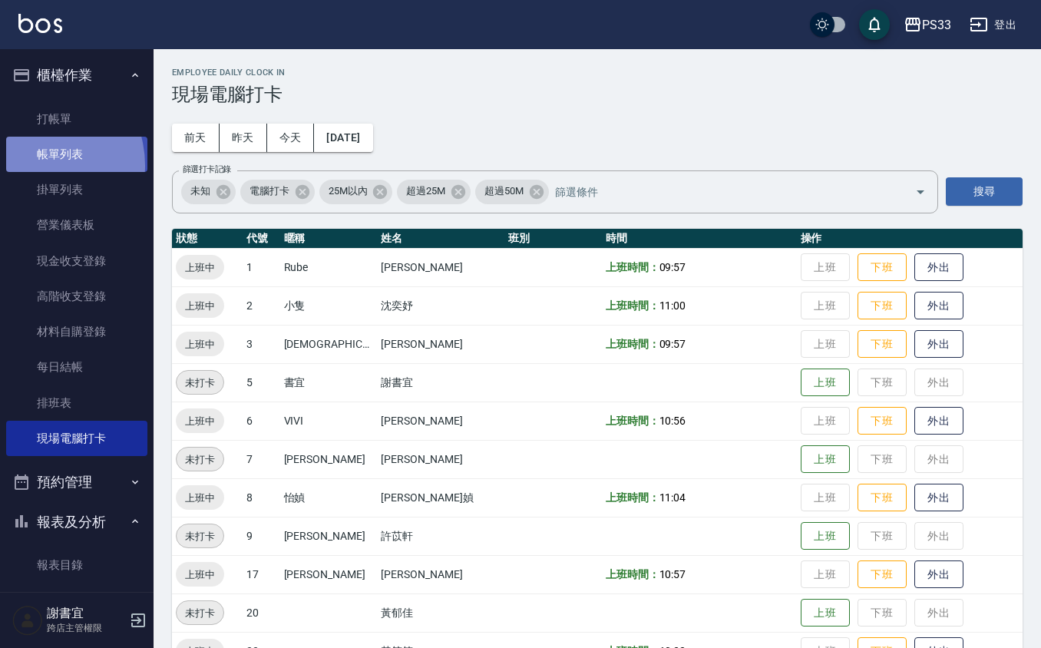
click at [35, 166] on link "帳單列表" at bounding box center [76, 154] width 141 height 35
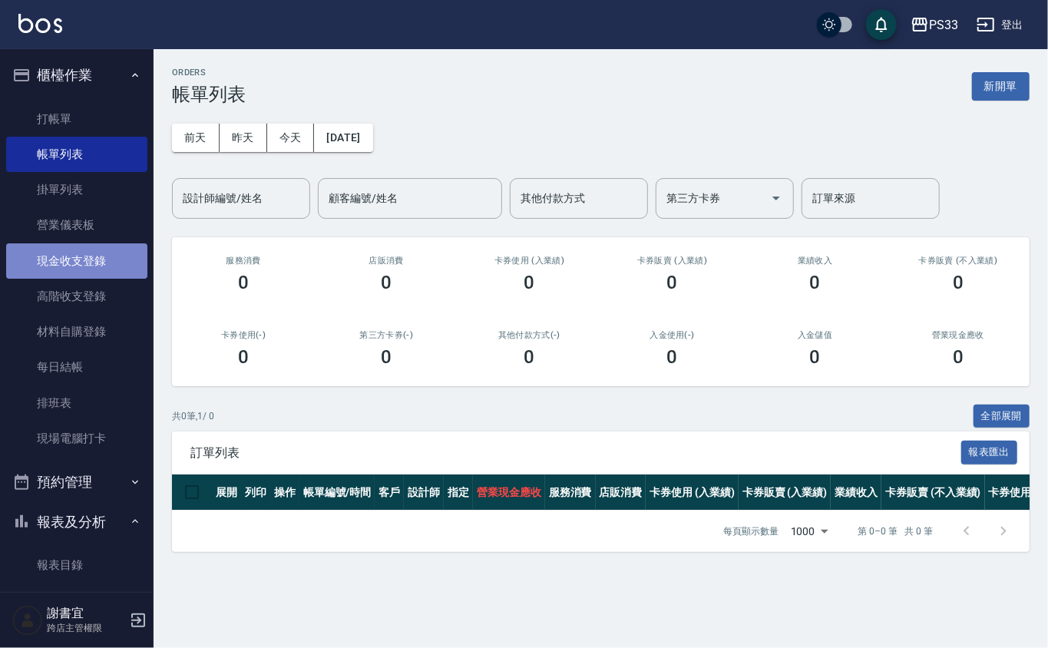
click at [109, 264] on link "現金收支登錄" at bounding box center [76, 260] width 141 height 35
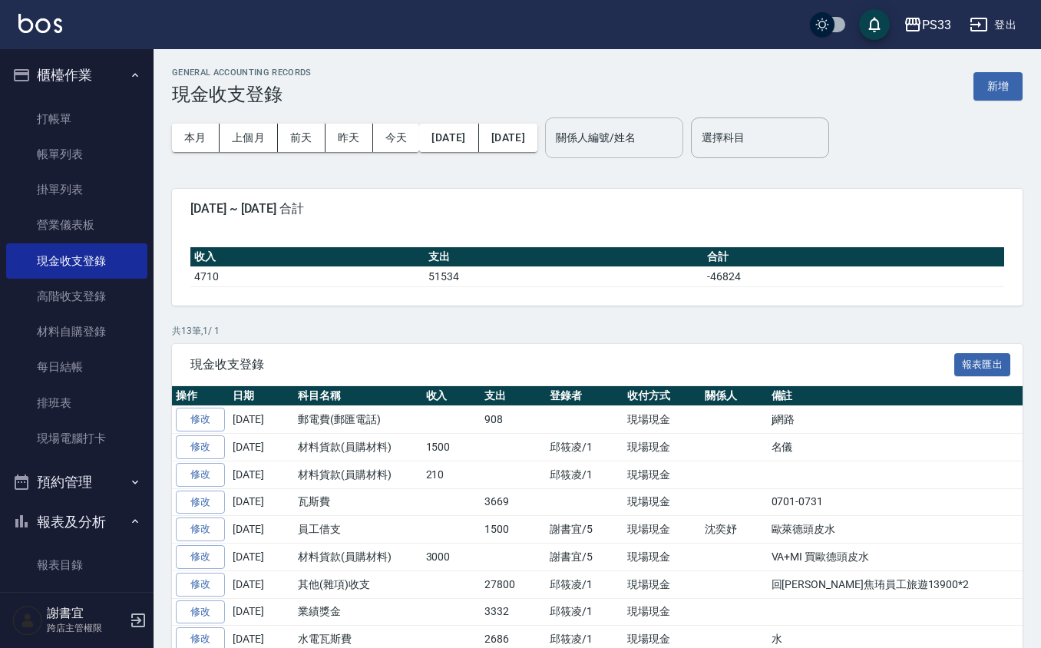
click at [636, 145] on input "關係人編號/姓名" at bounding box center [614, 137] width 124 height 27
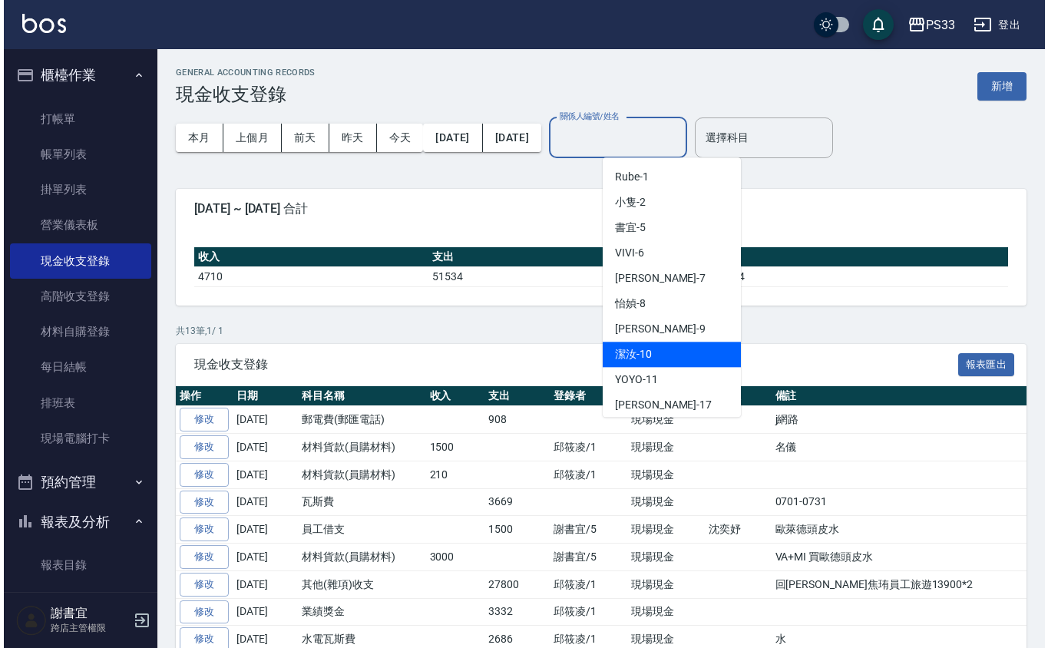
scroll to position [102, 0]
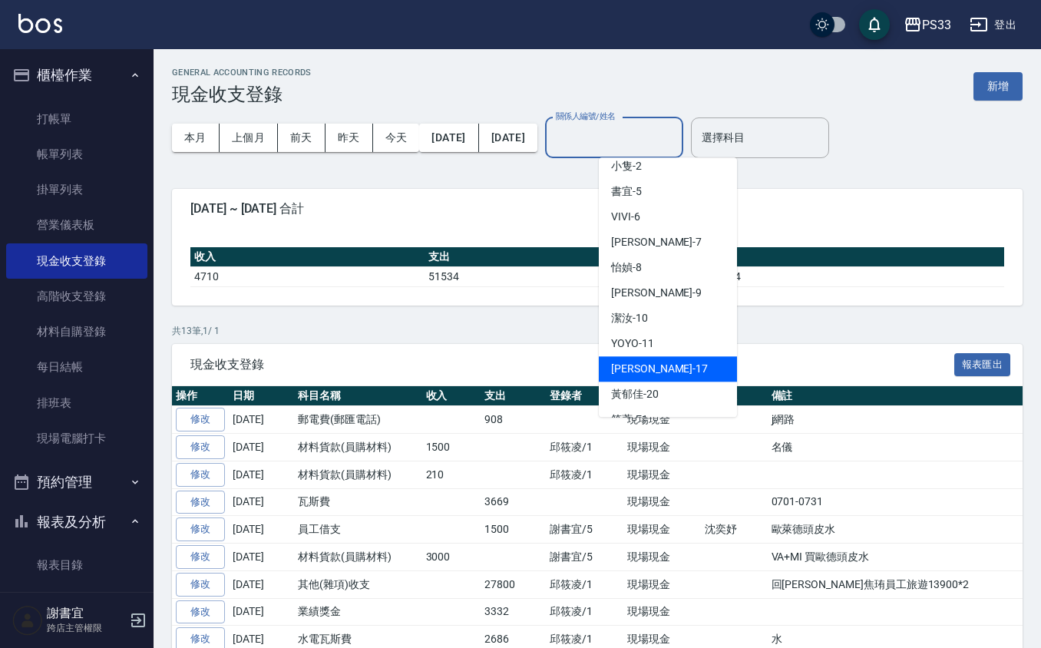
click at [667, 356] on div "[PERSON_NAME] -17" at bounding box center [668, 368] width 138 height 25
type input "[PERSON_NAME]-17"
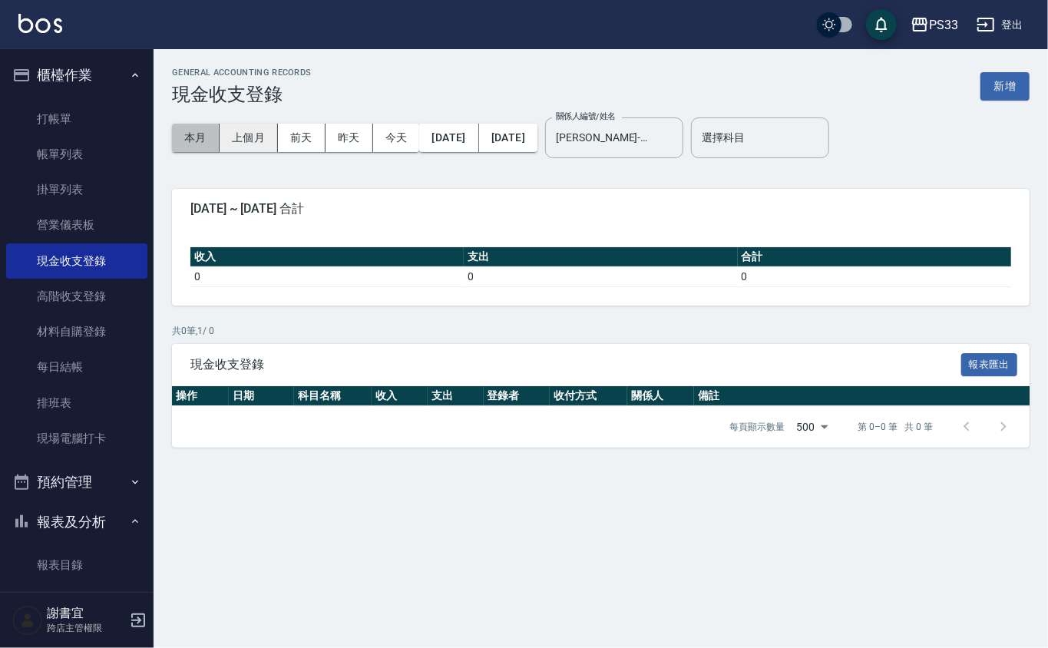
drag, startPoint x: 200, startPoint y: 133, endPoint x: 261, endPoint y: 147, distance: 63.1
click at [215, 133] on button "本月" at bounding box center [196, 138] width 48 height 28
click at [261, 147] on button "上個月" at bounding box center [249, 138] width 58 height 28
click at [253, 133] on button "上個月" at bounding box center [249, 138] width 58 height 28
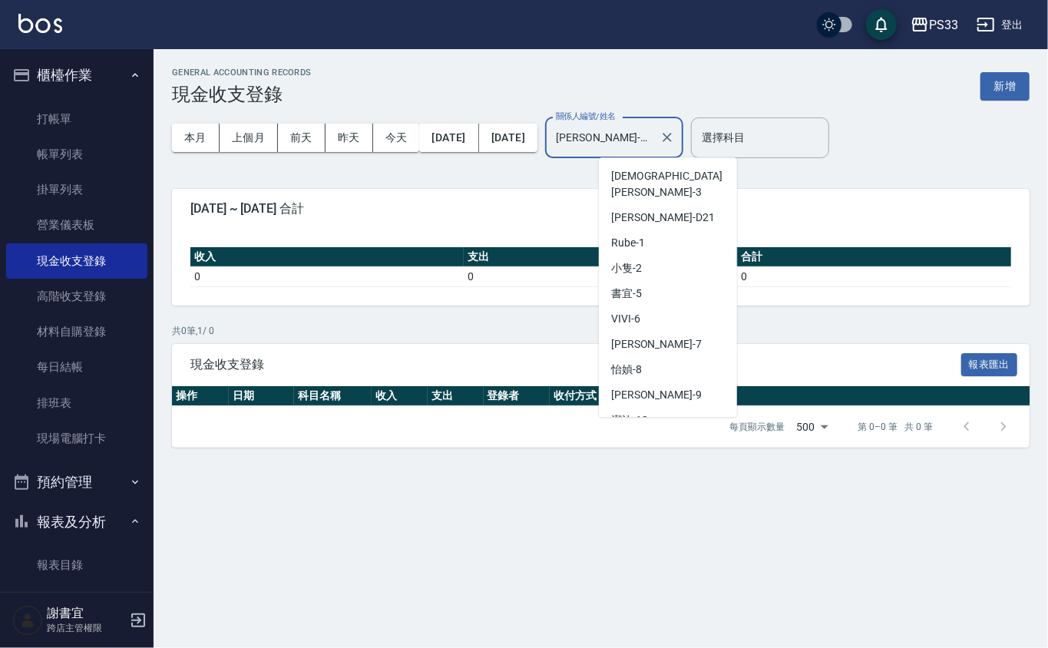
click at [653, 139] on input "[PERSON_NAME]-17" at bounding box center [602, 137] width 101 height 27
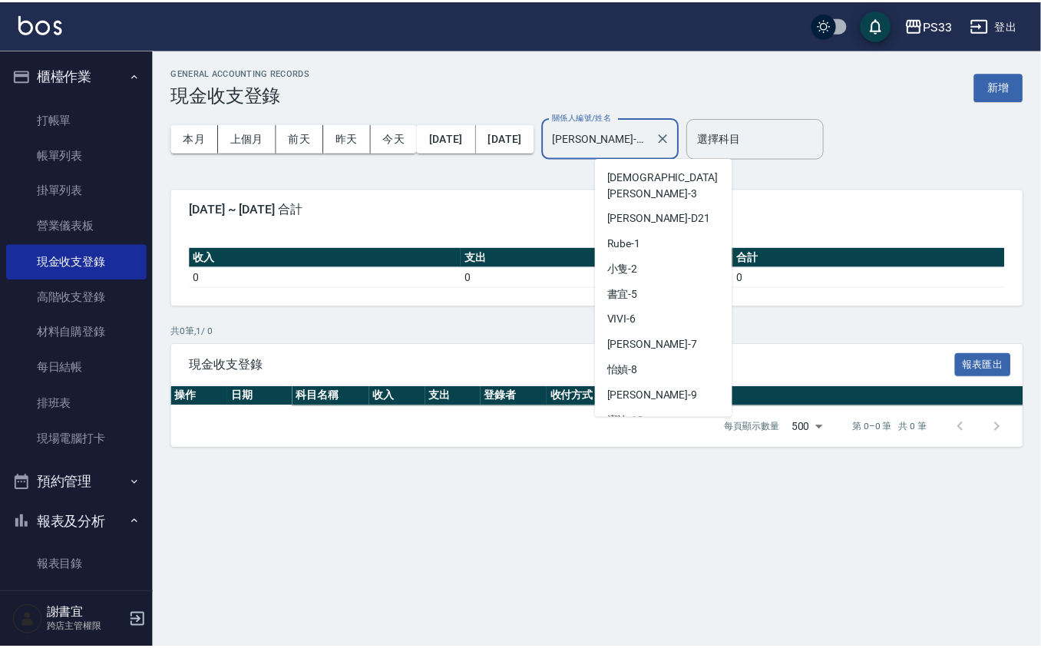
scroll to position [51, 0]
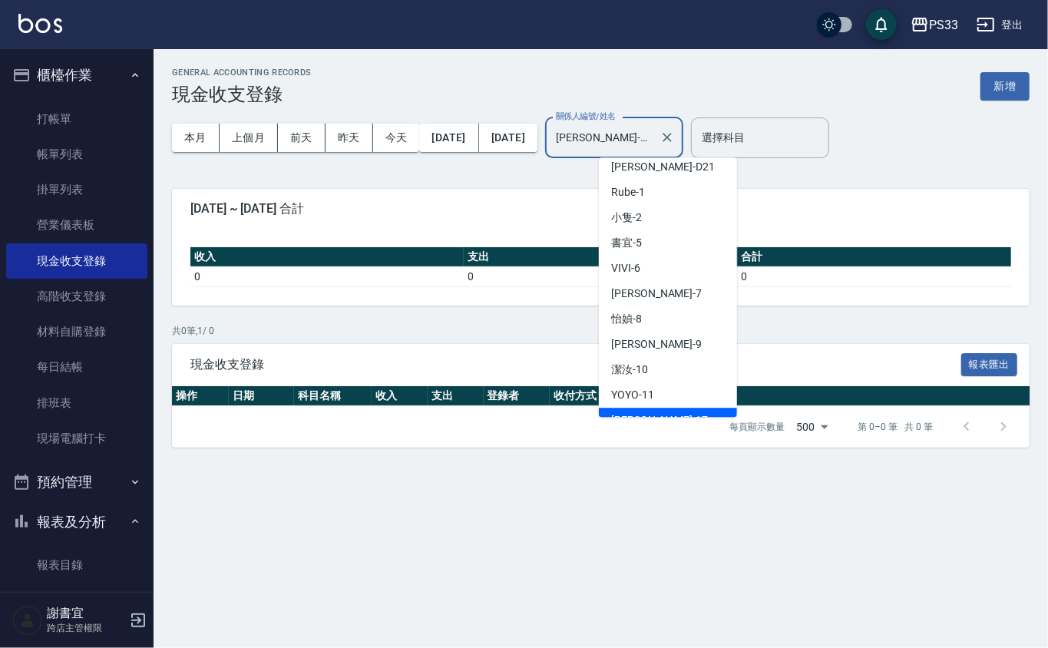
click at [403, 200] on div "[DATE] ~ [DATE] 合計" at bounding box center [600, 209] width 857 height 40
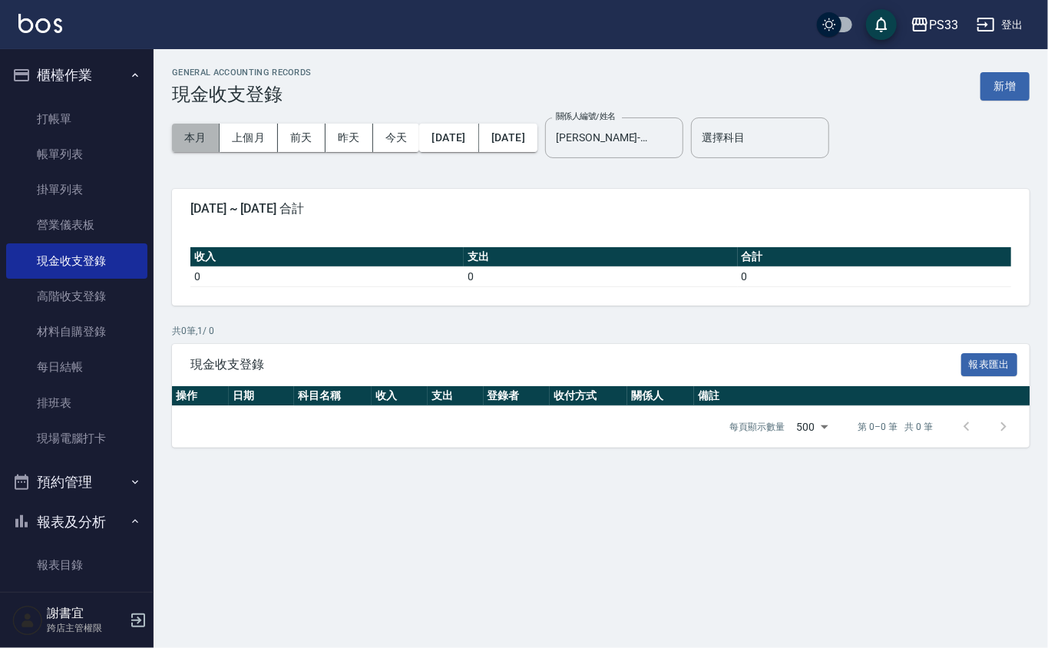
click at [200, 127] on button "本月" at bounding box center [196, 138] width 48 height 28
click at [201, 127] on button "本月" at bounding box center [196, 138] width 48 height 28
click at [88, 335] on link "材料自購登錄" at bounding box center [76, 331] width 141 height 35
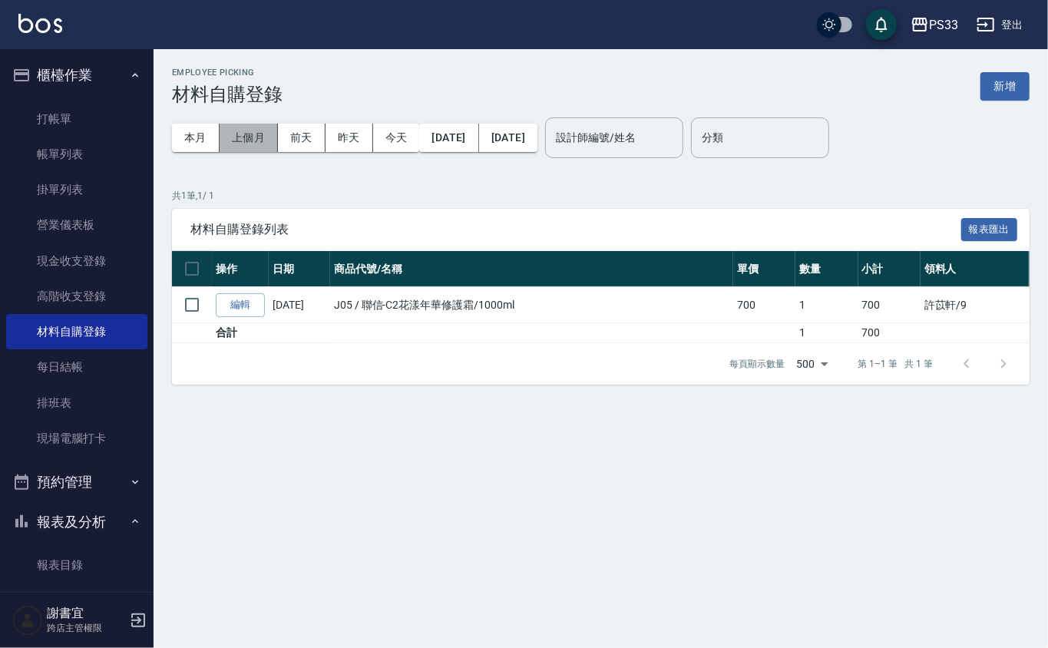
click at [239, 143] on button "上個月" at bounding box center [249, 138] width 58 height 28
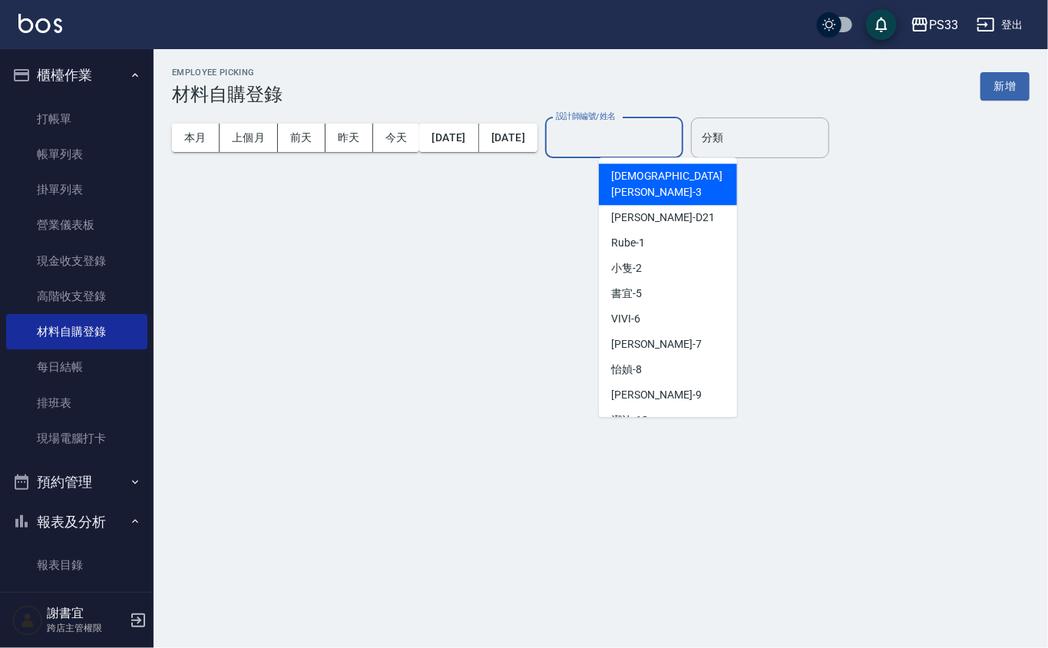
click at [676, 150] on input "設計師編號/姓名" at bounding box center [614, 137] width 124 height 27
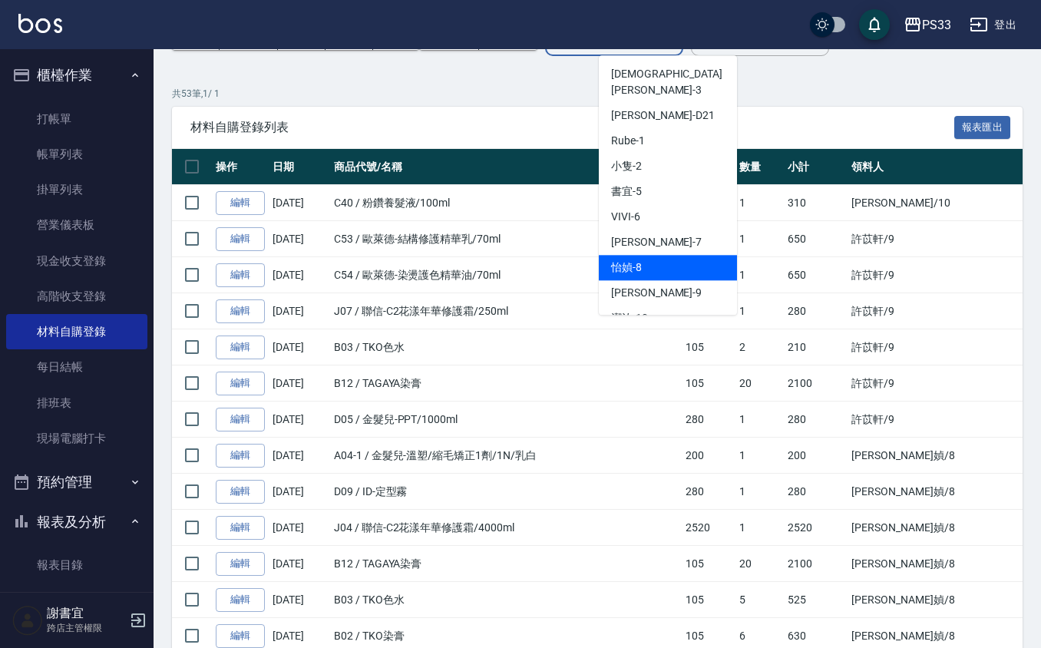
scroll to position [102, 0]
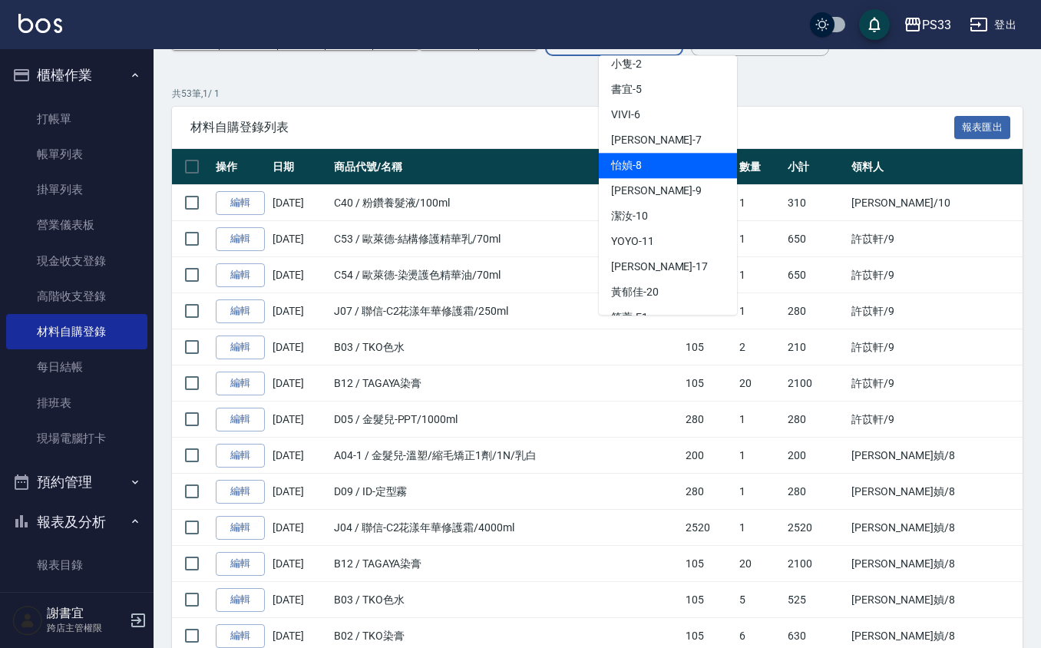
click at [663, 254] on div "[PERSON_NAME] -17" at bounding box center [668, 266] width 138 height 25
type input "[PERSON_NAME]-17"
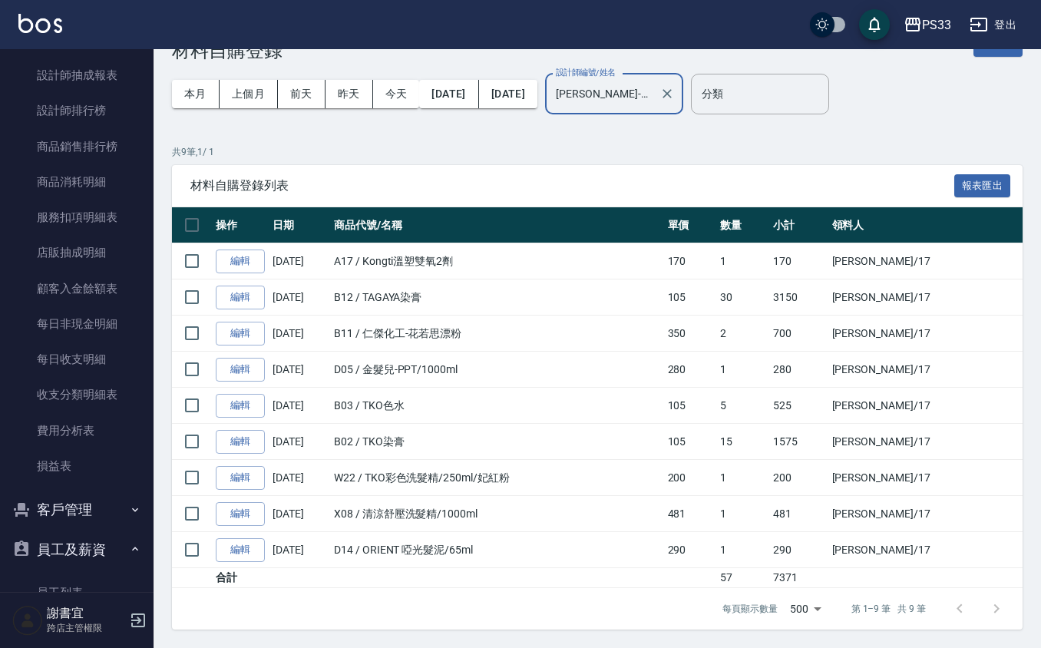
scroll to position [1137, 0]
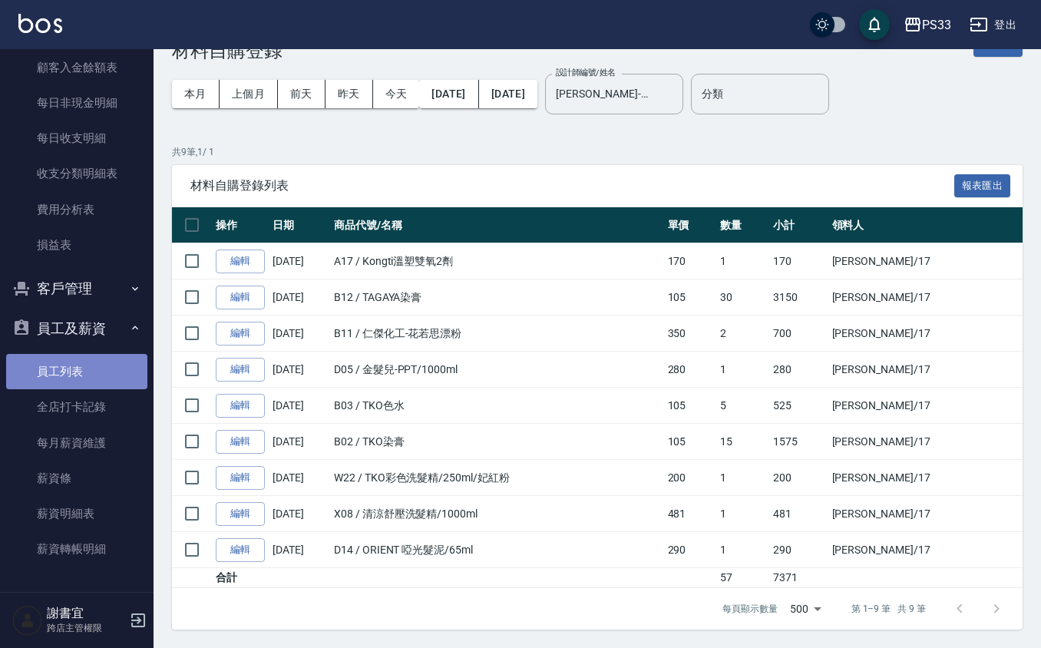
click at [83, 369] on link "員工列表" at bounding box center [76, 371] width 141 height 35
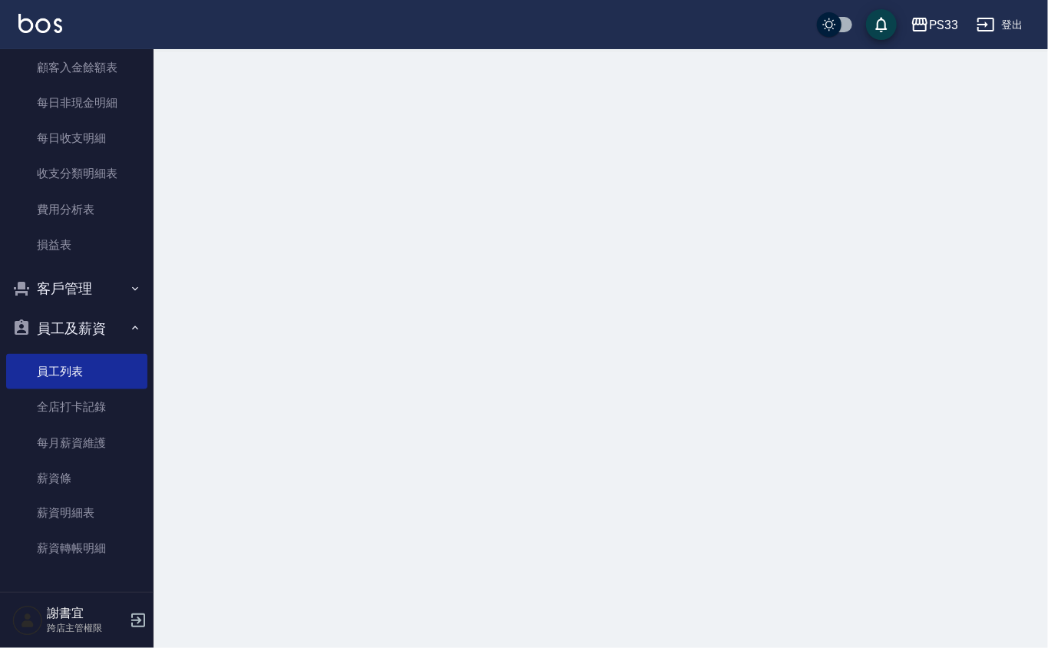
click at [78, 296] on button "客戶管理" at bounding box center [76, 289] width 141 height 40
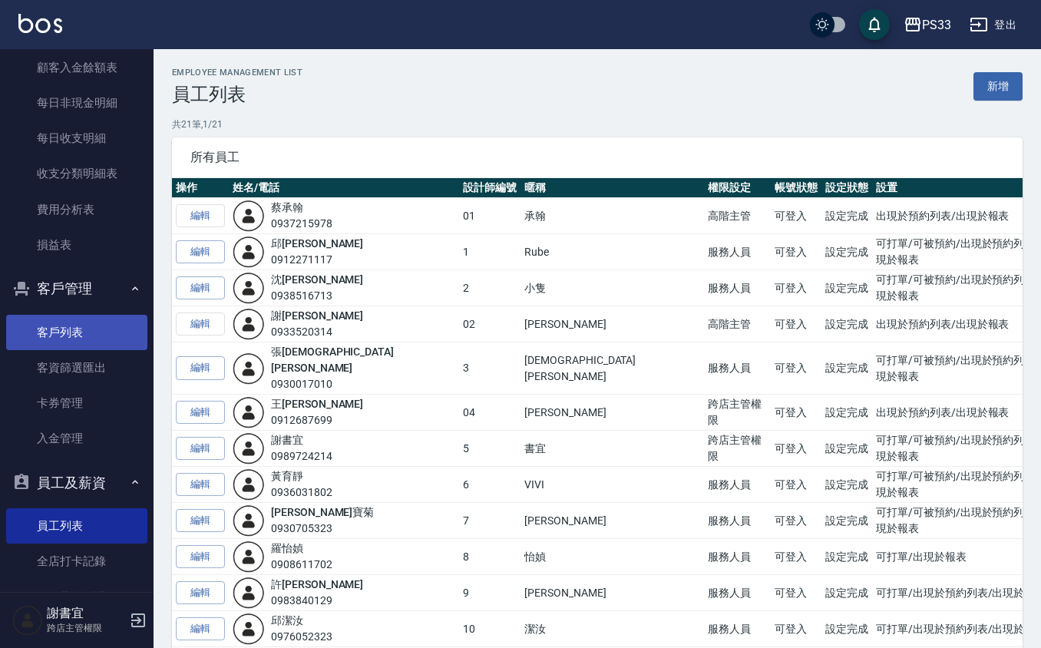
click at [98, 344] on link "客戶列表" at bounding box center [76, 332] width 141 height 35
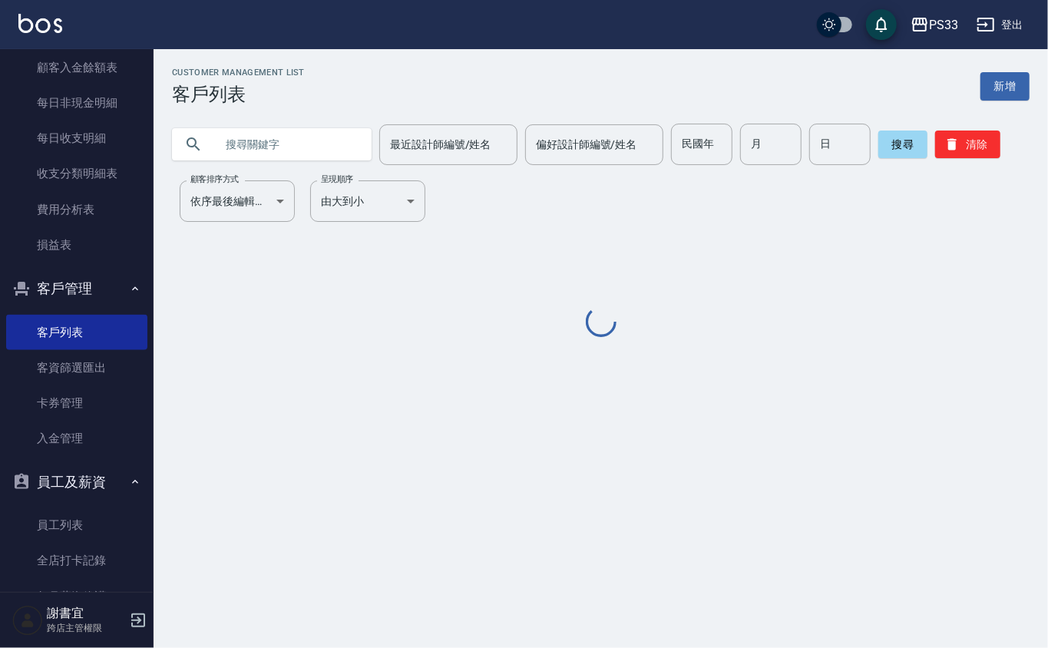
drag, startPoint x: 255, startPoint y: 150, endPoint x: 244, endPoint y: 147, distance: 11.2
click at [247, 148] on input "text" at bounding box center [287, 144] width 144 height 41
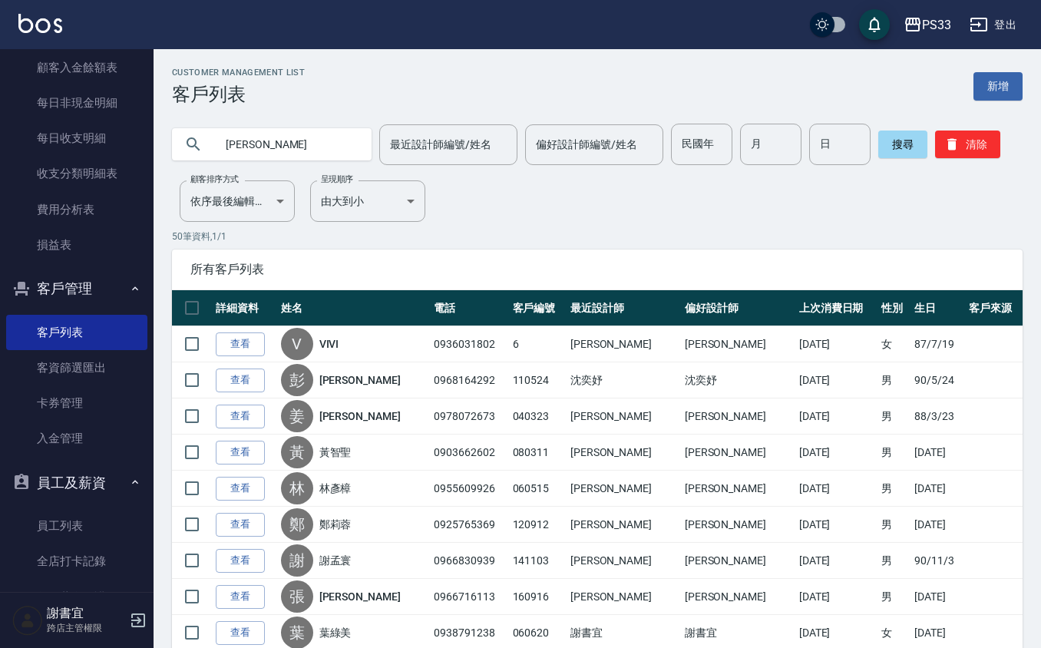
type input "[PERSON_NAME]"
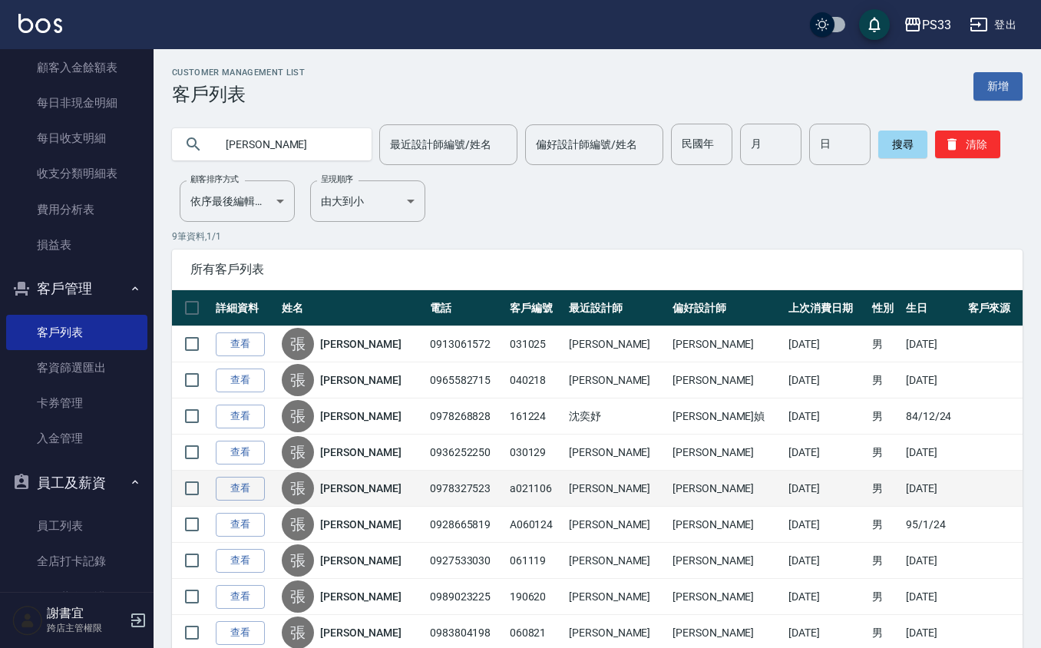
scroll to position [78, 0]
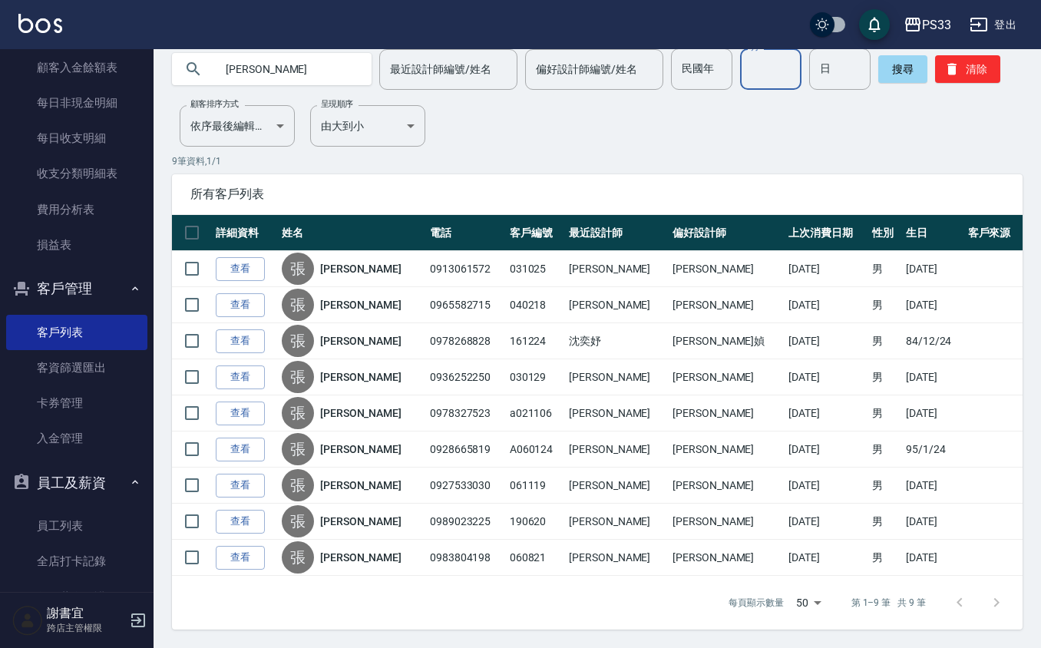
click at [775, 68] on input "月" at bounding box center [770, 68] width 61 height 41
type input "12"
click at [821, 78] on input "日" at bounding box center [839, 68] width 61 height 41
type input "22"
click at [918, 62] on button "搜尋" at bounding box center [902, 69] width 49 height 28
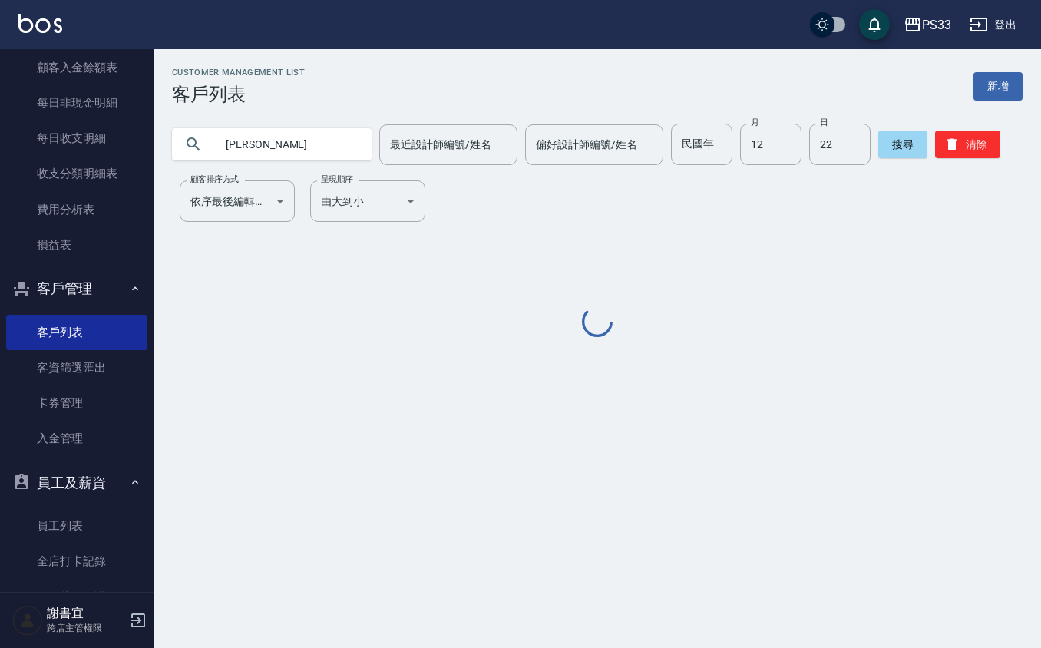
scroll to position [0, 0]
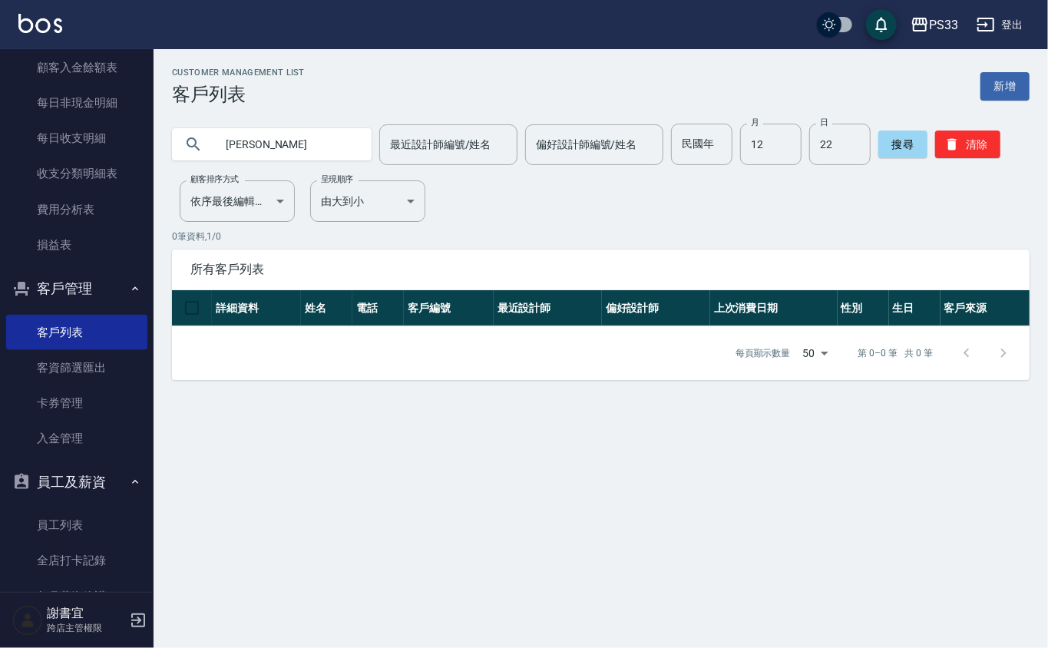
click at [279, 134] on input "[PERSON_NAME]" at bounding box center [287, 144] width 144 height 41
type input "張"
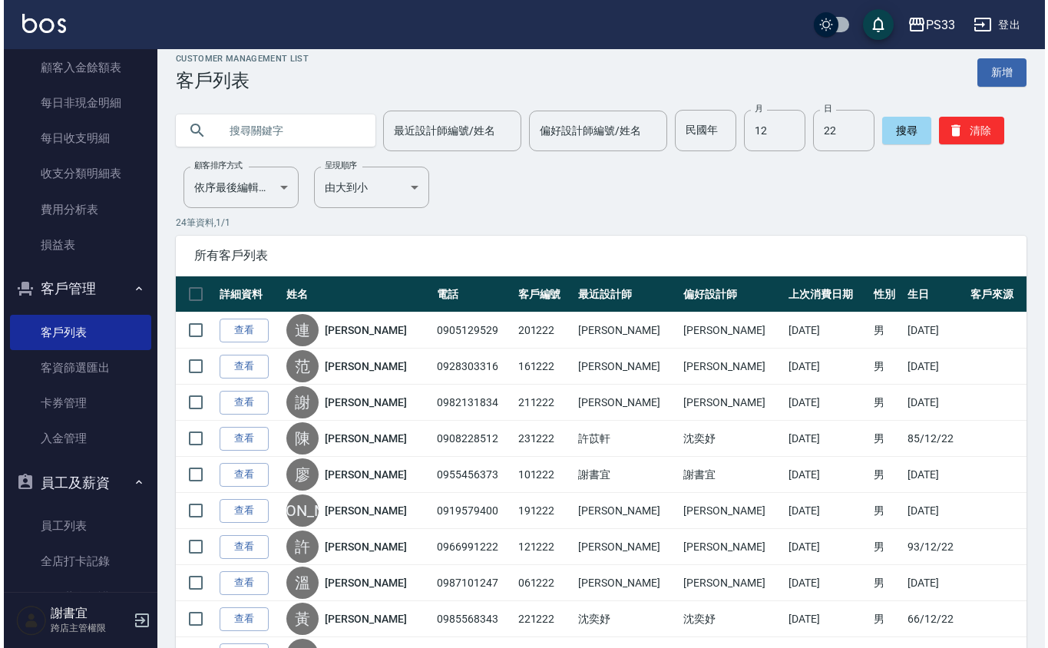
scroll to position [9, 0]
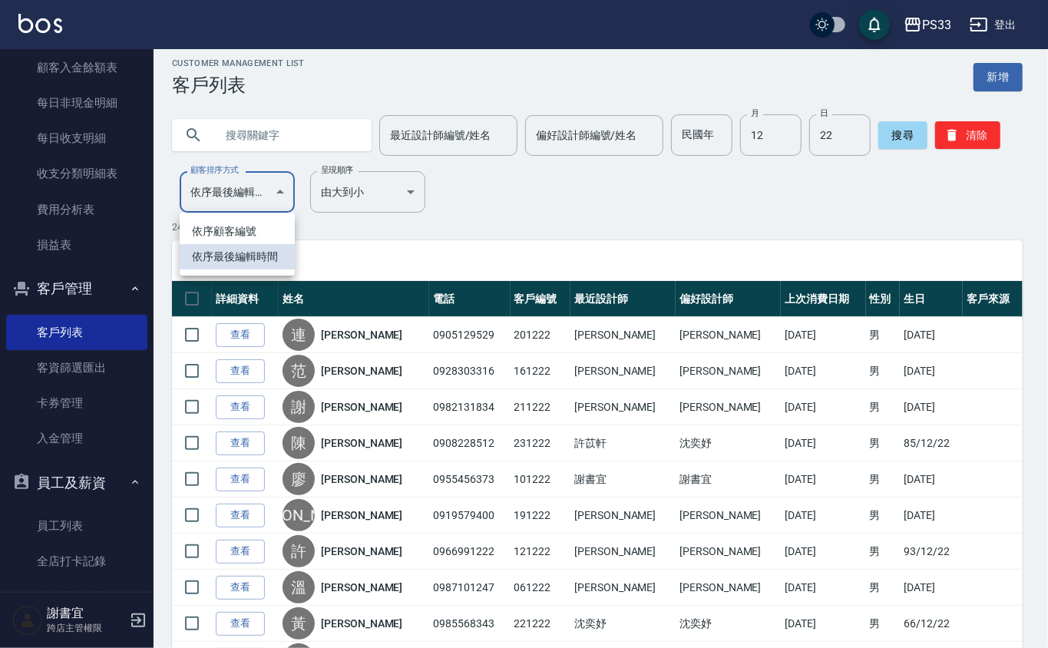
click at [246, 186] on body "PS33 登出 櫃檯作業 打帳單 帳單列表 掛單列表 營業儀表板 現金收支登錄 高階收支登錄 材料自購登錄 每日結帳 排班表 現場電腦打卡 預約管理 預約管理…" at bounding box center [524, 623] width 1048 height 1264
click at [249, 224] on li "依序顧客編號" at bounding box center [237, 231] width 115 height 25
type input "NO"
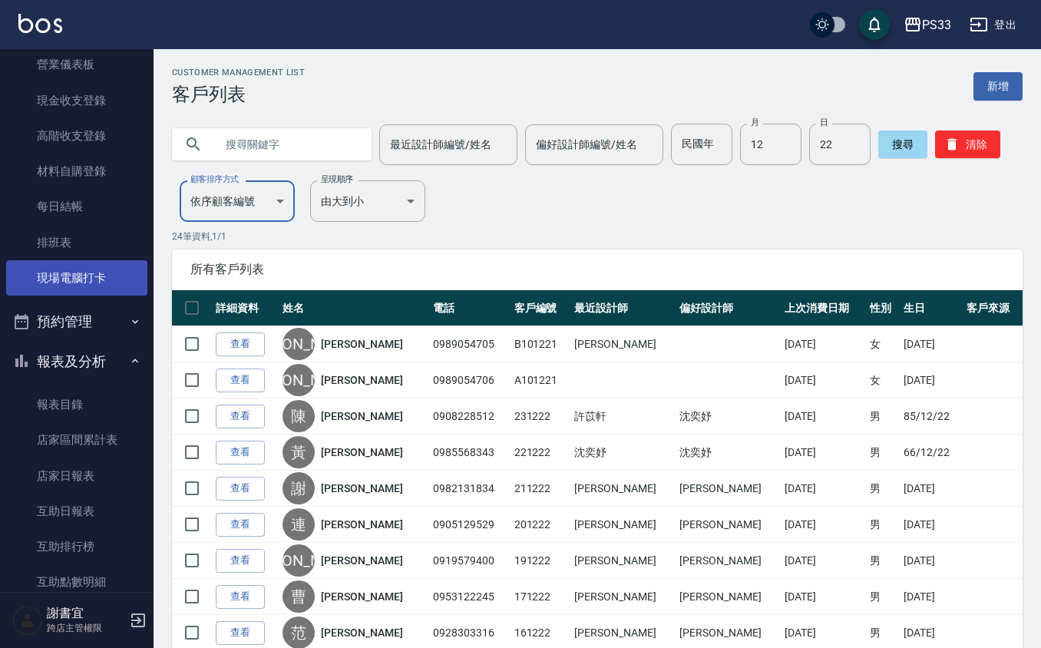
scroll to position [0, 0]
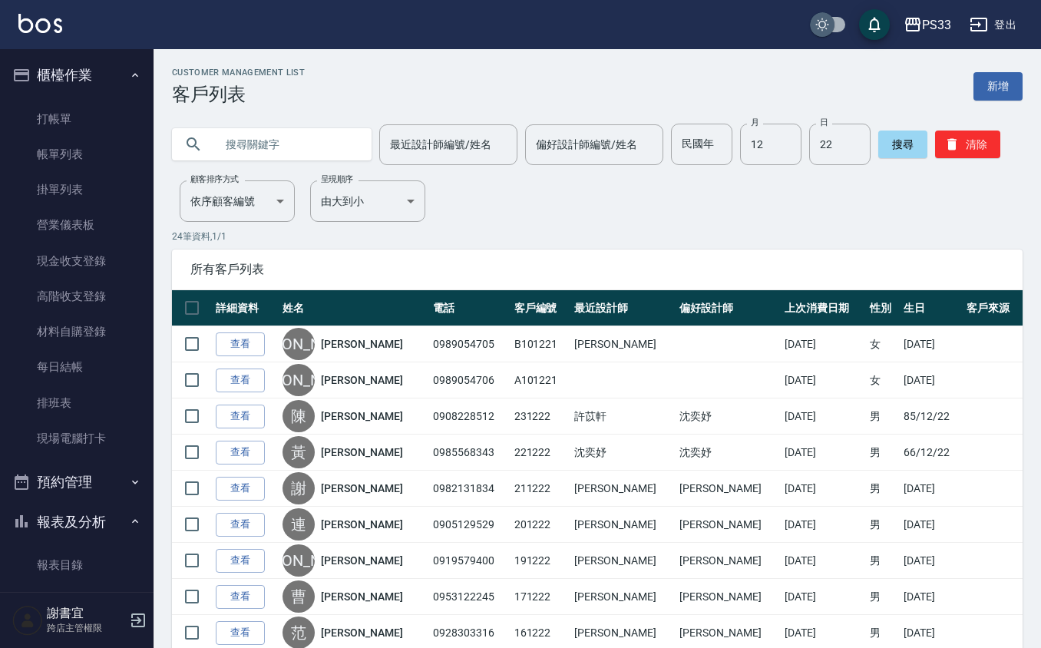
click at [838, 22] on input "checkbox" at bounding box center [822, 24] width 74 height 25
checkbox input "true"
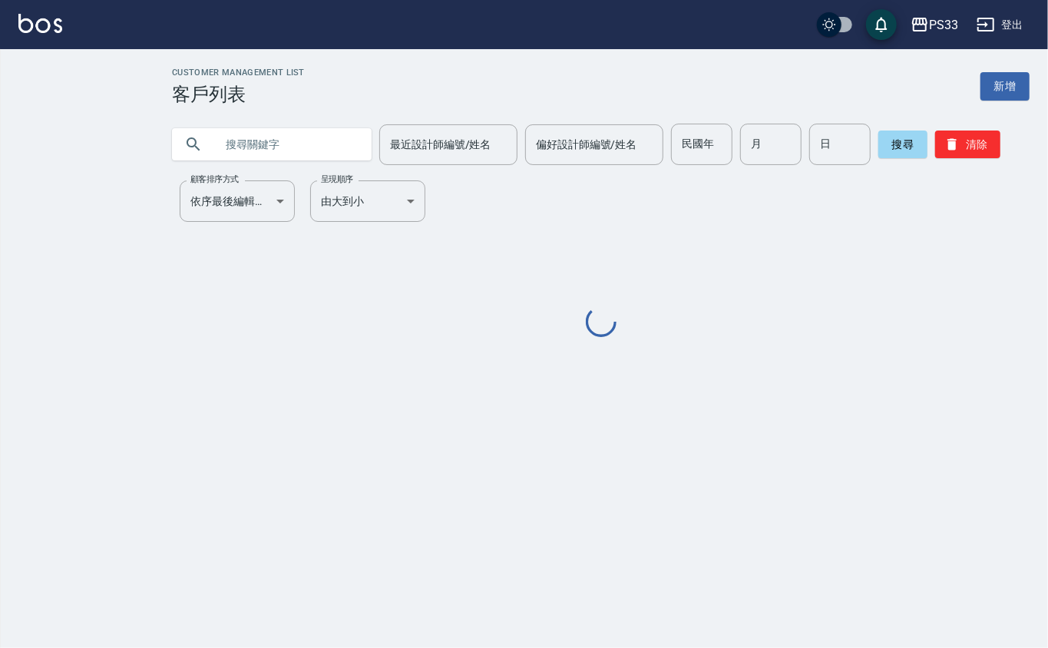
checkbox input "true"
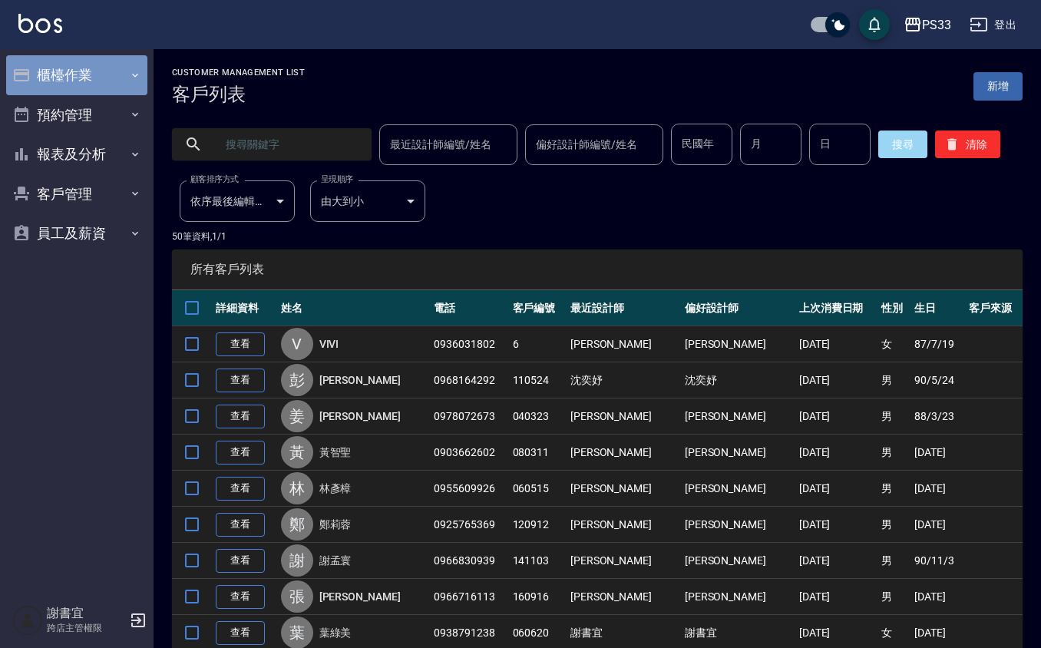
click at [66, 89] on button "櫃檯作業" at bounding box center [76, 75] width 141 height 40
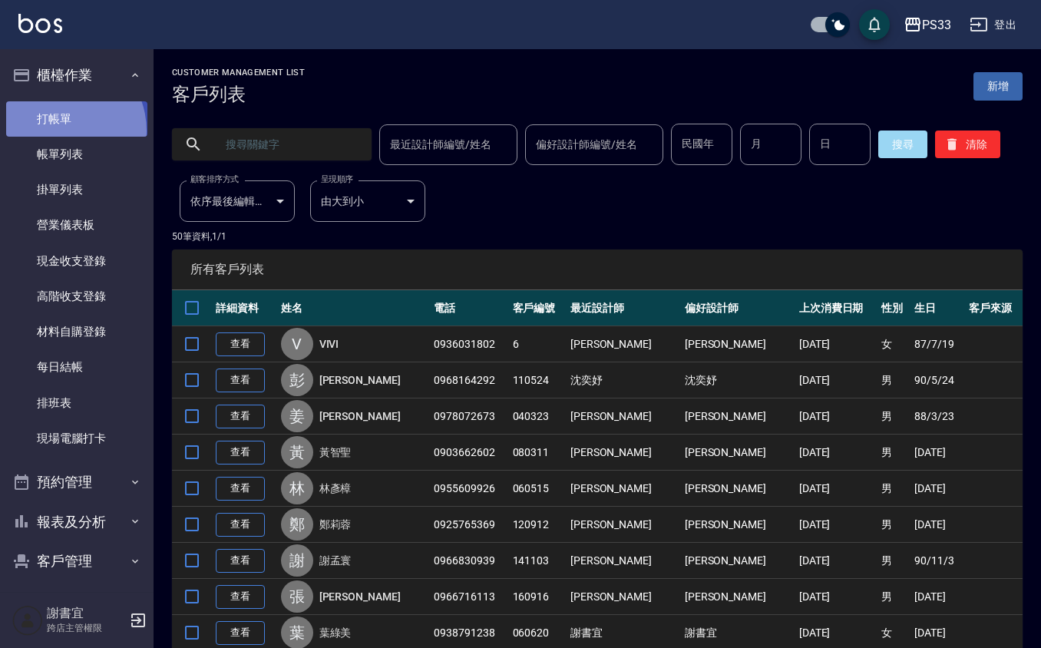
click at [56, 130] on link "打帳單" at bounding box center [76, 118] width 141 height 35
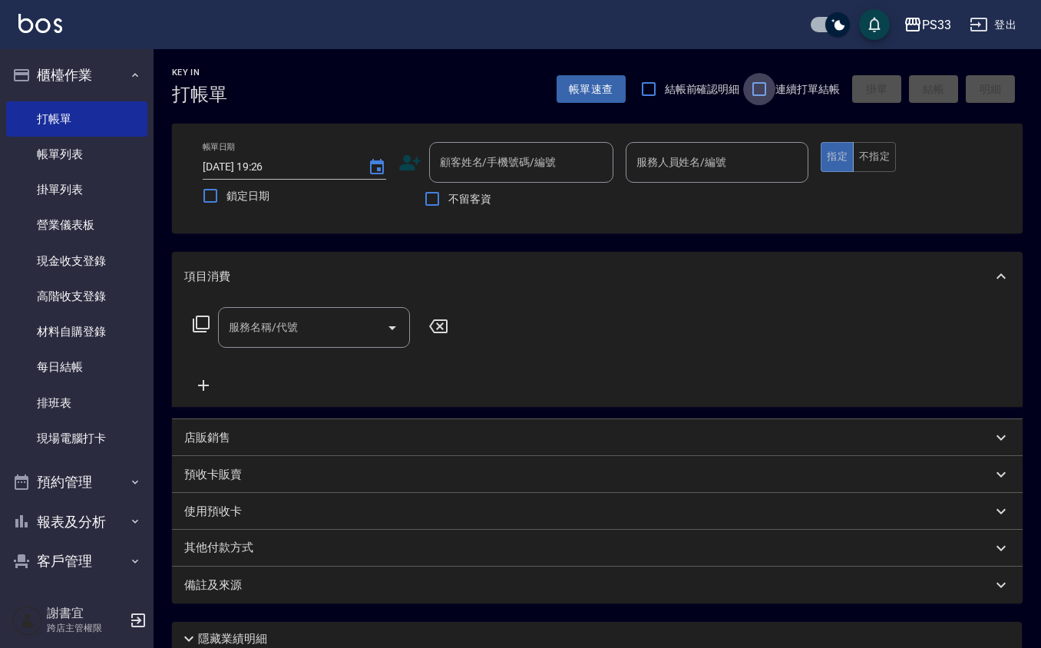
click at [753, 96] on input "連續打單結帳" at bounding box center [759, 89] width 32 height 32
checkbox input "true"
click at [407, 160] on icon at bounding box center [409, 162] width 21 height 15
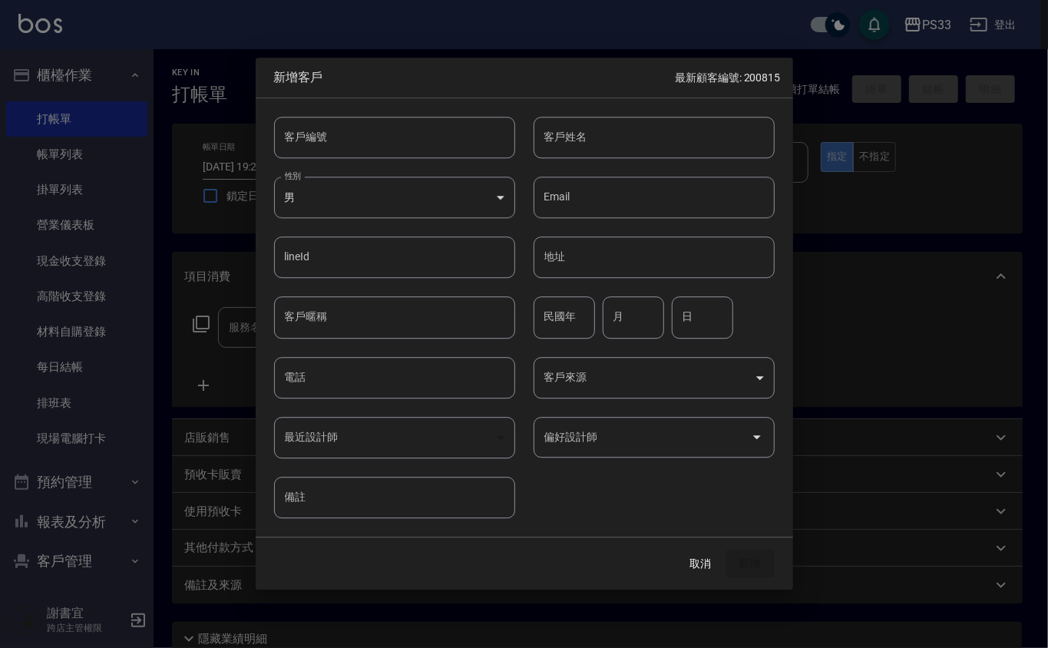
drag, startPoint x: 407, startPoint y: 160, endPoint x: 406, endPoint y: 143, distance: 17.7
click at [406, 143] on input "客戶編號" at bounding box center [394, 137] width 241 height 41
type input "191114"
type input "廖子誼"
type input "80"
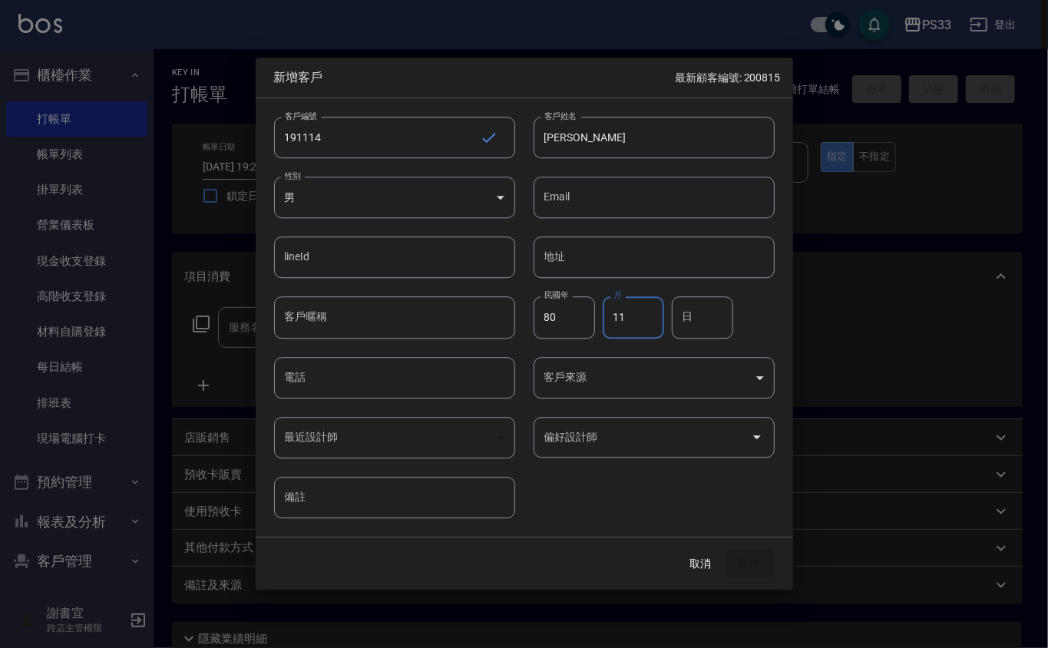
type input "11"
type input "14"
type input "0939628037"
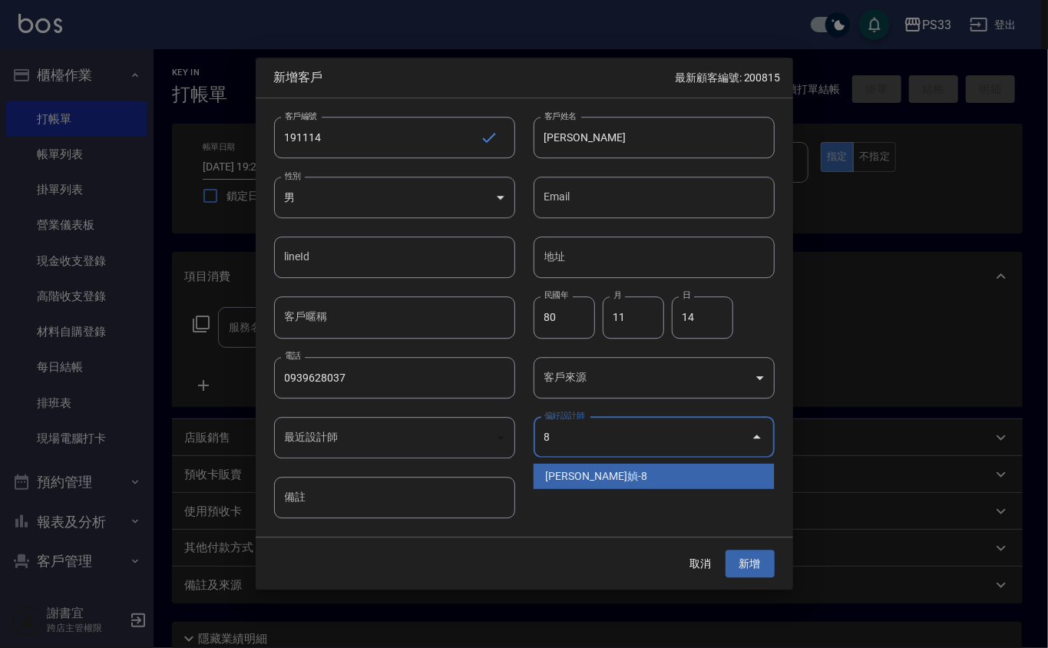
type input "[PERSON_NAME]媜"
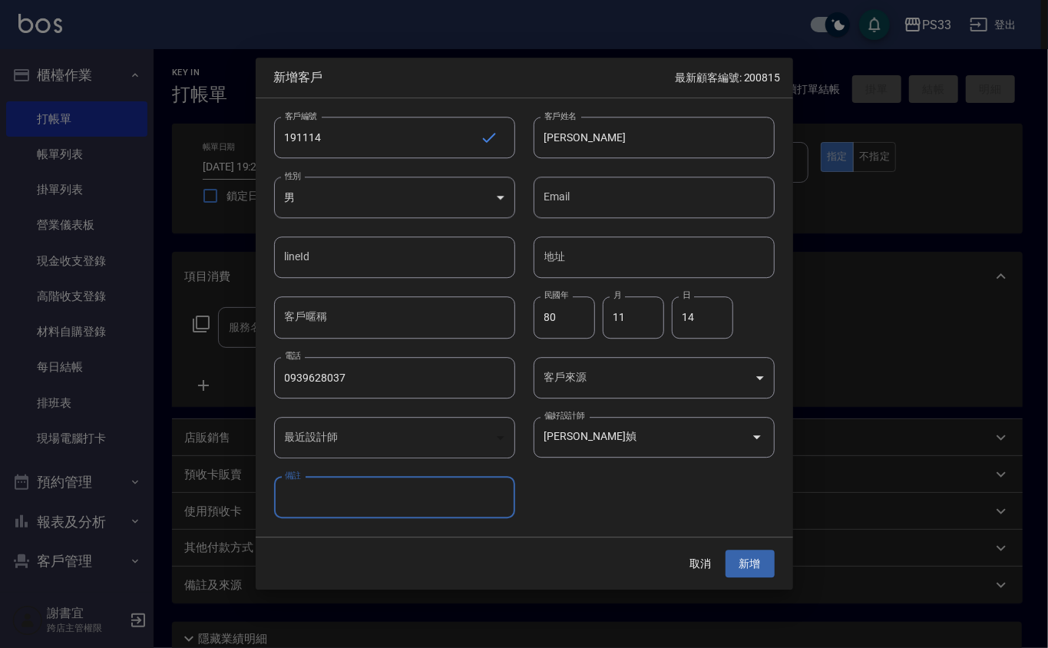
click at [725, 550] on button "新增" at bounding box center [749, 564] width 49 height 28
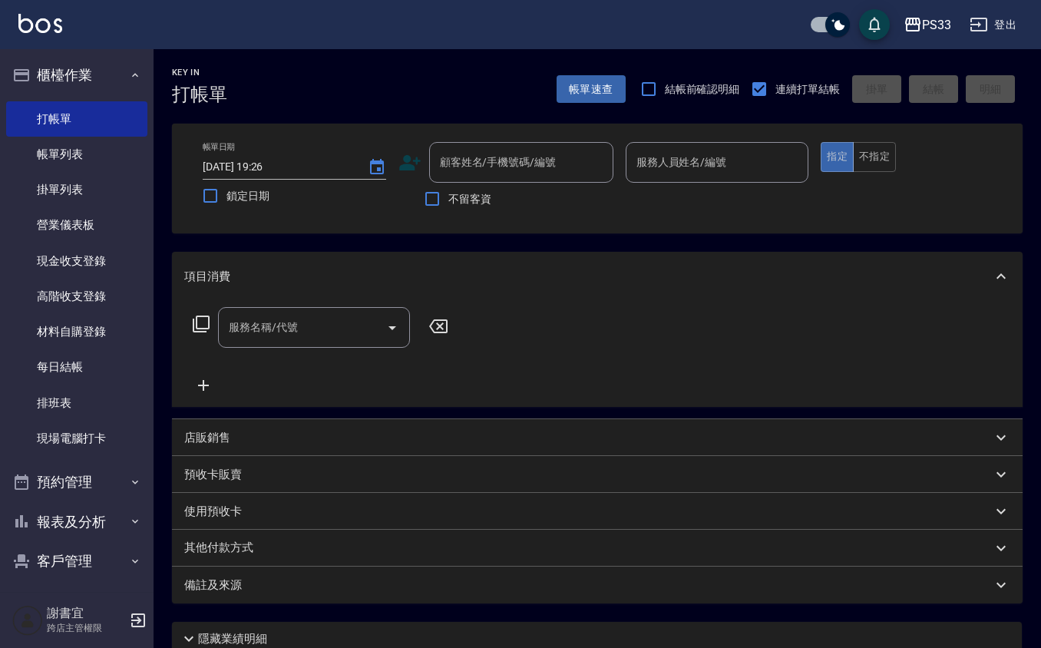
click at [415, 166] on icon at bounding box center [409, 162] width 23 height 23
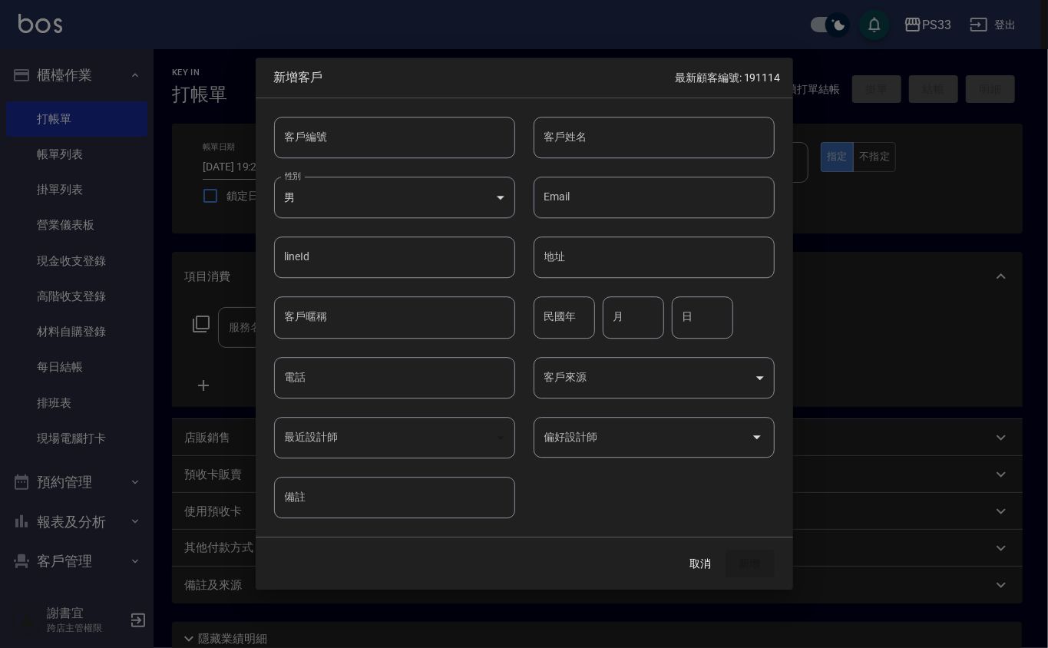
click at [415, 114] on div "客戶編號 客戶編號" at bounding box center [385, 128] width 259 height 60
click at [411, 121] on input "客戶編號" at bounding box center [394, 137] width 241 height 41
type input "0"
type input "201008"
type input "江衍安"
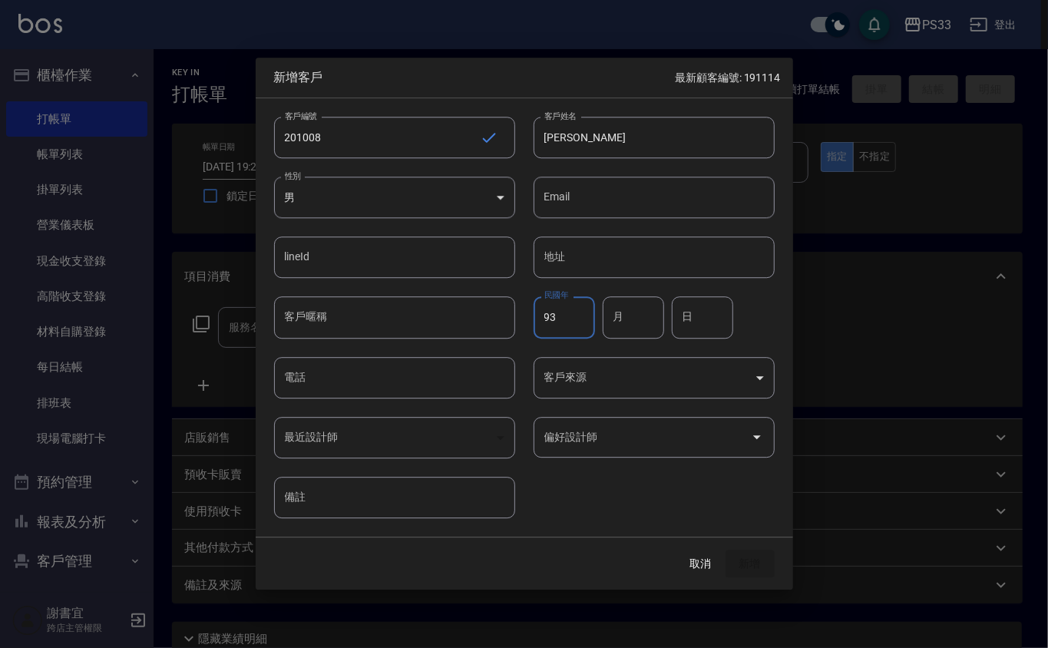
type input "93"
type input "10"
type input "8"
type input "0982161008"
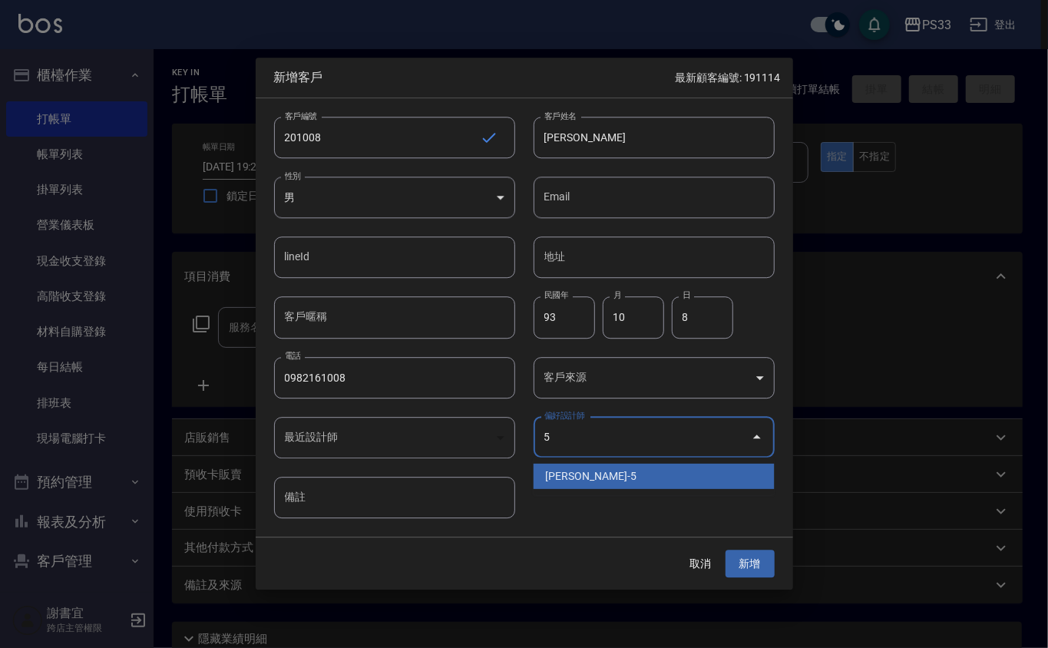
type input "謝書宜"
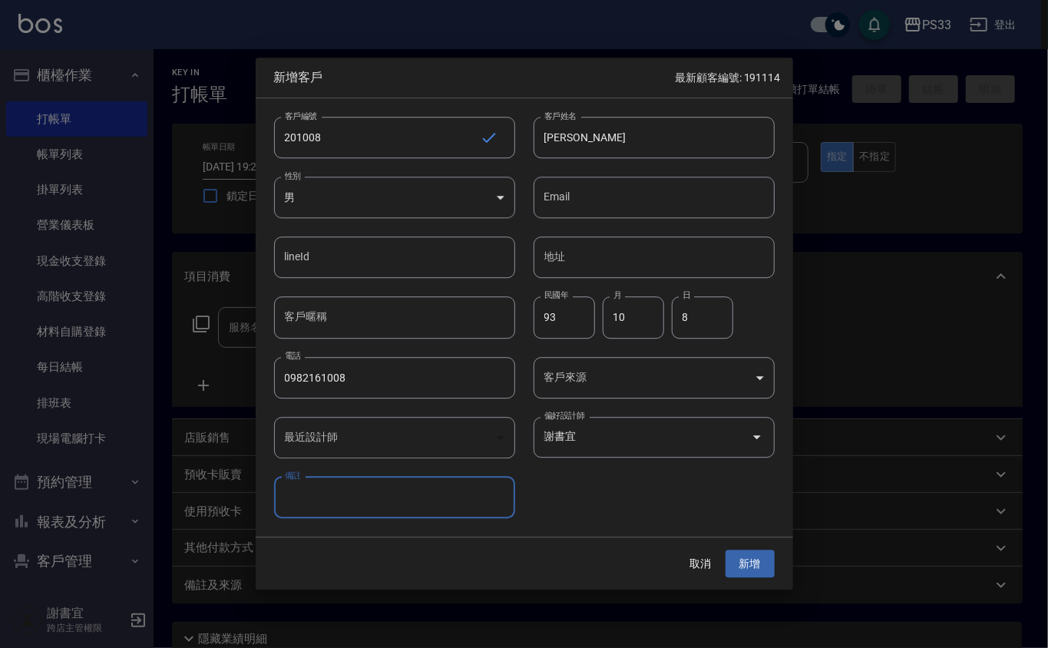
click at [725, 550] on button "新增" at bounding box center [749, 564] width 49 height 28
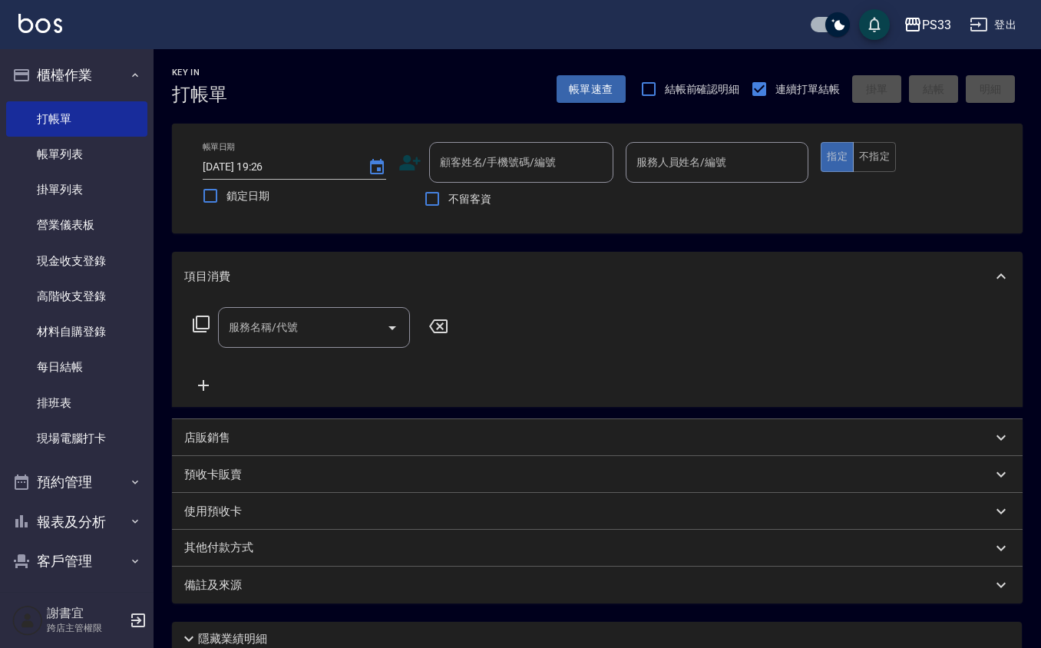
click at [411, 158] on icon at bounding box center [409, 162] width 23 height 23
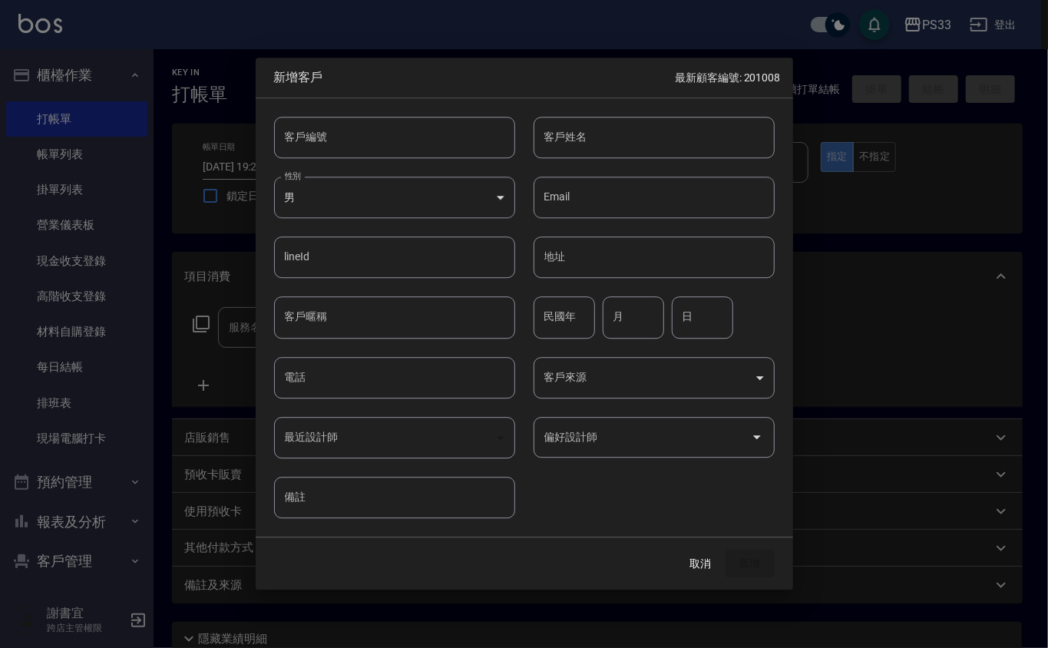
click at [408, 139] on input "客戶編號" at bounding box center [394, 137] width 241 height 41
type input "221127"
type input "陳俊都"
type input "11"
type input "27"
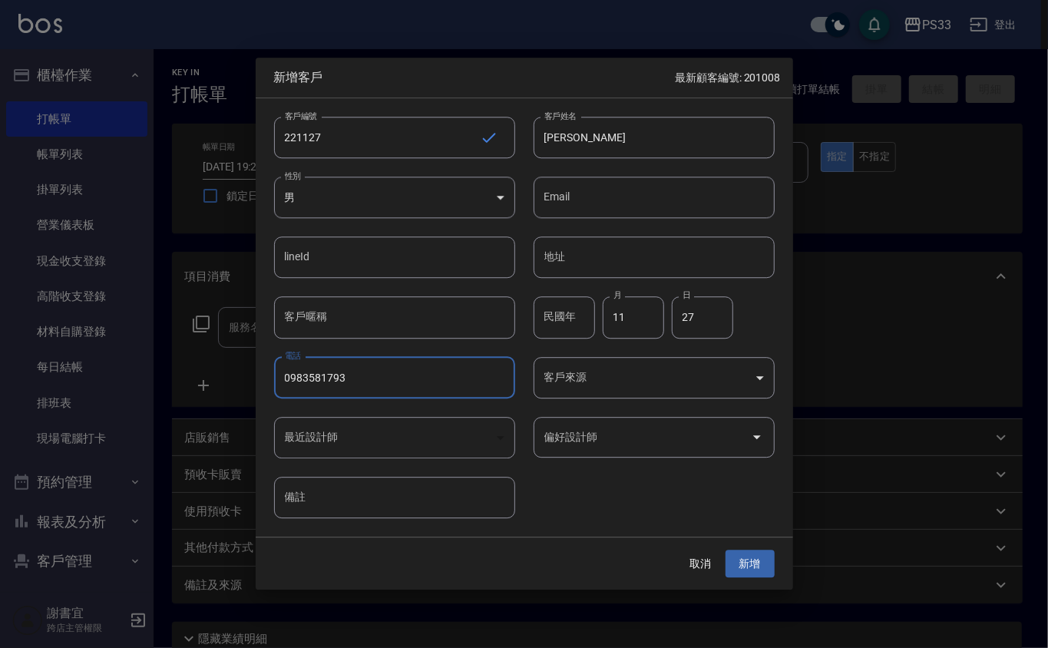
type input "0983581793"
click at [633, 424] on input "偏好設計師" at bounding box center [642, 437] width 204 height 27
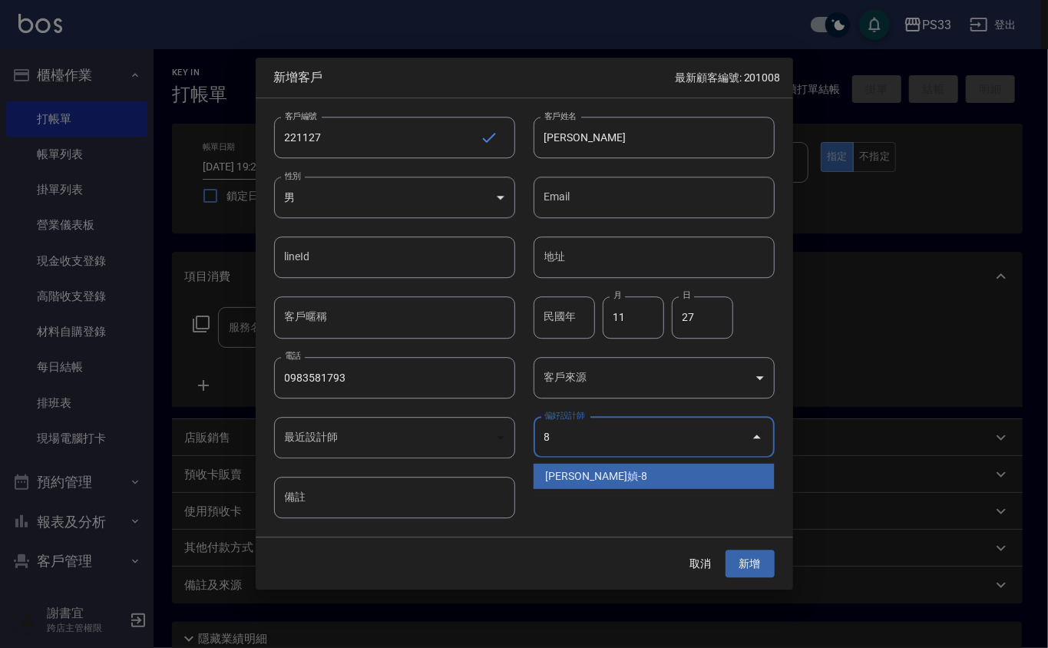
type input "[PERSON_NAME]媜"
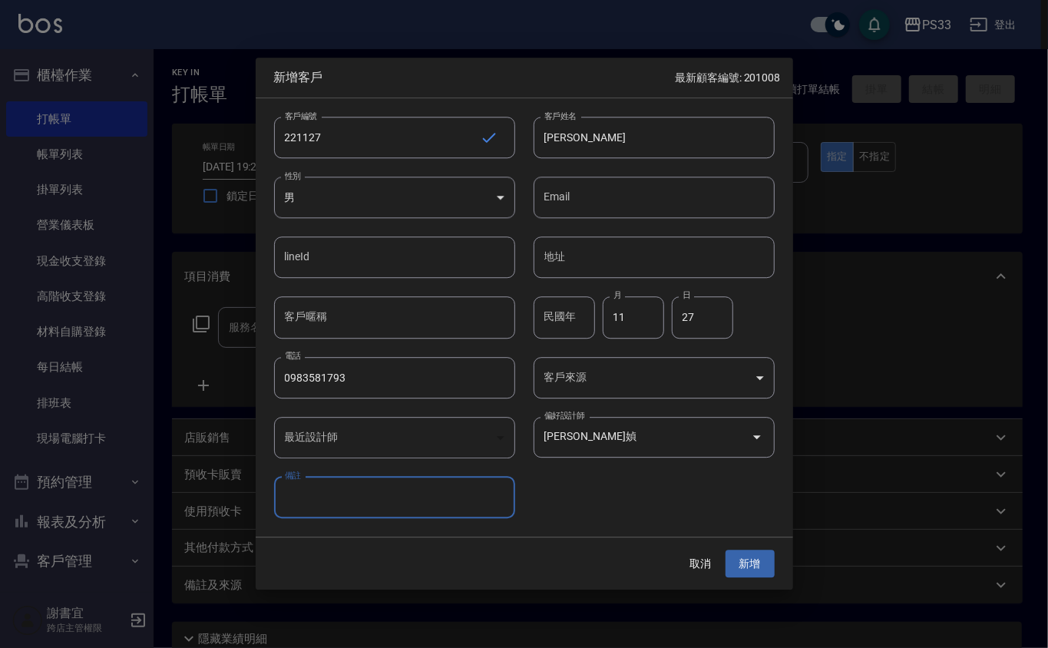
click at [725, 550] on button "新增" at bounding box center [749, 564] width 49 height 28
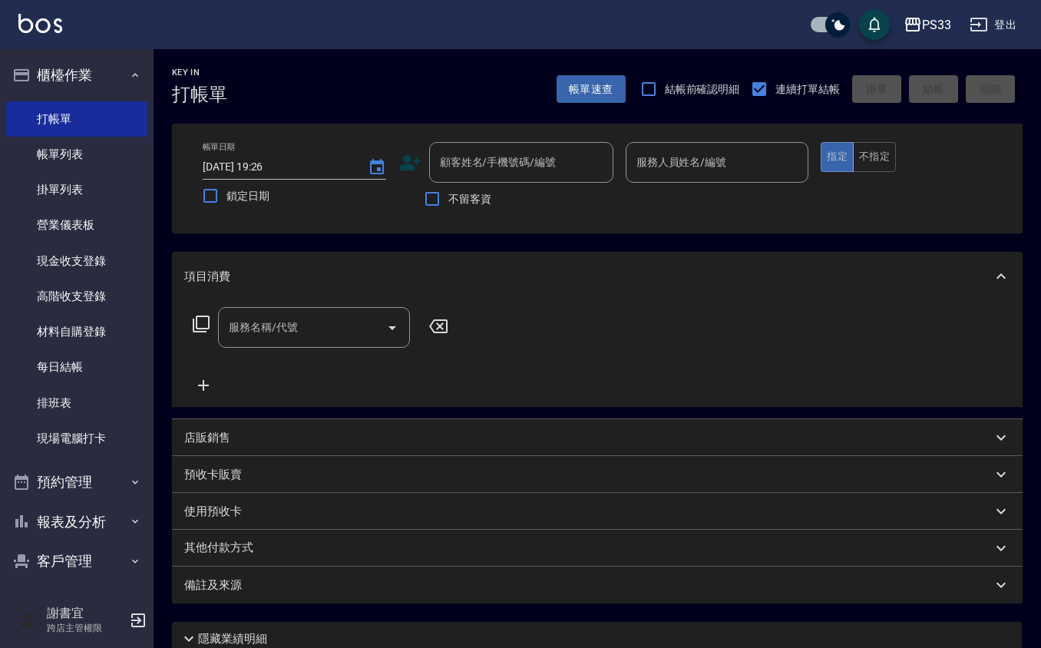
click at [412, 176] on div "顧客姓名/手機號碼/編號 顧客姓名/手機號碼/編號" at bounding box center [505, 162] width 215 height 41
click at [408, 157] on icon at bounding box center [409, 162] width 21 height 15
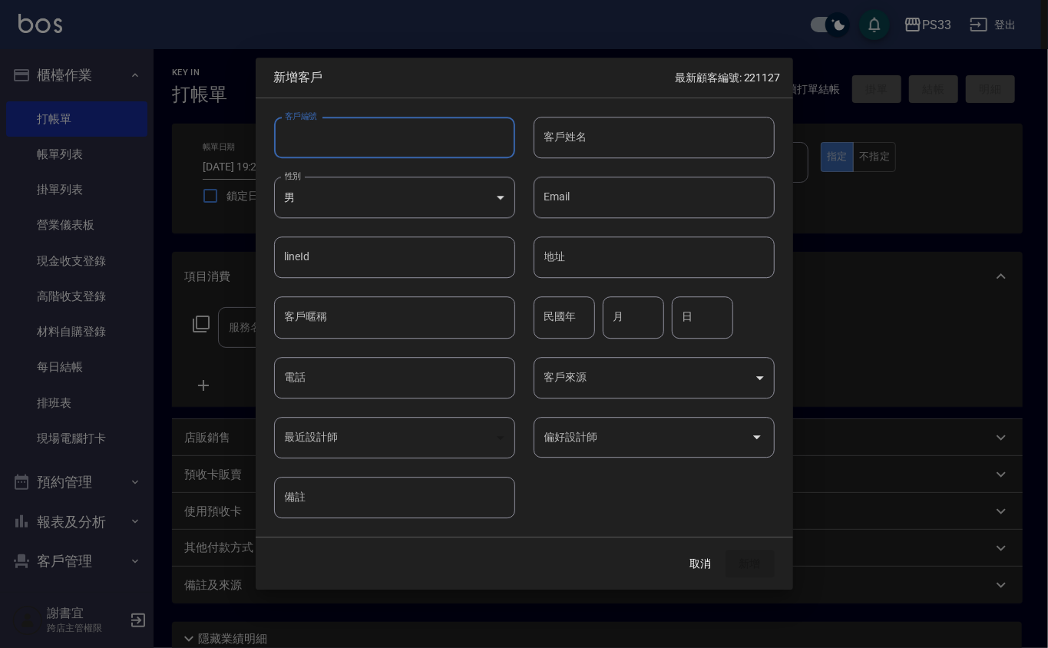
click at [408, 145] on input "客戶編號" at bounding box center [394, 137] width 241 height 41
type input "020408"
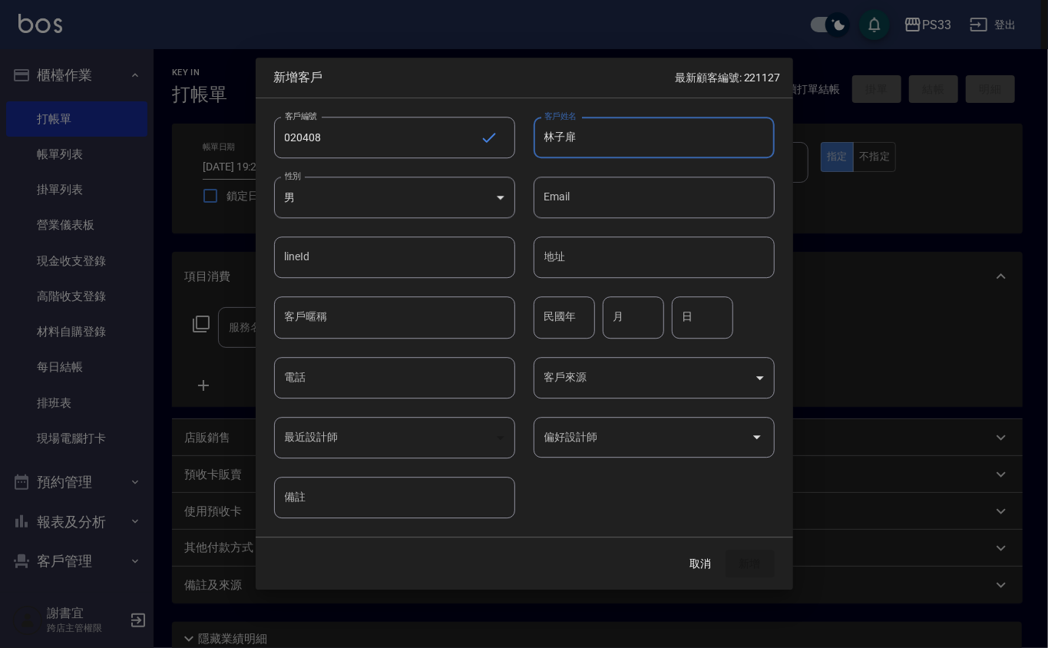
type input "林子扉"
type input "80"
type input "4"
type input "8"
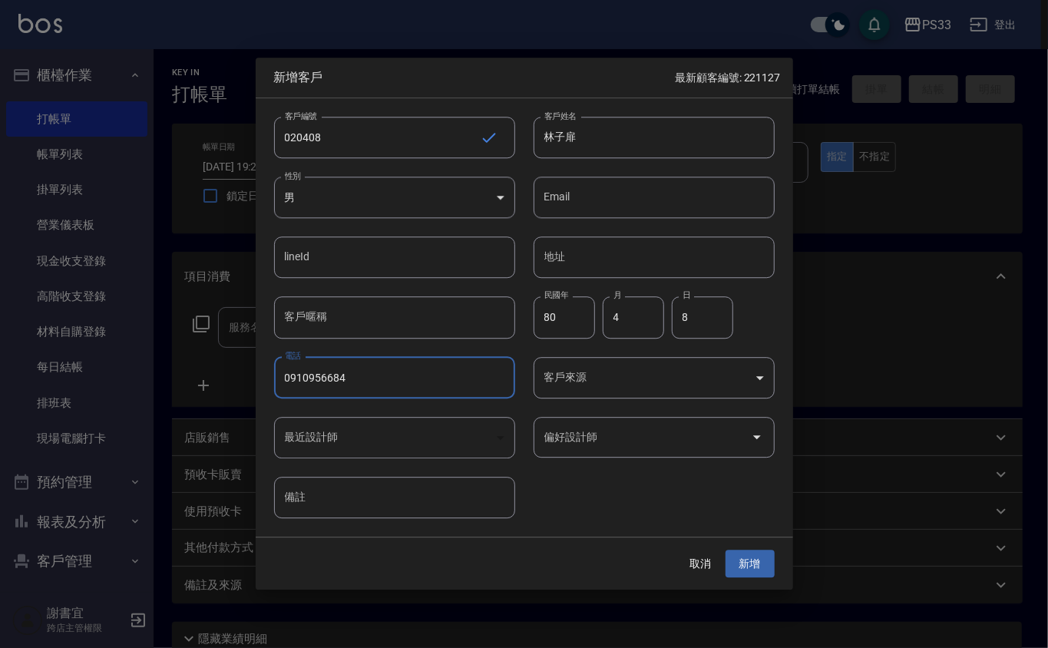
type input "0910956684"
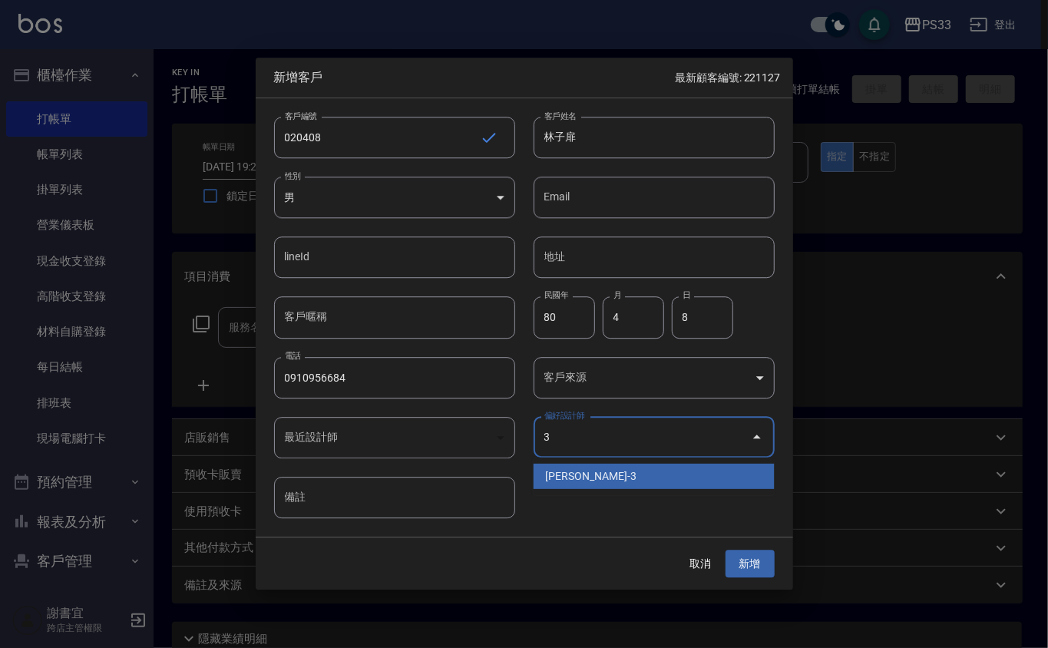
type input "[PERSON_NAME]"
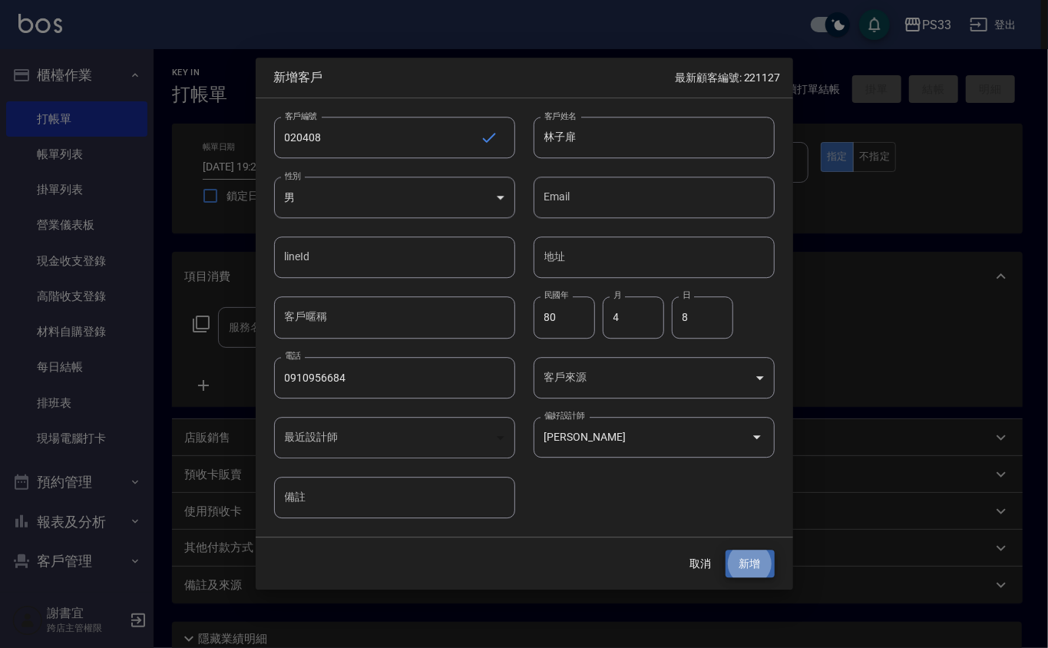
click at [725, 550] on button "新增" at bounding box center [749, 564] width 49 height 28
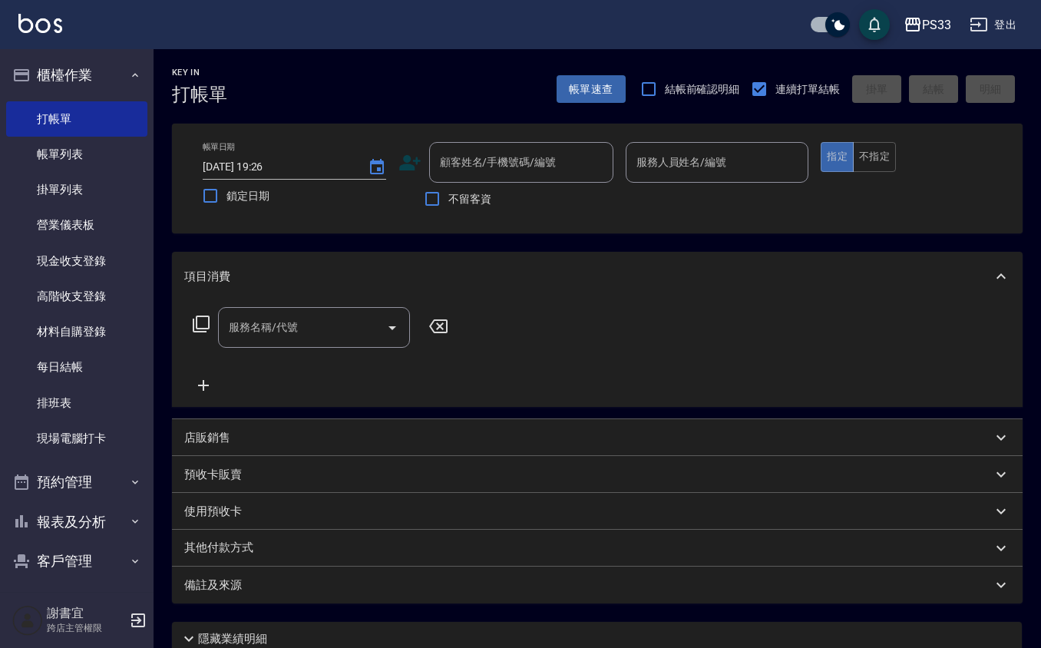
click at [416, 158] on icon at bounding box center [409, 162] width 21 height 15
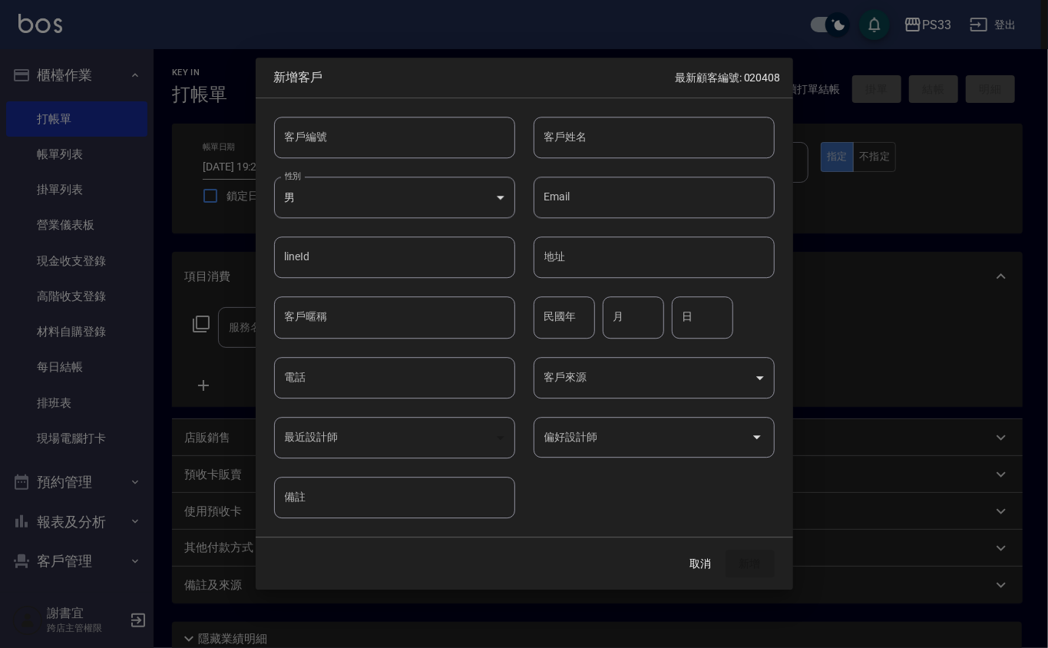
click at [413, 152] on input "客戶編號" at bounding box center [394, 137] width 241 height 41
type input "030321"
type input "劉智昇"
type input "97"
type input "3"
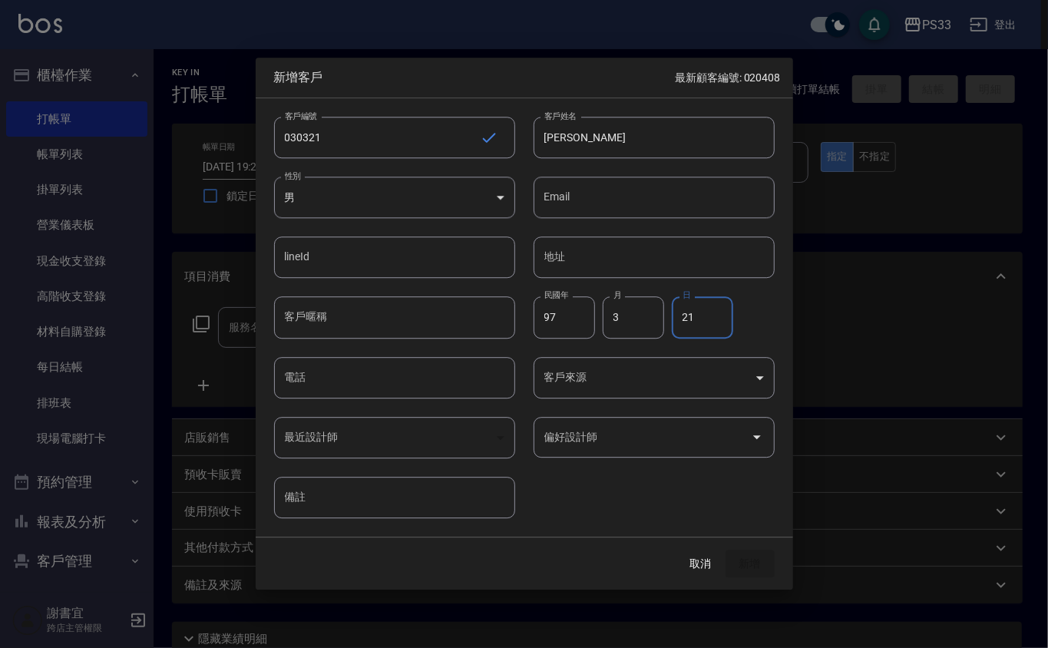
type input "21"
type input "0983808972"
click at [725, 550] on button "新增" at bounding box center [749, 564] width 49 height 28
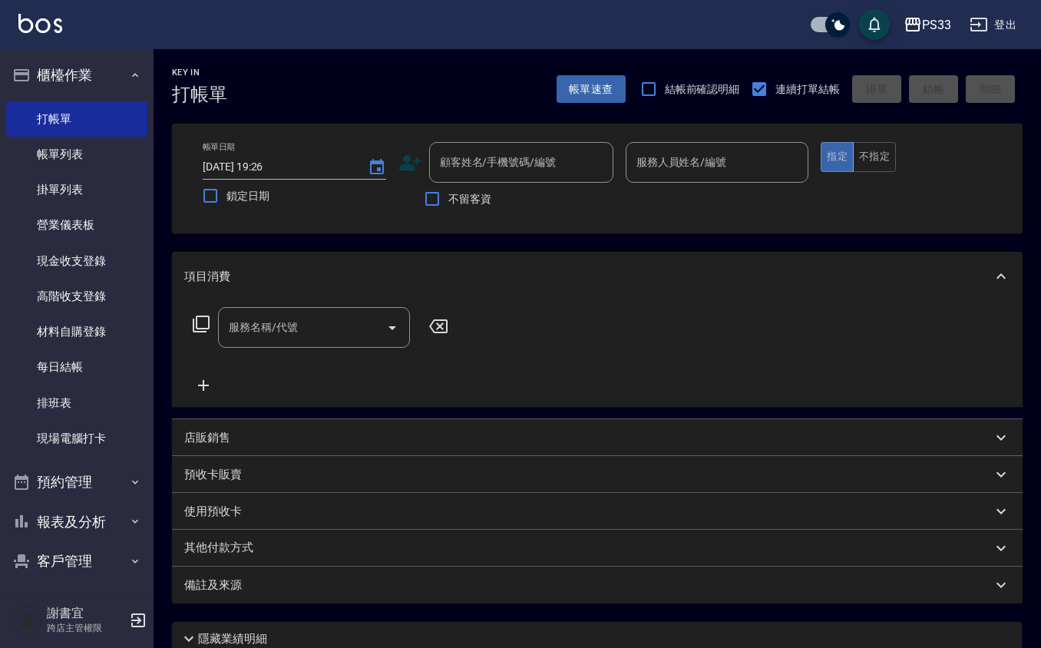
click at [407, 167] on icon at bounding box center [409, 162] width 21 height 15
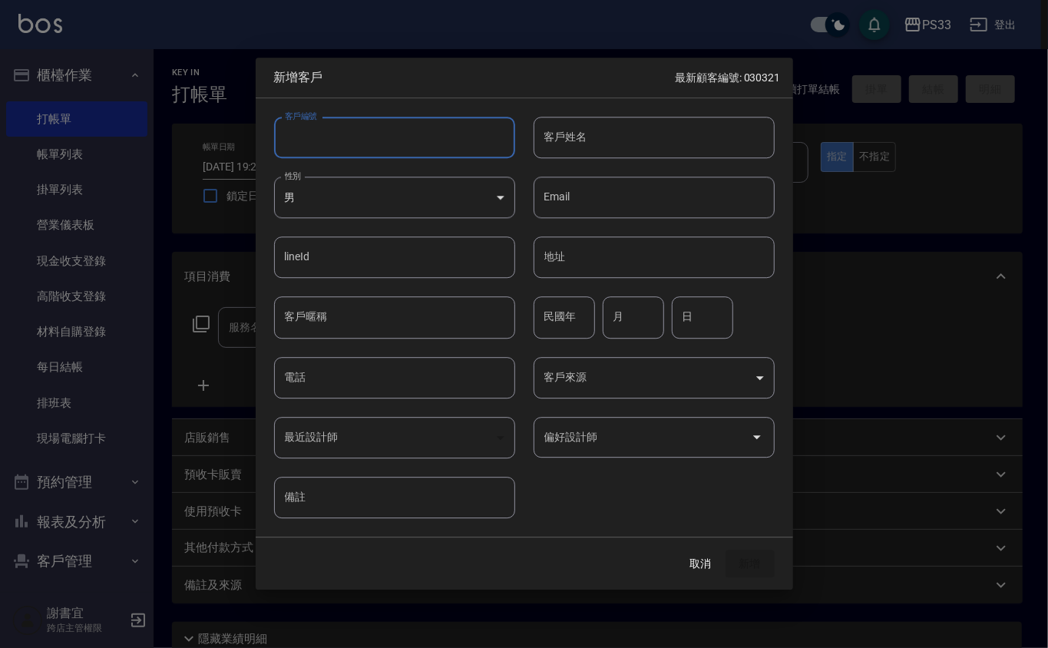
click at [415, 132] on input "客戶編號" at bounding box center [394, 137] width 241 height 41
click at [355, 147] on input "客戶編號" at bounding box center [394, 137] width 241 height 41
type input "061207"
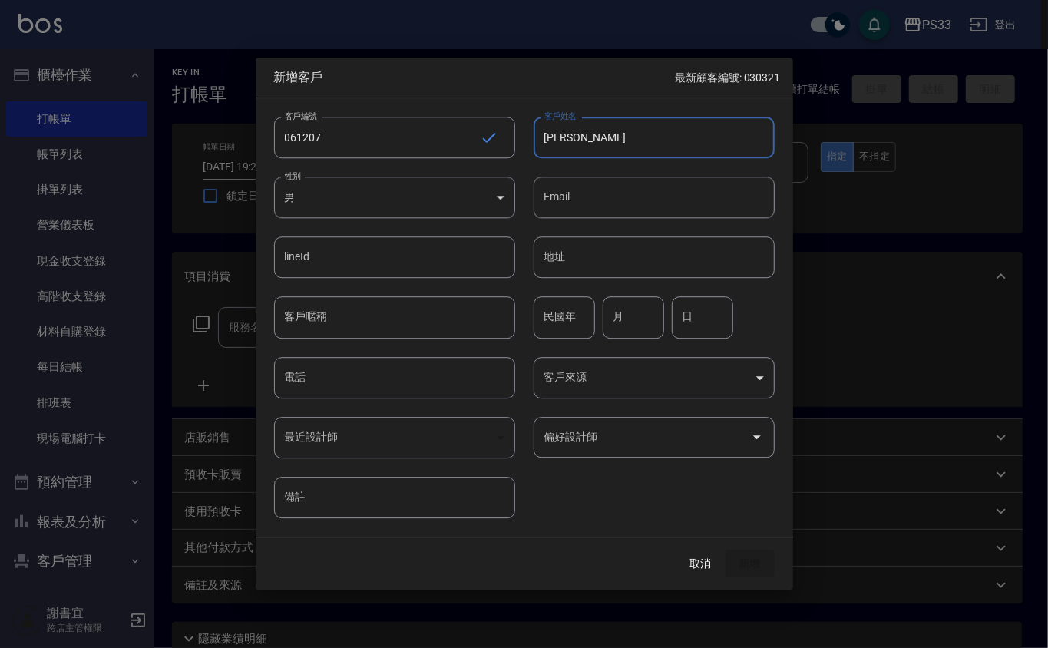
type input "陳采婕"
type input "77"
type input "12"
type input "7"
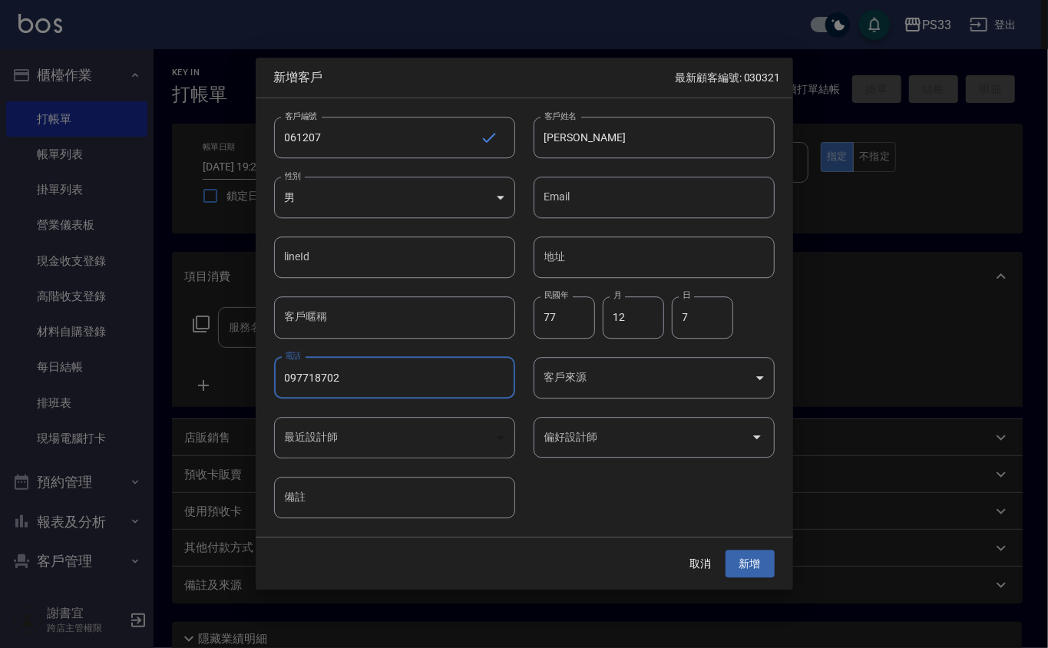
type input "097718702"
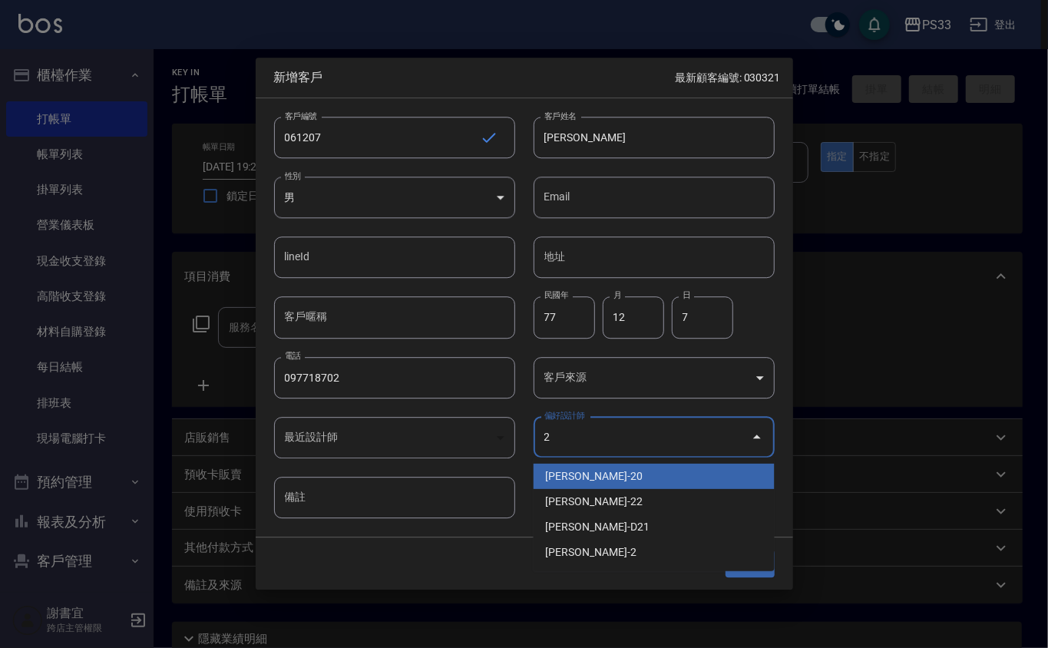
type input "黃郁佳"
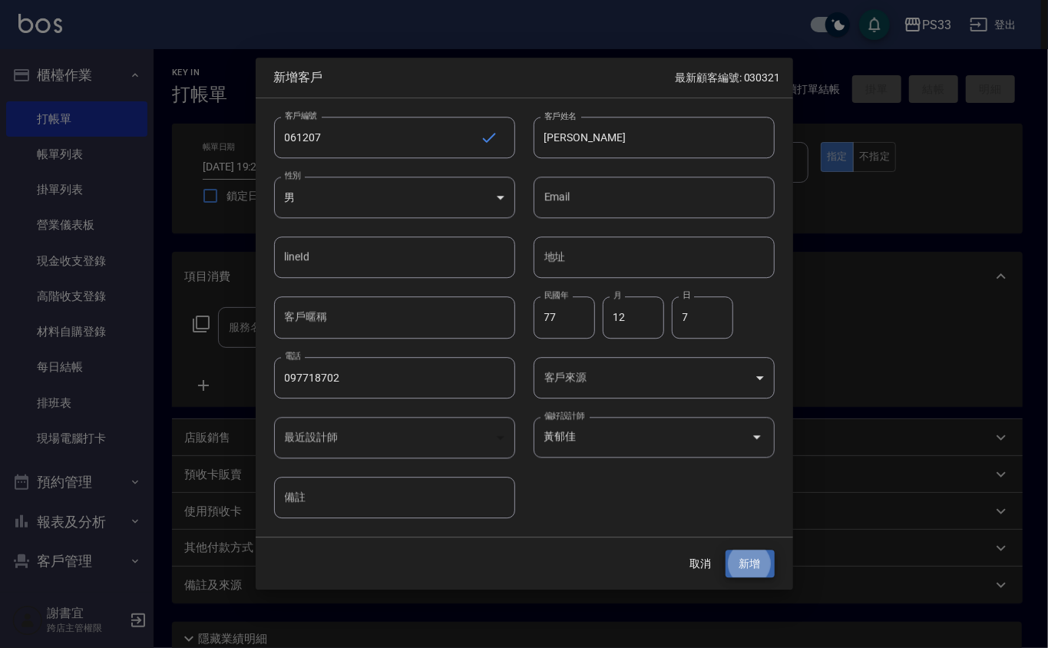
click at [725, 550] on button "新增" at bounding box center [749, 564] width 49 height 28
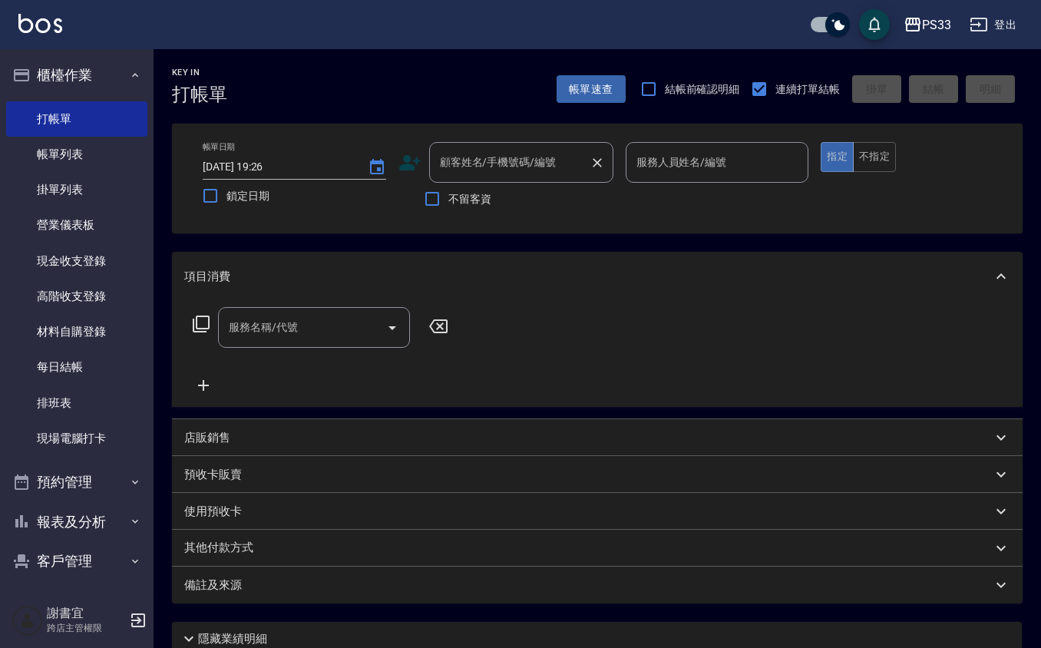
click at [536, 163] on input "顧客姓名/手機號碼/編號" at bounding box center [509, 162] width 147 height 27
type input "陳采婕/097718702/061207"
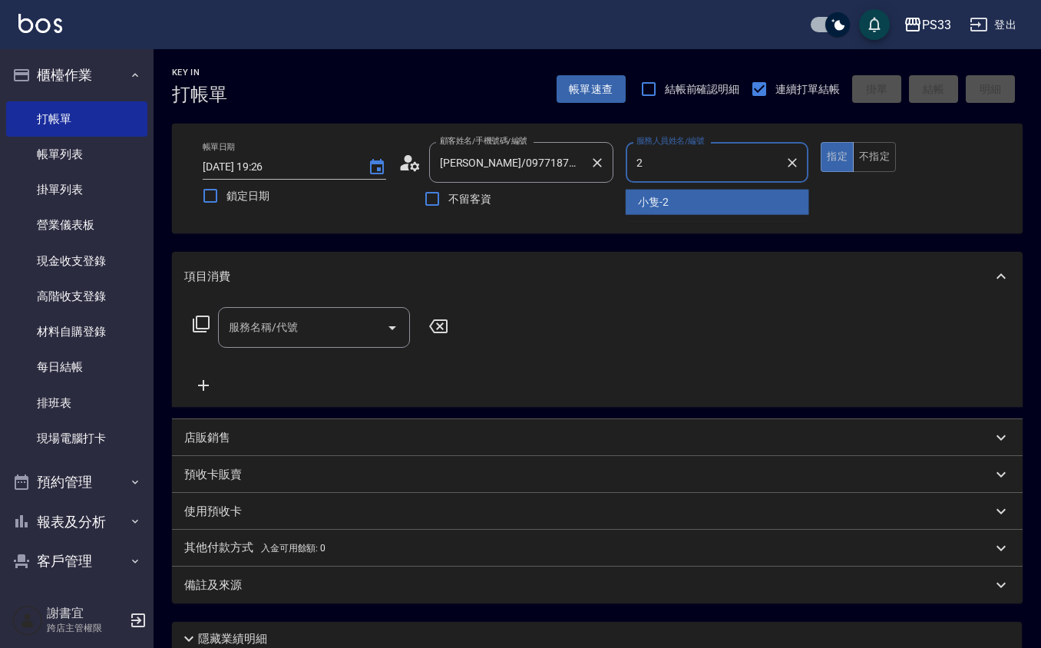
type input "小隻-2"
type button "true"
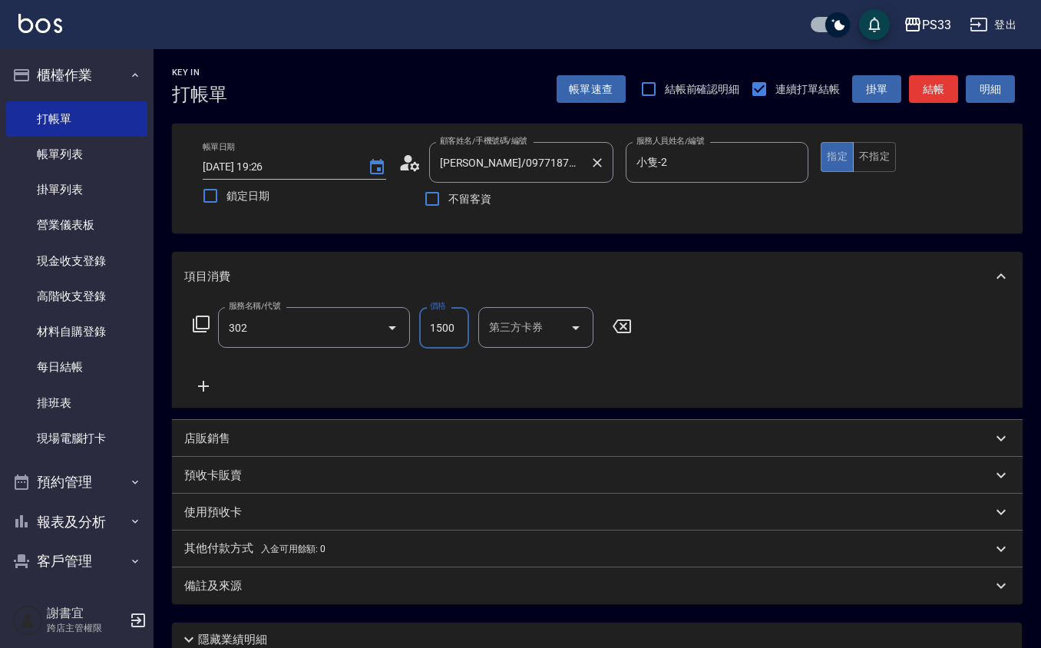
type input "設計燙髮(302)"
type input "1400"
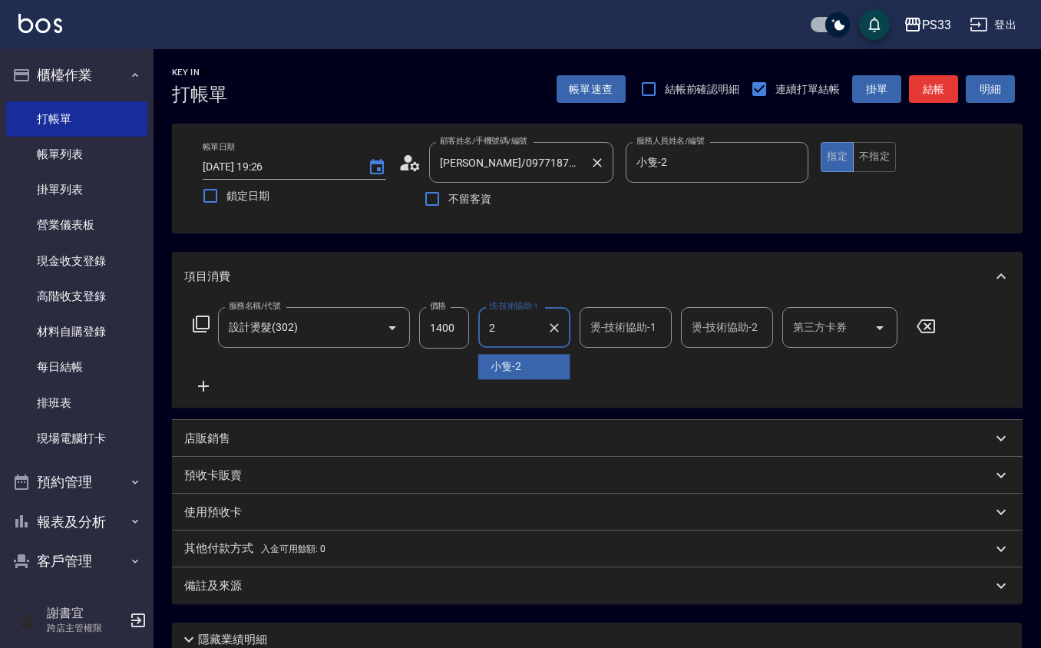
type input "小隻-2"
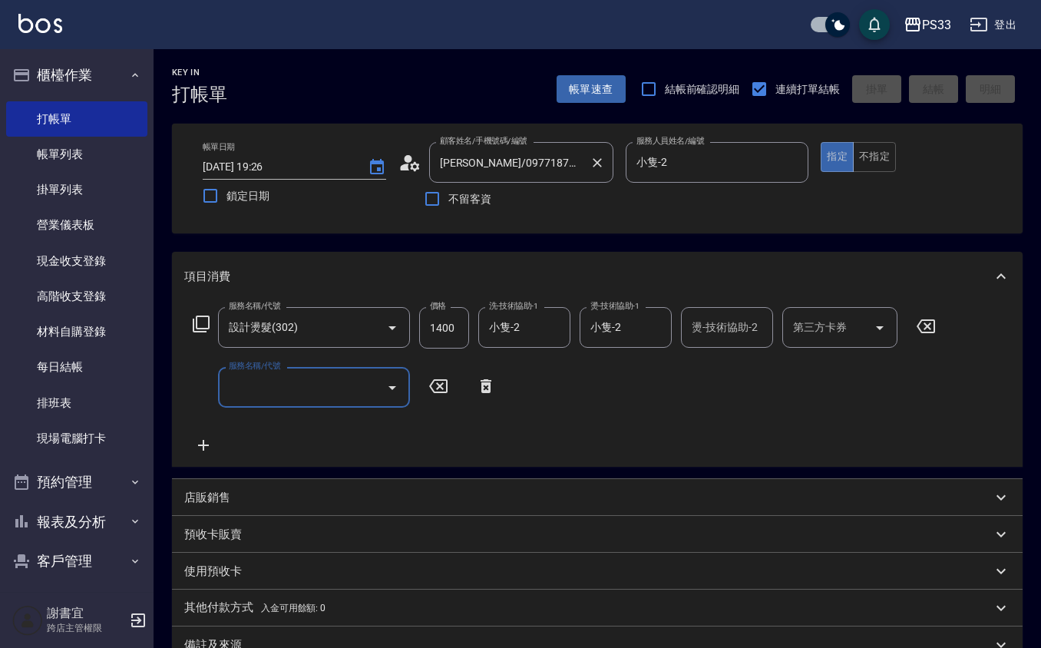
type input "2025/08/10 19:37"
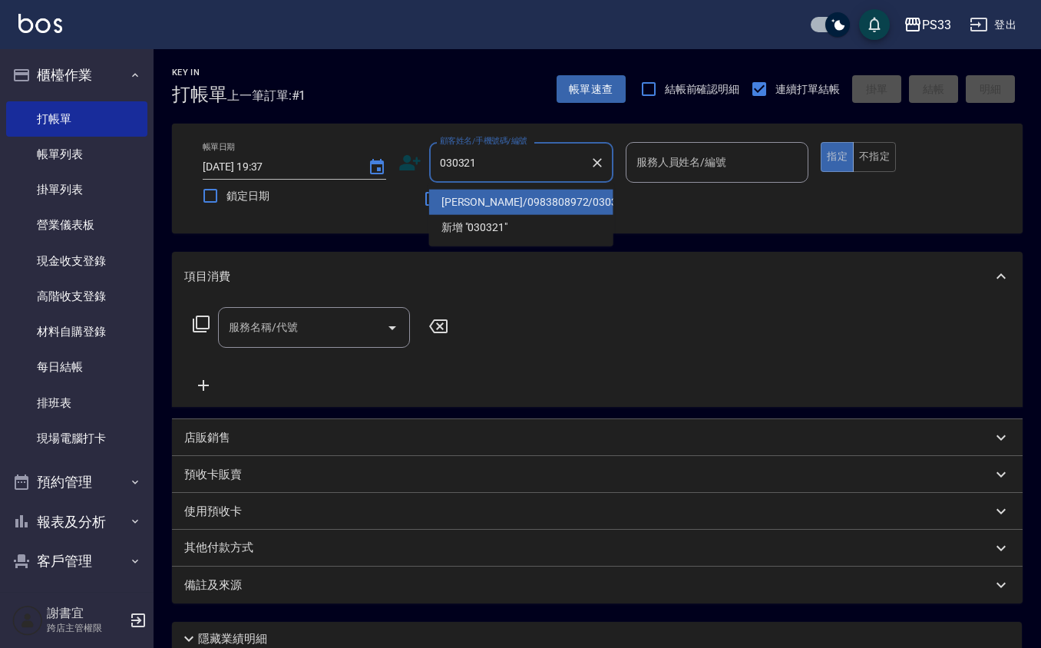
type input "劉智昇/0983808972/030321"
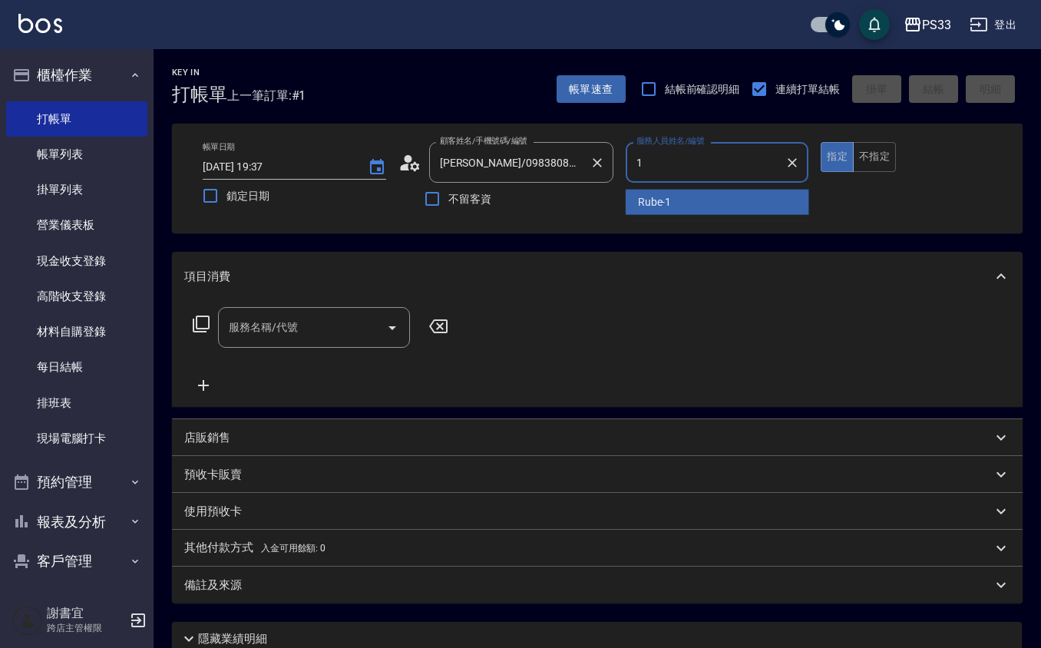
type input "Rube-1"
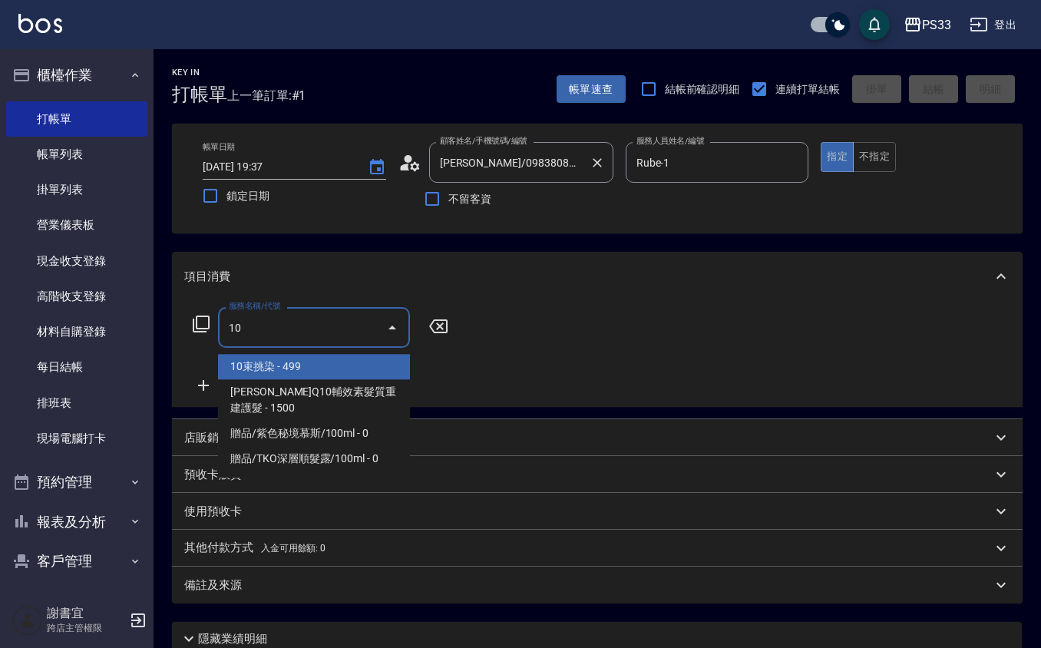
type input "1"
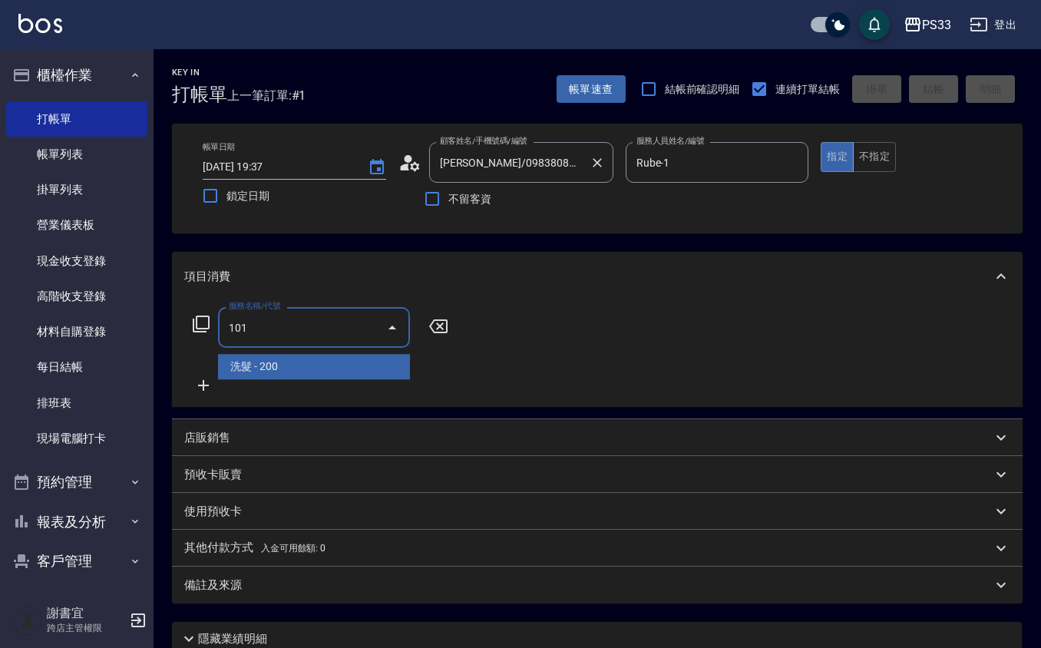
type input "洗髮(101)"
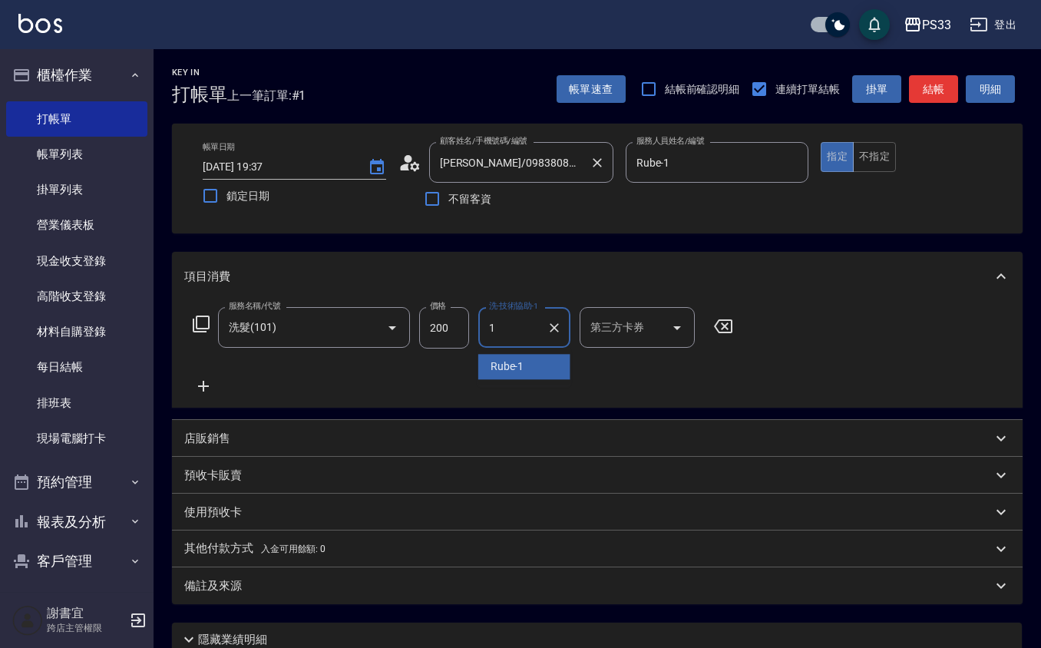
type input "Rube-1"
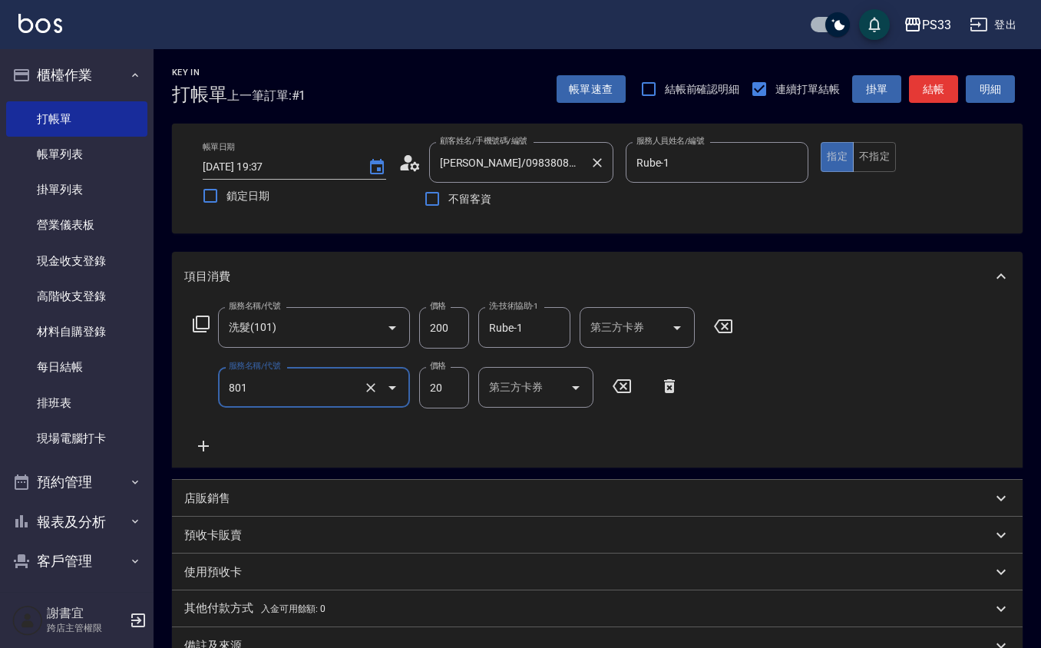
type input "潤絲(801)"
type input "10"
type input "Rube-1"
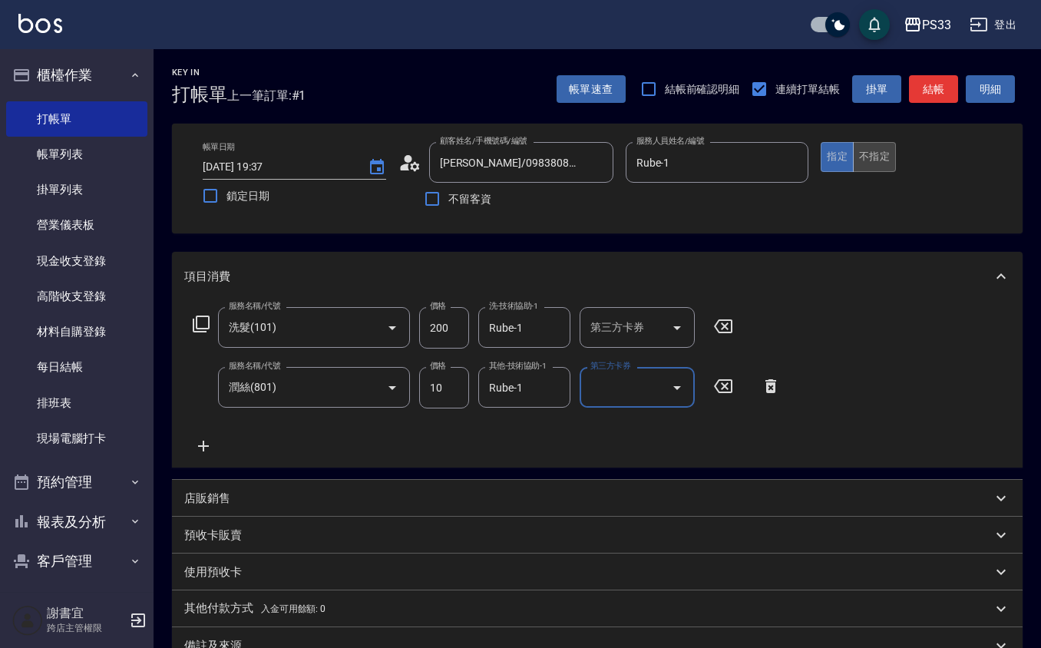
click at [888, 154] on button "不指定" at bounding box center [874, 157] width 43 height 30
type button "false"
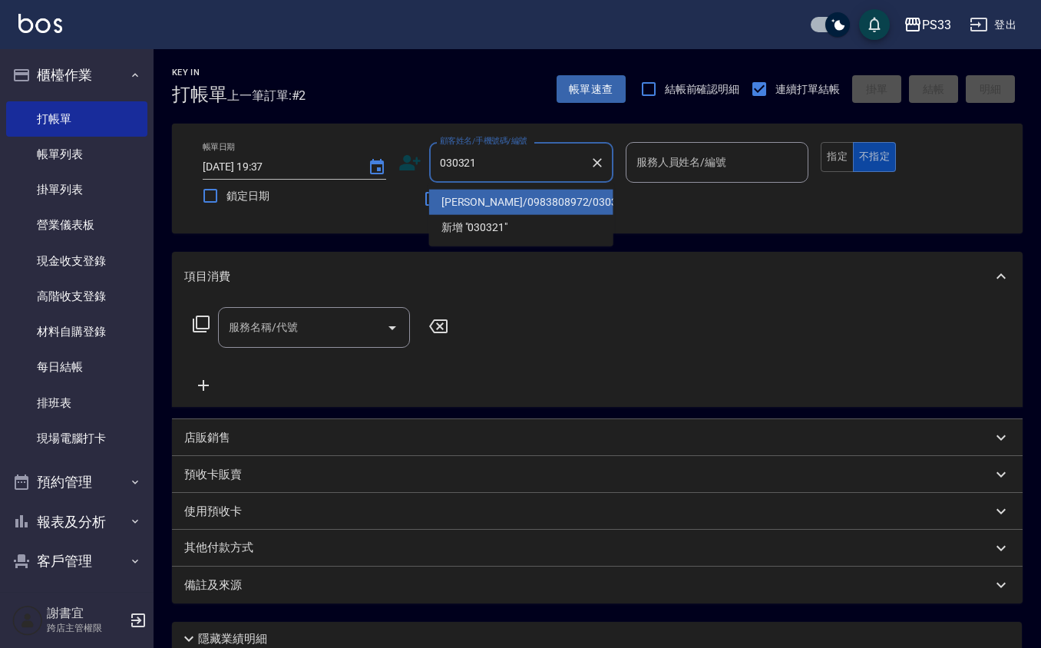
type input "劉智昇/0983808972/030321"
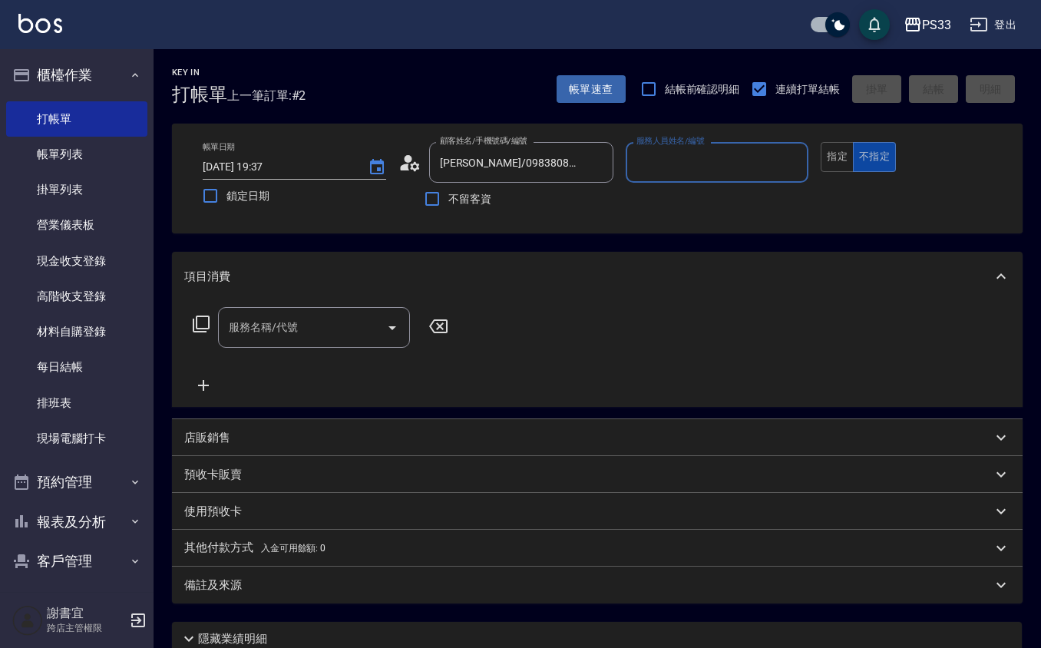
type input "1"
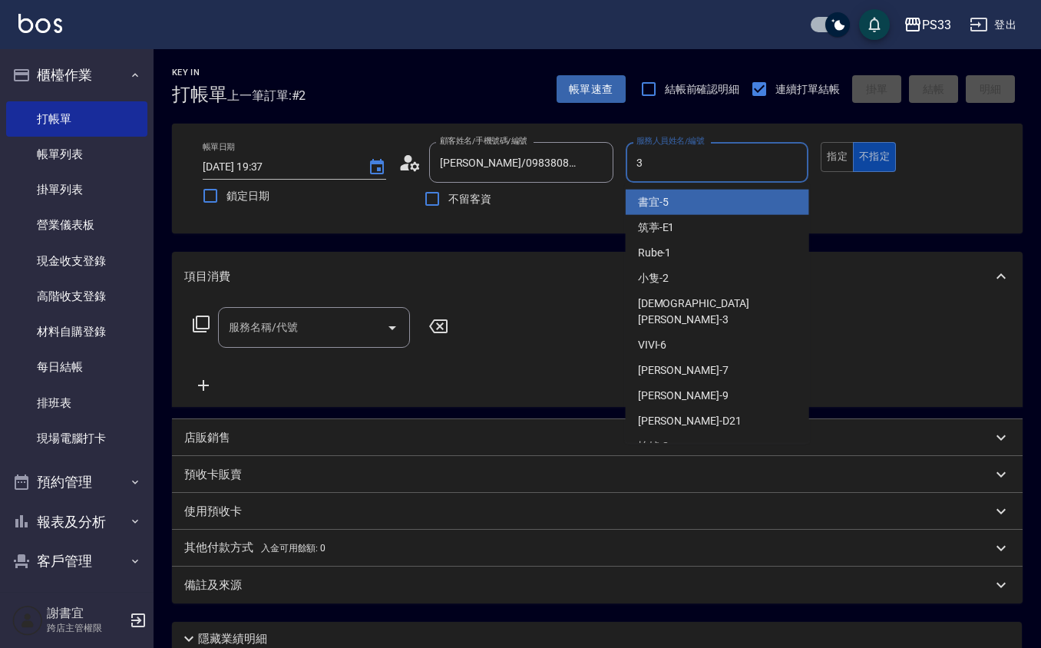
type input "瑜瑄-3"
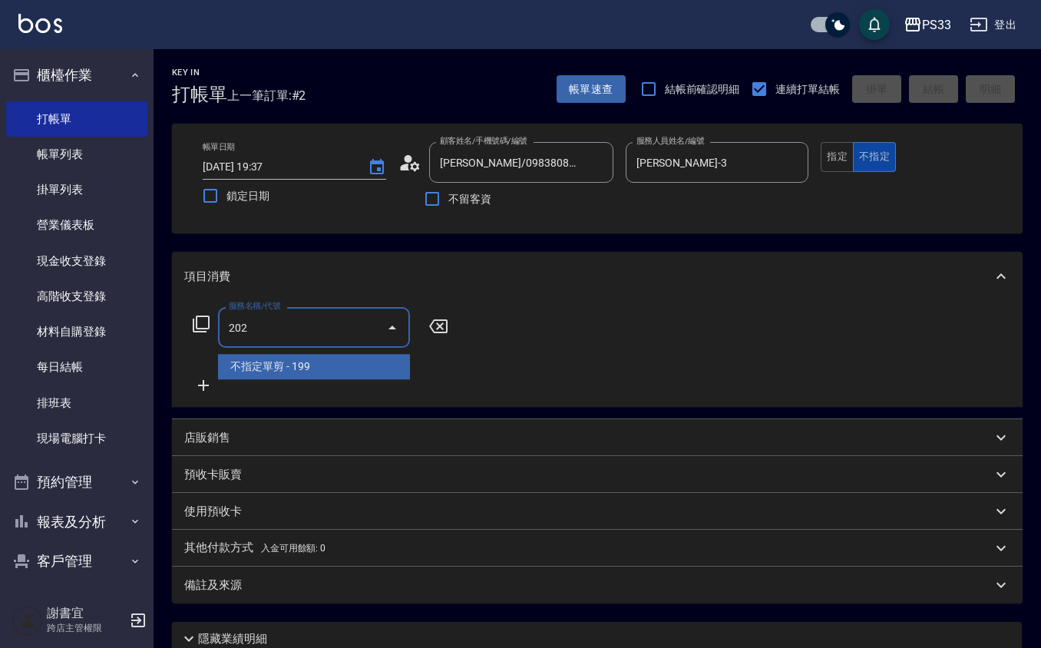
type input "不指定單剪(202)"
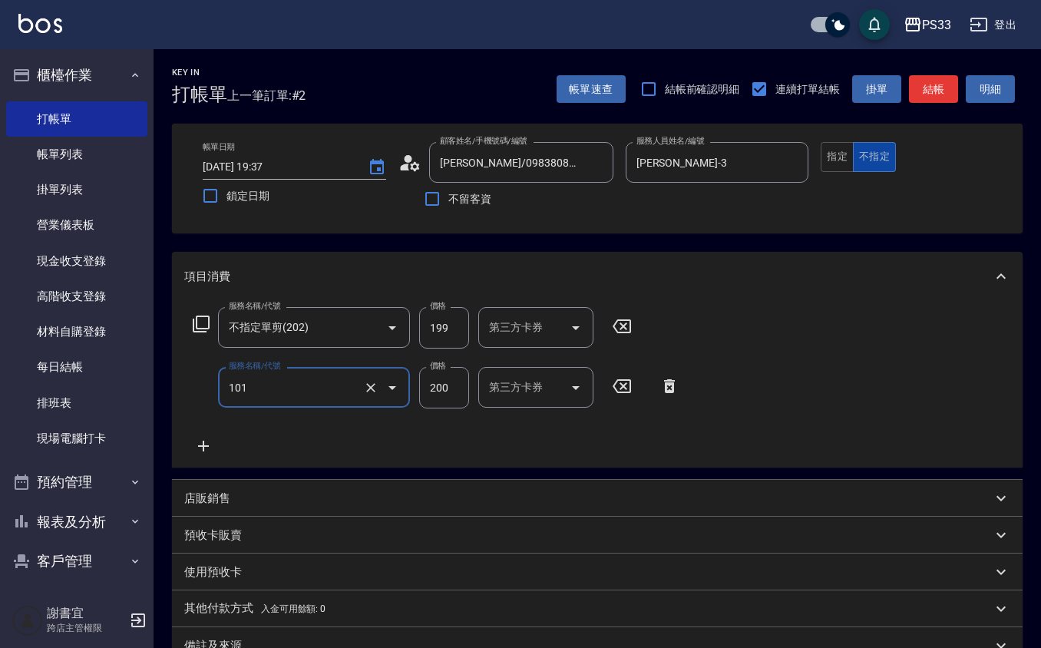
type input "洗髮(101)"
type input "小隻-2"
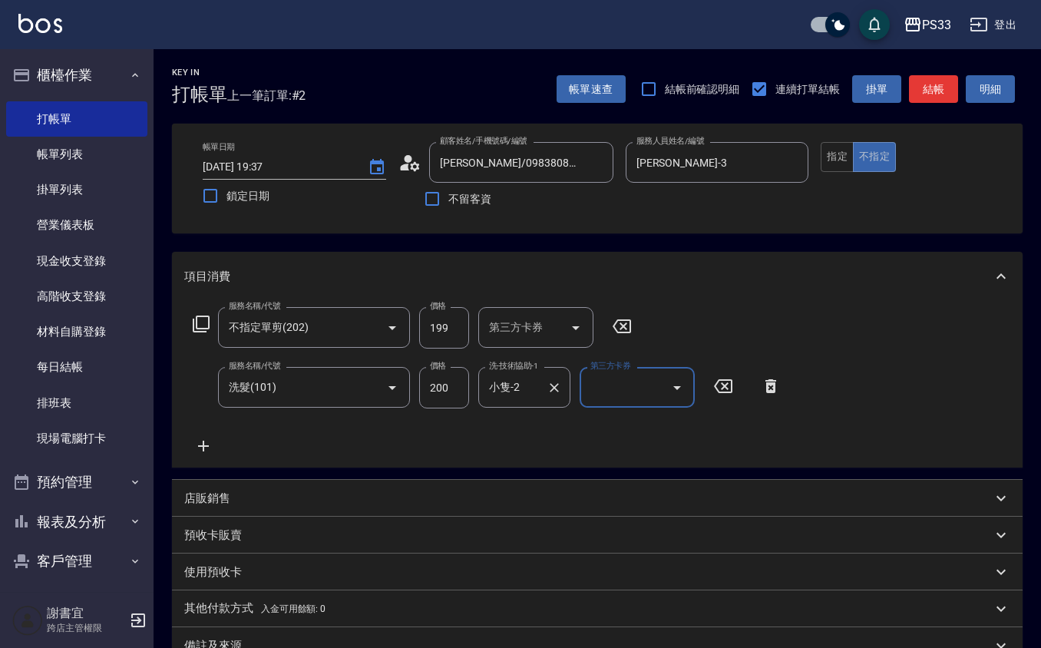
click at [533, 375] on input "小隻-2" at bounding box center [512, 387] width 55 height 27
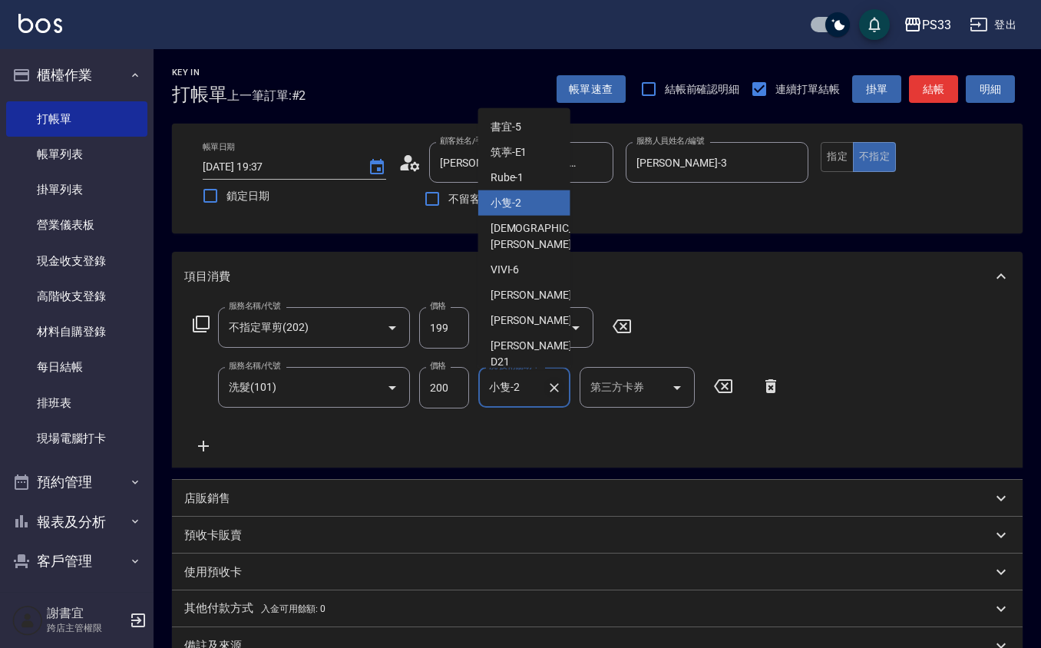
click at [550, 390] on icon "Clear" at bounding box center [554, 387] width 15 height 15
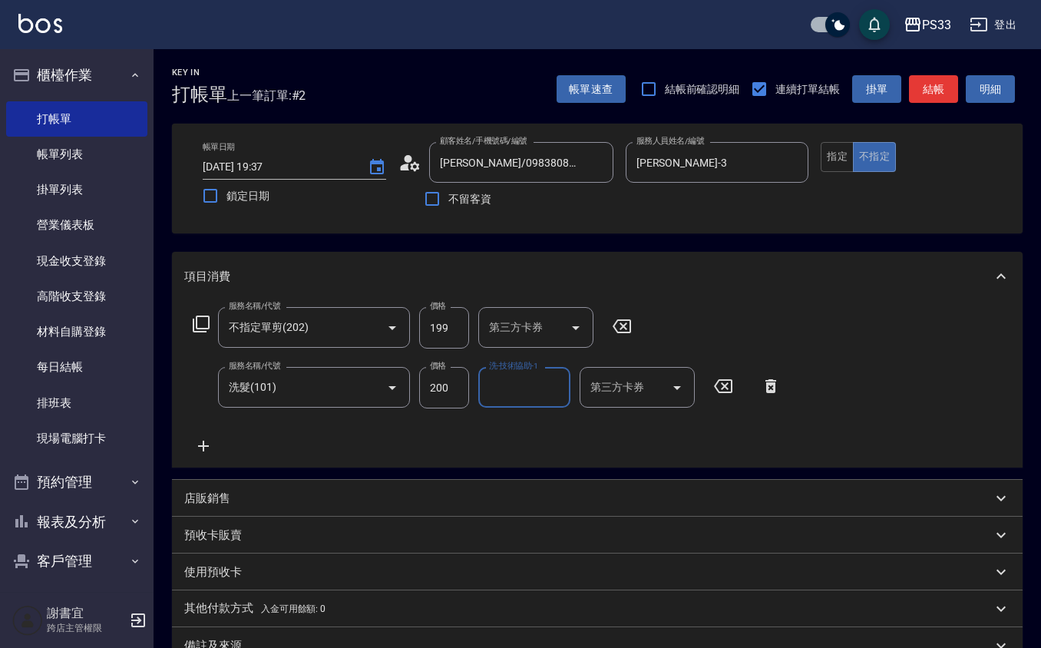
click at [550, 390] on input "洗-技術協助-1" at bounding box center [524, 387] width 78 height 27
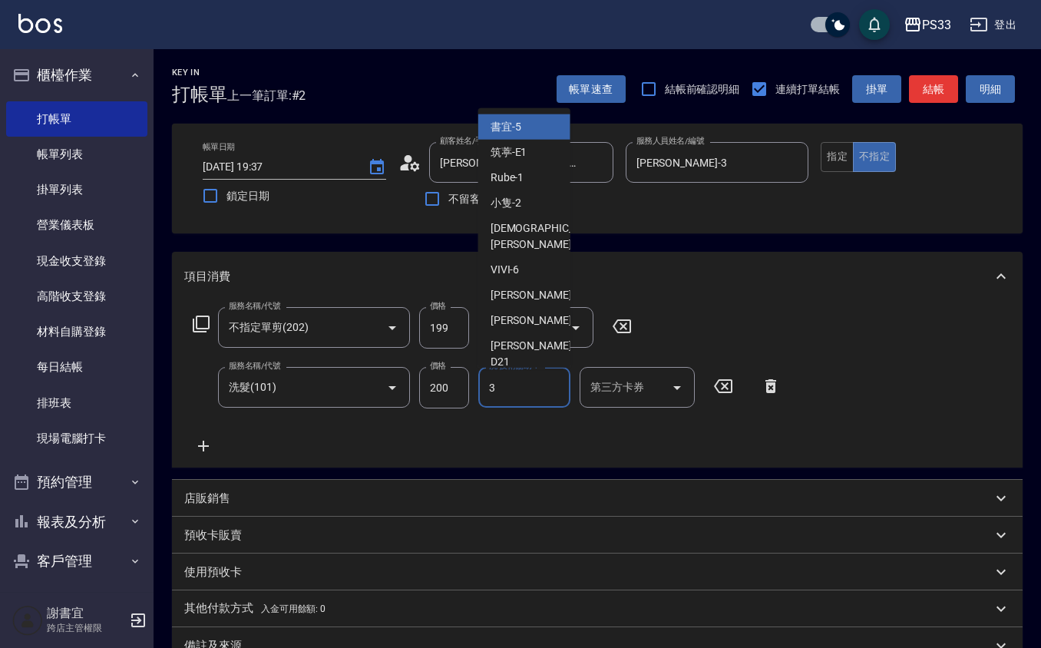
type input "瑜瑄-3"
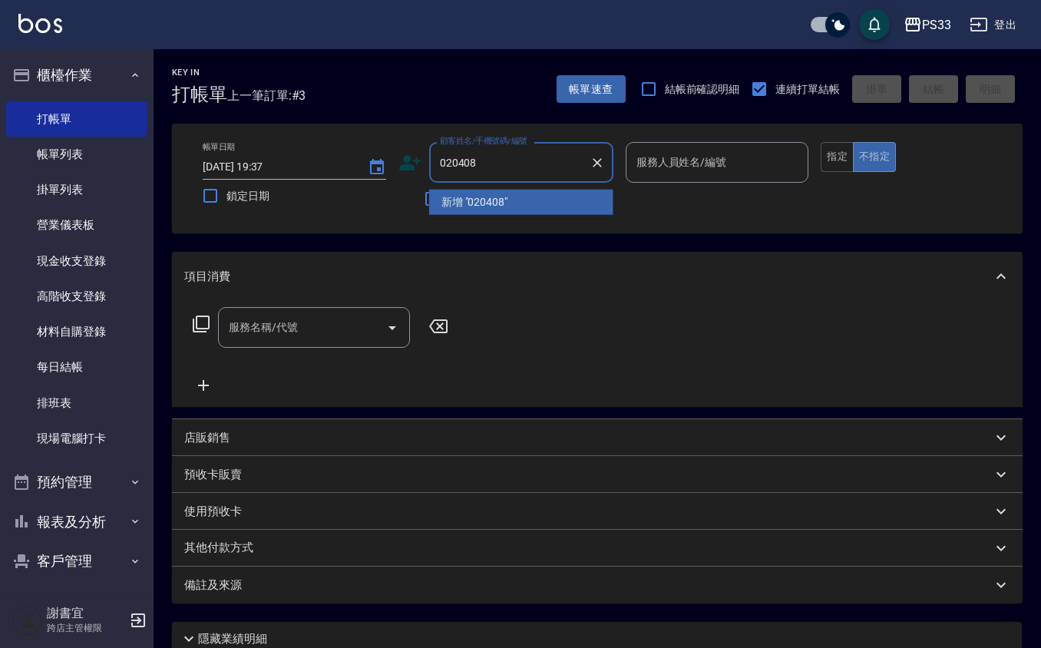
type input "020408"
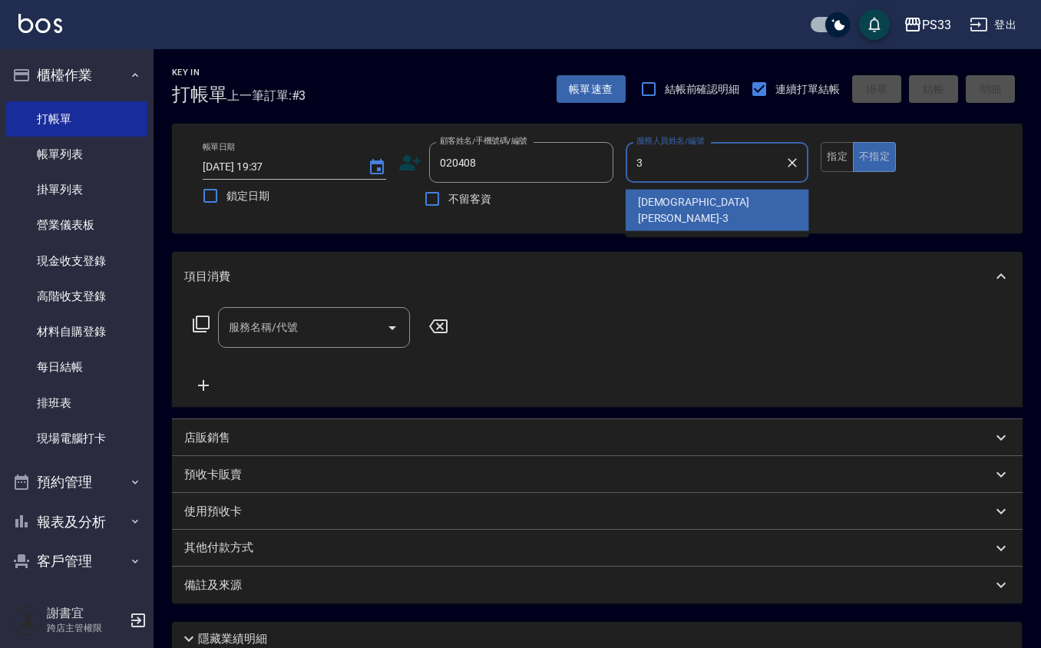
type input "瑜瑄-3"
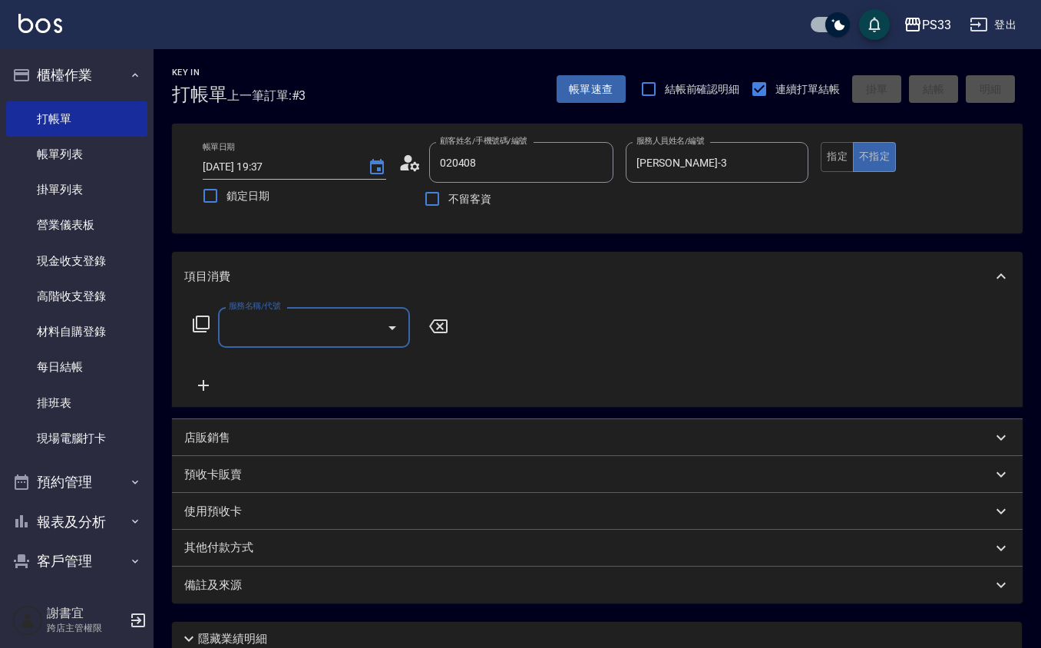
type input "林子扉/0910956684/020408"
click at [839, 157] on button "指定" at bounding box center [837, 157] width 33 height 30
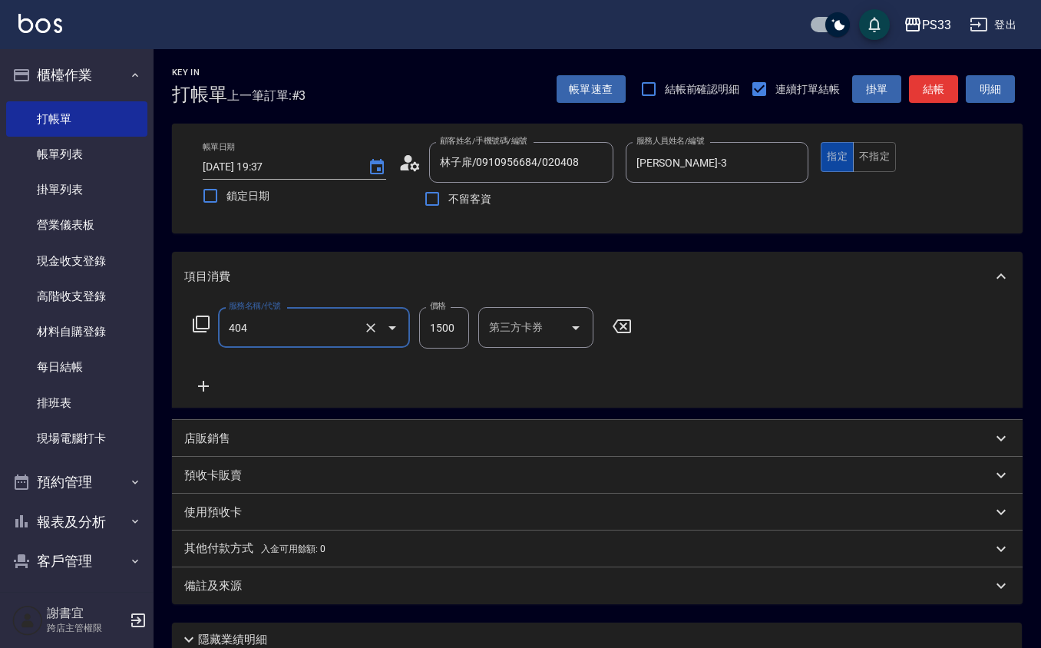
type input "設計染髮(404)"
type input "1299"
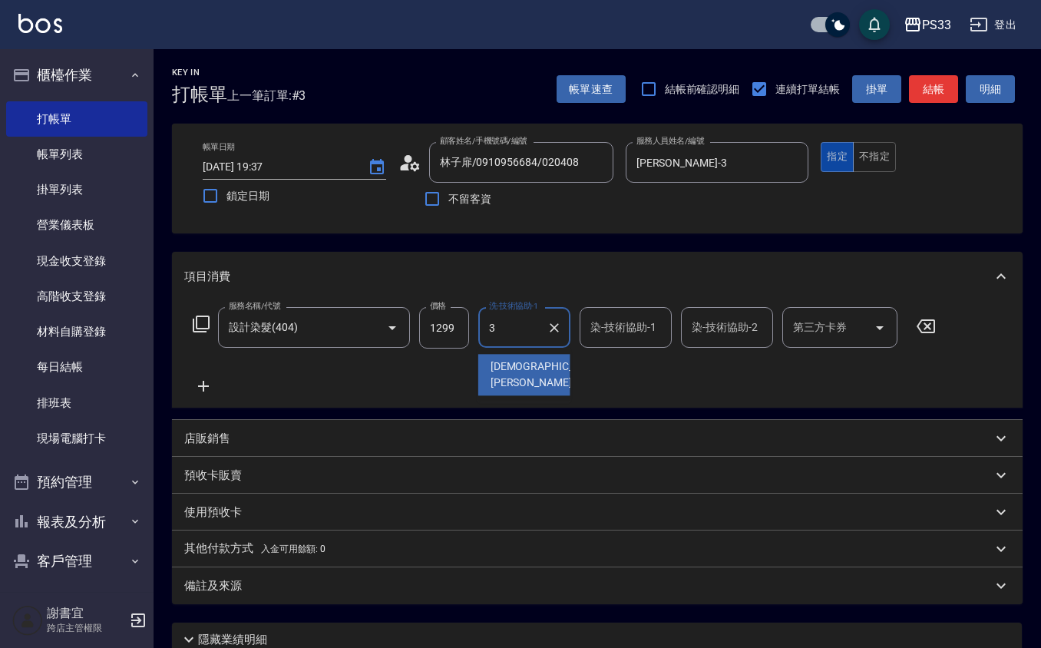
type input "瑜瑄-3"
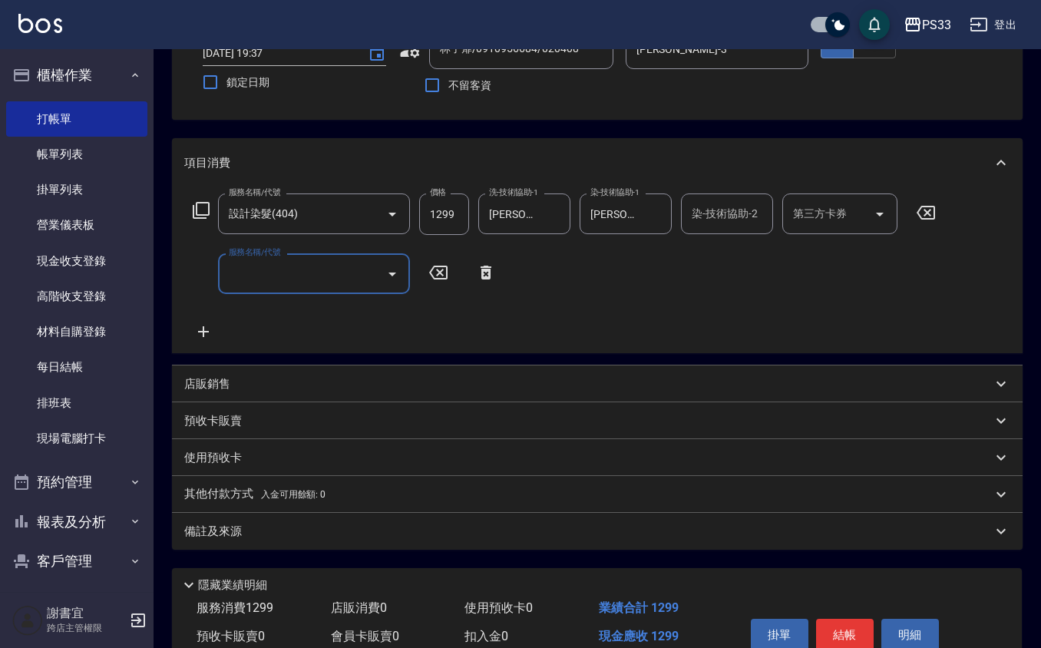
scroll to position [186, 0]
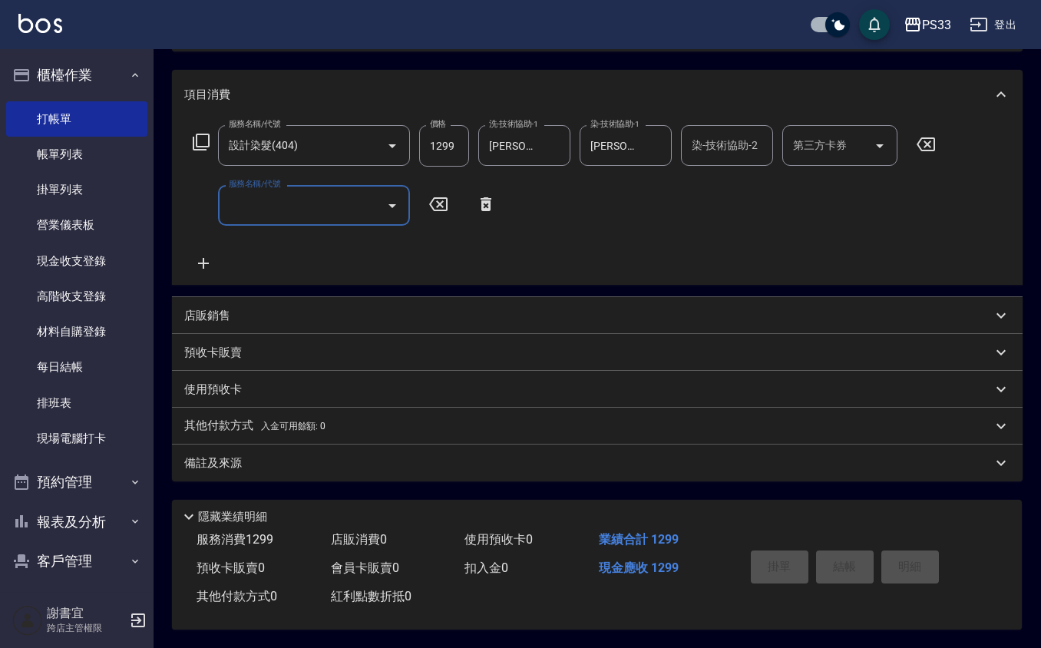
type input "2025/08/10 19:38"
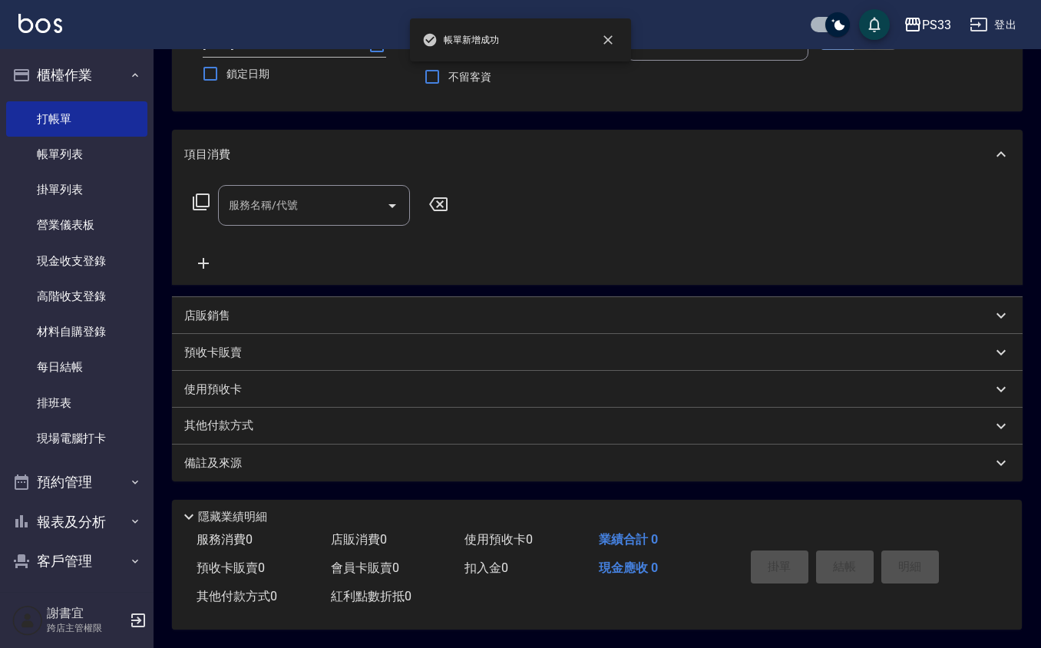
scroll to position [0, 0]
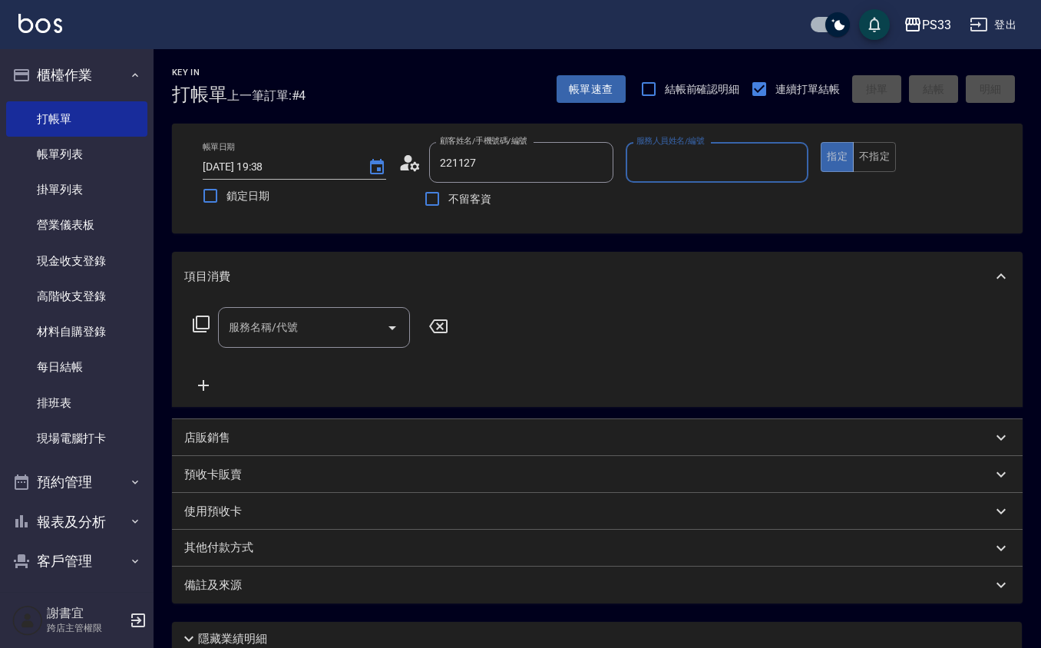
type input "陳俊都/0983581793/221127"
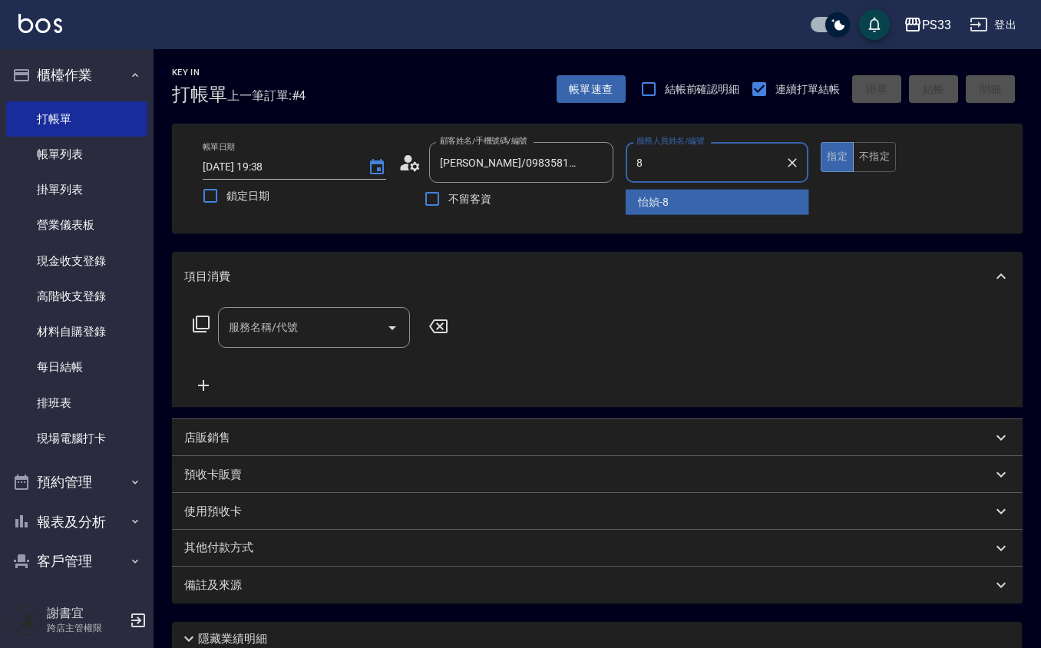
type input "怡媜-8"
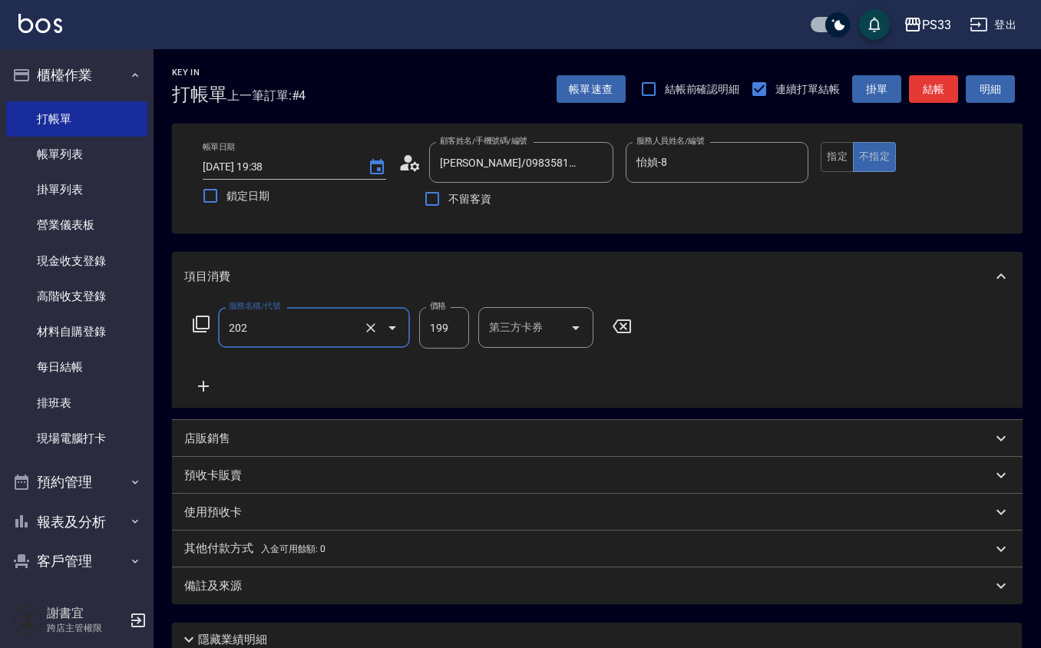
type input "不指定單剪(202)"
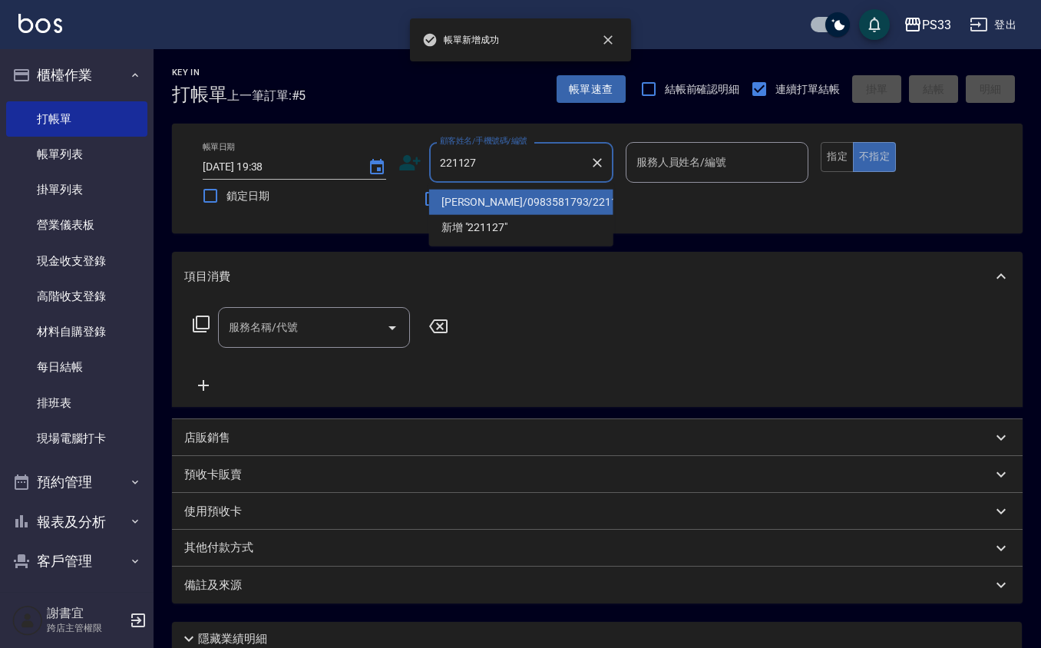
type input "陳俊都/0983581793/221127"
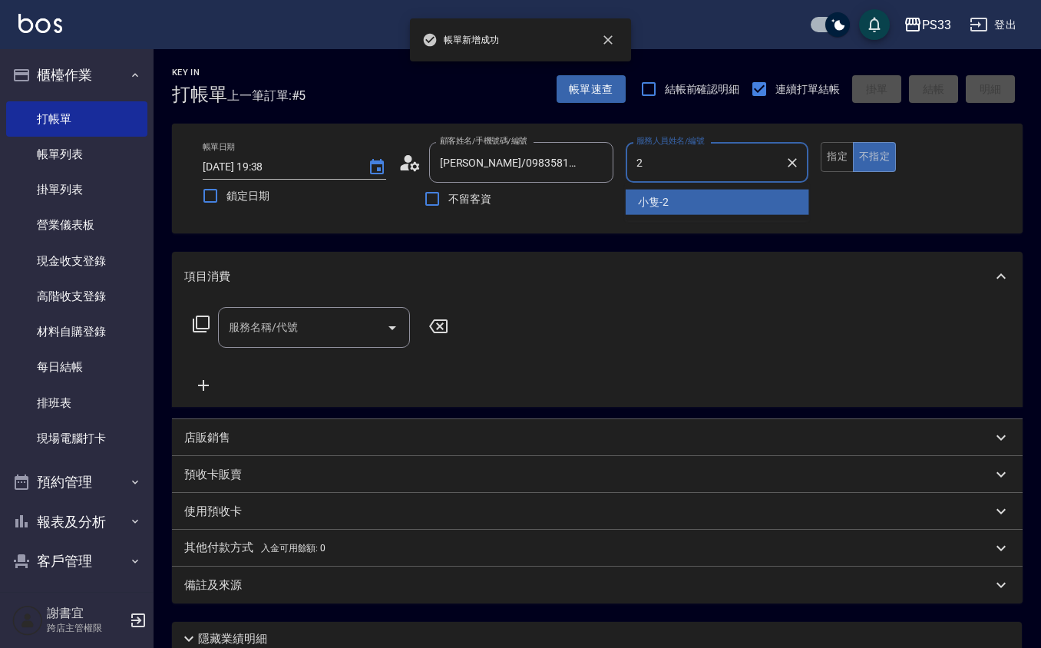
type input "小隻-2"
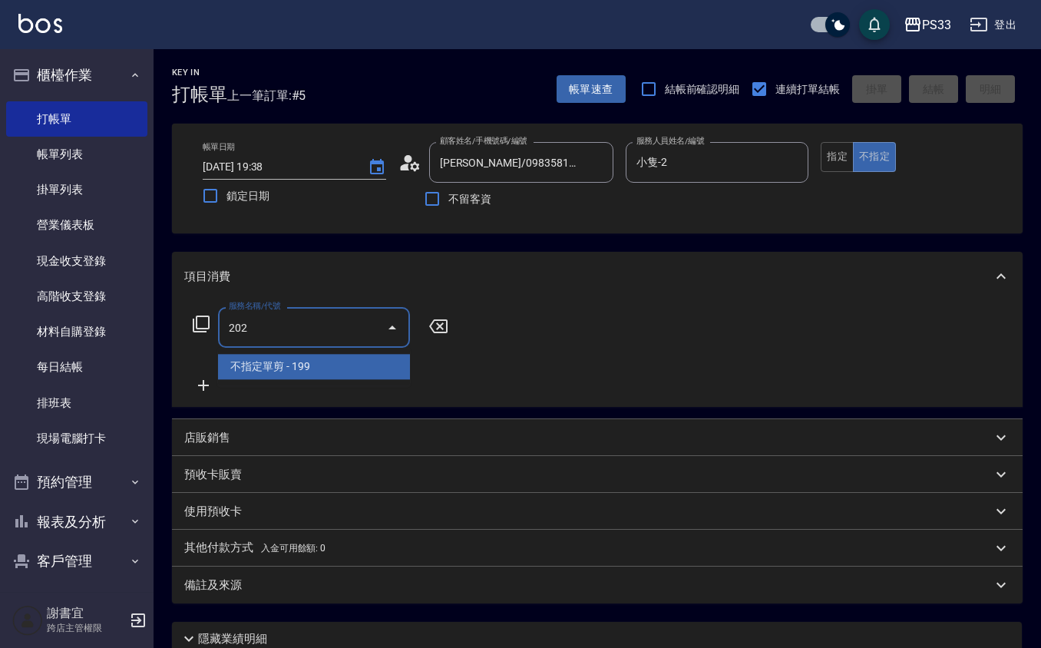
type input "不指定單剪(202)"
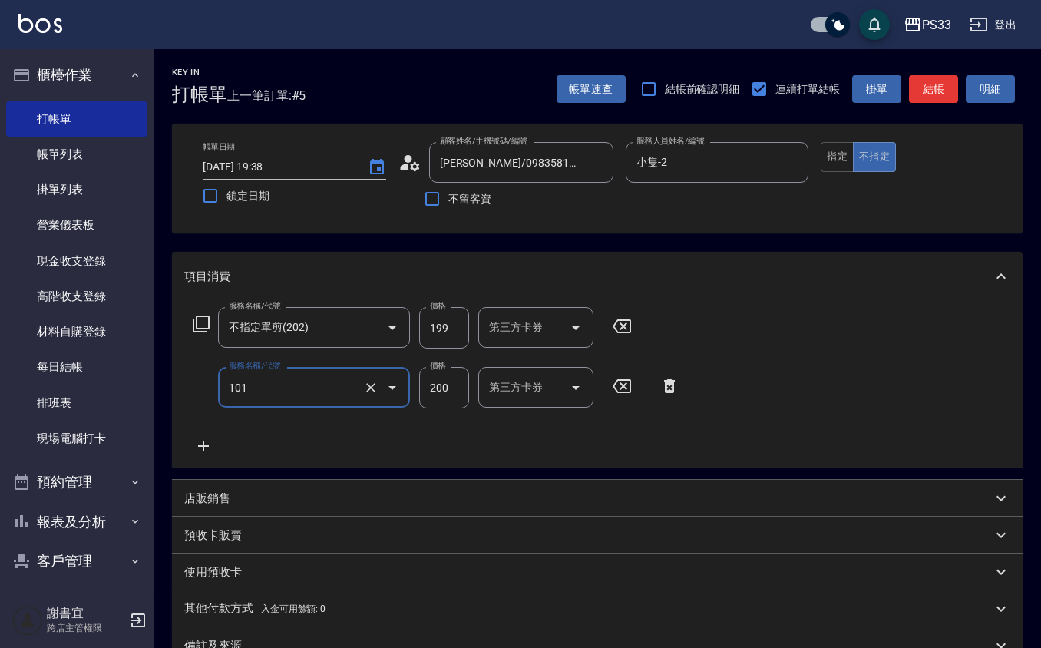
type input "洗髮(101)"
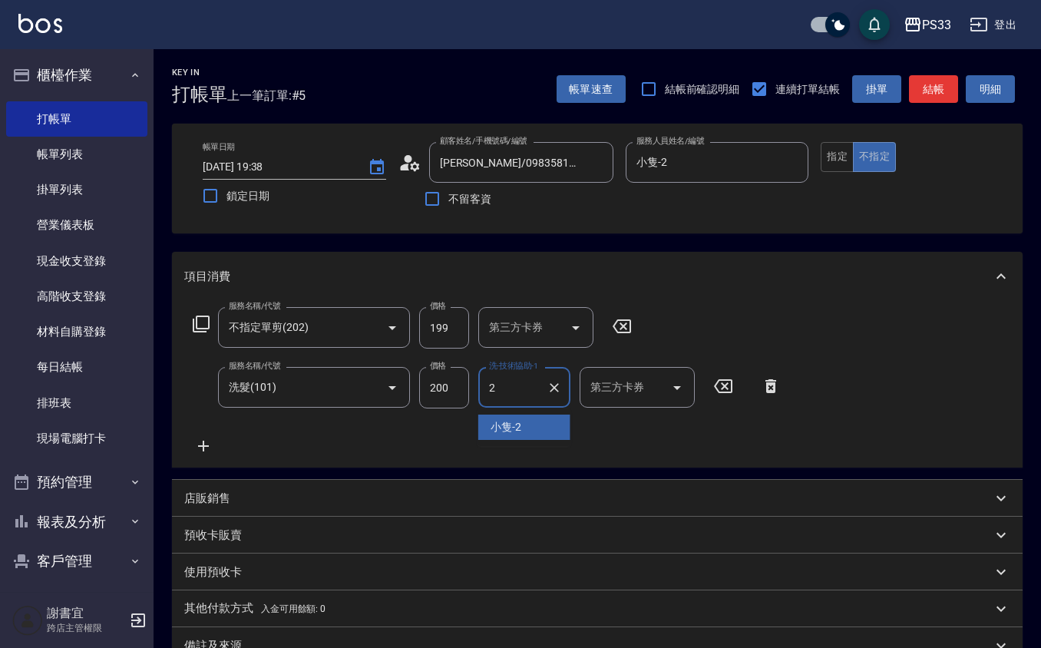
type input "小隻-2"
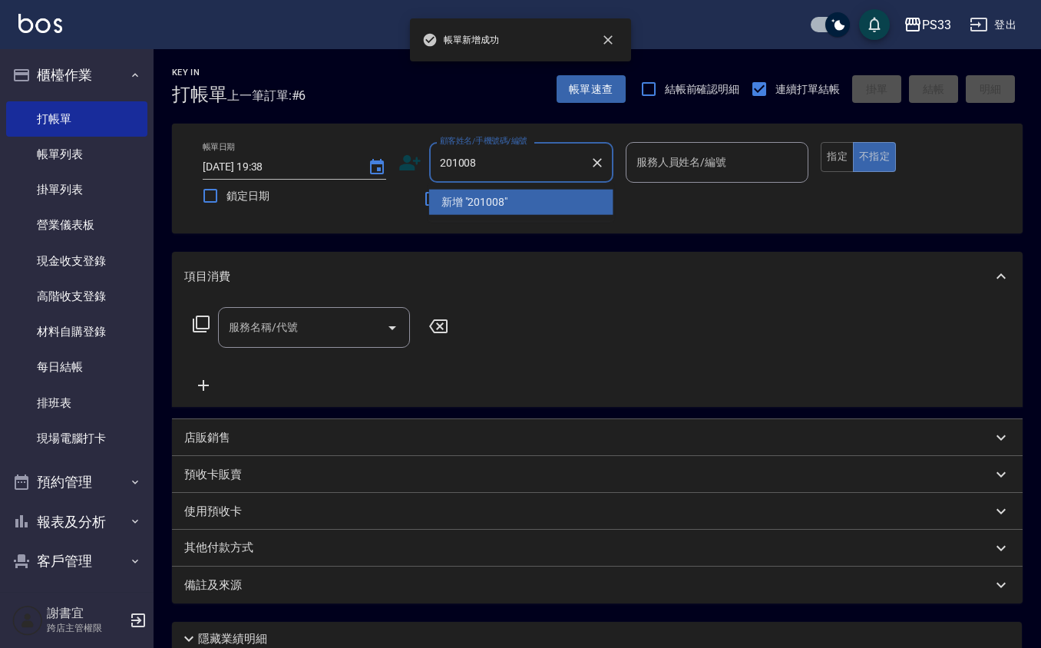
type input "201008"
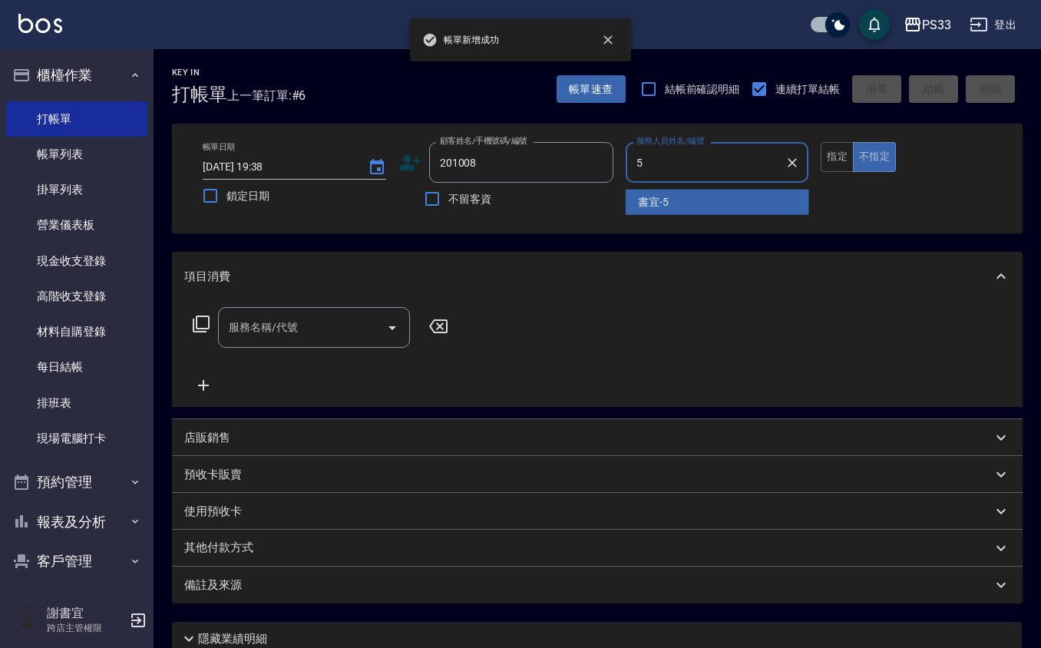
type input "書宜-5"
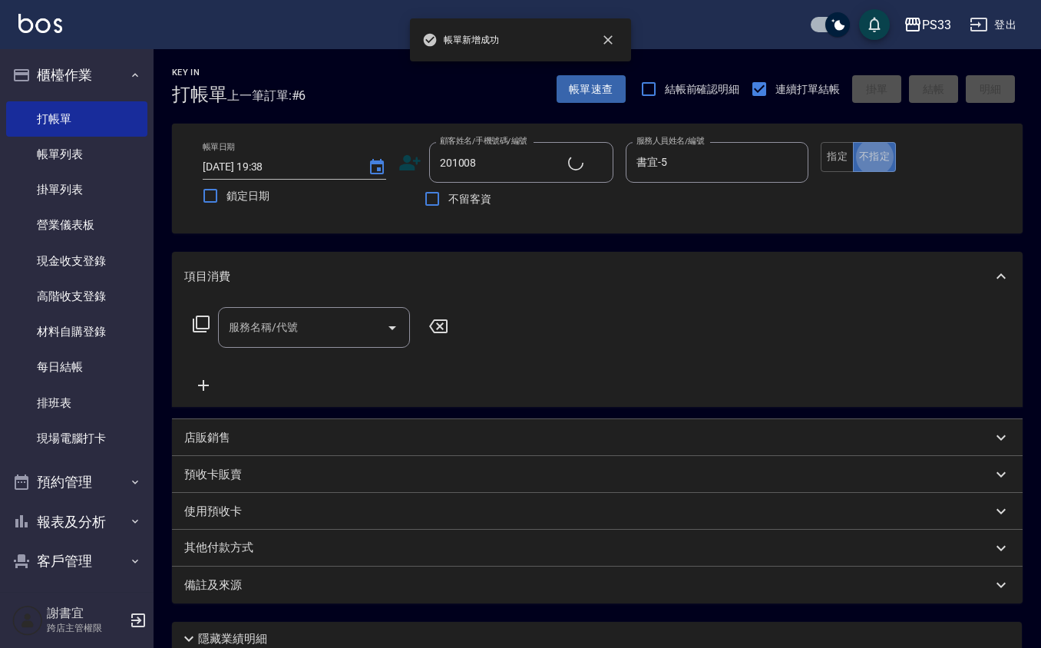
type input "江衍安/0982161008/201008"
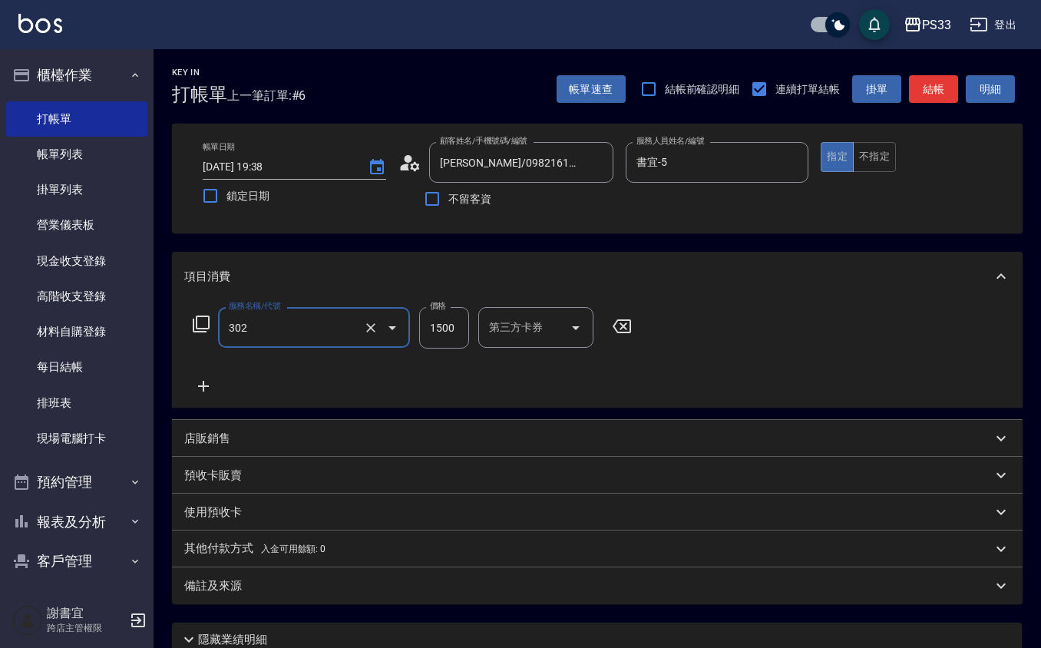
type input "設計燙髮(302)"
type input "2500"
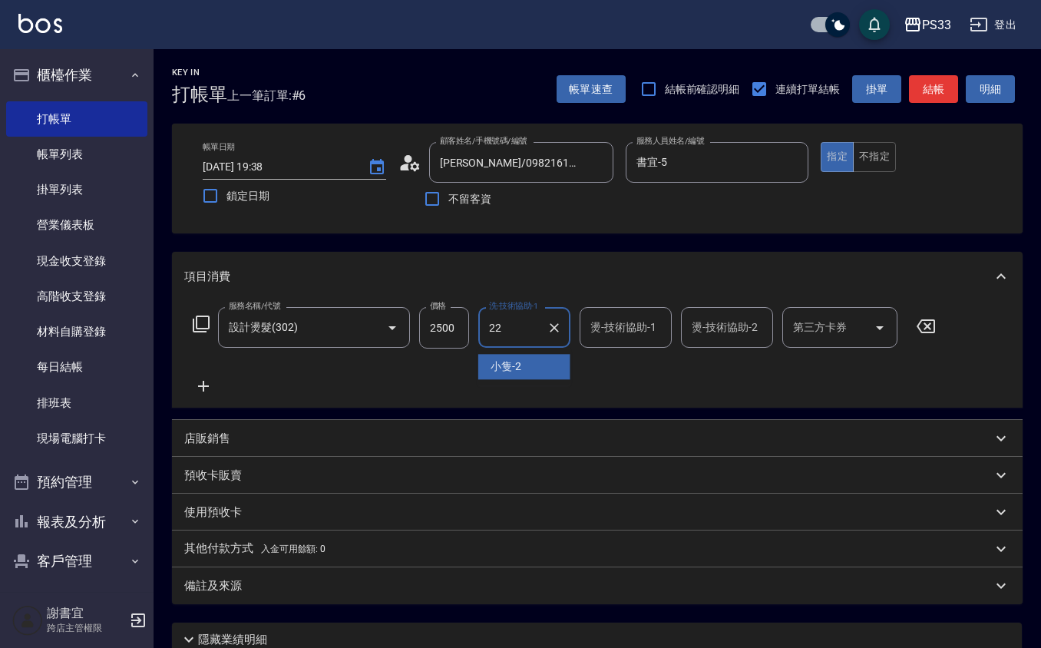
type input "黃筱筑 -22"
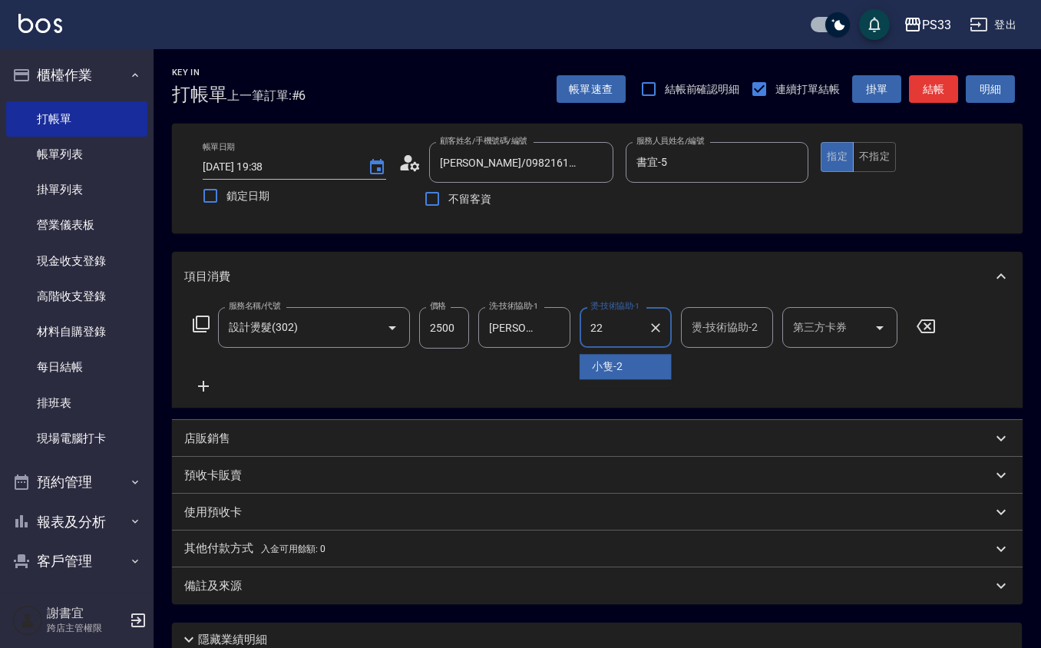
type input "黃筱筑 -22"
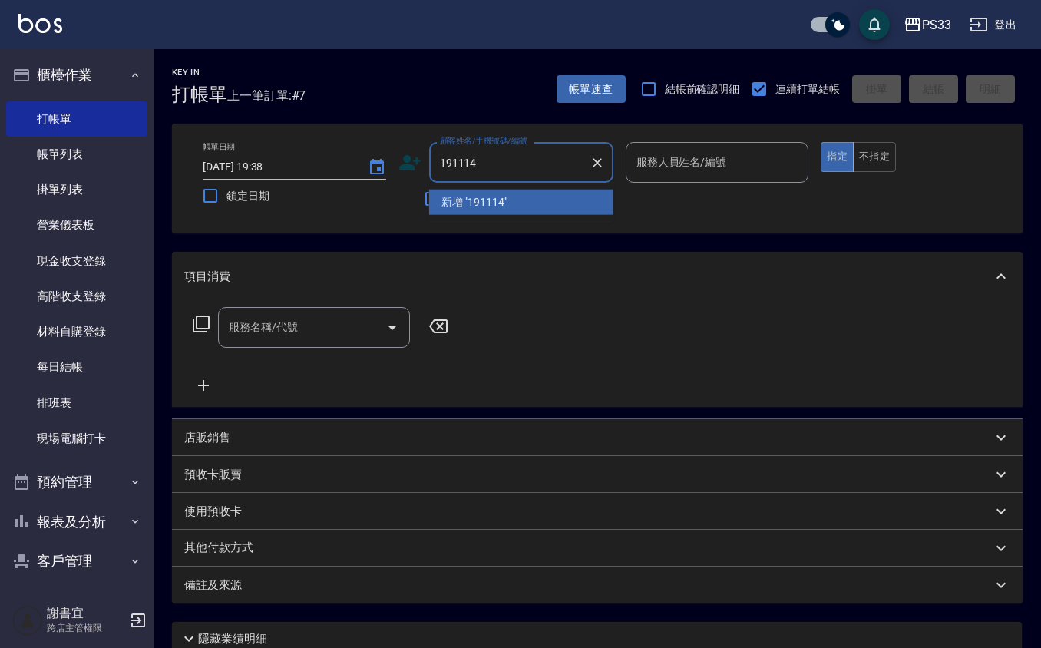
type input "191114"
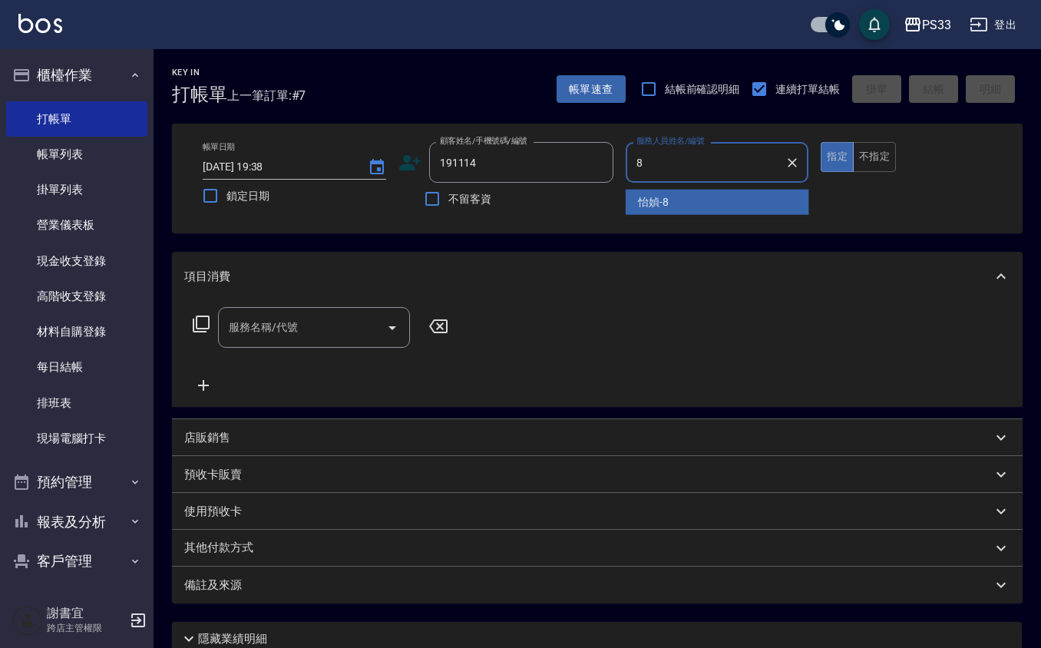
type input "怡媜-8"
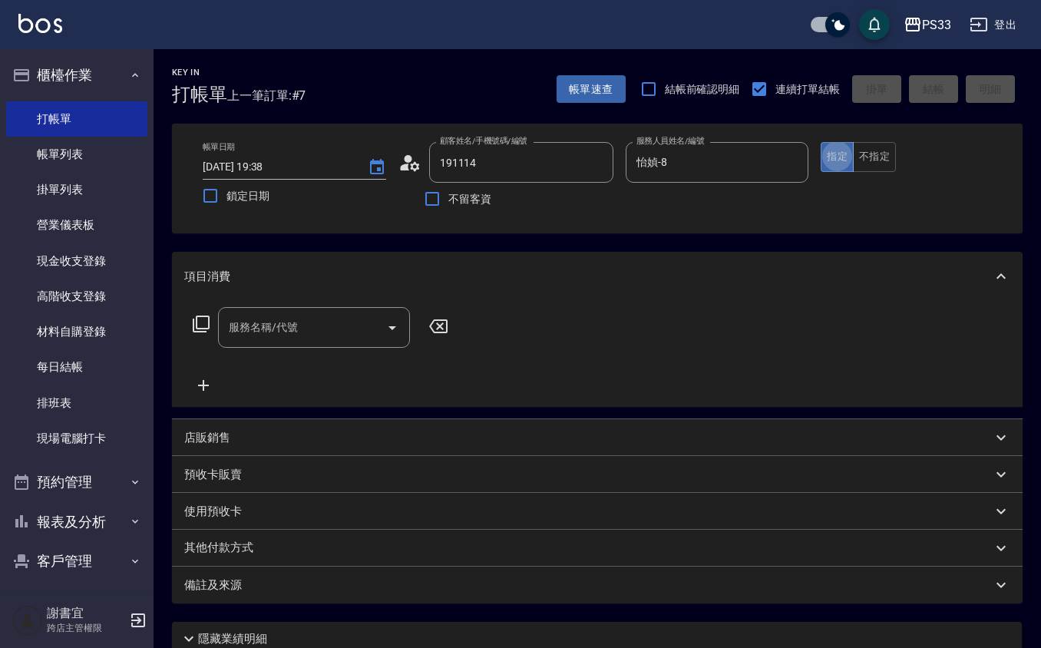
type input "廖子誼/0939628037/191114"
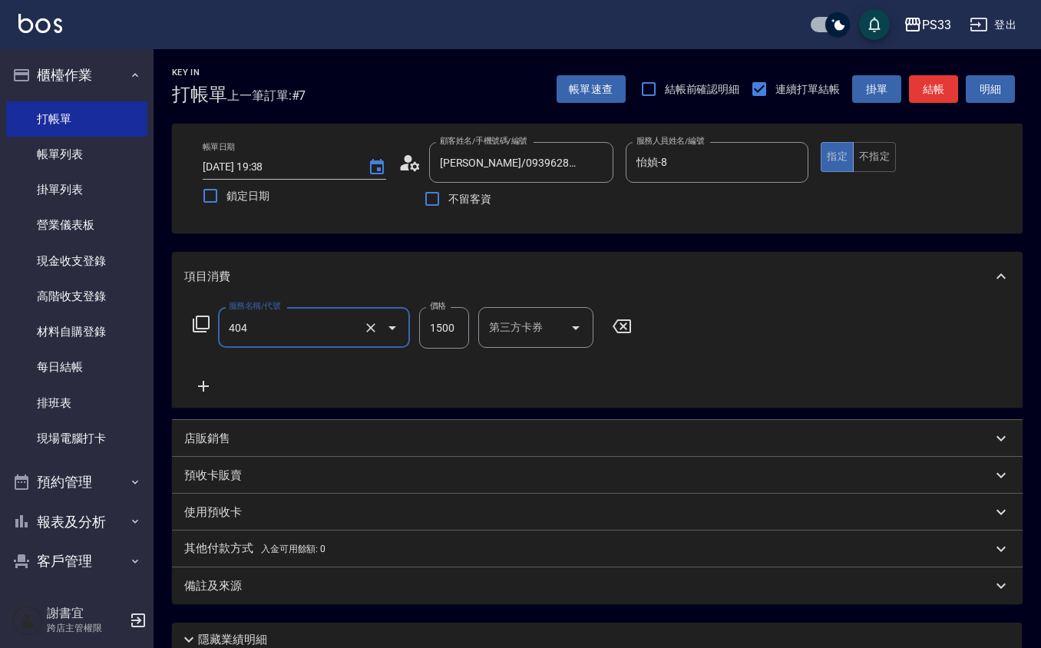
type input "設計染髮(404)"
type input "1299"
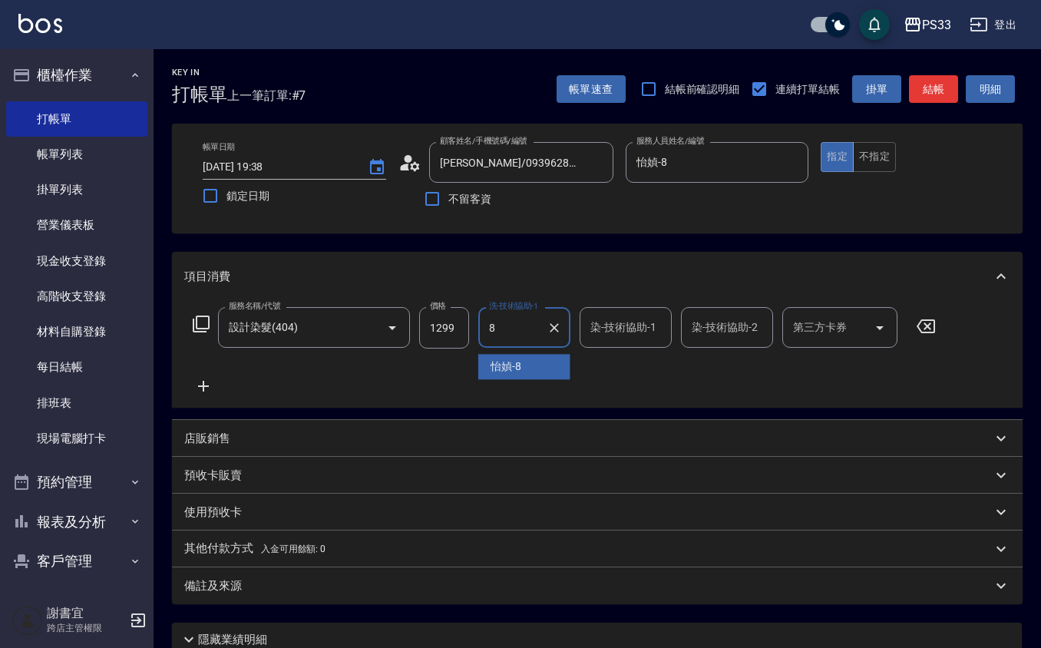
type input "怡媜-8"
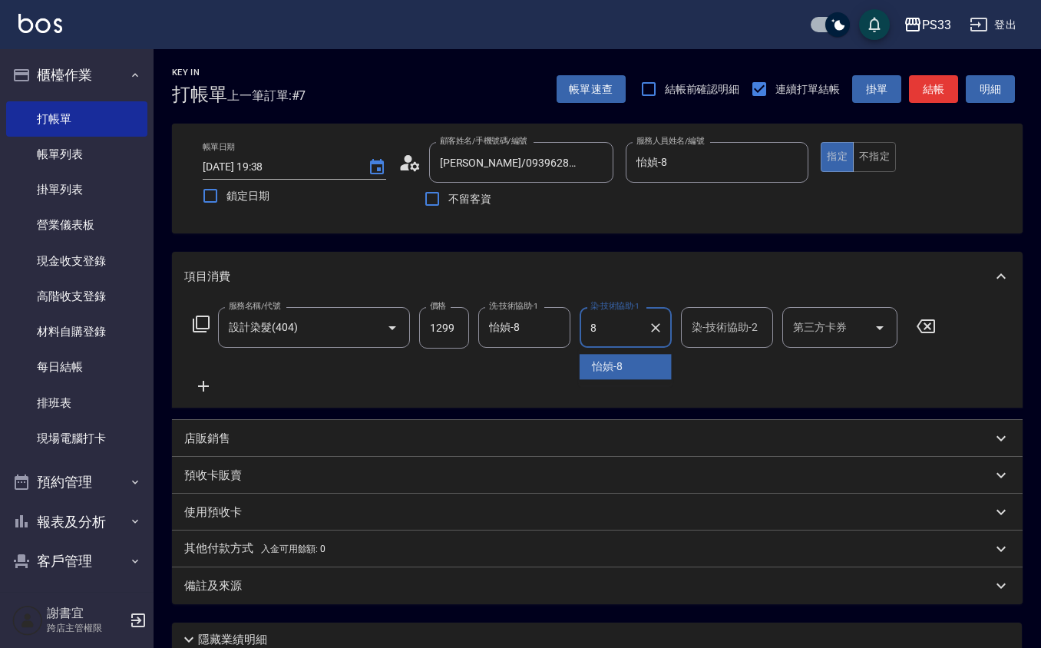
type input "怡媜-8"
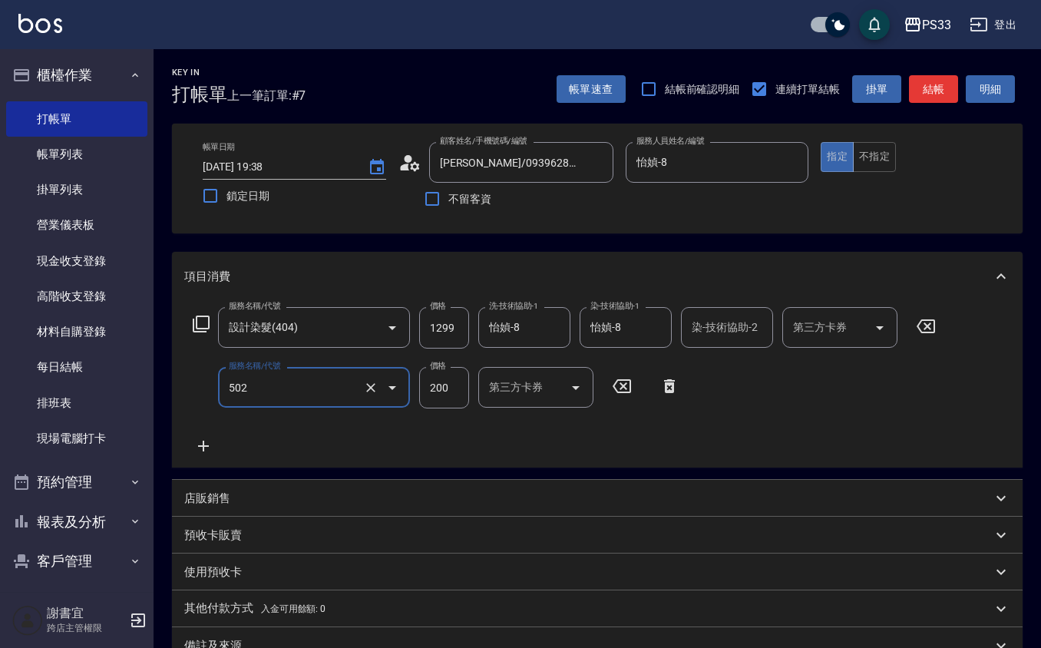
type input "自備護髮(502)"
type input "300"
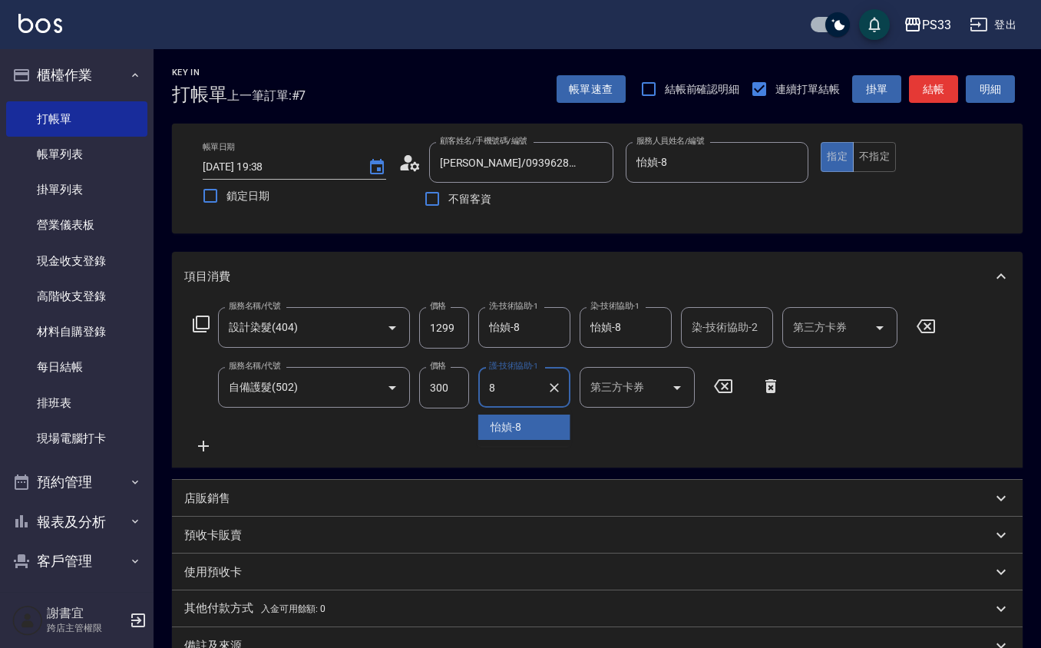
type input "怡媜-8"
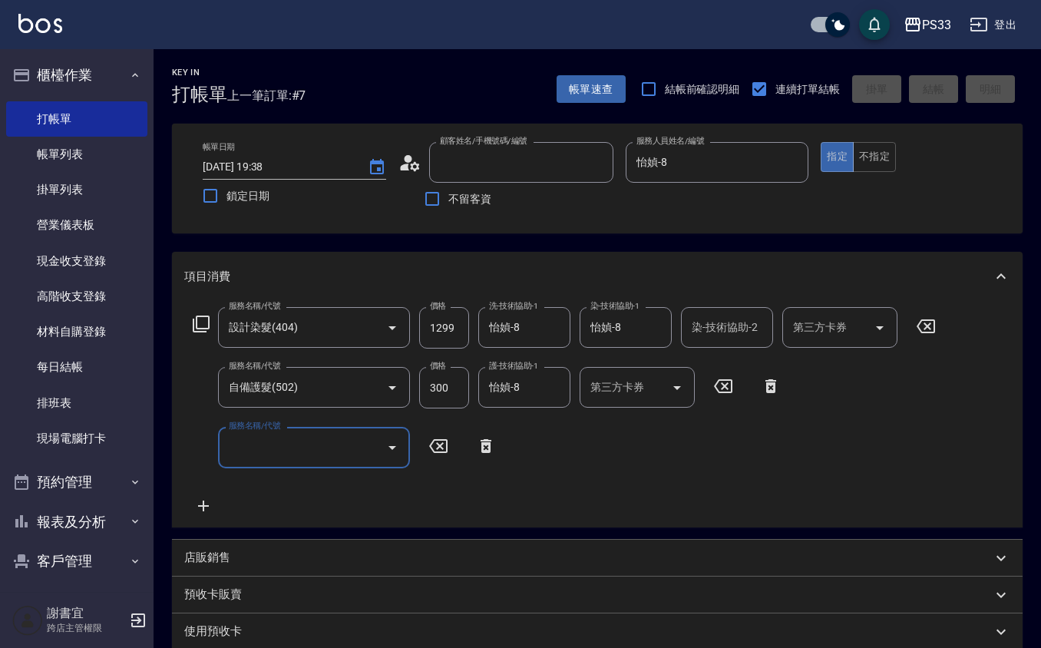
type input "2025/08/10 19:39"
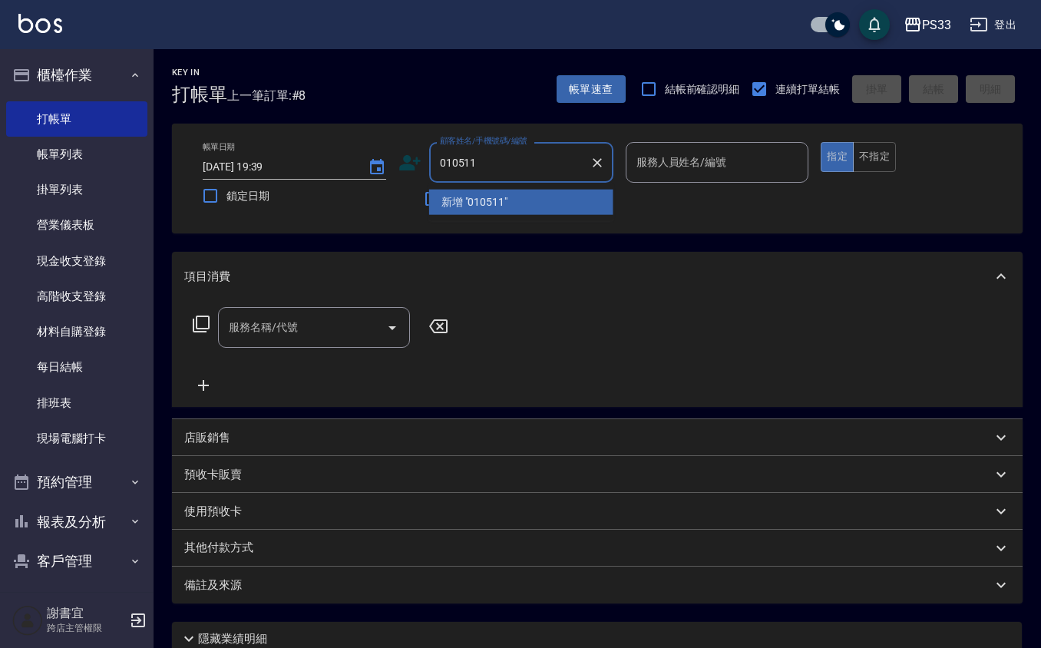
type input "010511"
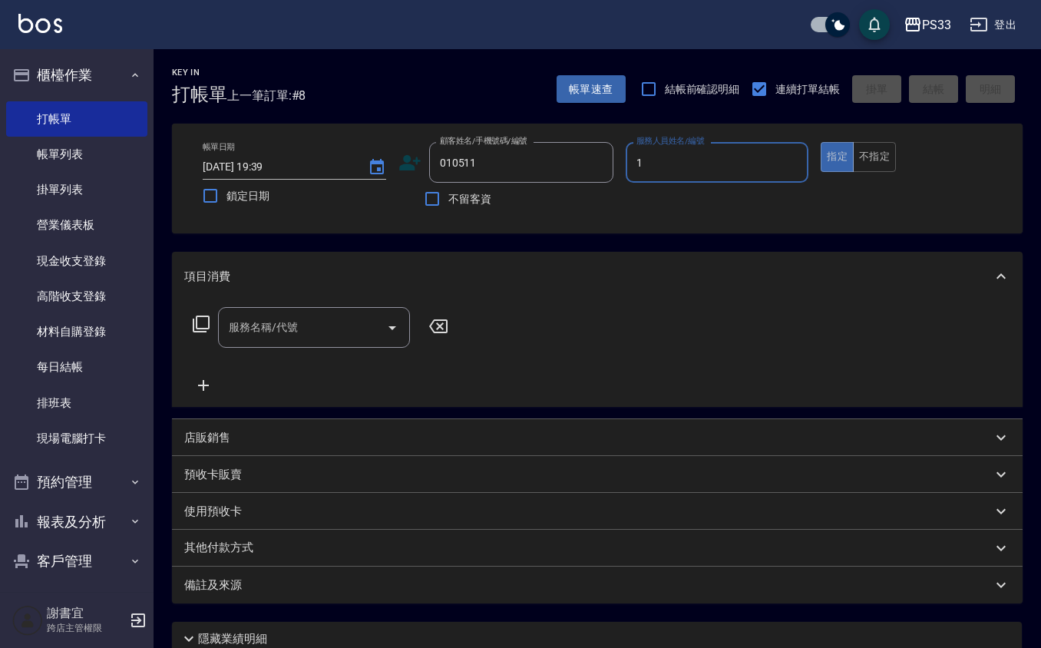
type input "Rube-1"
type input "張倍純/0902157709/010511"
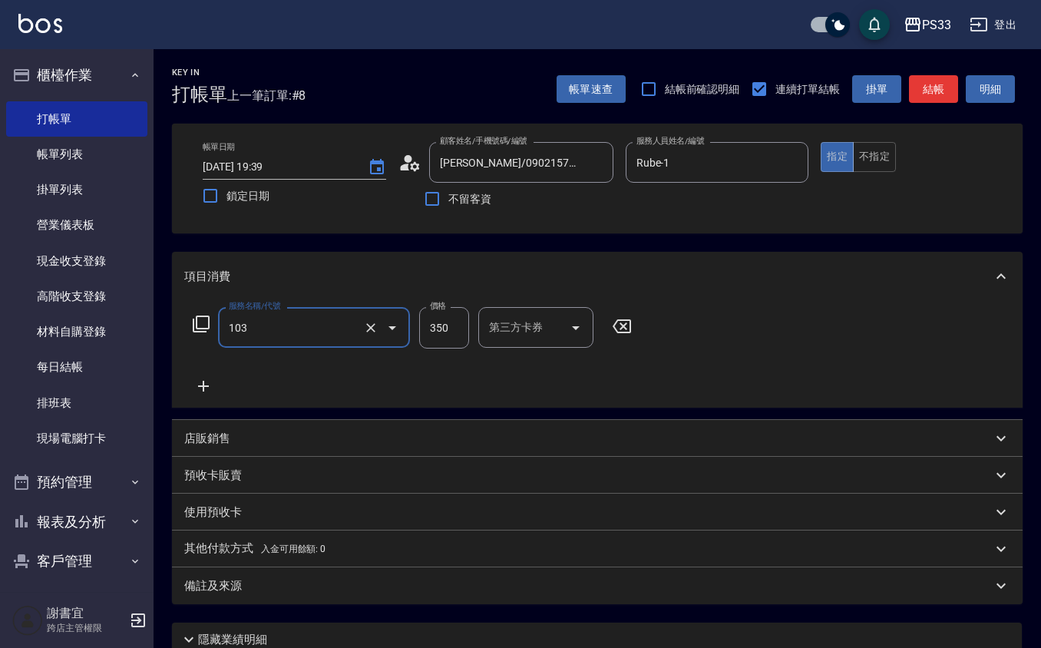
type input "增彩補色洗(103)"
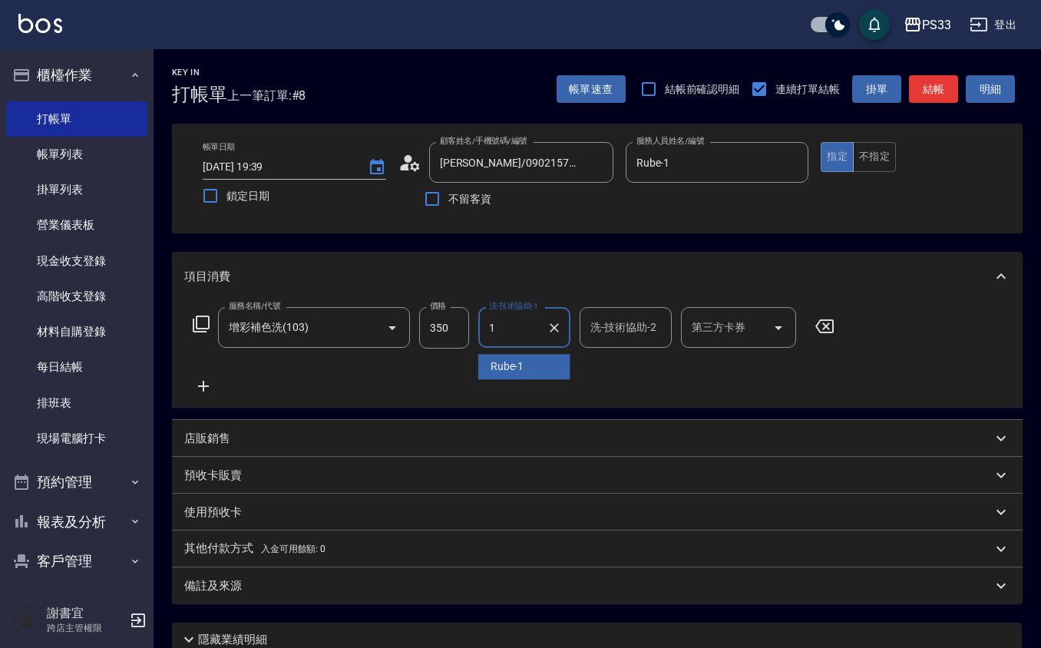
type input "Rube-1"
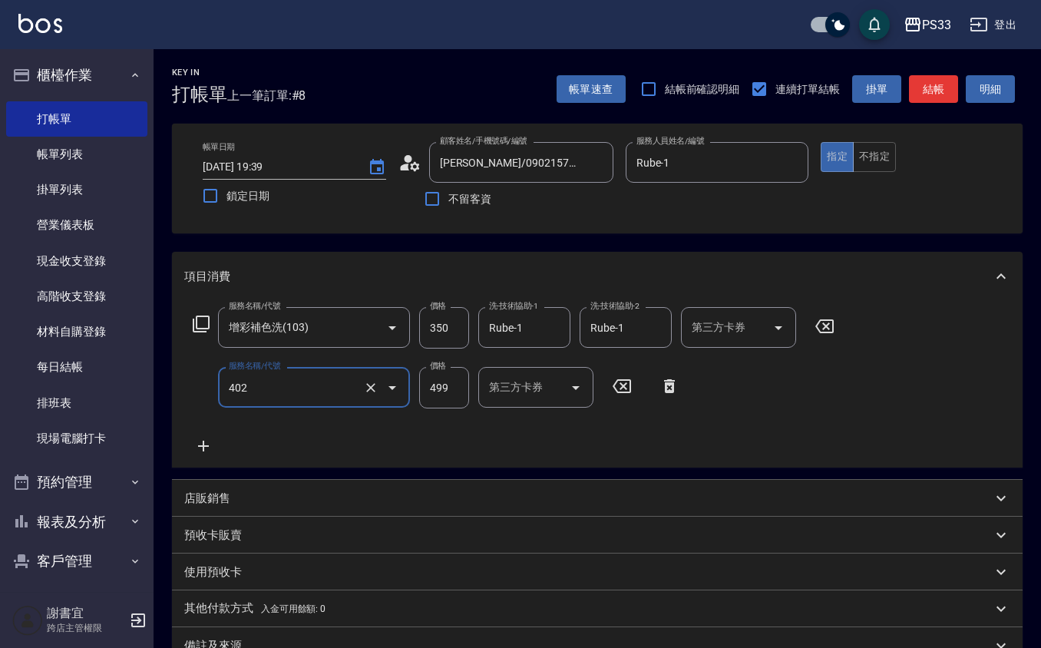
type input "10束挑染(402)"
type input "300"
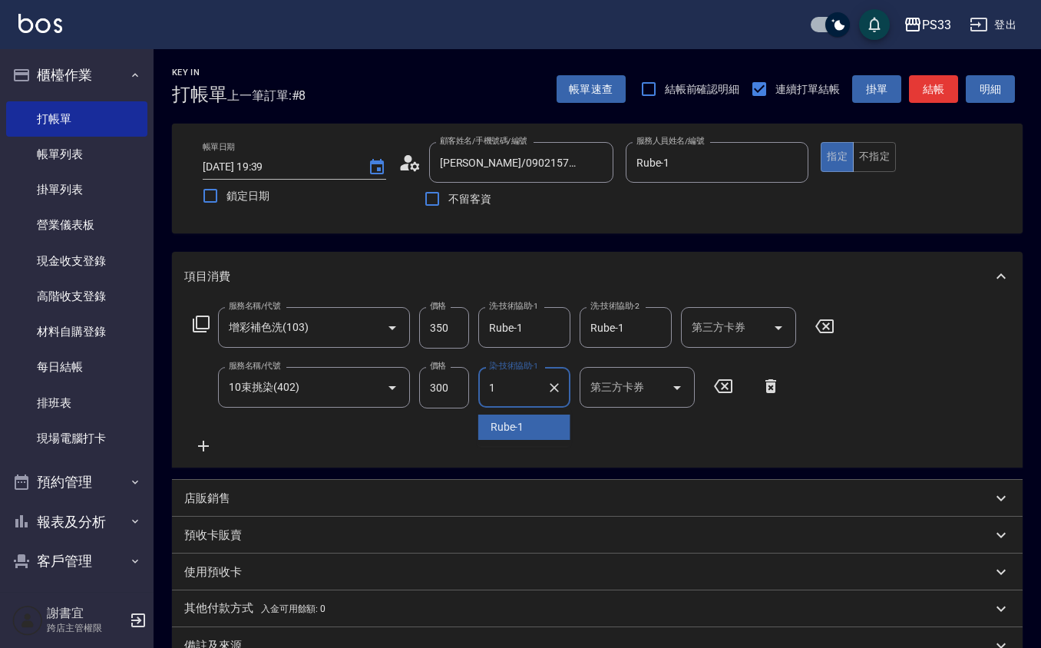
type input "Rube-1"
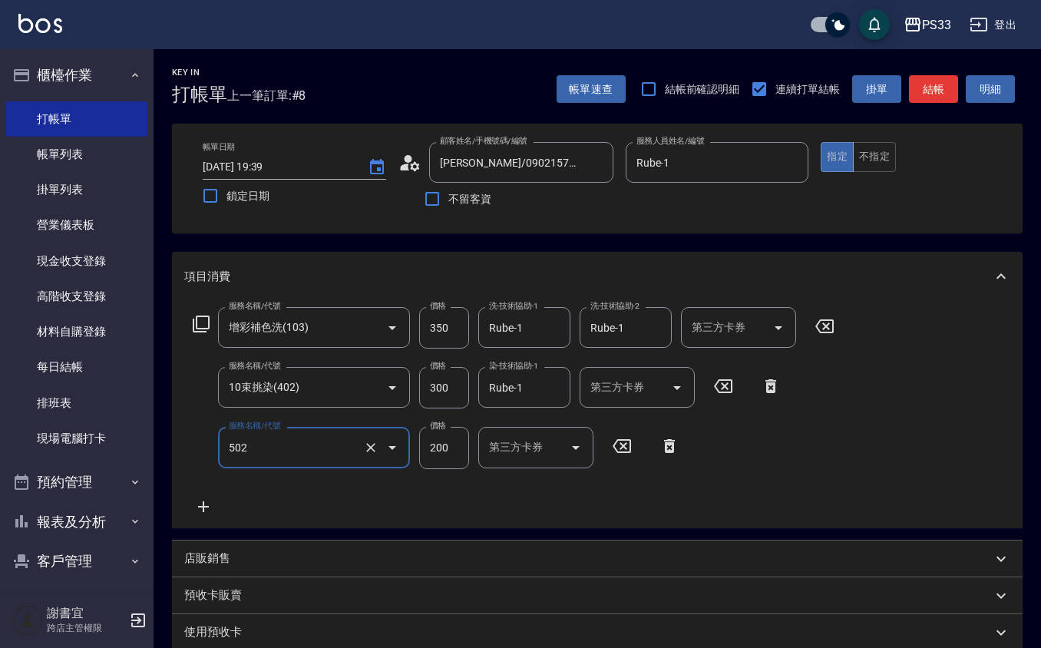
type input "自備護髮(502)"
type input "800"
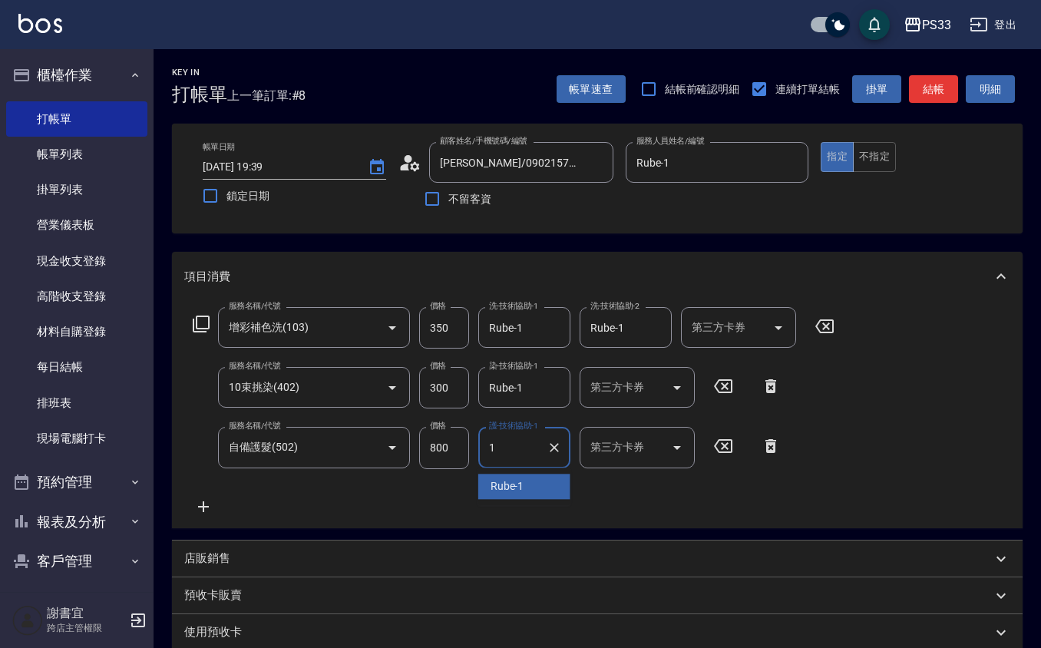
type input "Rube-1"
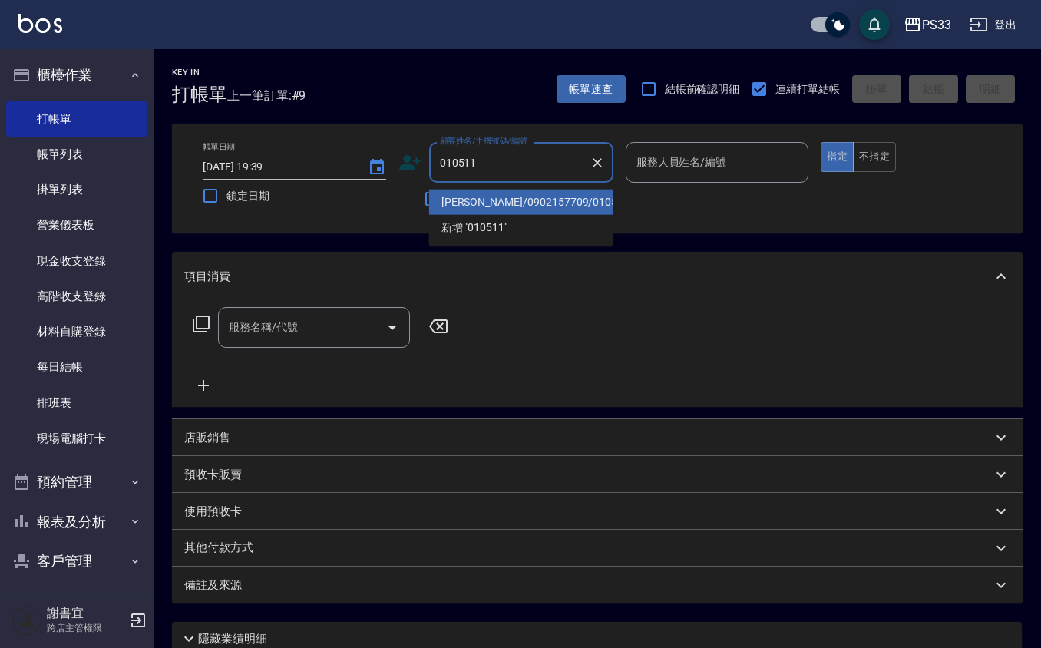
type input "張倍純/0902157709/010511"
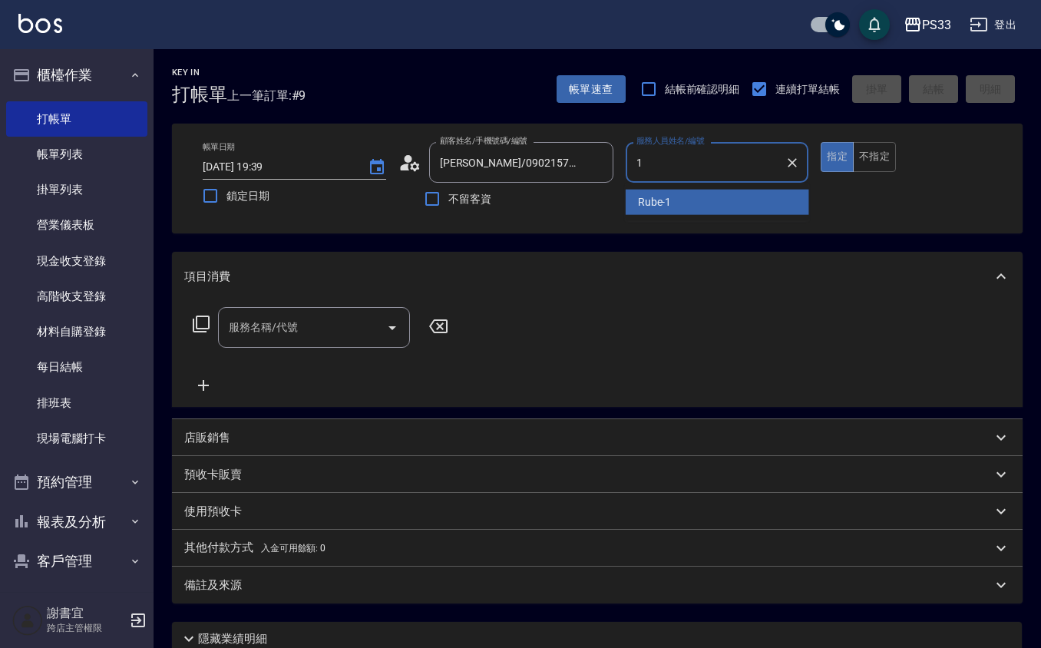
type input "Rube-1"
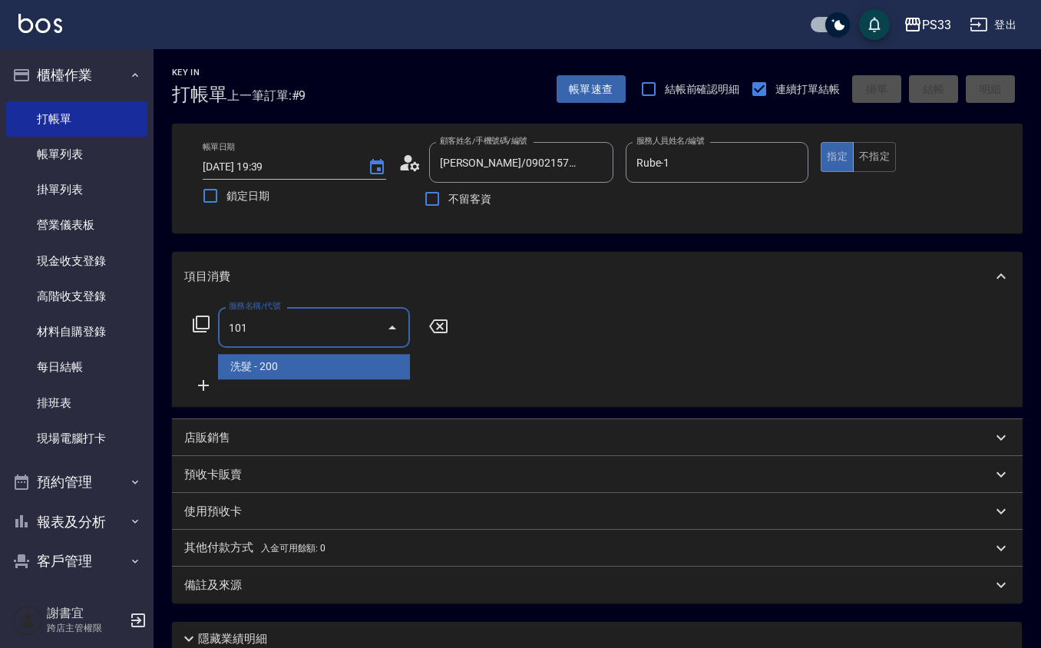
type input "洗髮(101)"
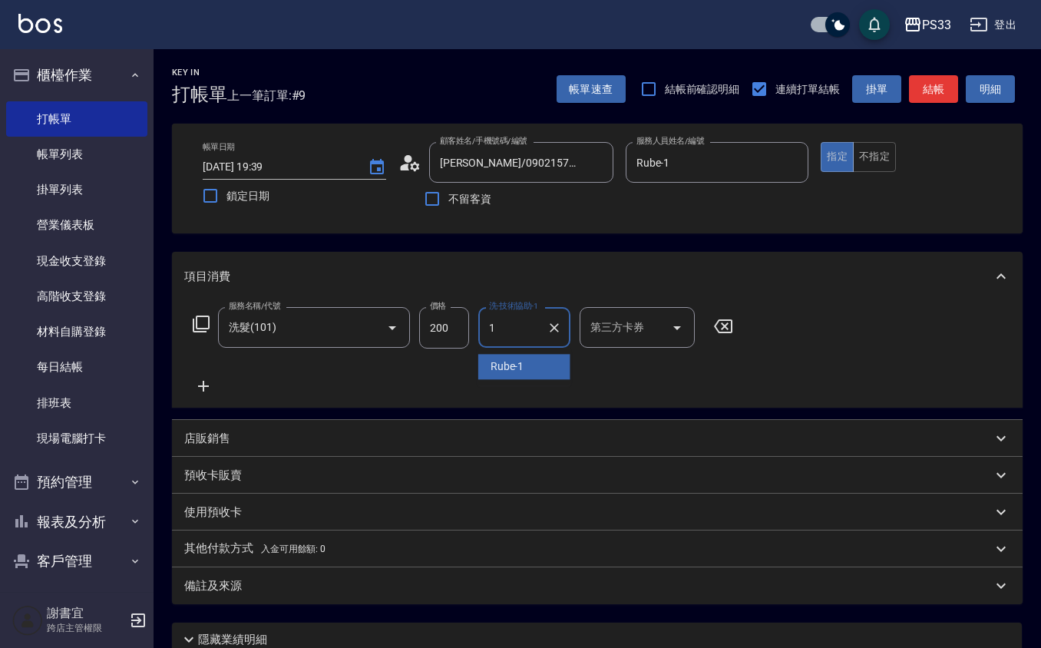
type input "Rube-1"
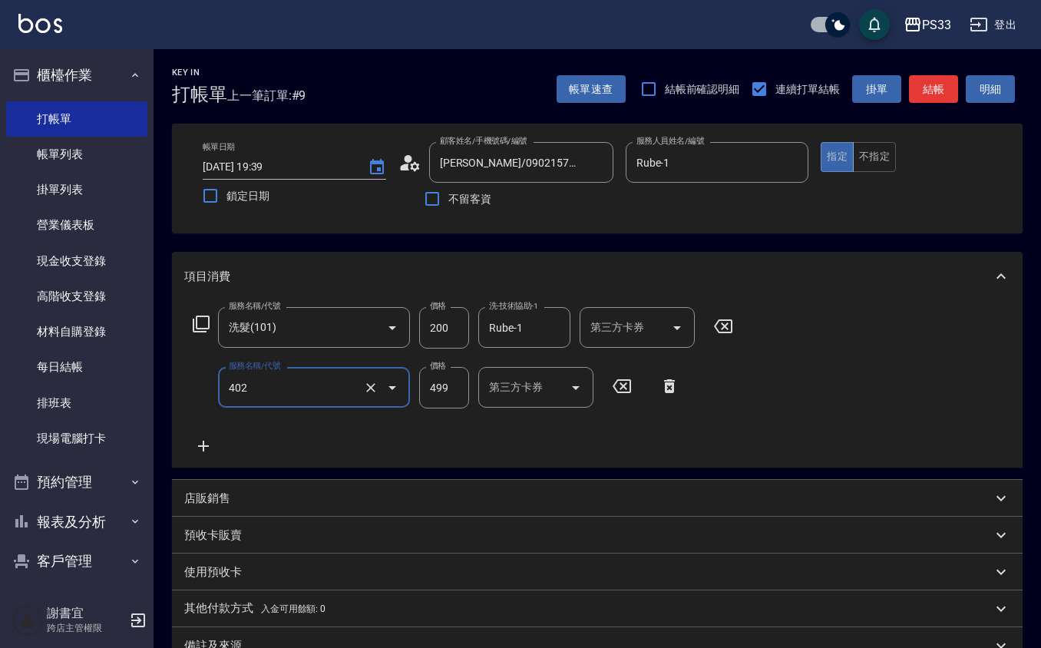
type input "10束挑染(402)"
type input "300"
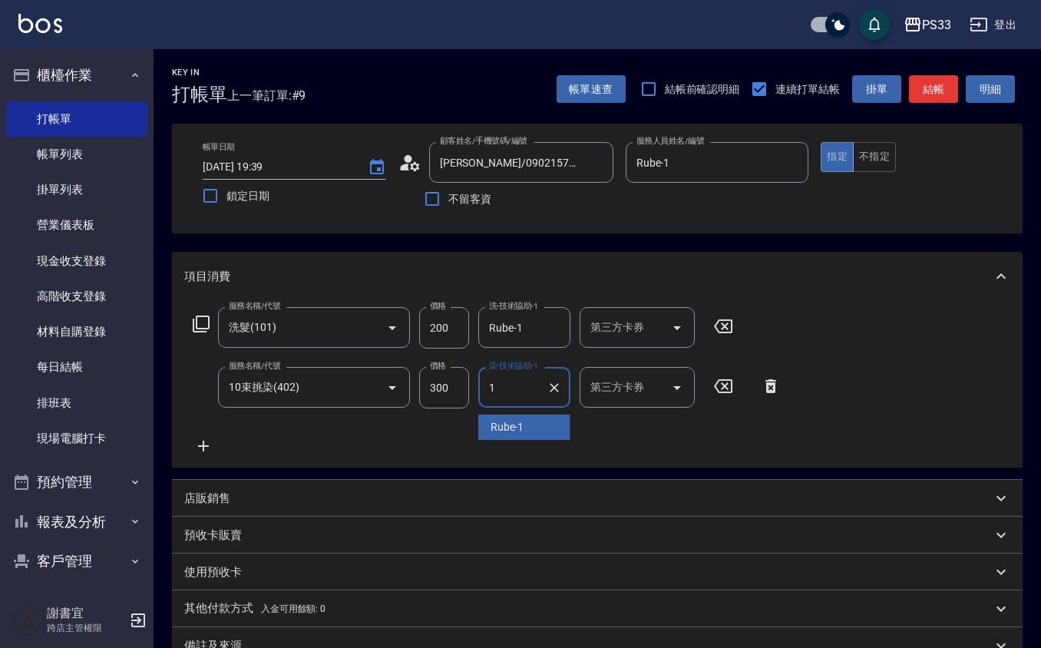
type input "Rube-1"
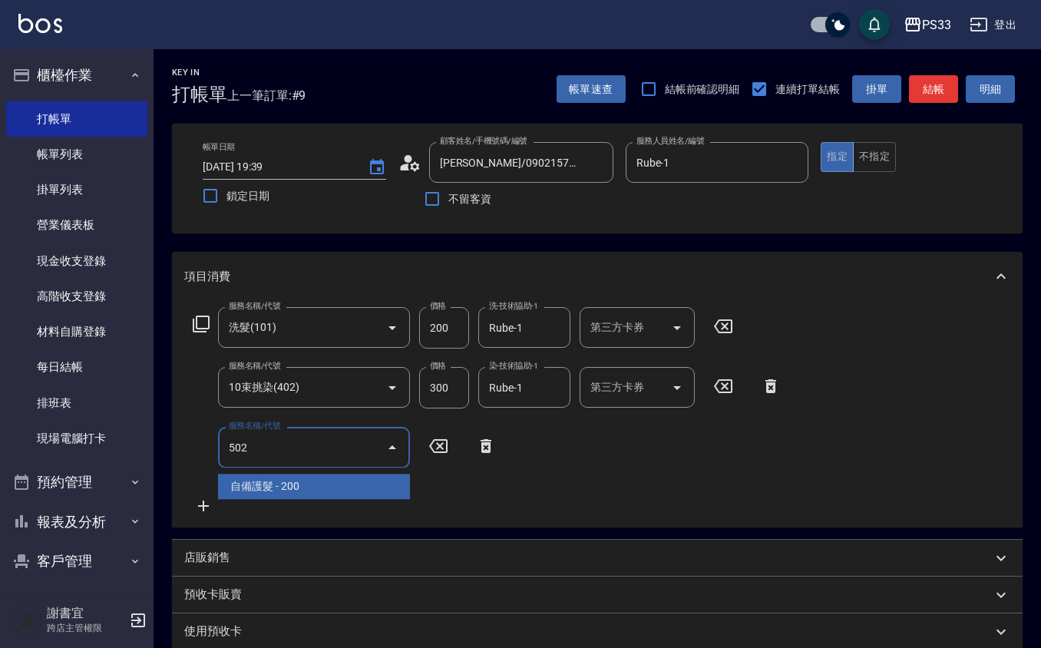
type input "自備護髮(502)"
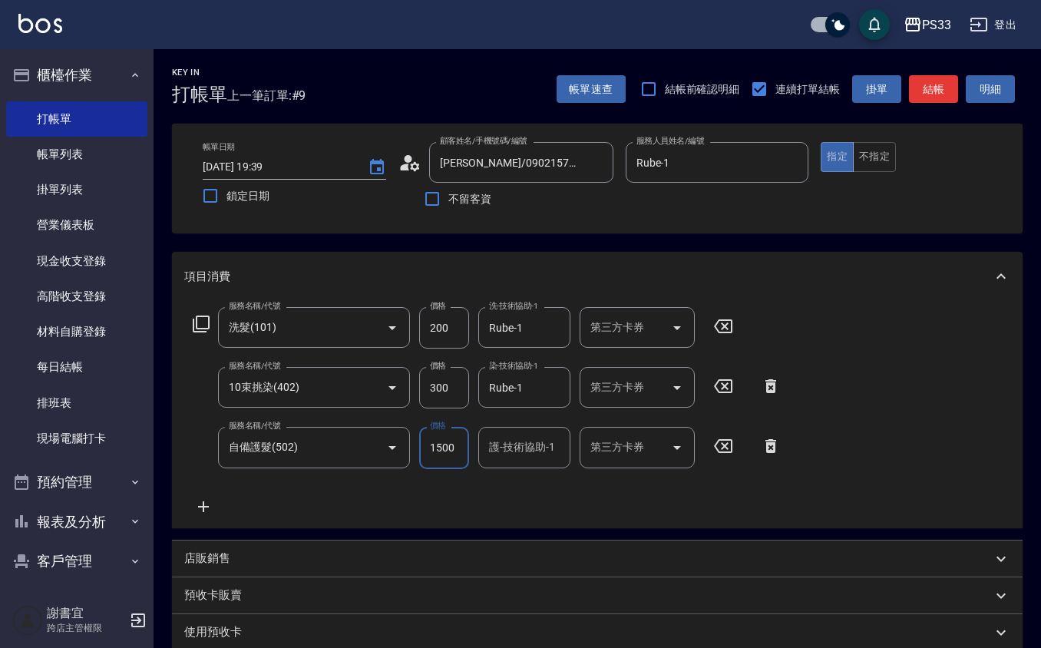
type input "1500"
type input "Rube-1"
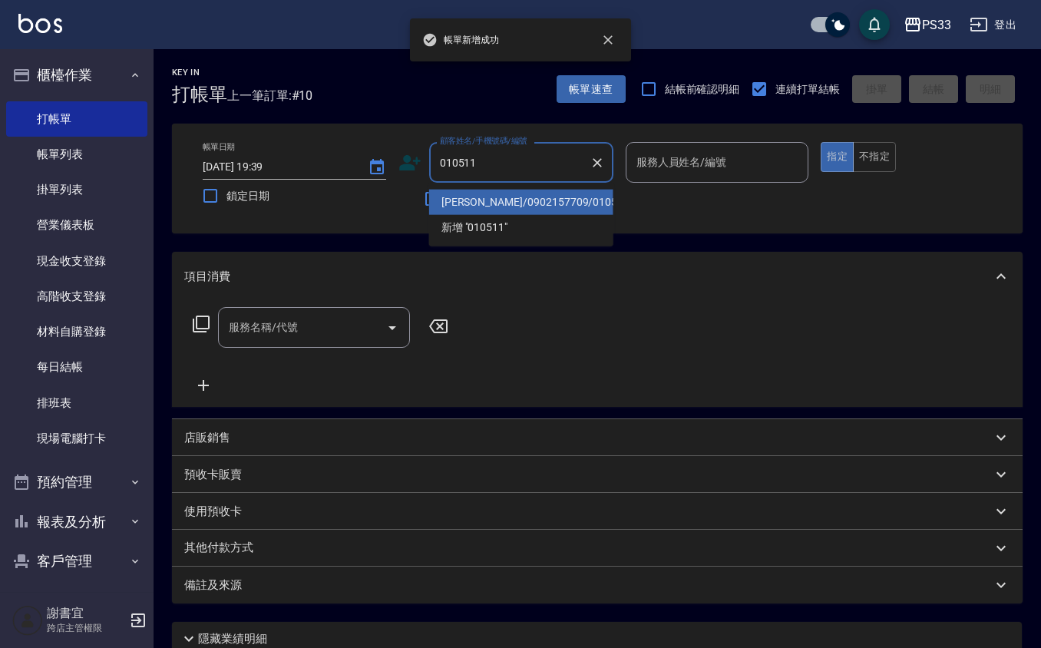
type input "張倍純/0902157709/010511"
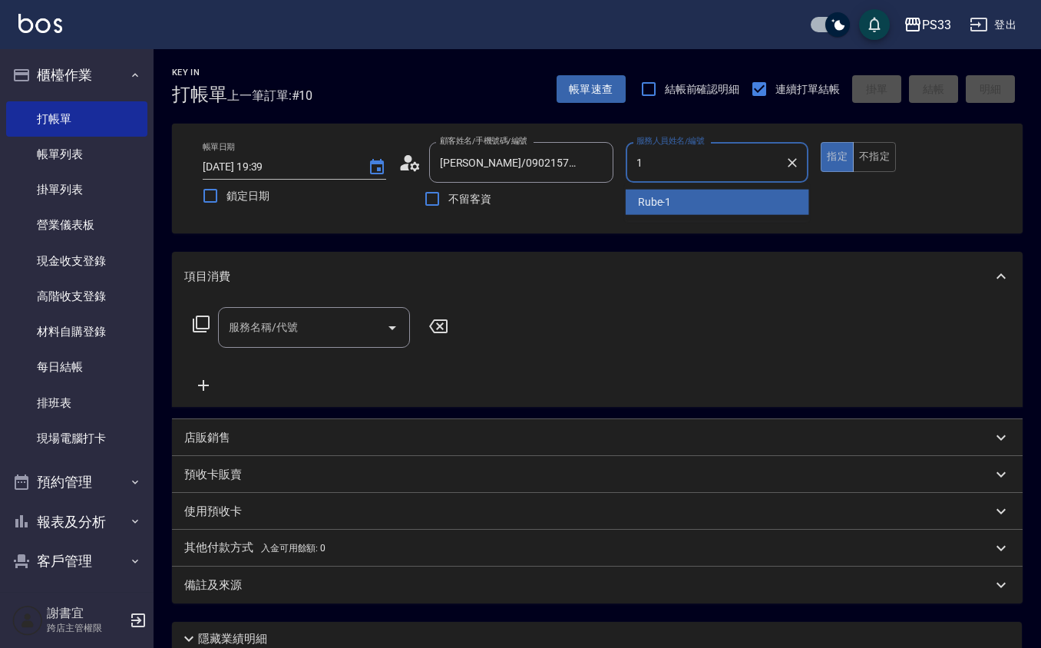
type input "Rube-1"
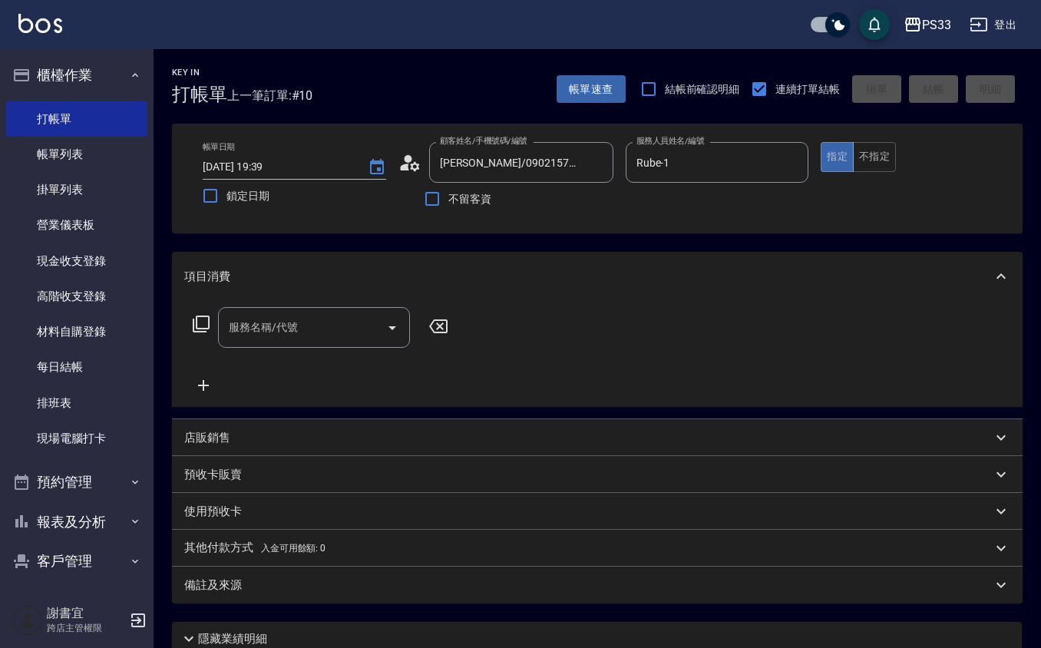
click at [253, 427] on div "店販銷售" at bounding box center [597, 437] width 850 height 37
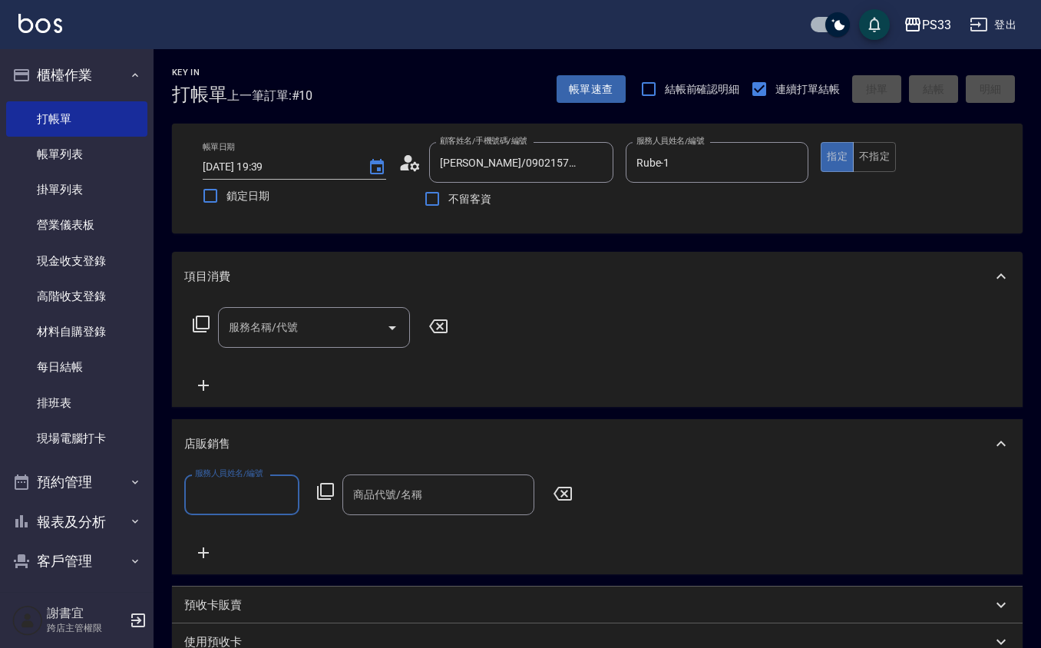
scroll to position [1, 0]
type input "Rube-1"
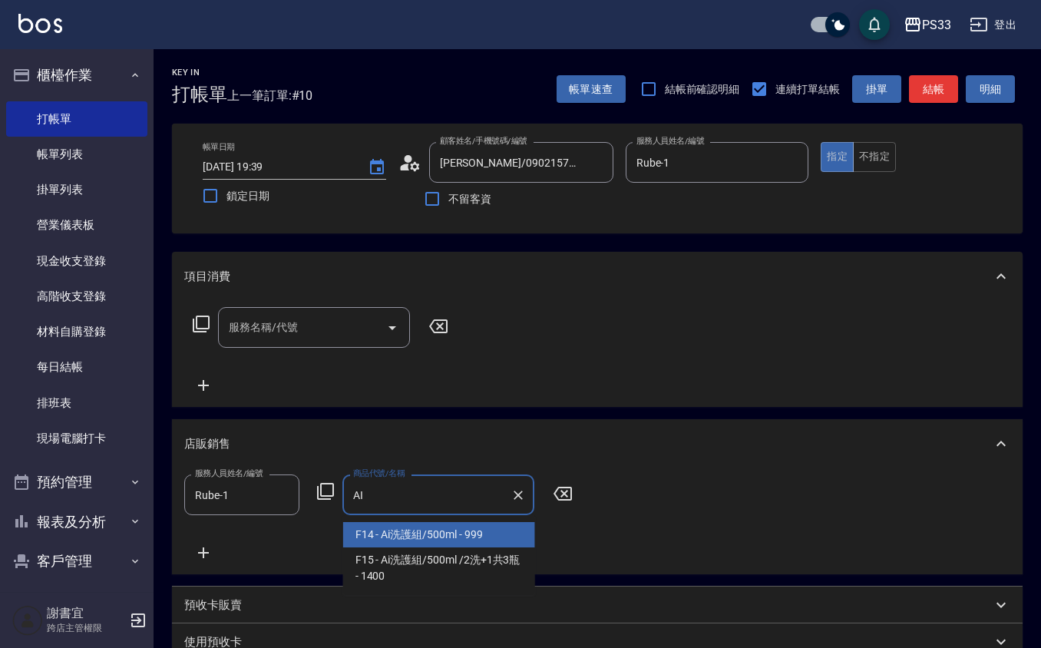
type input "Ai洗護組/500ml"
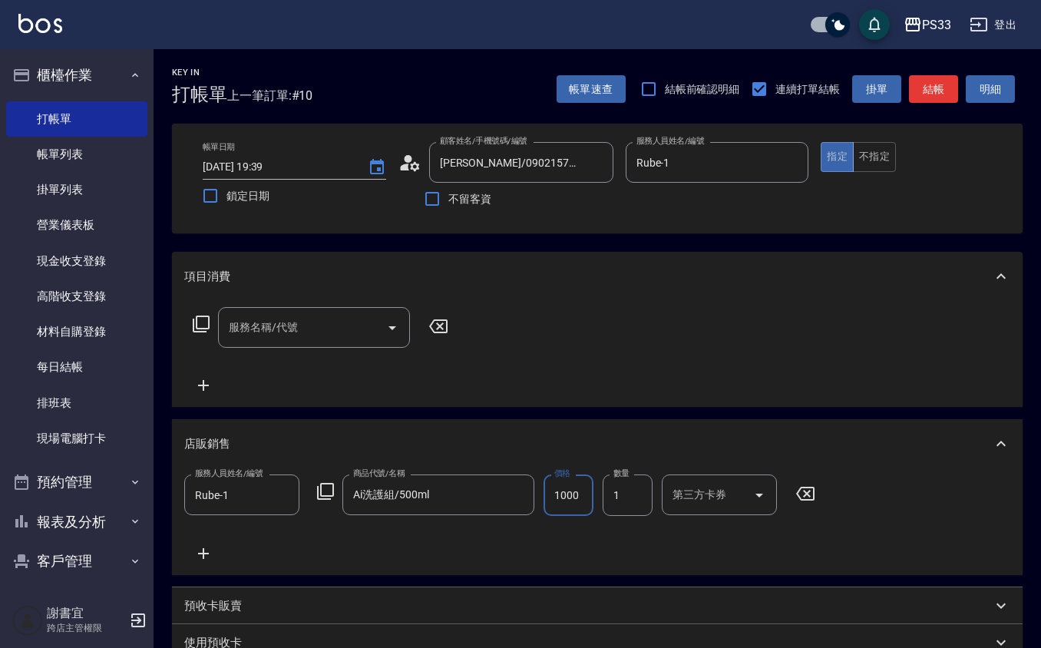
type input "1000"
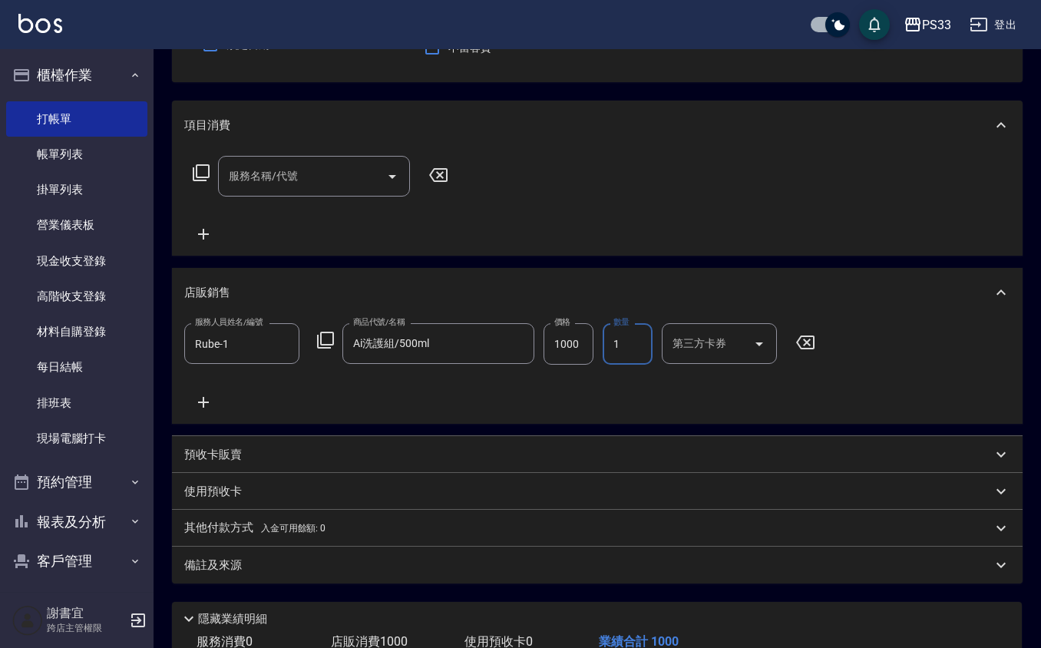
scroll to position [258, 0]
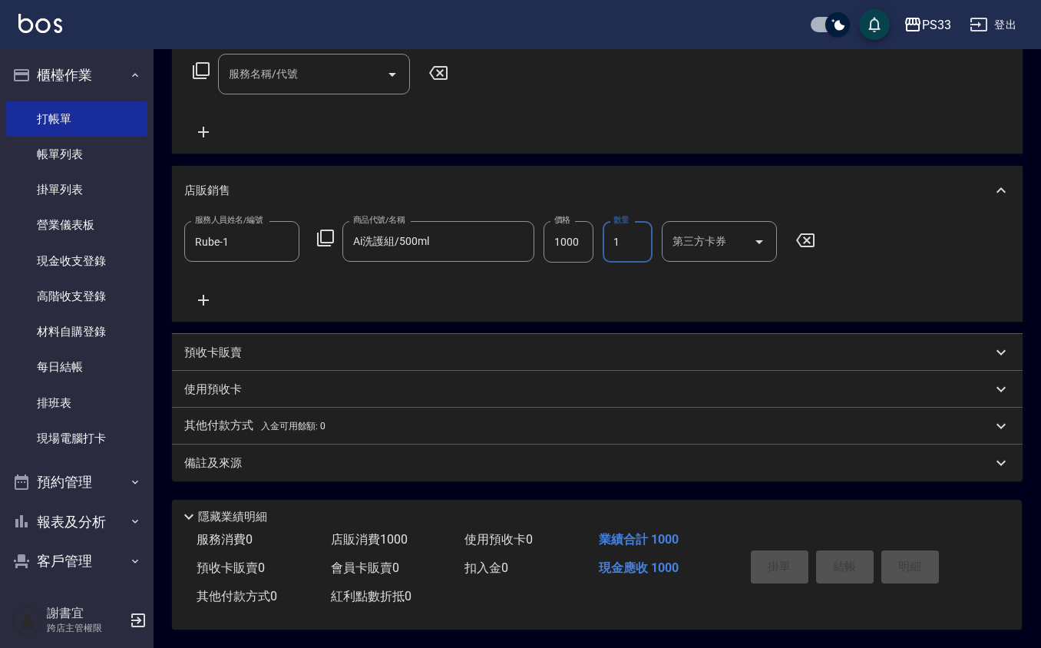
type input "2025/08/10 19:40"
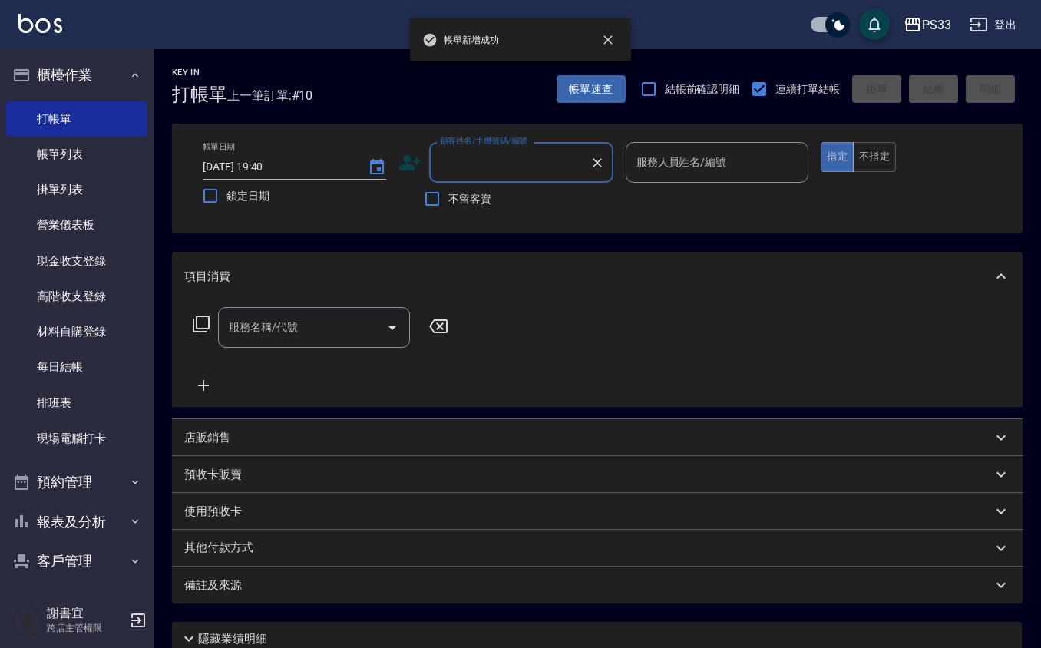
scroll to position [0, 0]
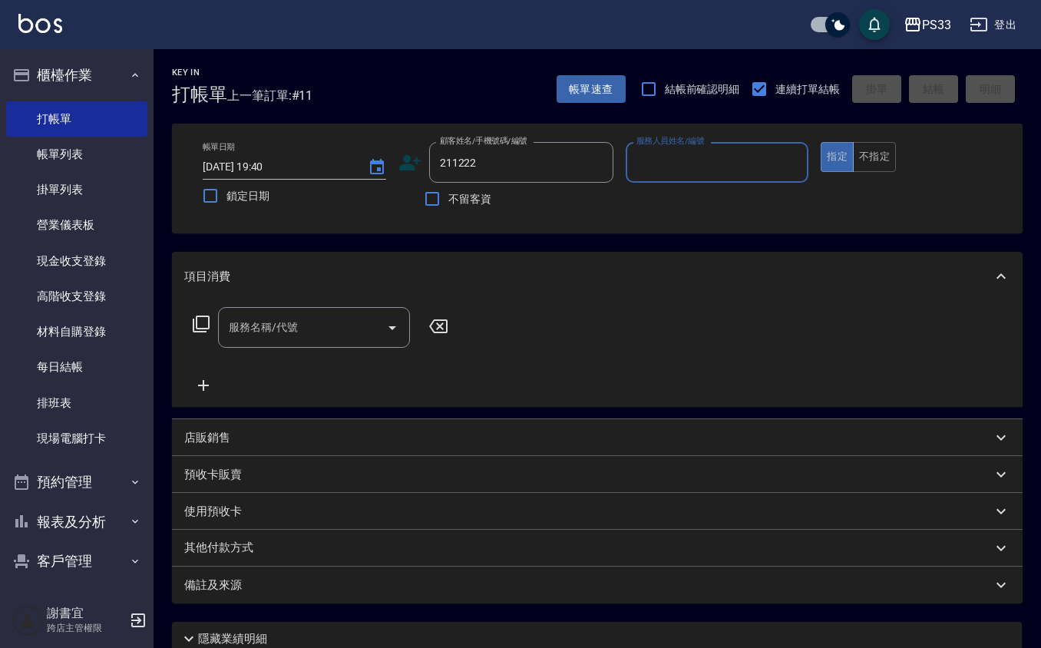
type input "211222"
type input "[PERSON_NAME]-17"
type input "謝仁溥/0982131834/211222"
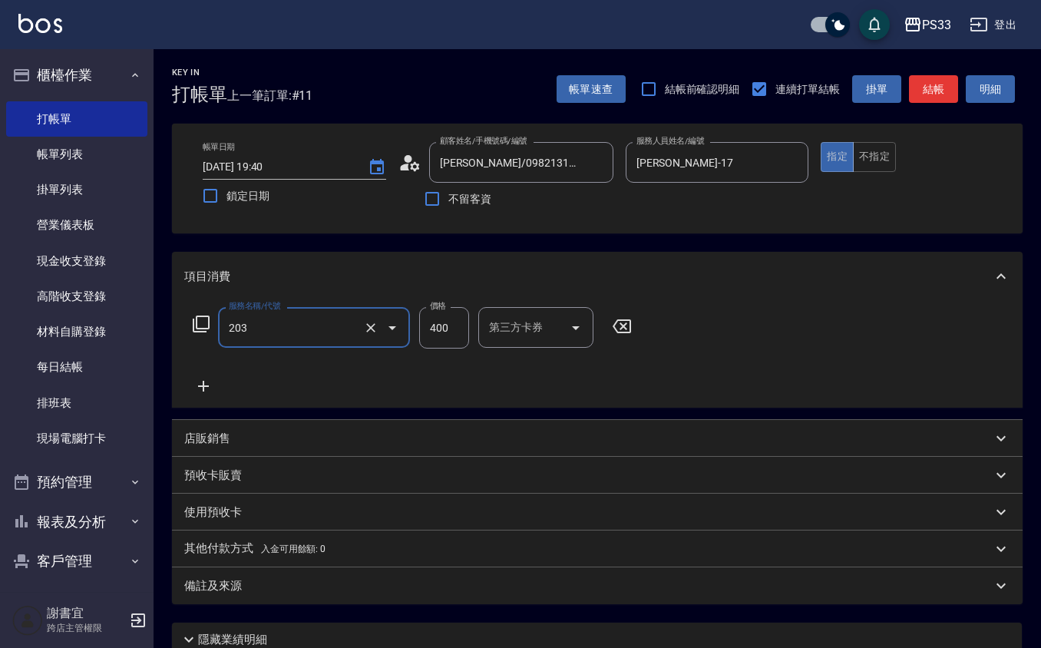
type input "指定單剪(203)"
type input "200"
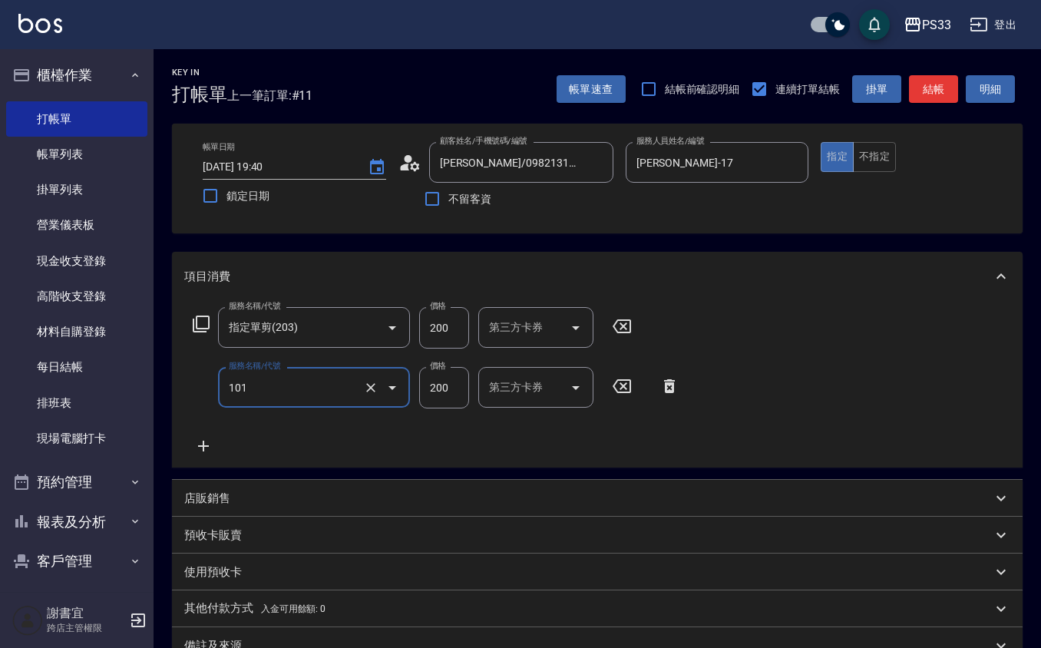
type input "洗髮(101)"
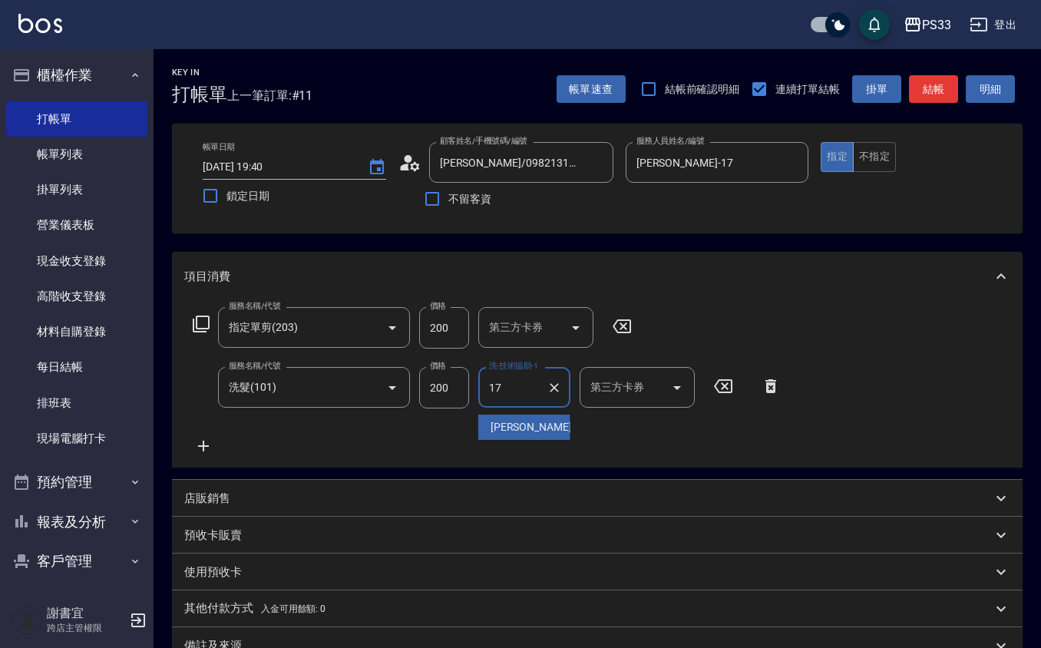
type input "[PERSON_NAME]-17"
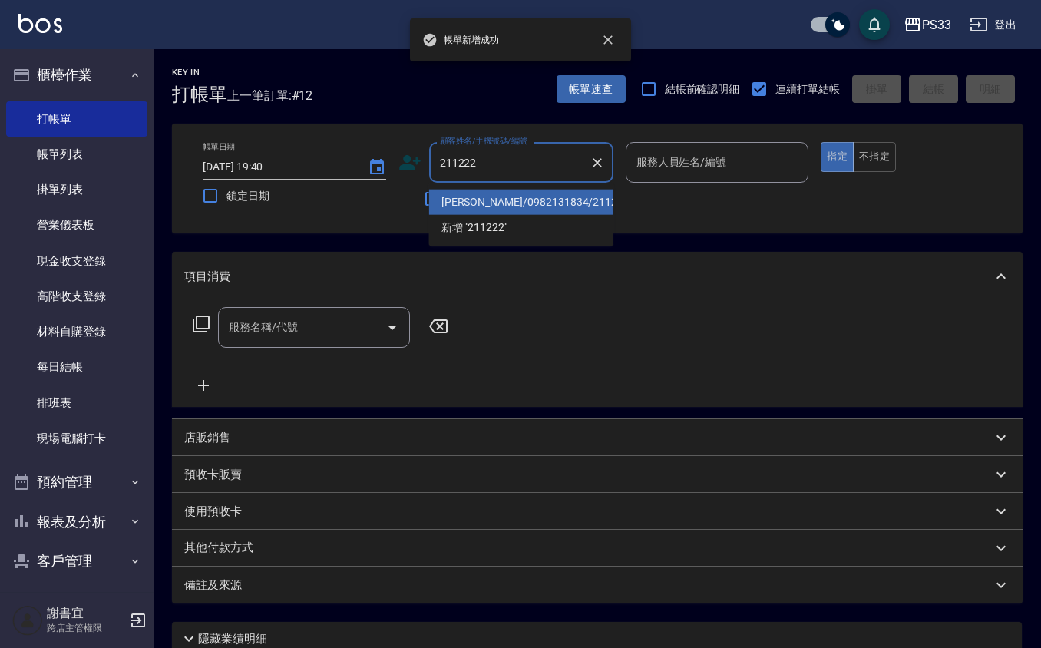
type input "謝仁溥/0982131834/211222"
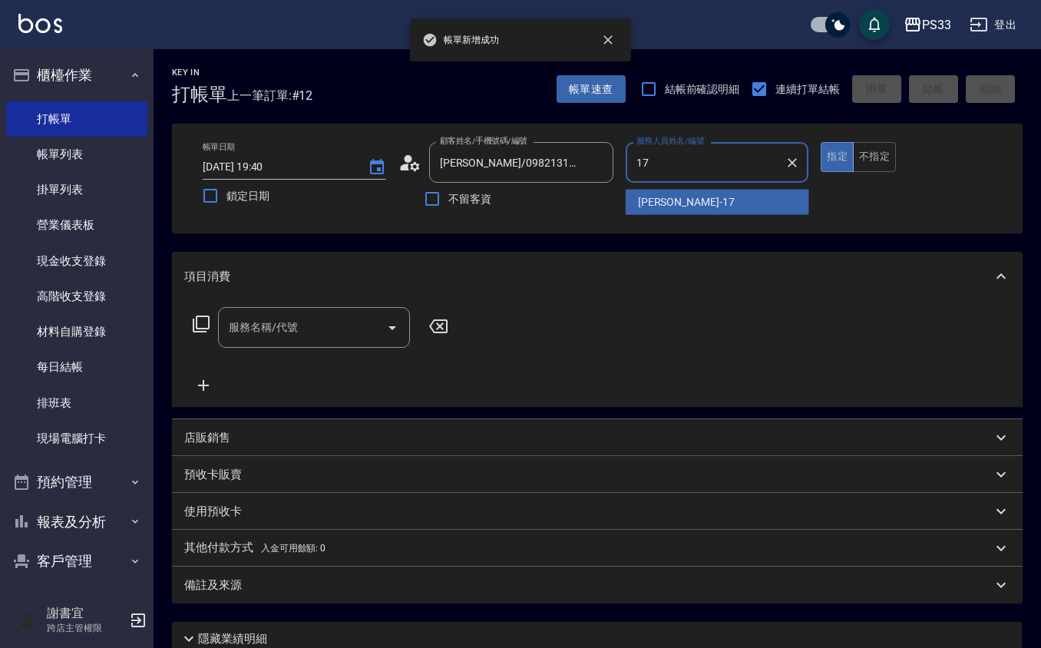
type input "[PERSON_NAME]-17"
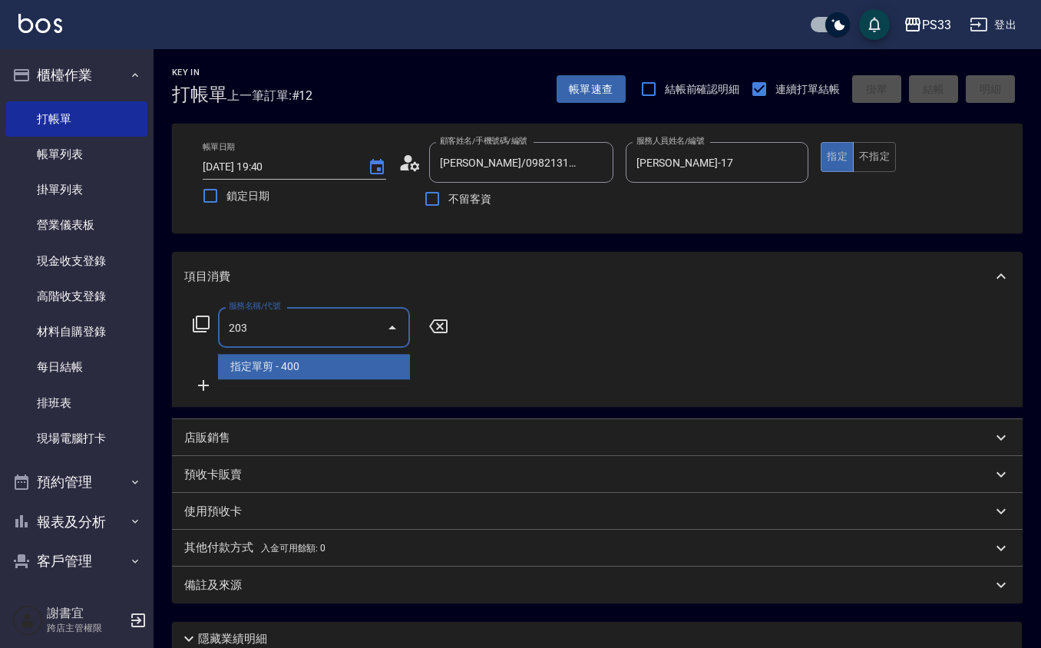
type input "指定單剪(203)"
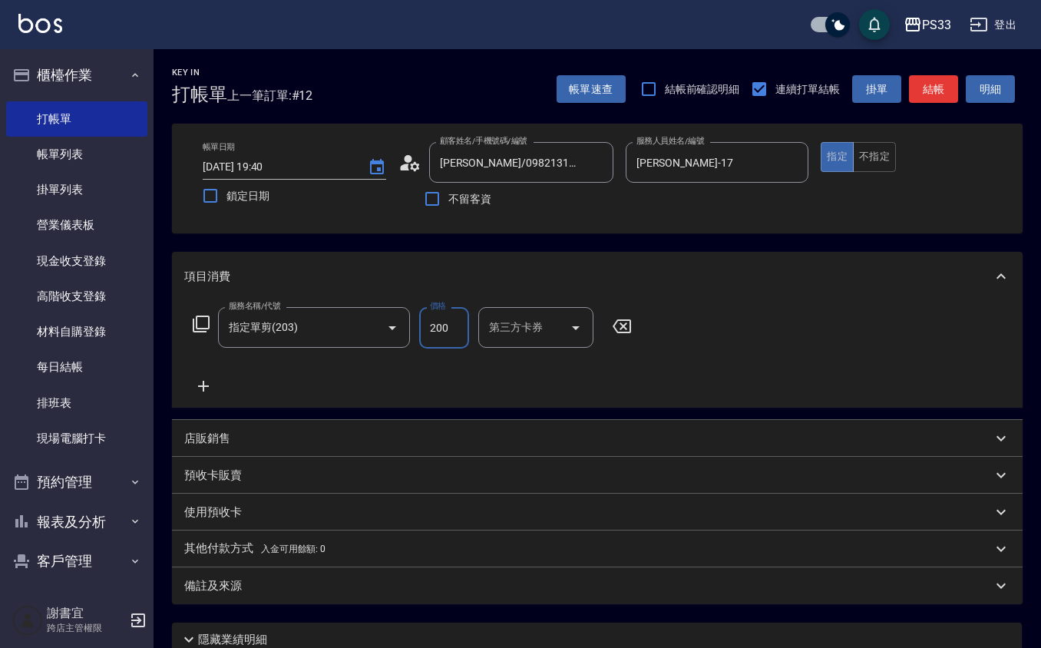
type input "200"
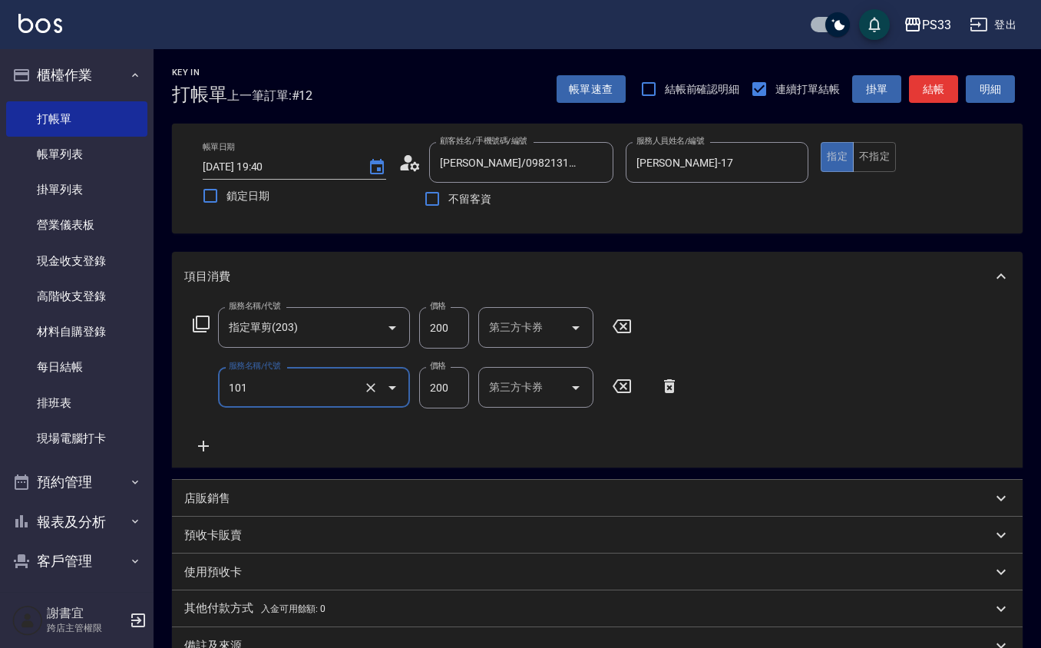
type input "洗髮(101)"
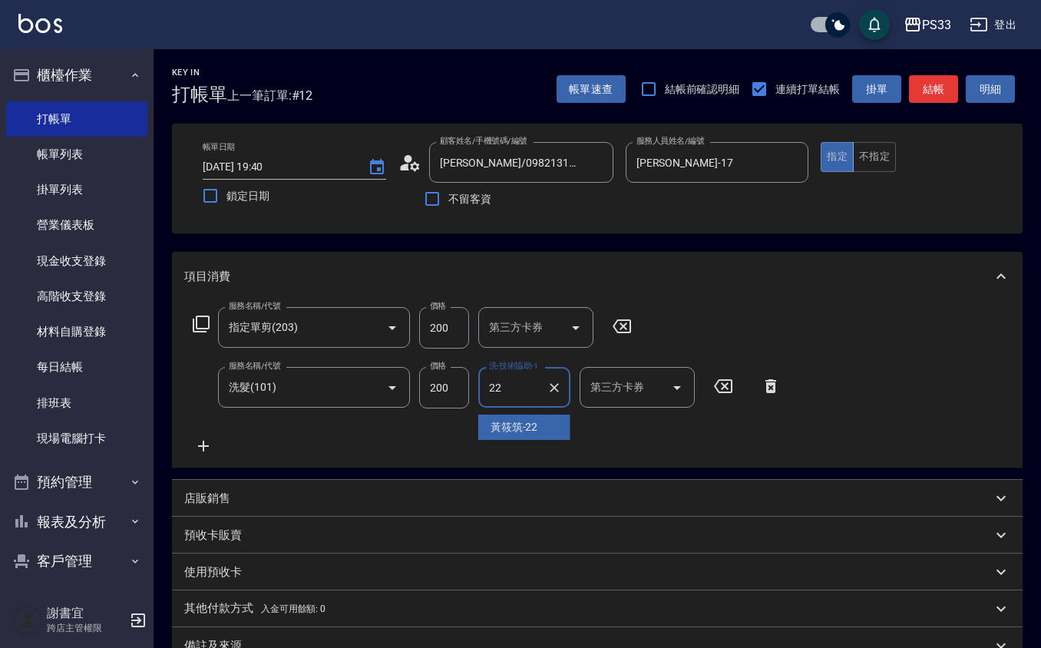
type input "黃筱筑 -22"
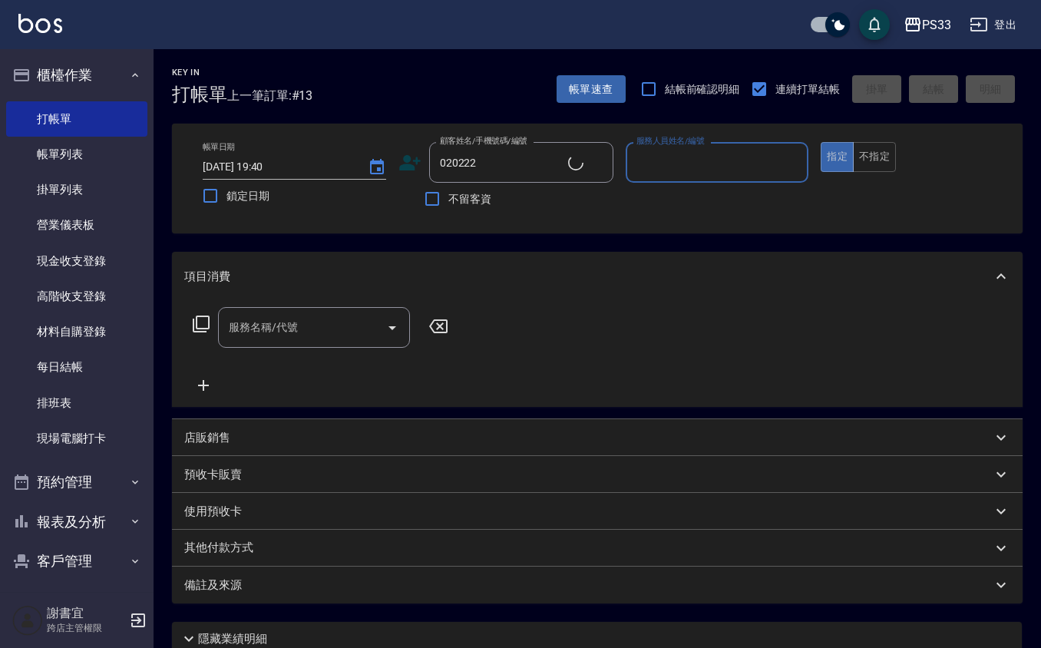
type input "蔡慧縈/0913052820/020222"
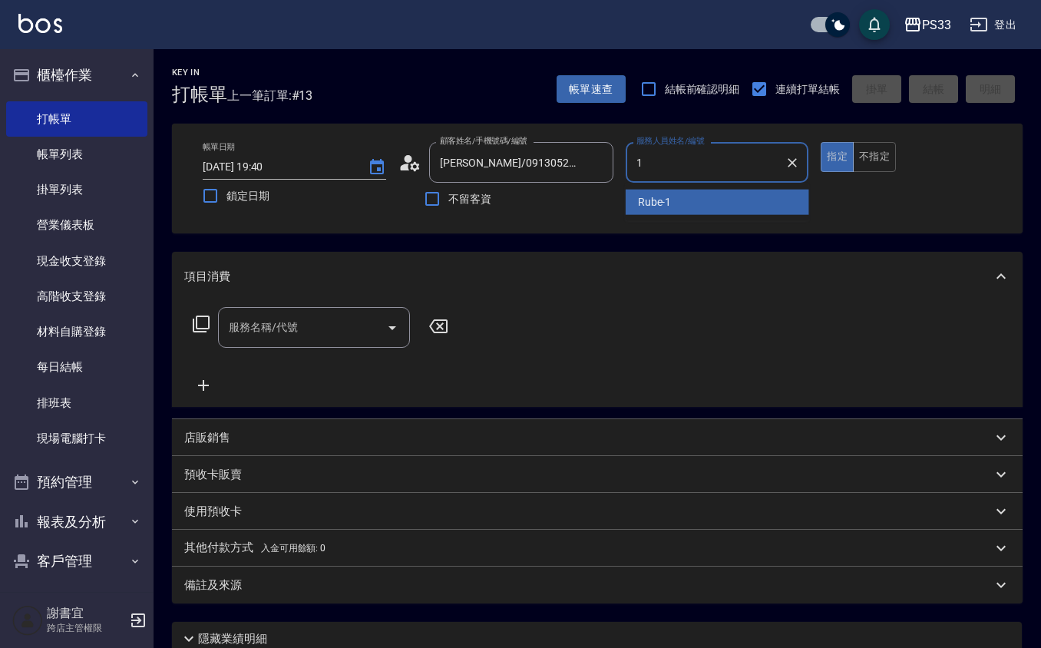
type input "Rube-1"
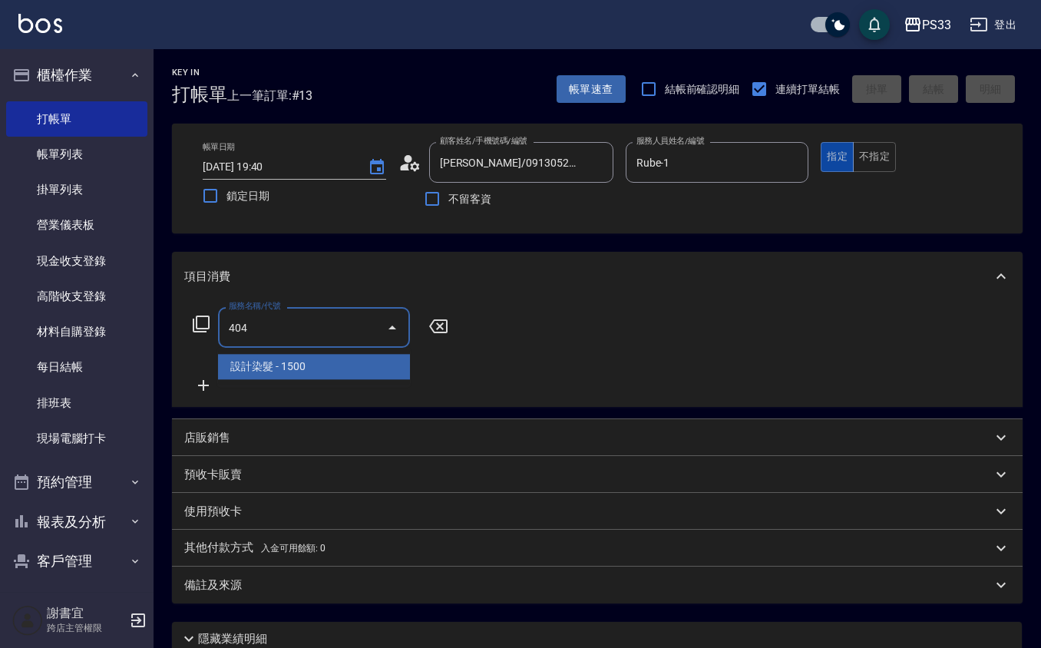
type input "設計染髮(404)"
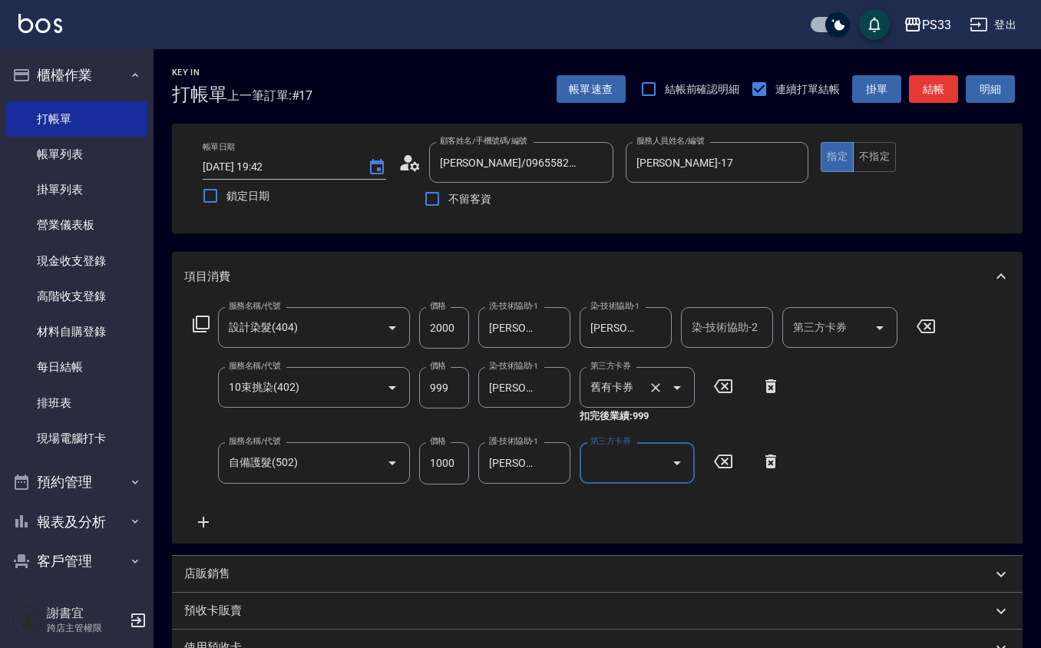
drag, startPoint x: 657, startPoint y: 384, endPoint x: 668, endPoint y: 388, distance: 11.4
click at [665, 387] on div at bounding box center [666, 387] width 43 height 41
click at [656, 384] on icon "Clear" at bounding box center [655, 387] width 15 height 15
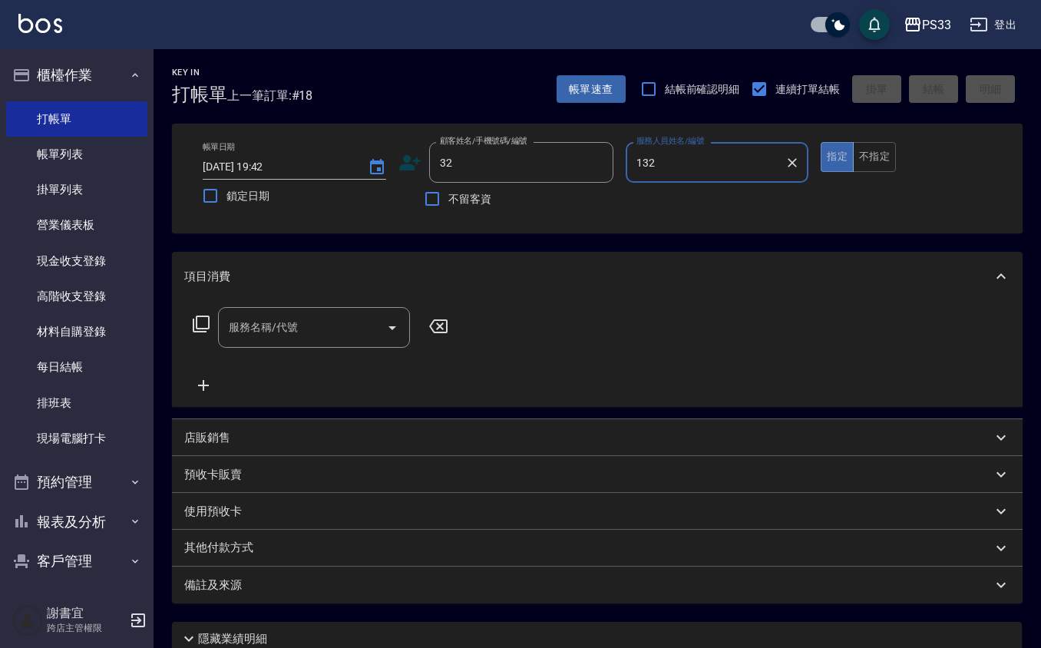
click at [821, 142] on button "指定" at bounding box center [837, 157] width 33 height 30
click at [445, 324] on icon at bounding box center [438, 326] width 38 height 18
click at [590, 166] on icon "Clear" at bounding box center [597, 162] width 15 height 15
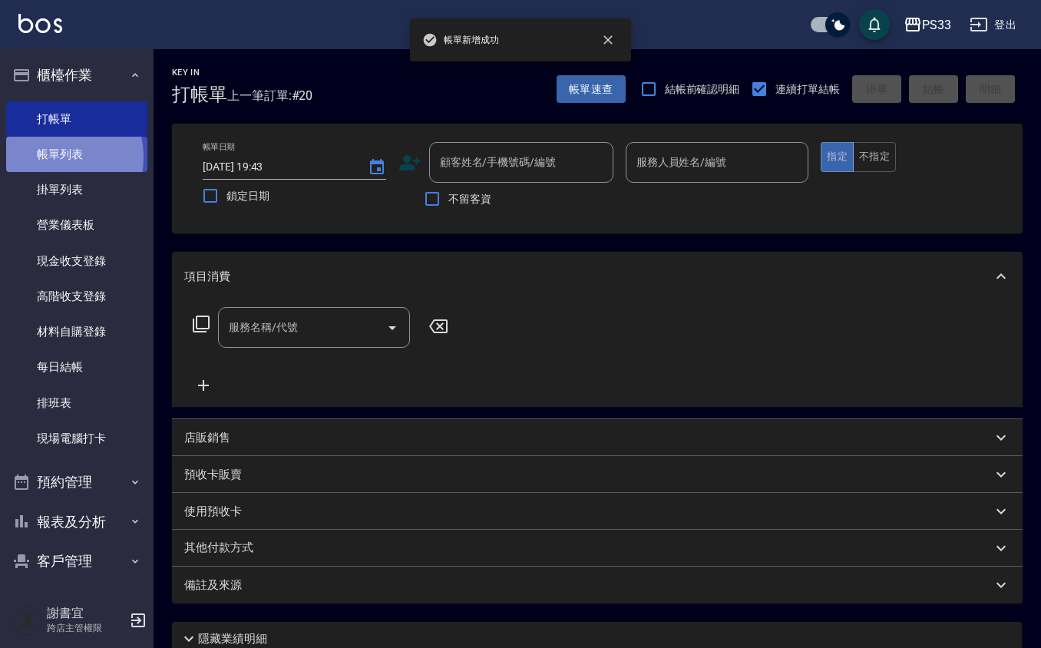
click at [53, 158] on link "帳單列表" at bounding box center [76, 154] width 141 height 35
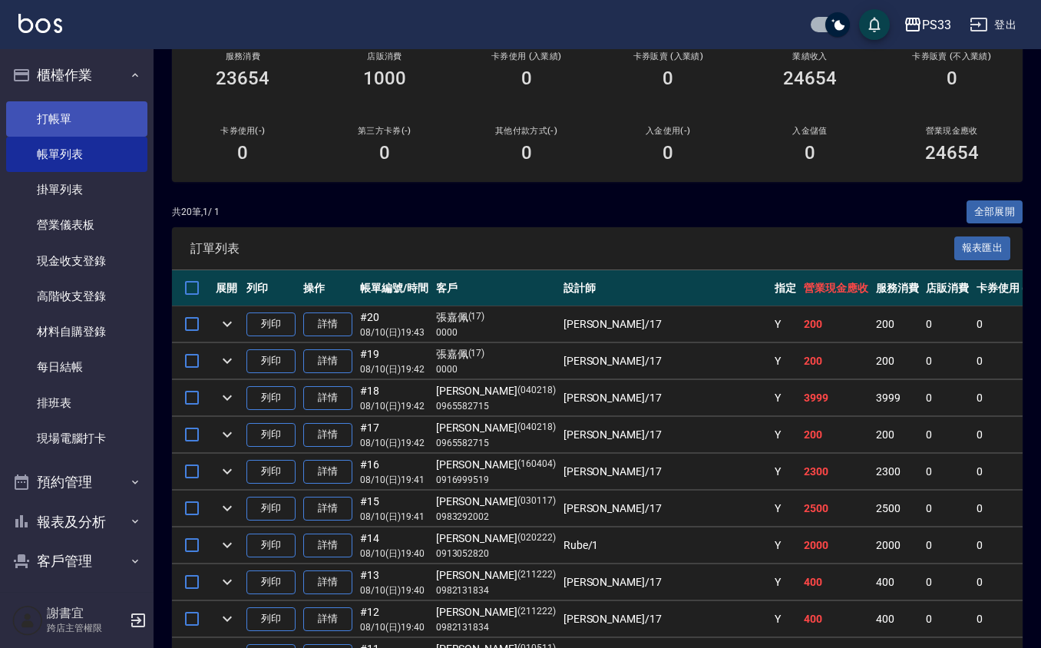
click at [98, 117] on link "打帳單" at bounding box center [76, 118] width 141 height 35
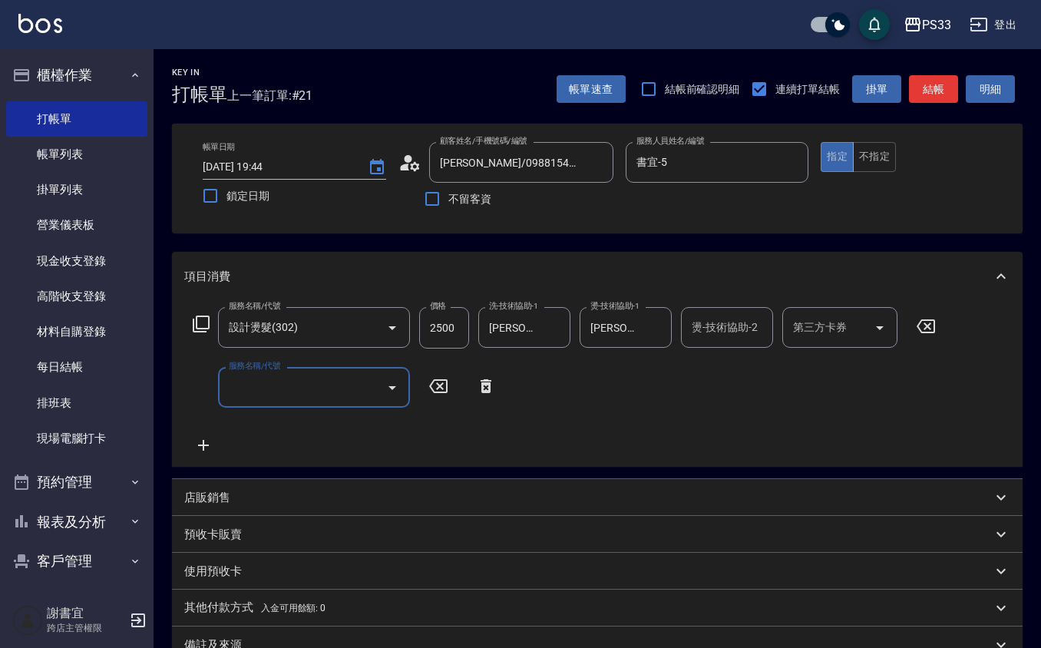
click at [259, 502] on div "店販銷售" at bounding box center [588, 498] width 808 height 16
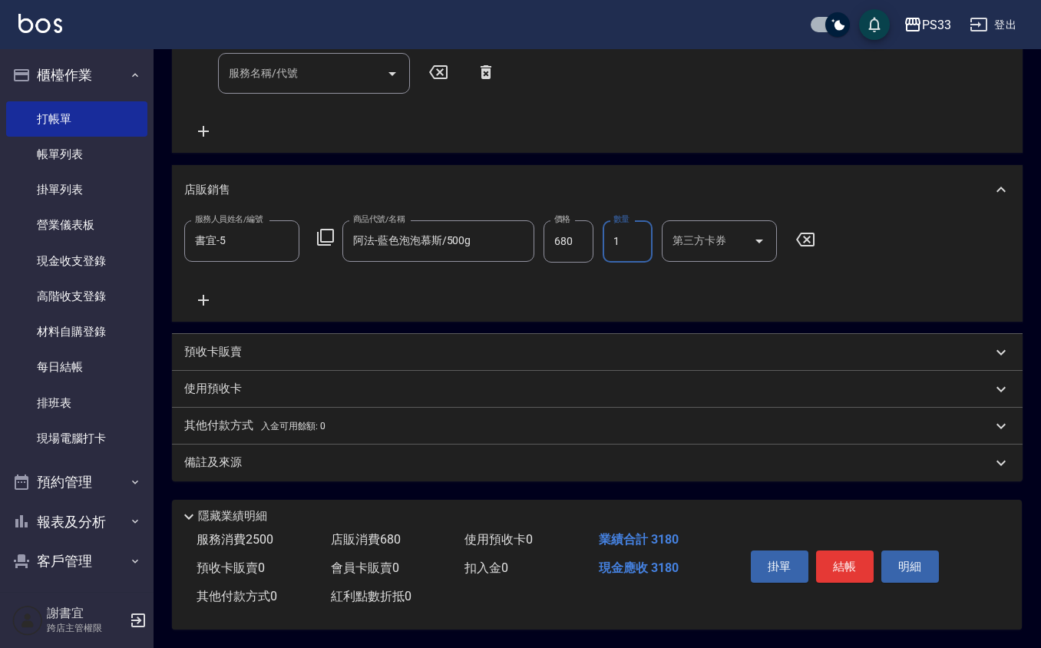
scroll to position [317, 0]
click at [576, 234] on input "680" at bounding box center [568, 240] width 50 height 41
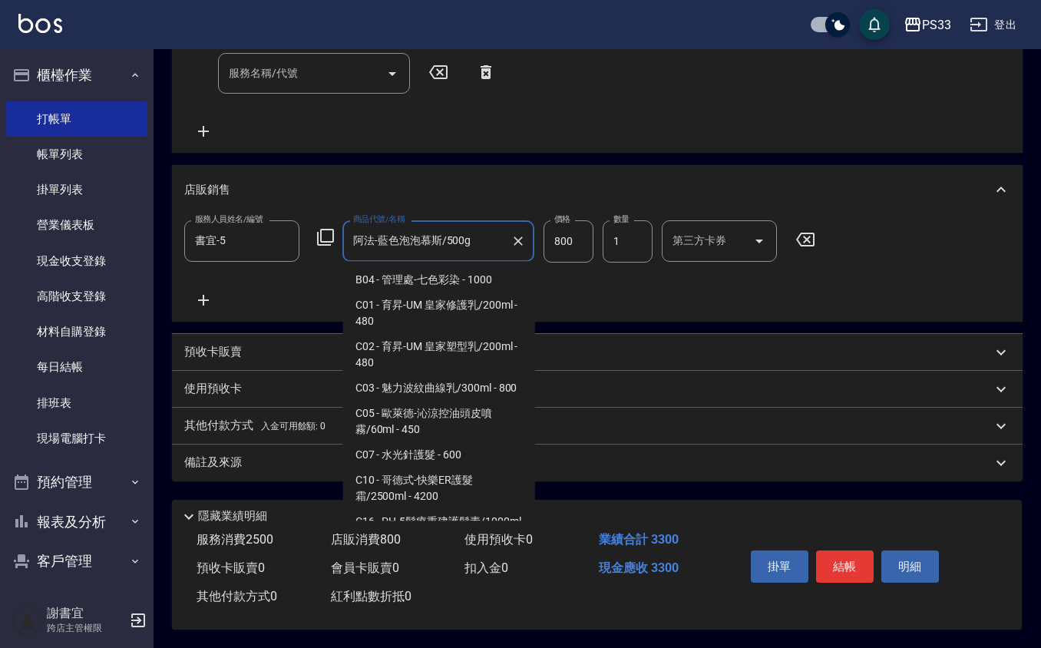
click at [474, 243] on input "阿法-藍色泡泡慕斯/500g" at bounding box center [426, 240] width 155 height 27
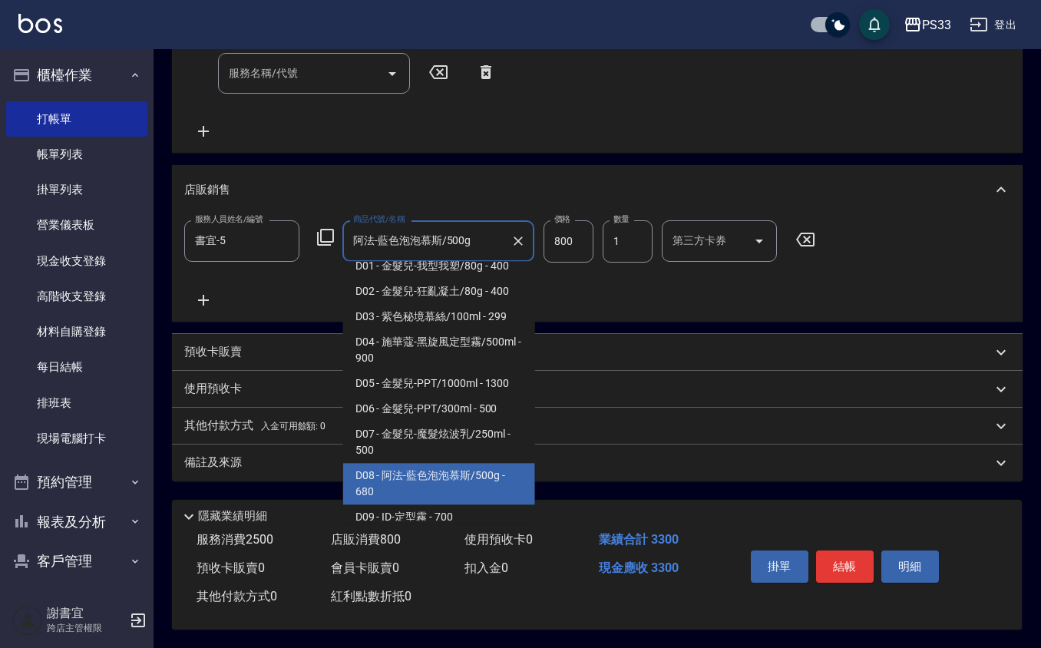
scroll to position [1150, 0]
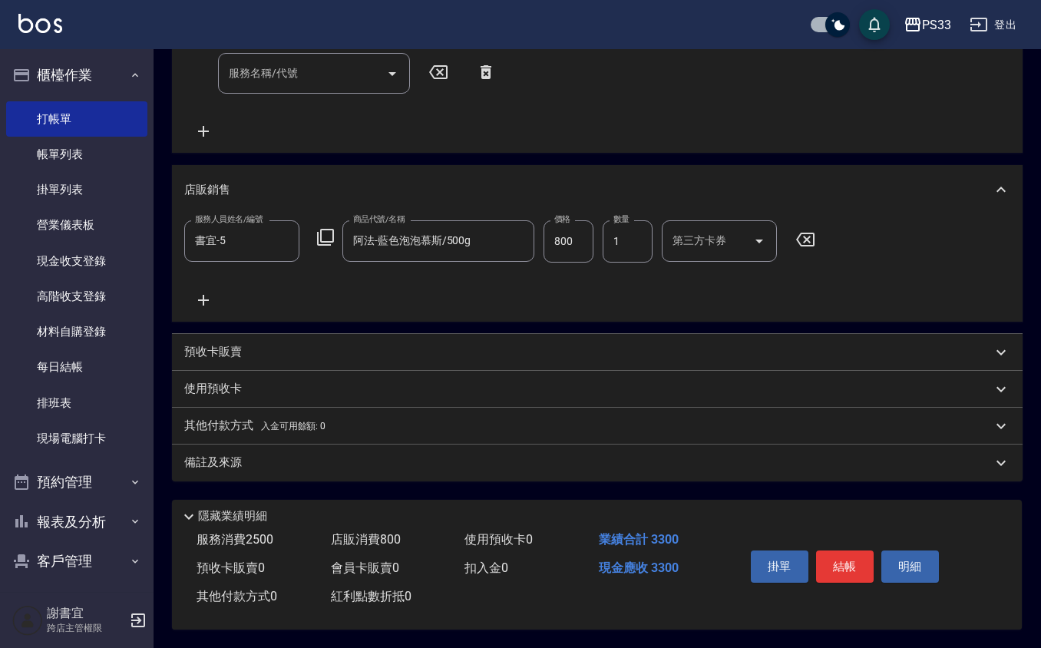
click at [514, 74] on div "服務名稱/代號 設計燙髮(302) 服務名稱/代號 價格 2500 價格 洗-技術協助-1 黃筱筑 -22 洗-技術協助-1 燙-技術協助-1 黃筱筑 -22…" at bounding box center [564, 66] width 761 height 147
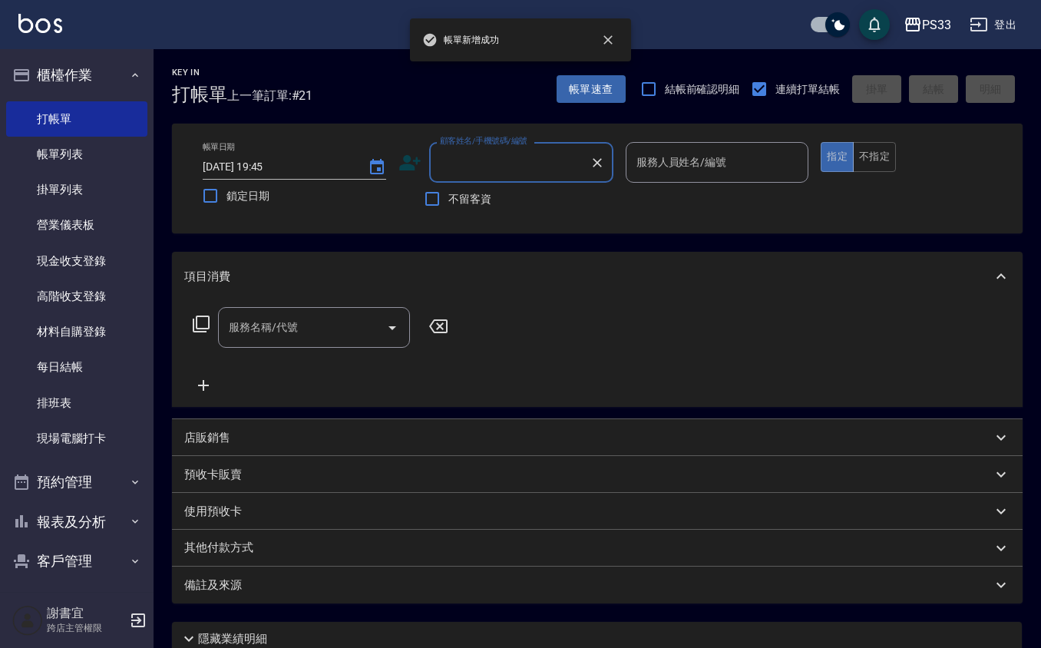
scroll to position [0, 0]
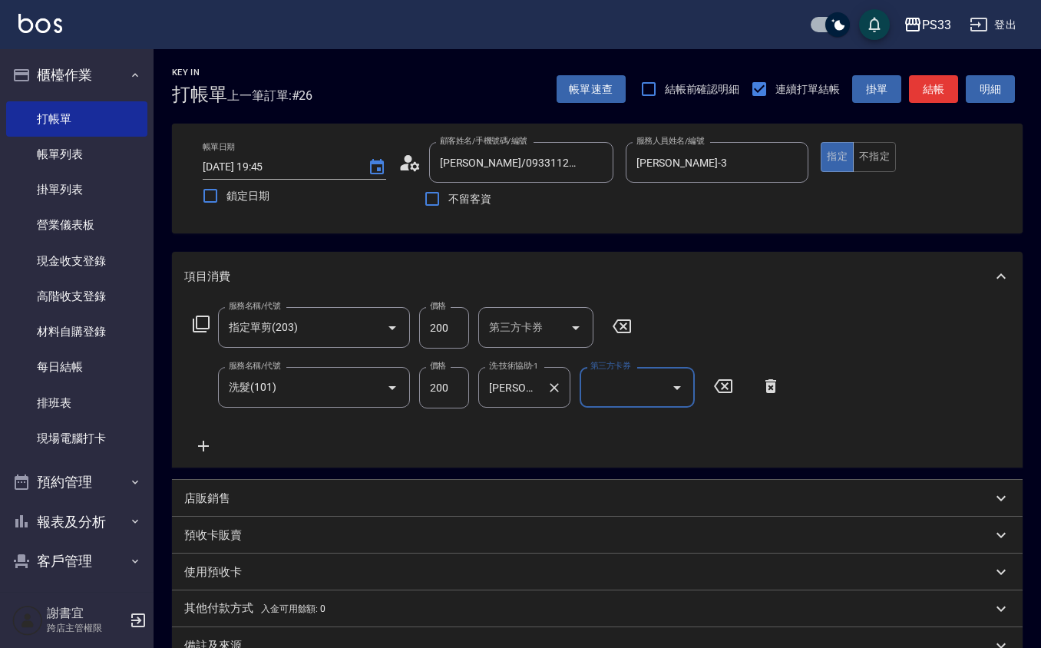
click at [543, 375] on div at bounding box center [553, 387] width 20 height 41
click at [551, 385] on icon "Clear" at bounding box center [554, 387] width 15 height 15
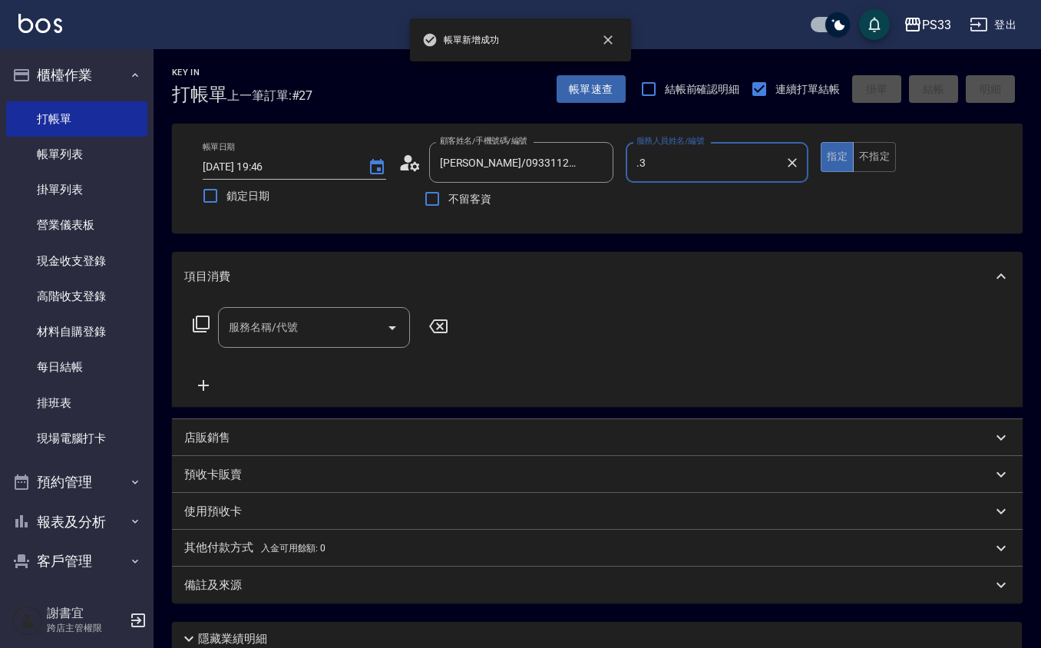
click at [821, 142] on button "指定" at bounding box center [837, 157] width 33 height 30
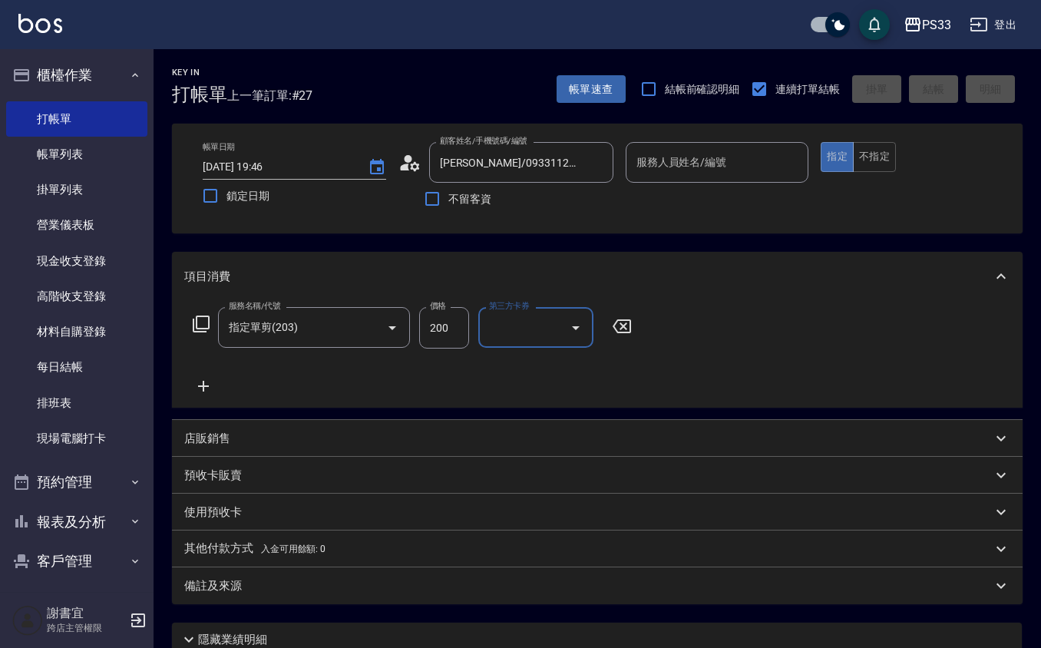
click at [686, 155] on input "服務人員姓名/編號" at bounding box center [717, 162] width 170 height 27
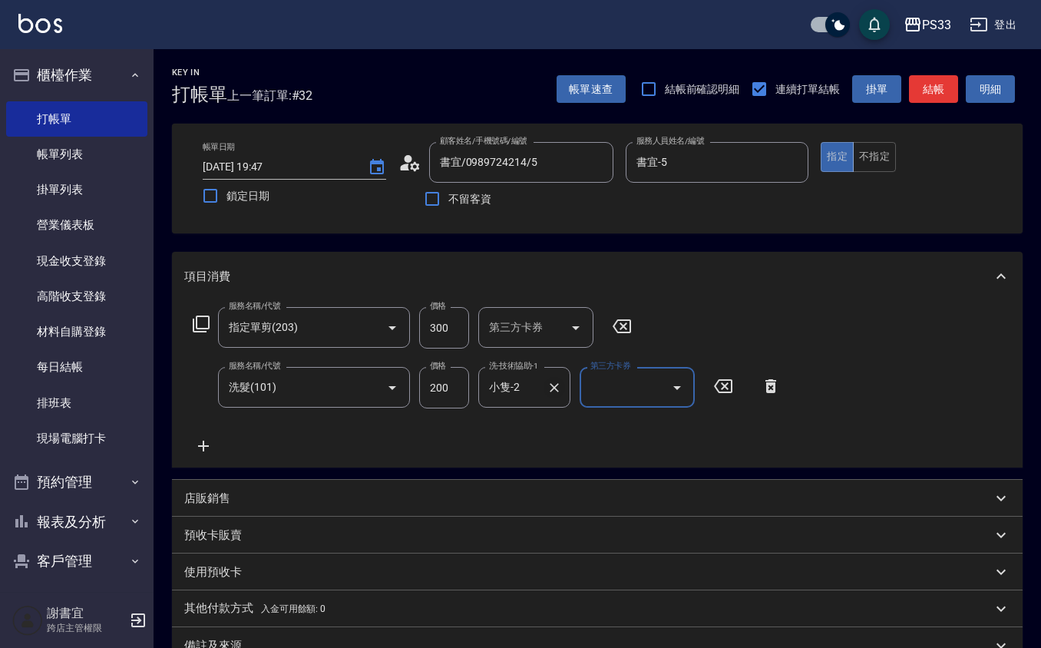
click at [539, 384] on input "小隻-2" at bounding box center [512, 387] width 55 height 27
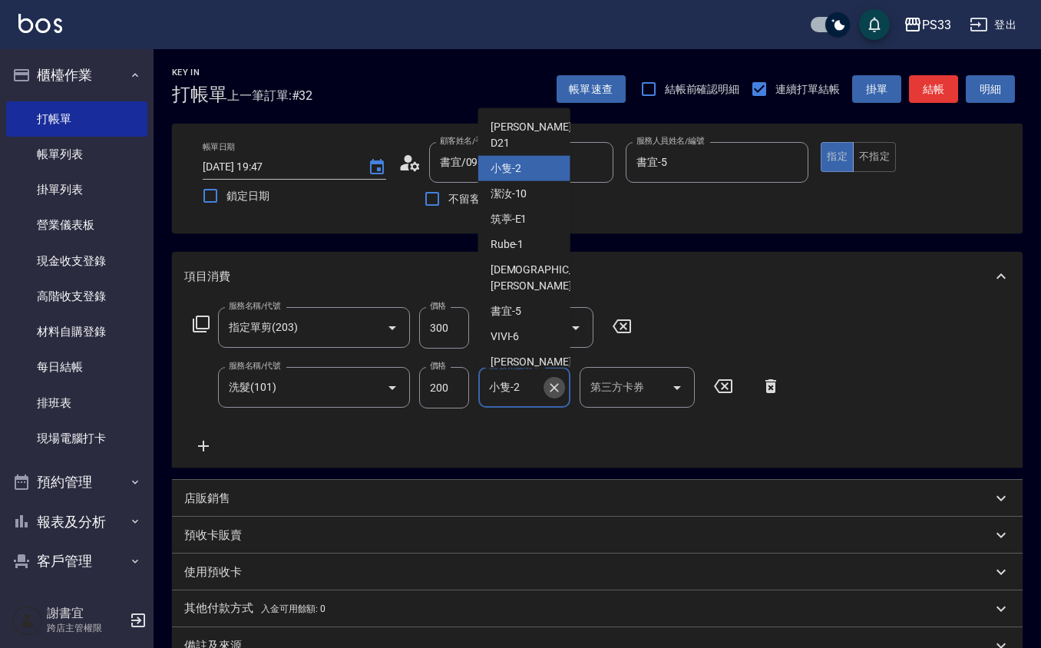
click at [550, 391] on icon "Clear" at bounding box center [554, 387] width 15 height 15
click at [540, 391] on input "洗-技術協助-1" at bounding box center [512, 387] width 55 height 27
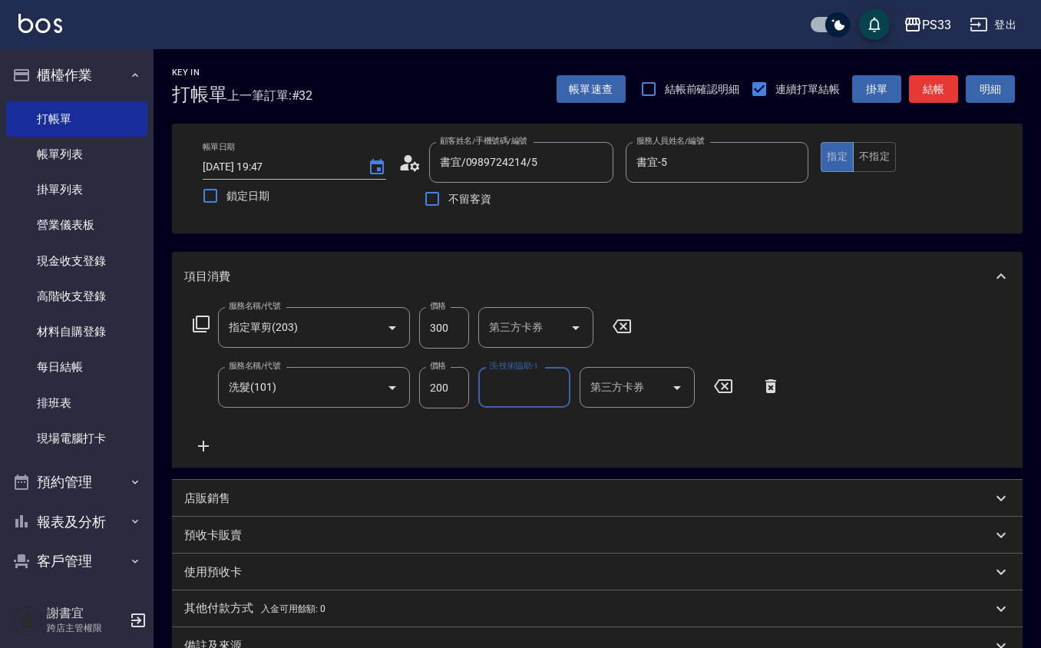
click at [550, 391] on input "洗-技術協助-1" at bounding box center [524, 387] width 78 height 27
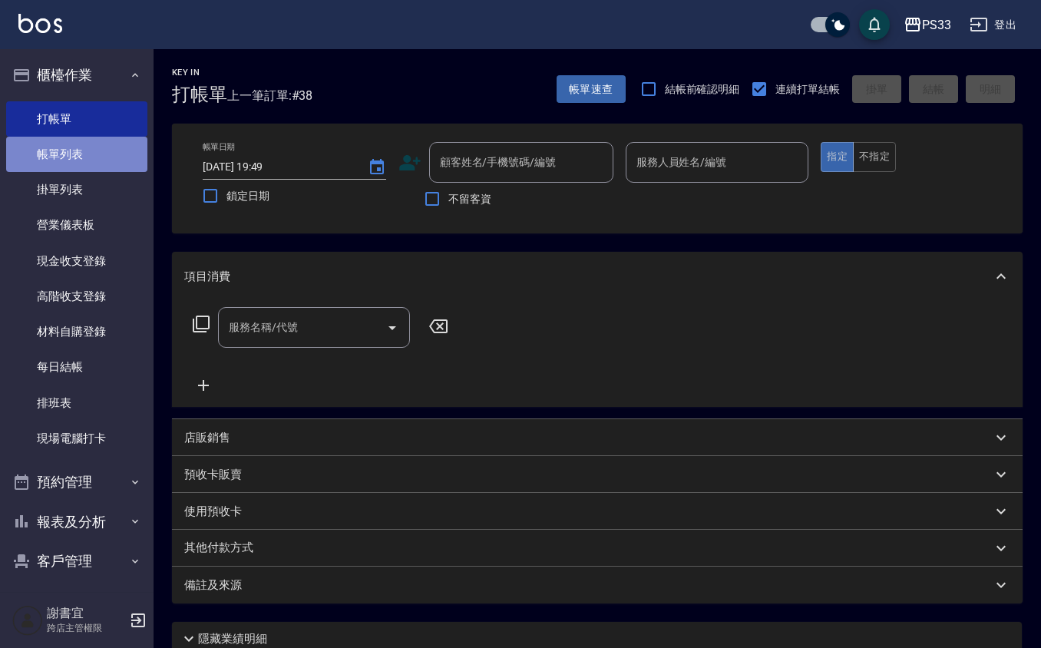
click at [91, 149] on link "帳單列表" at bounding box center [76, 154] width 141 height 35
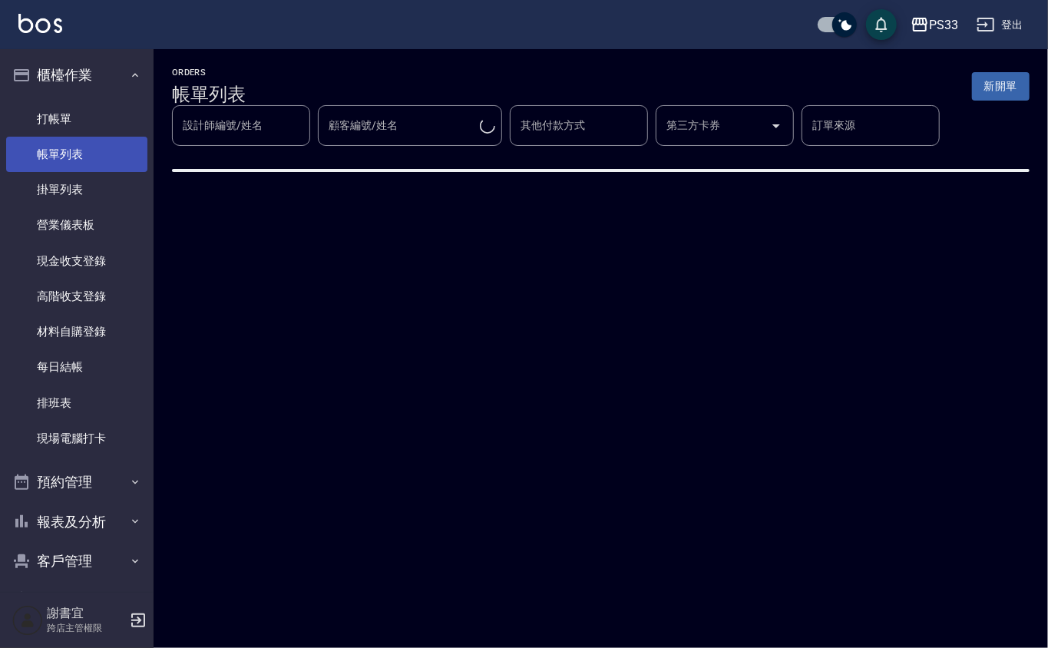
click at [101, 154] on link "帳單列表" at bounding box center [76, 154] width 141 height 35
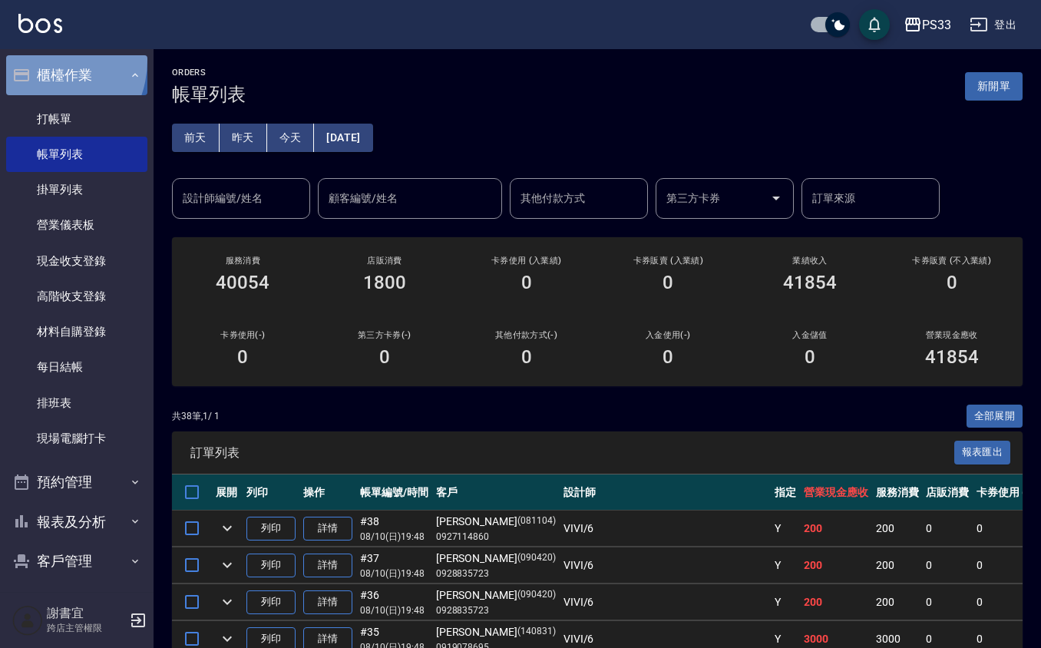
click at [38, 60] on button "櫃檯作業" at bounding box center [76, 75] width 141 height 40
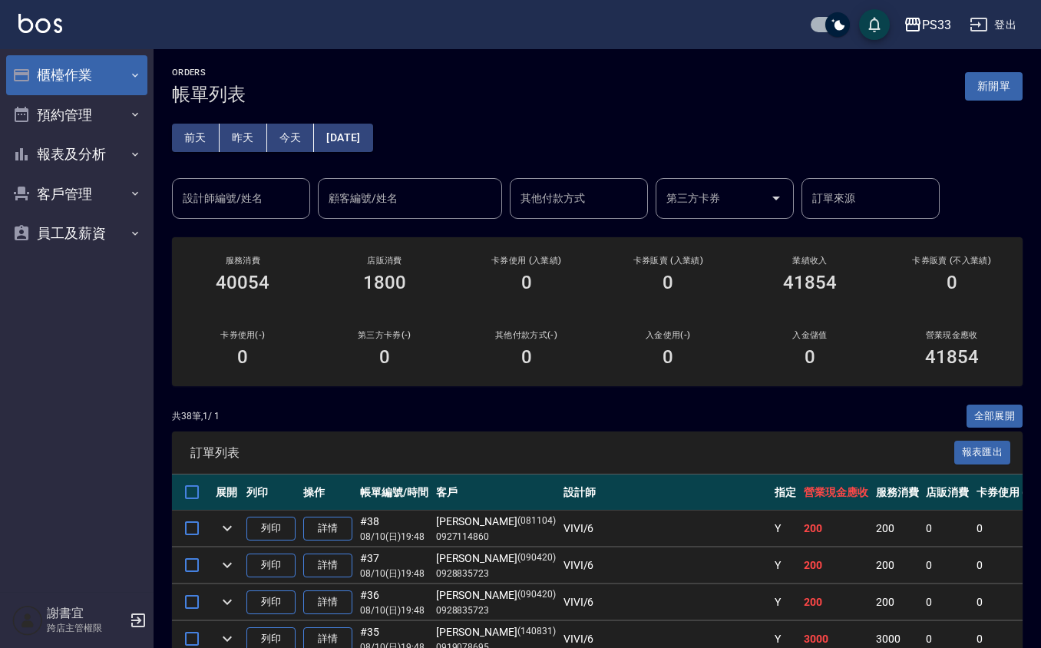
click at [61, 61] on button "櫃檯作業" at bounding box center [76, 75] width 141 height 40
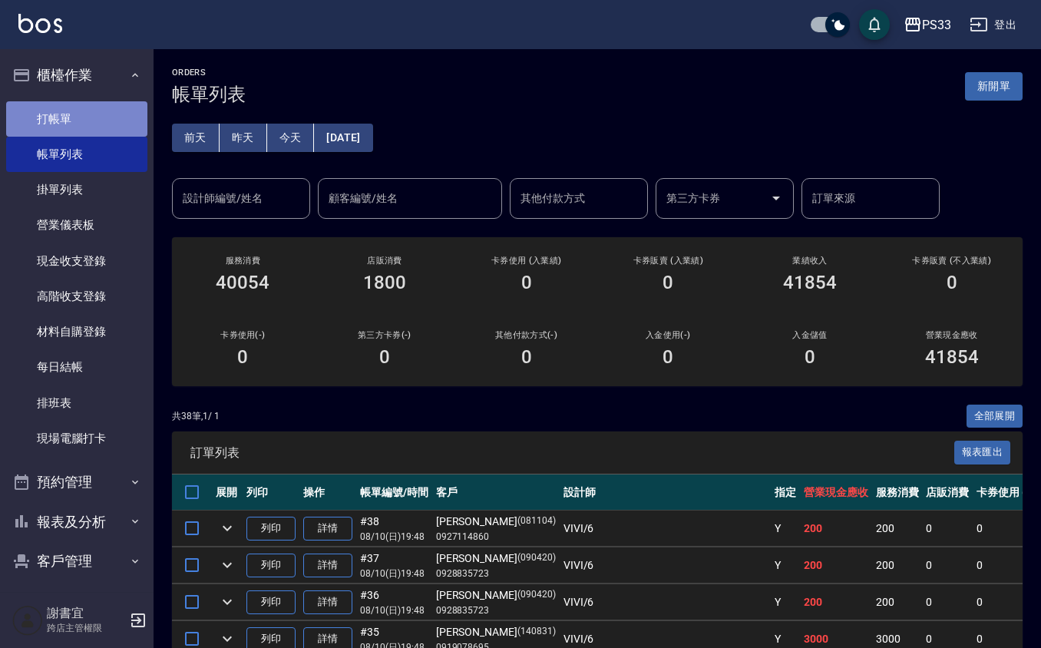
click at [86, 111] on link "打帳單" at bounding box center [76, 118] width 141 height 35
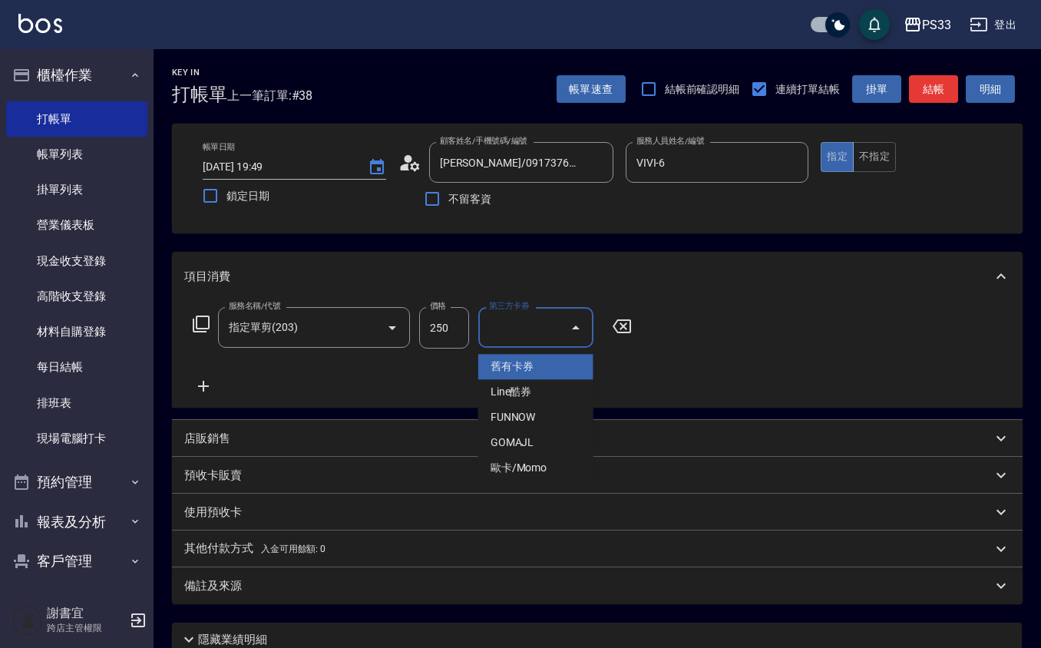
click at [729, 329] on div "服務名稱/代號 指定單剪(203) 服務名稱/代號 價格 250 價格 第三方卡券 第三方卡券" at bounding box center [597, 354] width 850 height 107
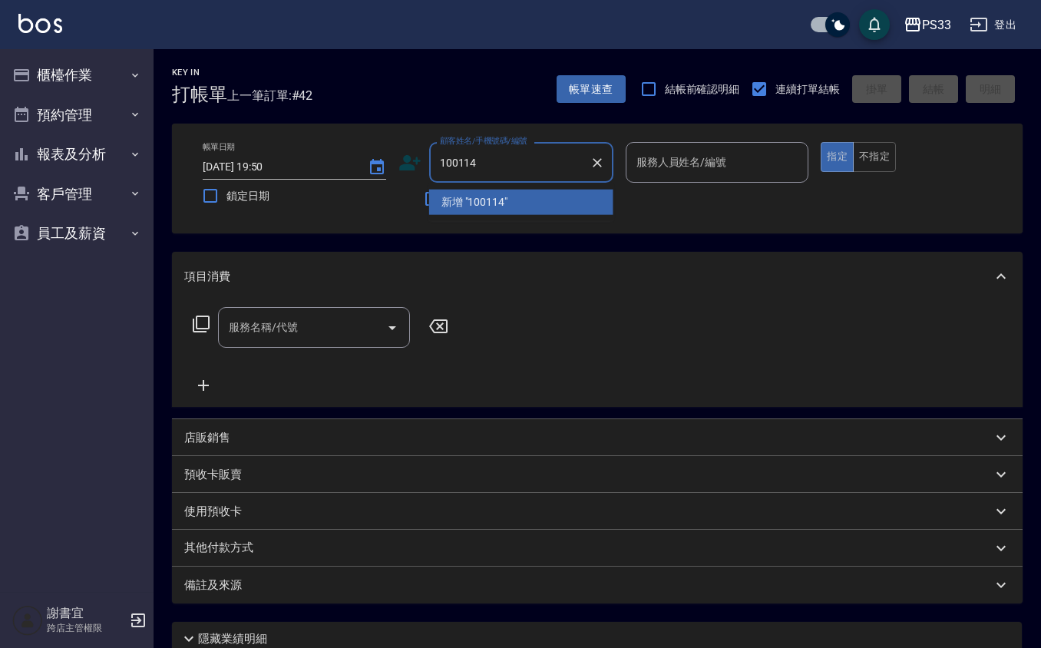
type input "100114"
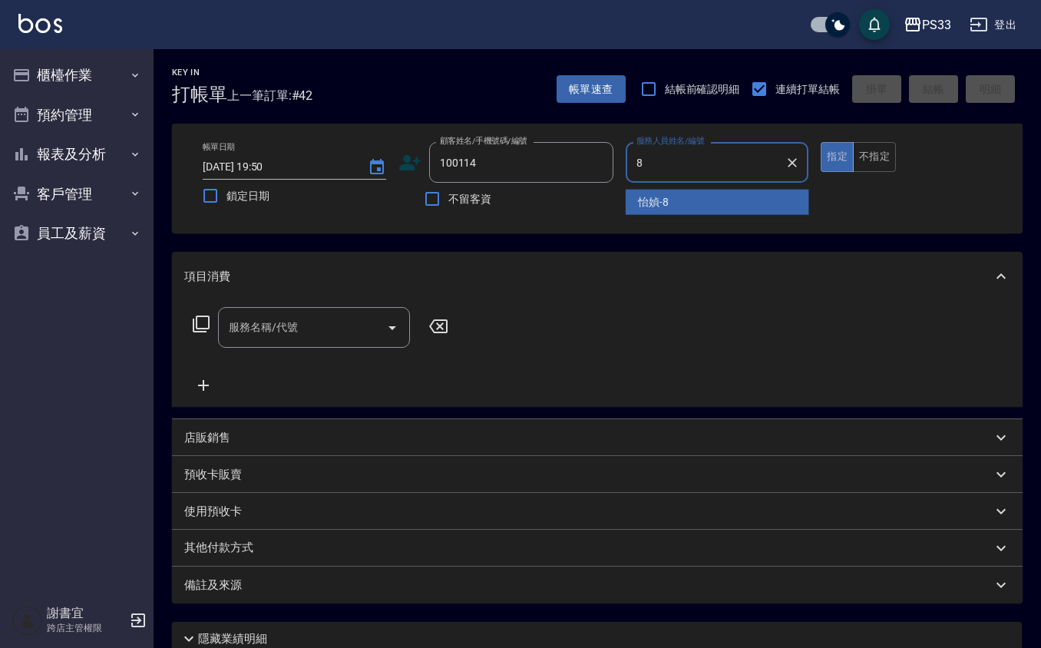
type input "怡媜-8"
type button "true"
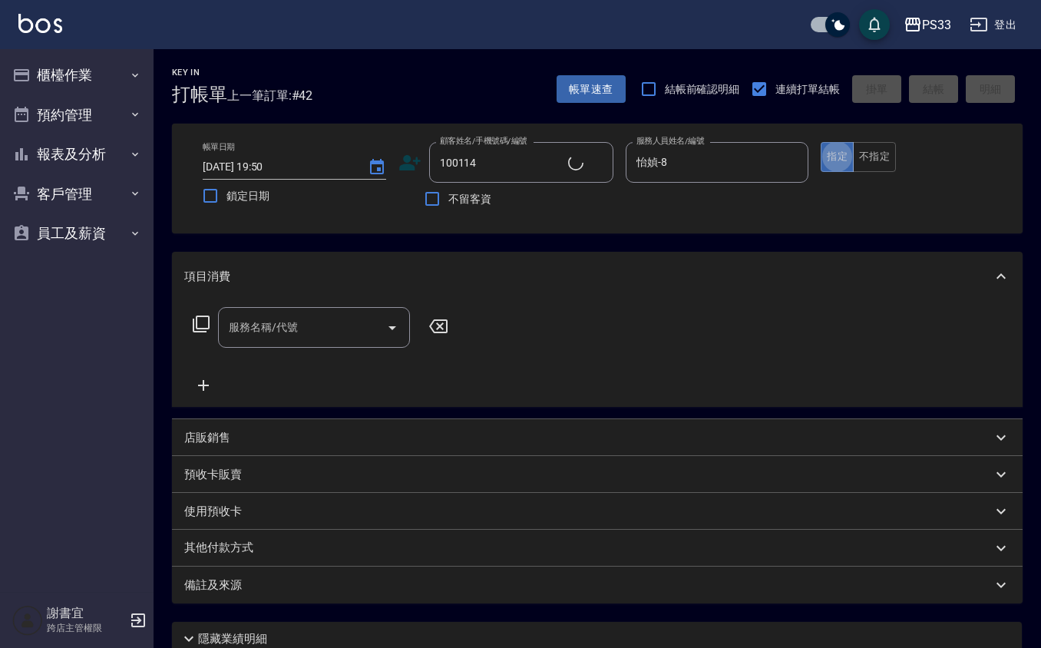
type input "徐秀珍/0921096000/100114"
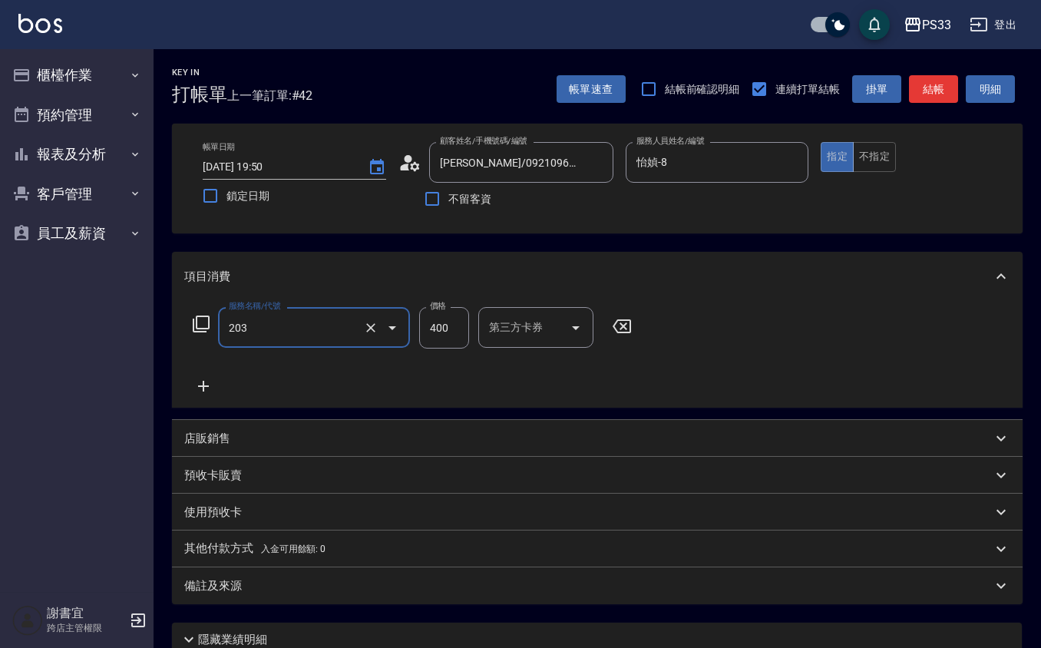
type input "指定單剪(203)"
type input "200"
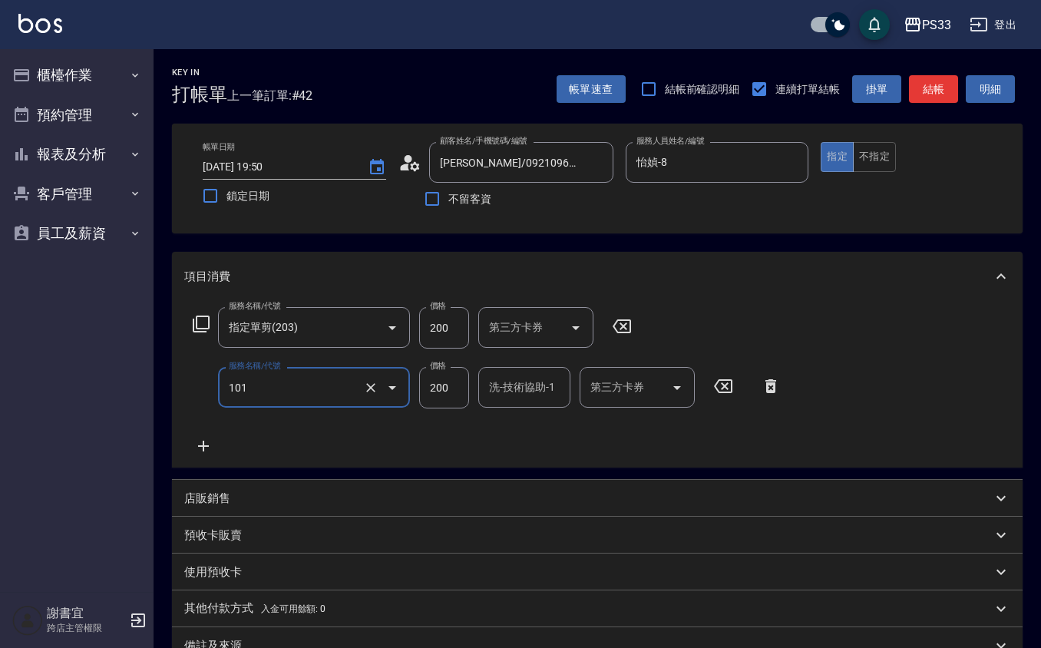
type input "洗髮(101)"
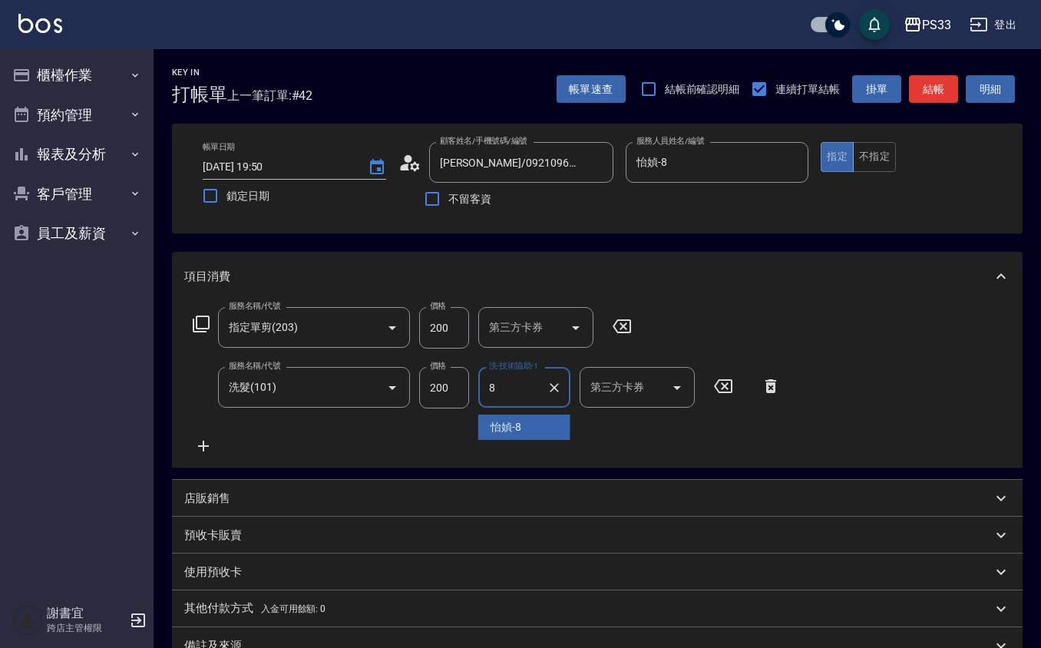
type input "怡媜-8"
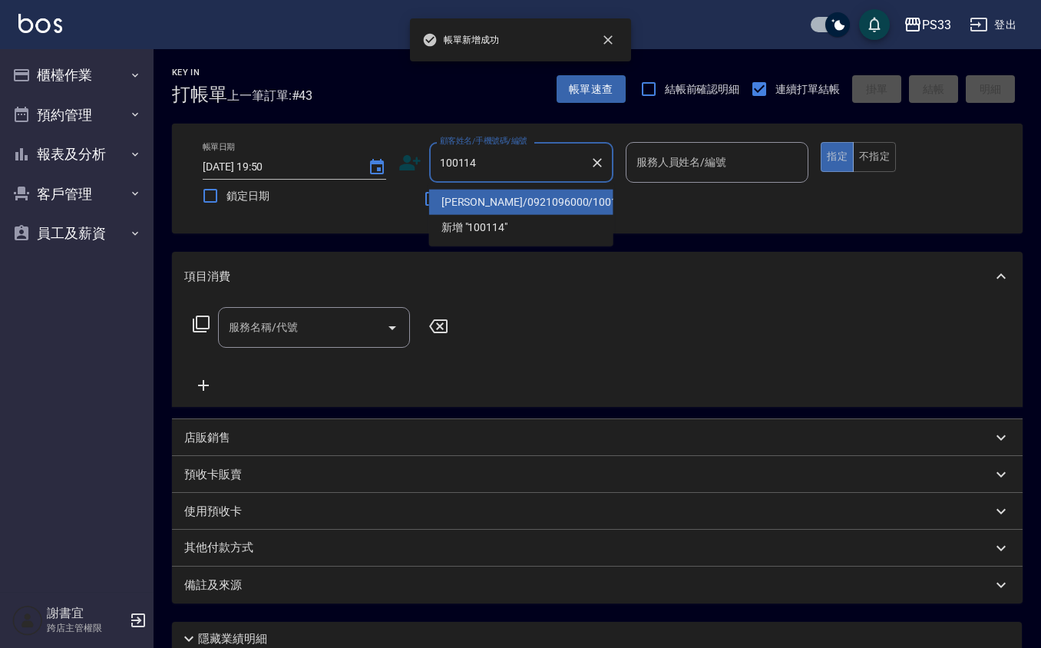
type input "徐秀珍/0921096000/100114"
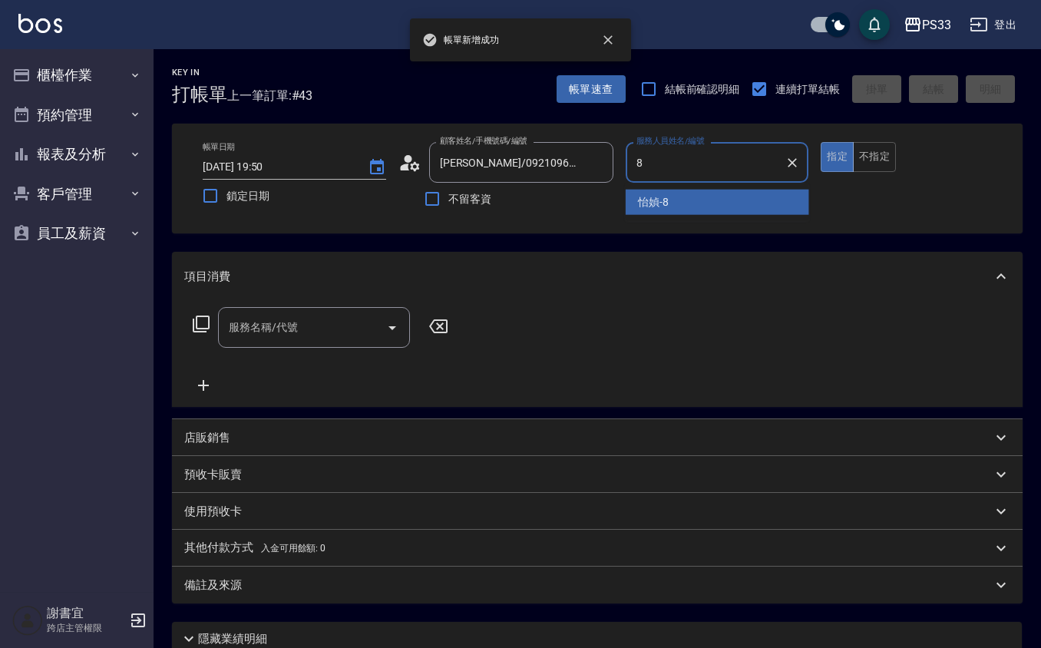
type input "怡媜-8"
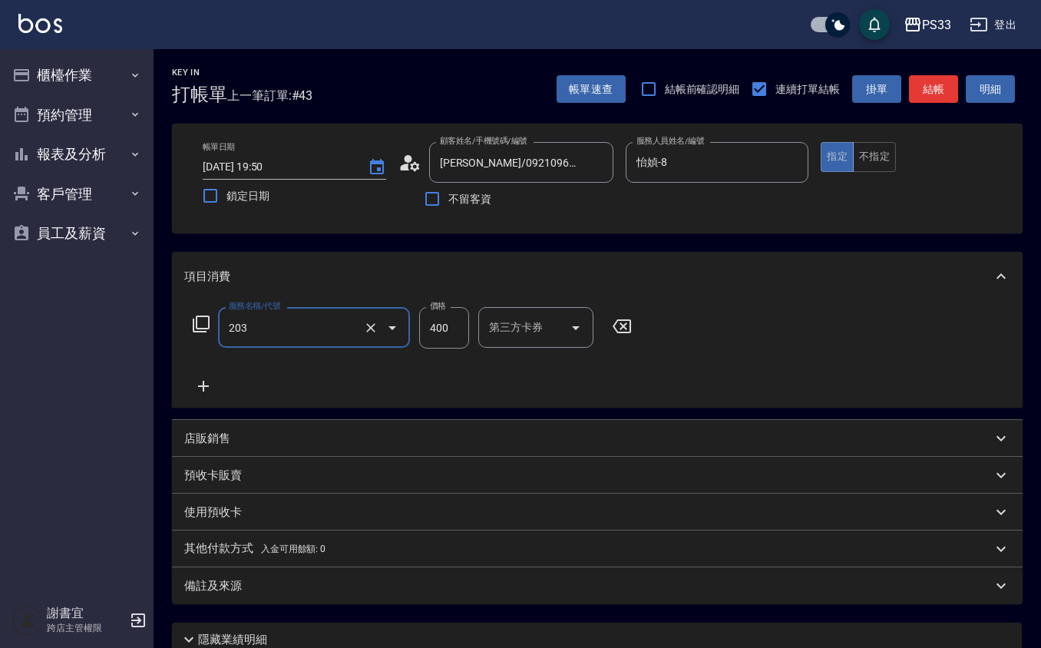
type input "指定單剪(203)"
type input "200"
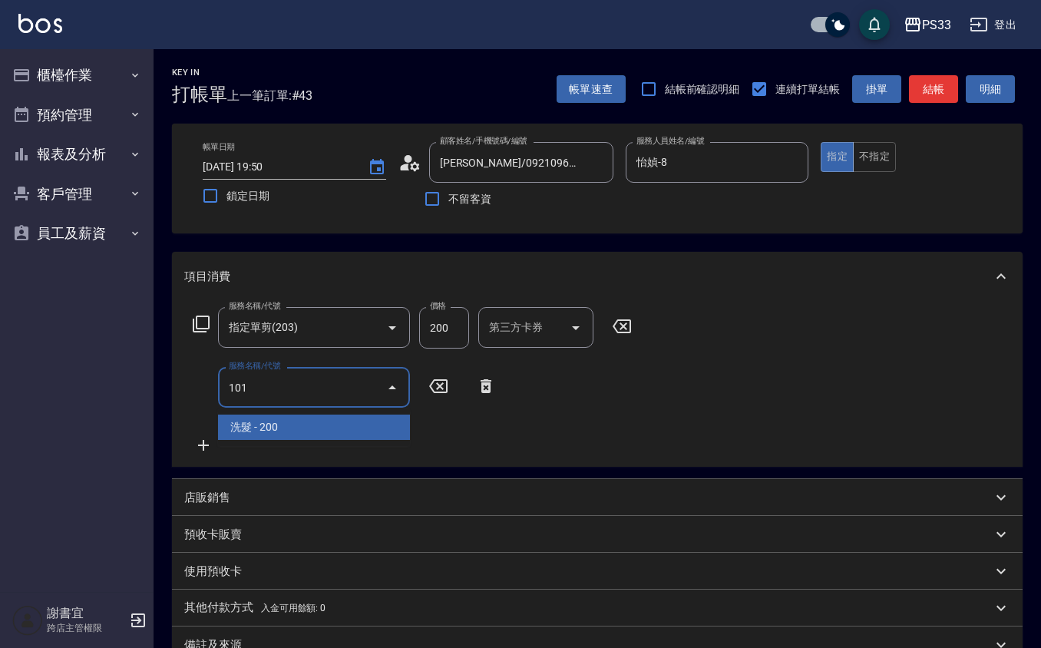
type input "洗髮(101)"
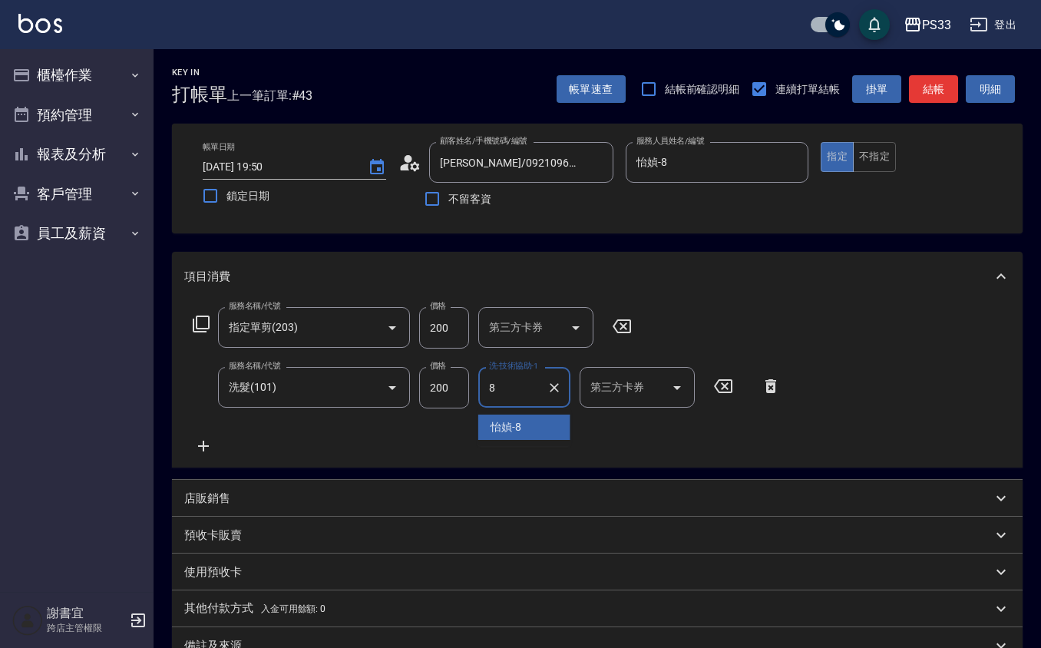
type input "怡媜-8"
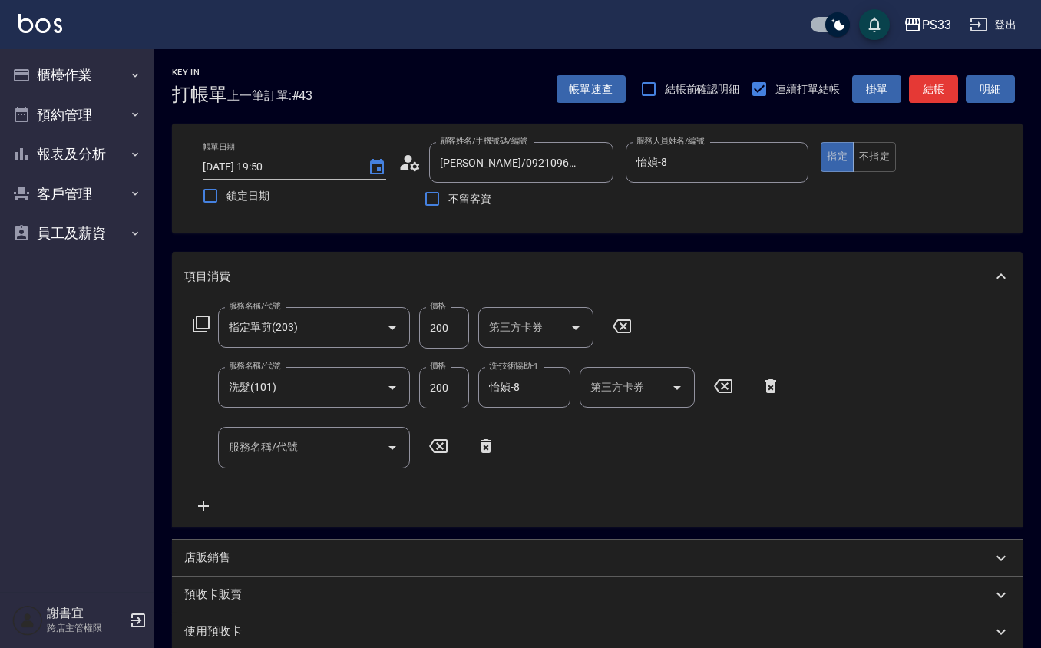
click at [672, 305] on div "服務名稱/代號 指定單剪(203) 服務名稱/代號 價格 200 價格 第三方卡券 第三方卡券 服務名稱/代號 洗髮(101) 服務名稱/代號 價格 200 …" at bounding box center [597, 414] width 850 height 226
type input "2025/08/10 19:51"
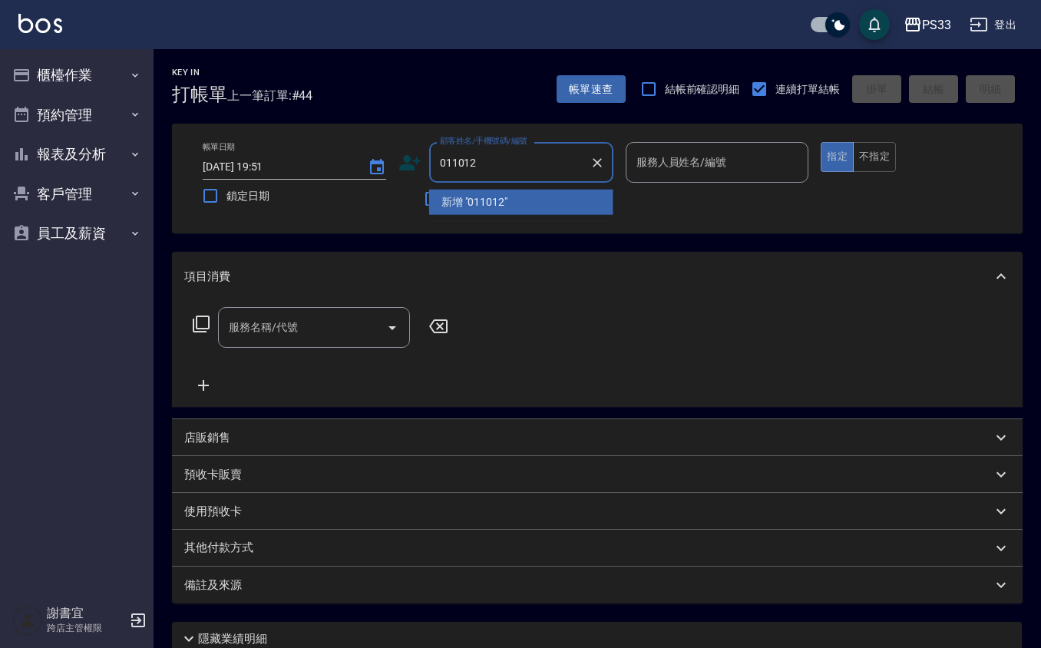
type input "011012"
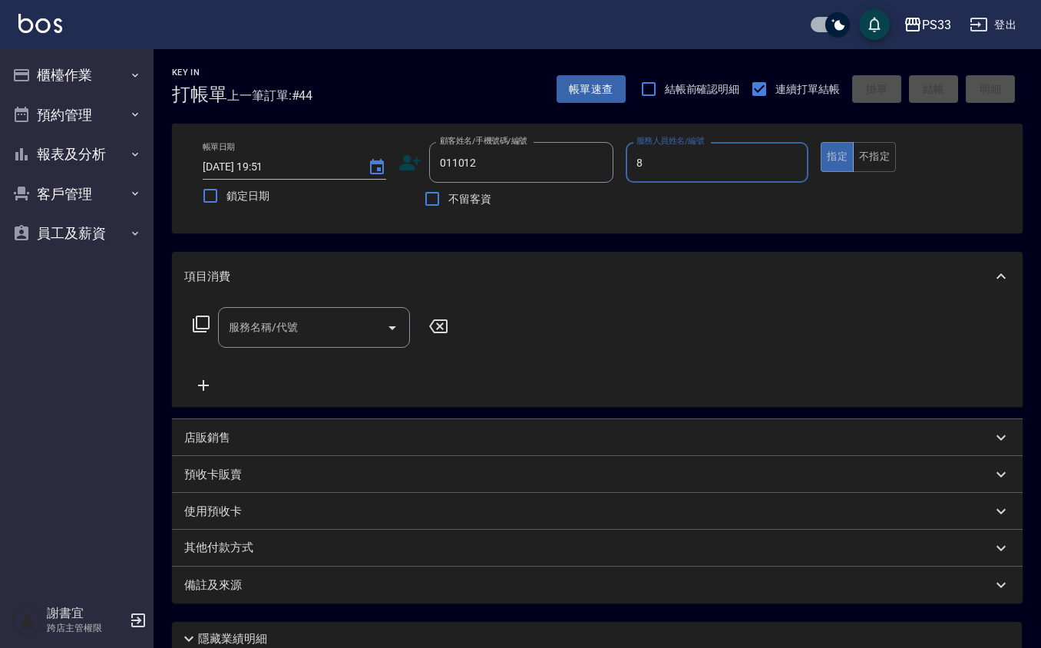
type input "85"
type input "劉立慶/0922110721/011012"
type input "85"
click at [821, 142] on button "指定" at bounding box center [837, 157] width 33 height 30
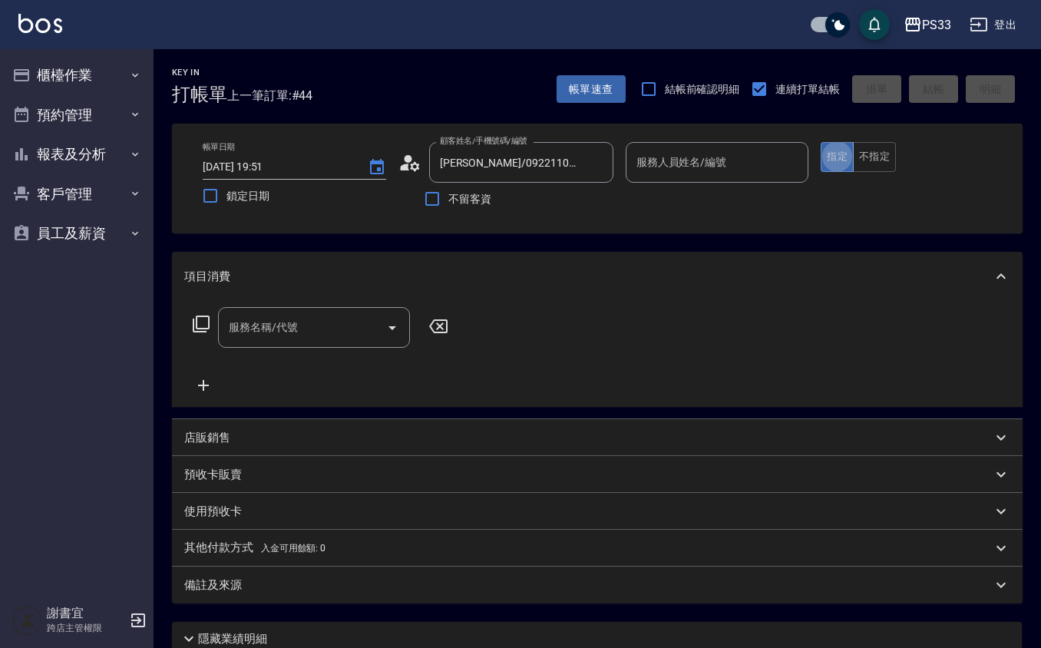
click at [655, 167] on input "服務人員姓名/編號" at bounding box center [717, 162] width 170 height 27
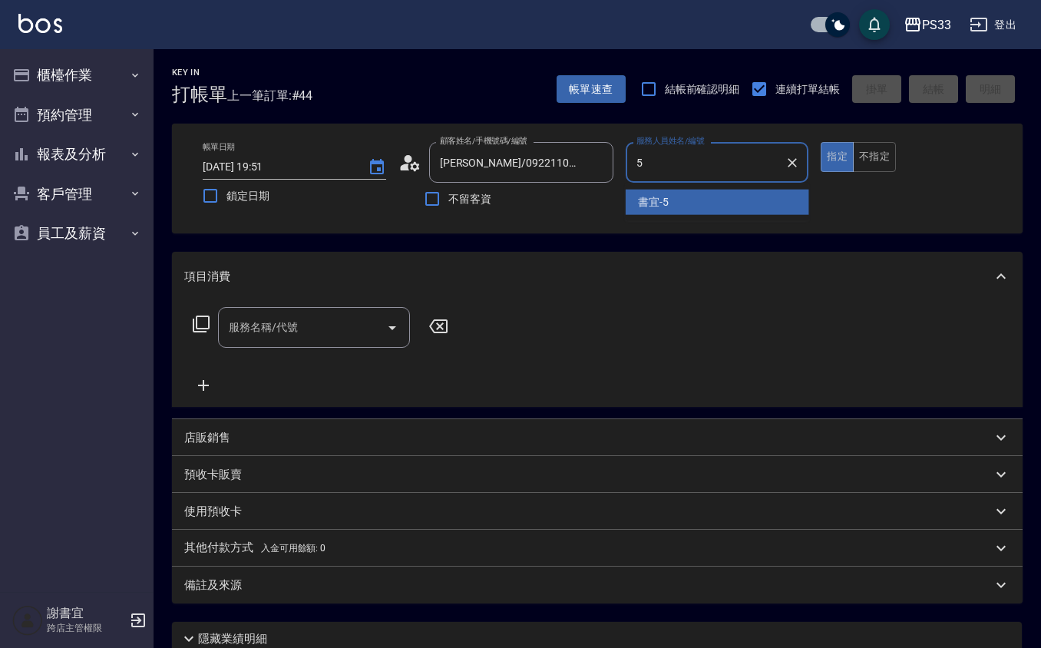
type input "書宜-5"
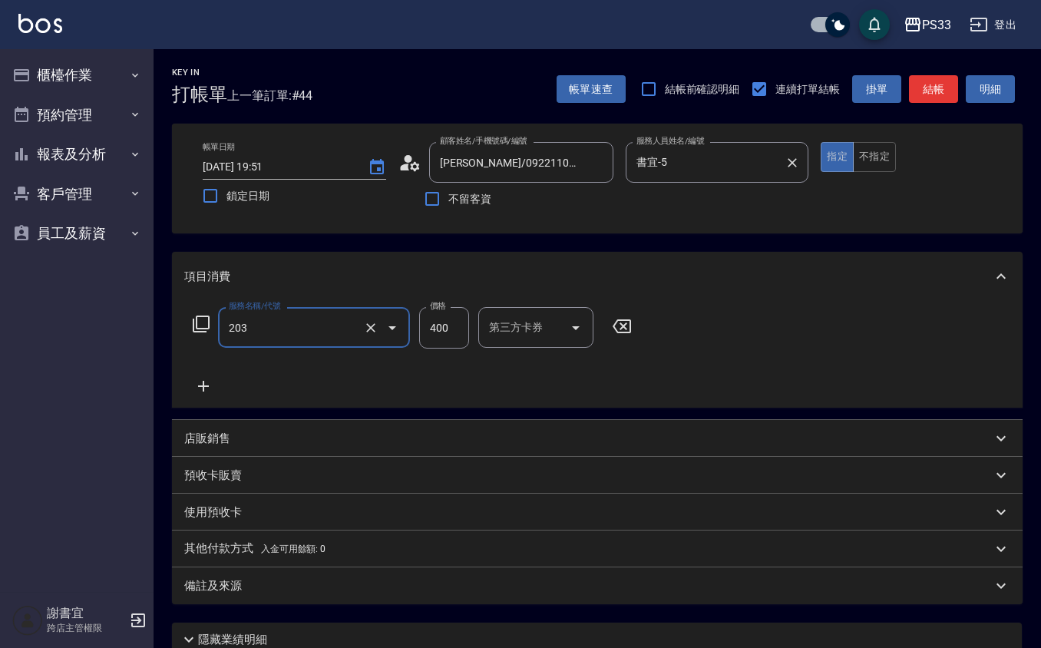
type input "指定單剪(203)"
type input "250"
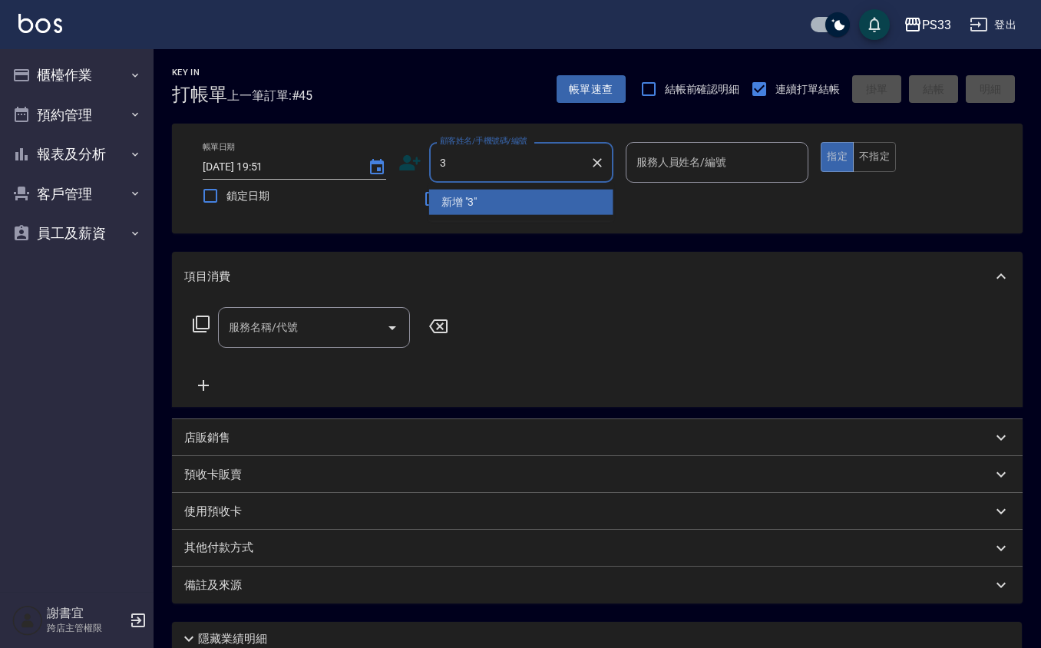
type input "3"
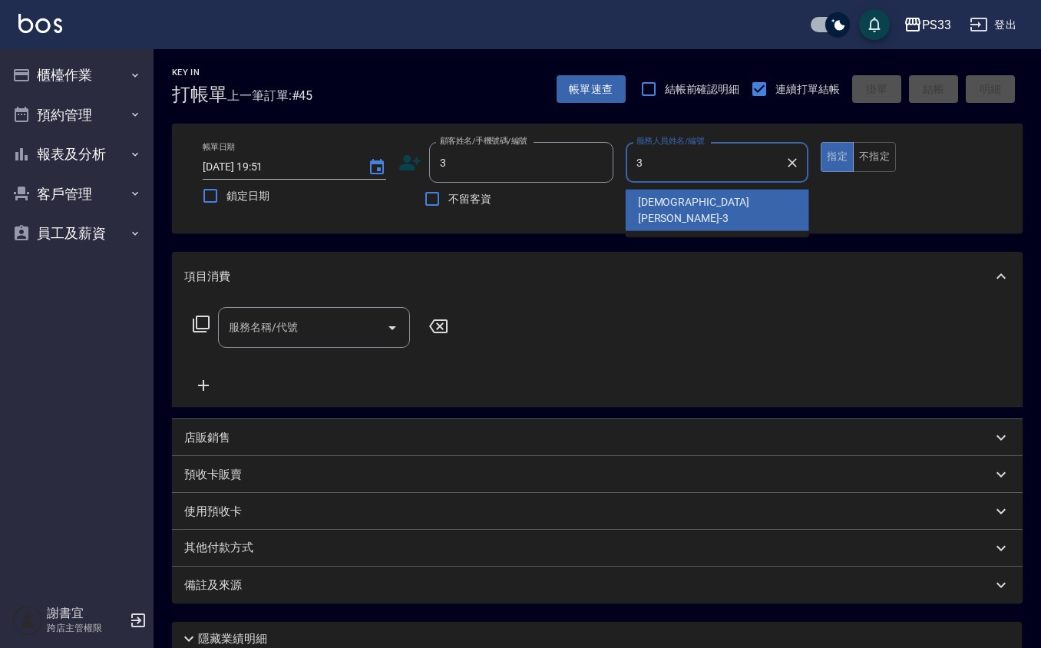
type input "瑜瑄-3"
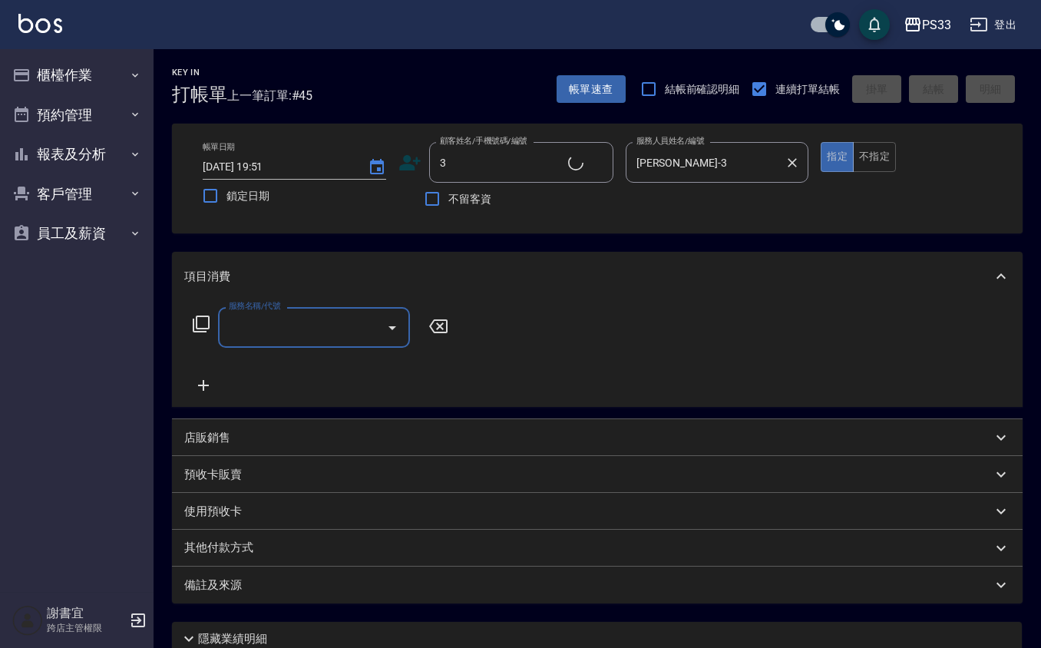
type input "Pinky/0930017010/3"
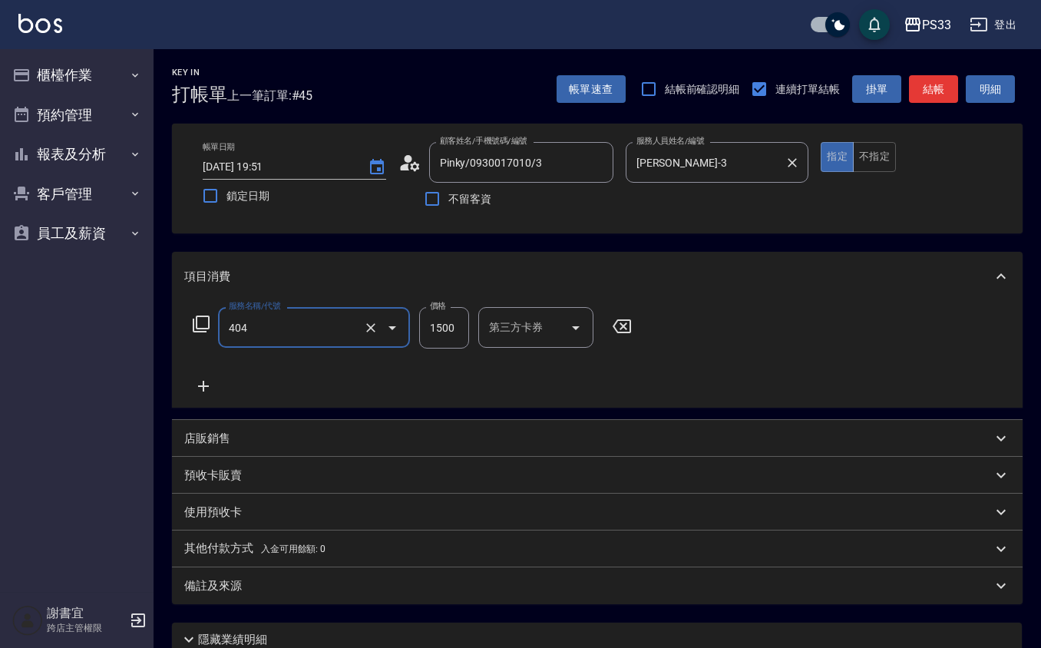
type input "設計染髮(404)"
type input "2500"
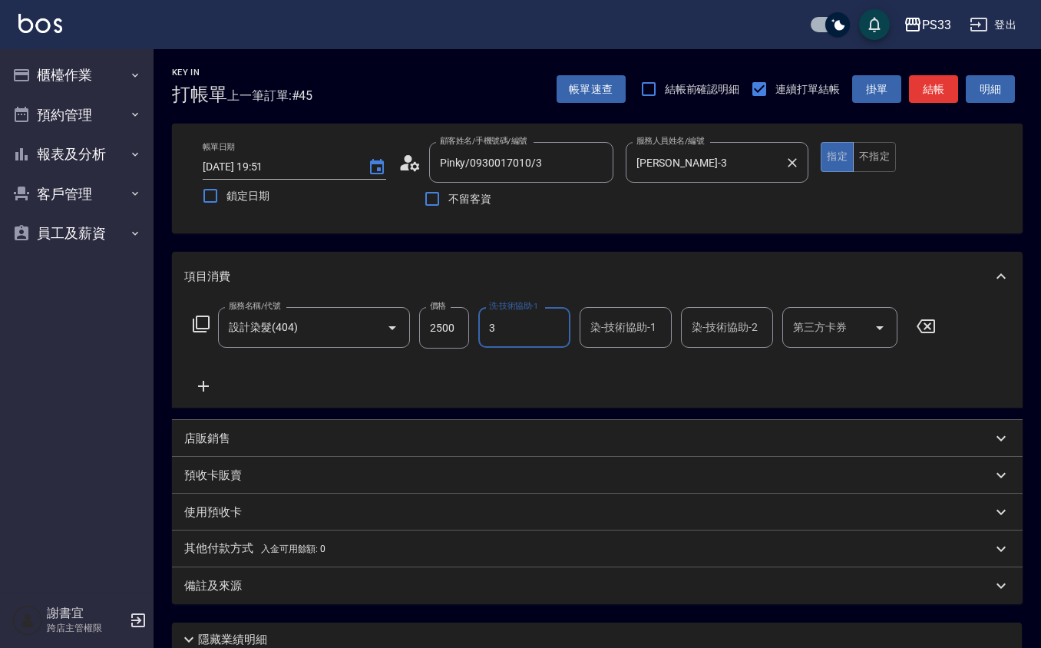
type input "瑜瑄-3"
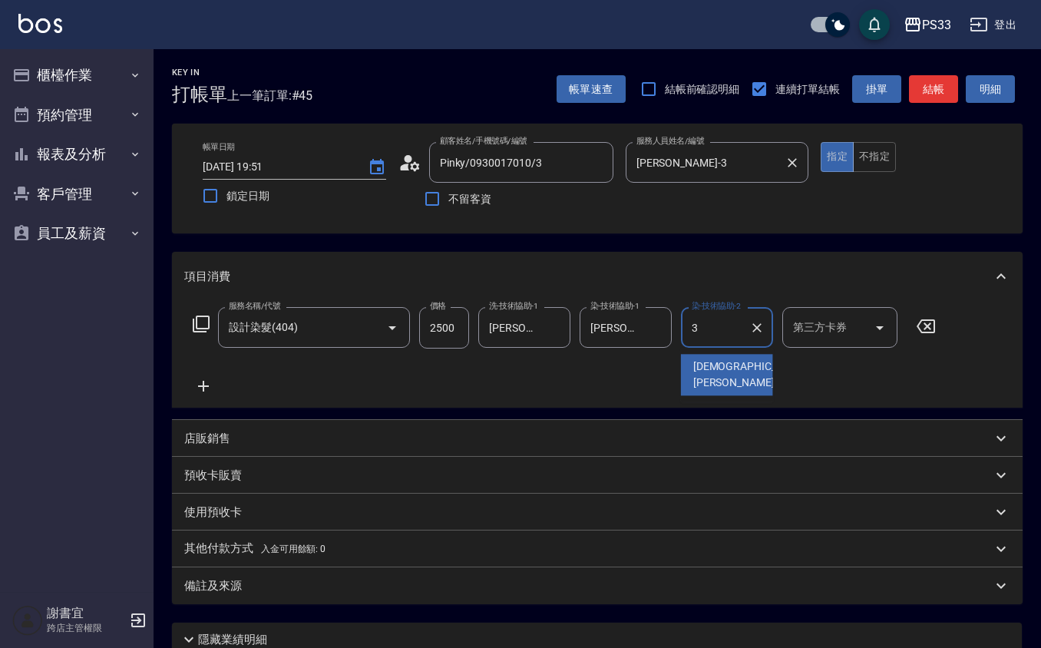
type input "瑜瑄-3"
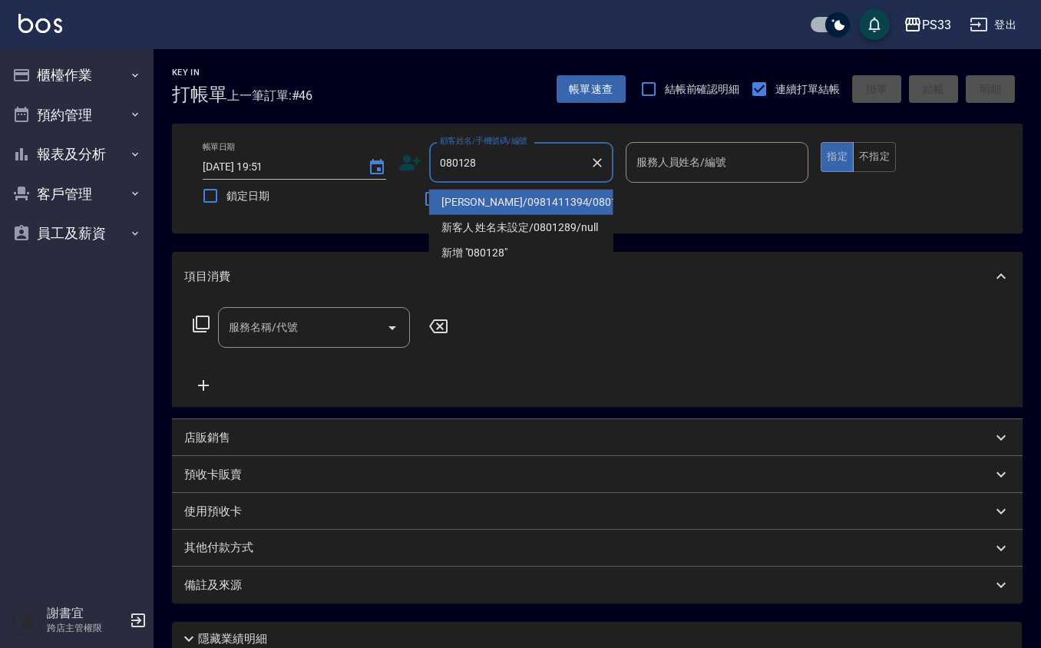
type input "黃文燊/0981411394/080128"
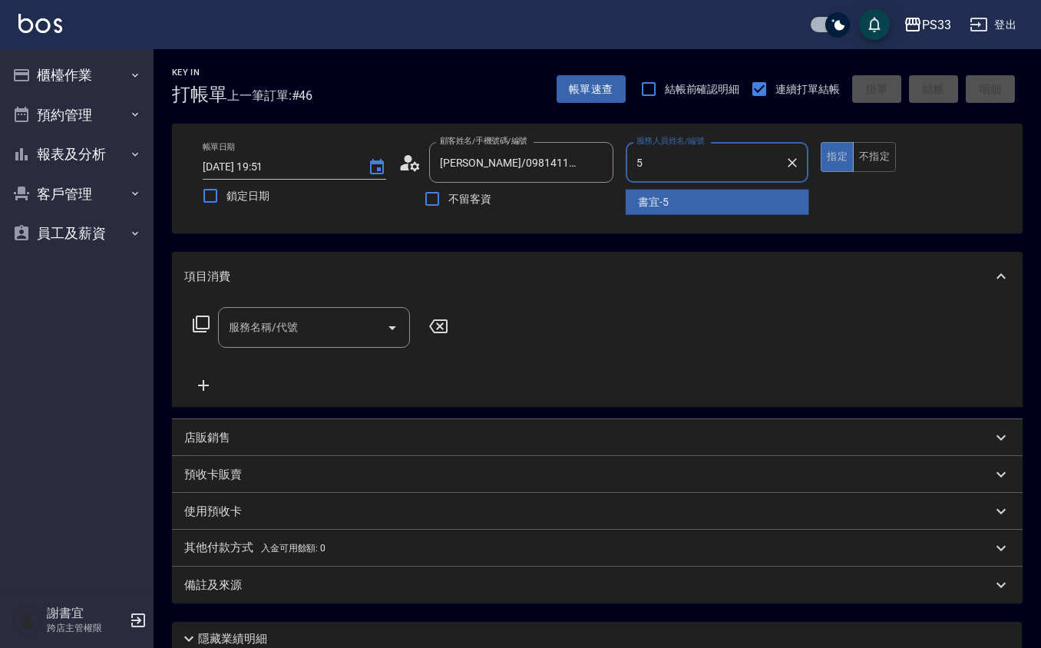
type input "書宜-5"
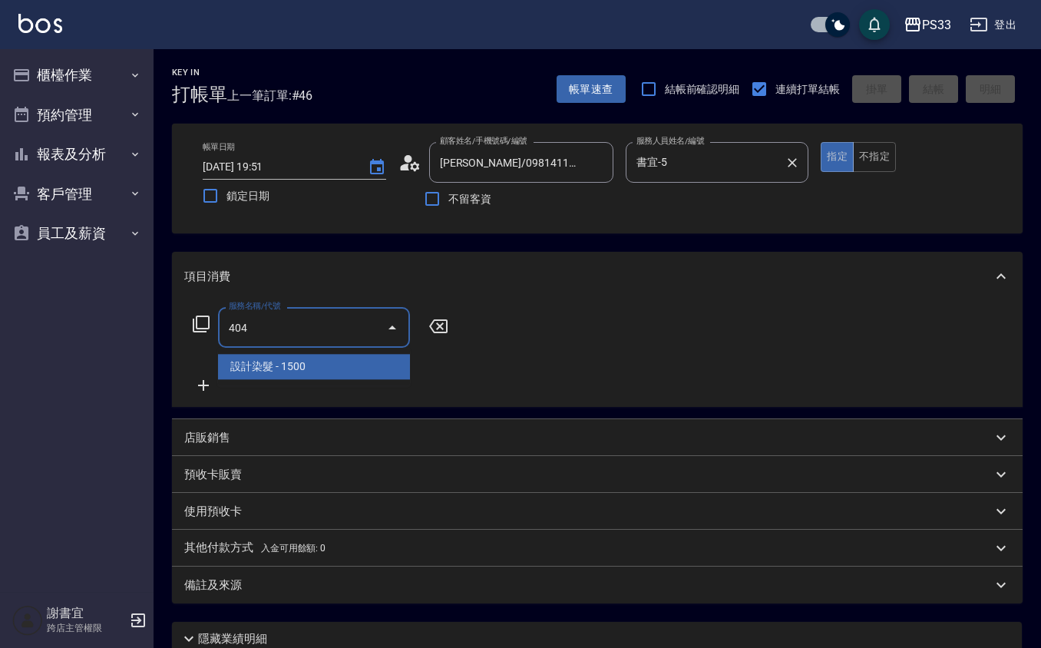
type input "設計染髮(404)"
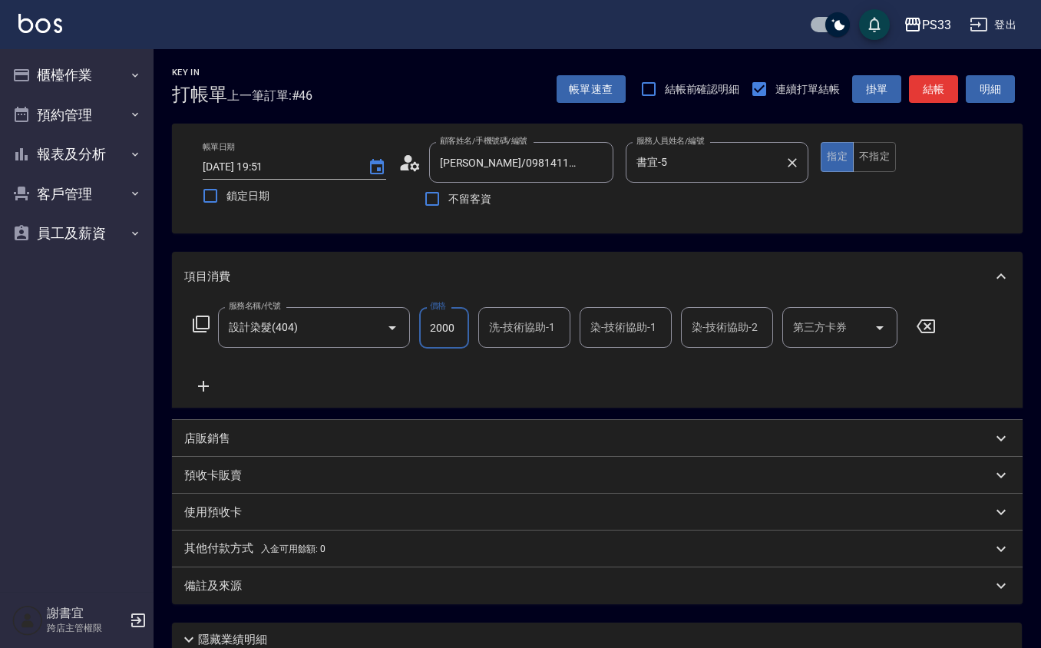
type input "2000"
type input "黃筱筑 -22"
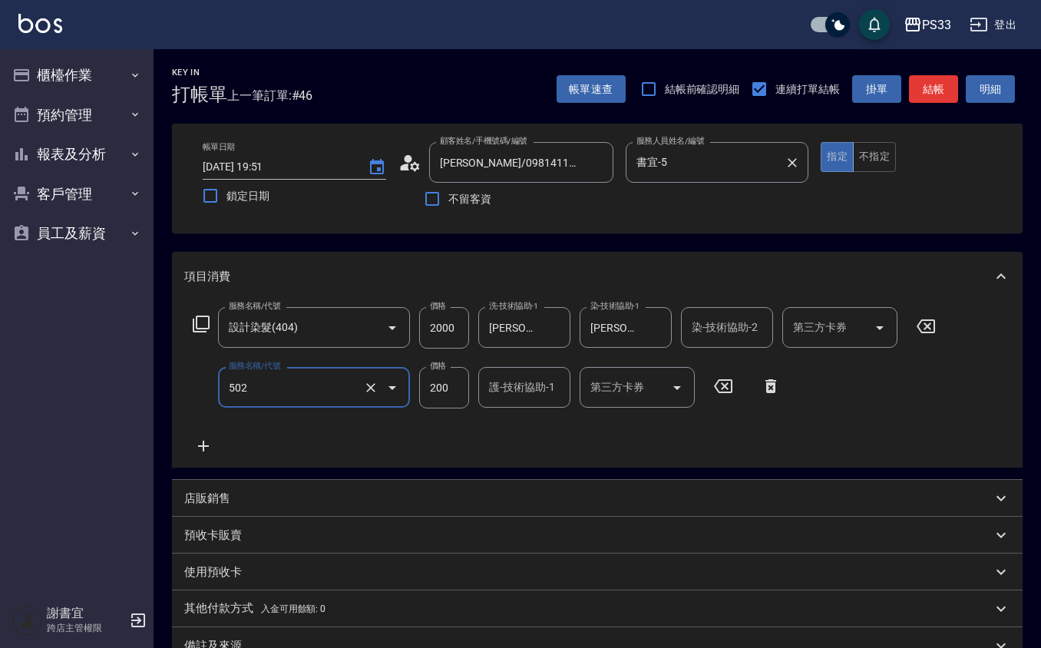
type input "自備護髮(502)"
type input "1200"
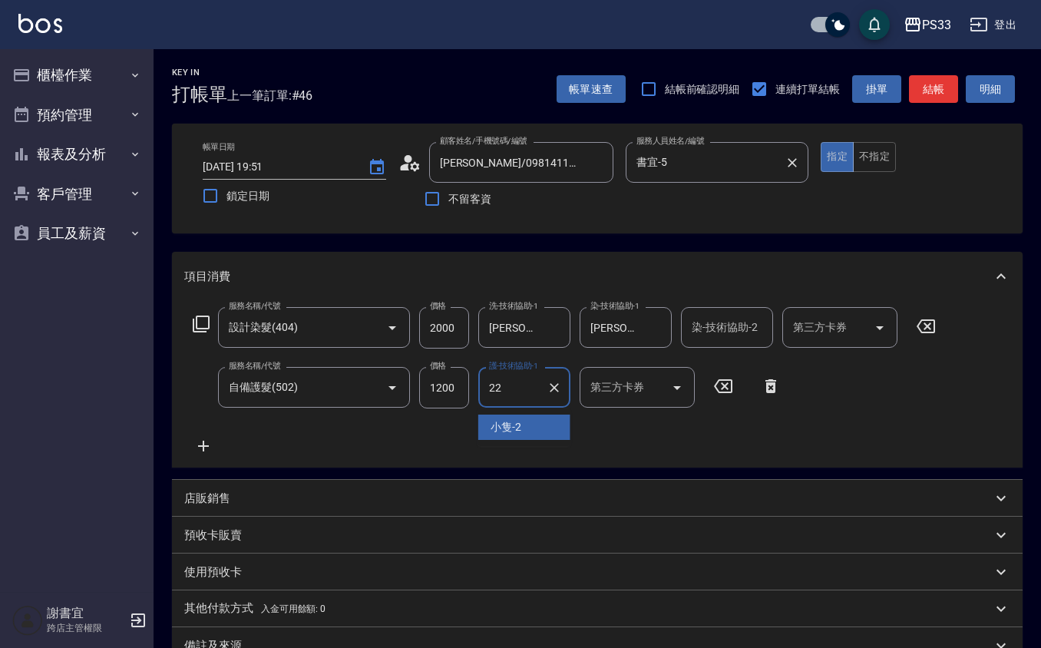
type input "黃筱筑 -22"
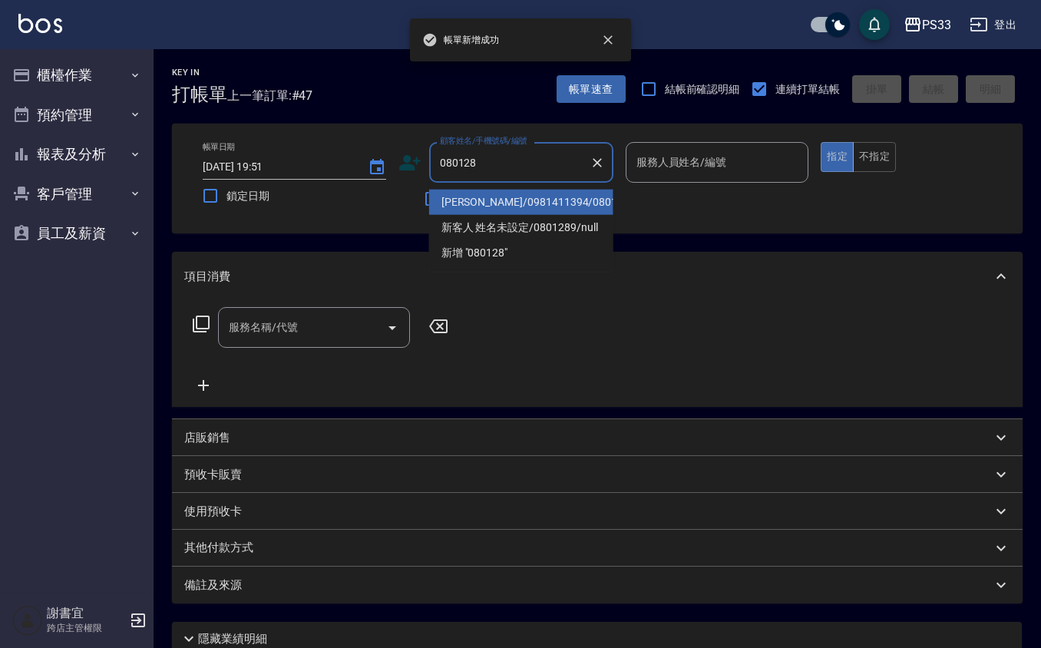
type input "黃文燊/0981411394/080128"
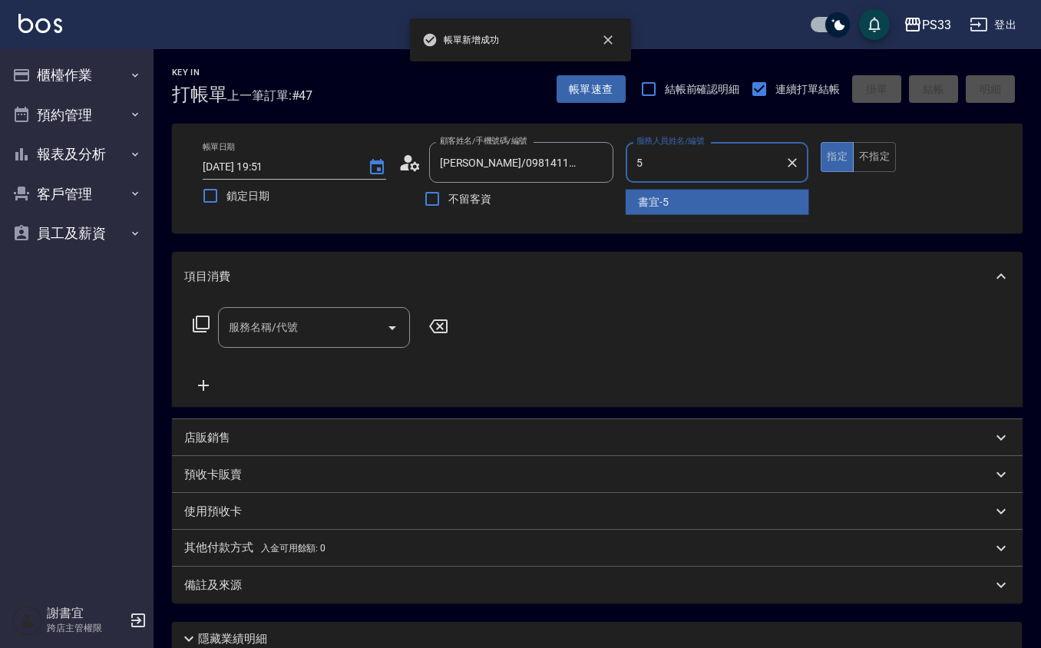
type input "書宜-5"
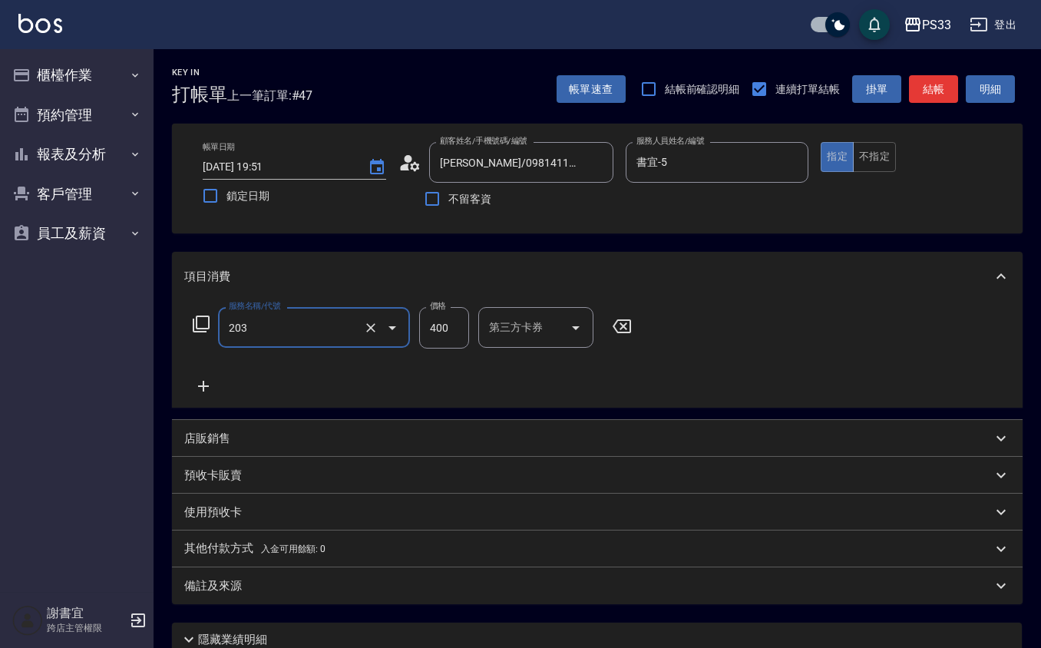
type input "指定單剪(203)"
type input "300"
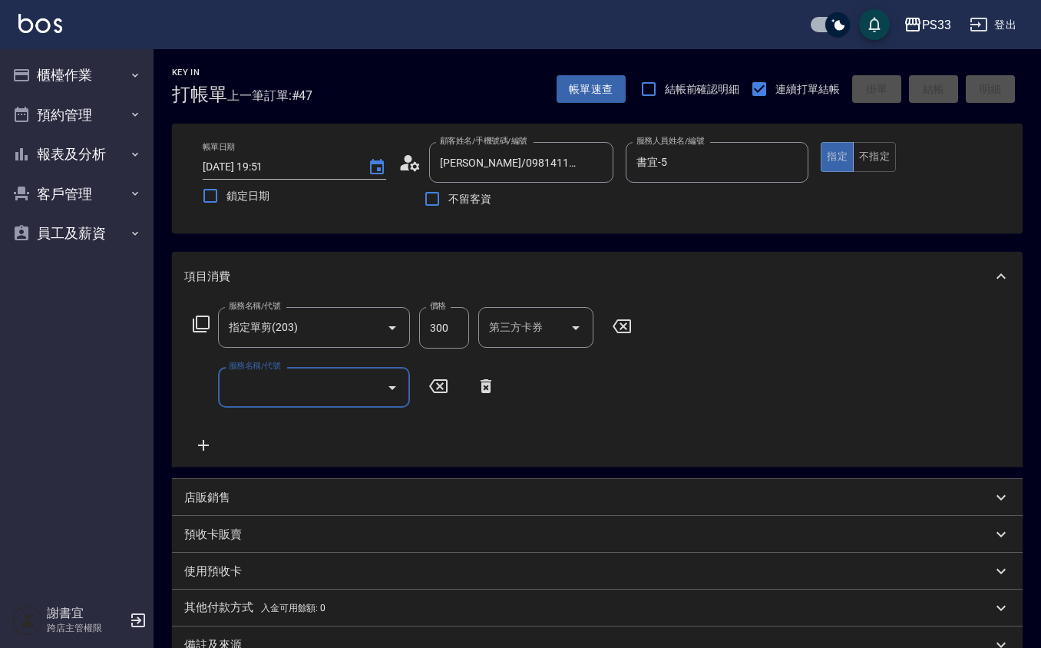
type input "2025/08/10 19:52"
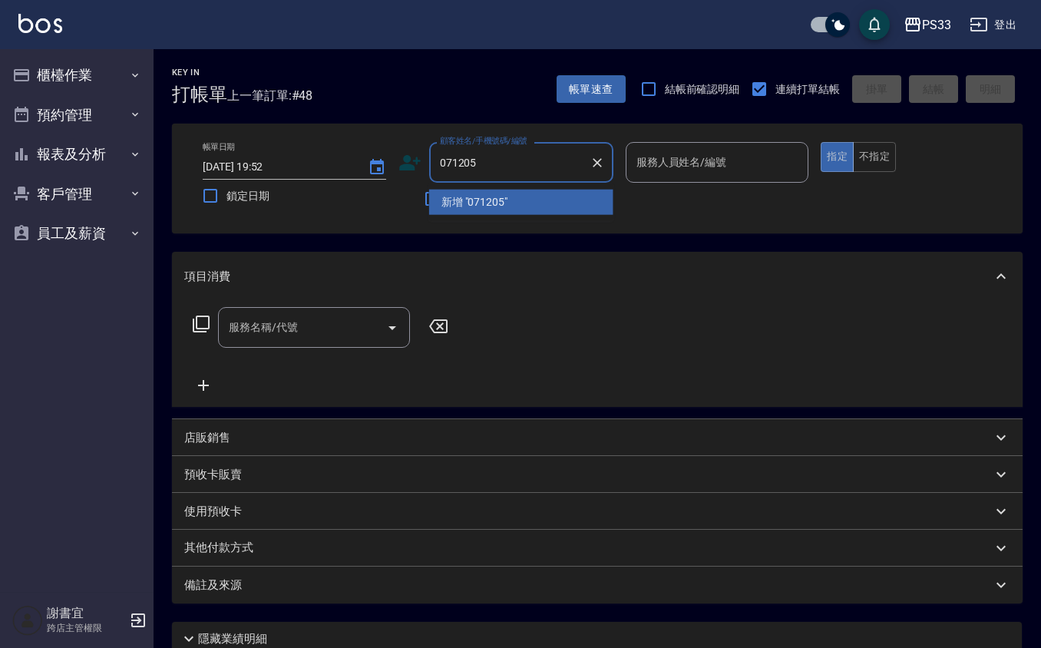
type input "071205"
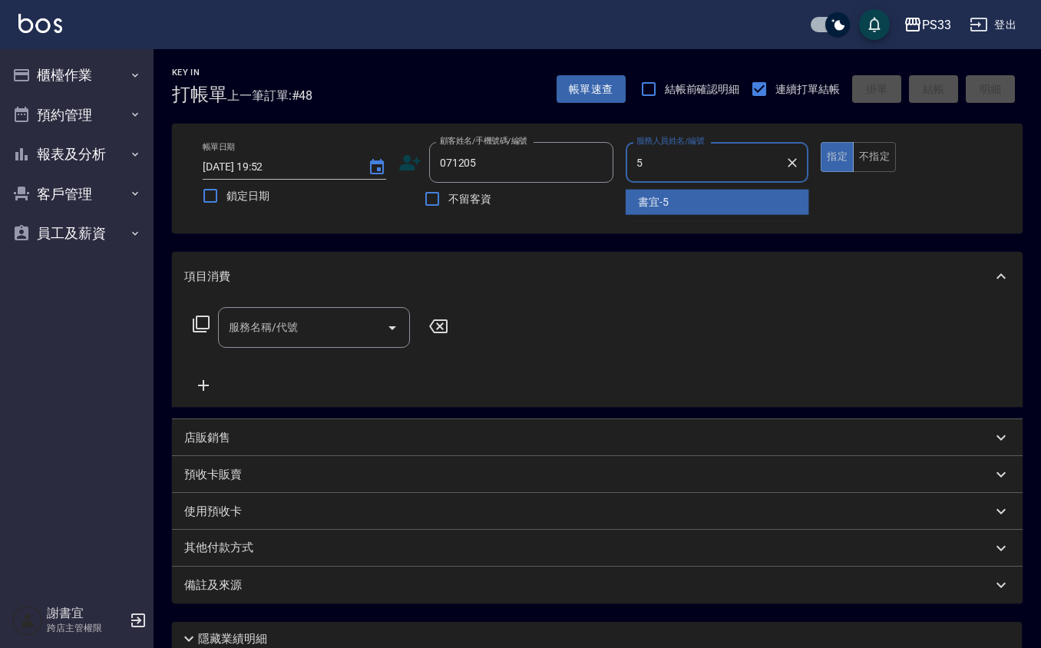
type input "書宜-5"
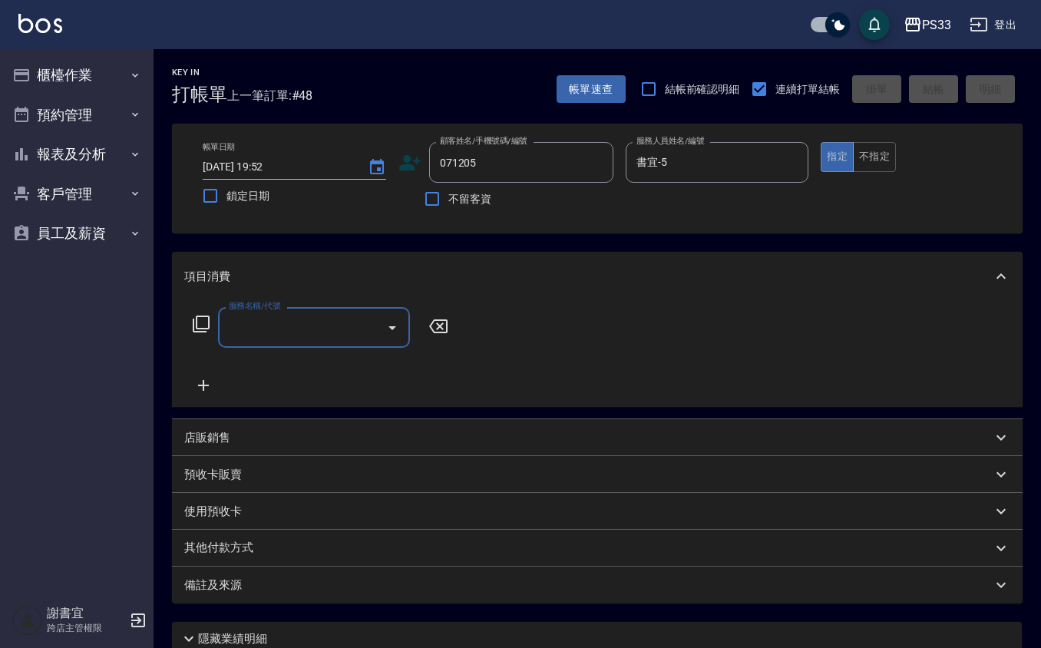
type input "朱維琦/0920115660/071205"
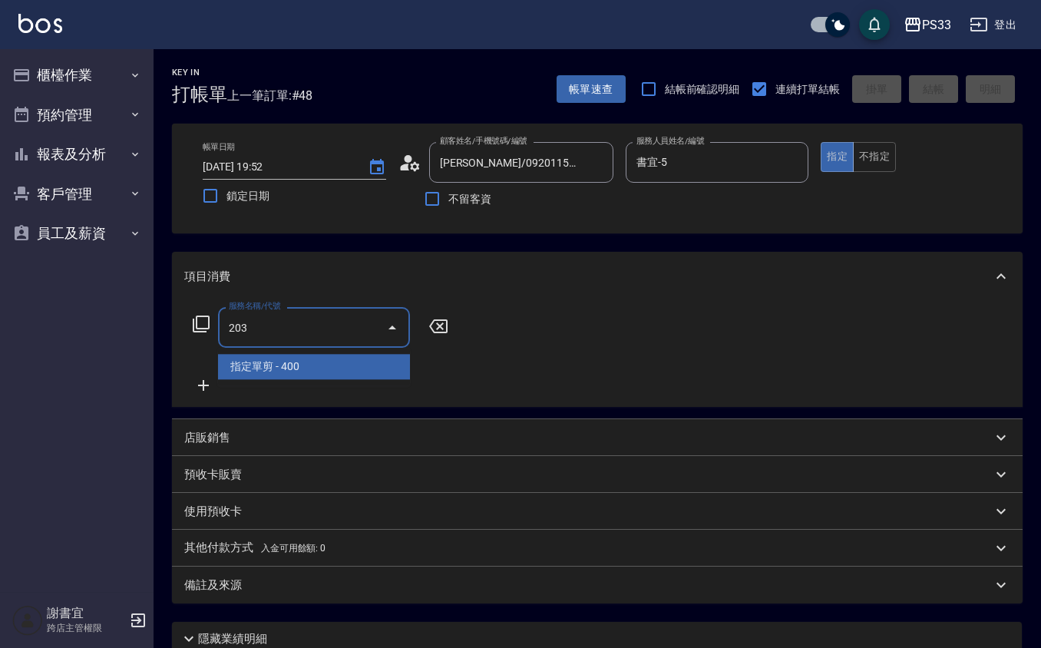
type input "指定單剪(203)"
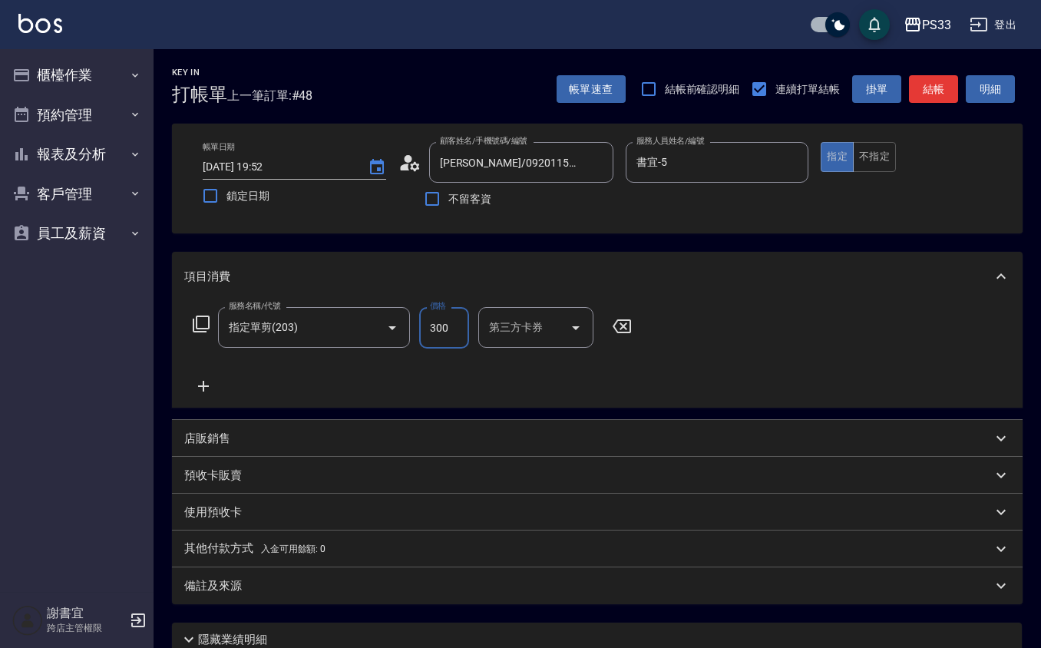
type input "300"
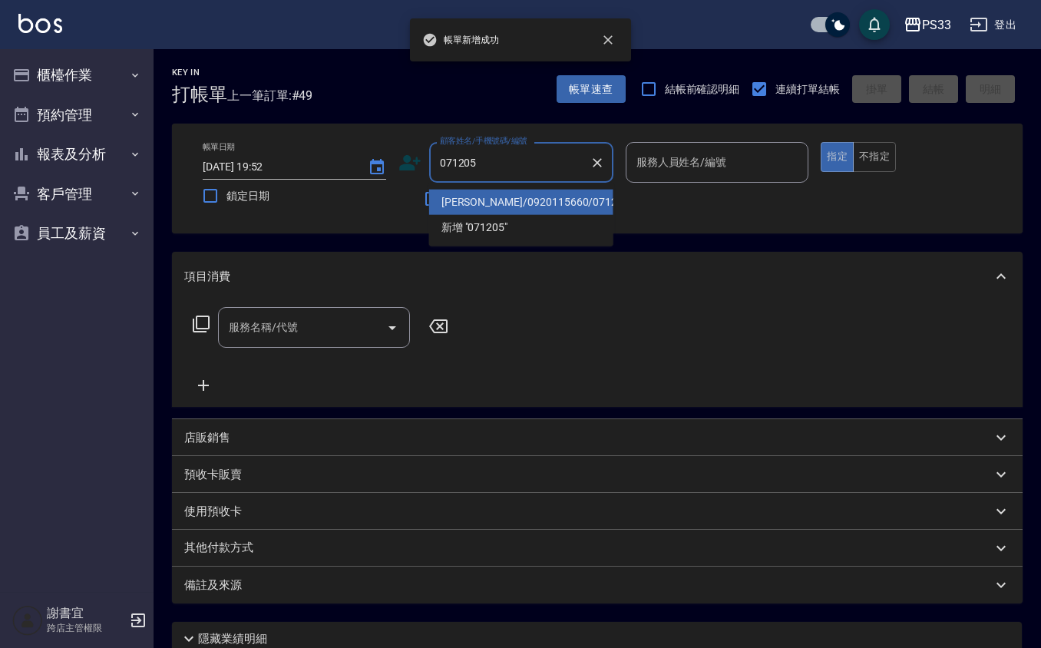
type input "朱維琦/0920115660/071205"
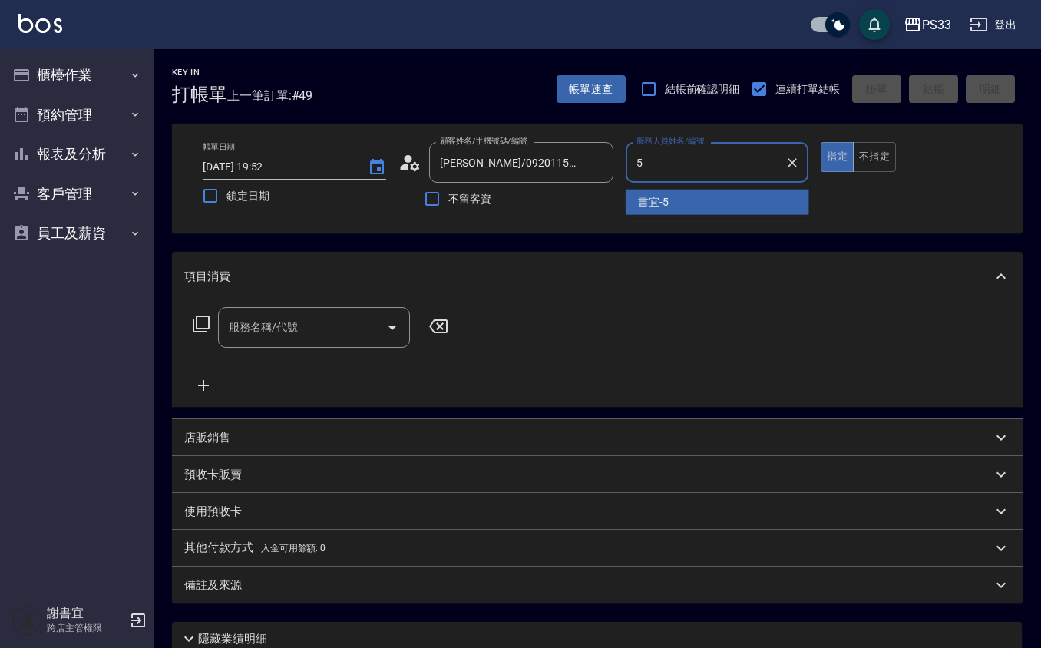
type input "書宜-5"
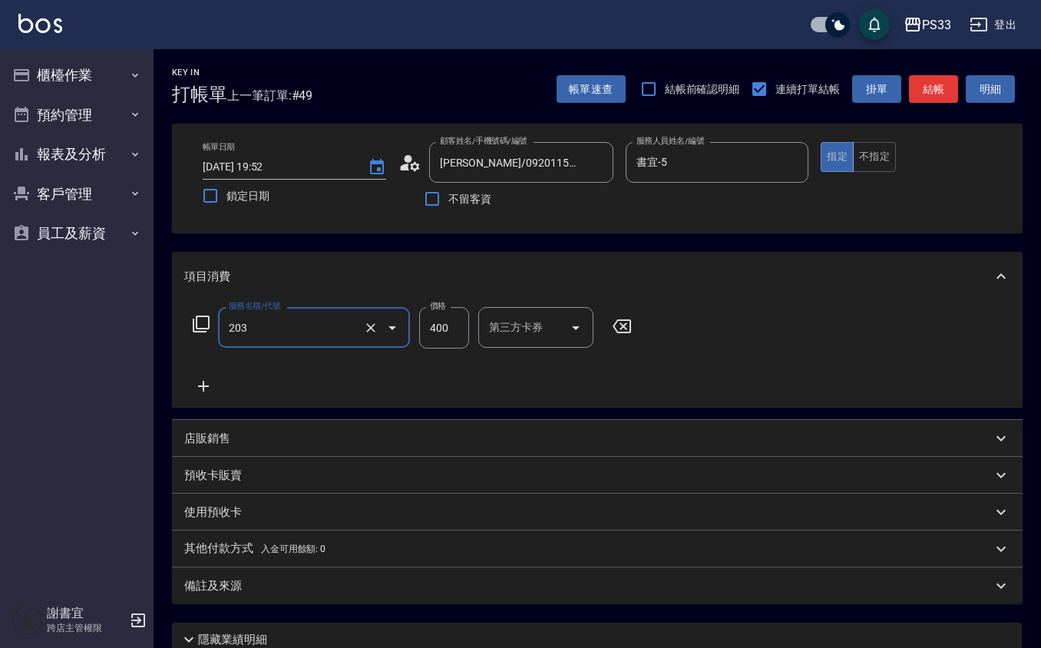
type input "指定單剪(203)"
type input "300"
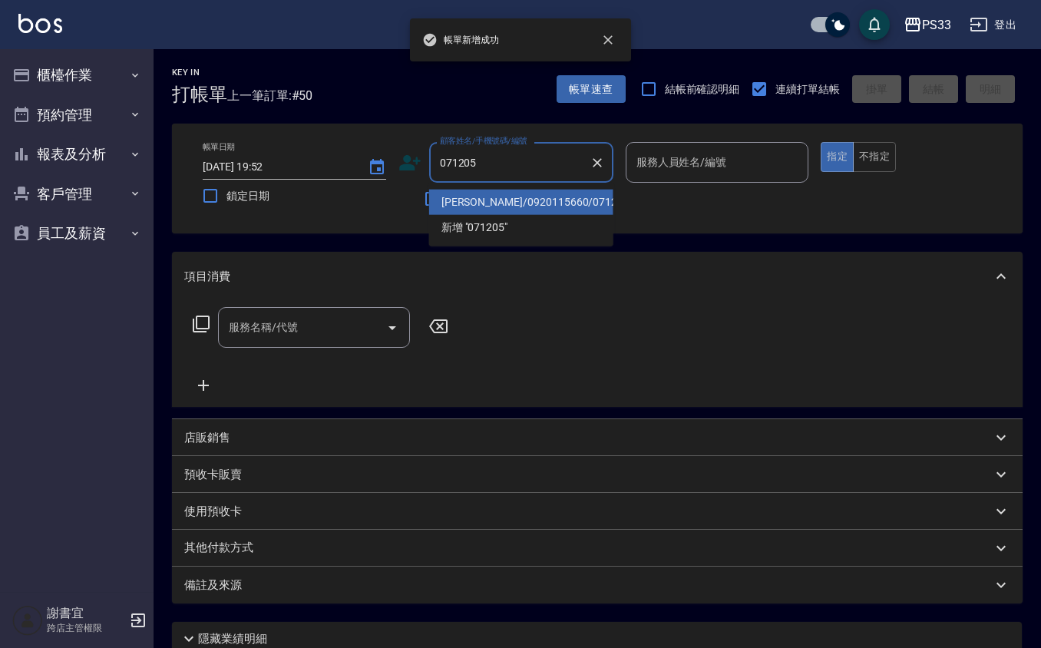
type input "朱維琦/0920115660/071205"
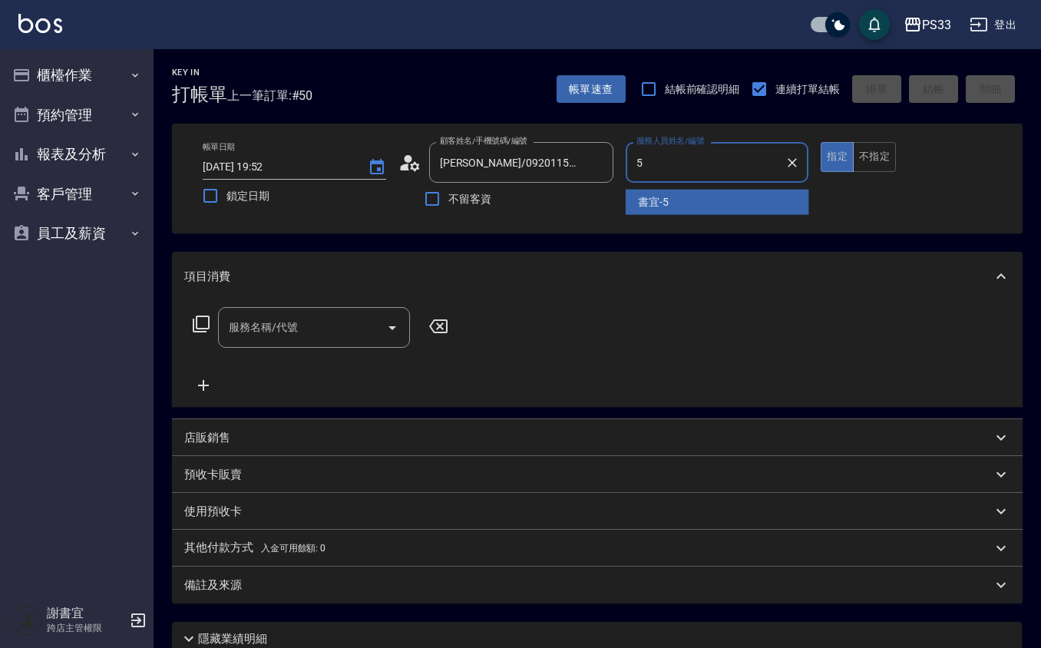
type input "書宜-5"
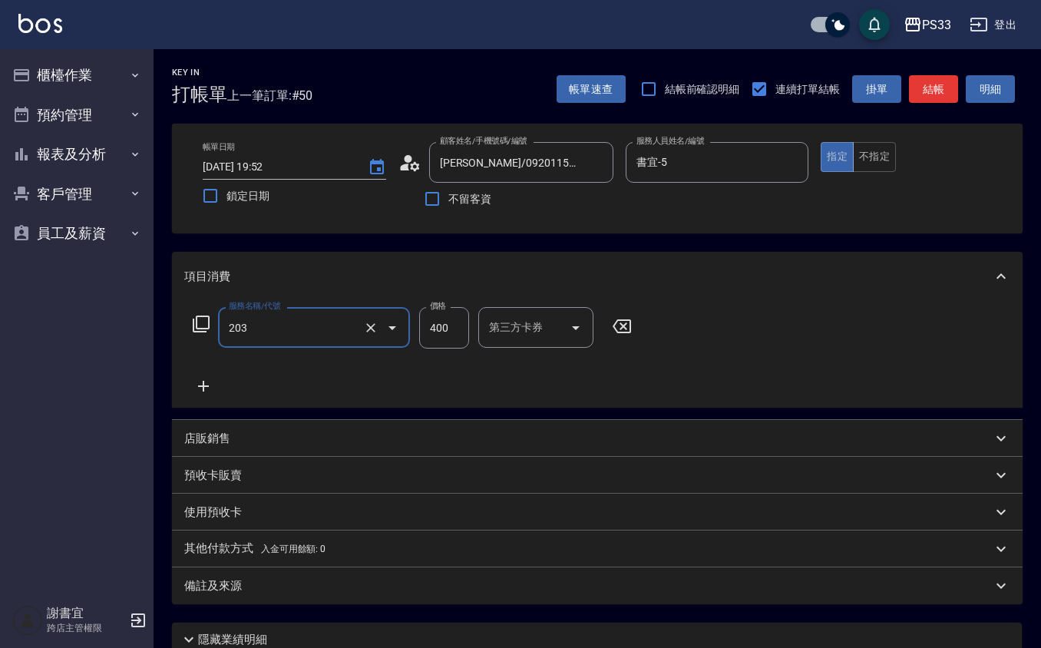
type input "指定單剪(203)"
type input "300"
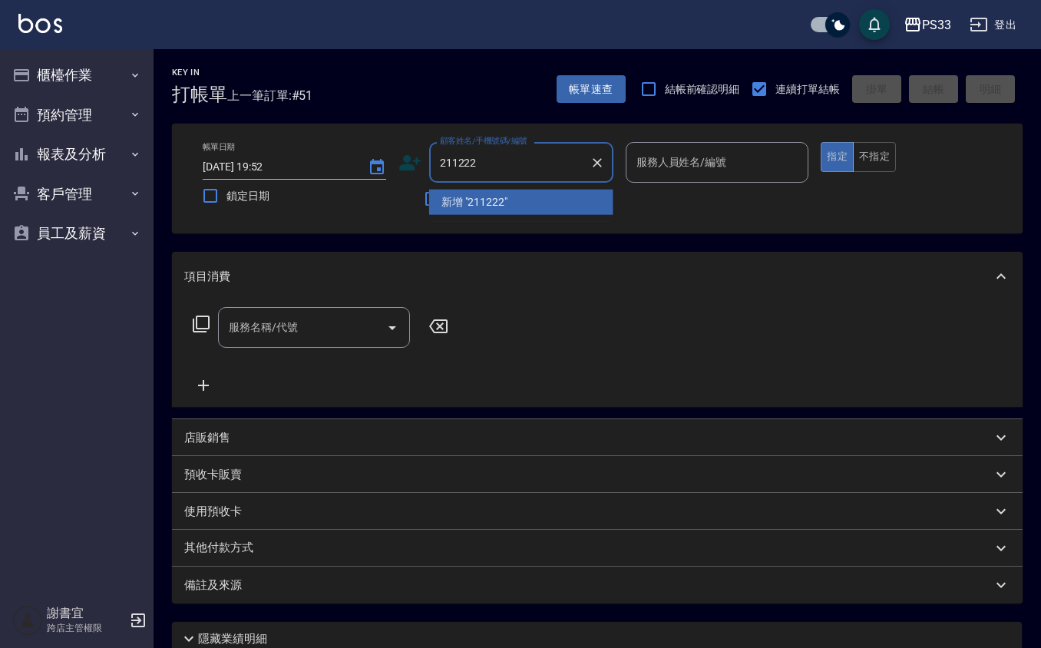
type input "211222"
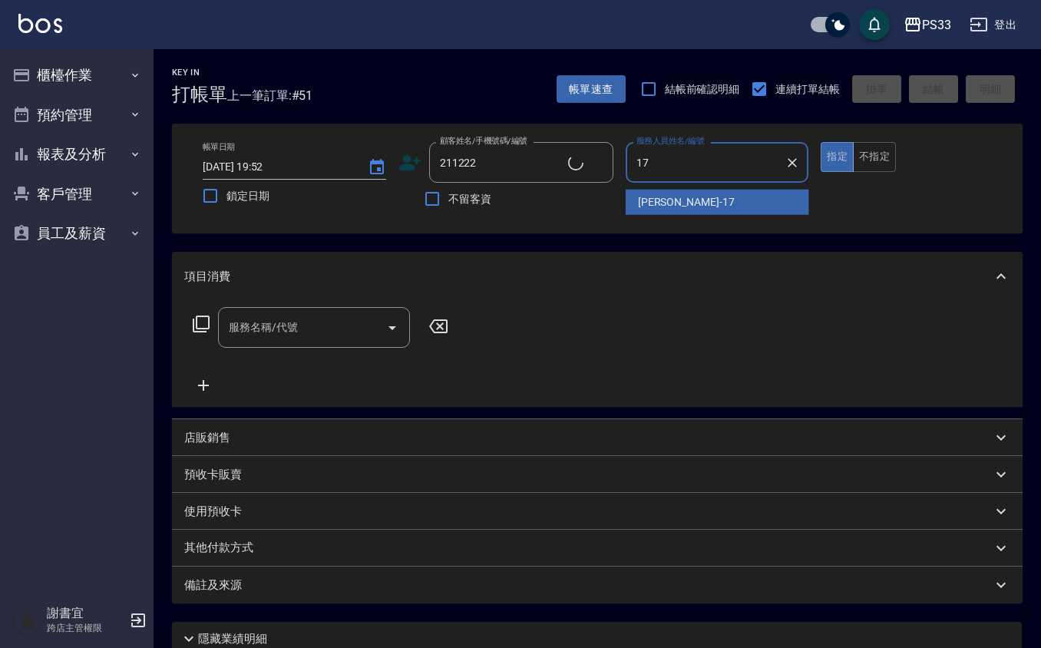
type input "17"
type input "謝仁溥/0982131834/211222"
type input "[PERSON_NAME]-17"
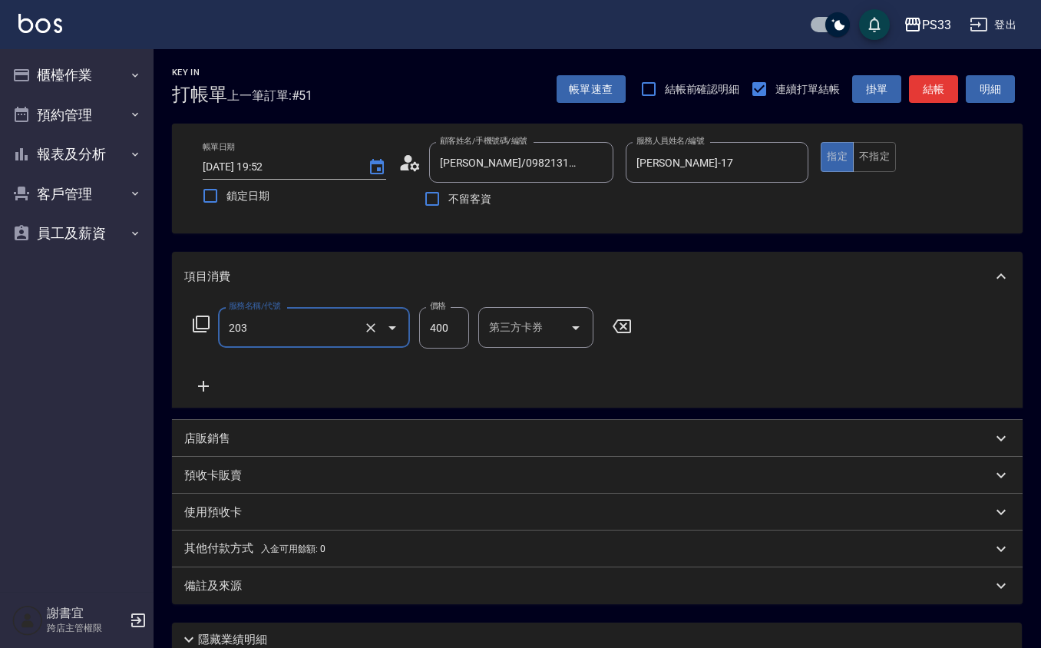
type input "指定單剪(203)"
type input "200"
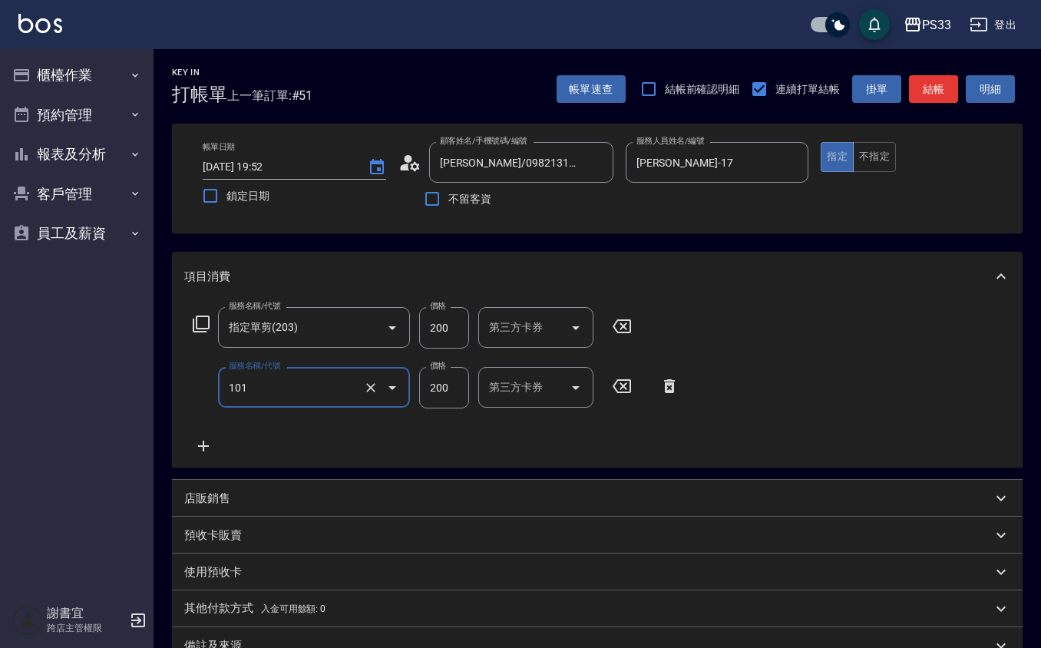
type input "洗髮(101)"
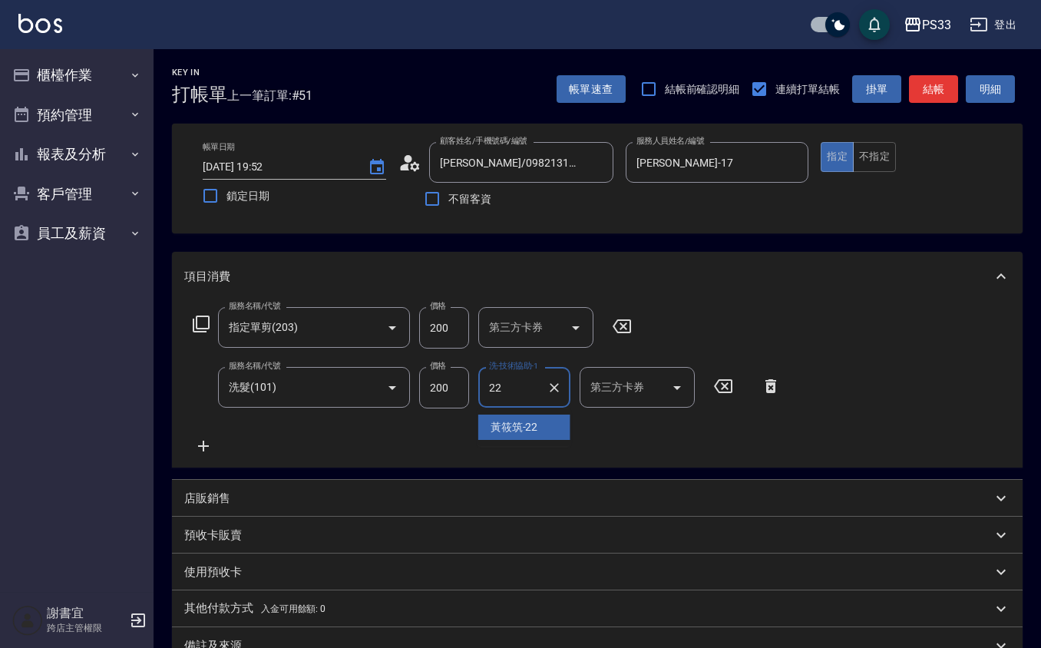
type input "黃筱筑 -22"
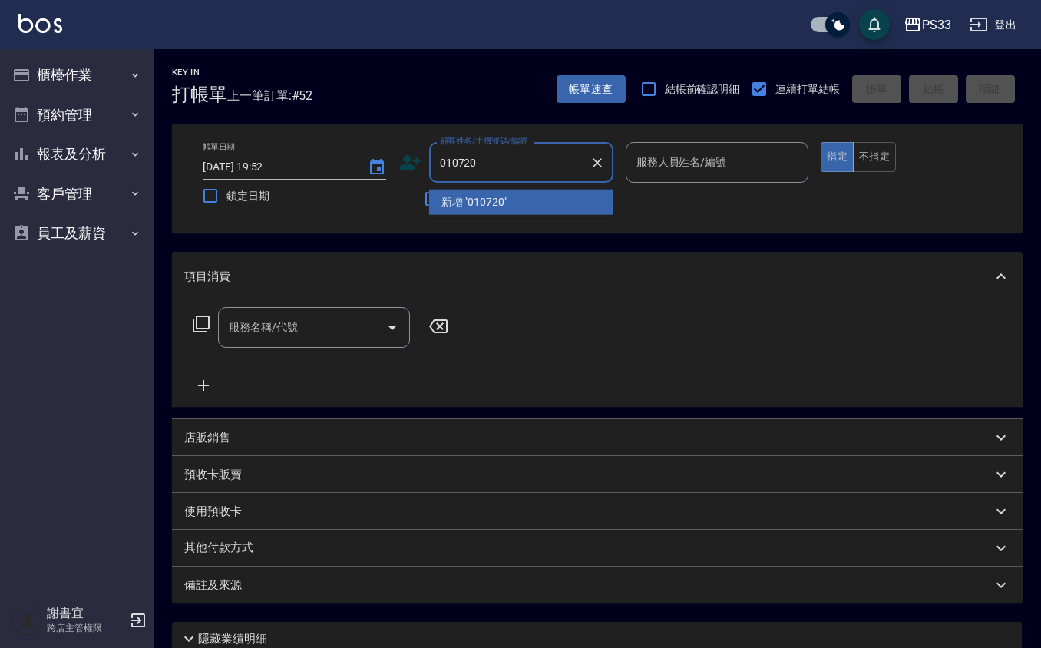
type input "010720"
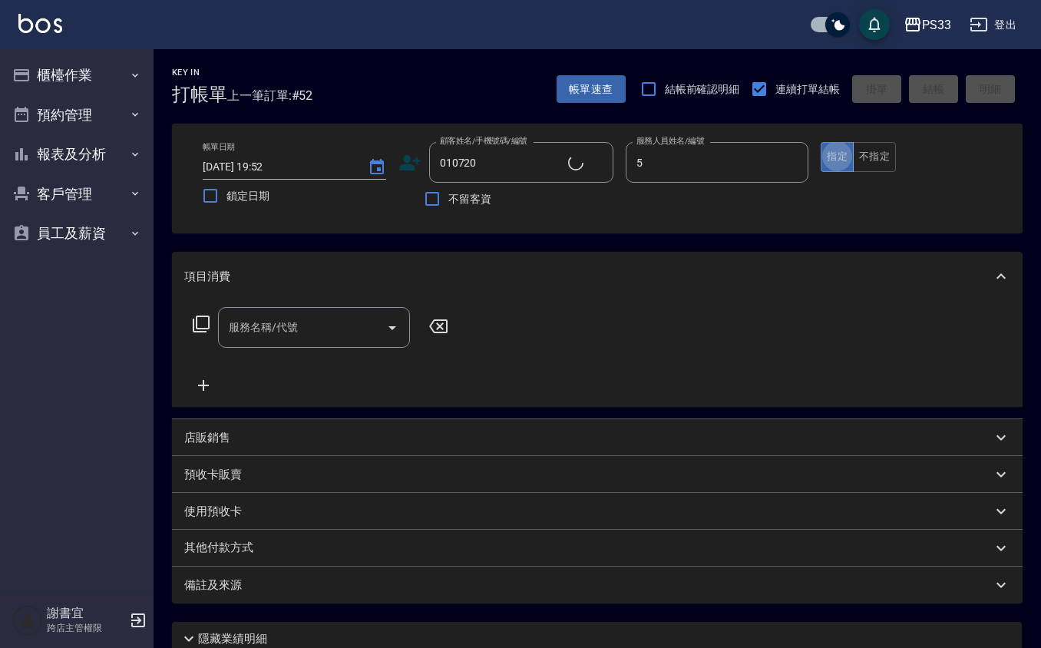
type input "書宜-5"
type input "邱思綺/0926940667/010720"
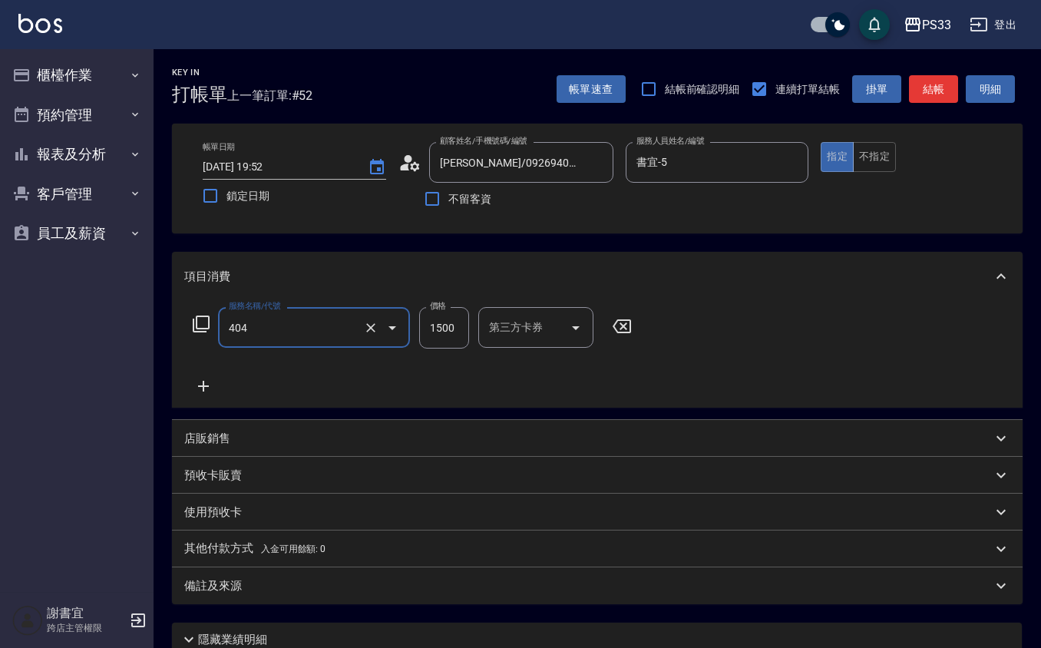
type input "設計染髮(404)"
type input "2500"
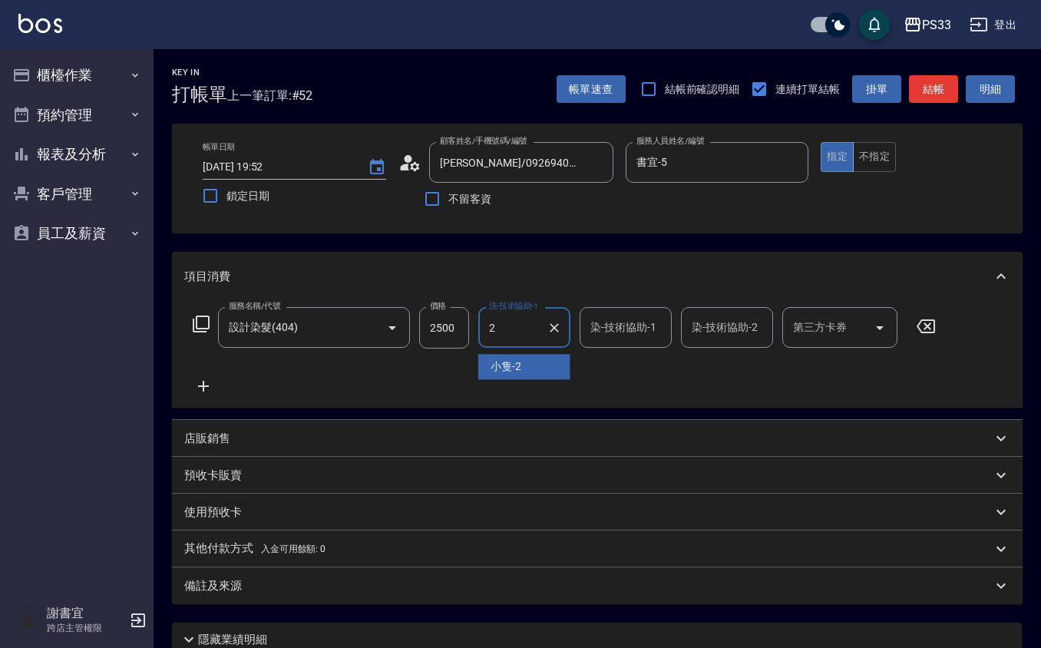
type input "2"
type input "書宜-5"
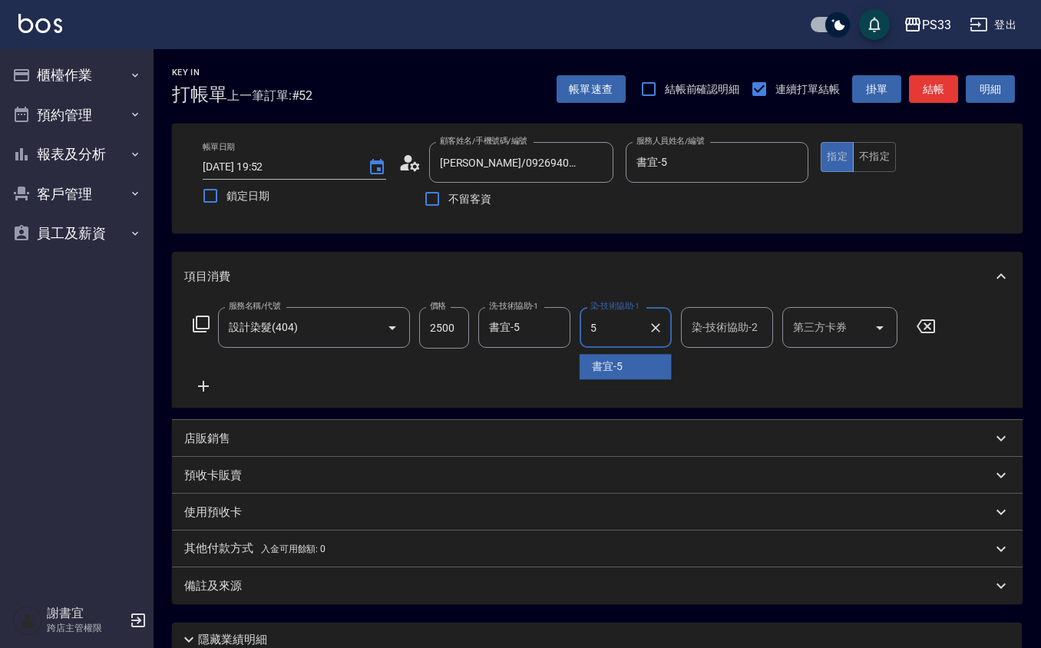
type input "書宜-5"
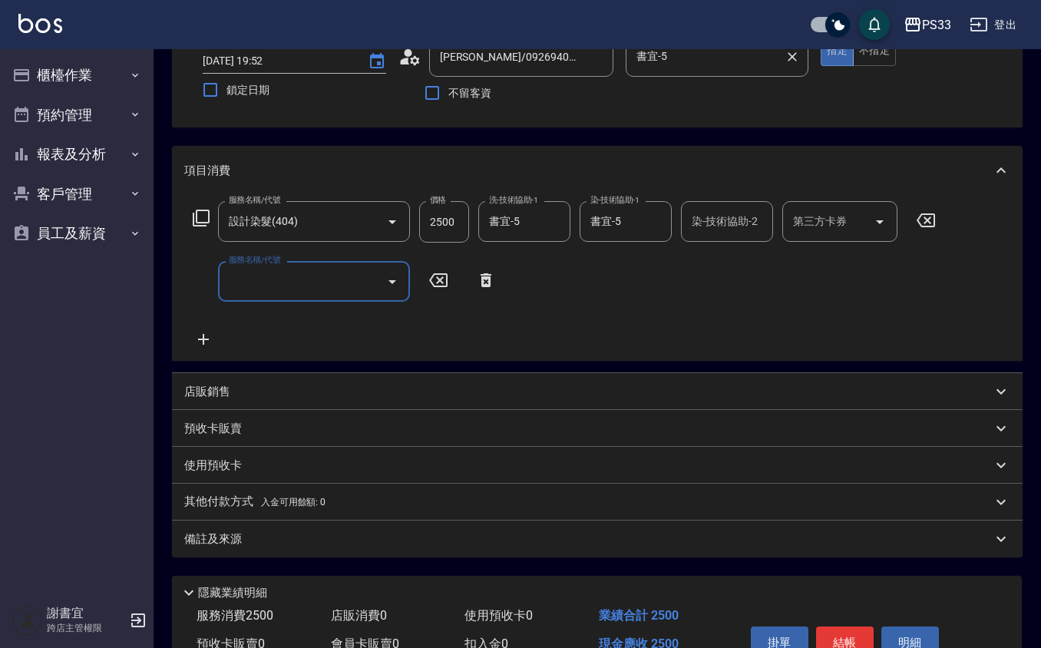
scroll to position [186, 0]
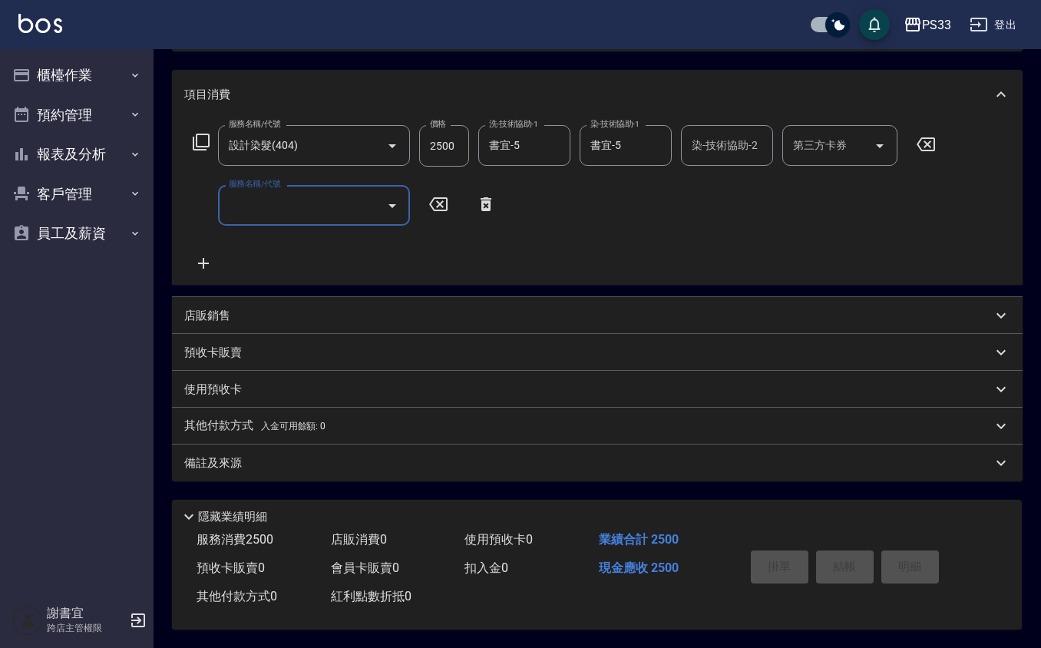
type input "2025/08/10 19:53"
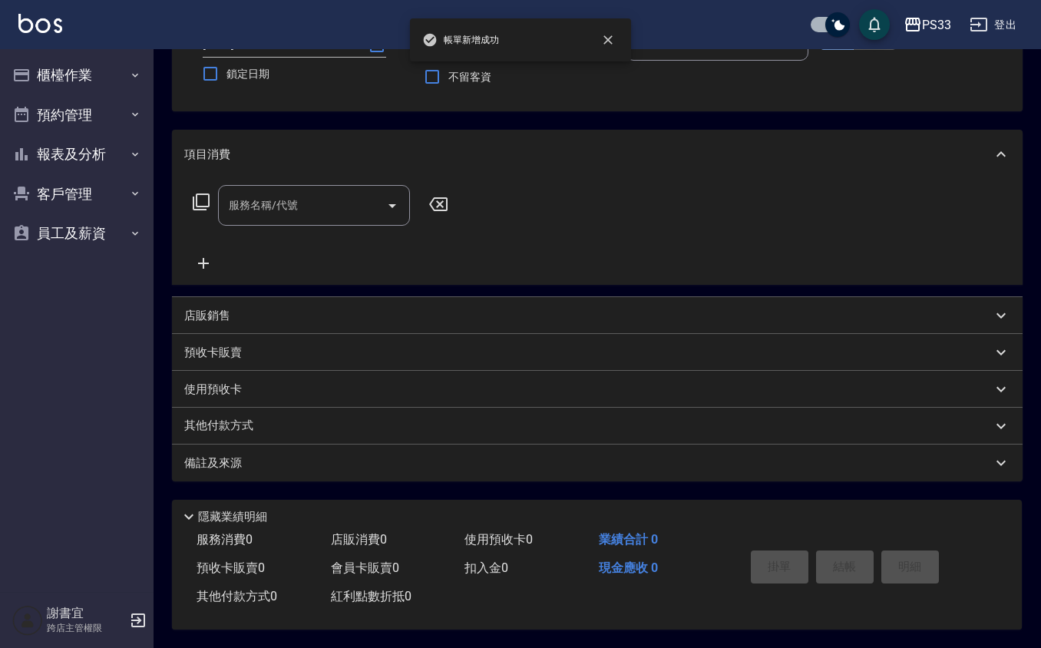
scroll to position [0, 0]
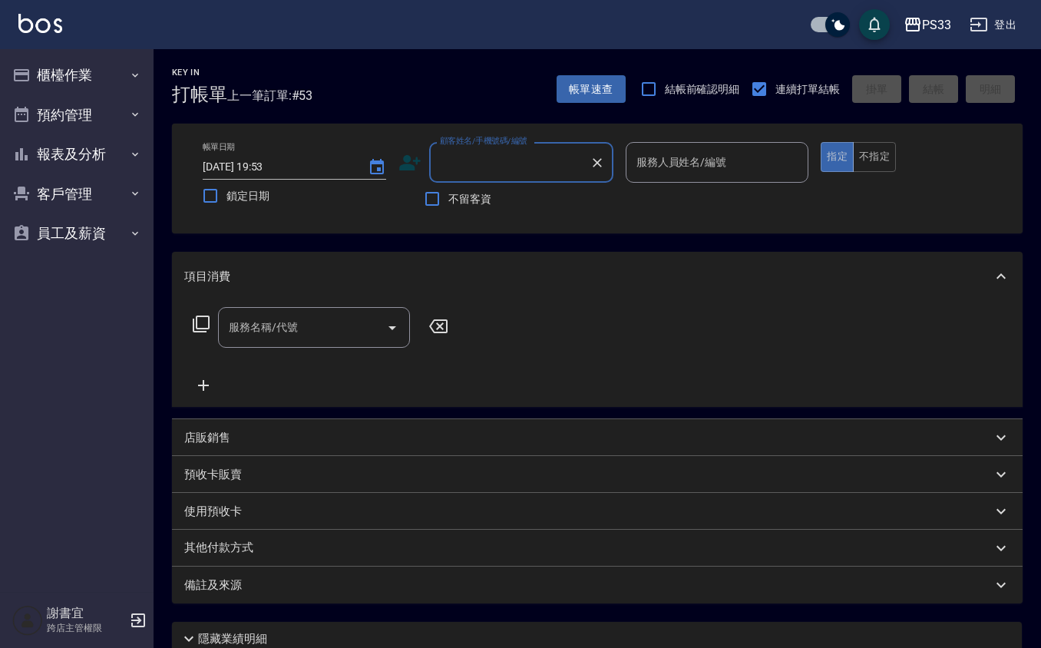
click at [404, 163] on icon at bounding box center [409, 162] width 23 height 23
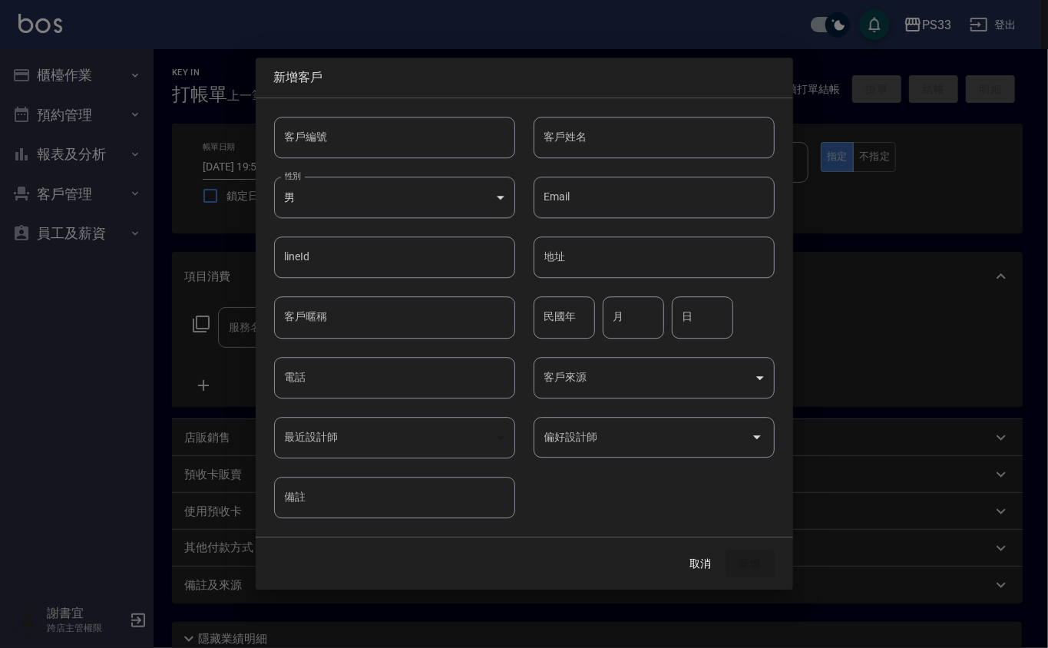
click at [415, 134] on input "客戶編號" at bounding box center [394, 137] width 241 height 41
type input "230622"
type input "曾士宣"
type input "6"
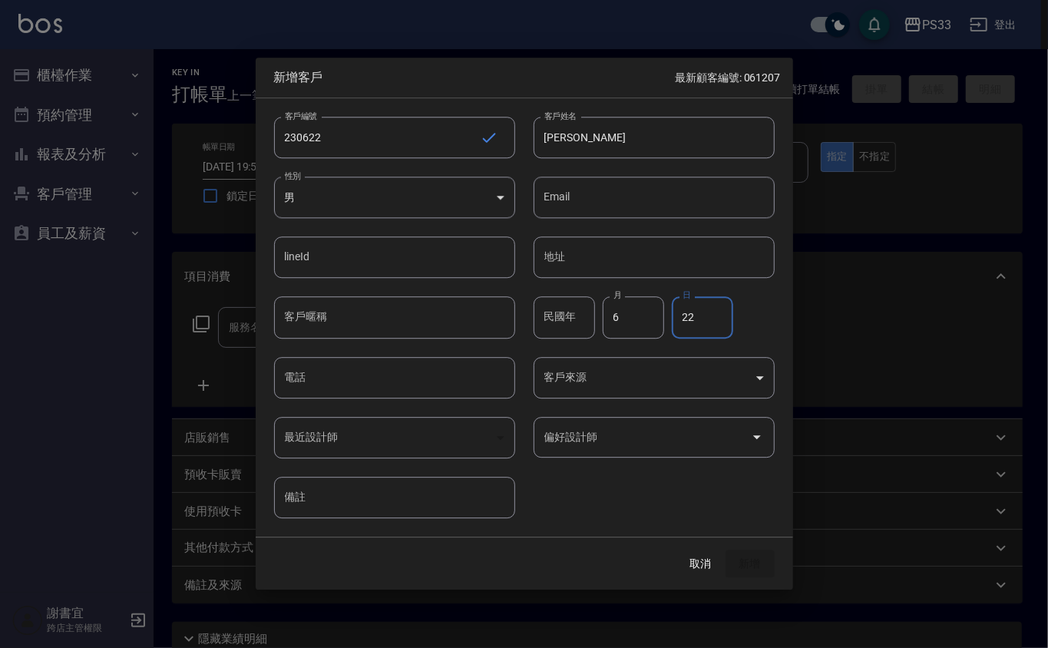
type input "22"
type input "0966514894"
type input "沈奕妤"
click at [725, 550] on button "新增" at bounding box center [749, 564] width 49 height 28
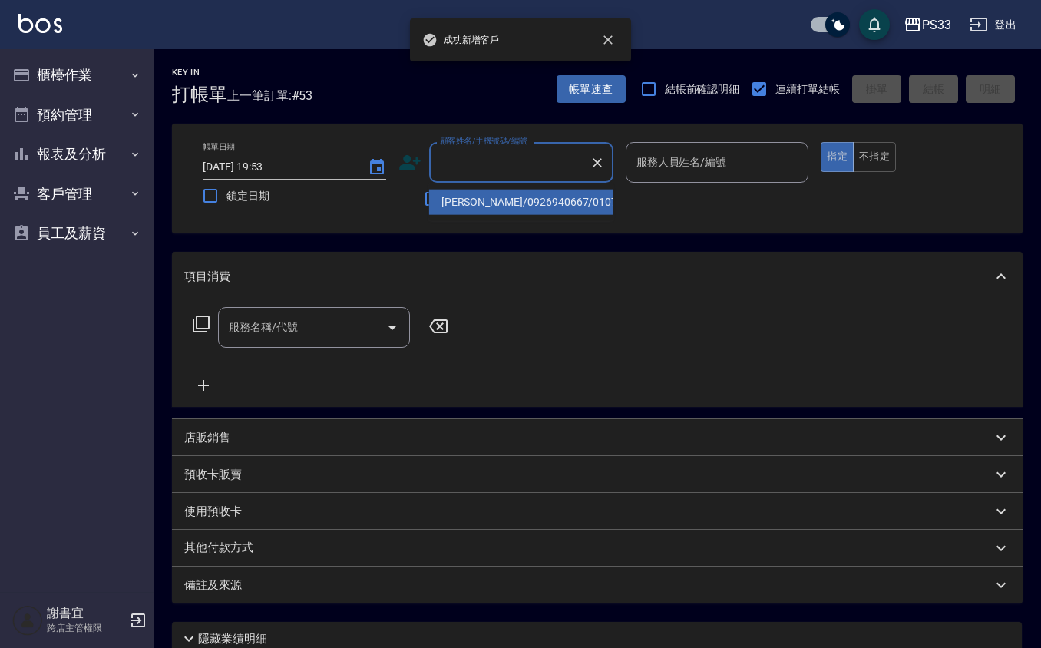
click at [483, 166] on input "顧客姓名/手機號碼/編號" at bounding box center [509, 162] width 147 height 27
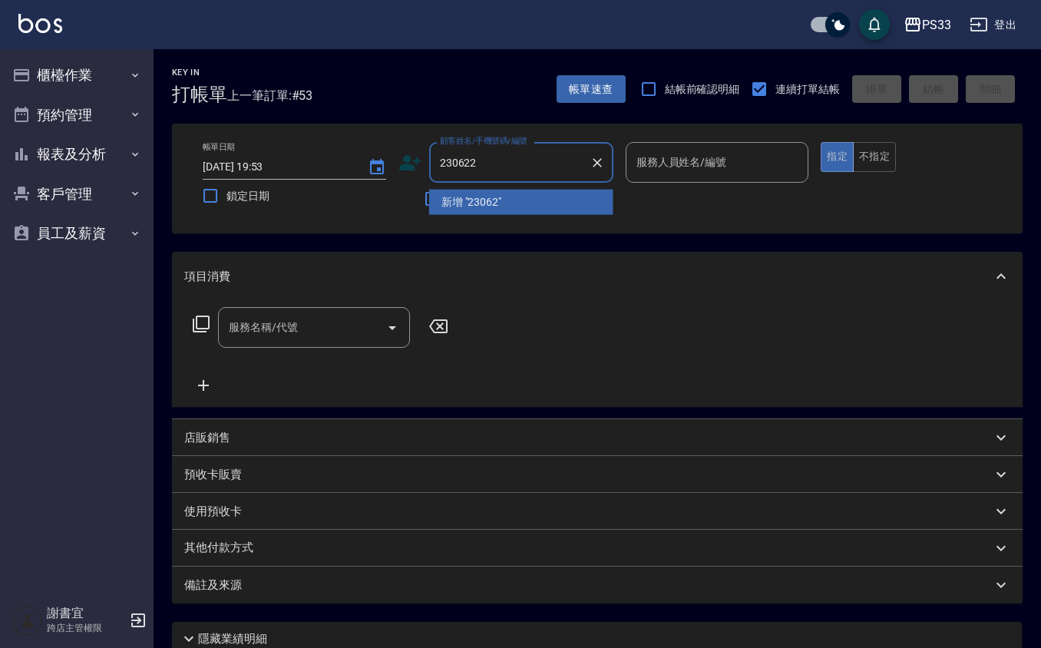
type input "230622"
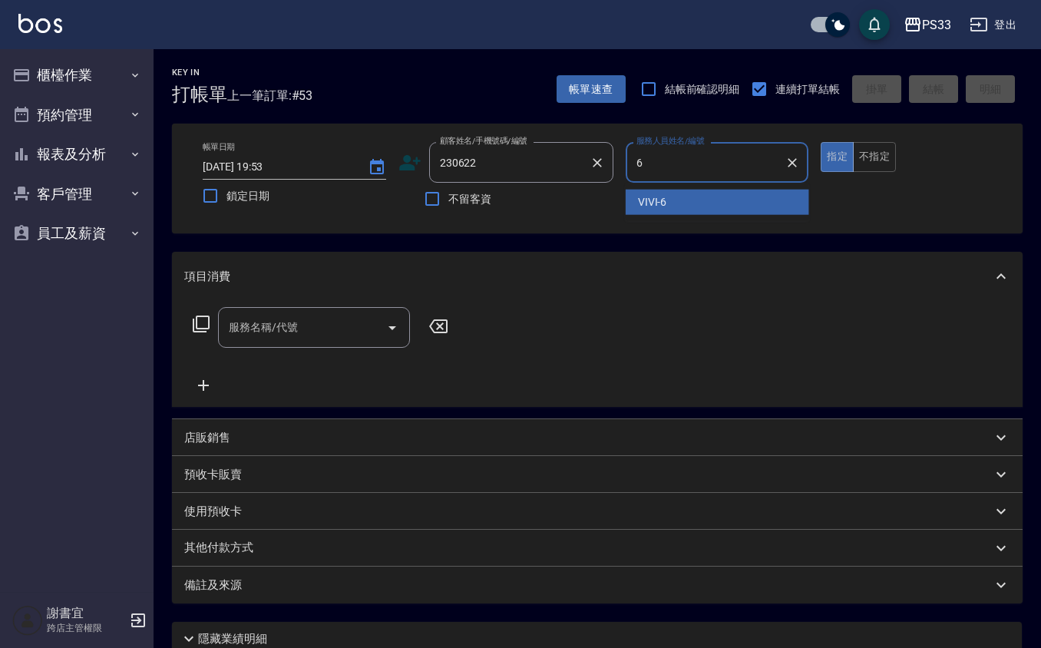
type input "VIVI-6"
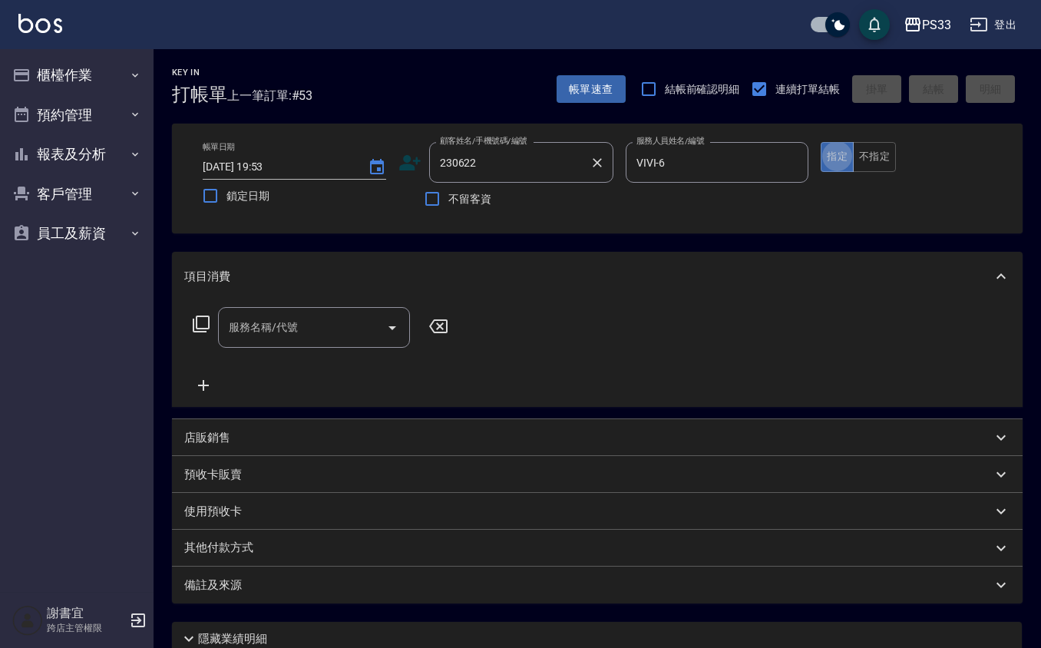
type input "曾士宣/0966514894/230622"
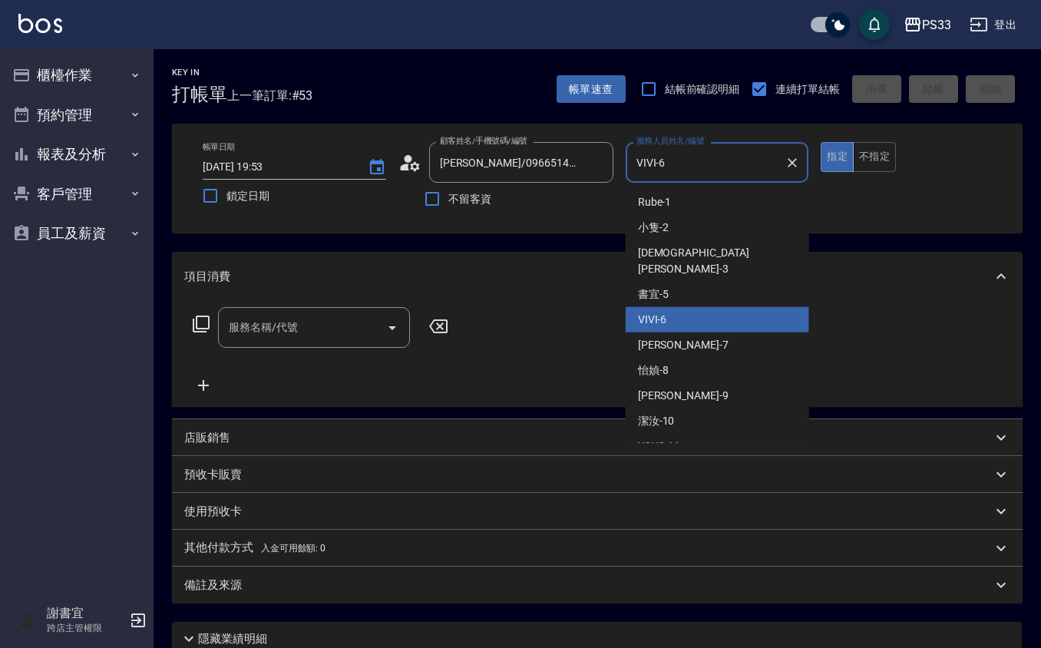
click at [702, 166] on input "VIVI-6" at bounding box center [705, 162] width 147 height 27
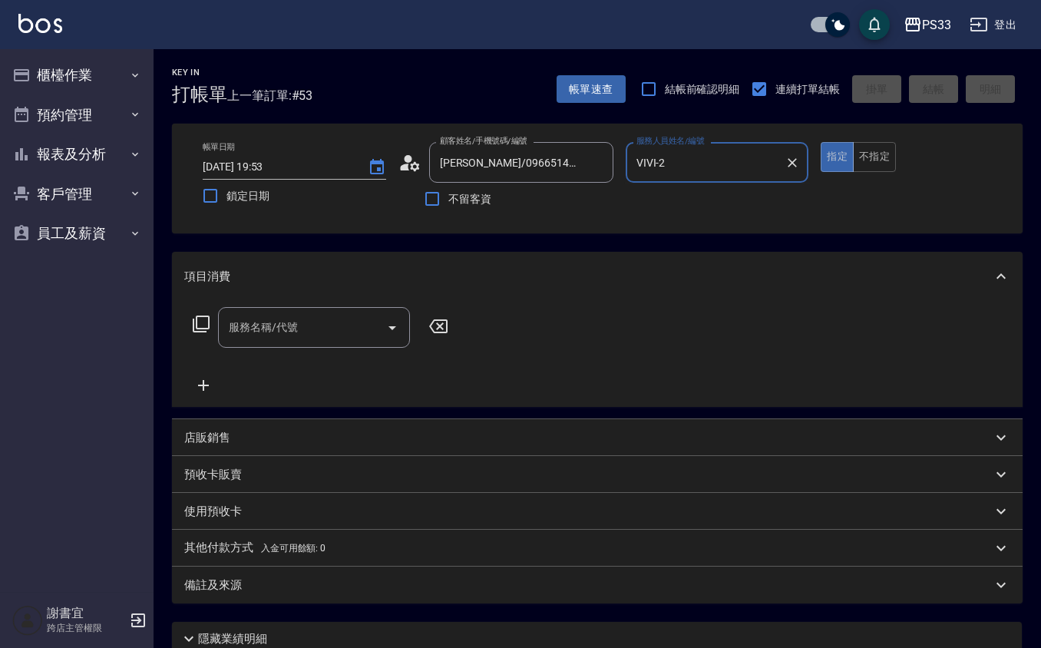
click at [821, 142] on button "指定" at bounding box center [837, 157] width 33 height 30
click at [702, 167] on input "VIVI-6" at bounding box center [705, 162] width 147 height 27
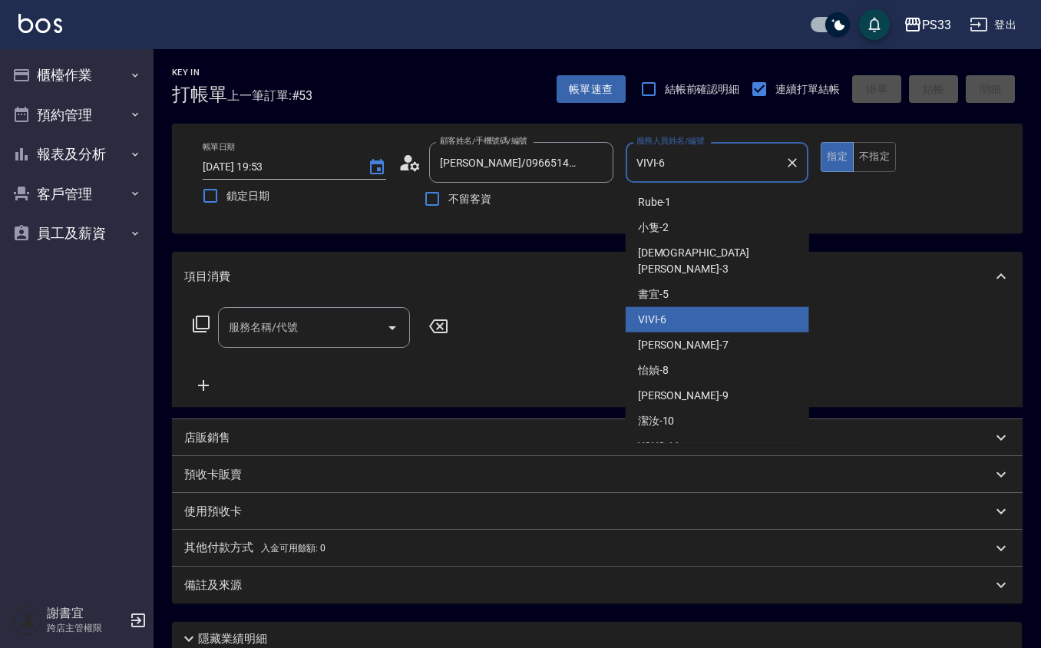
click at [702, 167] on input "VIVI-6" at bounding box center [705, 162] width 147 height 27
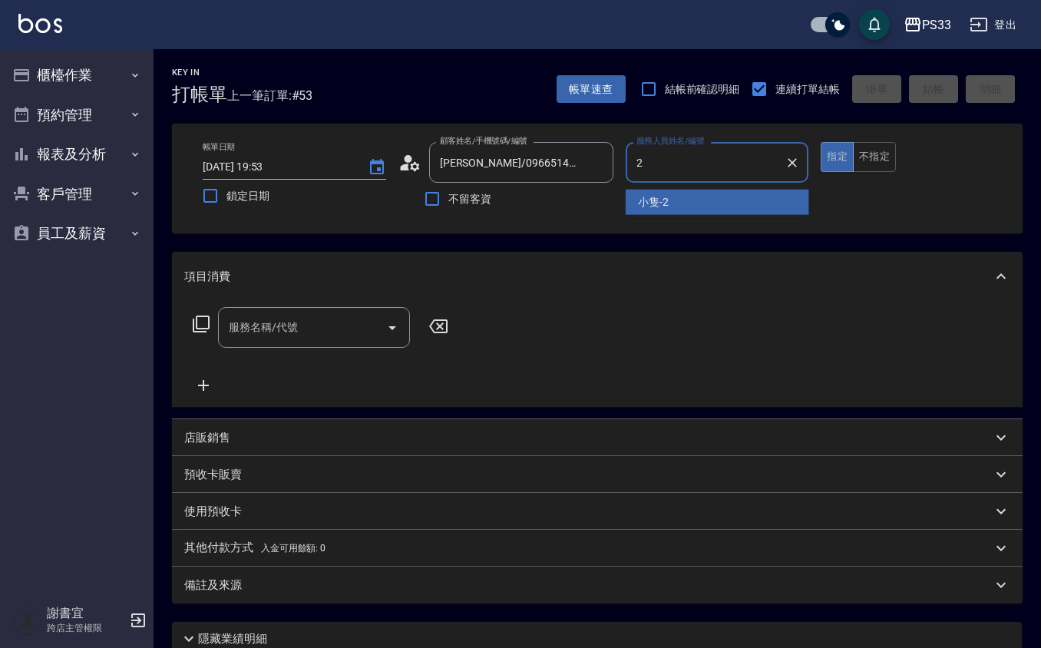
type input "小隻-2"
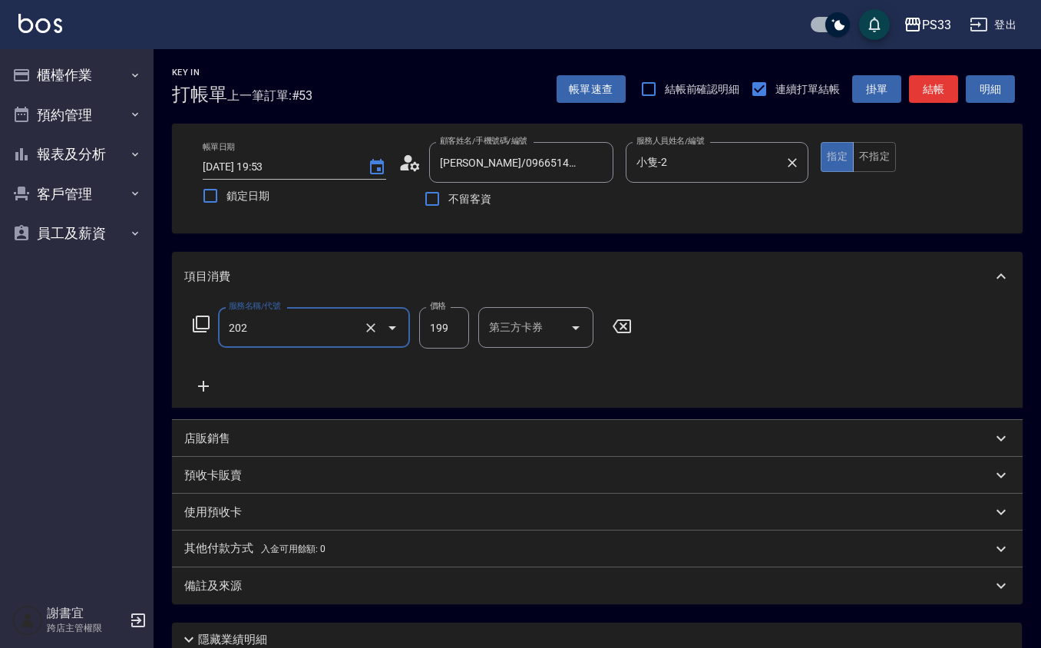
type input "不指定單剪(202)"
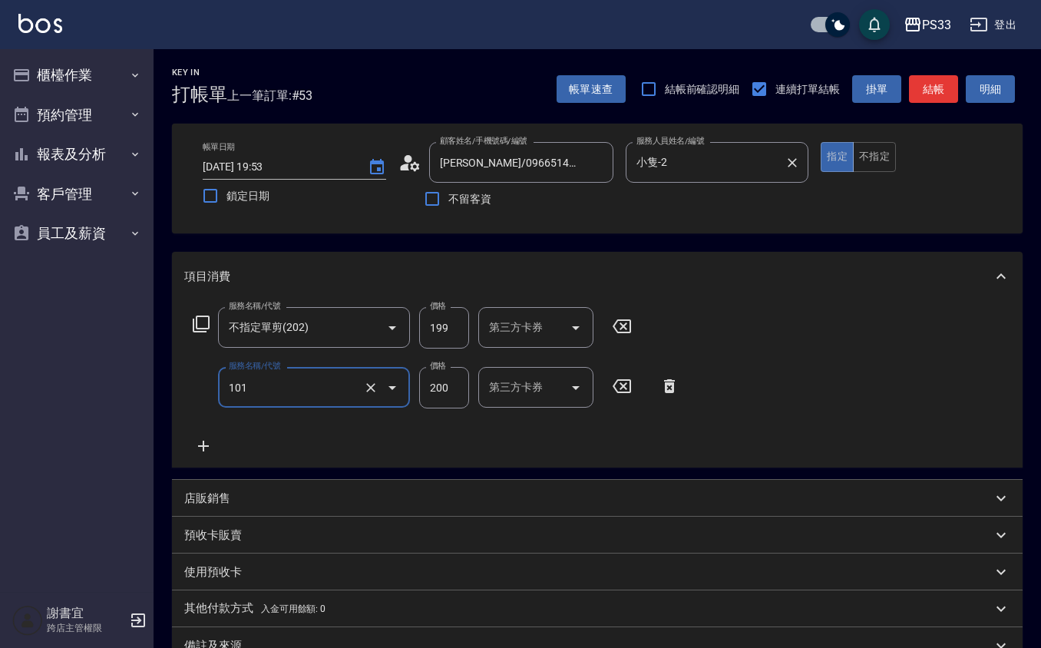
type input "洗髮(101)"
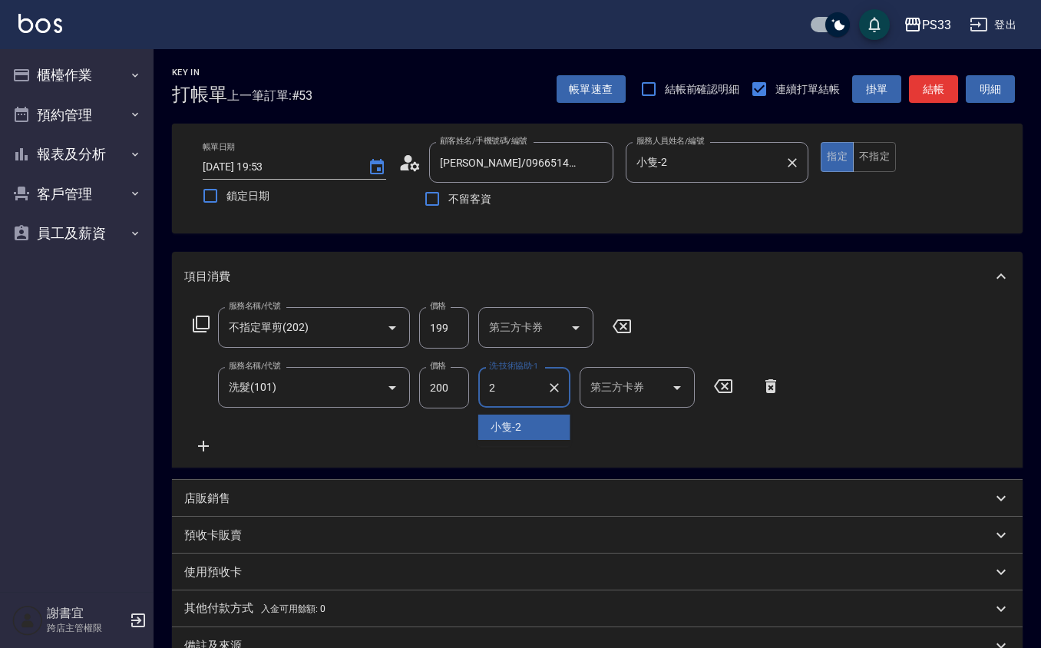
type input "小隻-2"
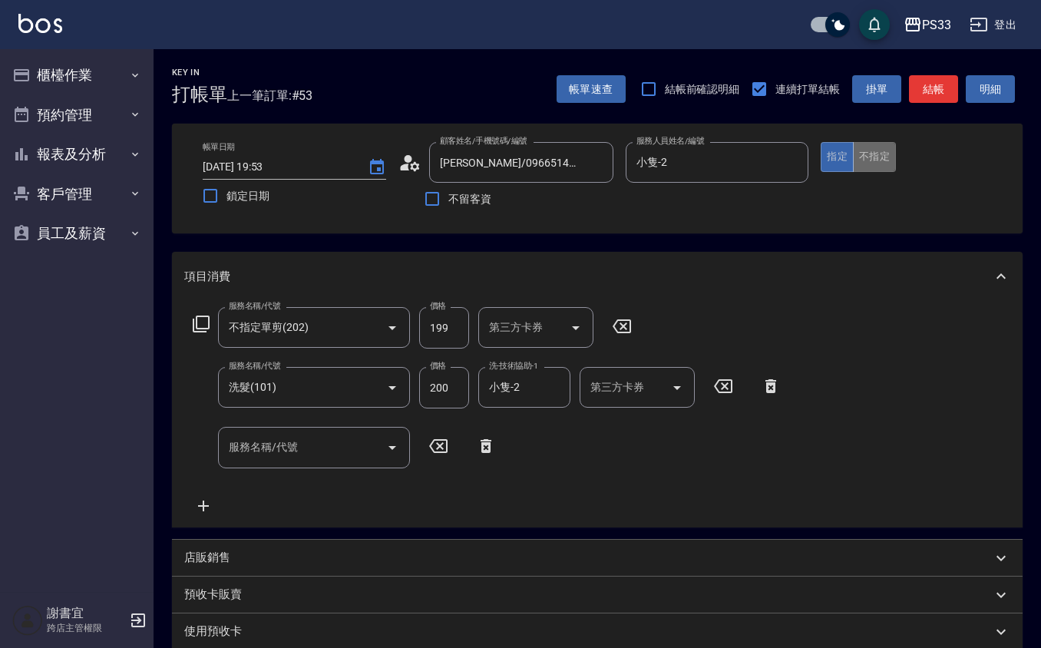
click at [876, 160] on button "不指定" at bounding box center [874, 157] width 43 height 30
click at [450, 378] on input "200" at bounding box center [444, 387] width 50 height 41
type input "300"
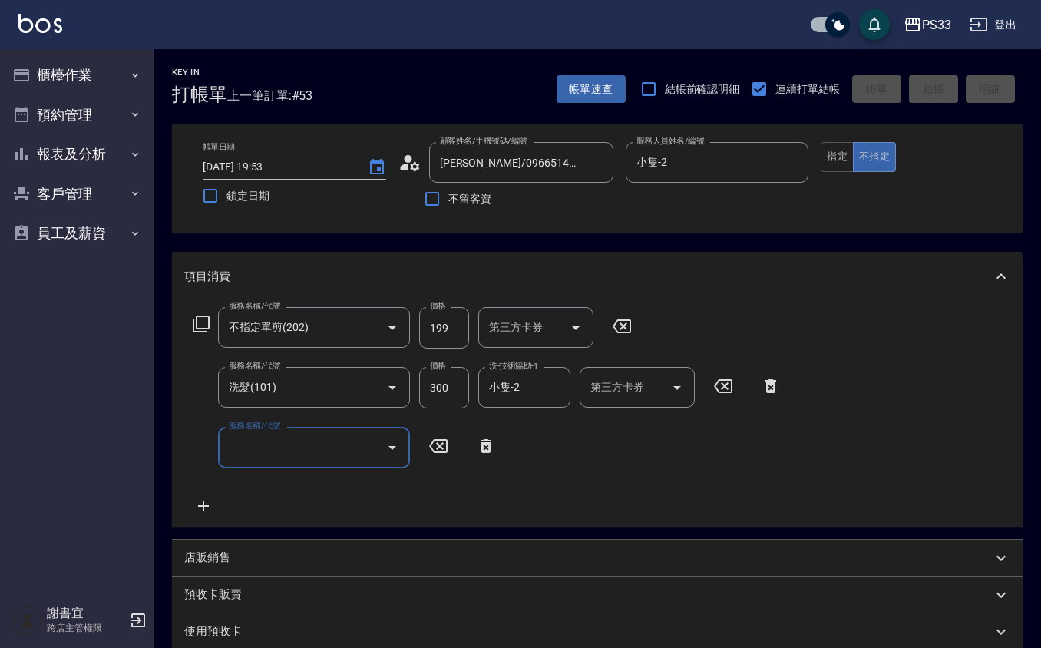
type input "2025/08/10 19:54"
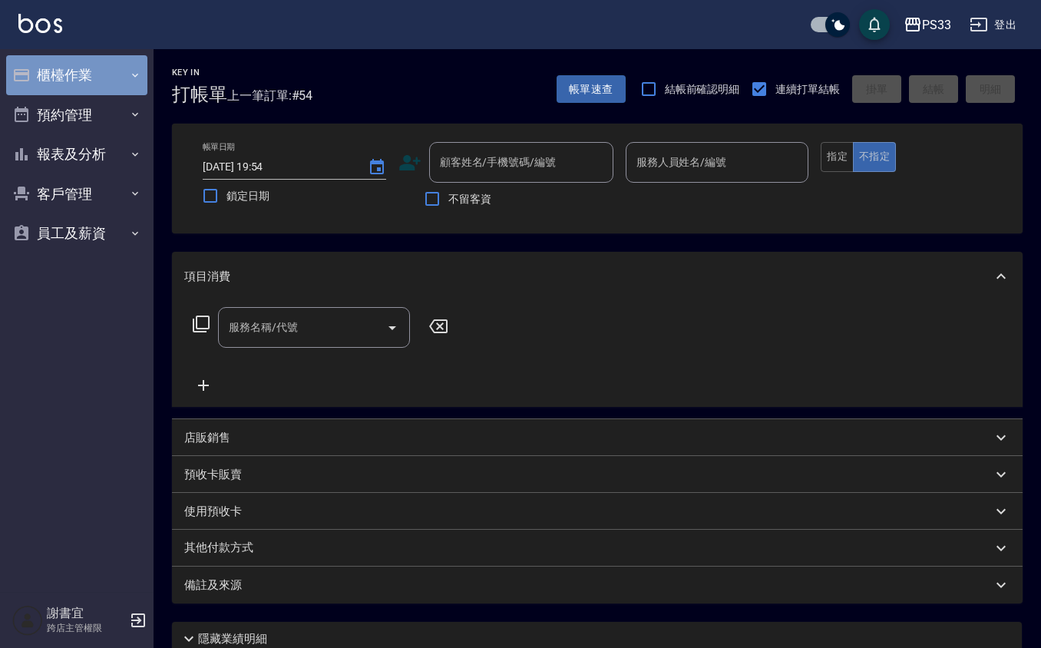
click at [84, 83] on button "櫃檯作業" at bounding box center [76, 75] width 141 height 40
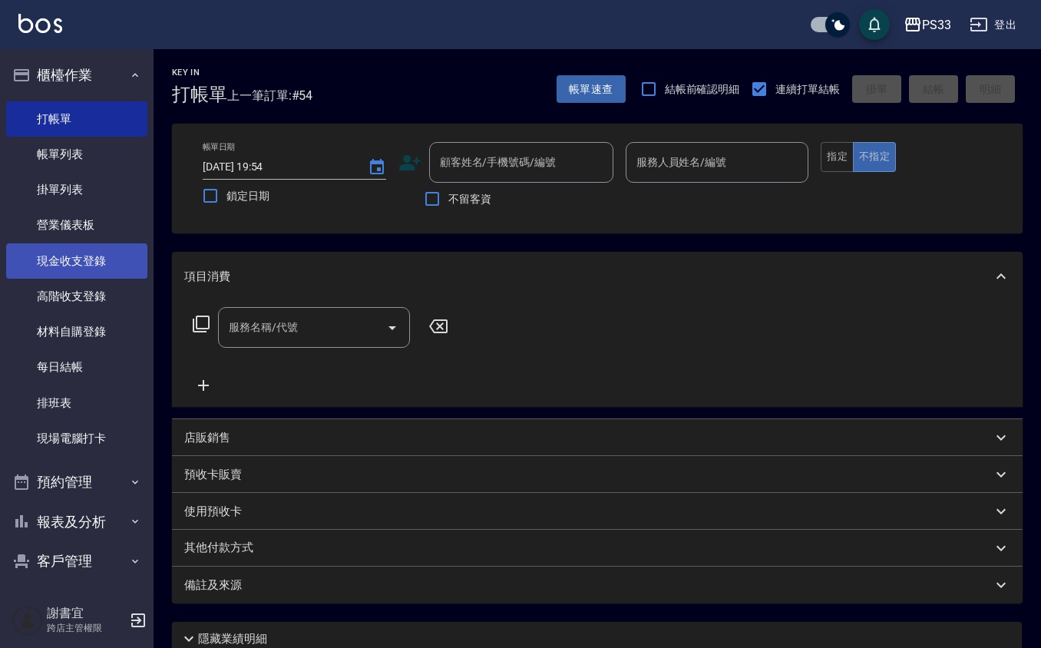
click at [109, 273] on link "現金收支登錄" at bounding box center [76, 260] width 141 height 35
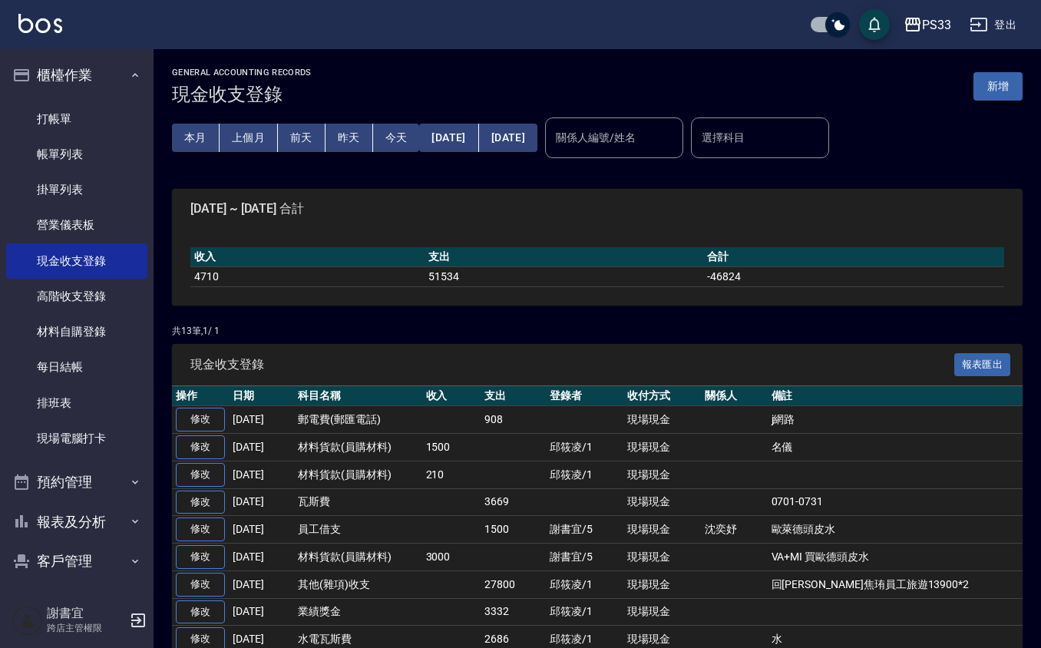
click at [996, 90] on button "新增" at bounding box center [997, 86] width 49 height 28
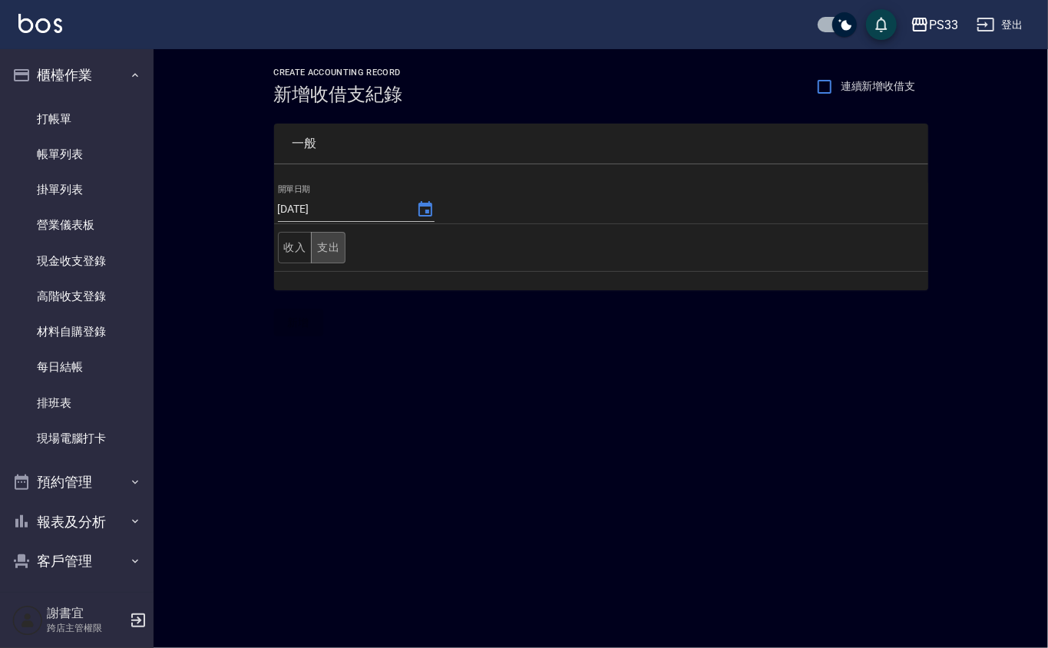
drag, startPoint x: 352, startPoint y: 243, endPoint x: 327, endPoint y: 244, distance: 24.6
click at [345, 243] on td "收入 支出" at bounding box center [601, 248] width 654 height 48
click at [327, 244] on button "支出" at bounding box center [328, 247] width 35 height 31
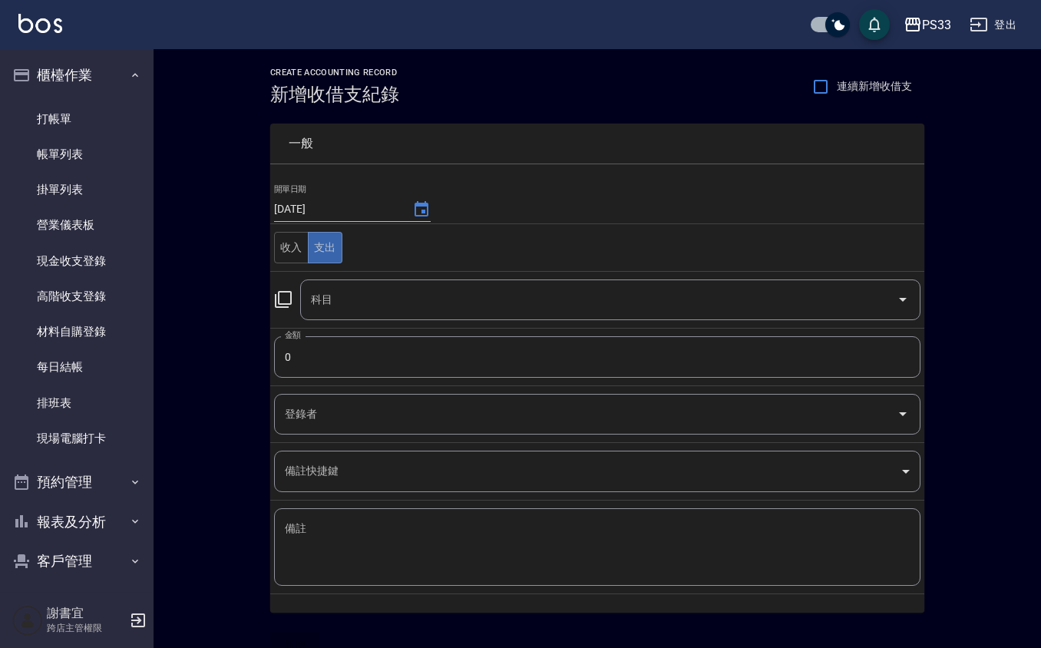
click at [348, 295] on input "科目" at bounding box center [598, 299] width 583 height 27
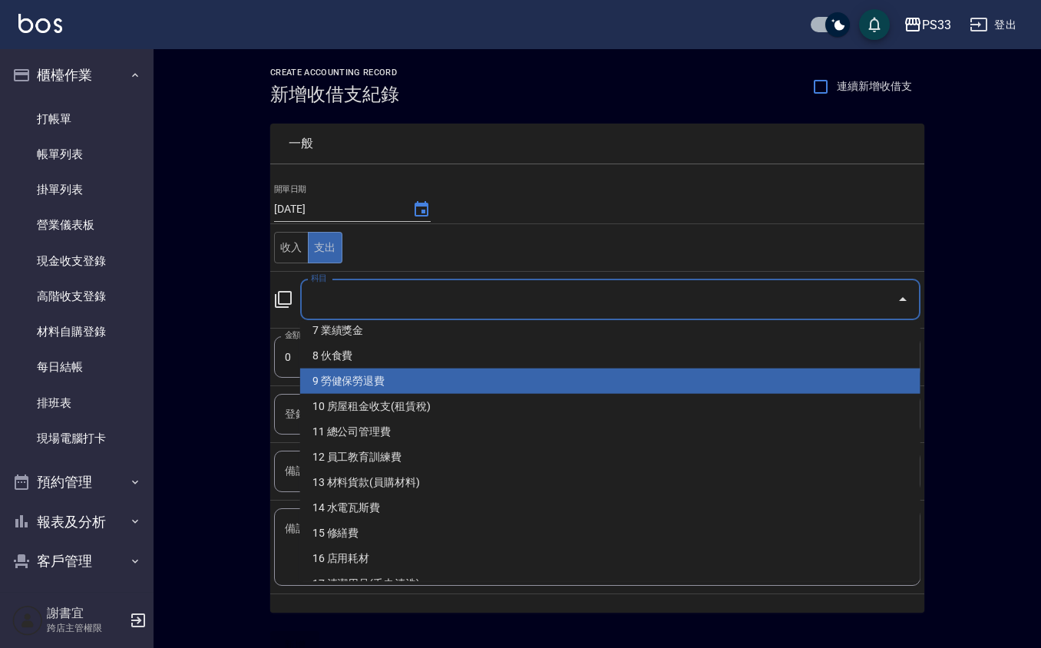
scroll to position [204, 0]
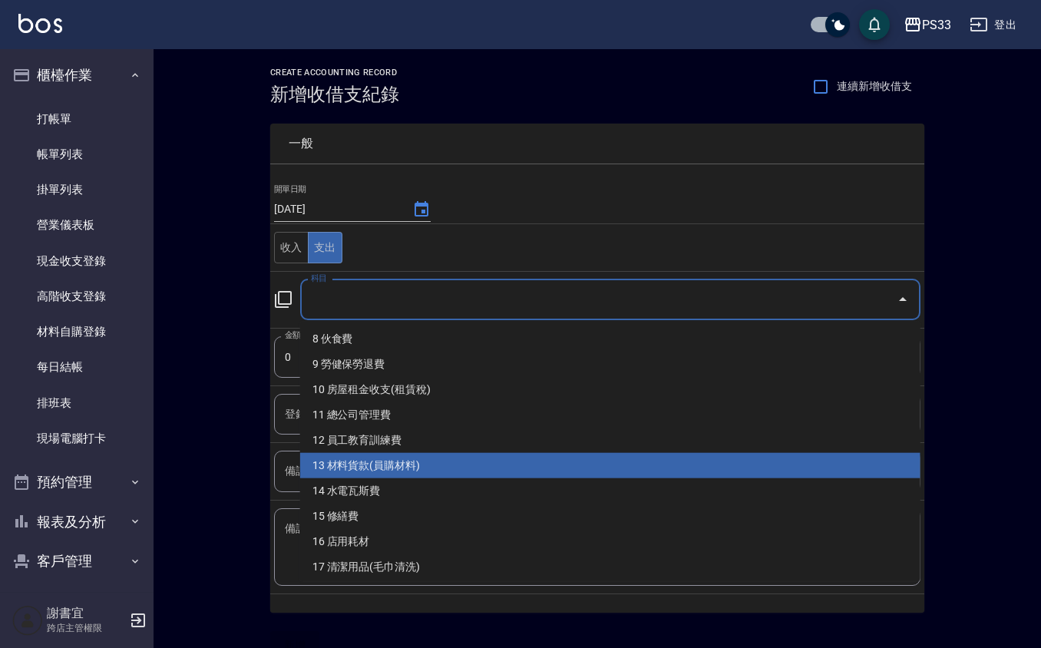
click at [388, 468] on li "13 材料貨款(員購材料)" at bounding box center [610, 465] width 620 height 25
type input "13 材料貨款(員購材料)"
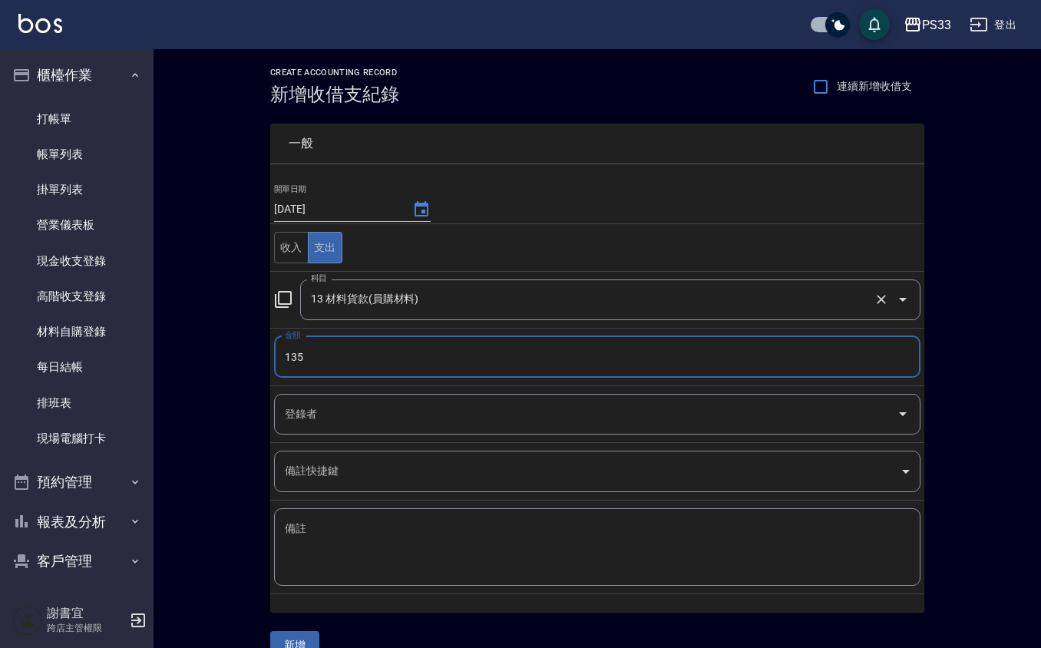
type input "135"
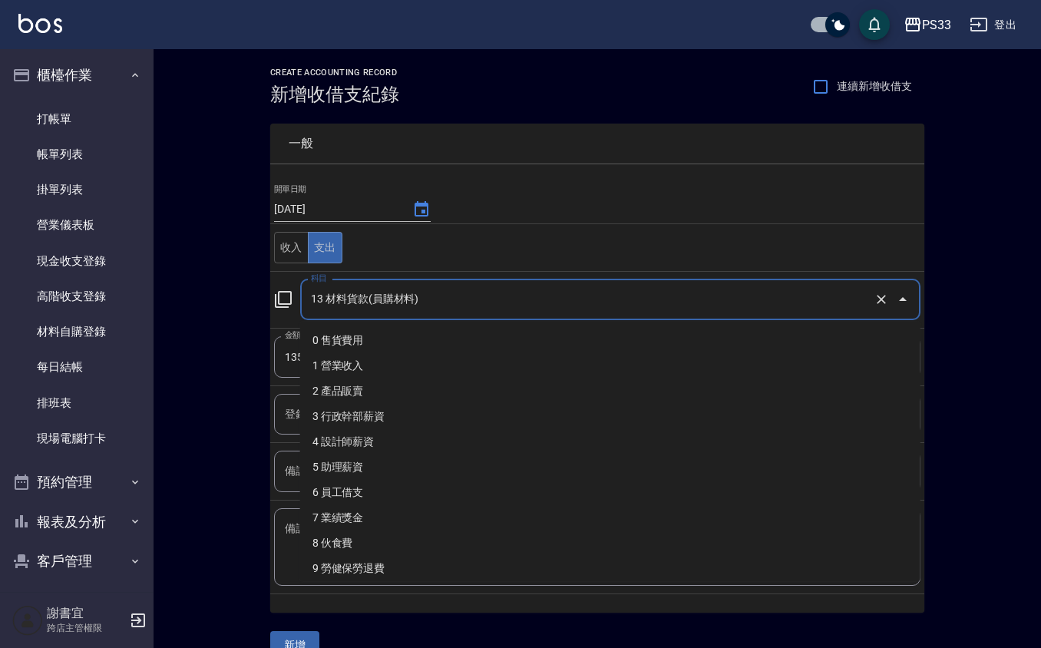
click at [571, 311] on input "13 材料貨款(員購材料)" at bounding box center [588, 299] width 563 height 27
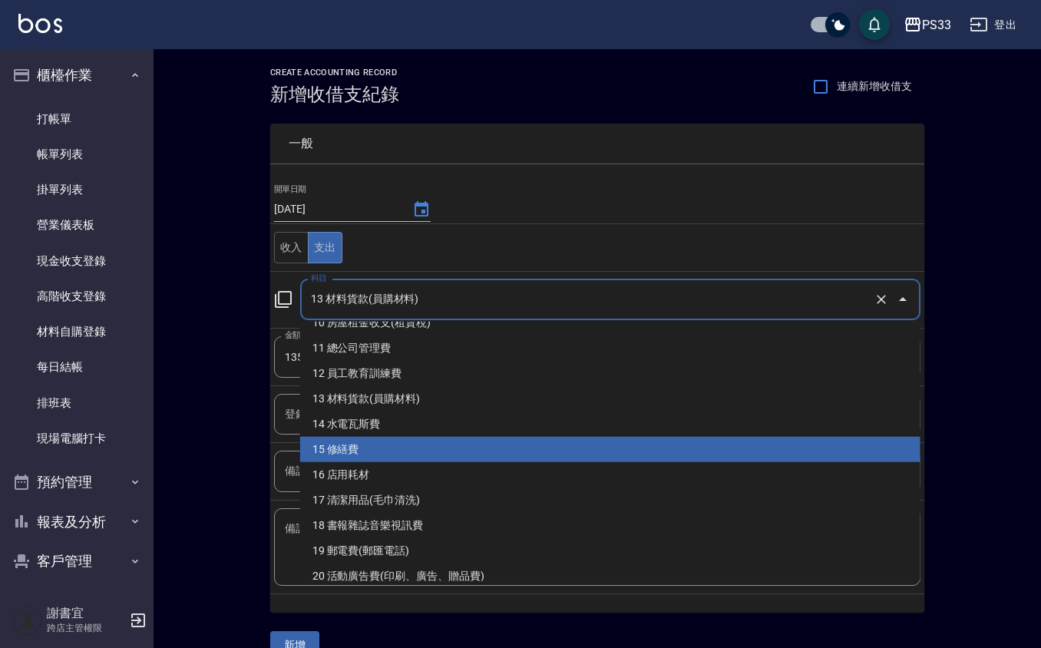
scroll to position [307, 0]
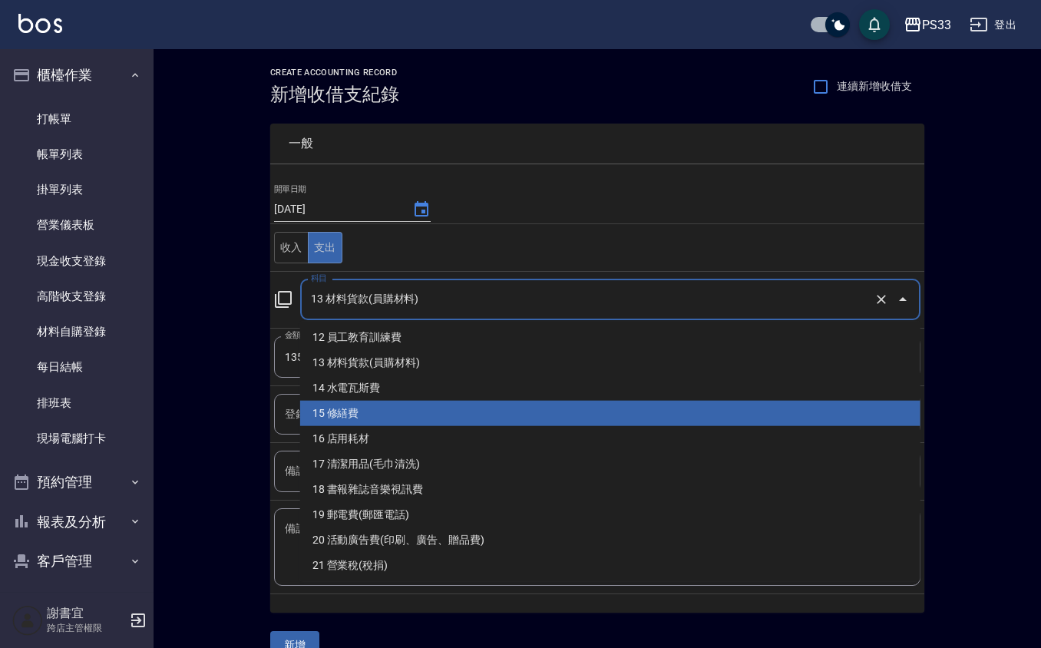
click at [411, 419] on li "15 修繕費" at bounding box center [610, 413] width 620 height 25
type input "15 修繕費"
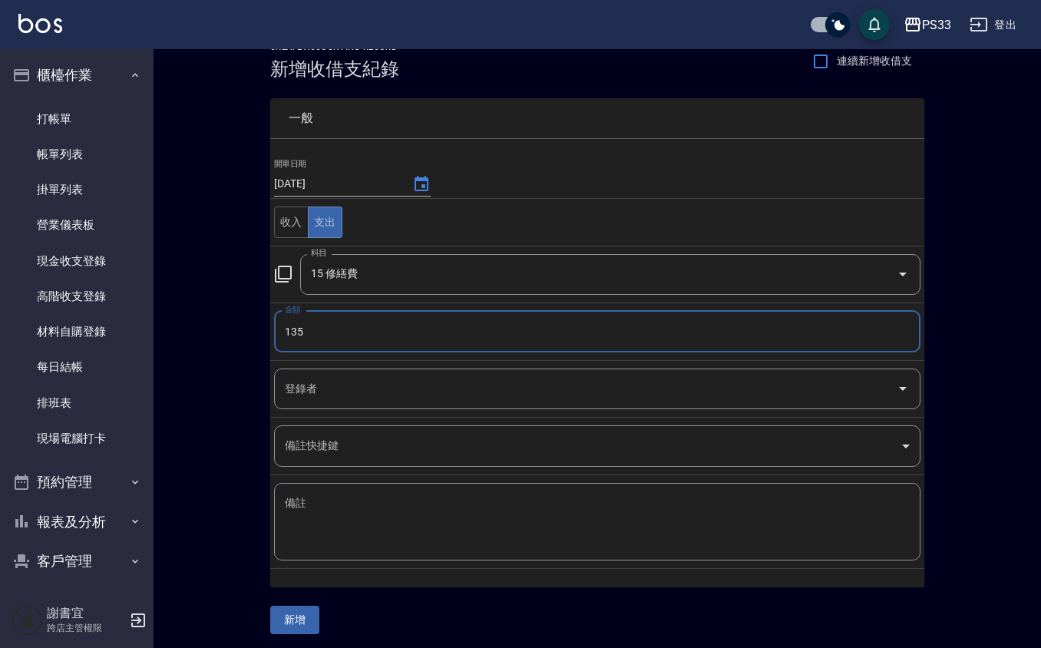
scroll to position [31, 0]
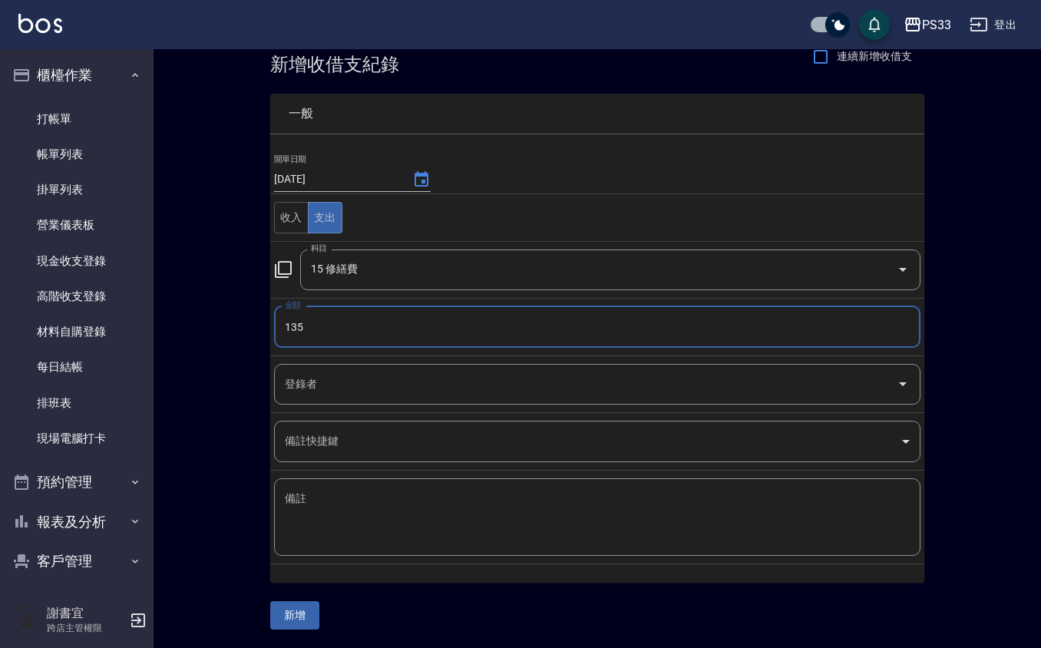
click at [292, 597] on div "一般 開單日期 2025/08/10 收入 支出 科目 15 修繕費 科目 金額 135 金額 登錄者 登錄者 備註快捷鍵 ​ 備註快捷鍵 備註 x 備註 新增" at bounding box center [597, 352] width 654 height 554
click at [378, 397] on div "登錄者" at bounding box center [597, 384] width 646 height 41
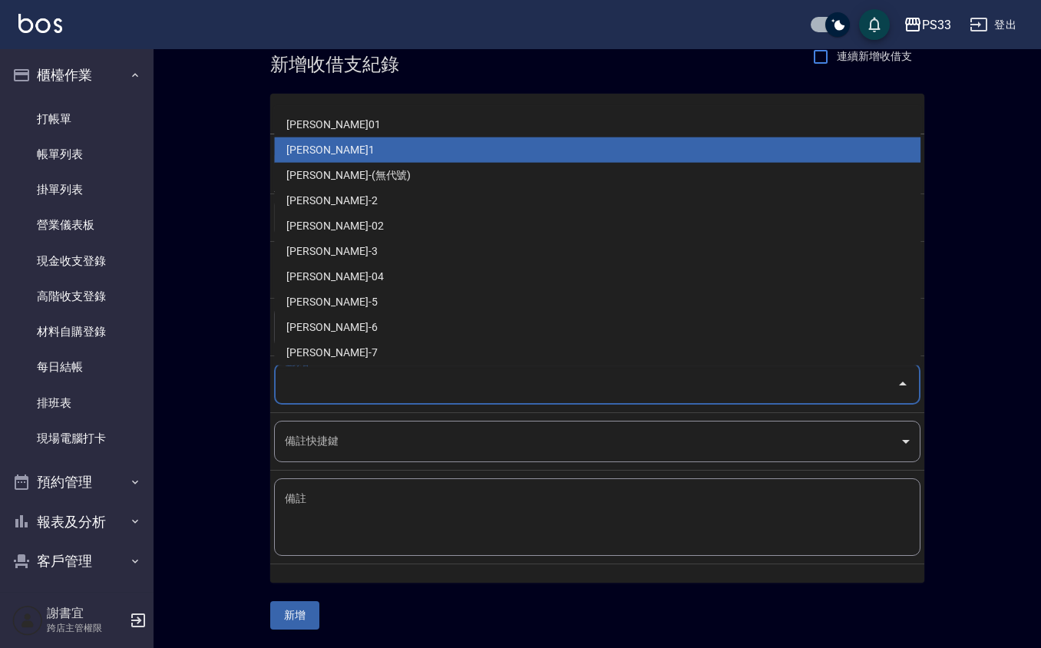
click at [419, 137] on li "邱筱凌-1" at bounding box center [597, 149] width 646 height 25
type input "邱筱凌-1"
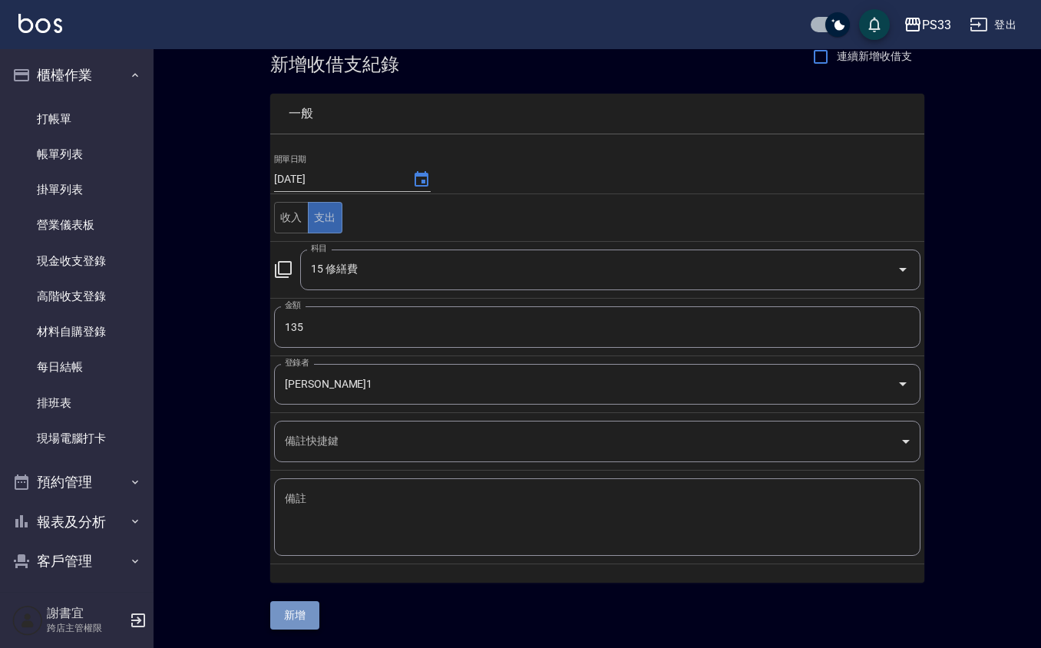
click at [310, 609] on button "新增" at bounding box center [294, 615] width 49 height 28
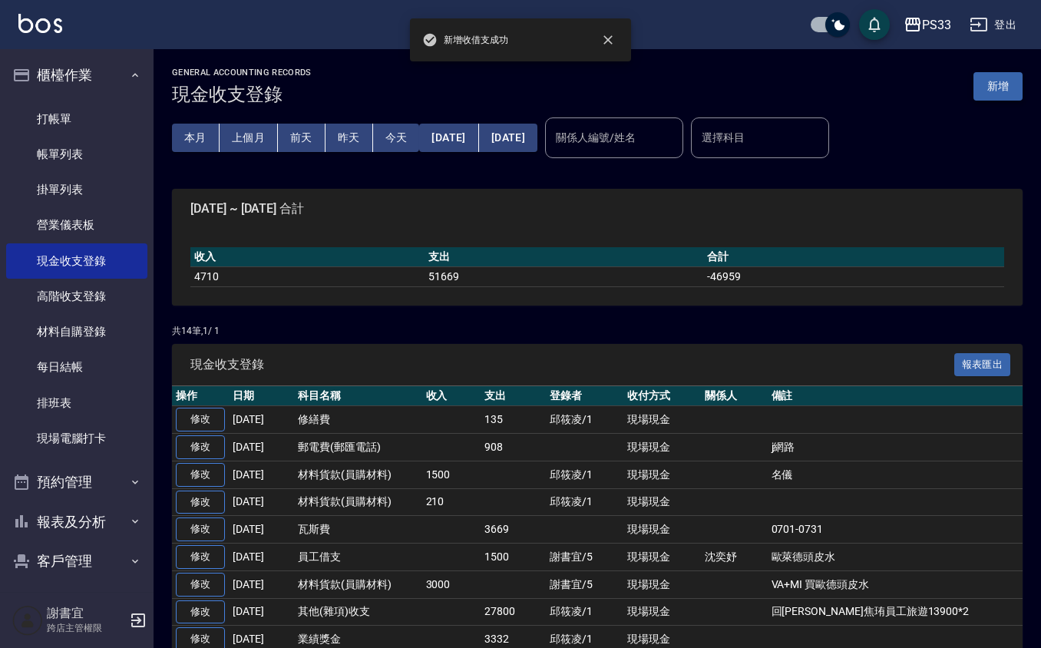
click at [992, 97] on button "新增" at bounding box center [997, 86] width 49 height 28
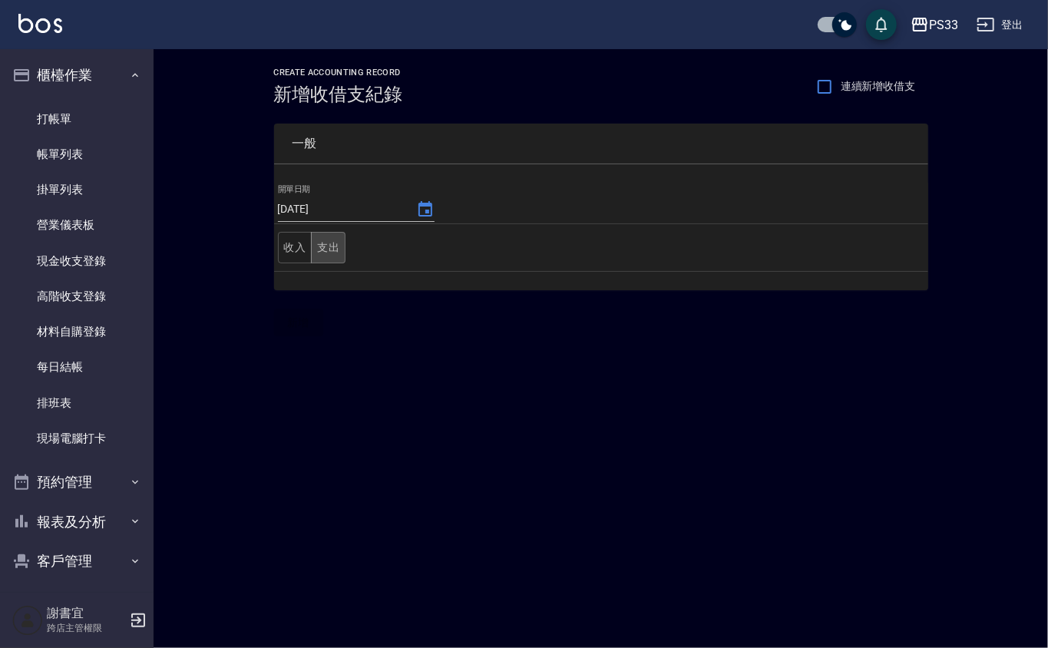
click at [330, 253] on button "支出" at bounding box center [328, 247] width 35 height 31
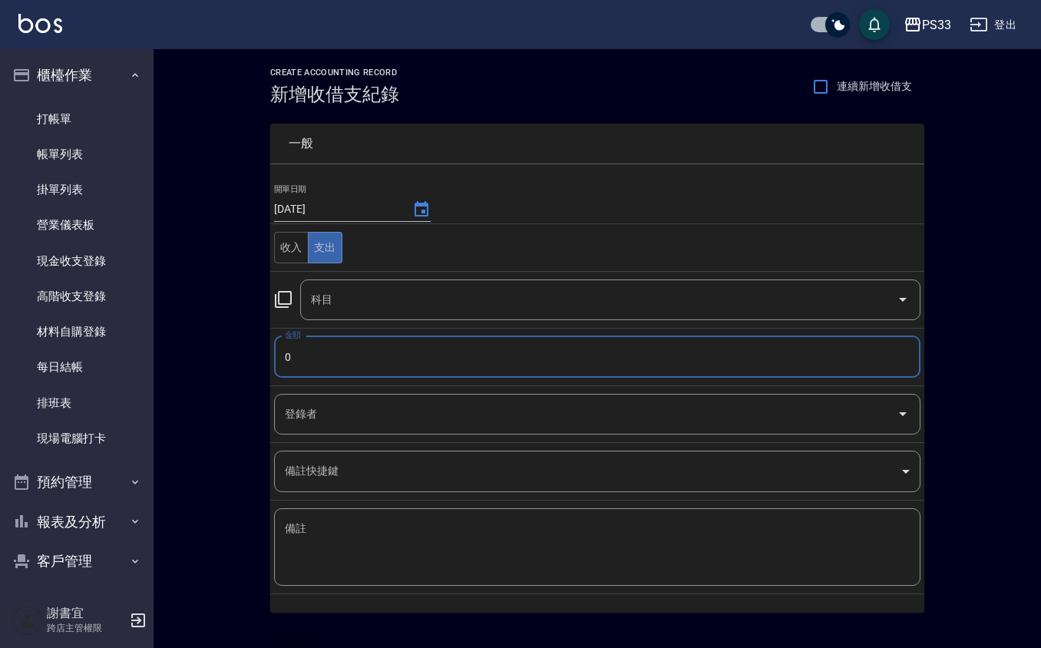
click at [325, 354] on input "0" at bounding box center [597, 356] width 646 height 41
click at [342, 286] on div "科目" at bounding box center [610, 299] width 620 height 41
type input "140"
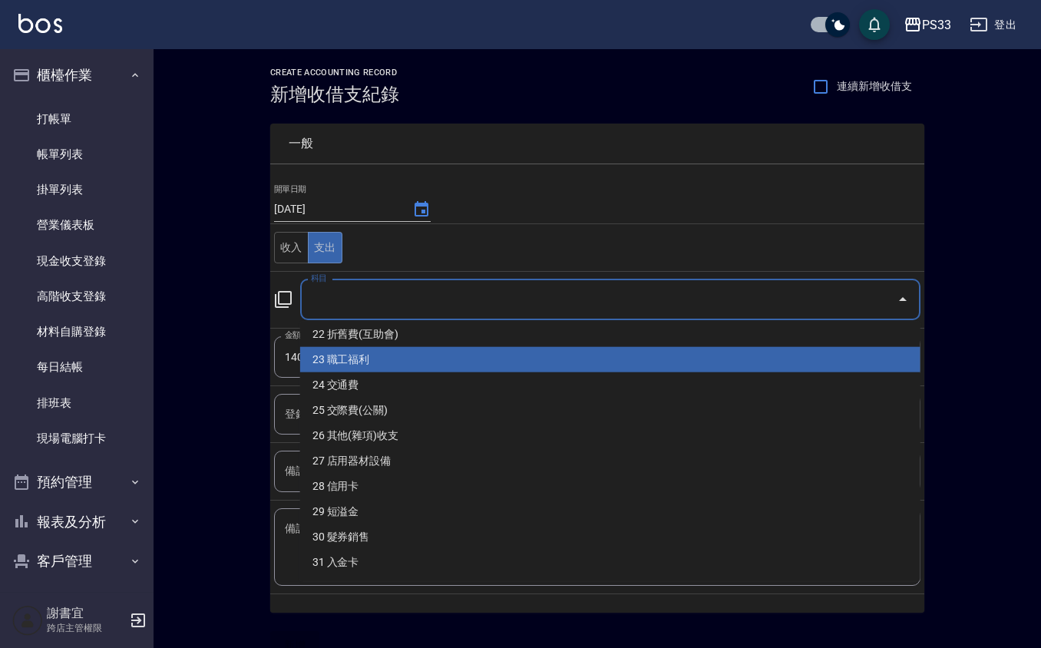
scroll to position [614, 0]
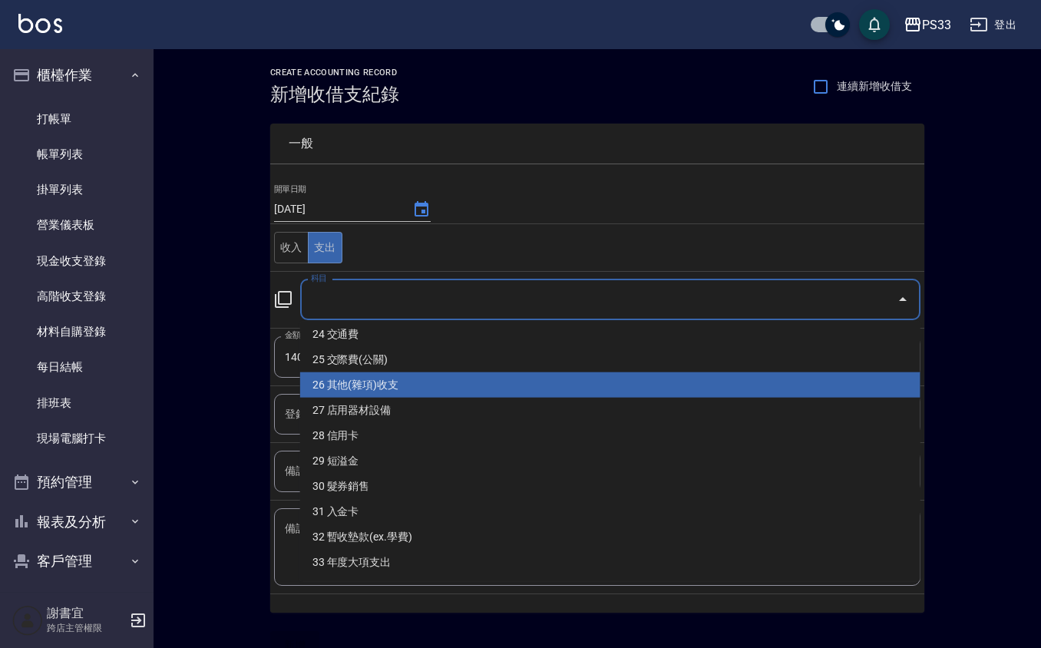
click at [356, 395] on li "26 其他(雜項)收支" at bounding box center [610, 384] width 620 height 25
type input "26 其他(雜項)收支"
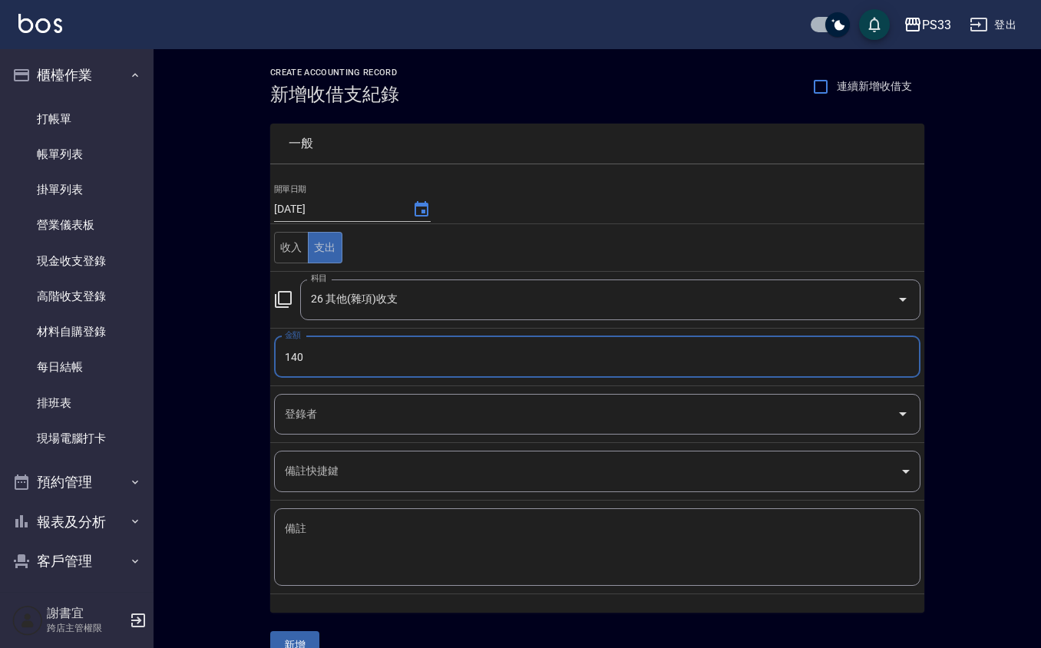
click at [318, 421] on input "登錄者" at bounding box center [585, 414] width 609 height 27
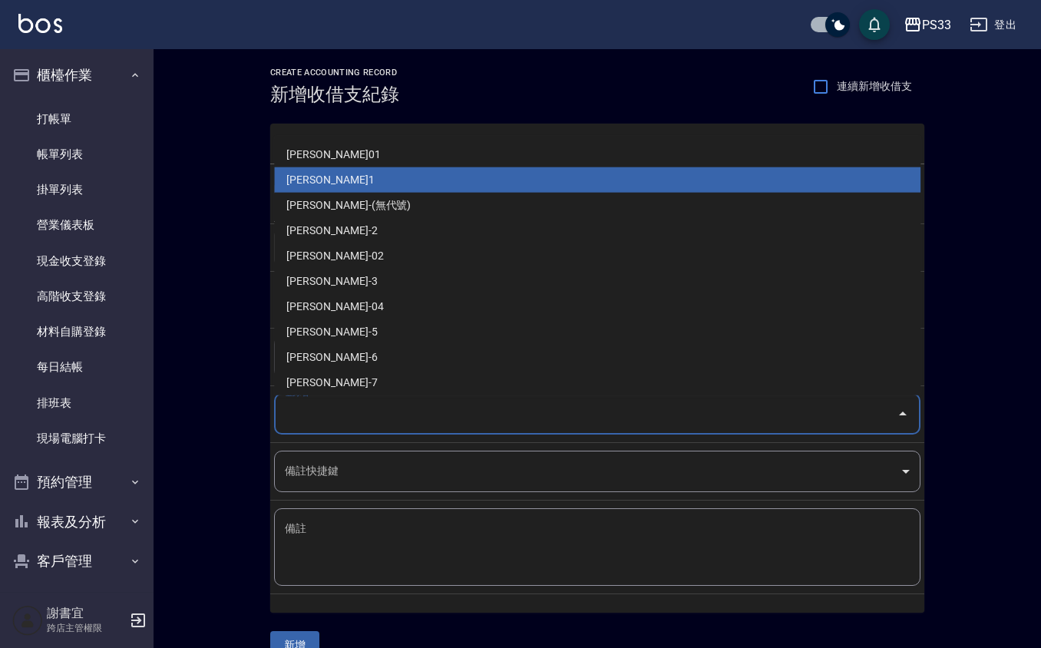
click at [310, 173] on li "邱筱凌-1" at bounding box center [597, 179] width 646 height 25
type input "邱筱凌-1"
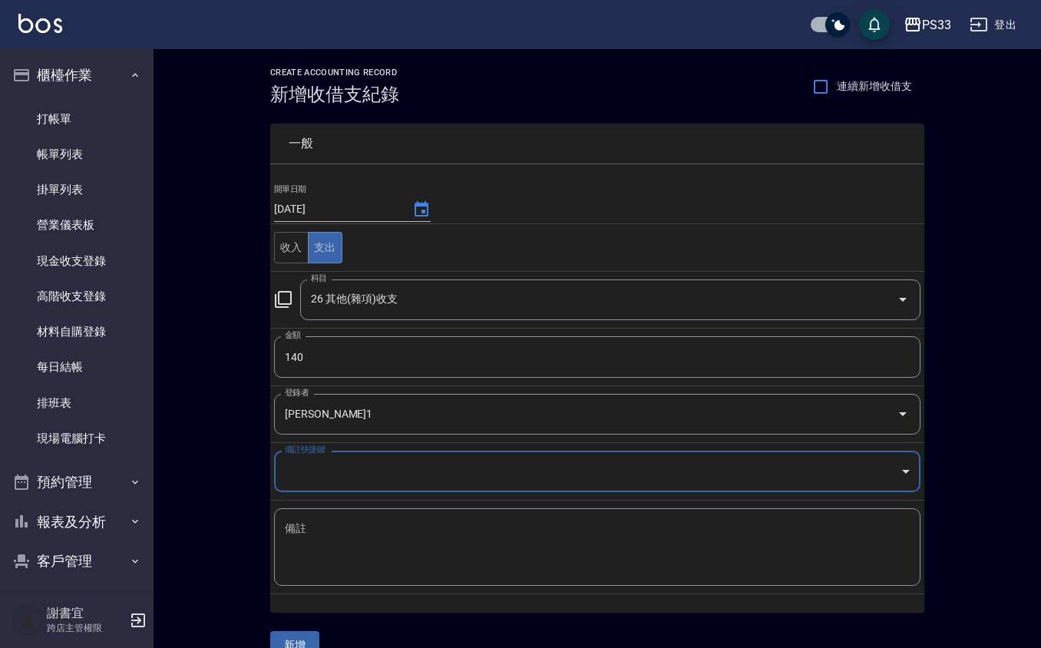
click at [326, 542] on textarea "備註" at bounding box center [597, 547] width 625 height 52
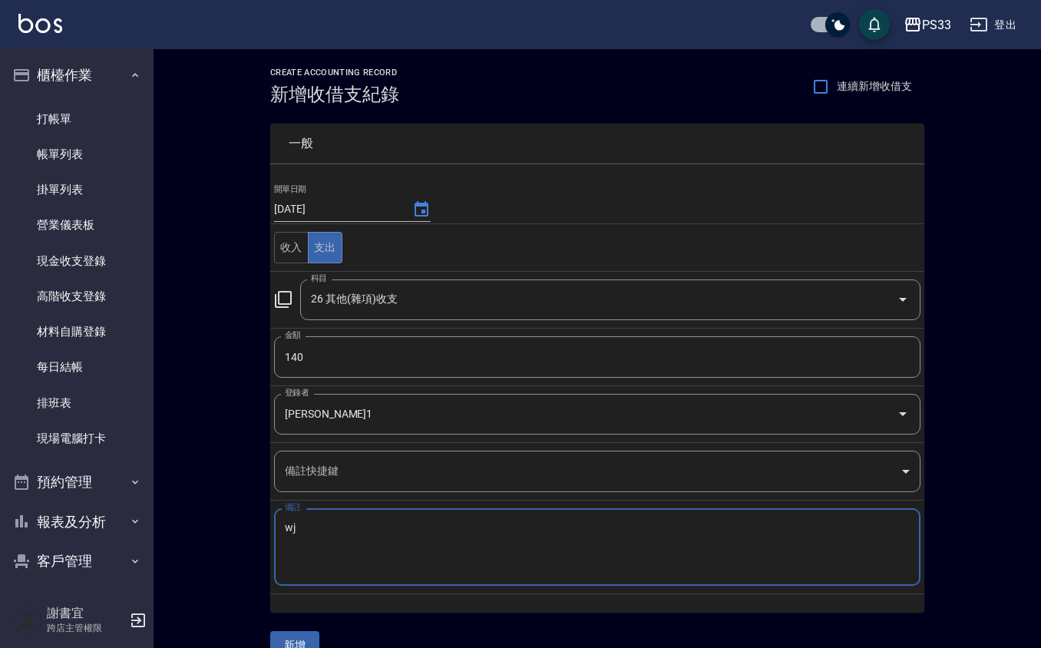
type textarea "w"
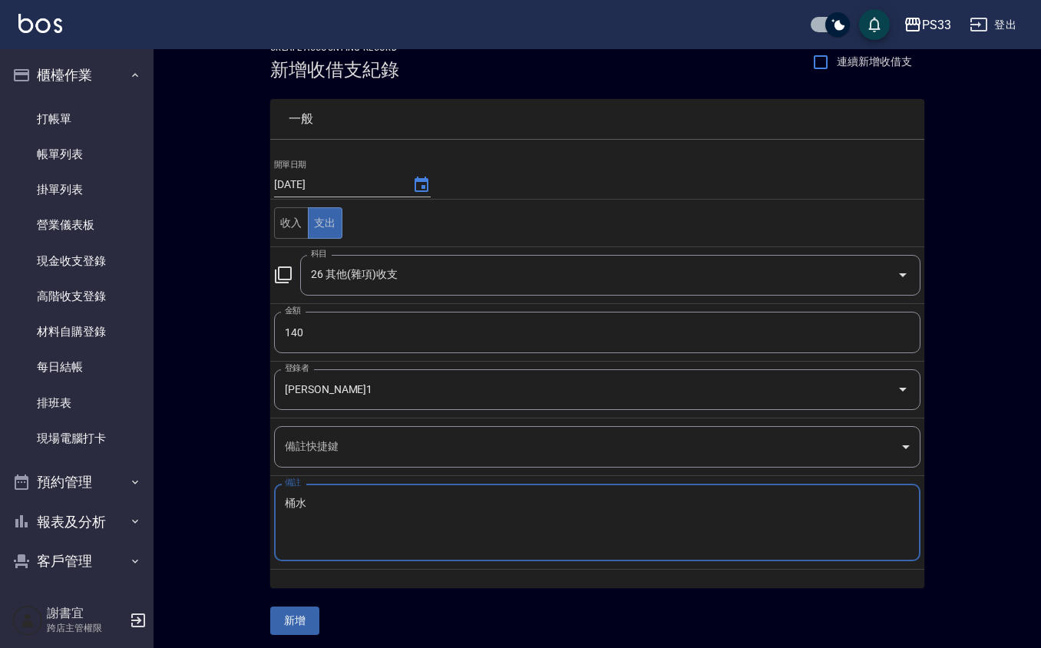
scroll to position [31, 0]
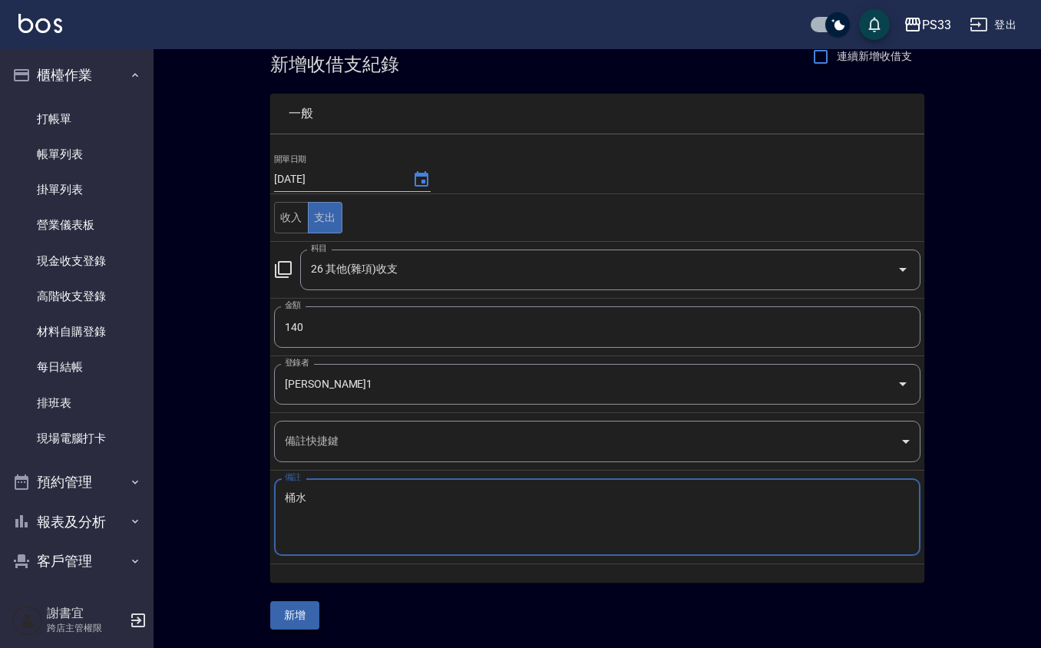
type textarea "桶水"
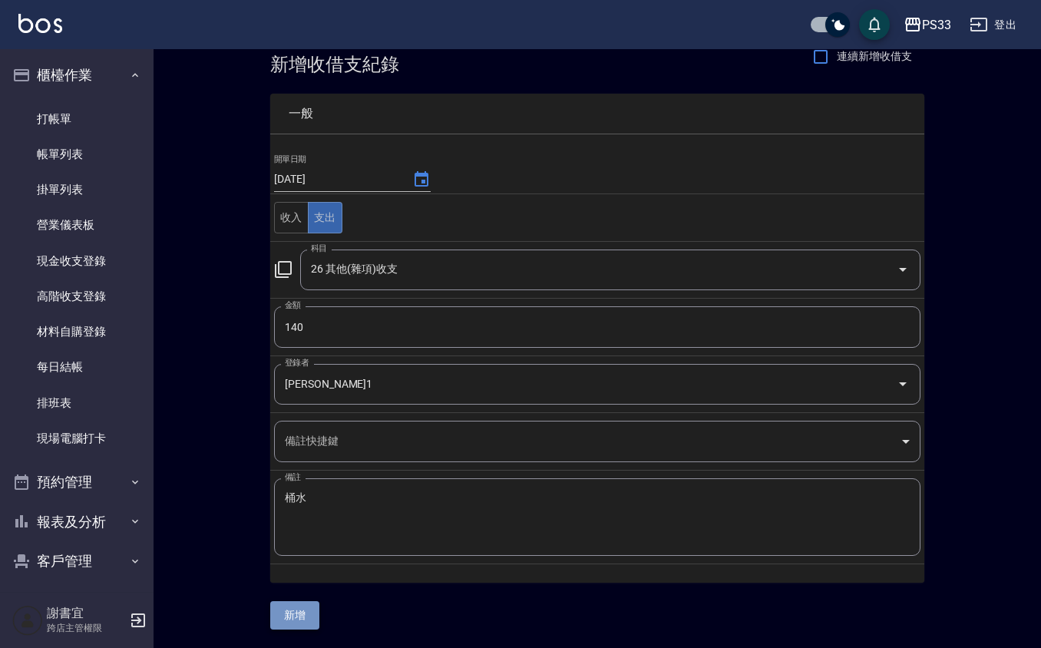
click at [302, 616] on button "新增" at bounding box center [294, 615] width 49 height 28
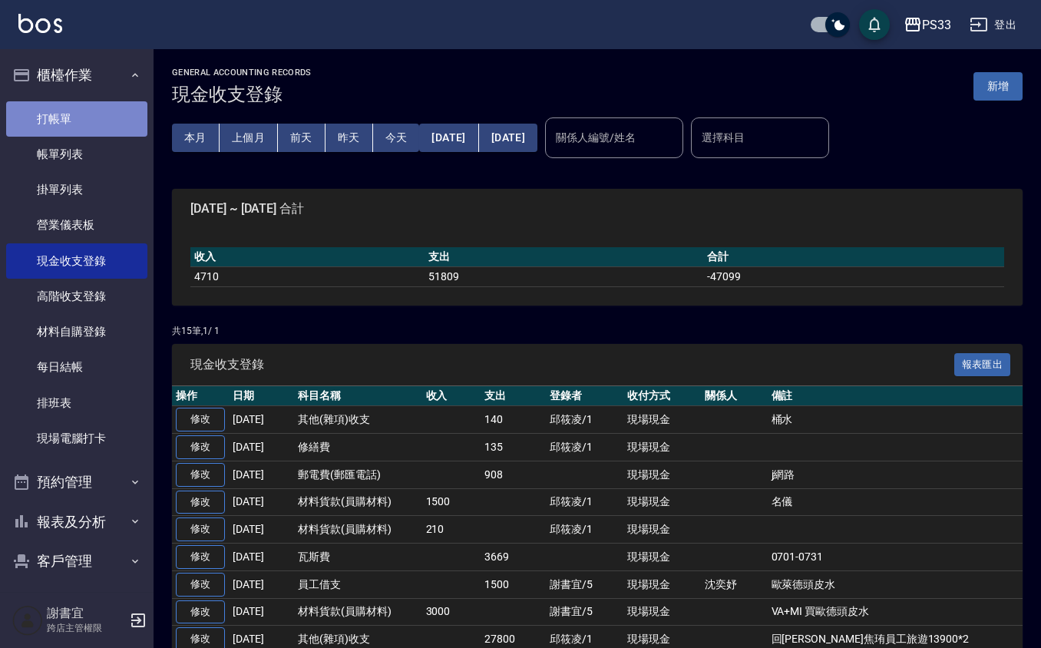
click at [90, 115] on link "打帳單" at bounding box center [76, 118] width 141 height 35
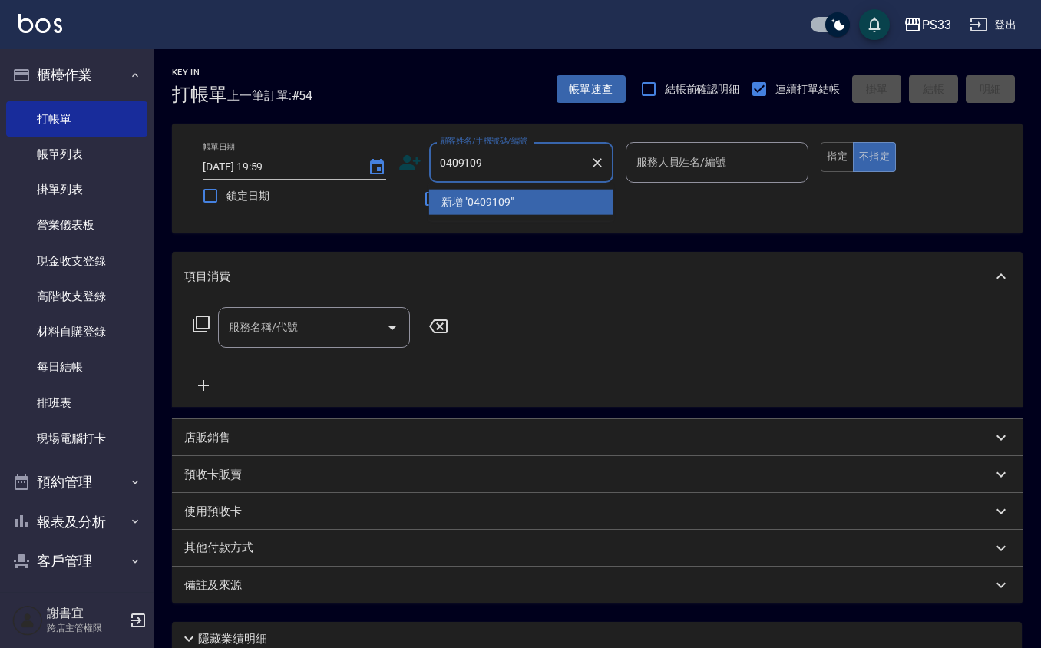
type input "0409109"
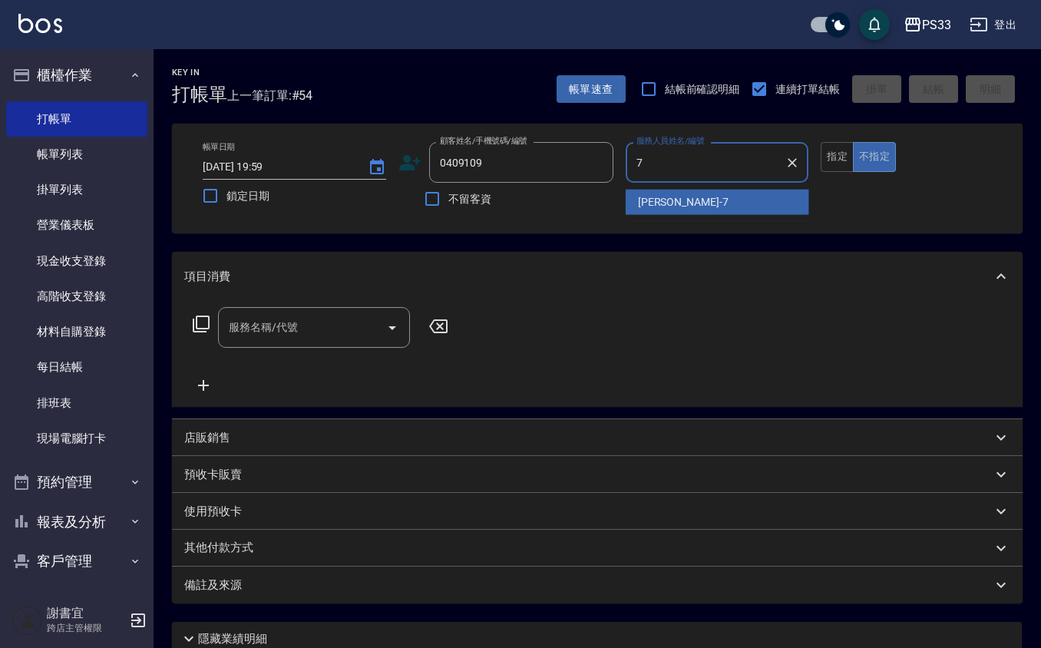
type input "Joann-7"
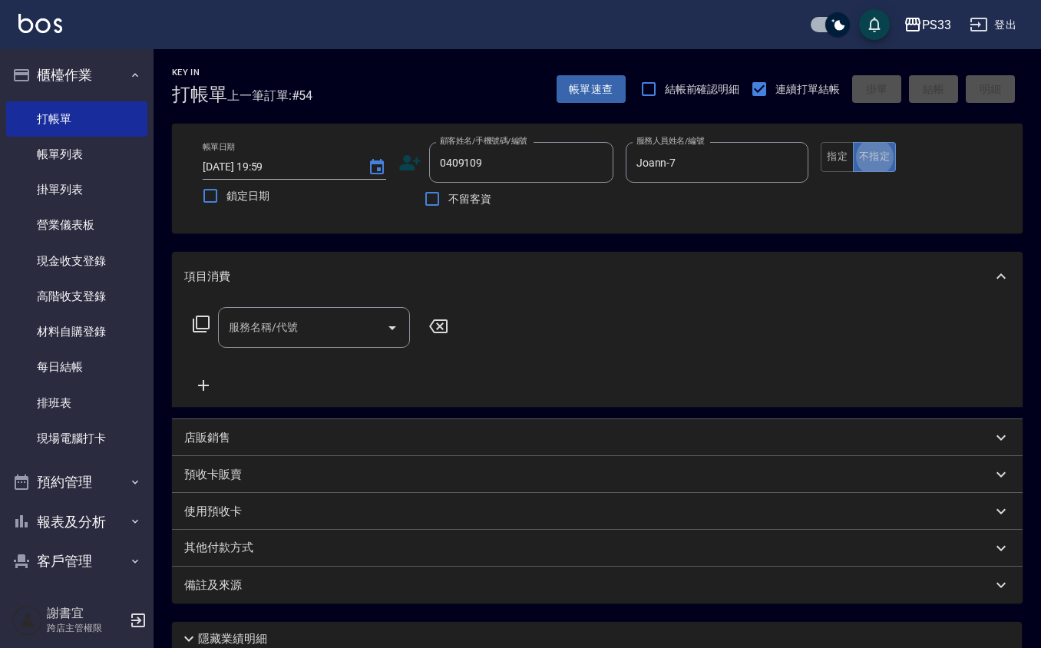
type button "false"
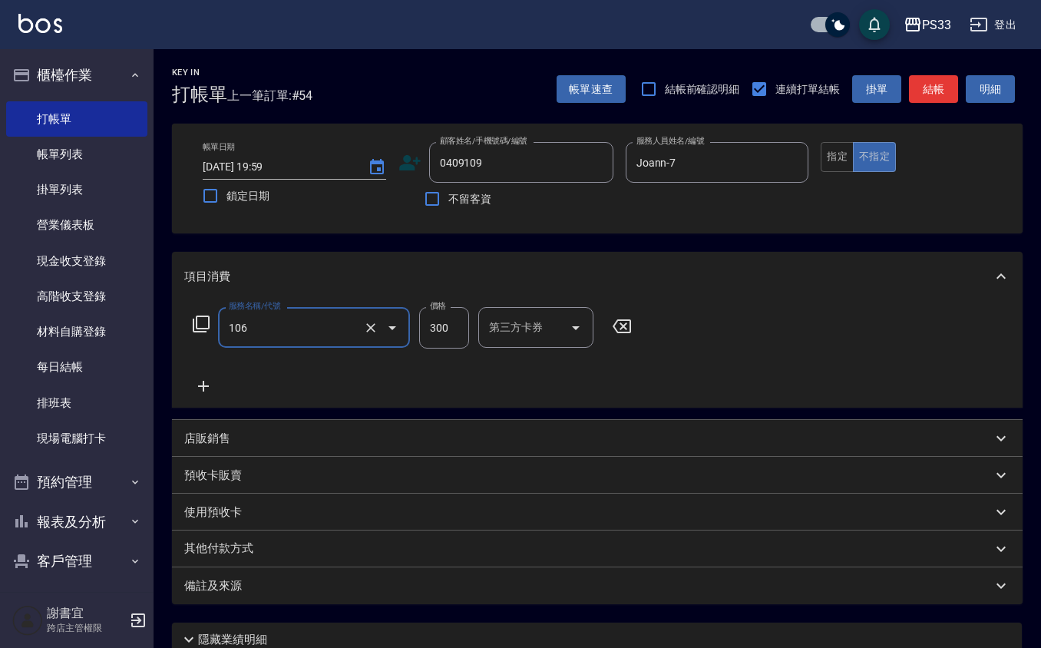
type input "洗髮(106)"
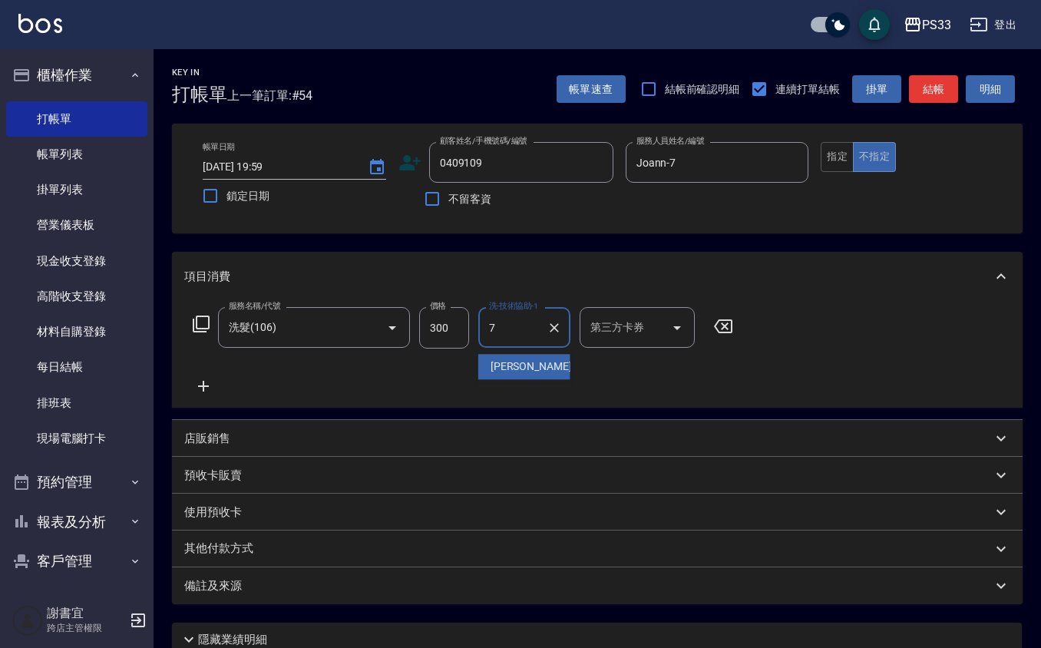
type input "Joann-7"
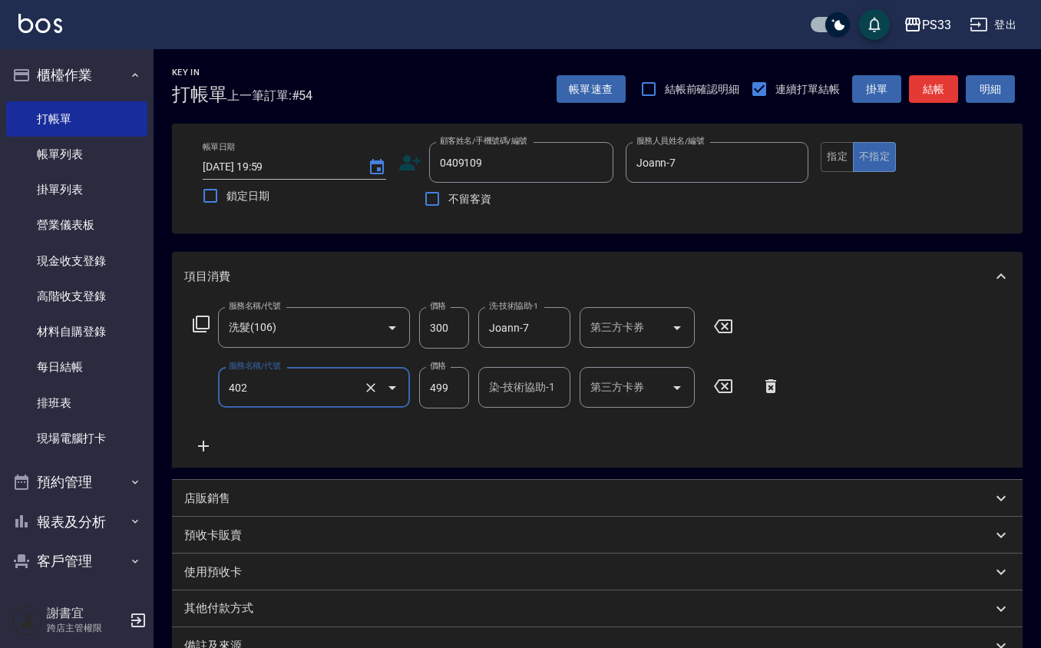
type input "10束挑染(402)"
type input "800"
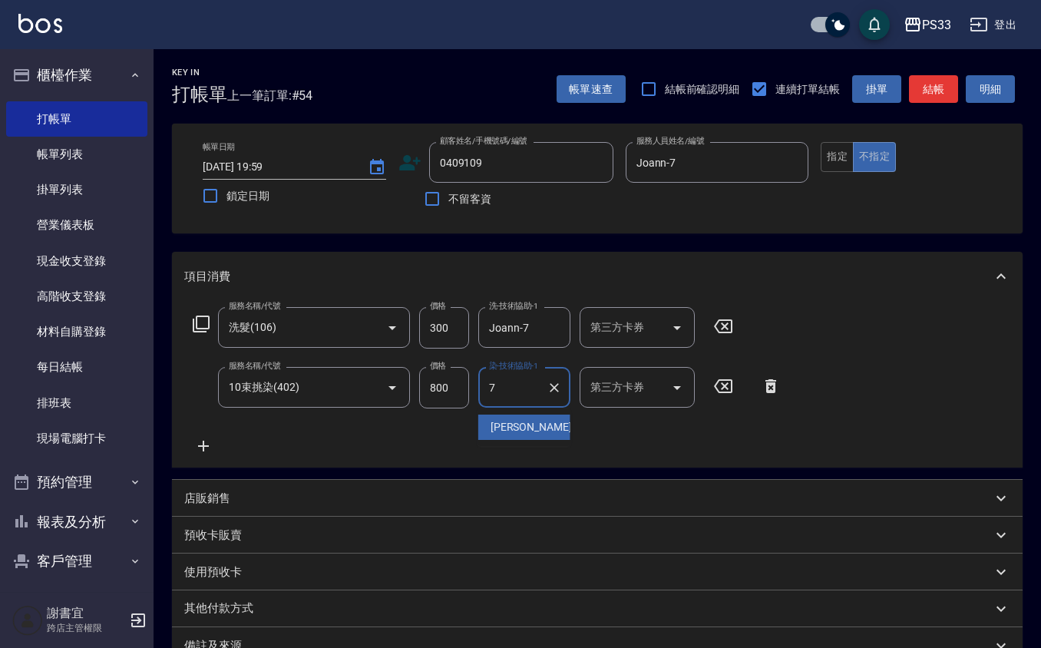
type input "Joann-7"
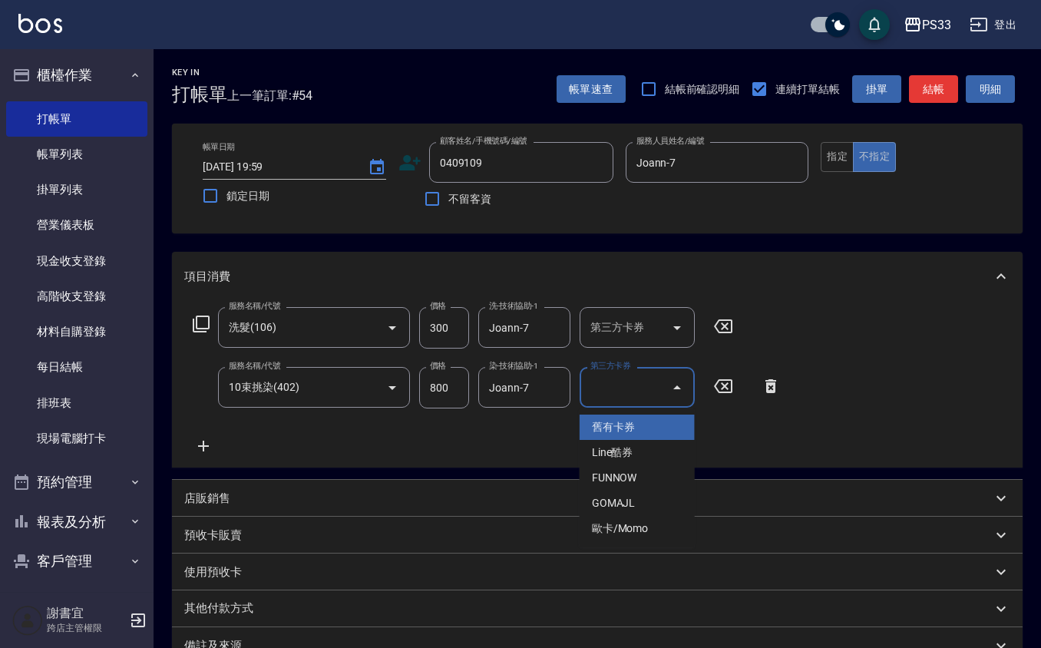
type input "舊有卡券"
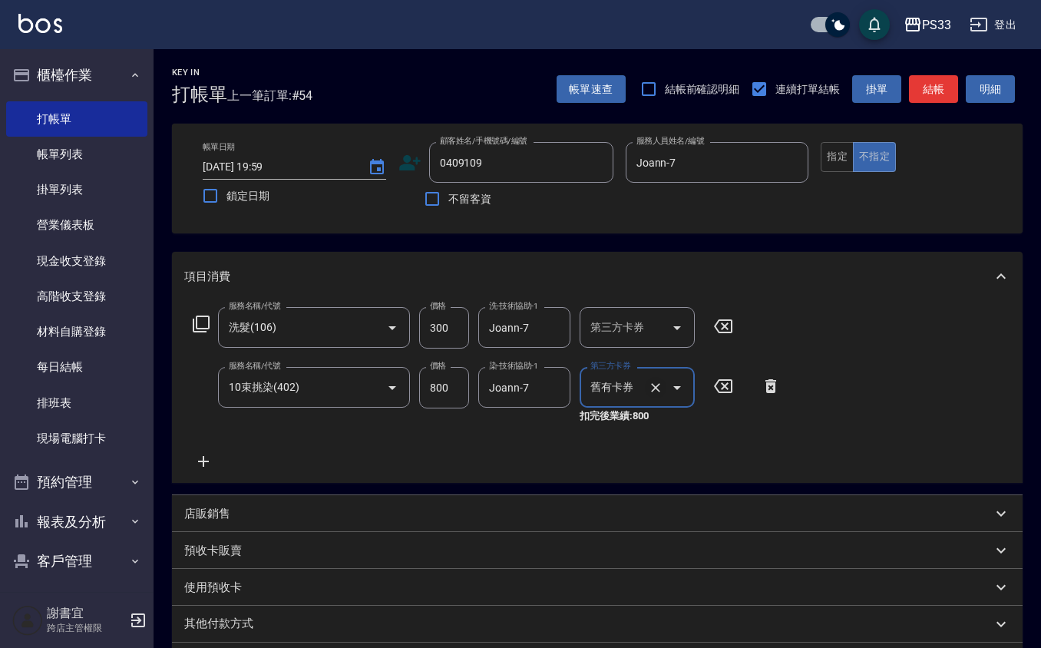
click at [657, 387] on icon "Clear" at bounding box center [655, 387] width 15 height 15
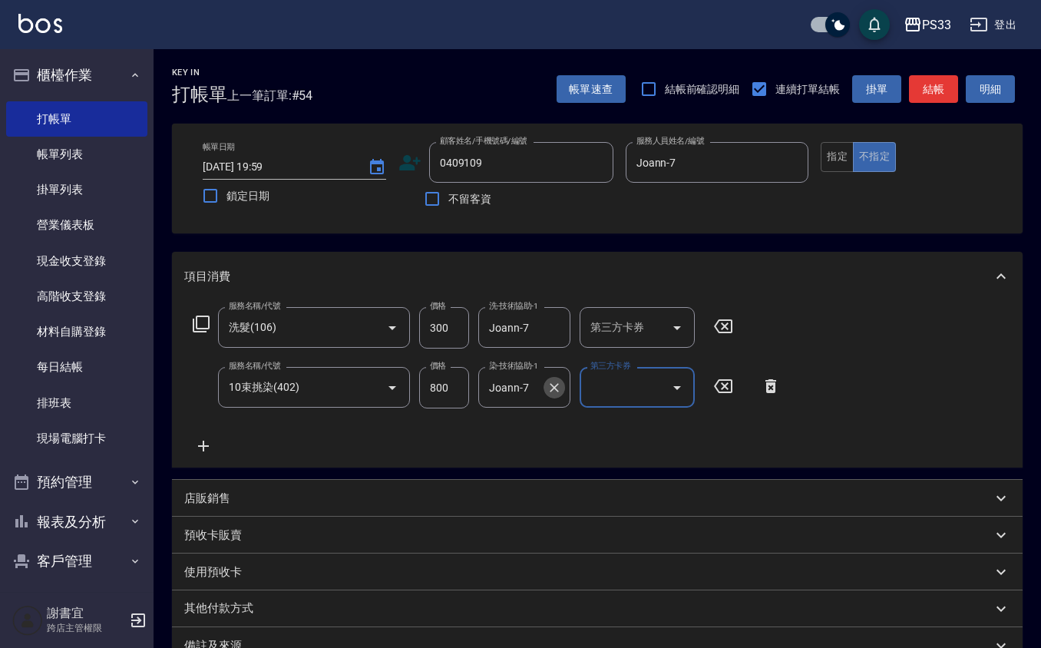
click at [547, 391] on icon "Clear" at bounding box center [554, 387] width 15 height 15
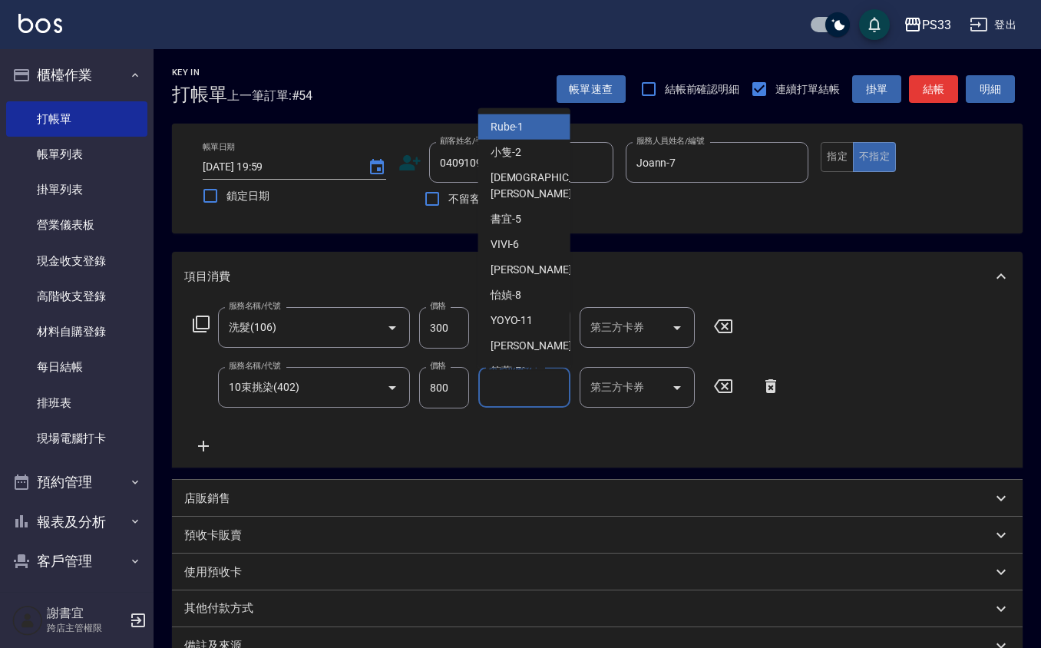
click at [545, 388] on input "染-技術協助-1" at bounding box center [524, 387] width 78 height 27
type input "Rube-1"
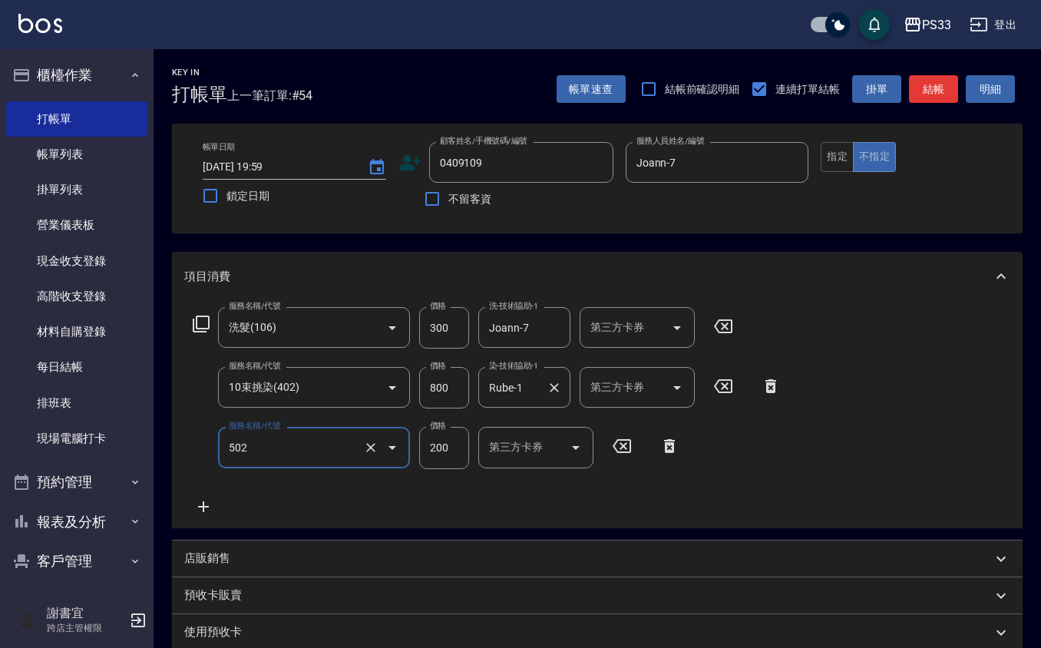
type input "自備護髮(502)"
type input "300"
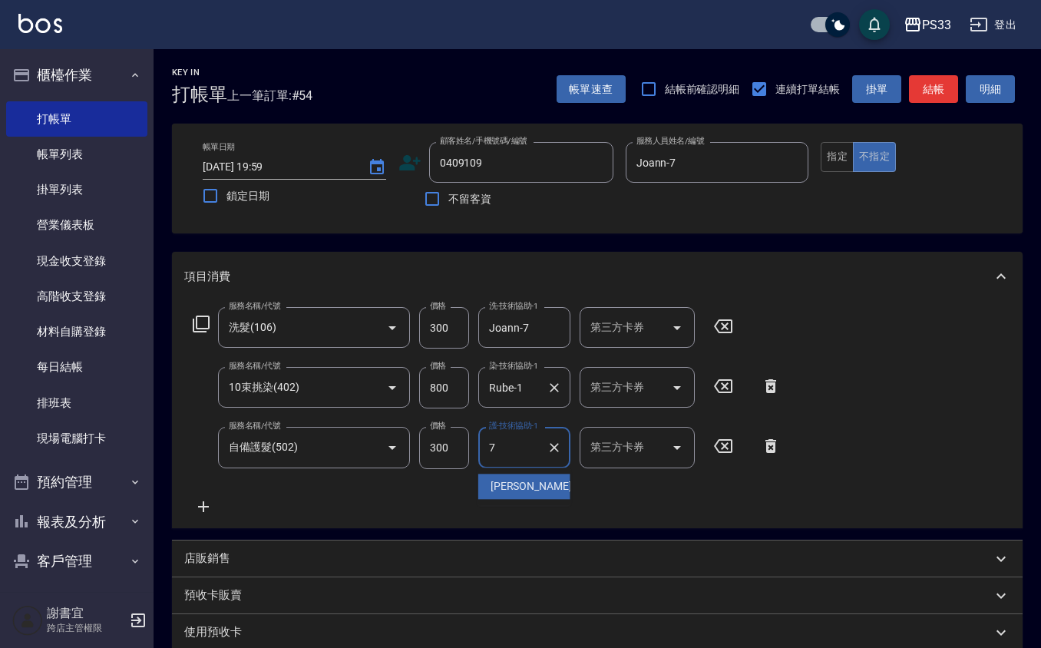
type input "Joann-7"
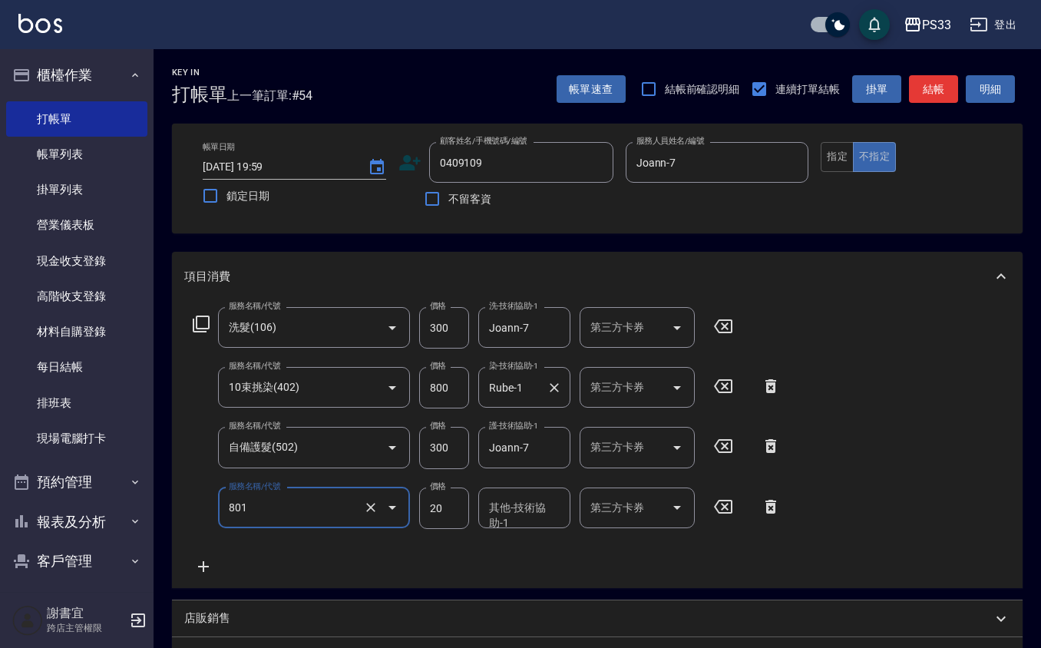
type input "潤絲(801)"
type input "10"
click at [325, 523] on div "潤絲(801) 服務名稱/代號" at bounding box center [314, 507] width 192 height 41
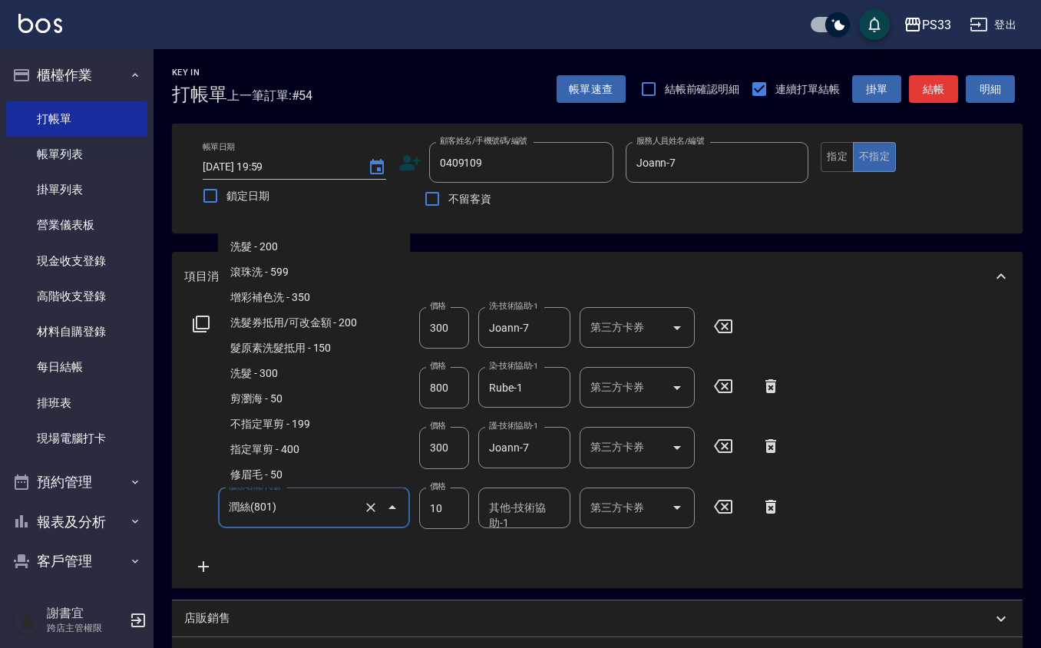
click at [326, 511] on input "潤絲(801)" at bounding box center [292, 507] width 135 height 27
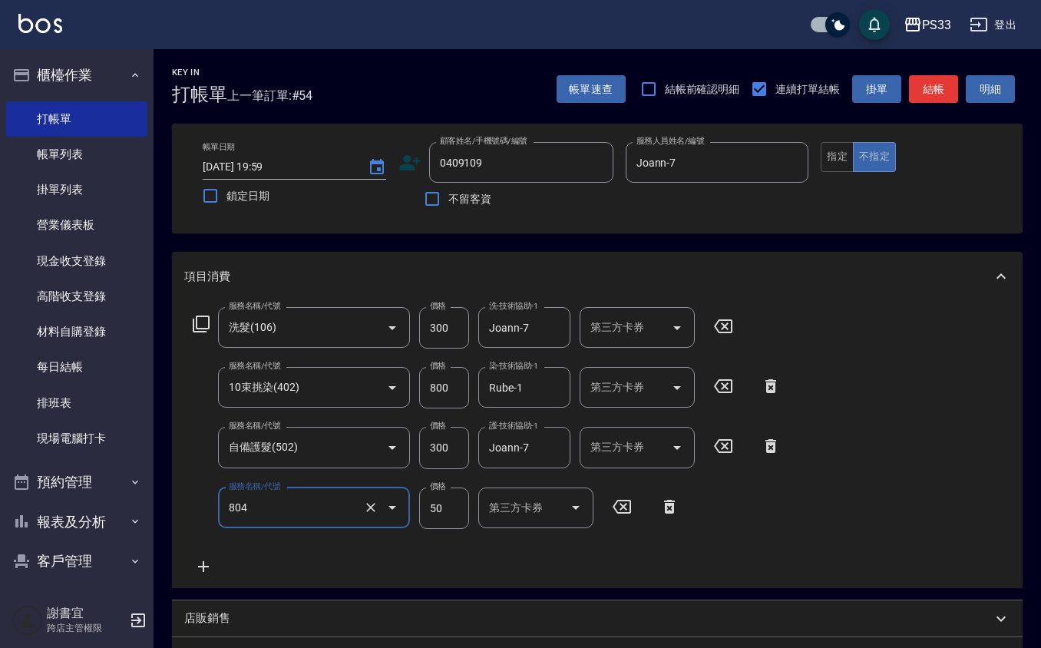
type input "吹捲/夾直/青捲/電棒/夾玉米鬚(804)"
click at [450, 499] on input "50" at bounding box center [444, 507] width 50 height 41
type input "100"
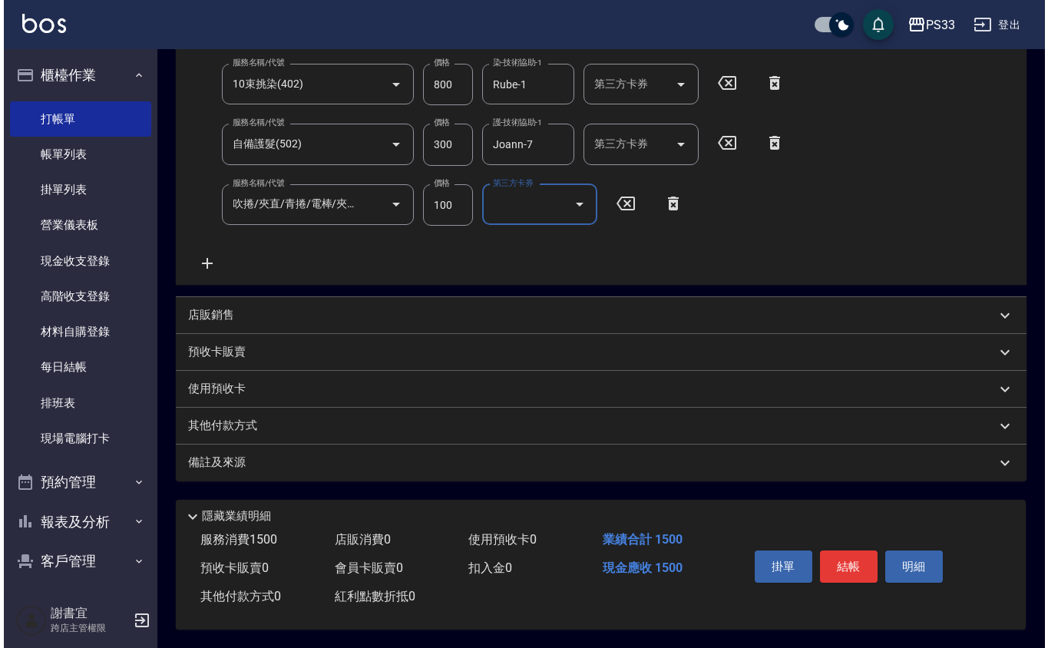
scroll to position [0, 0]
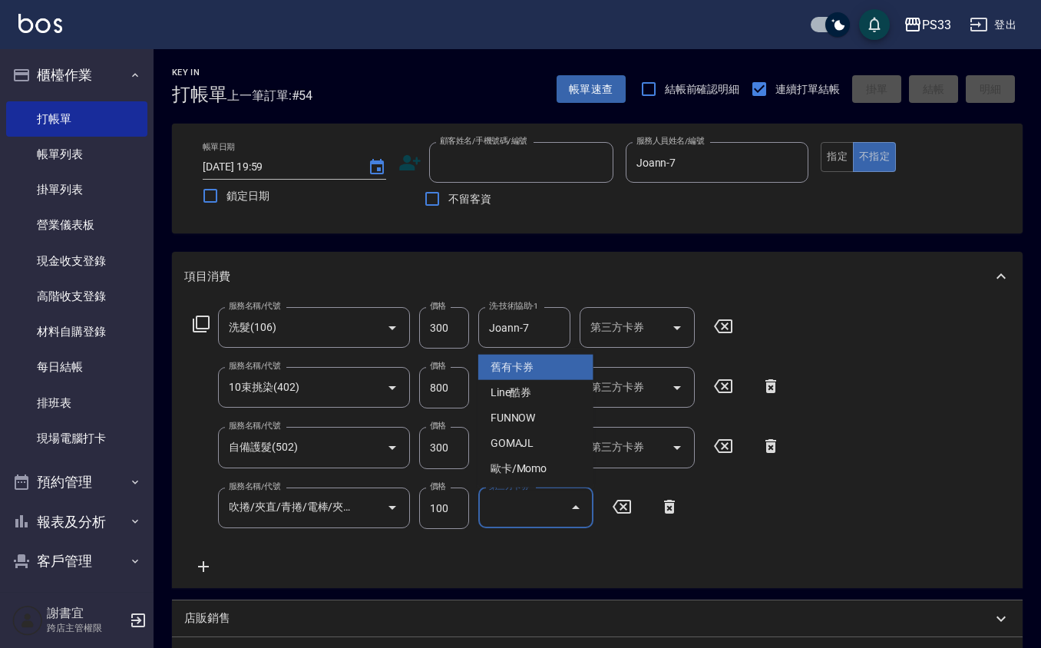
type input "0"
type input "2025/08/10 20:00"
type input "03"
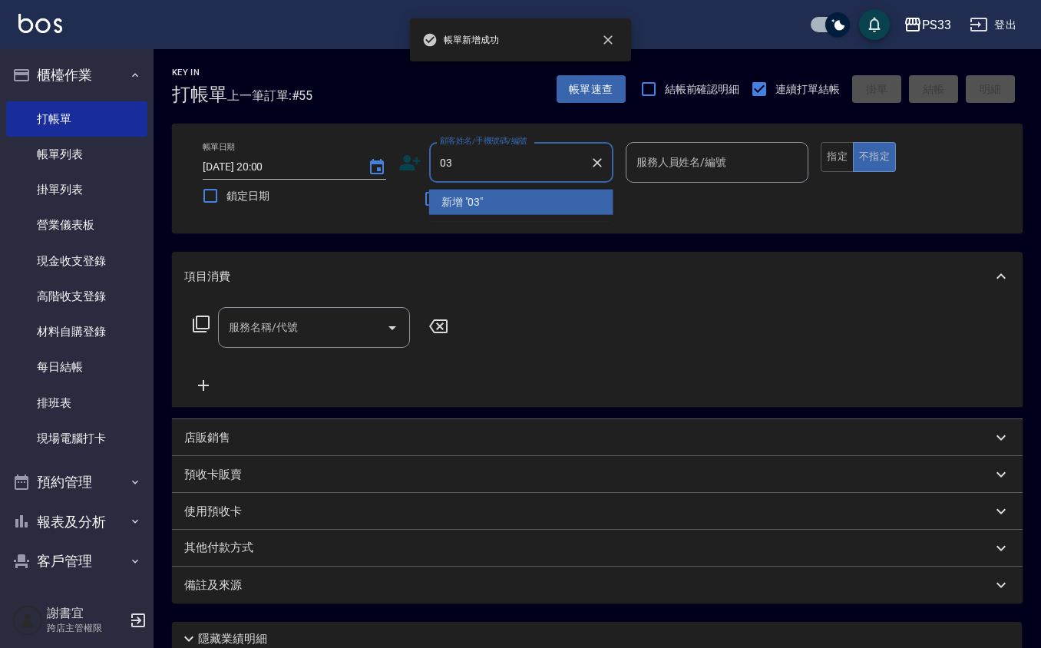
type input "03"
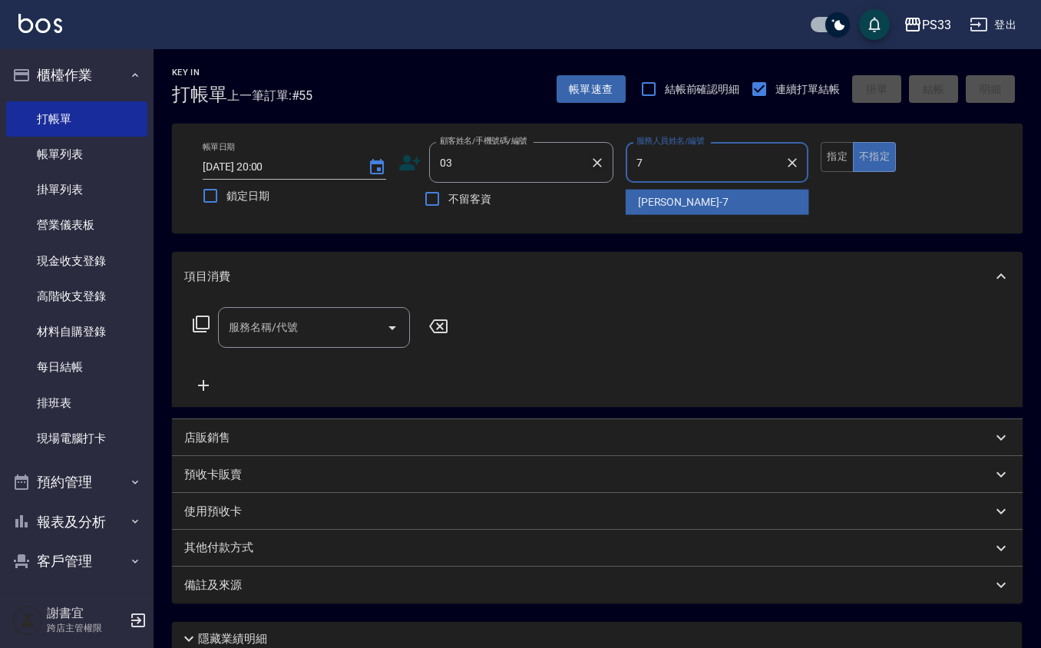
click at [590, 166] on icon "Clear" at bounding box center [597, 162] width 15 height 15
type input "7"
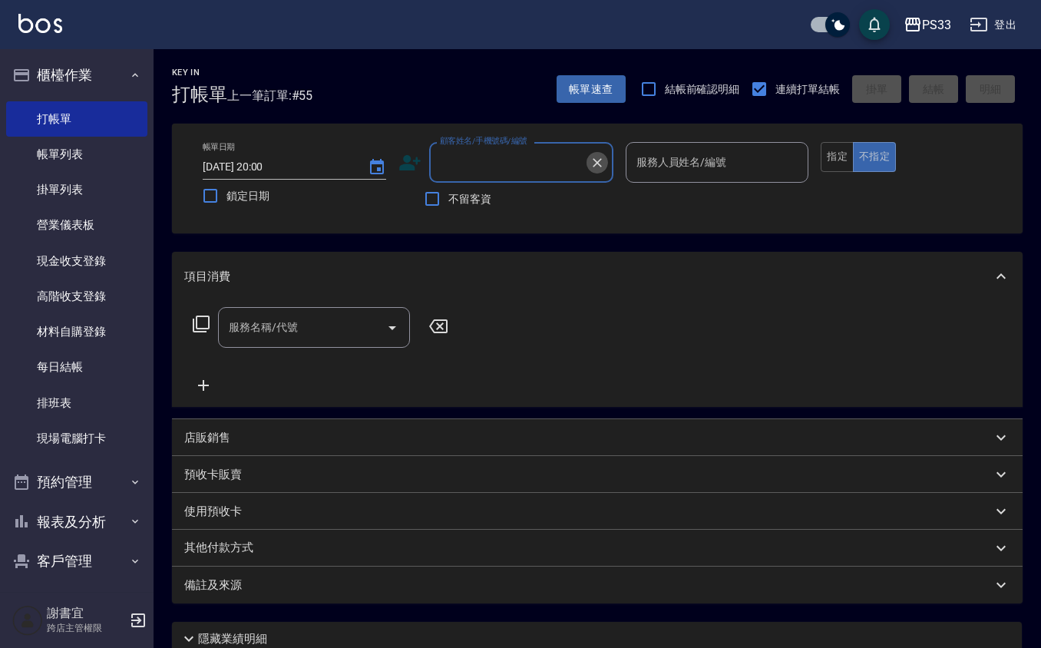
click at [590, 166] on icon "Clear" at bounding box center [597, 162] width 15 height 15
type input "020503"
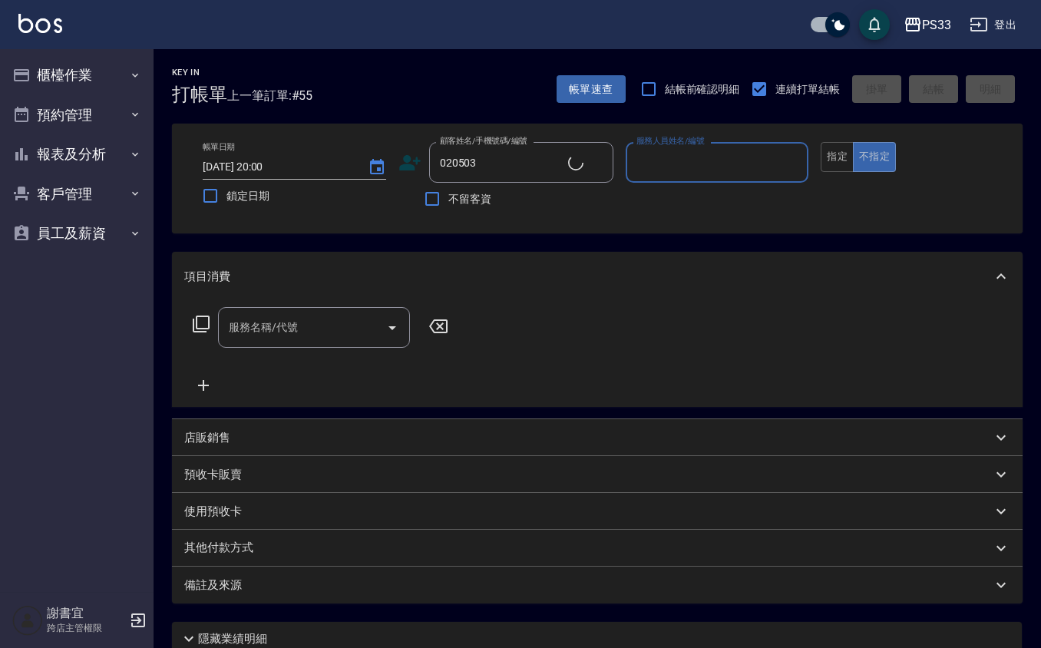
type input "[PERSON_NAME]/0927076161/020503"
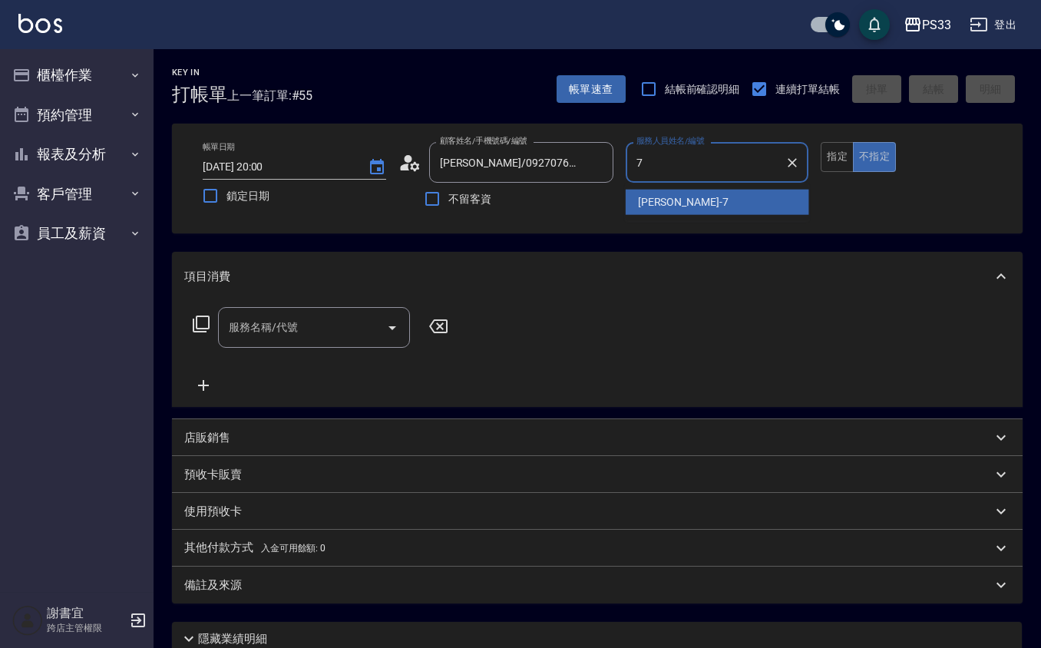
type input "Joann-7"
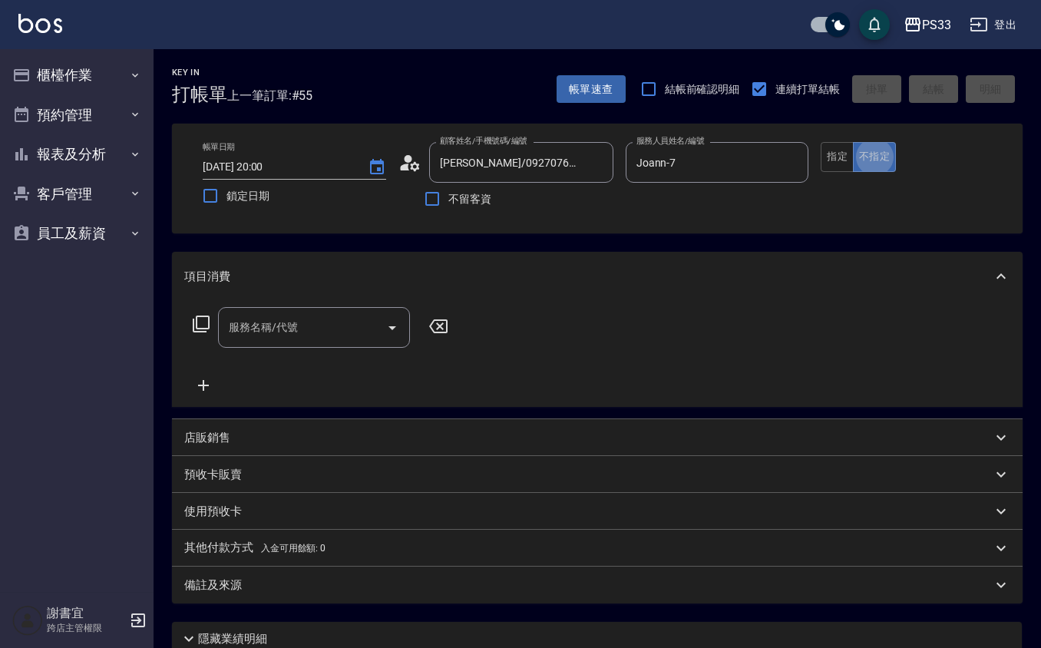
type button "false"
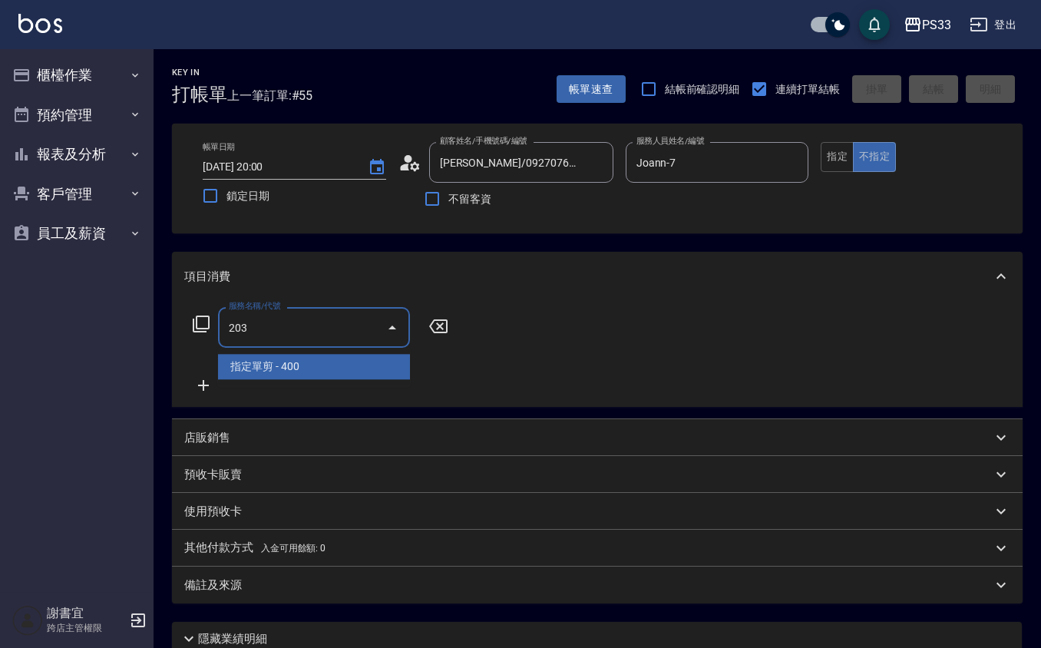
type input "指定單剪(203)"
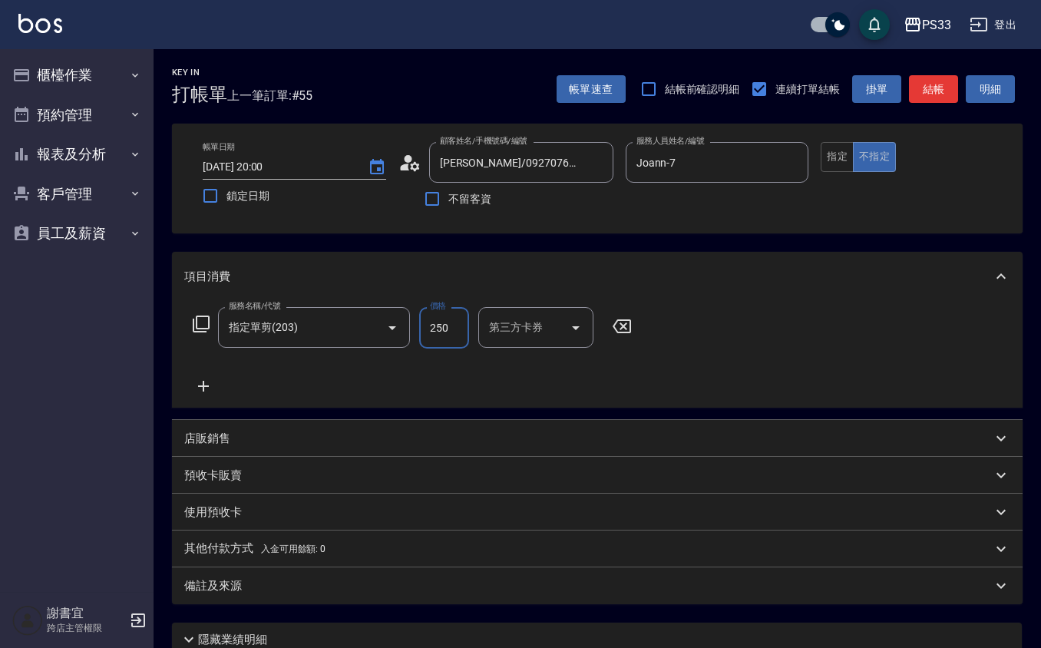
type input "250"
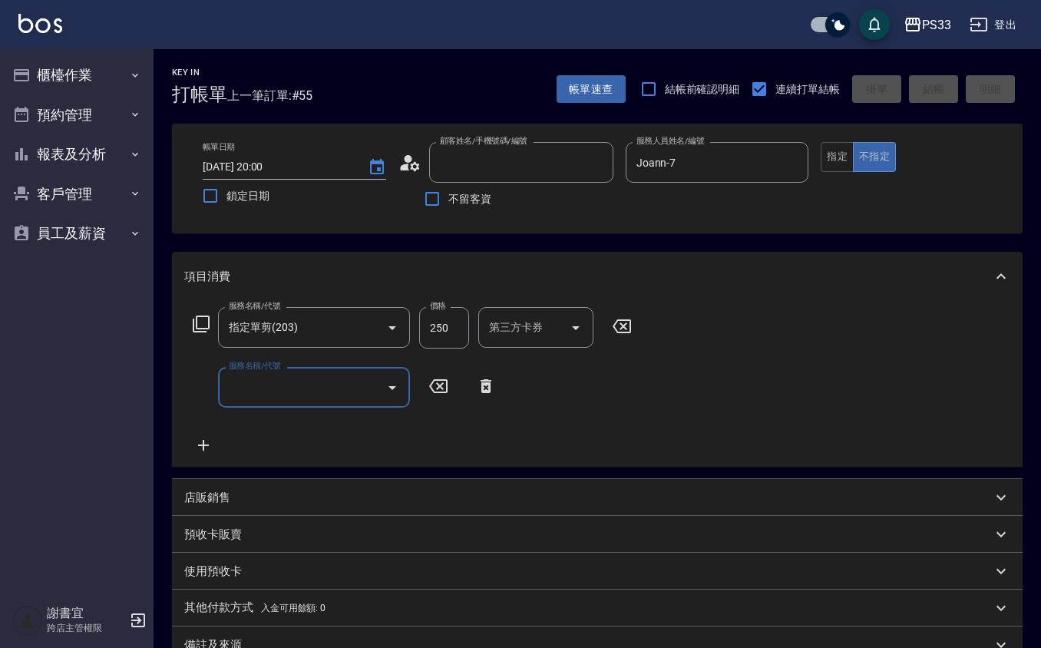
type input "2025/08/10 20:01"
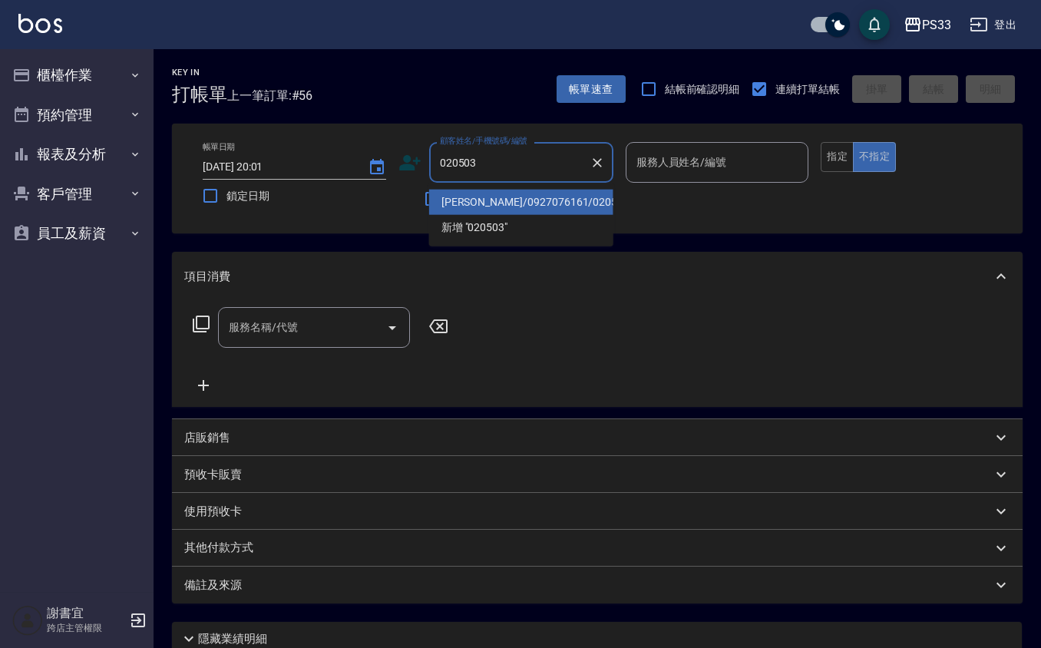
type input "徐如/0927076161/020503"
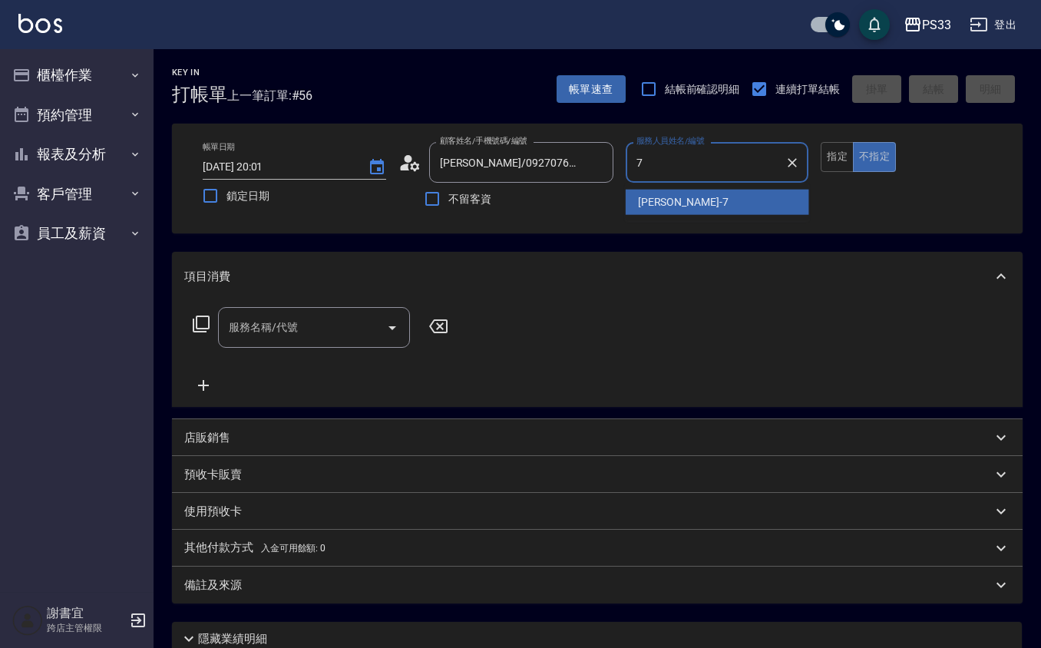
type input "Joann-7"
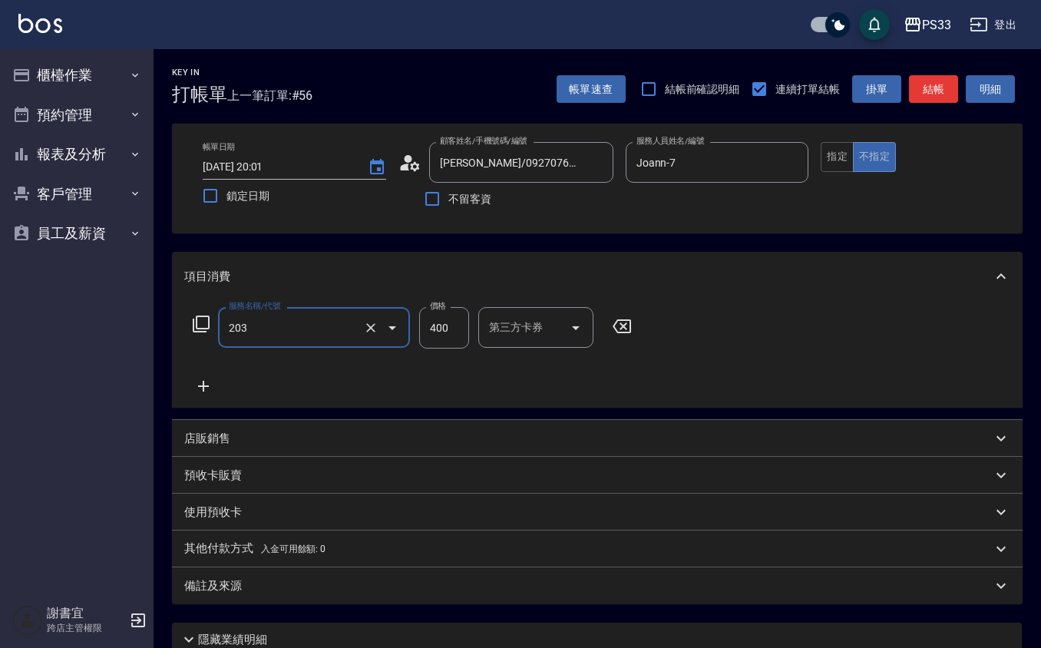
type input "指定單剪(203)"
type input "250"
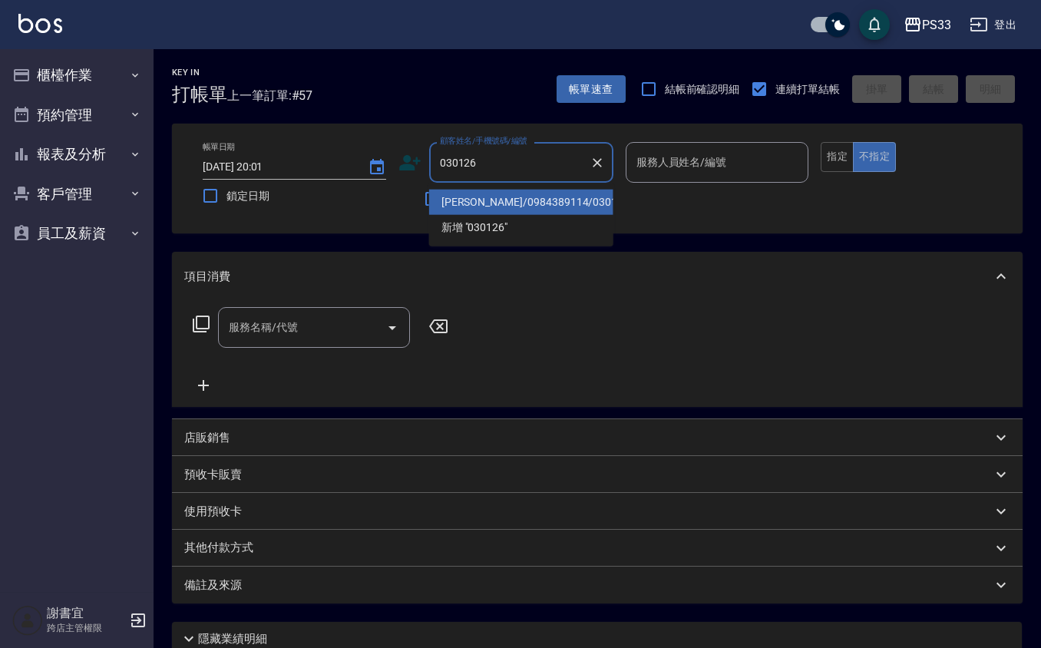
type input "林朽曄/0984389114/030126"
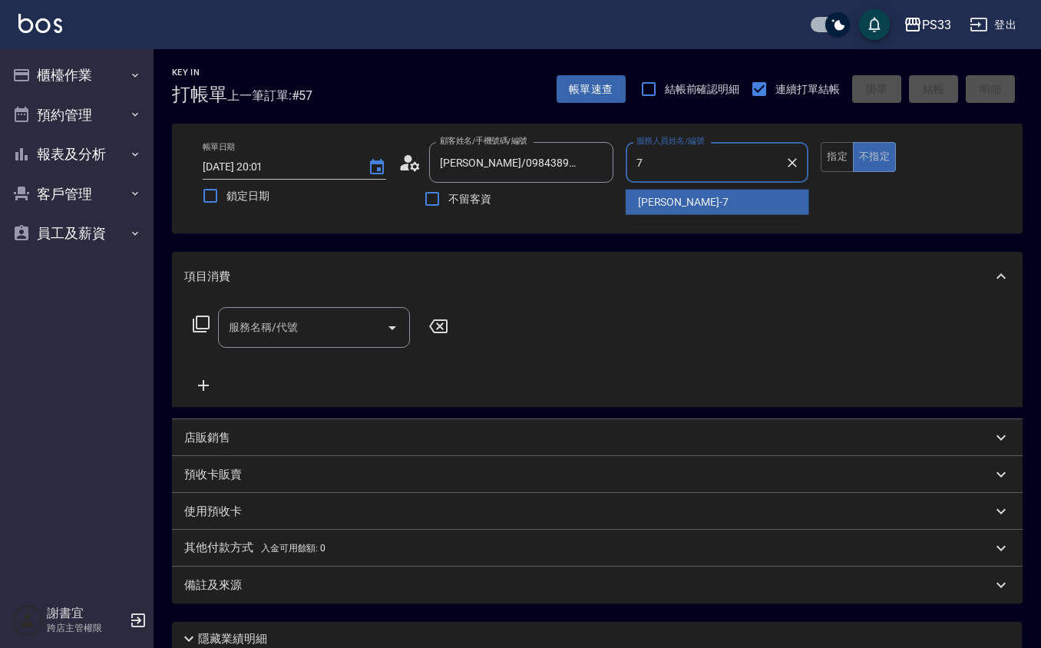
type input "Joann-7"
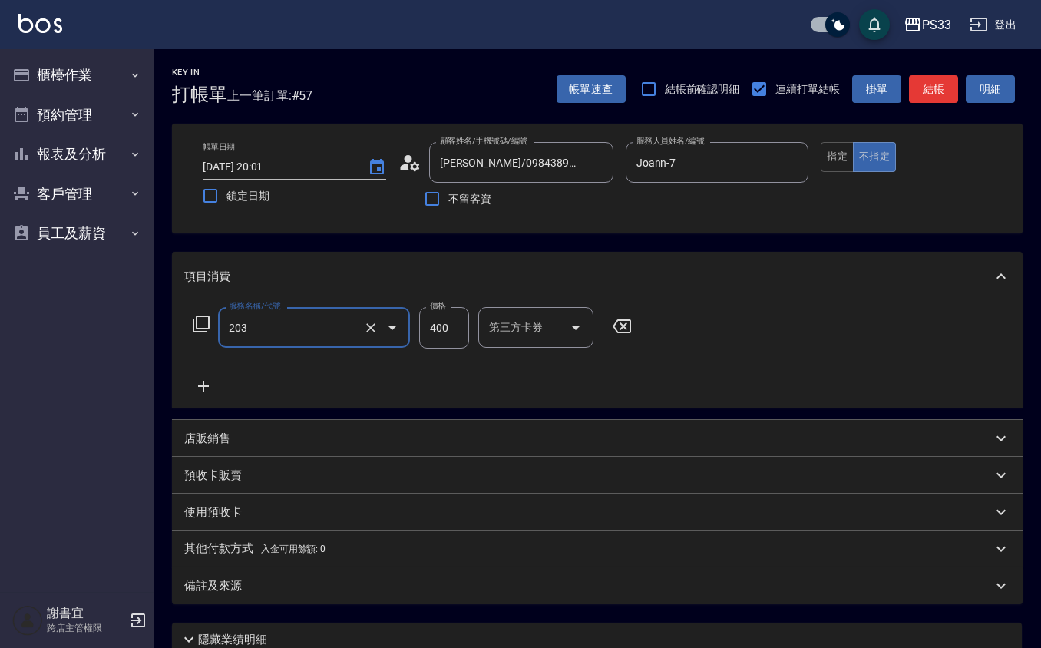
type input "指定單剪(203)"
type input "250"
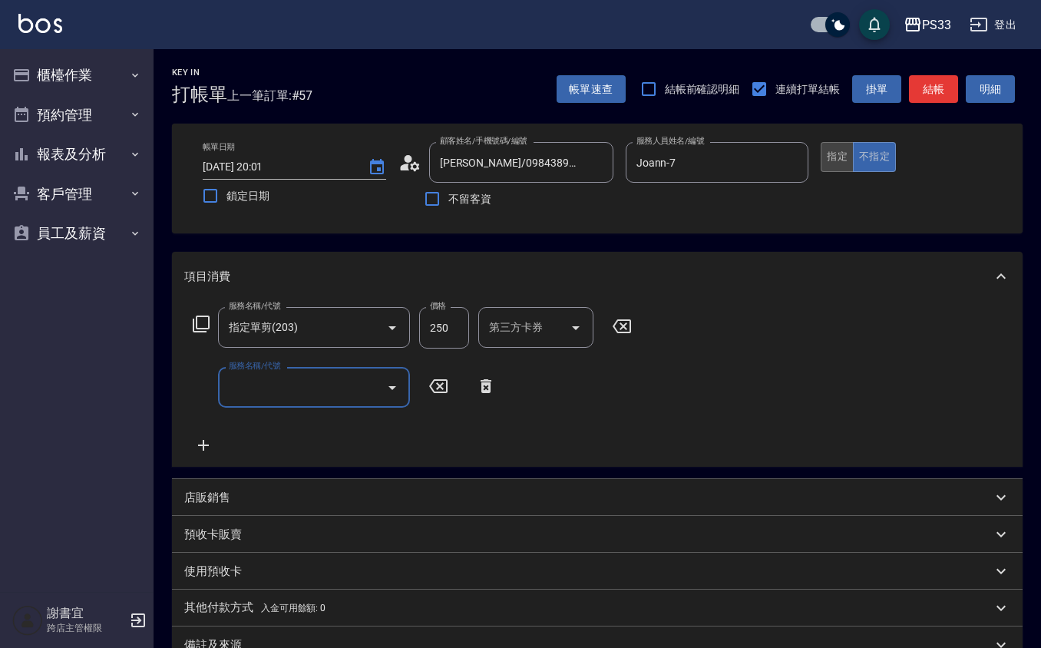
click at [851, 154] on button "指定" at bounding box center [837, 157] width 33 height 30
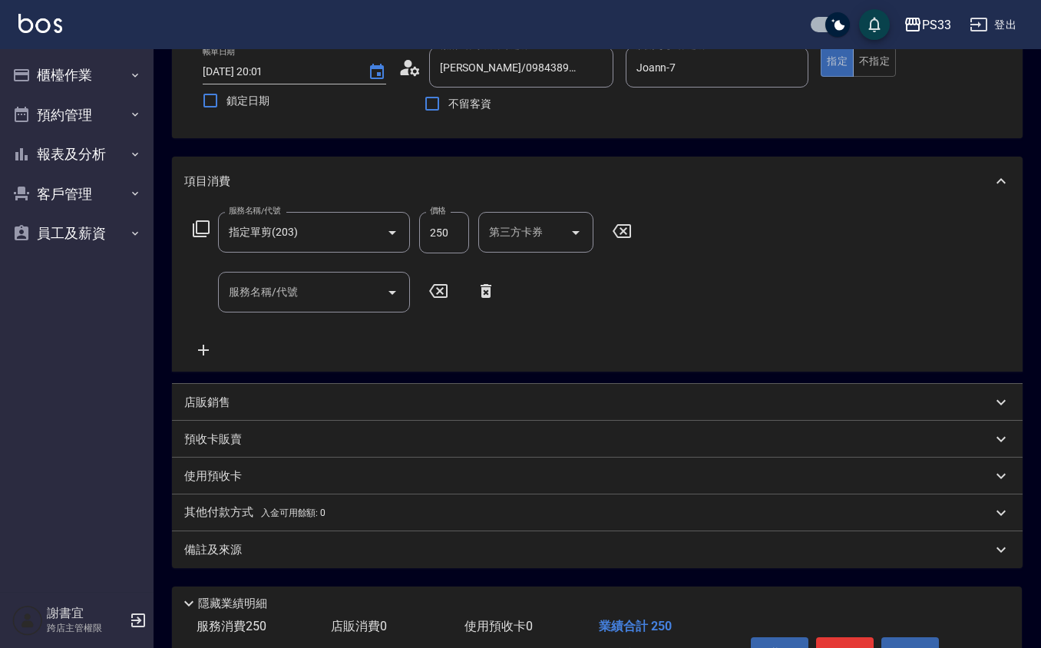
scroll to position [186, 0]
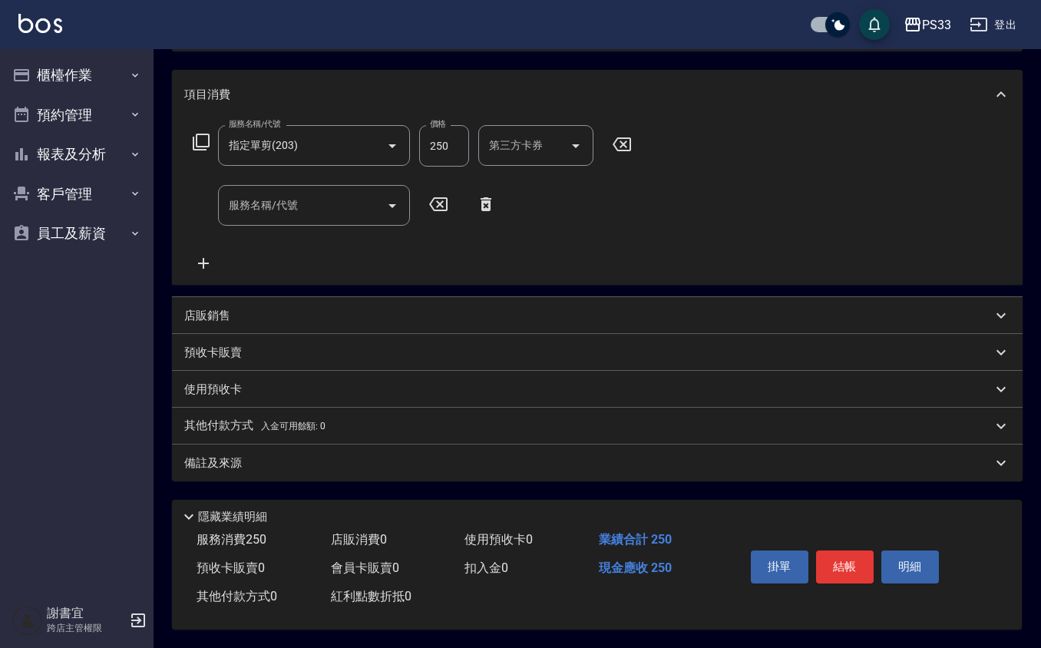
type button "true"
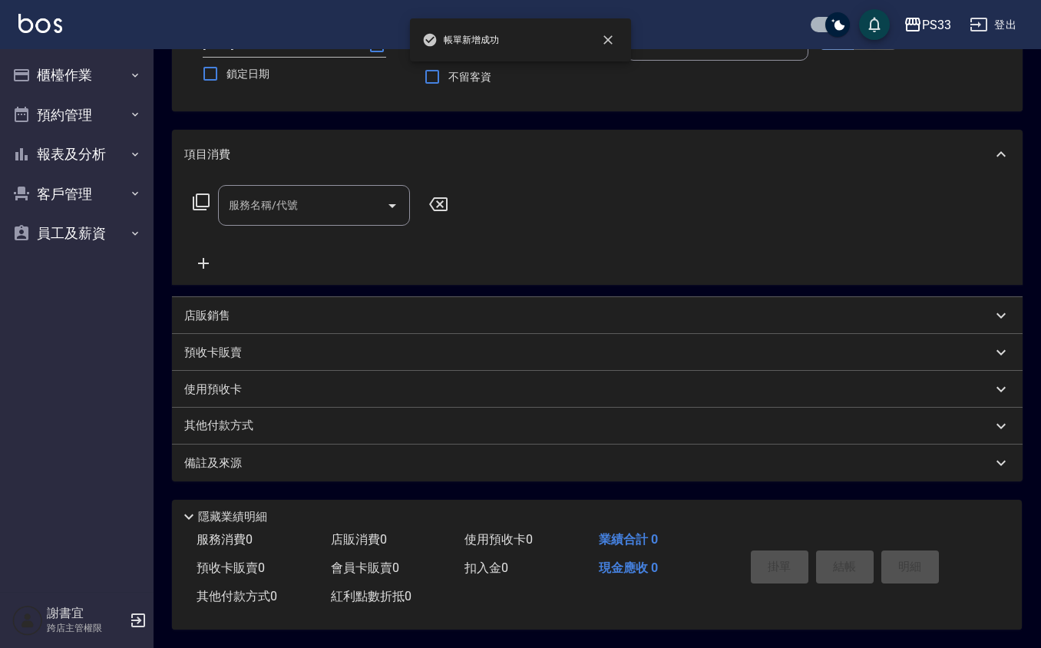
scroll to position [0, 0]
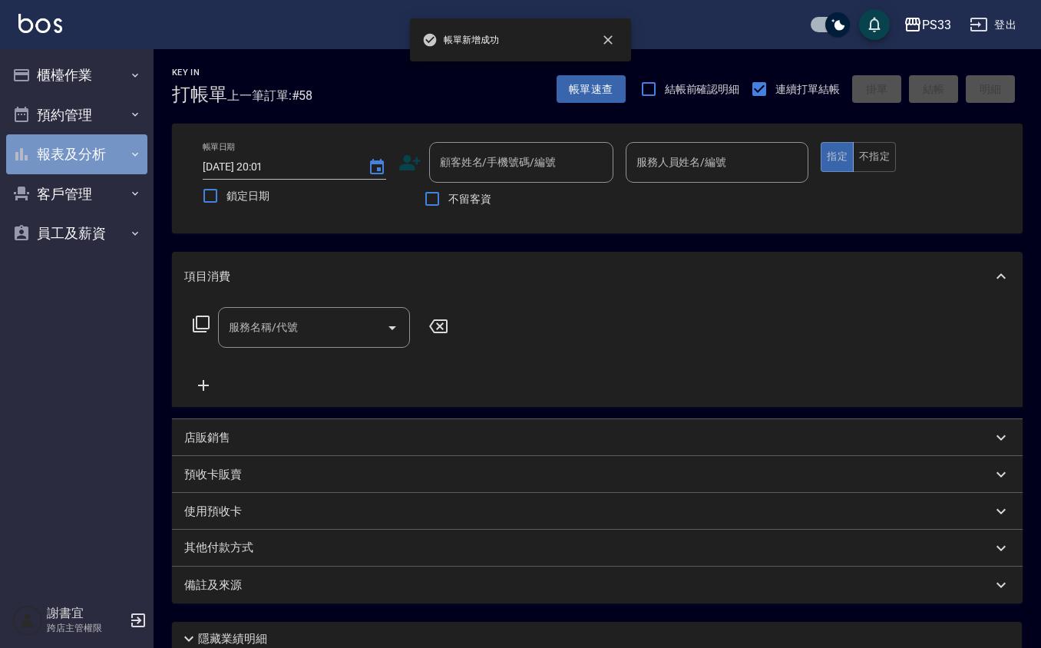
click at [74, 154] on button "報表及分析" at bounding box center [76, 154] width 141 height 40
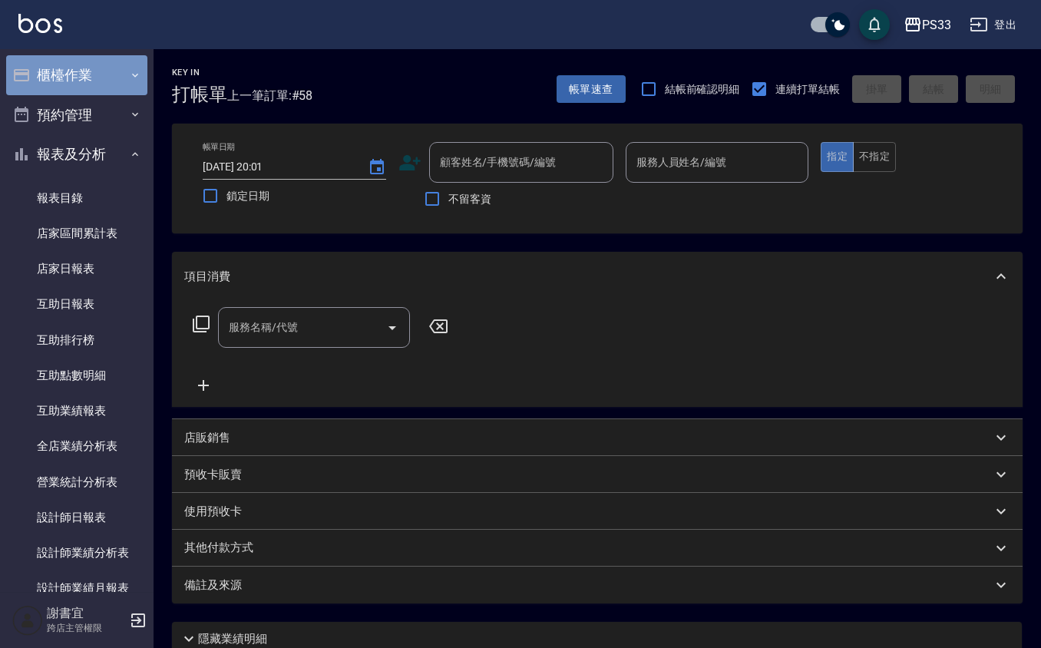
click at [111, 72] on button "櫃檯作業" at bounding box center [76, 75] width 141 height 40
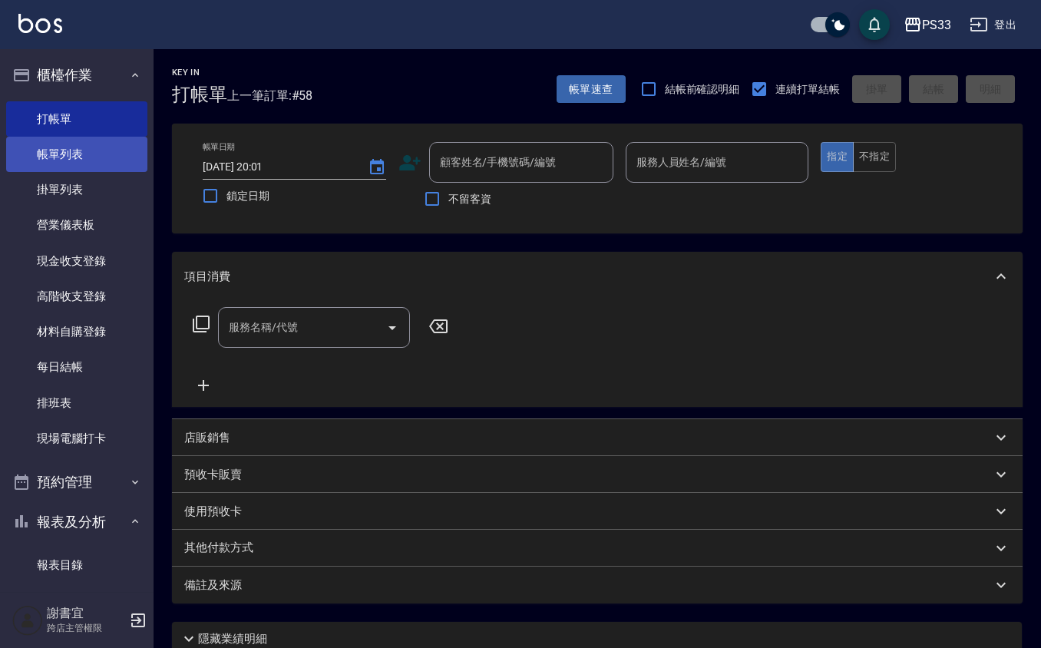
click at [72, 163] on link "帳單列表" at bounding box center [76, 154] width 141 height 35
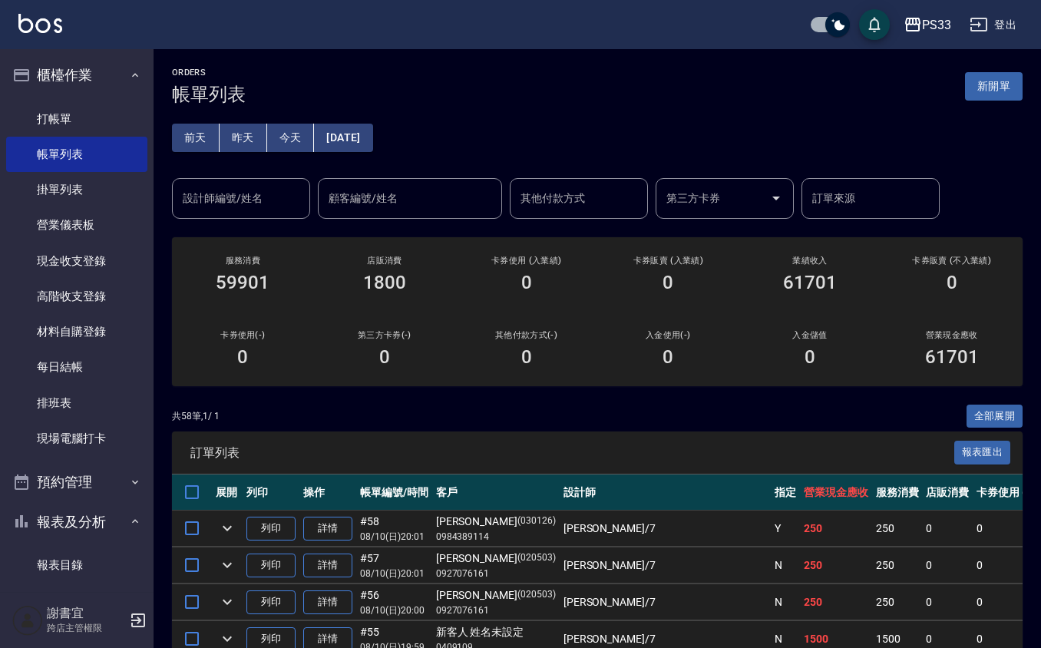
scroll to position [102, 0]
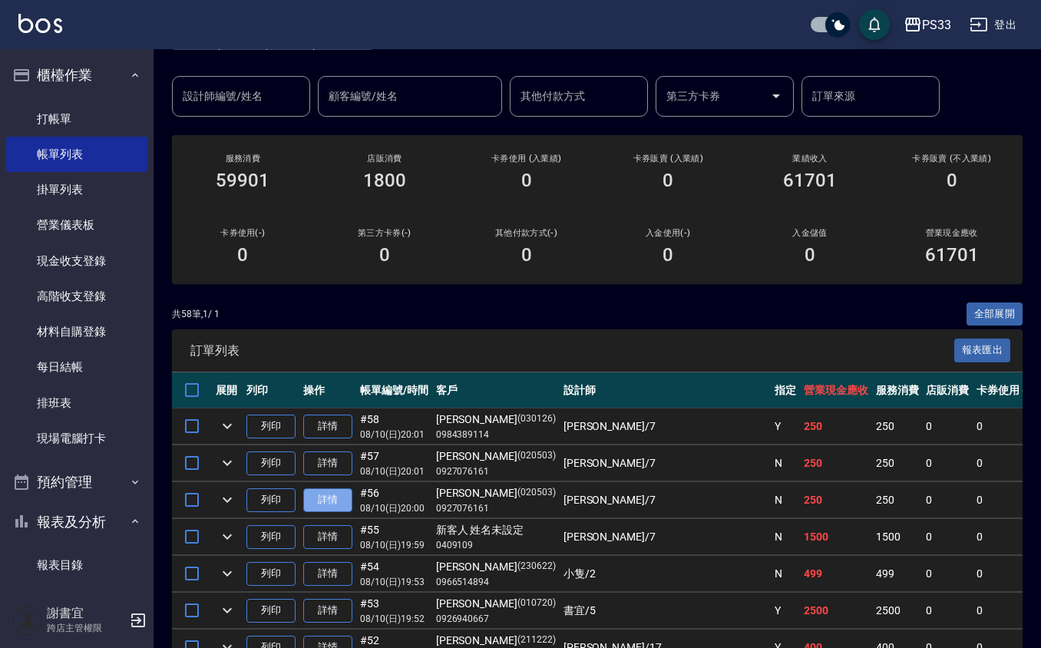
click at [339, 507] on link "詳情" at bounding box center [327, 500] width 49 height 24
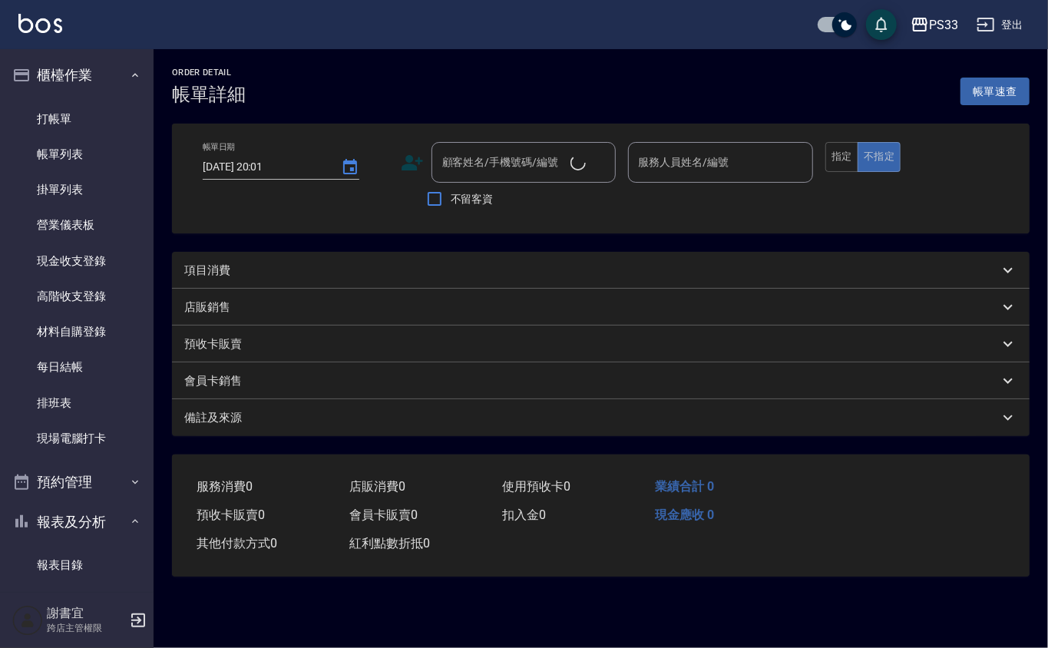
type input "2025/08/10 20:00"
type input "Joann-7"
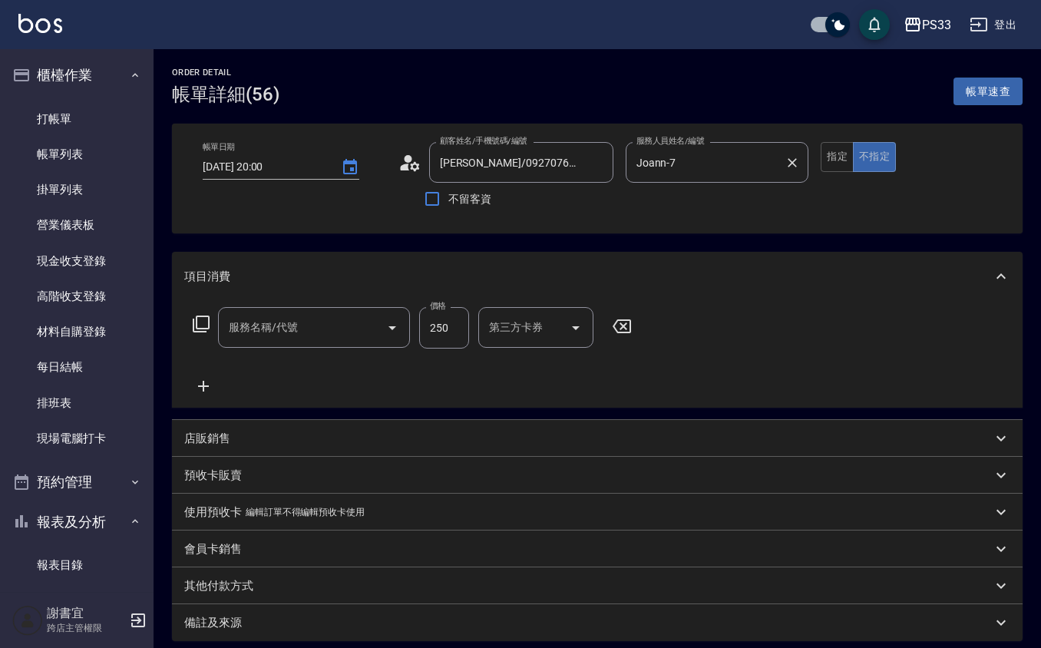
type input "徐如/0927076161/020503"
type input "指定單剪(203)"
click at [823, 157] on button "指定" at bounding box center [837, 157] width 33 height 30
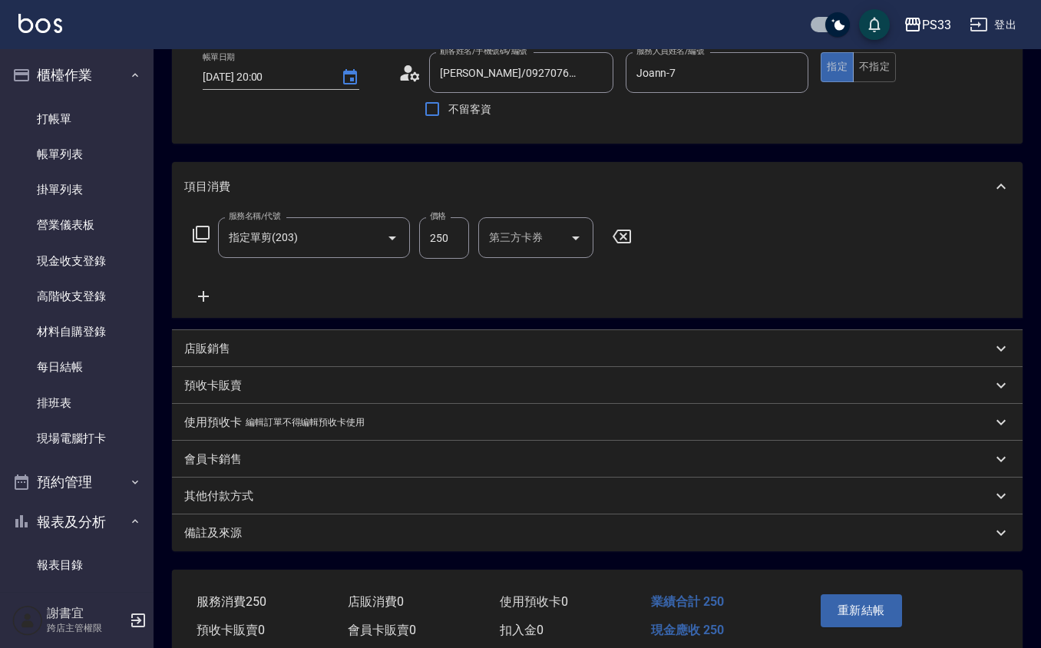
scroll to position [155, 0]
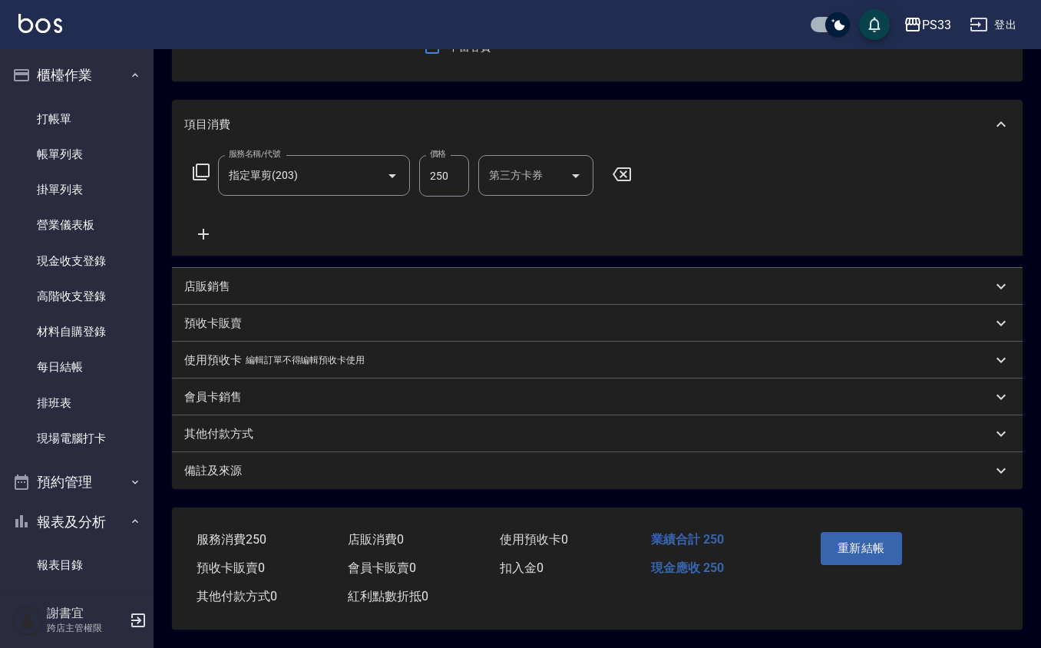
click at [887, 545] on button "重新結帳" at bounding box center [861, 548] width 81 height 32
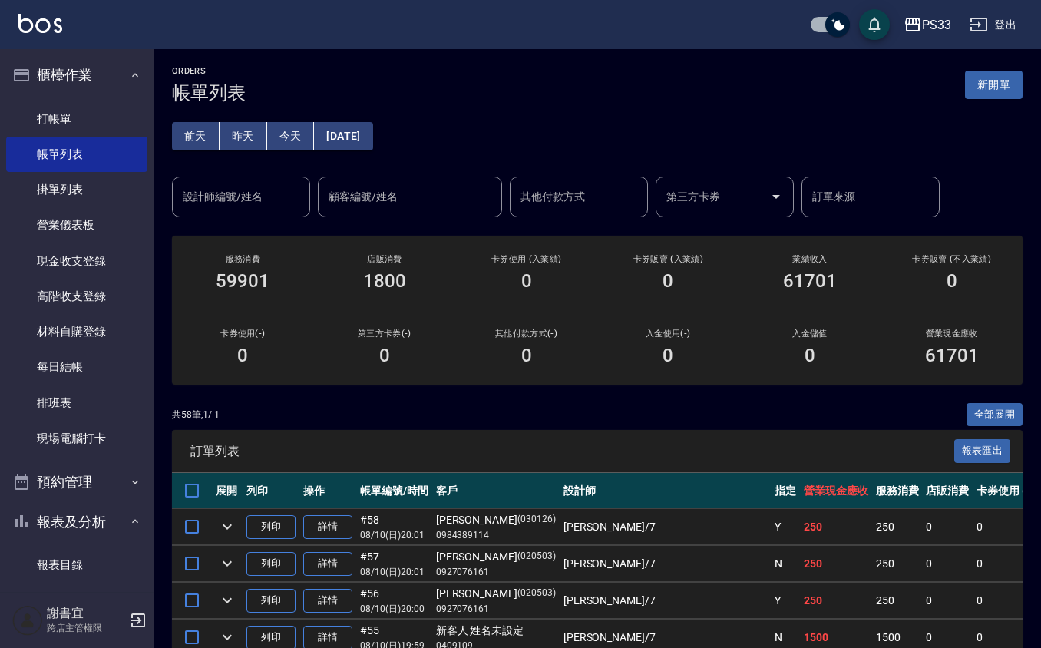
scroll to position [102, 0]
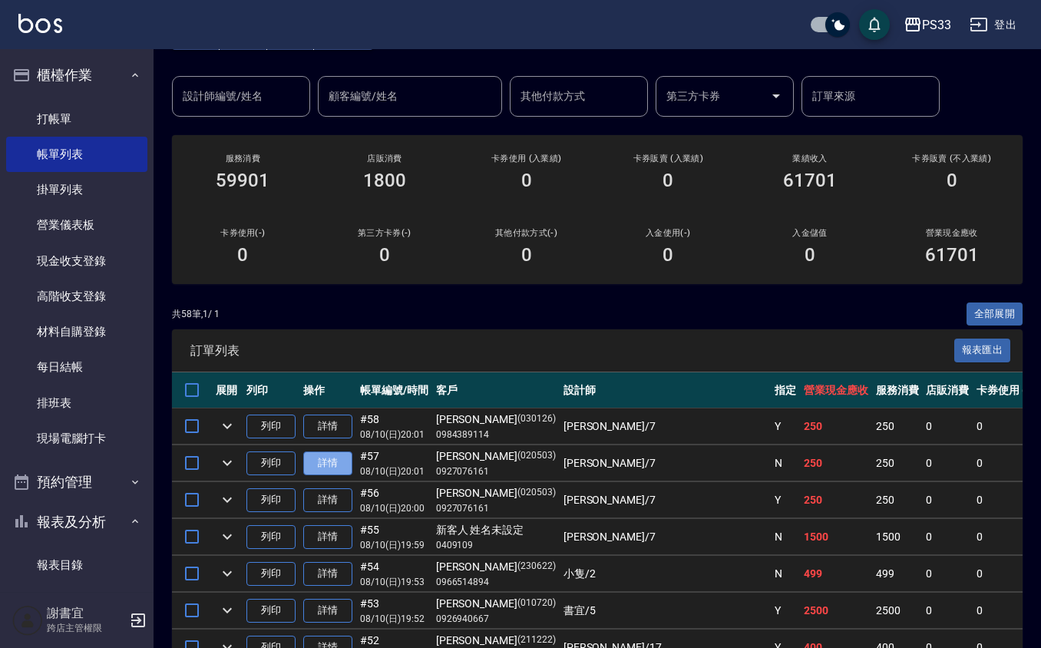
click at [315, 464] on link "詳情" at bounding box center [327, 463] width 49 height 24
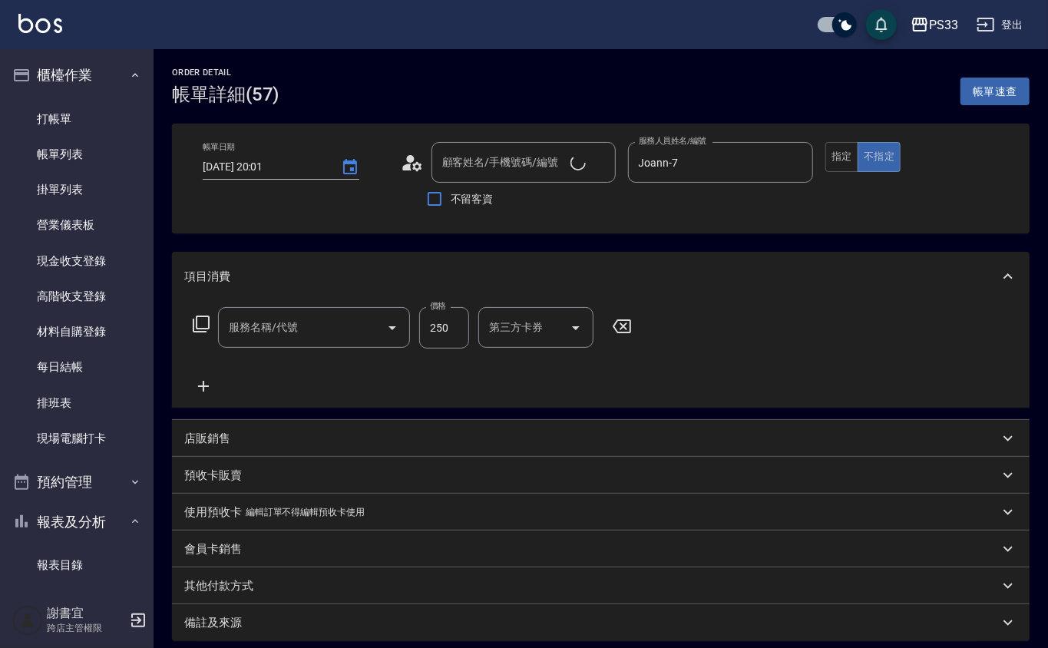
type input "Joann-7"
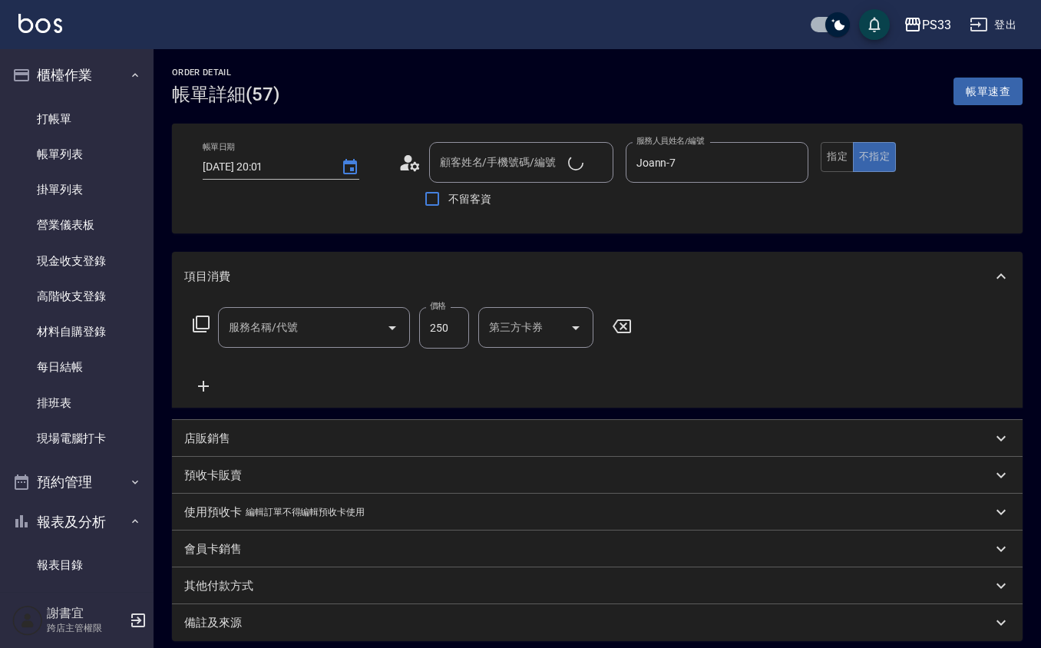
type input "徐如/0927076161/020503"
type input "指定單剪(203)"
click at [842, 164] on button "指定" at bounding box center [837, 157] width 33 height 30
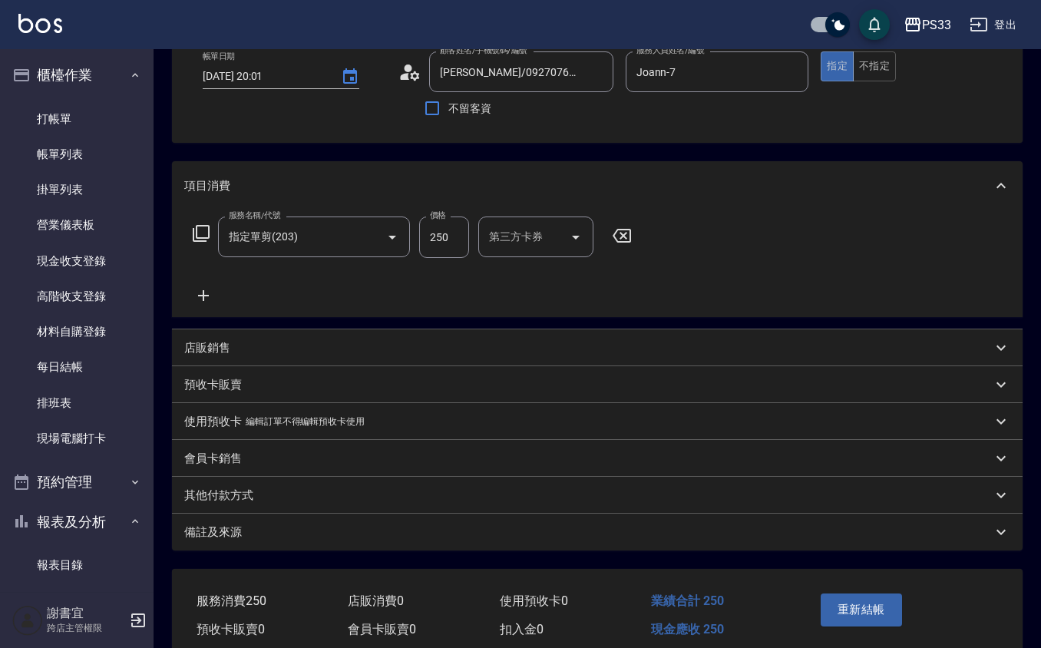
scroll to position [155, 0]
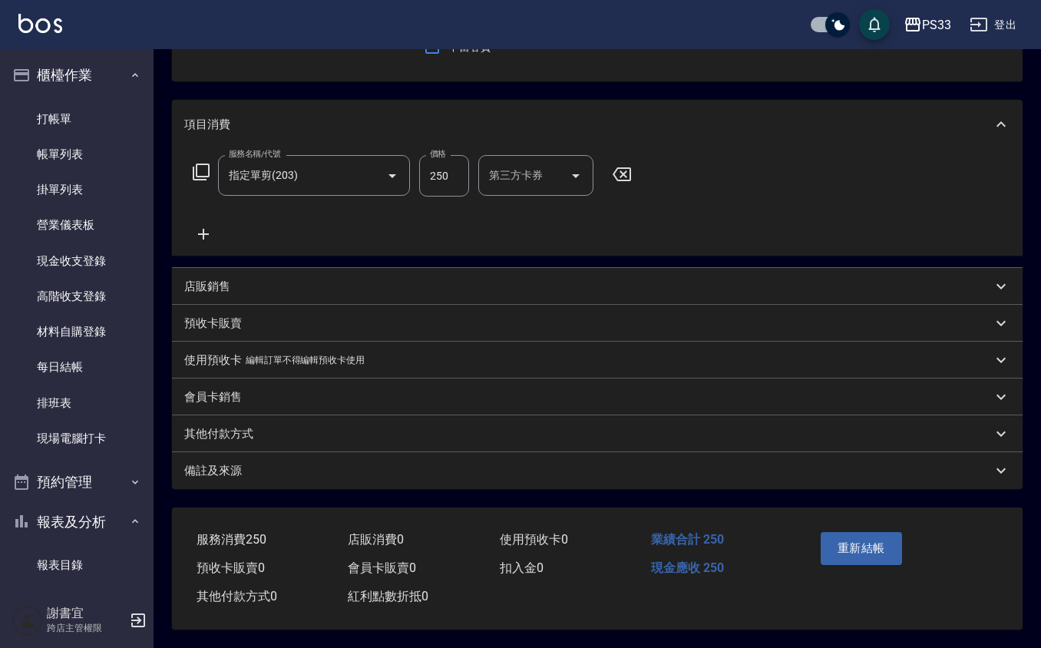
click at [874, 565] on div "重新結帳" at bounding box center [857, 559] width 86 height 67
click at [873, 563] on div "重新結帳" at bounding box center [857, 559] width 86 height 67
click at [867, 550] on button "重新結帳" at bounding box center [861, 548] width 81 height 32
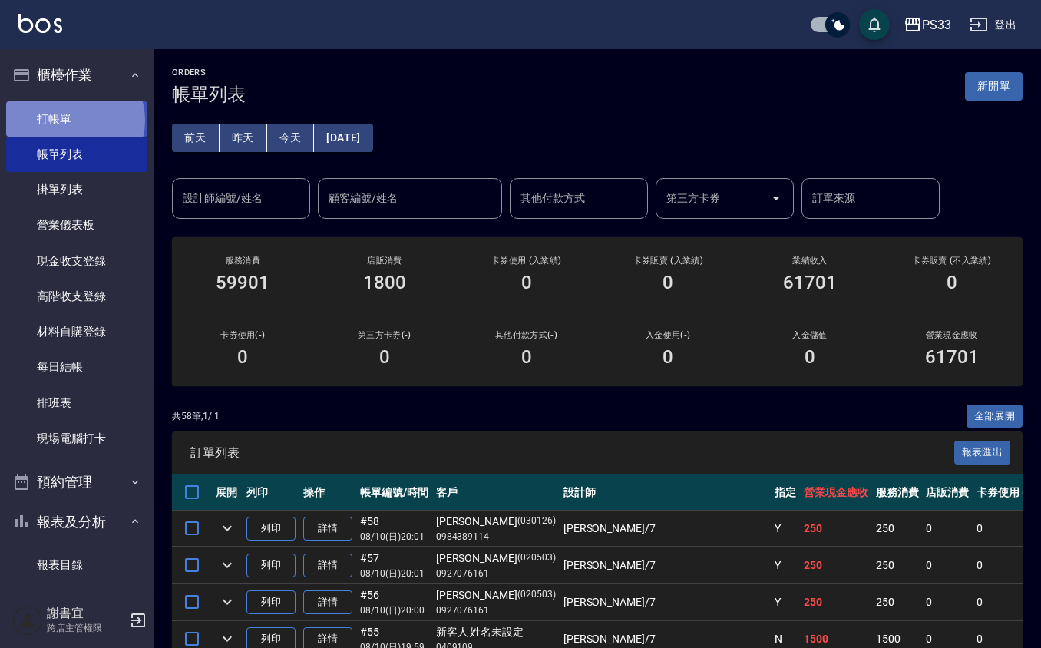
click at [74, 120] on link "打帳單" at bounding box center [76, 118] width 141 height 35
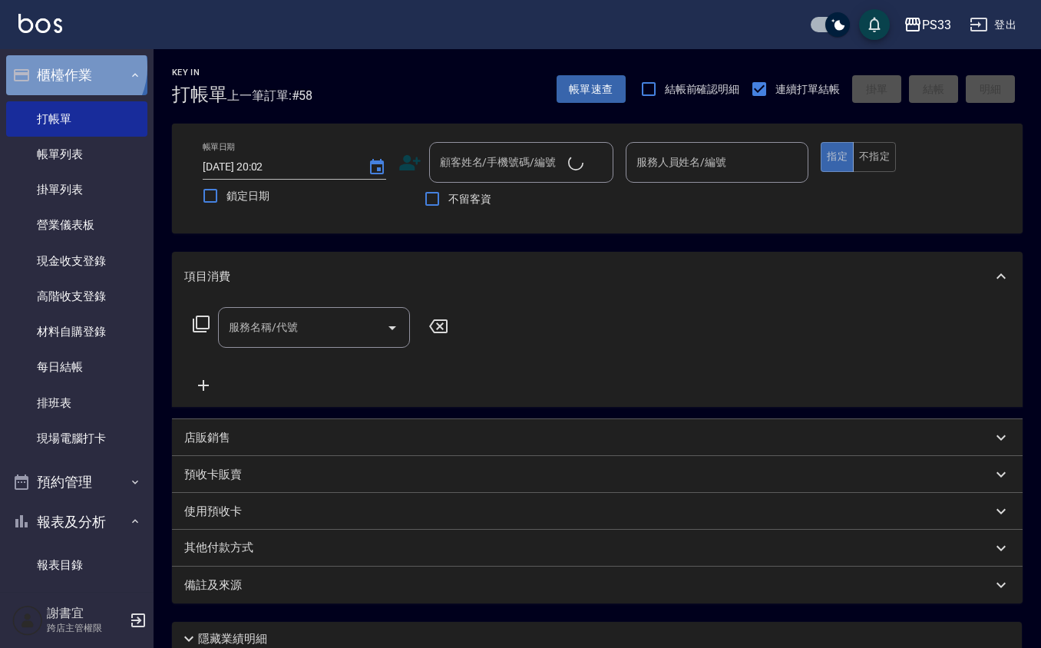
click at [74, 66] on button "櫃檯作業" at bounding box center [76, 75] width 141 height 40
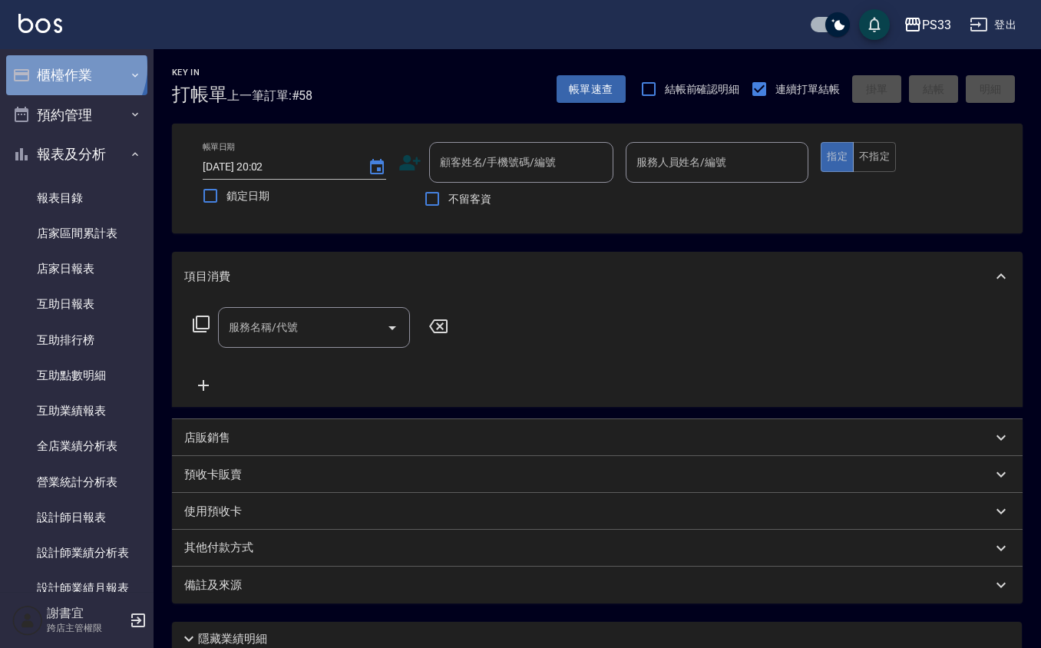
click at [74, 68] on button "櫃檯作業" at bounding box center [76, 75] width 141 height 40
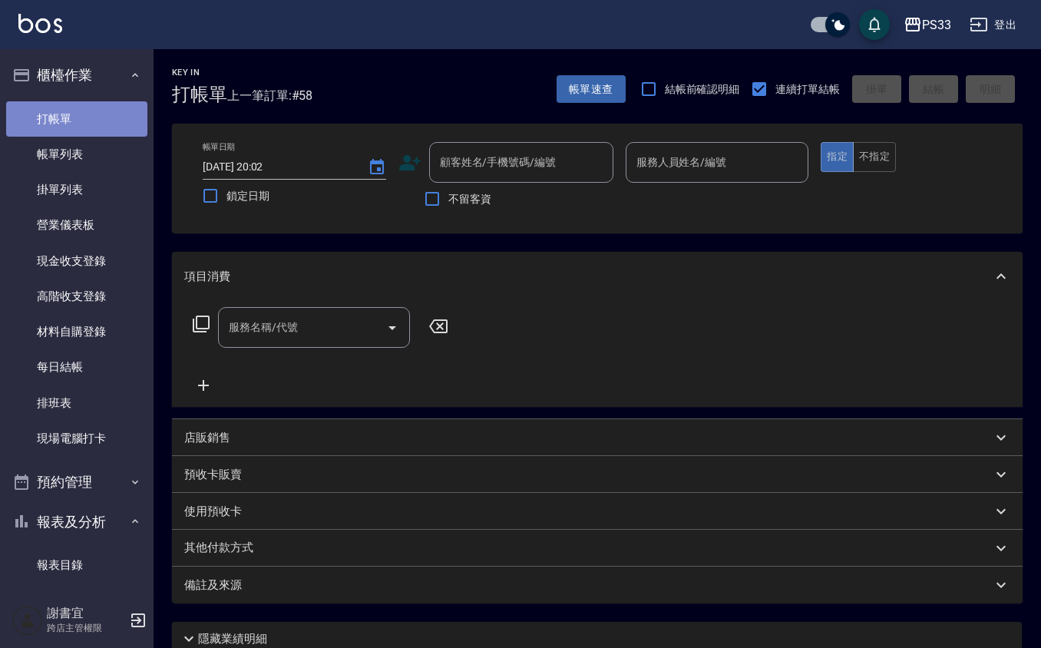
click at [109, 124] on link "打帳單" at bounding box center [76, 118] width 141 height 35
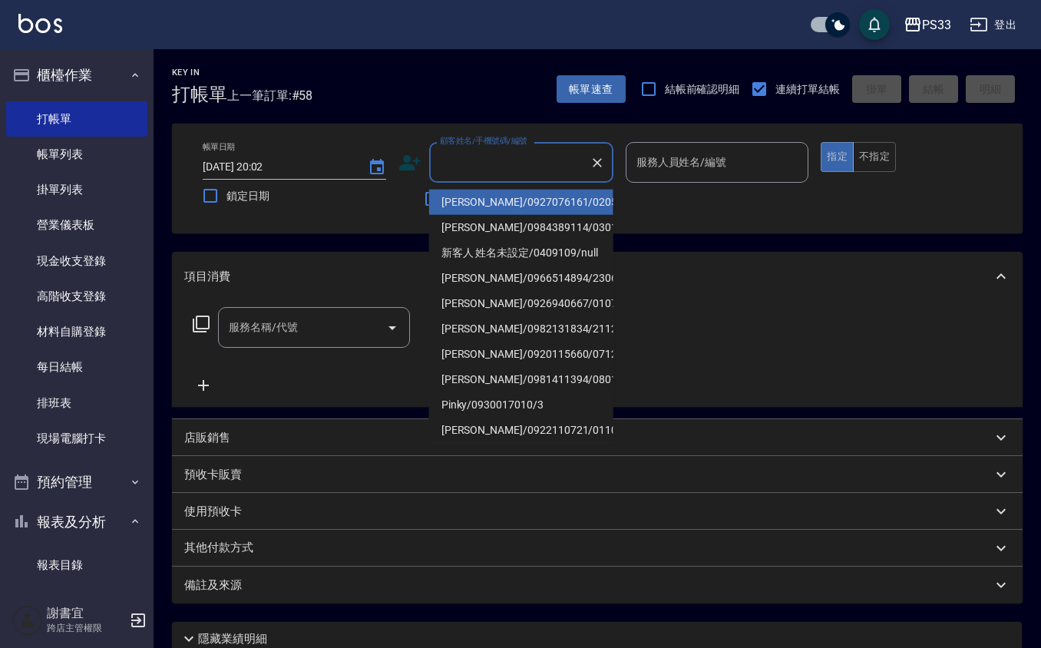
click at [513, 157] on input "顧客姓名/手機號碼/編號" at bounding box center [509, 162] width 147 height 27
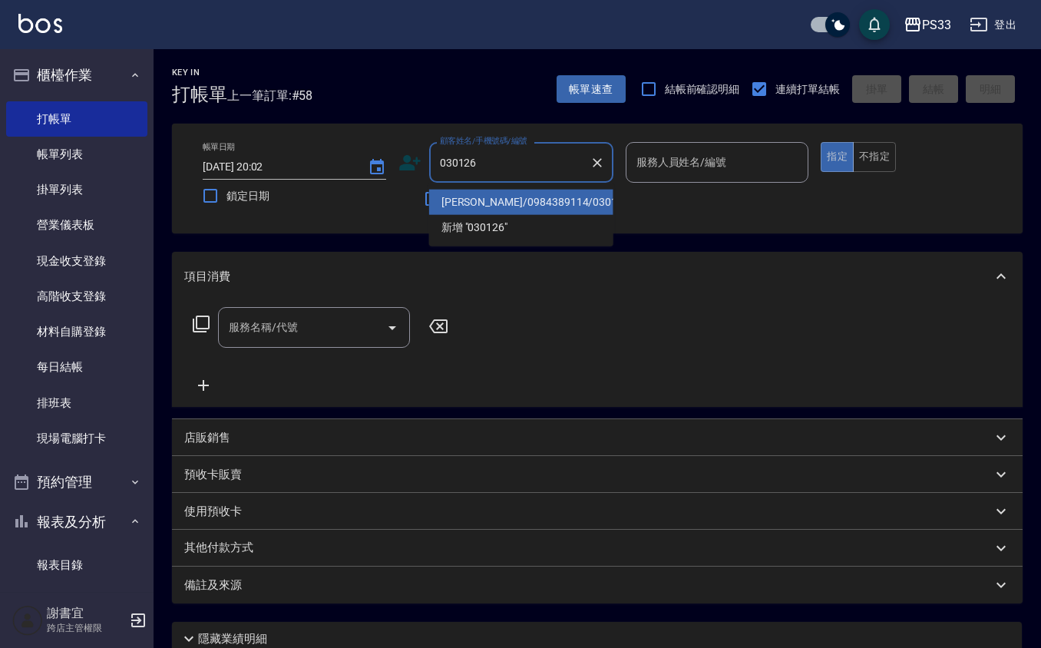
type input "林朽曄/0984389114/030126"
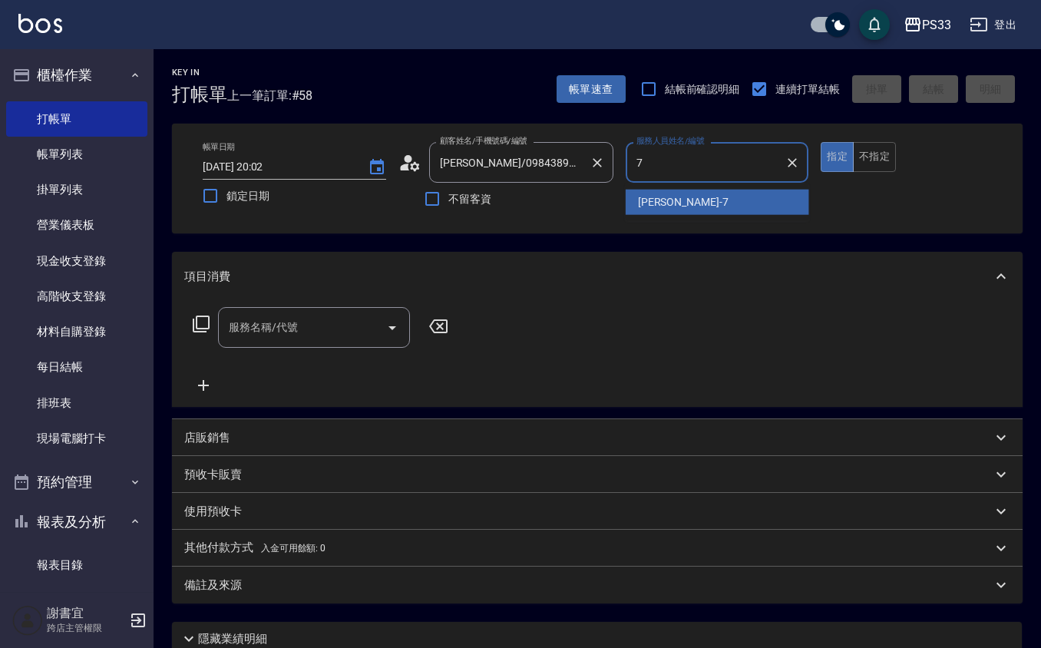
type input "Joann-7"
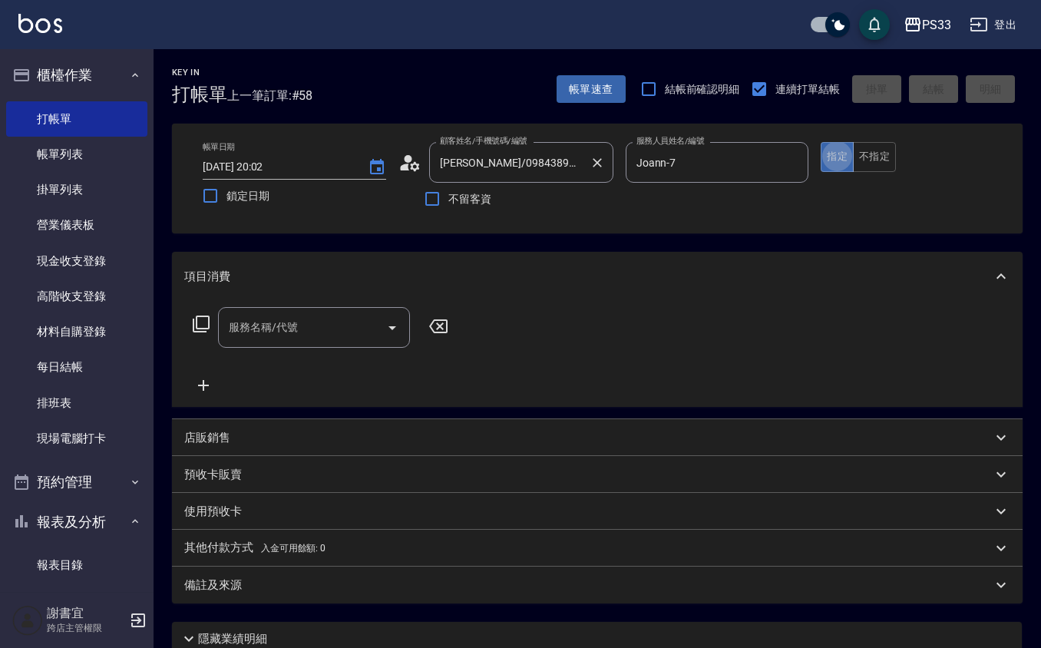
type button "true"
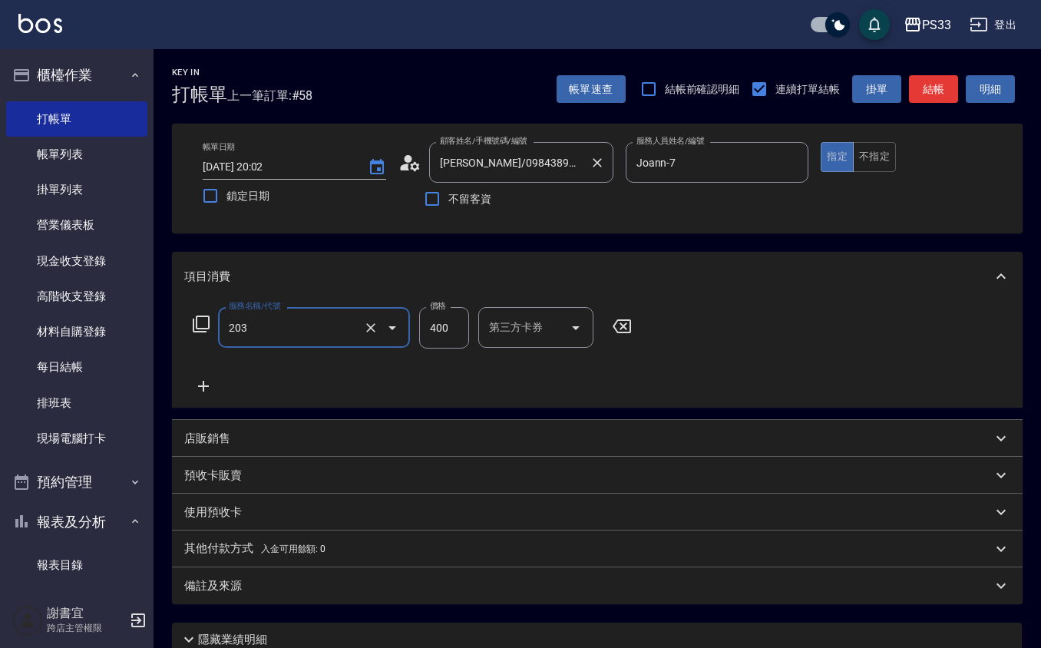
type input "指定單剪(203)"
type input "250"
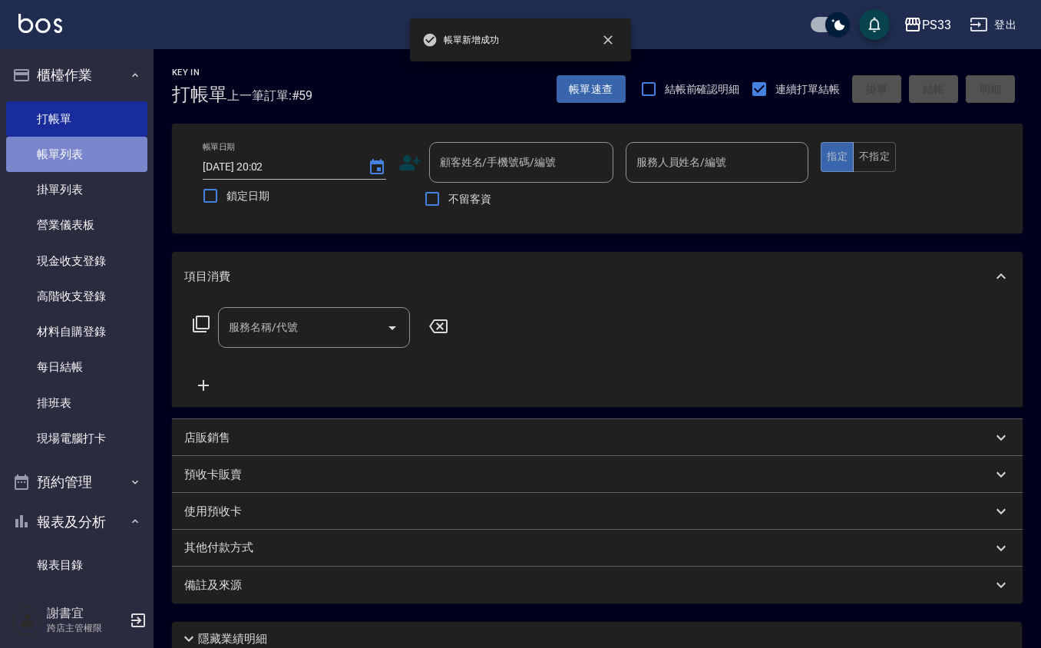
click at [96, 149] on link "帳單列表" at bounding box center [76, 154] width 141 height 35
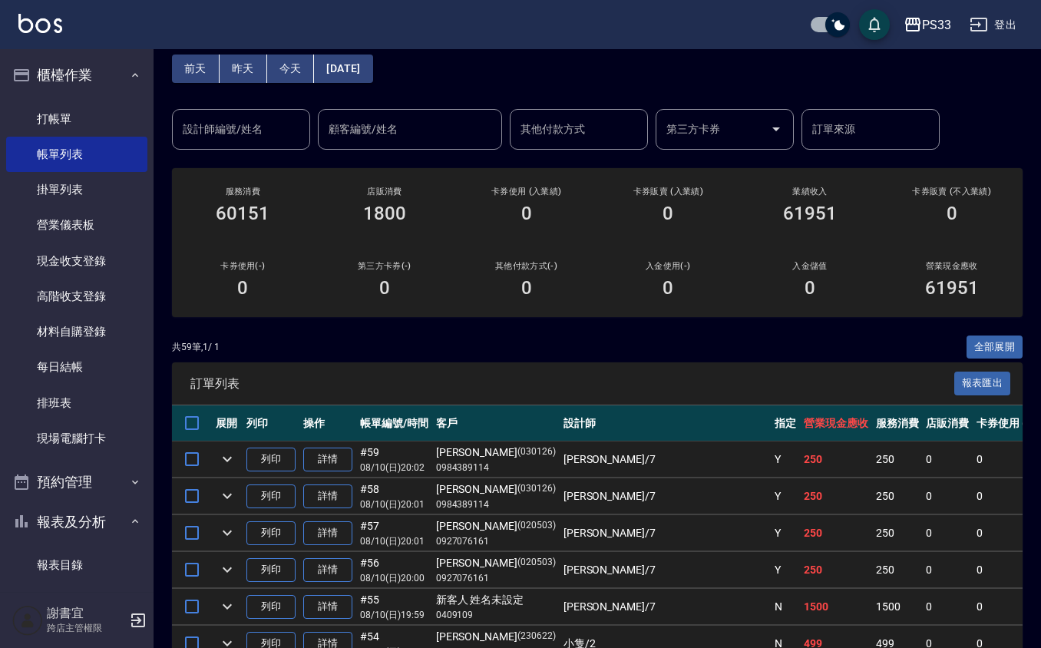
scroll to position [102, 0]
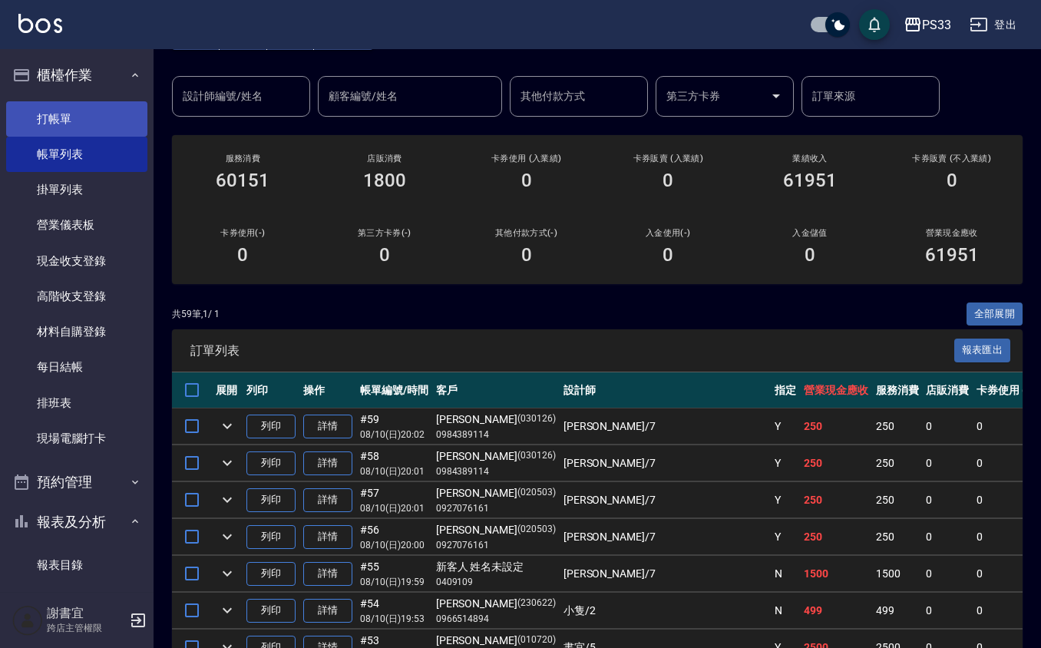
click at [57, 101] on link "打帳單" at bounding box center [76, 118] width 141 height 35
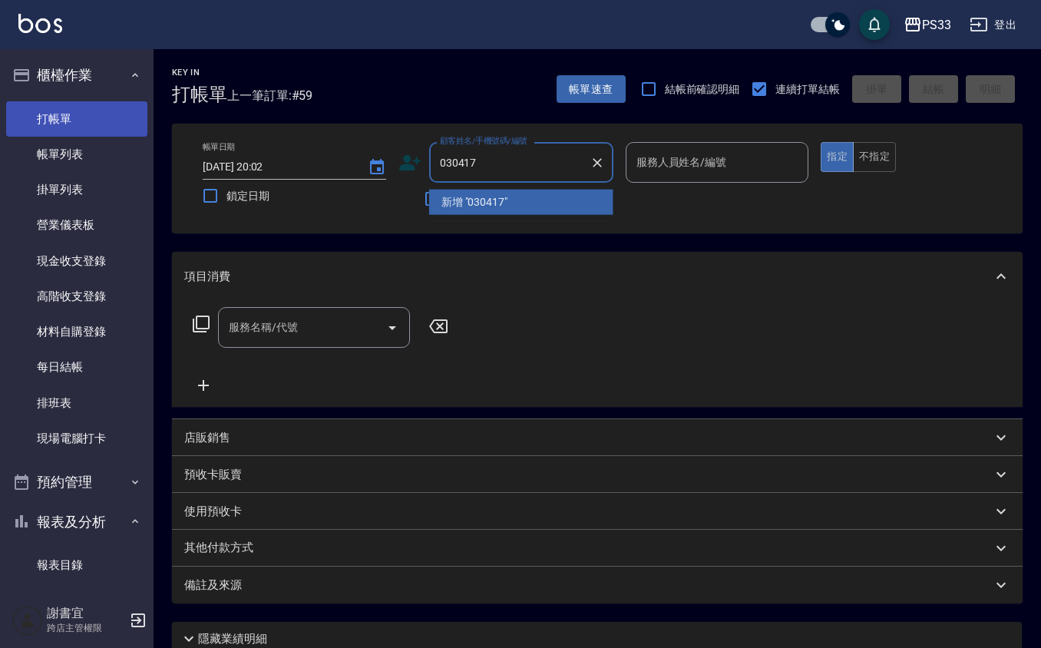
type input "030417"
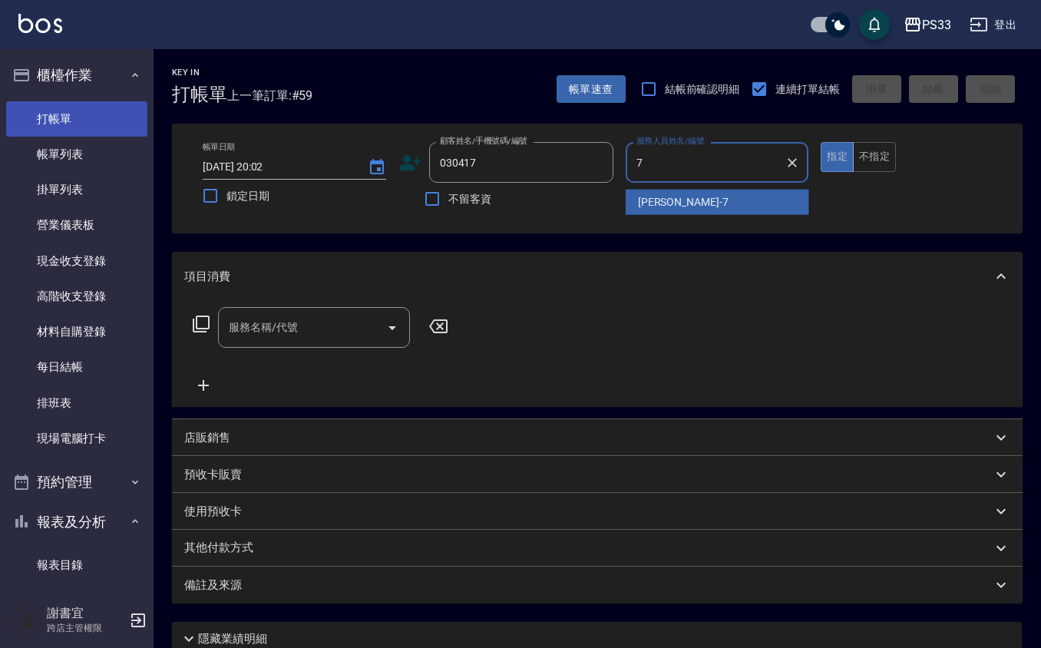
type input "Joann-7"
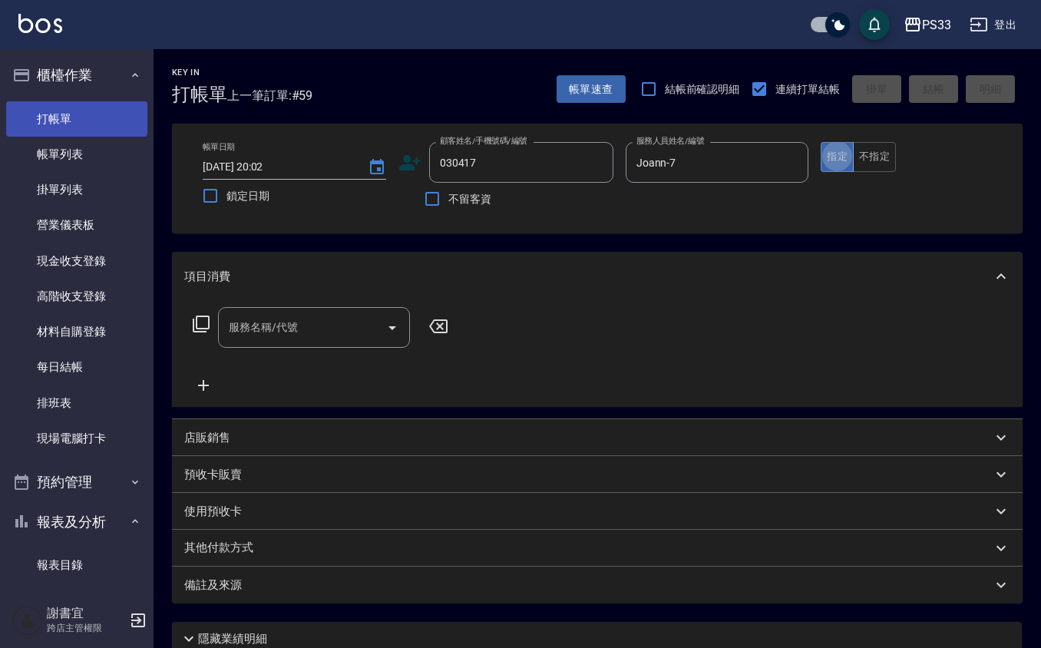
type button "true"
type input "王立德/0918153110/030417"
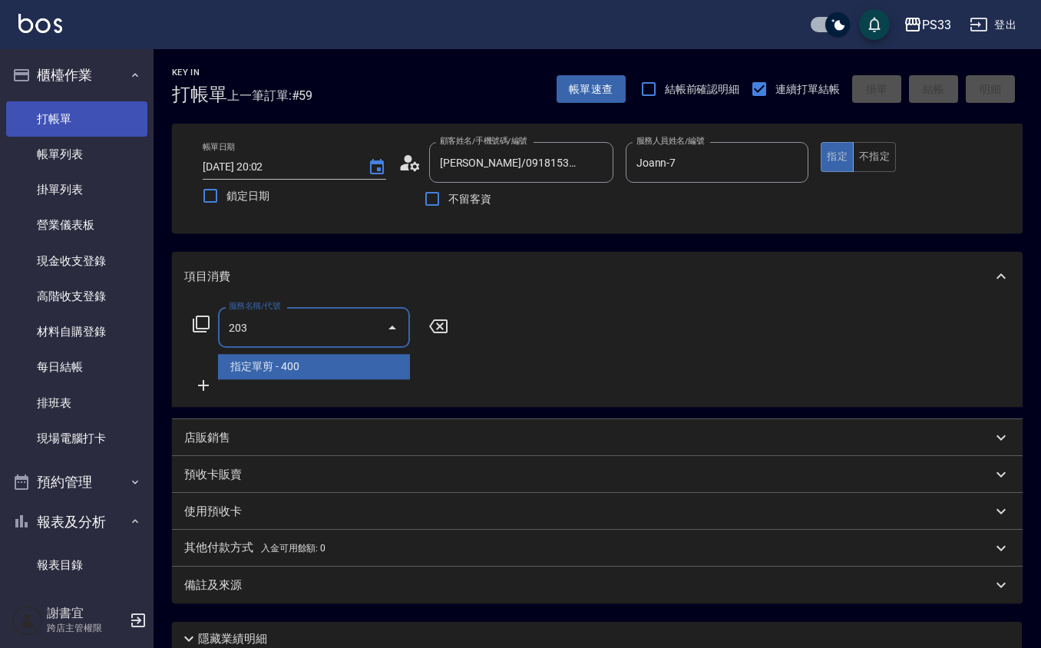
type input "指定單剪(203)"
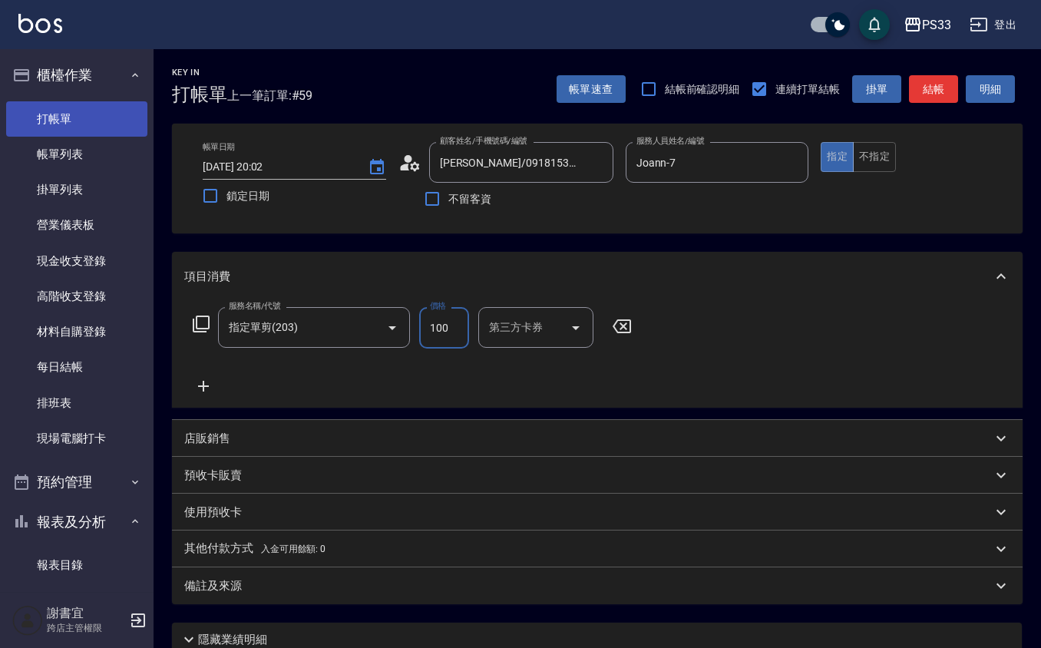
type input "100"
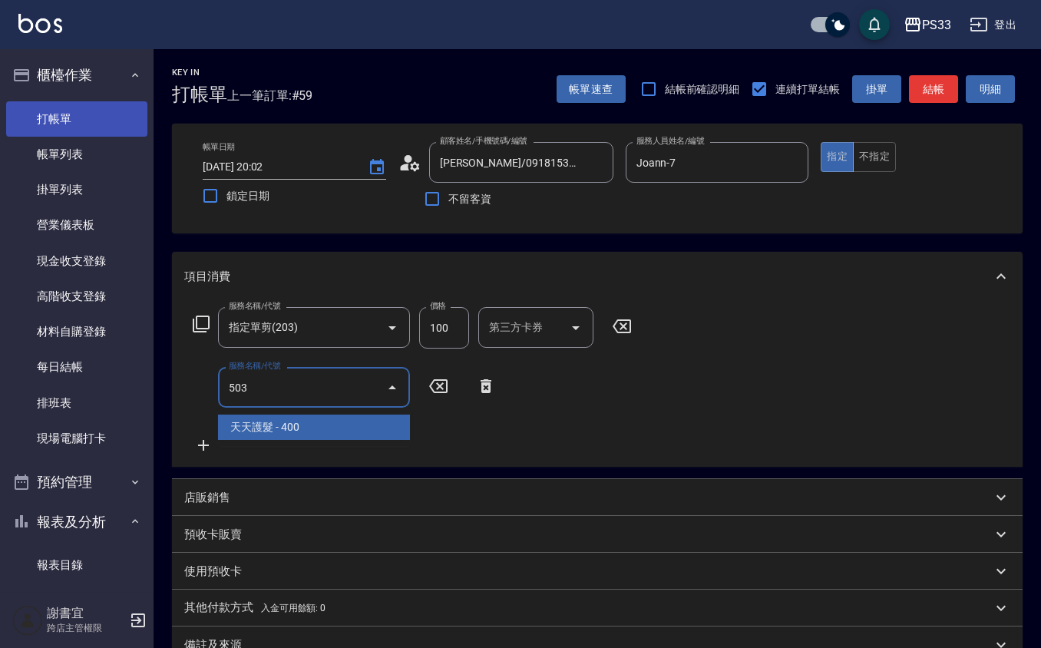
type input "天天護髮(503)"
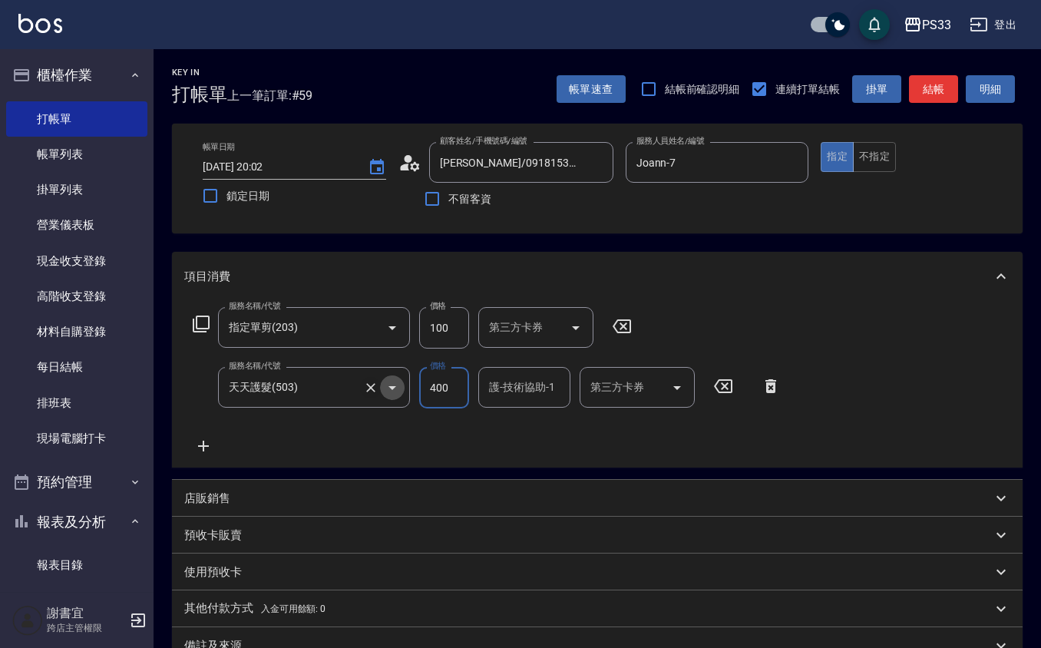
drag, startPoint x: 381, startPoint y: 391, endPoint x: 373, endPoint y: 385, distance: 9.8
click at [373, 385] on div at bounding box center [381, 387] width 43 height 41
click at [373, 384] on icon "Clear" at bounding box center [370, 387] width 9 height 9
type input "髮原素清潔舒醒頭皮洗髮(603)"
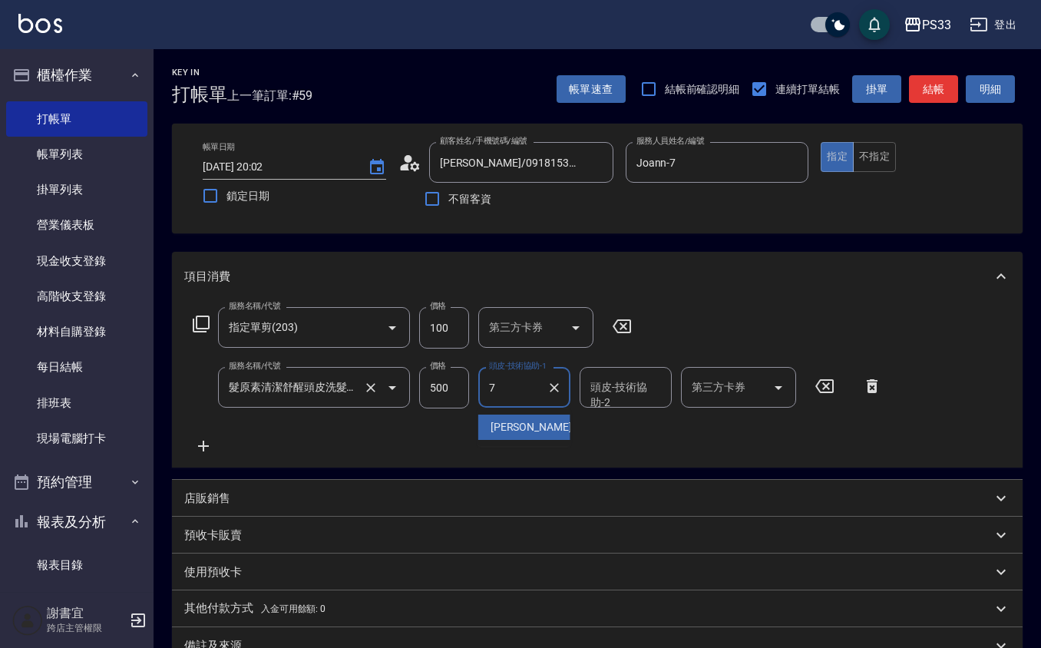
type input "Joann-7"
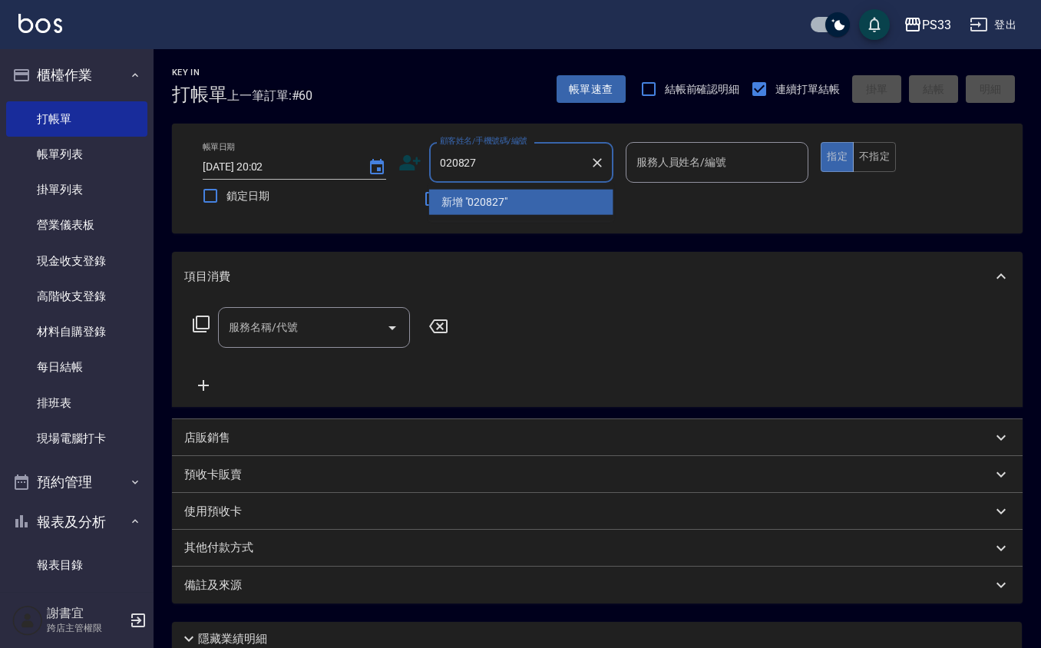
type input "020827"
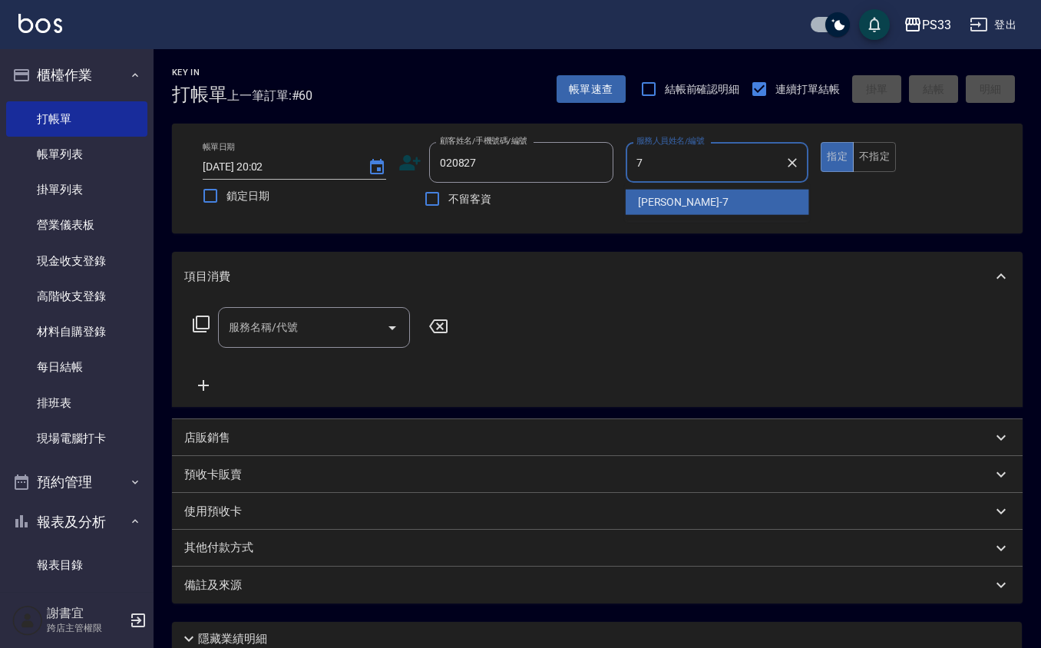
type input "Joann-7"
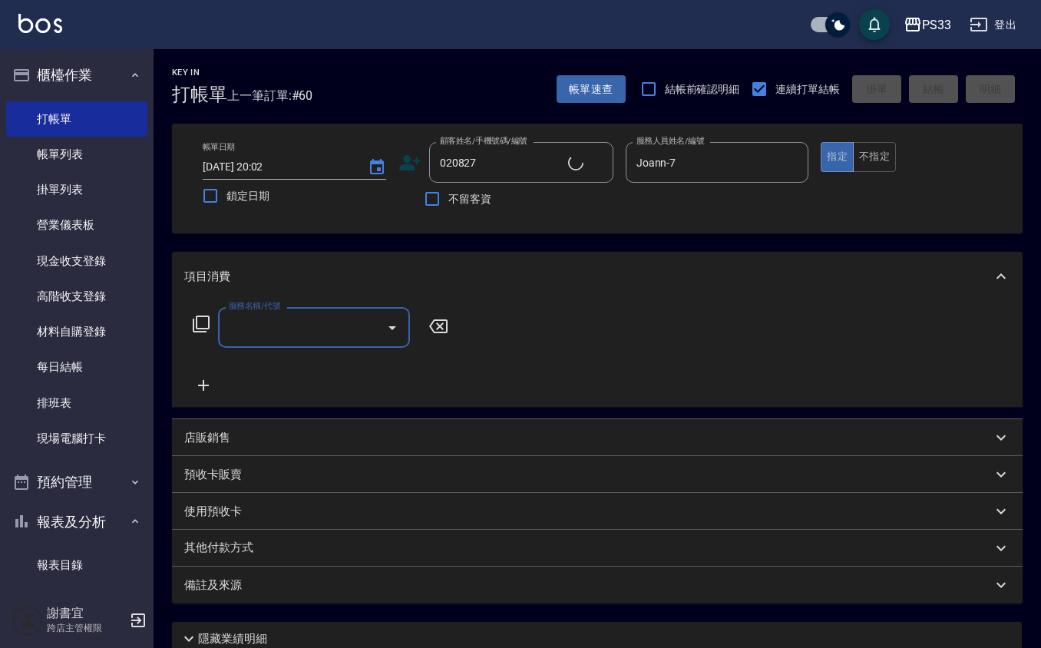
type input "邱靜怡/0917080521/020827"
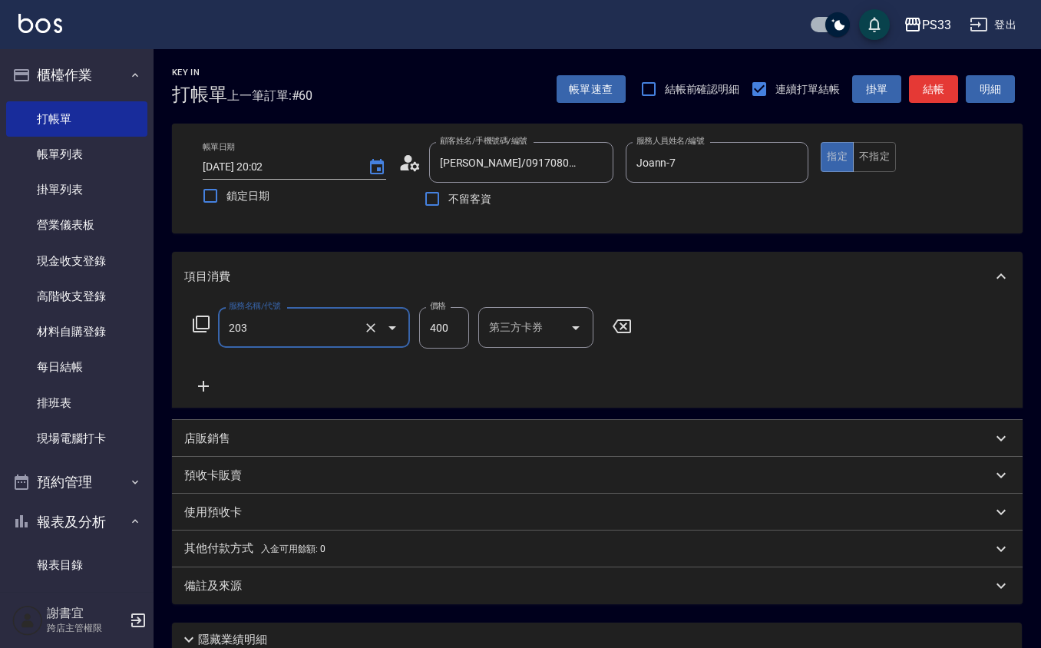
type input "指定單剪(203)"
type input "250"
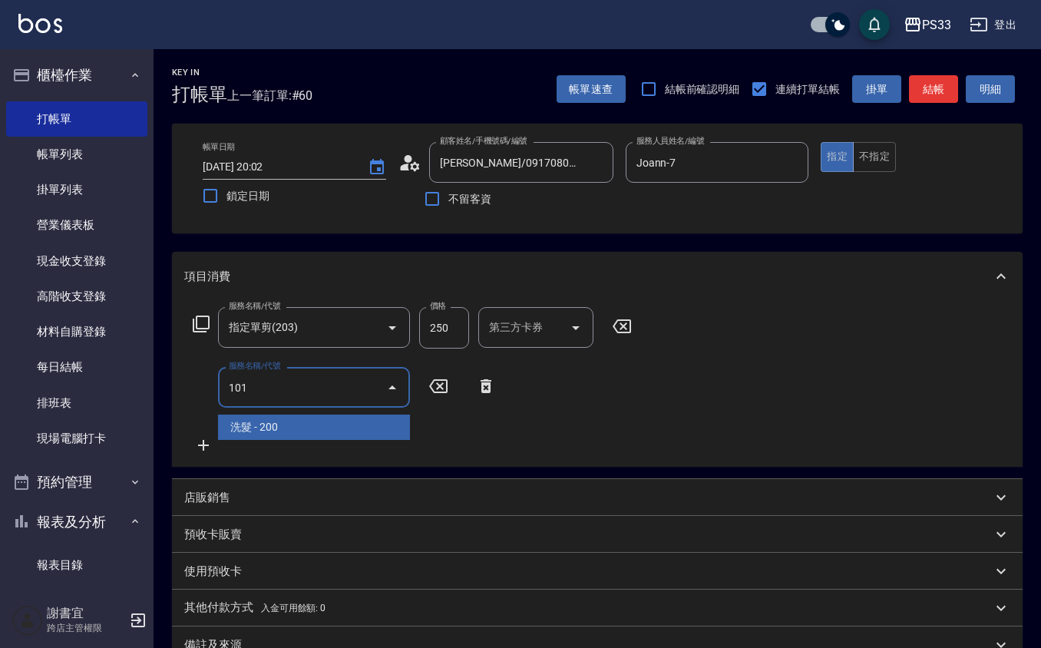
type input "洗髮(101)"
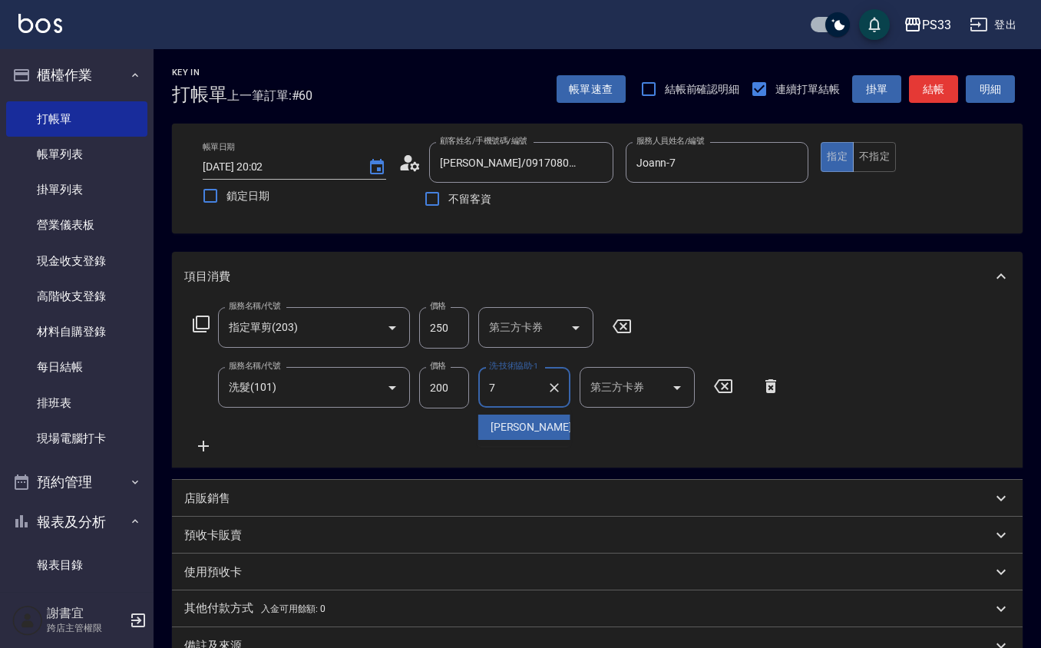
type input "Joann-7"
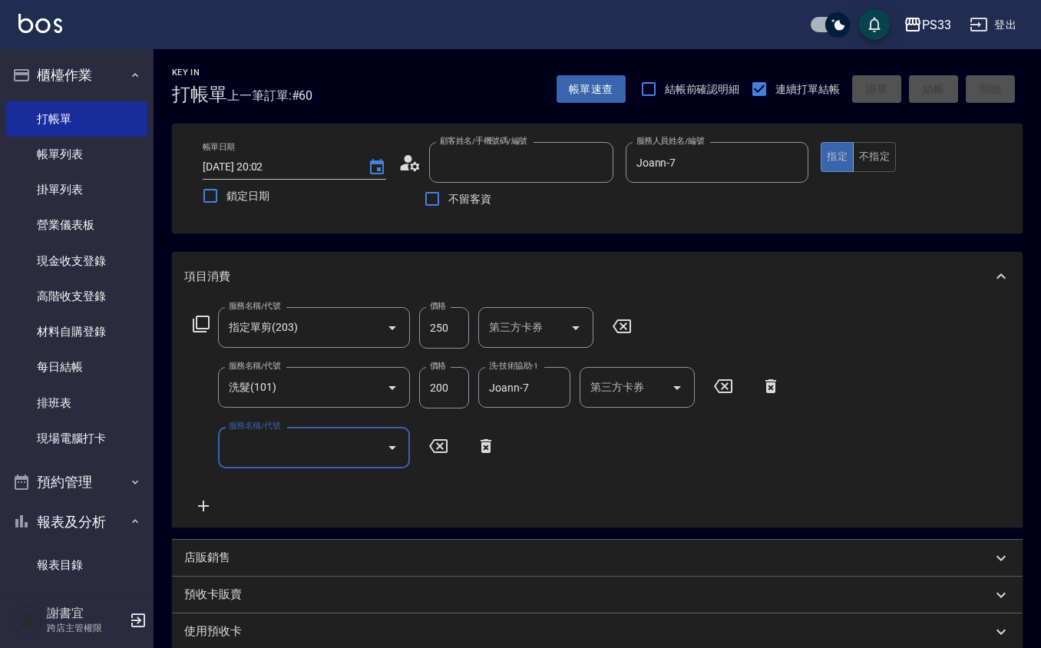
type input "2025/08/10 20:03"
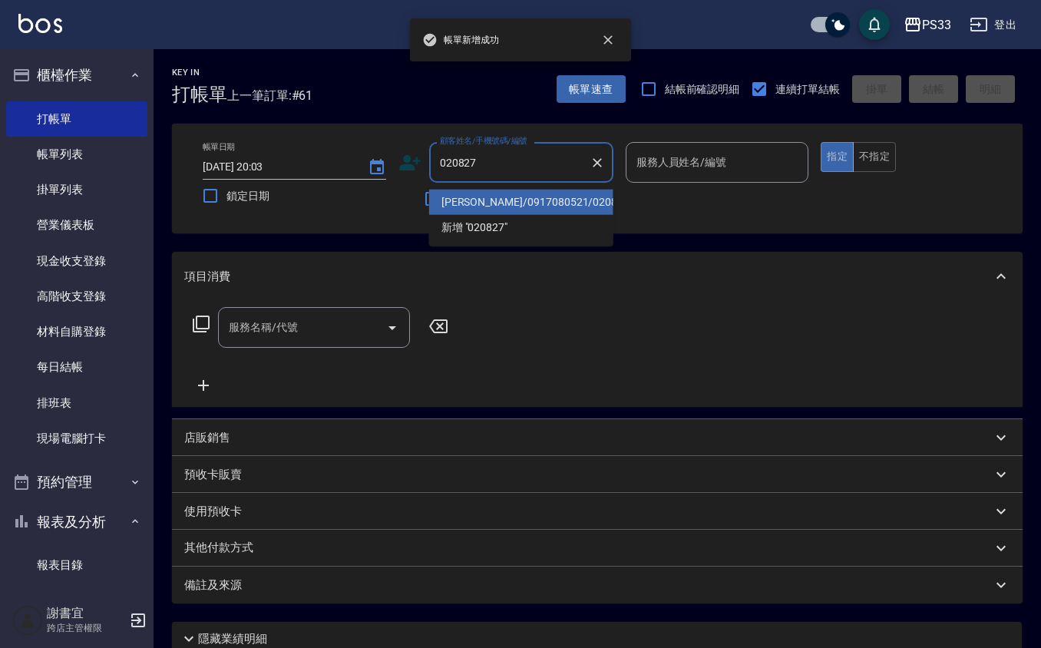
type input "邱靜怡/0917080521/020827"
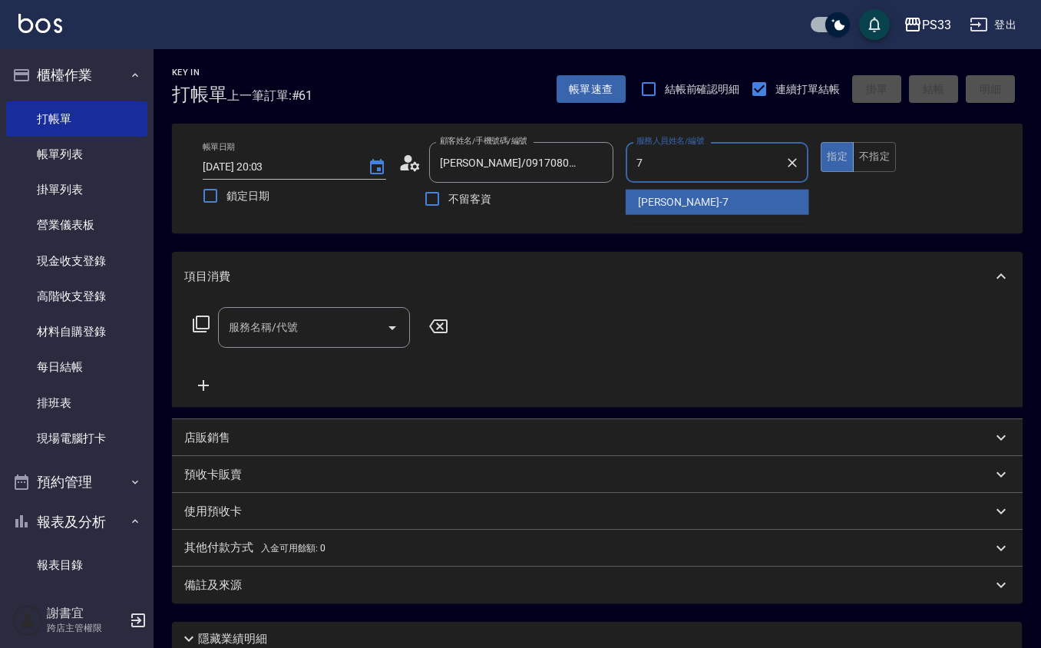
type input "Joann-7"
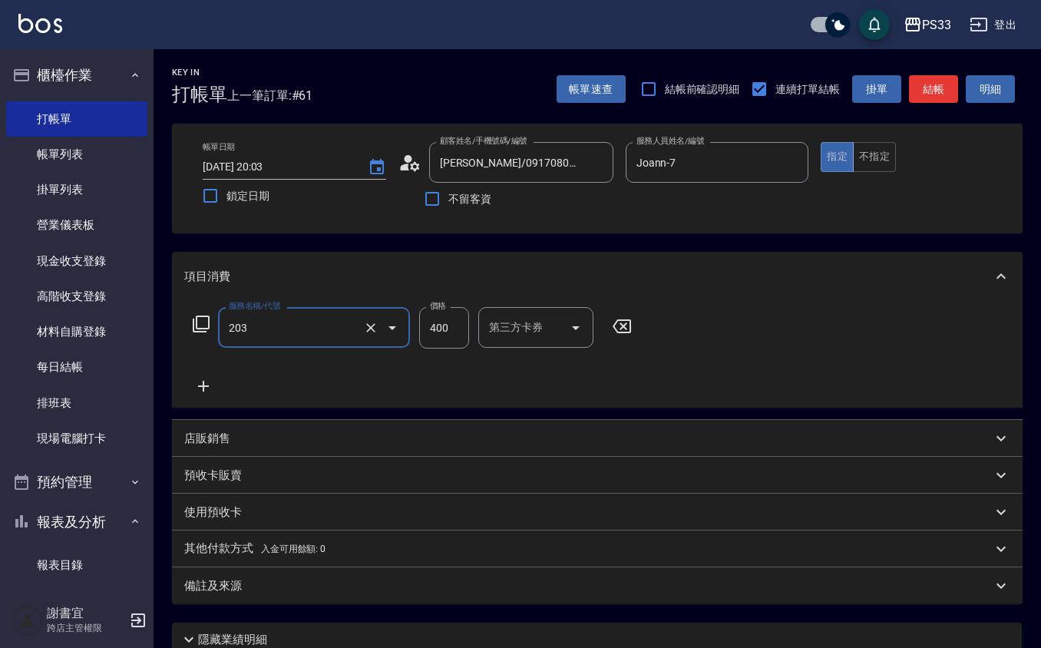
type input "指定單剪(203)"
type input "250"
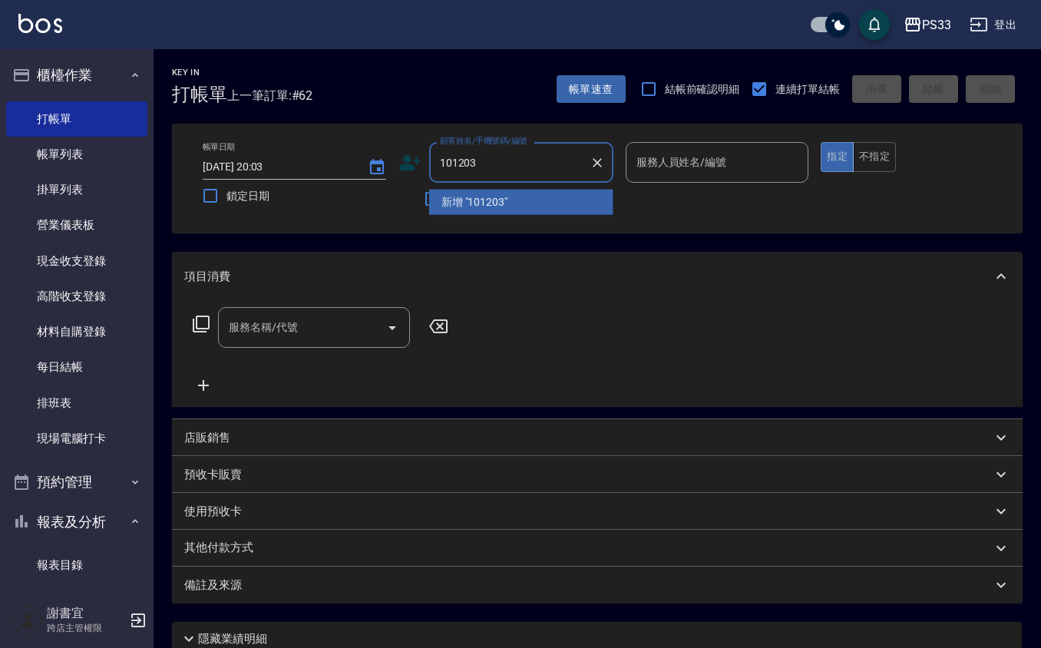
type input "101203"
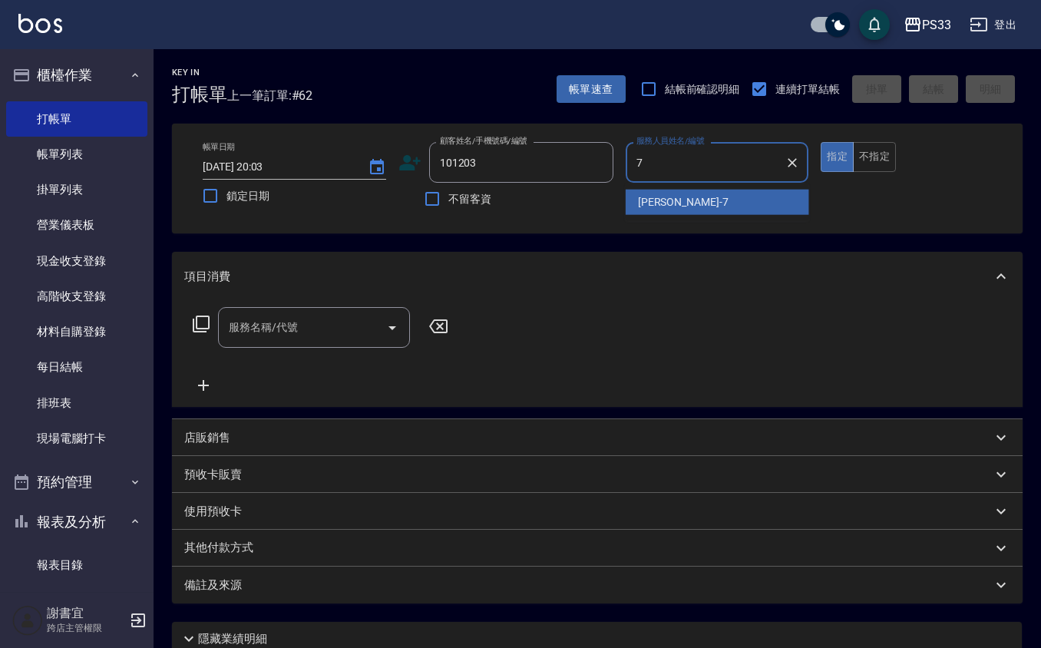
type input "Joann-7"
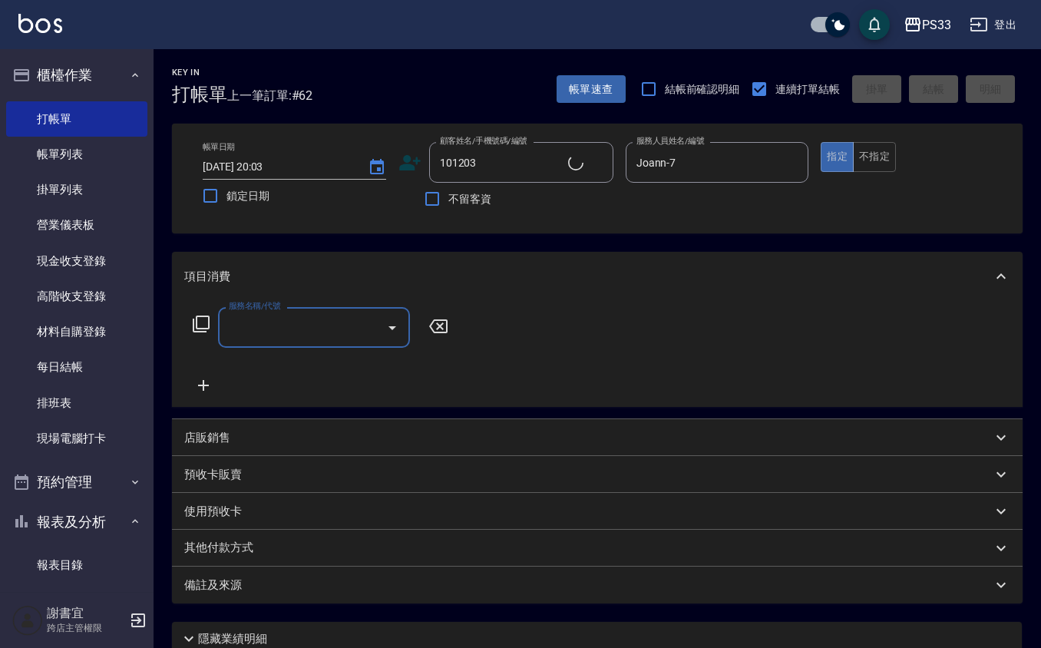
type input "陳英瑋/0955687900/101203"
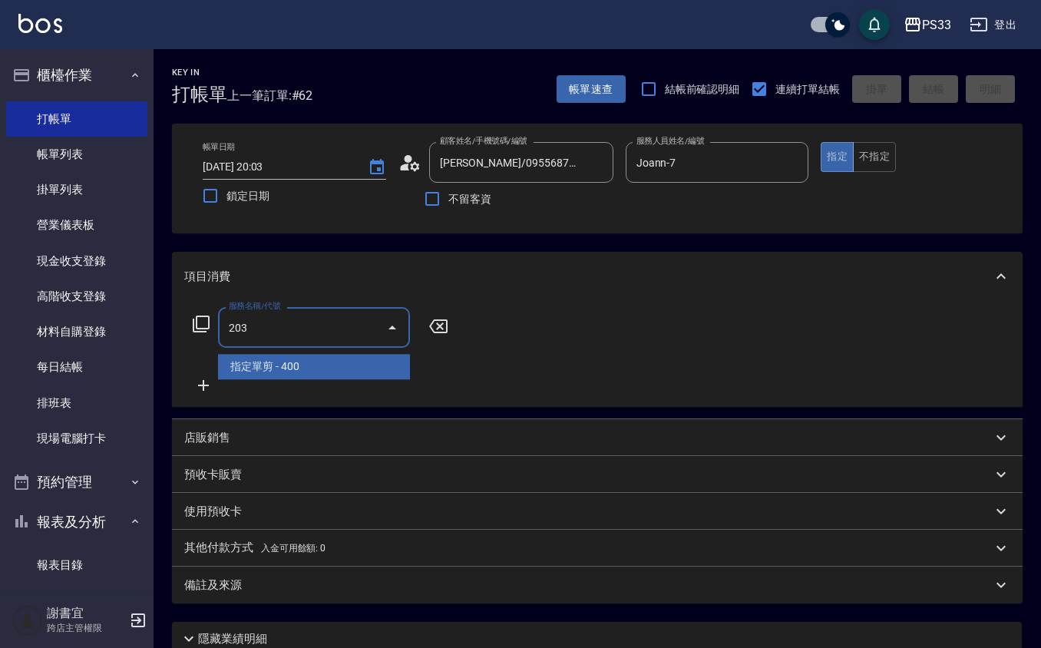
type input "指定單剪(203)"
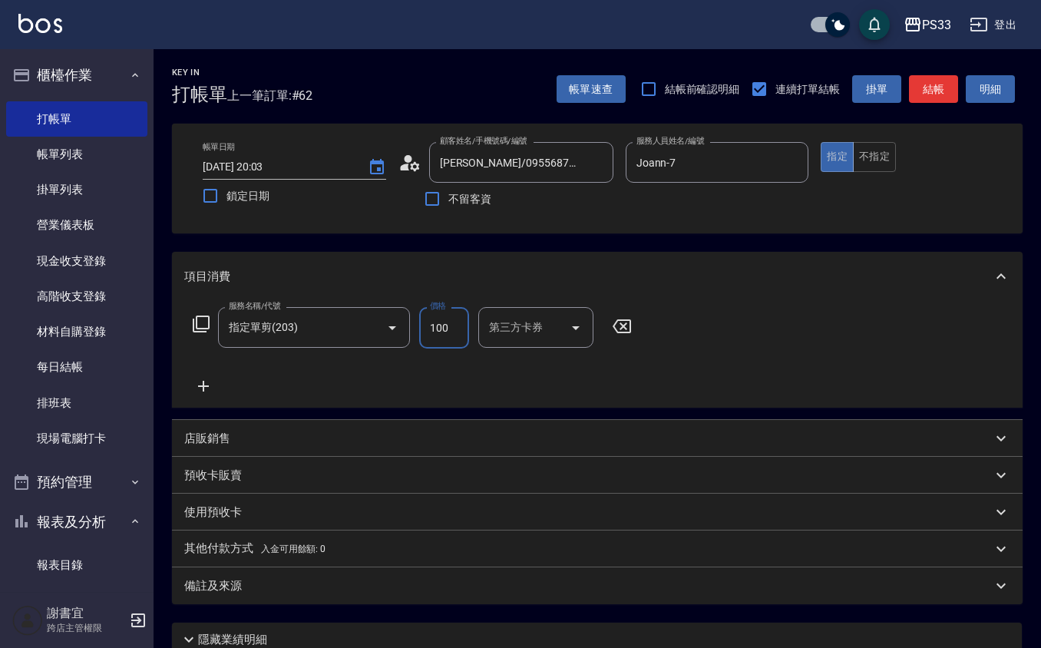
type input "100"
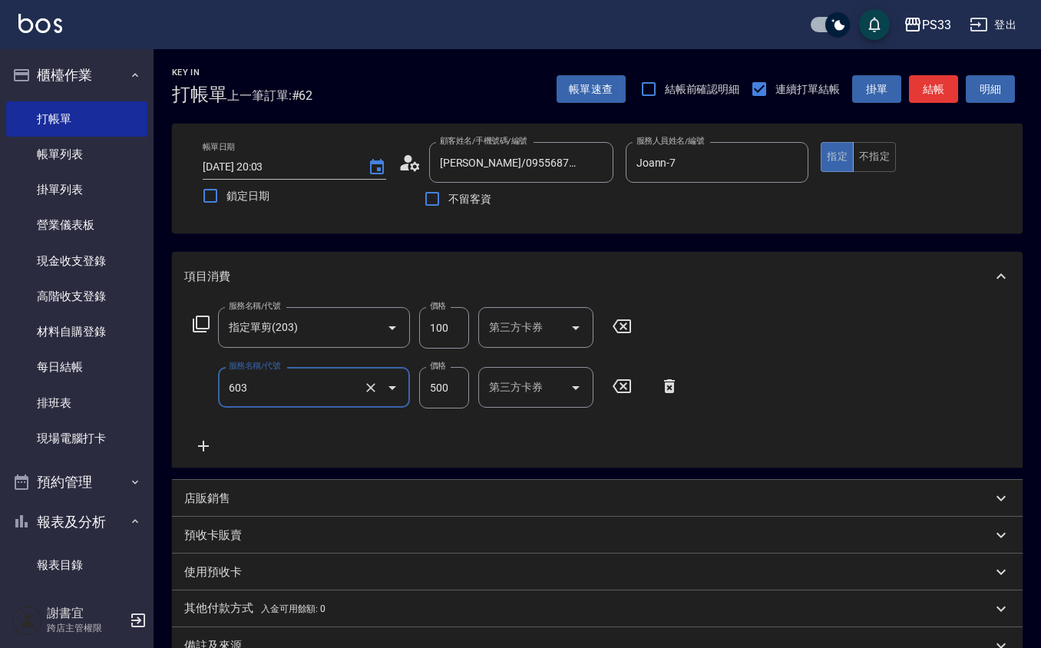
type input "髮原素清潔舒醒頭皮洗髮(603)"
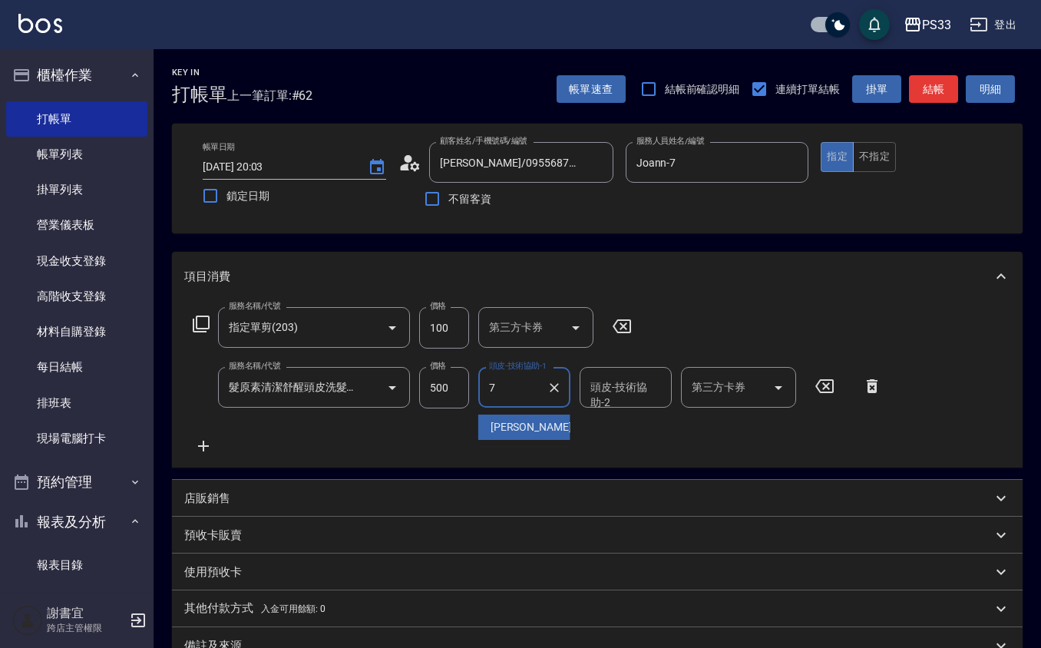
type input "Joann-7"
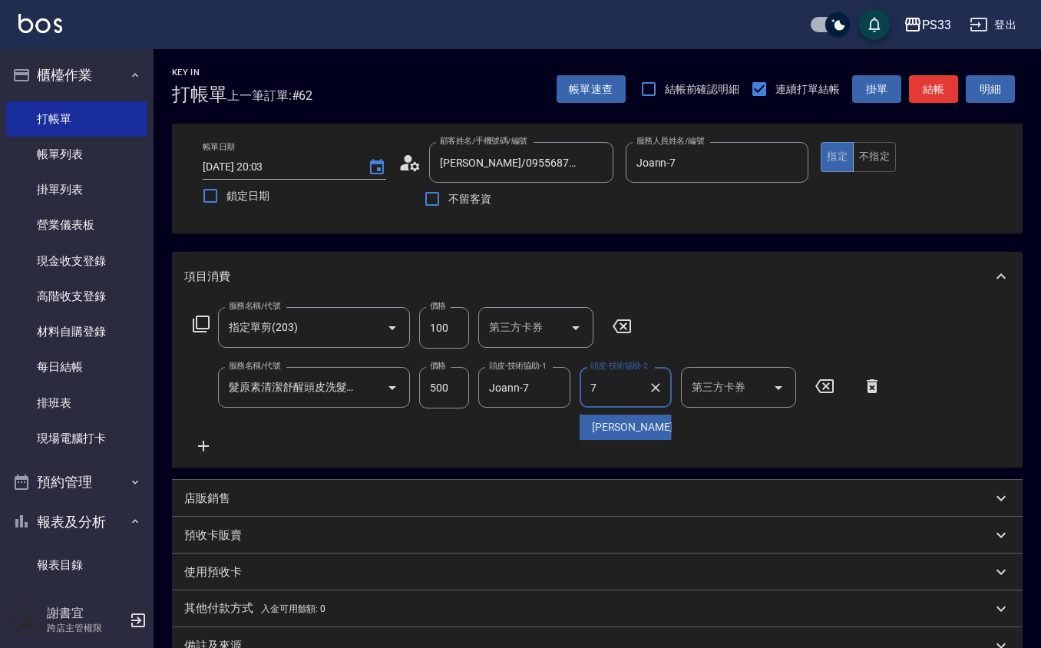
type input "Joann-7"
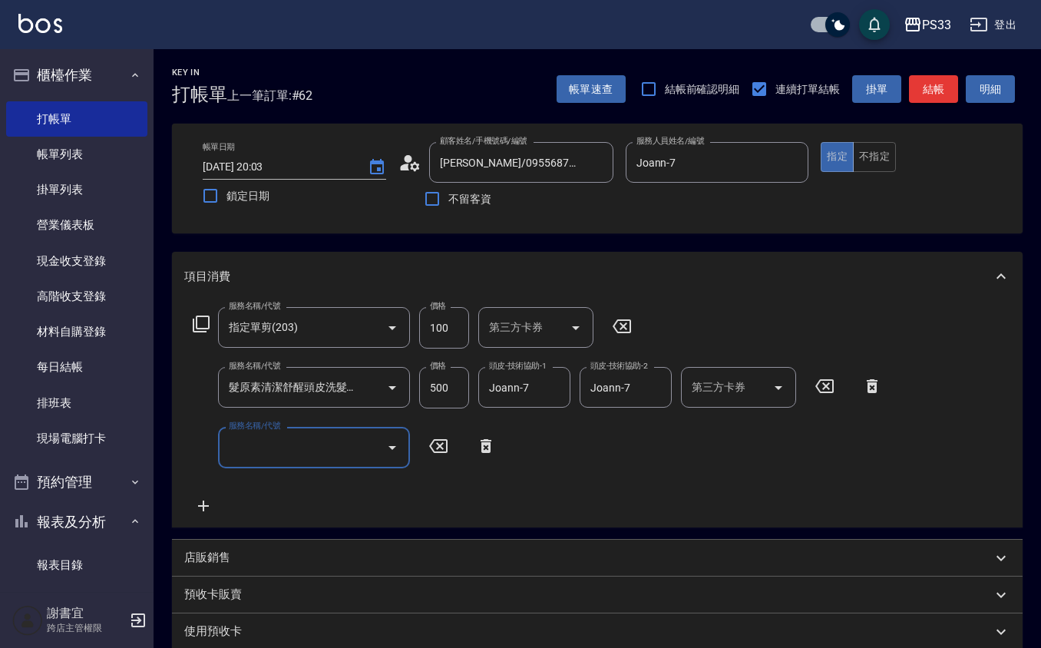
click at [941, 78] on button "結帳" at bounding box center [933, 89] width 49 height 28
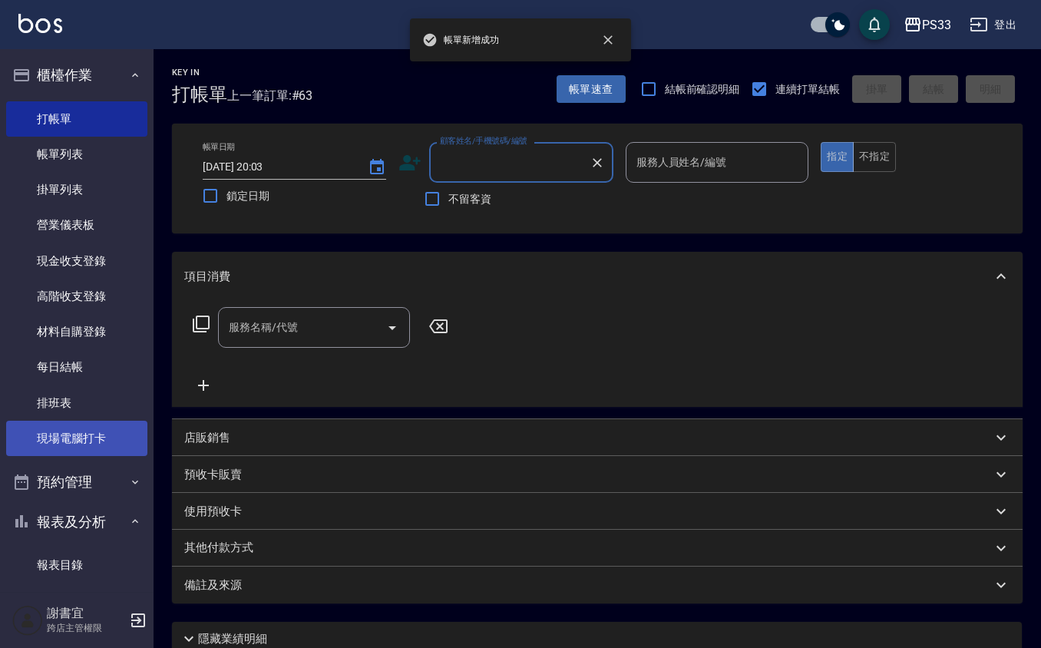
click at [84, 433] on link "現場電腦打卡" at bounding box center [76, 438] width 141 height 35
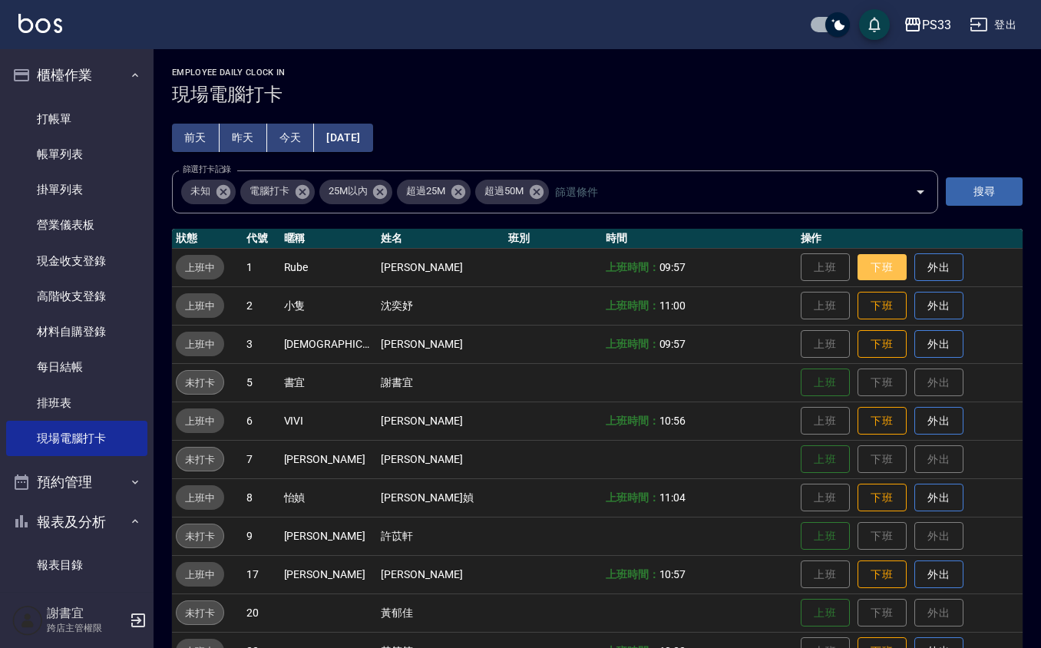
click at [860, 271] on button "下班" at bounding box center [881, 267] width 49 height 27
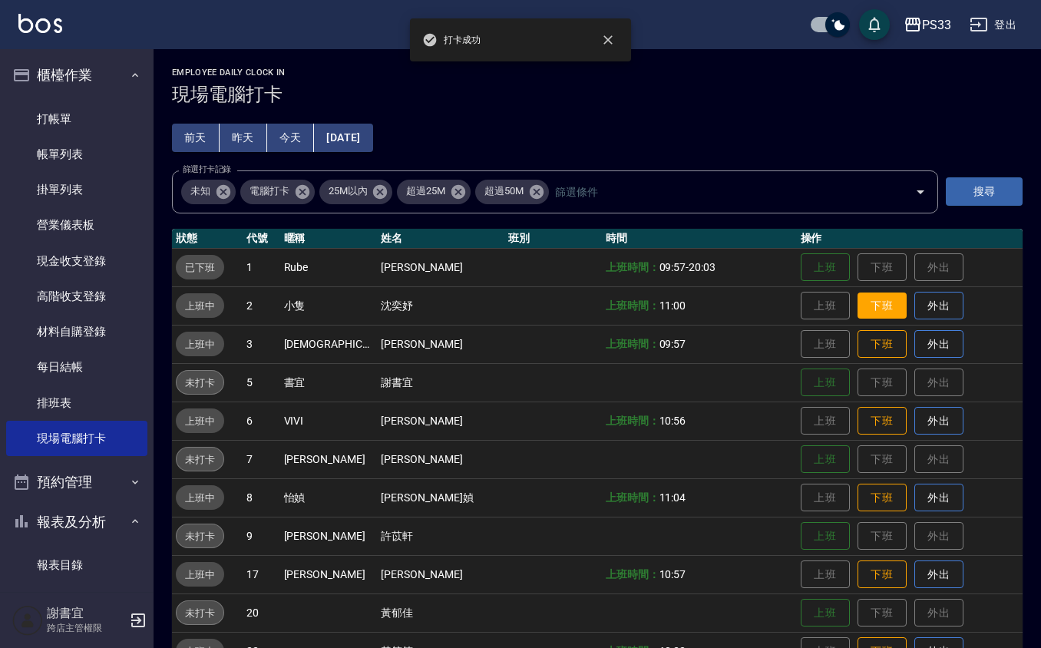
click at [867, 315] on button "下班" at bounding box center [881, 305] width 49 height 27
click at [864, 338] on button "下班" at bounding box center [881, 344] width 49 height 27
click at [857, 408] on button "下班" at bounding box center [881, 421] width 49 height 27
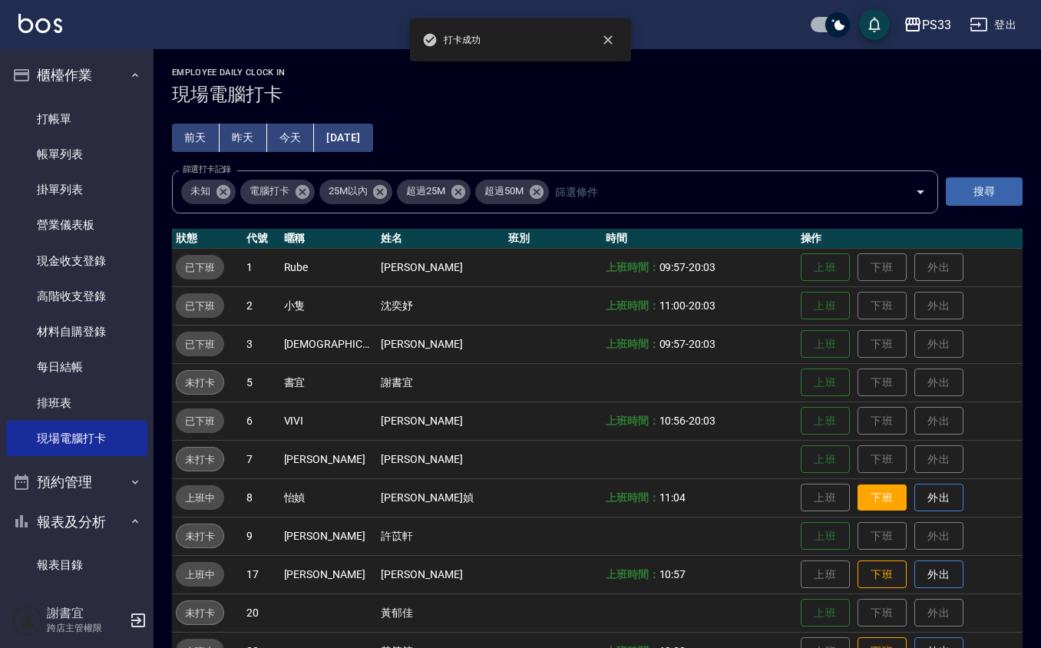
click at [857, 500] on button "下班" at bounding box center [881, 497] width 49 height 27
click at [857, 580] on button "下班" at bounding box center [881, 574] width 49 height 27
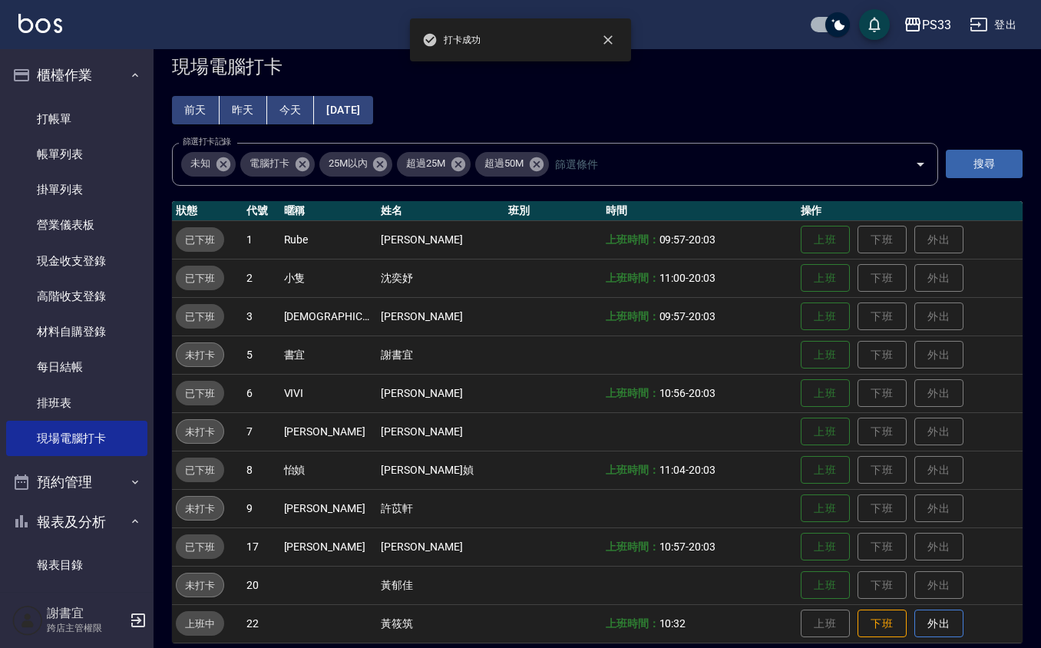
scroll to position [41, 0]
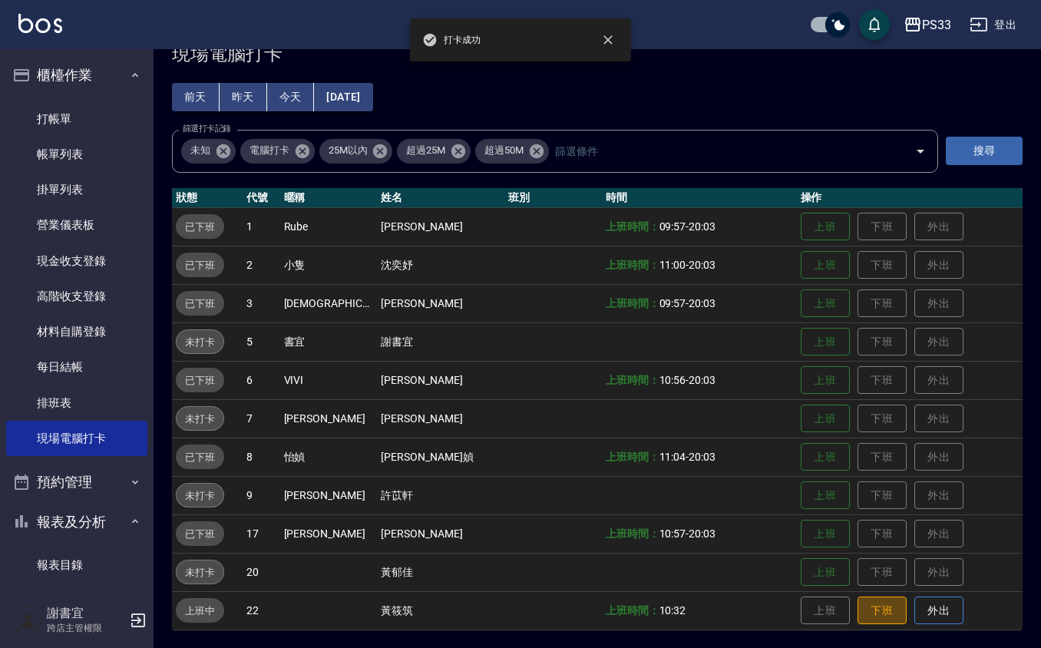
click at [857, 614] on button "下班" at bounding box center [881, 610] width 49 height 28
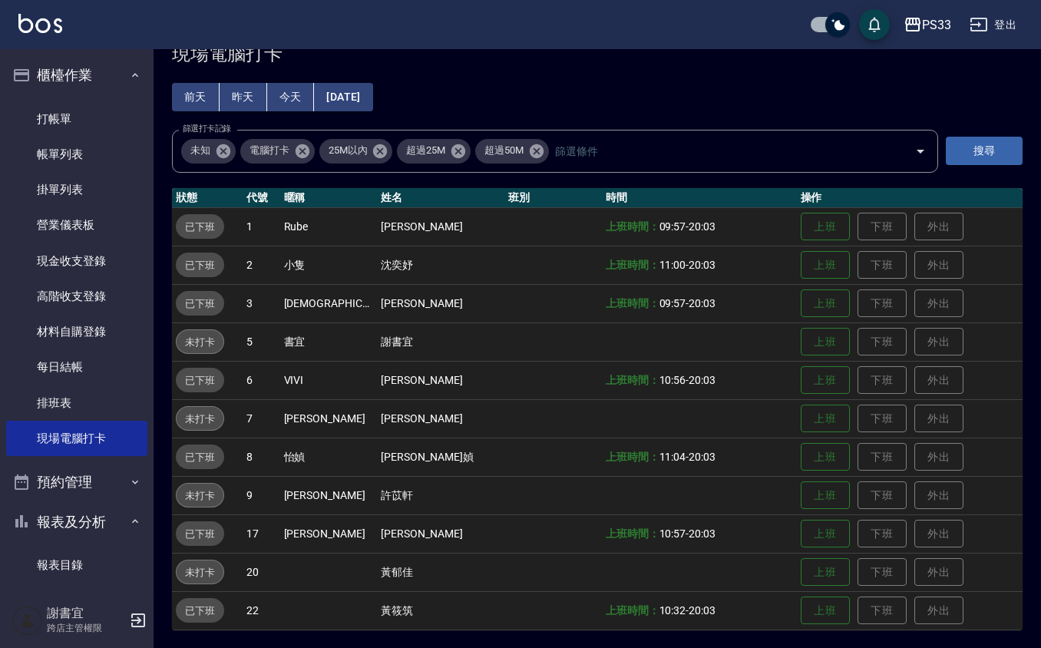
click at [84, 609] on h5 "謝書宜" at bounding box center [86, 613] width 78 height 15
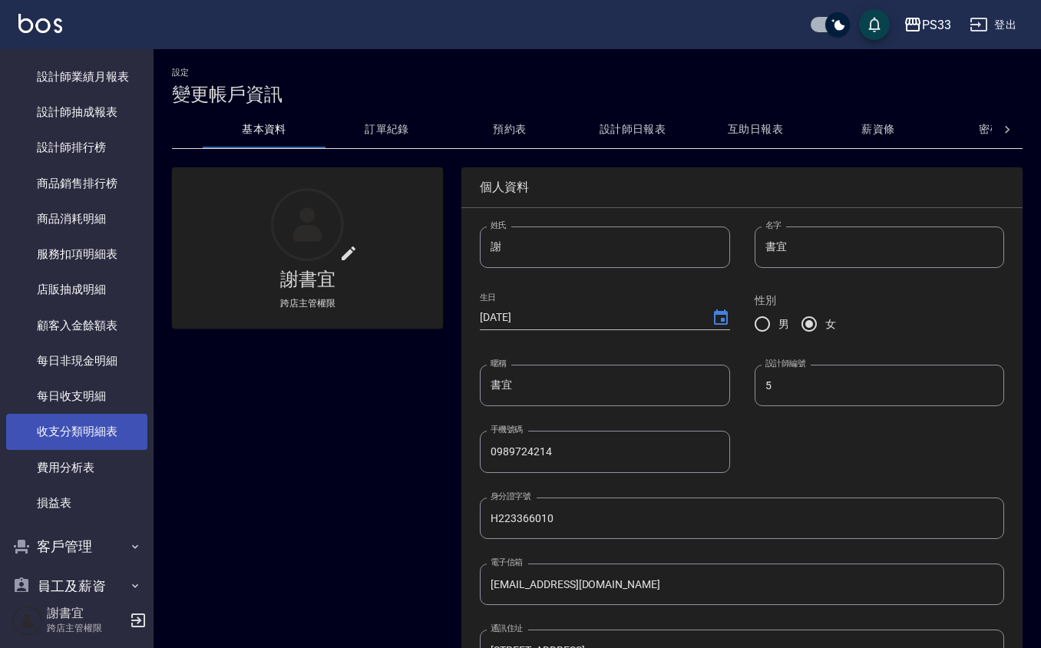
scroll to position [912, 0]
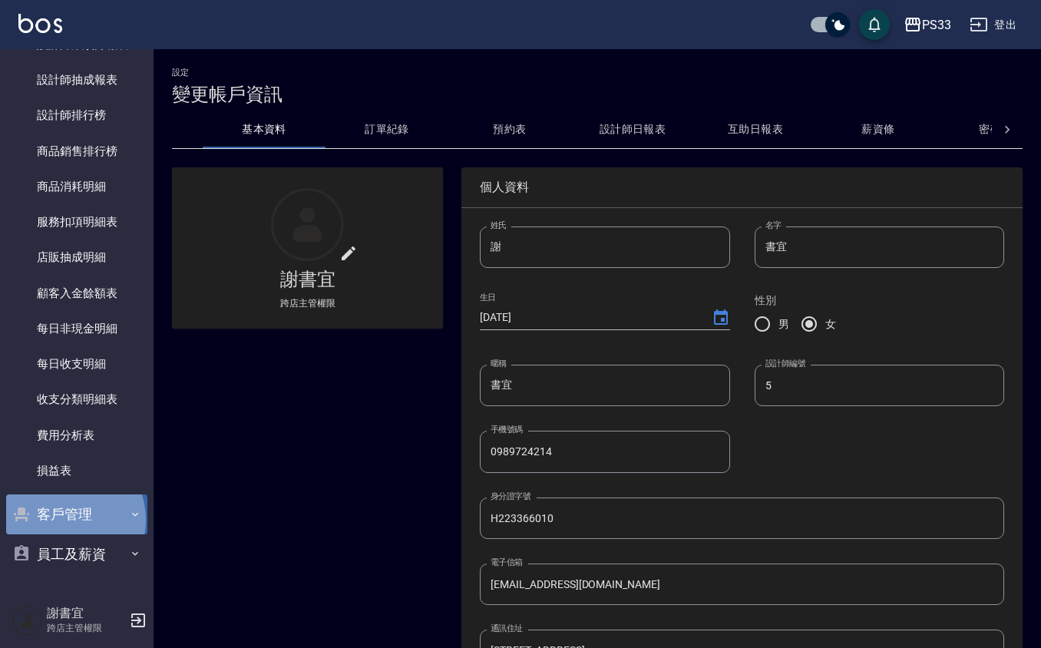
click at [64, 519] on button "客戶管理" at bounding box center [76, 514] width 141 height 40
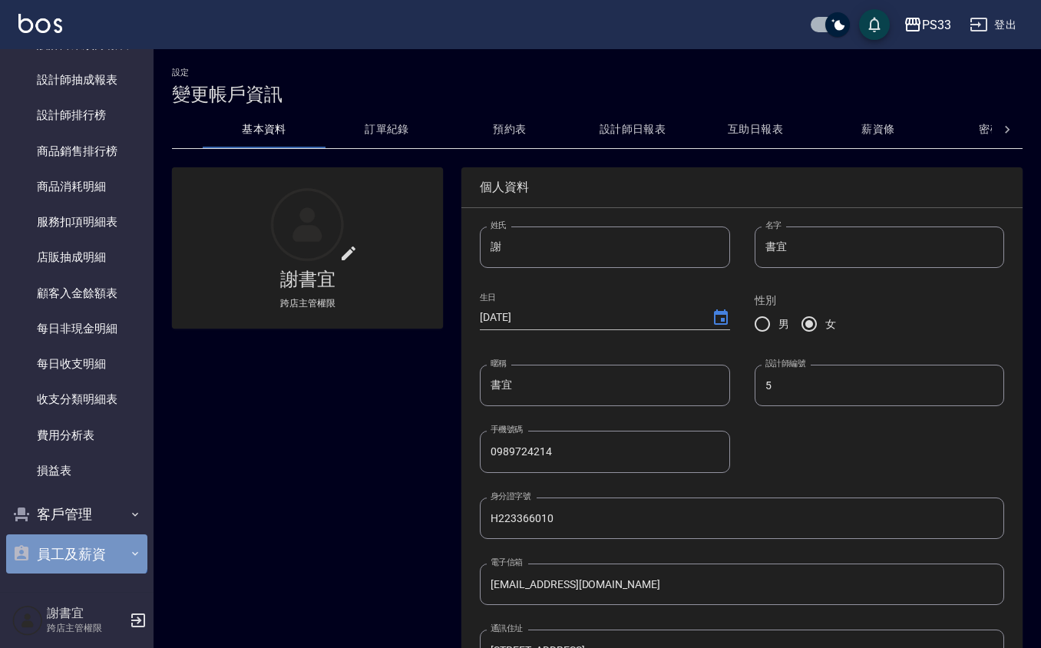
click at [75, 543] on button "員工及薪資" at bounding box center [76, 554] width 141 height 40
click at [78, 548] on button "員工及薪資" at bounding box center [76, 553] width 141 height 40
click at [78, 548] on button "員工及薪資" at bounding box center [76, 554] width 141 height 40
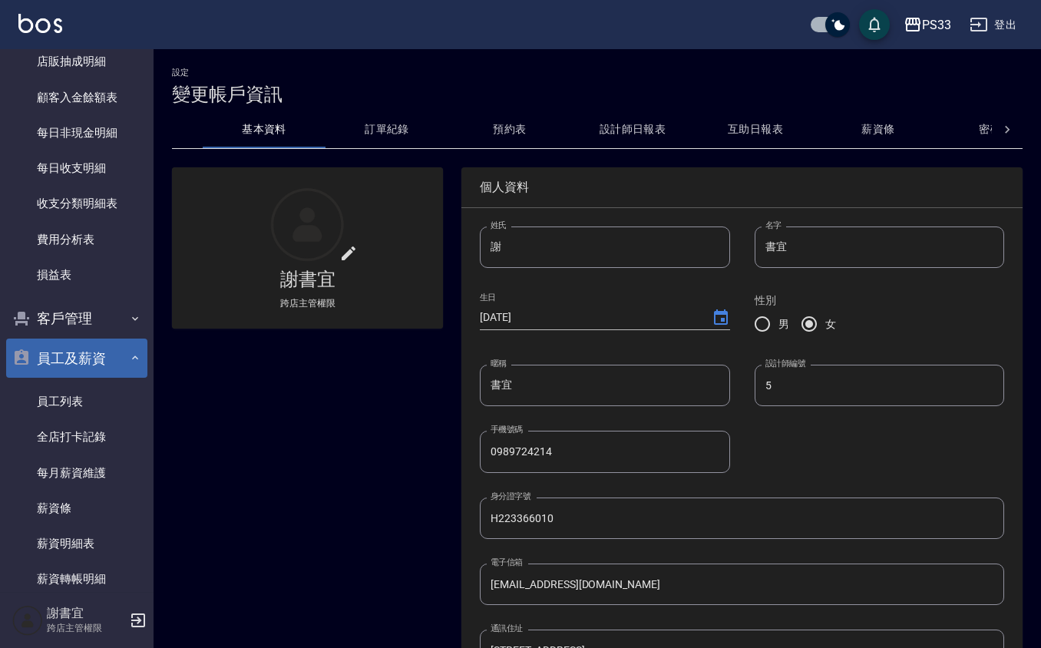
scroll to position [1116, 0]
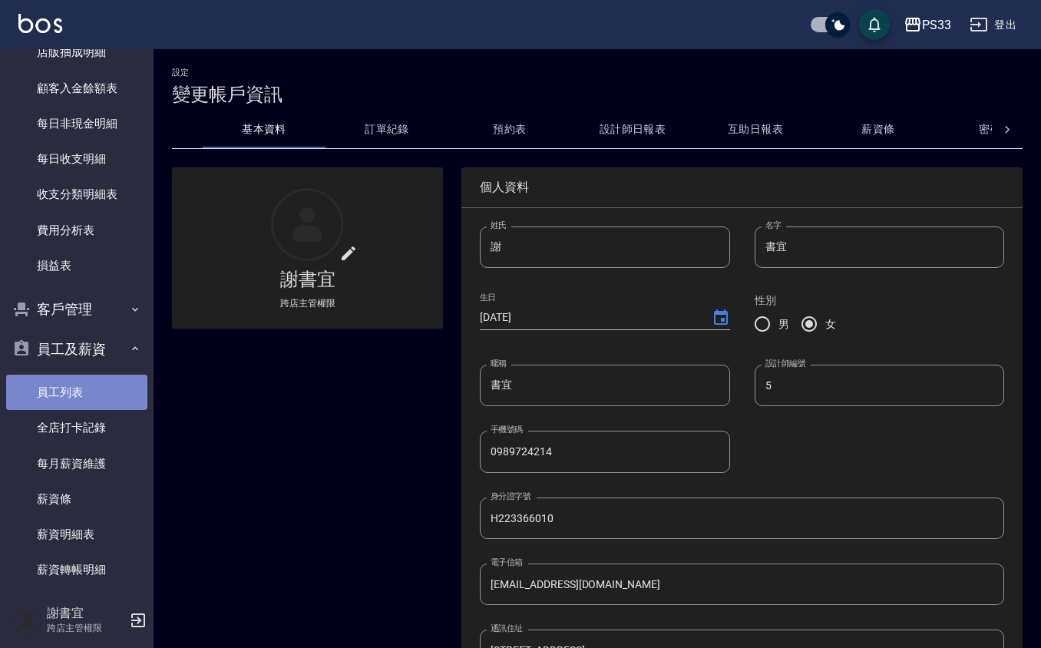
click at [115, 385] on link "員工列表" at bounding box center [76, 392] width 141 height 35
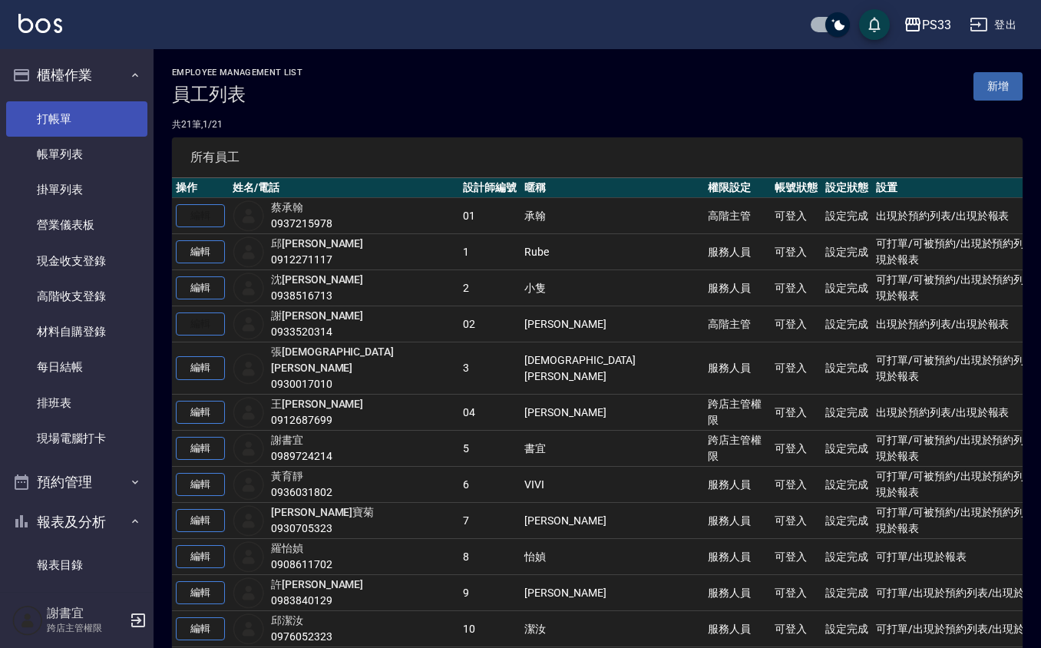
click at [83, 112] on link "打帳單" at bounding box center [76, 118] width 141 height 35
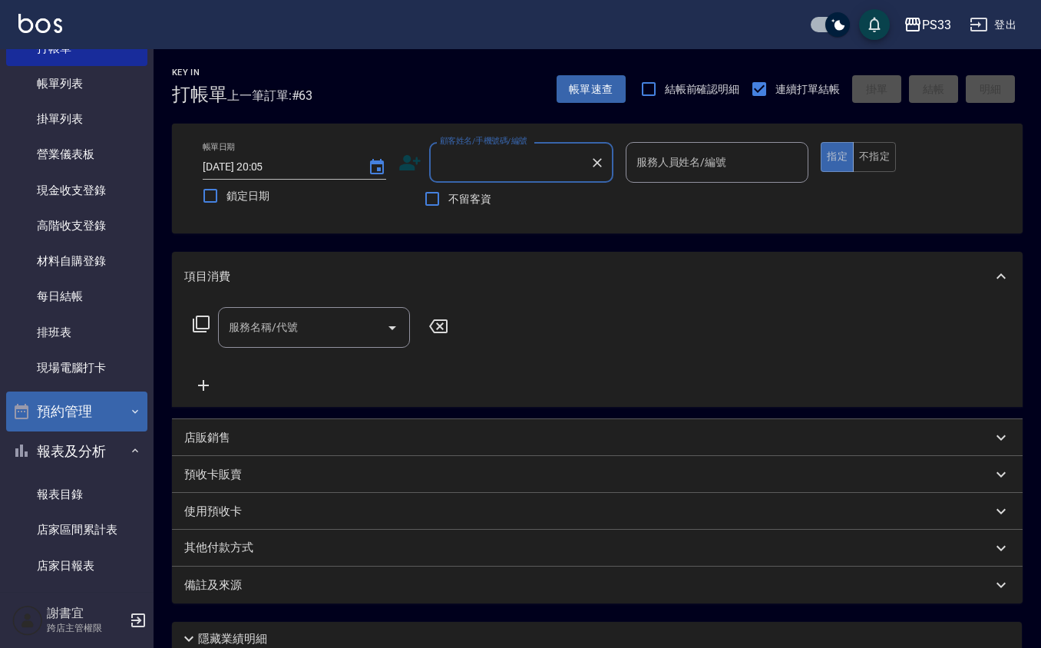
scroll to position [102, 0]
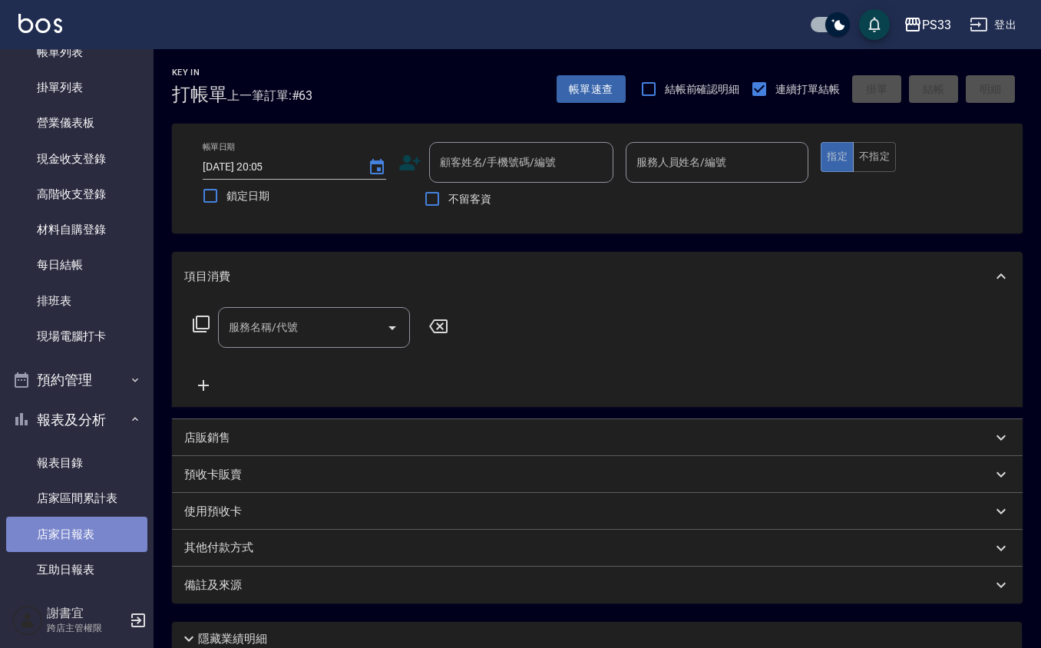
click at [84, 535] on link "店家日報表" at bounding box center [76, 534] width 141 height 35
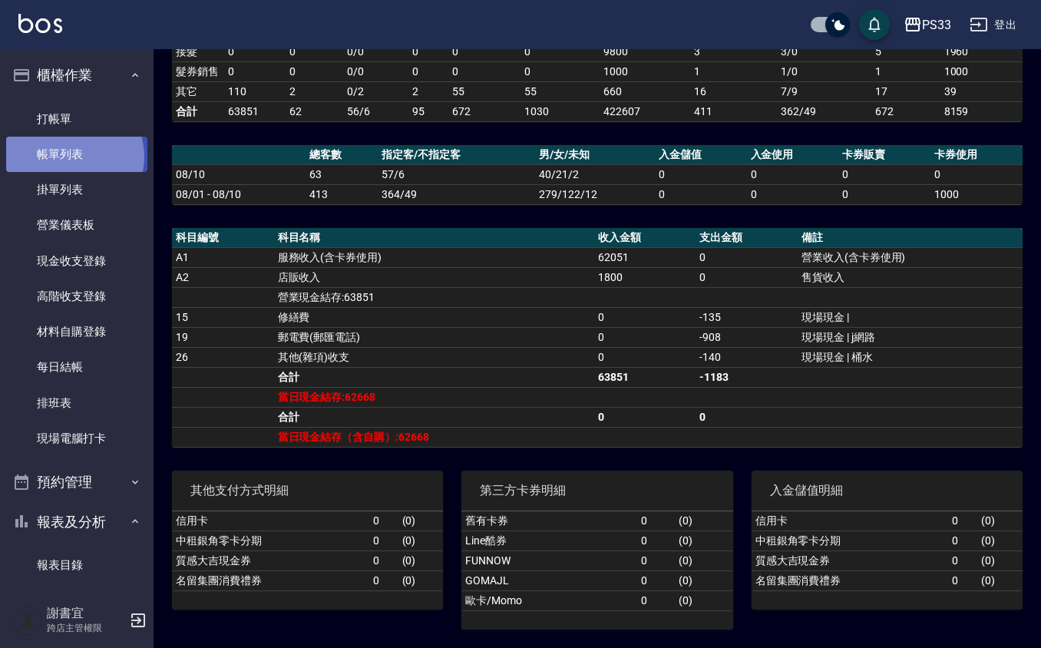
click at [72, 155] on link "帳單列表" at bounding box center [76, 154] width 141 height 35
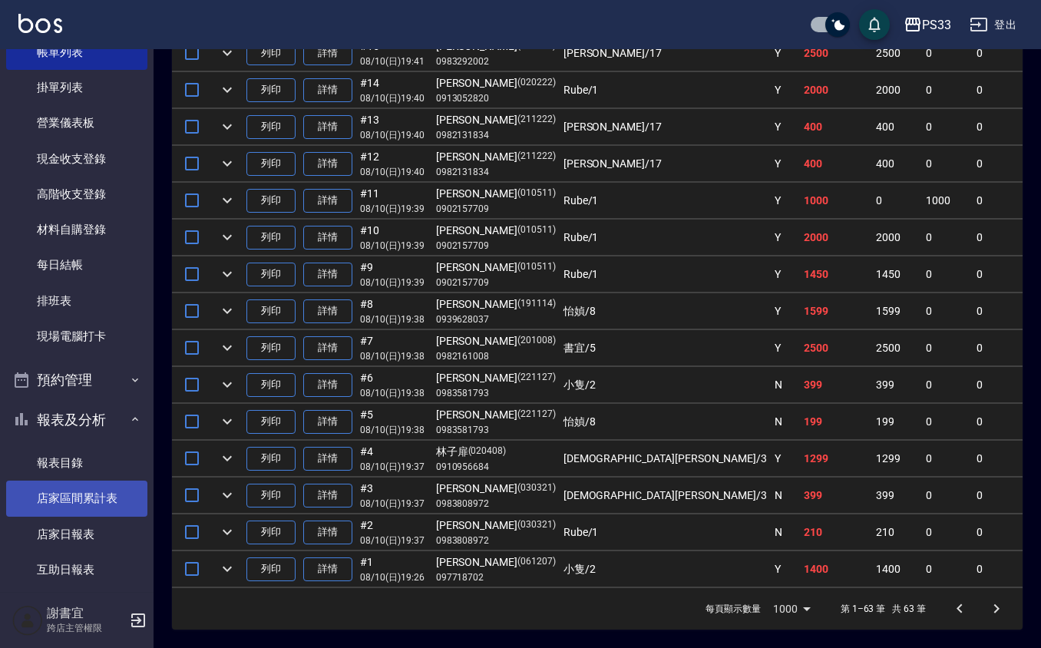
scroll to position [204, 0]
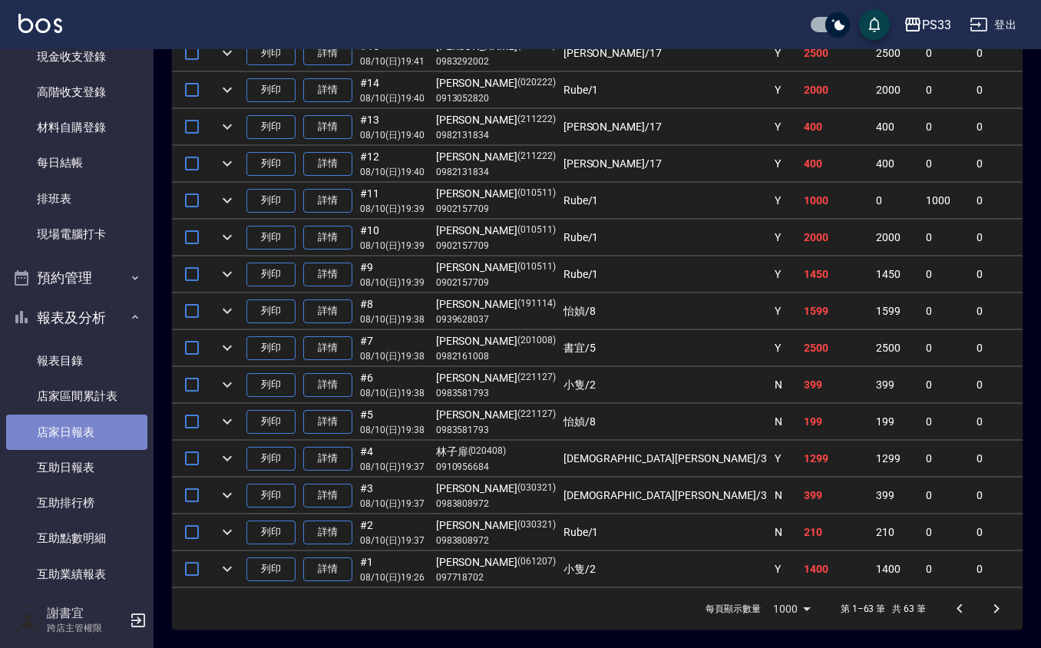
click at [83, 441] on link "店家日報表" at bounding box center [76, 432] width 141 height 35
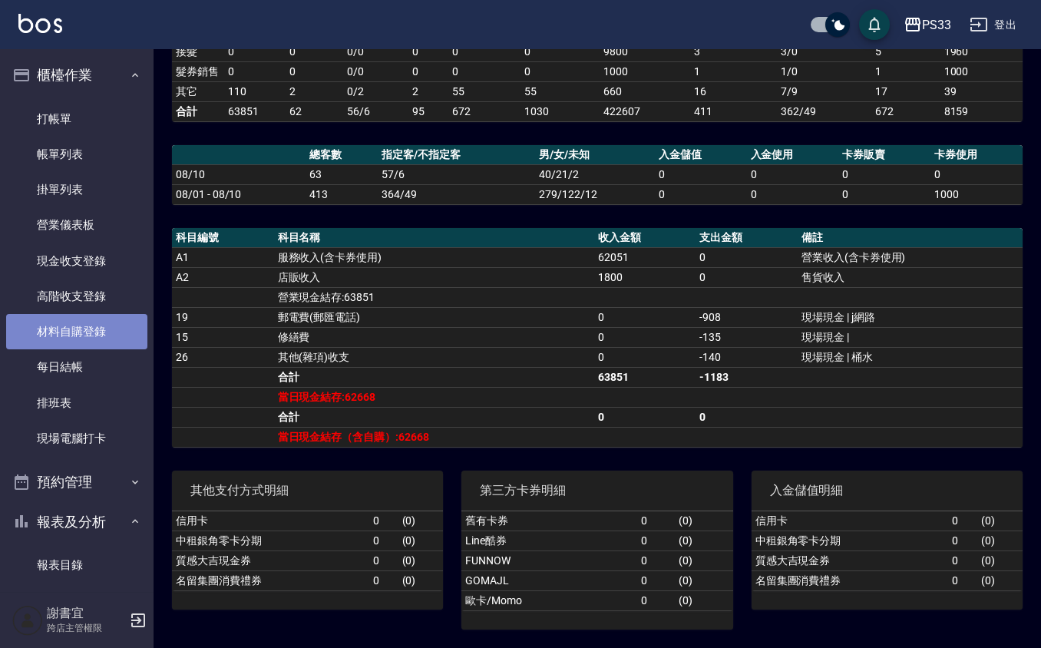
click at [120, 332] on link "材料自購登錄" at bounding box center [76, 331] width 141 height 35
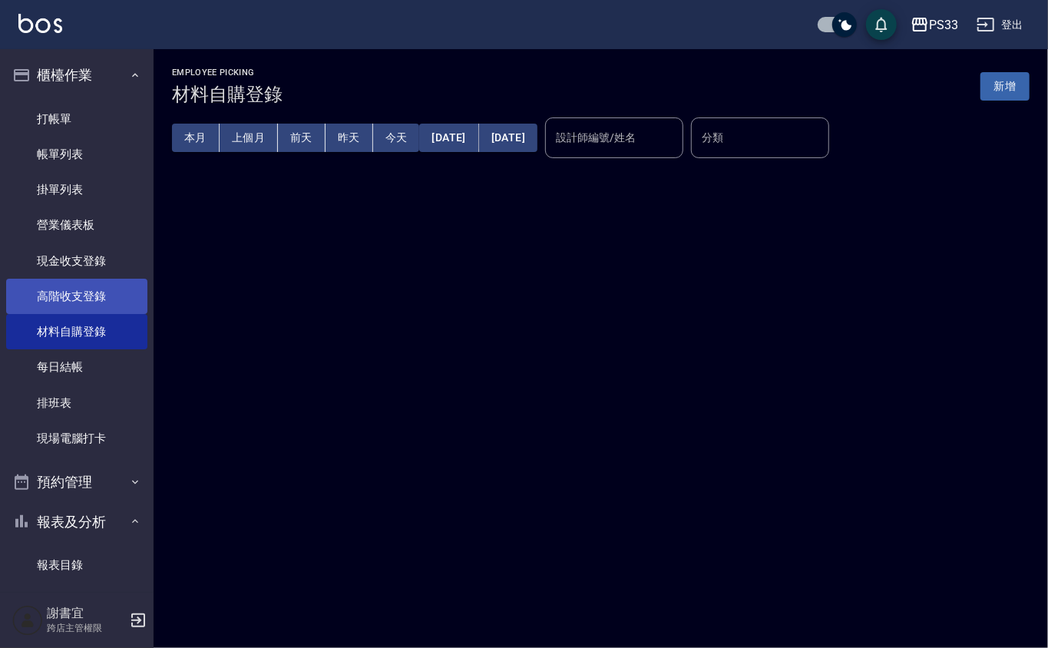
click at [118, 309] on link "高階收支登錄" at bounding box center [76, 296] width 141 height 35
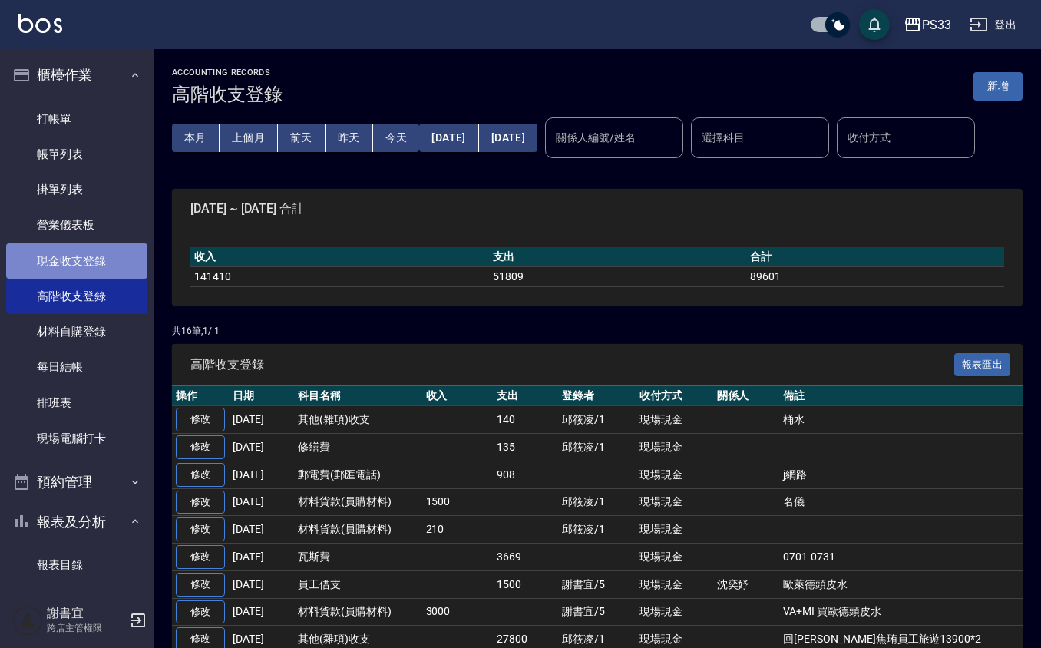
click at [100, 264] on link "現金收支登錄" at bounding box center [76, 260] width 141 height 35
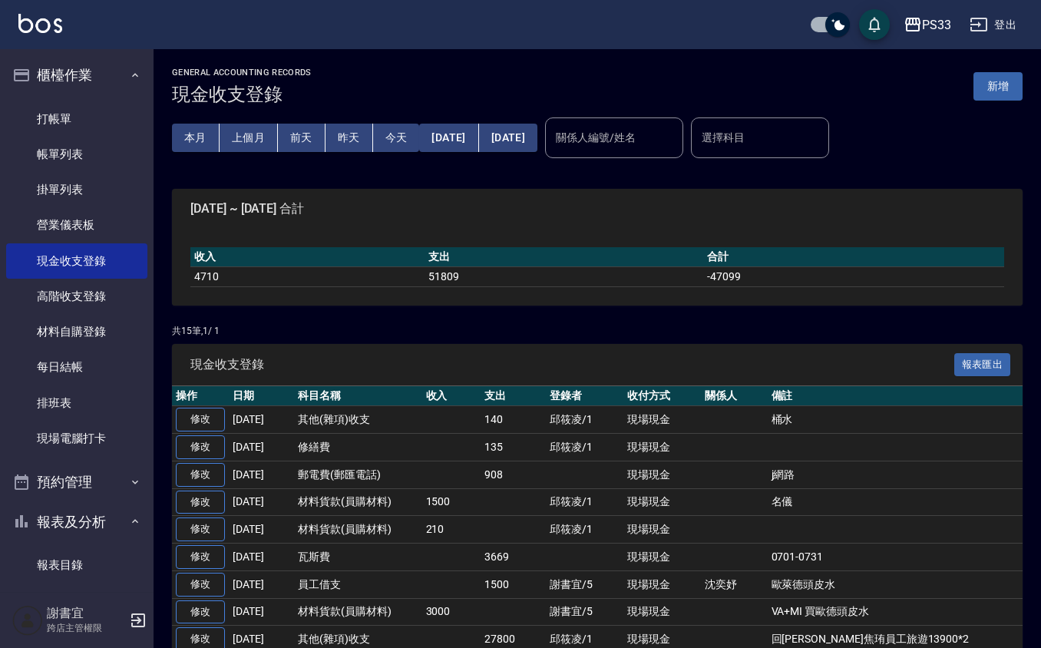
click at [1011, 94] on button "新增" at bounding box center [997, 86] width 49 height 28
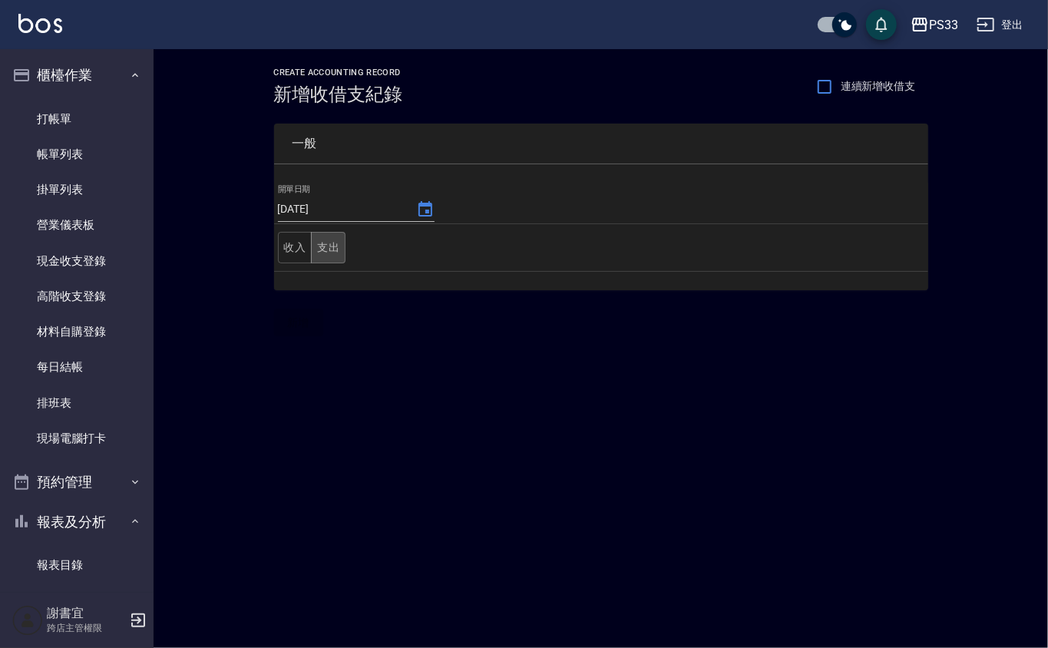
click at [326, 253] on button "支出" at bounding box center [328, 247] width 35 height 31
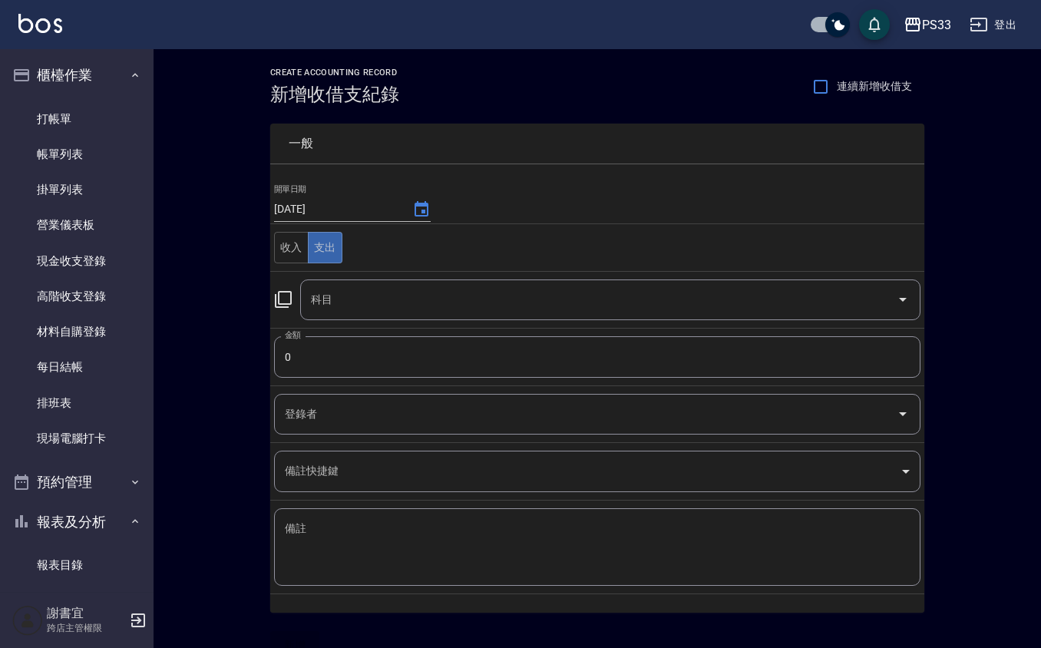
click at [391, 348] on input "0" at bounding box center [597, 356] width 646 height 41
type input "4800"
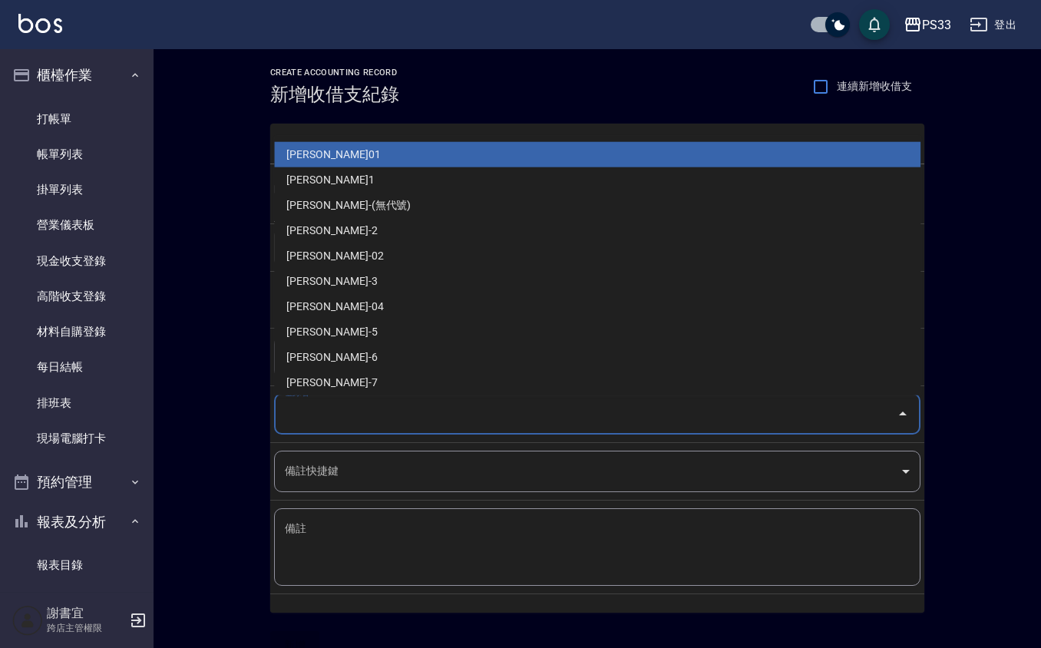
click at [360, 413] on input "登錄者" at bounding box center [585, 414] width 609 height 27
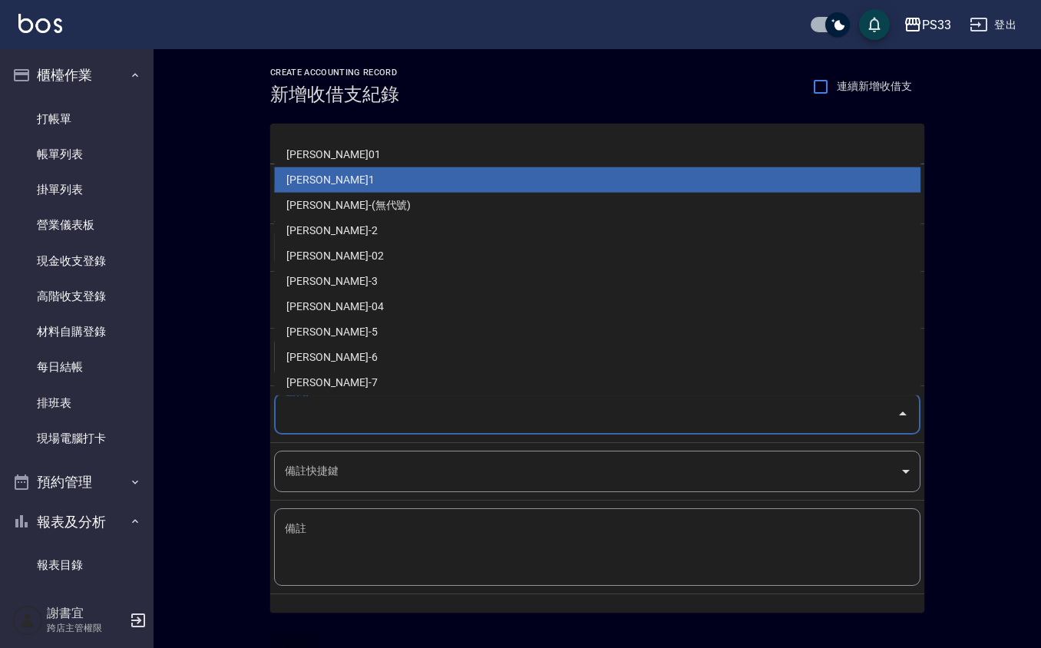
click at [418, 173] on li "邱筱凌-1" at bounding box center [597, 179] width 646 height 25
type input "邱筱凌-1"
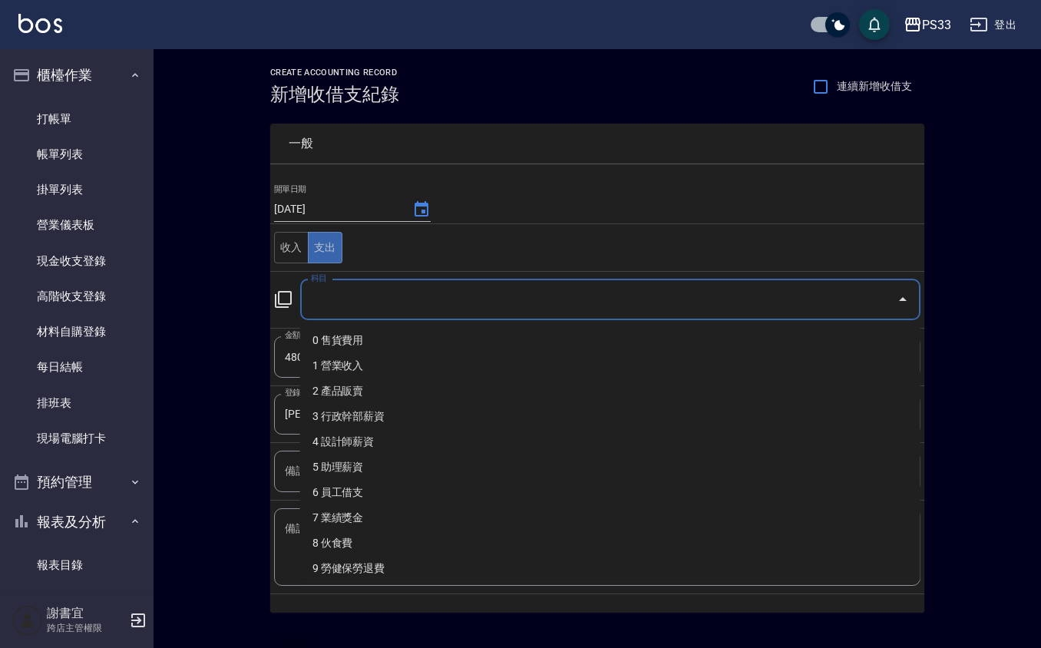
click at [326, 298] on input "科目" at bounding box center [598, 299] width 583 height 27
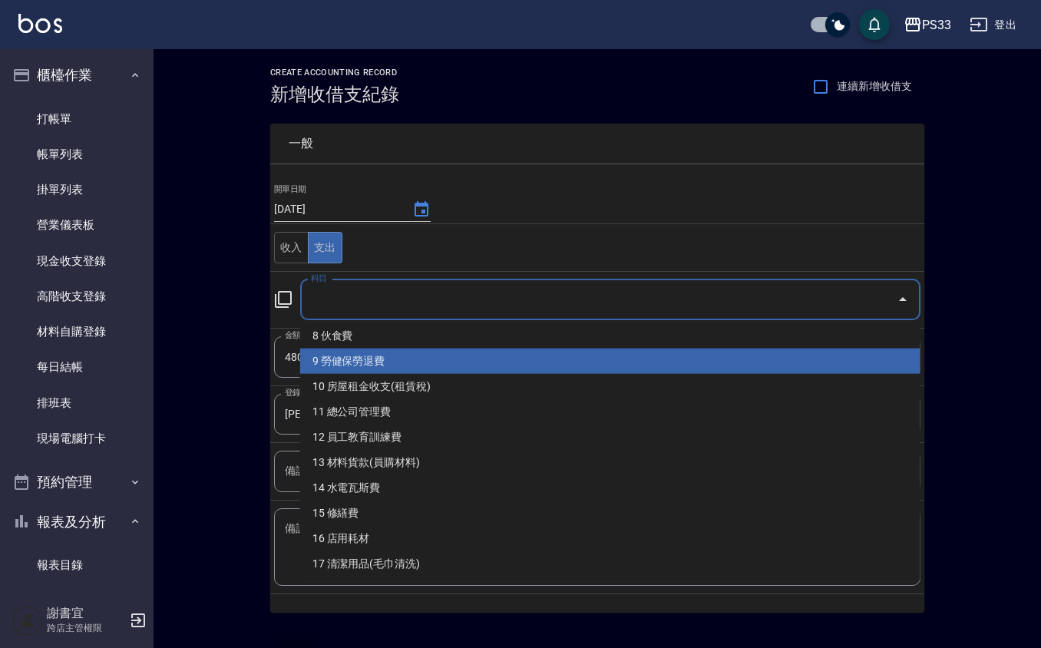
scroll to position [409, 0]
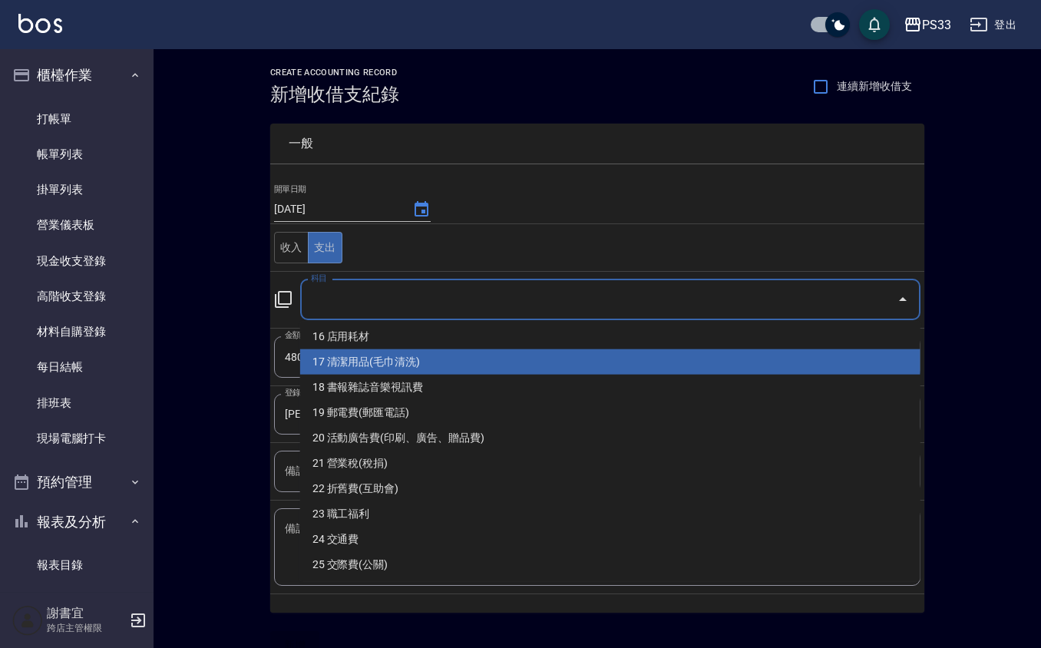
click at [360, 363] on li "17 清潔用品(毛巾清洗)" at bounding box center [610, 361] width 620 height 25
type input "17 清潔用品(毛巾清洗)"
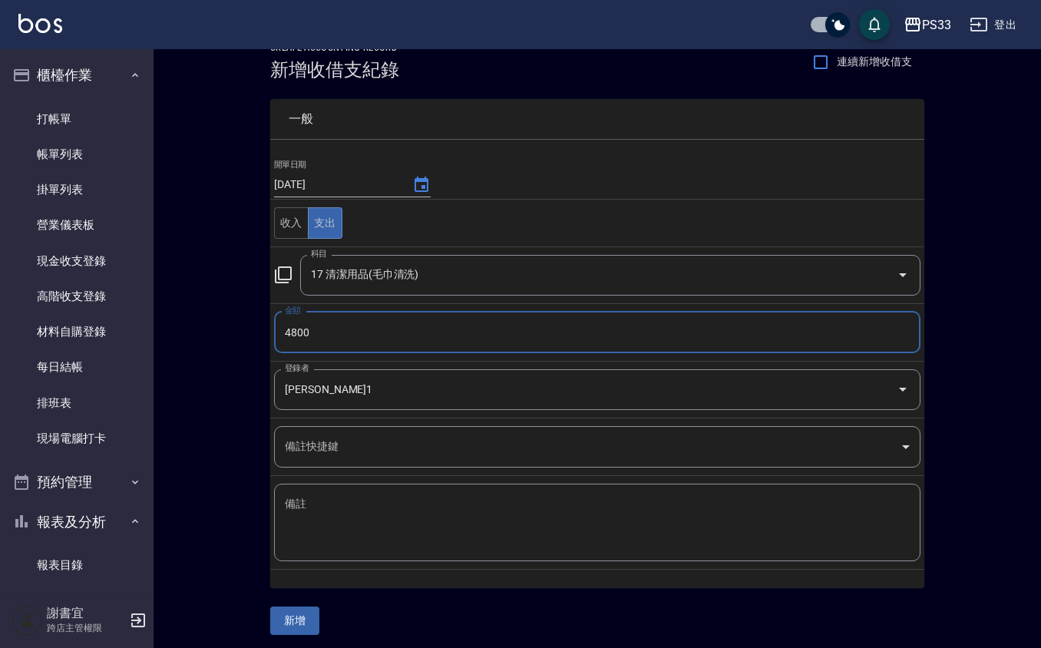
scroll to position [31, 0]
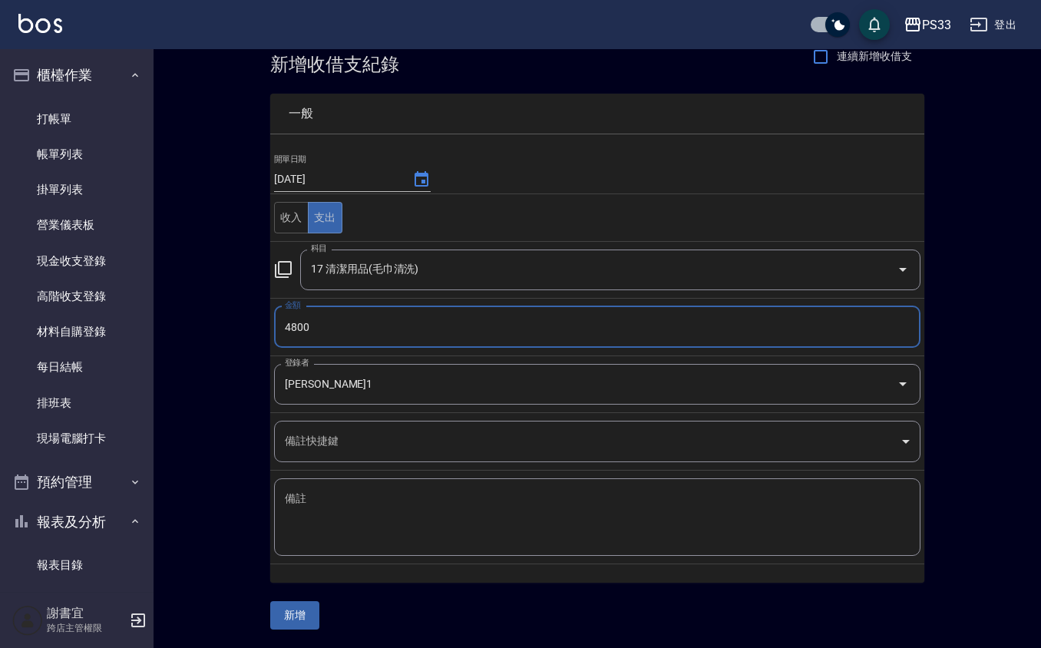
click at [329, 496] on textarea "備註" at bounding box center [597, 517] width 625 height 52
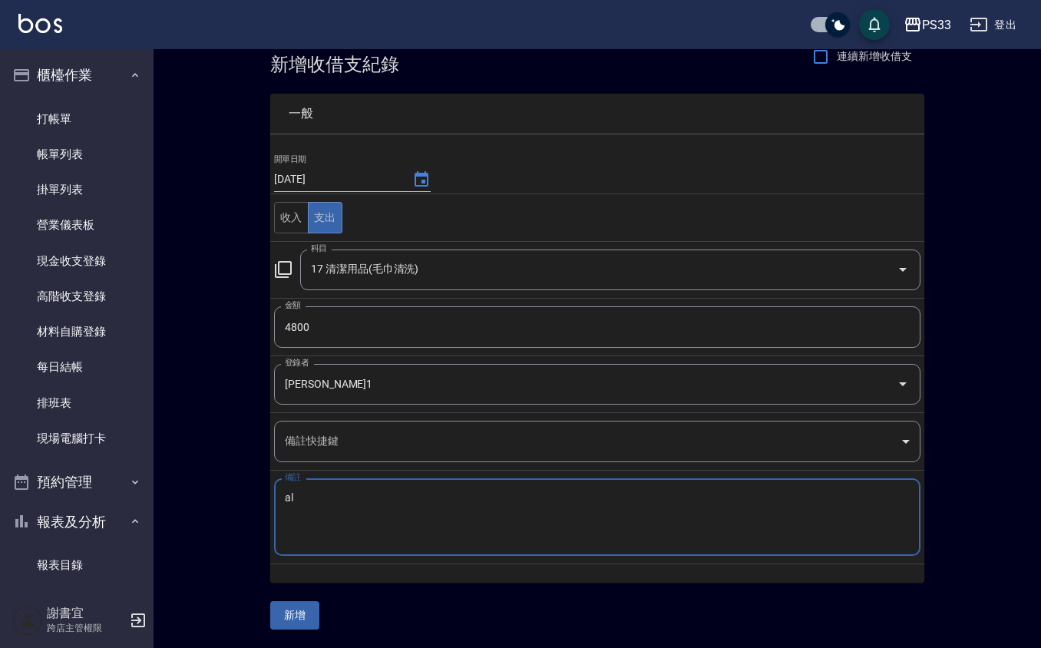
type textarea "a"
type textarea "毛巾"
click at [295, 620] on button "新增" at bounding box center [294, 615] width 49 height 28
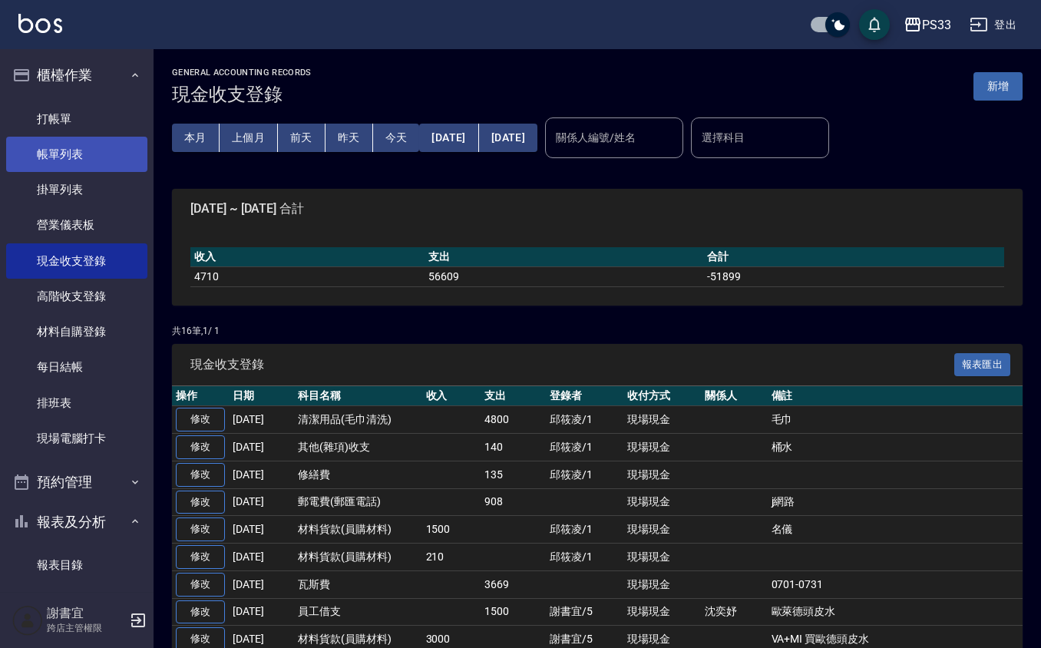
click at [71, 157] on link "帳單列表" at bounding box center [76, 154] width 141 height 35
click at [62, 164] on link "帳單列表" at bounding box center [76, 154] width 141 height 35
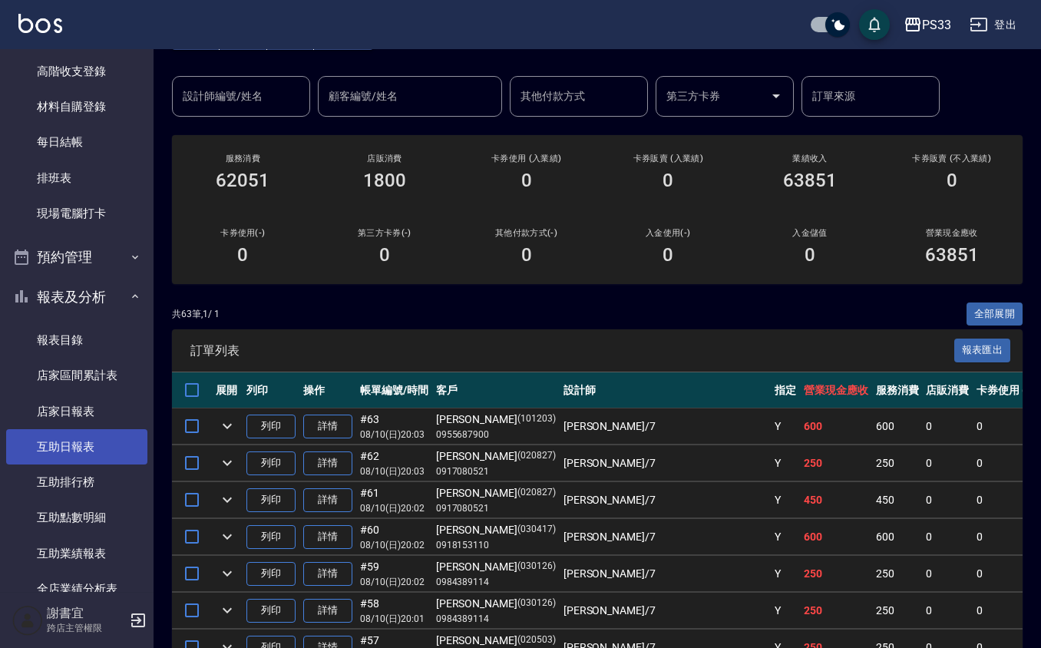
scroll to position [307, 0]
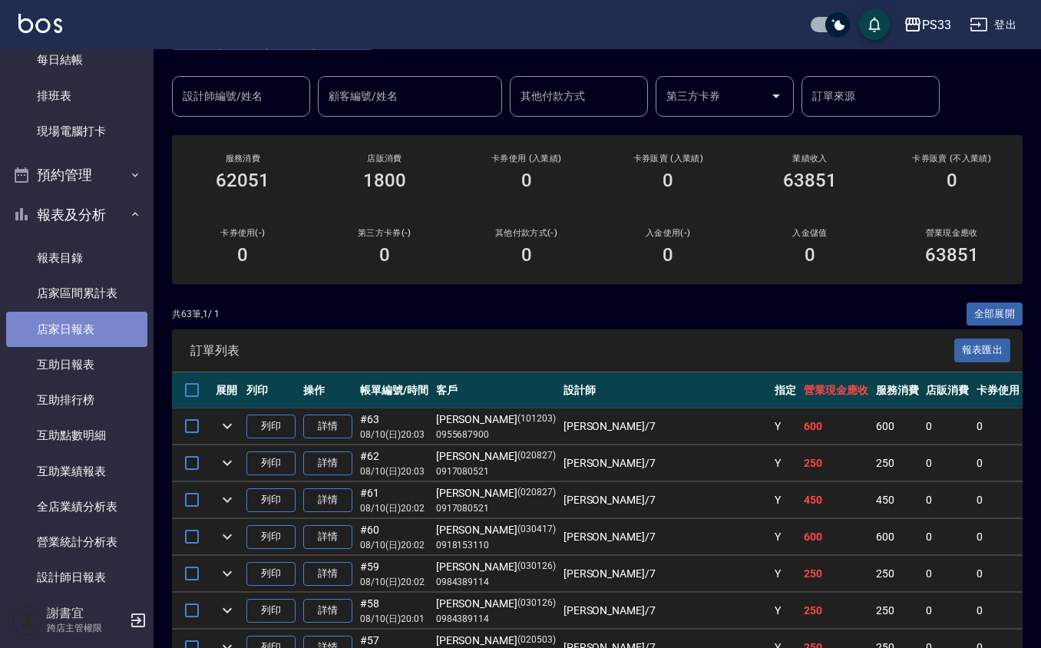
click at [87, 322] on link "店家日報表" at bounding box center [76, 329] width 141 height 35
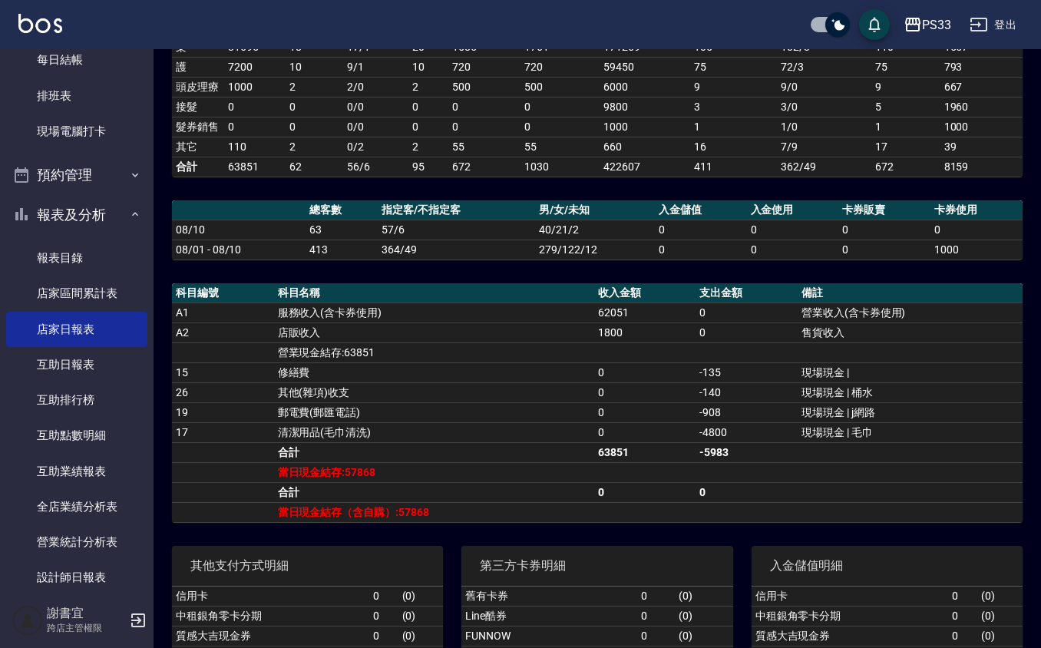
scroll to position [409, 0]
